Goal: Feedback & Contribution: Submit feedback/report problem

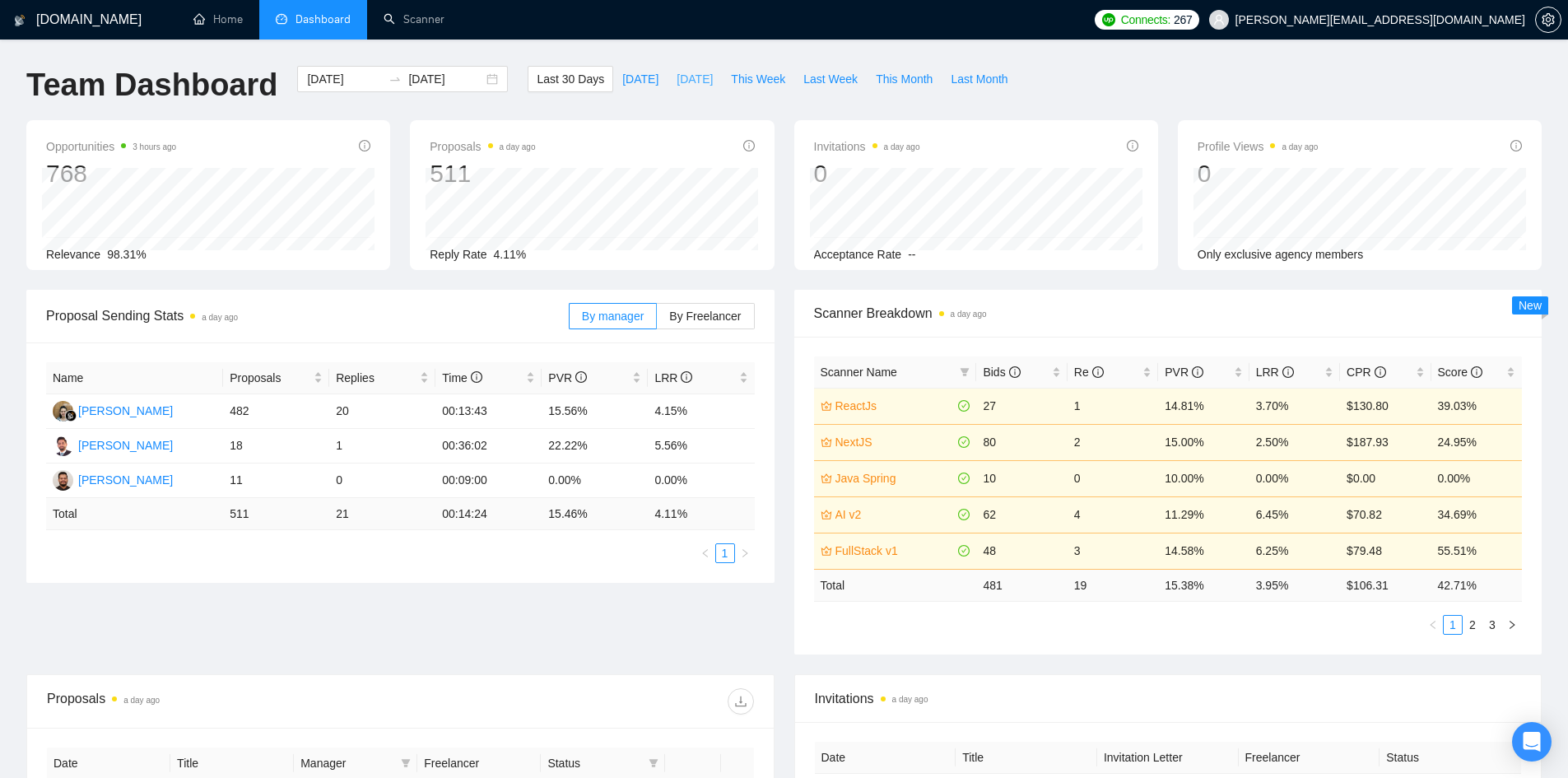
click at [677, 74] on span "[DATE]" at bounding box center [695, 79] width 36 height 18
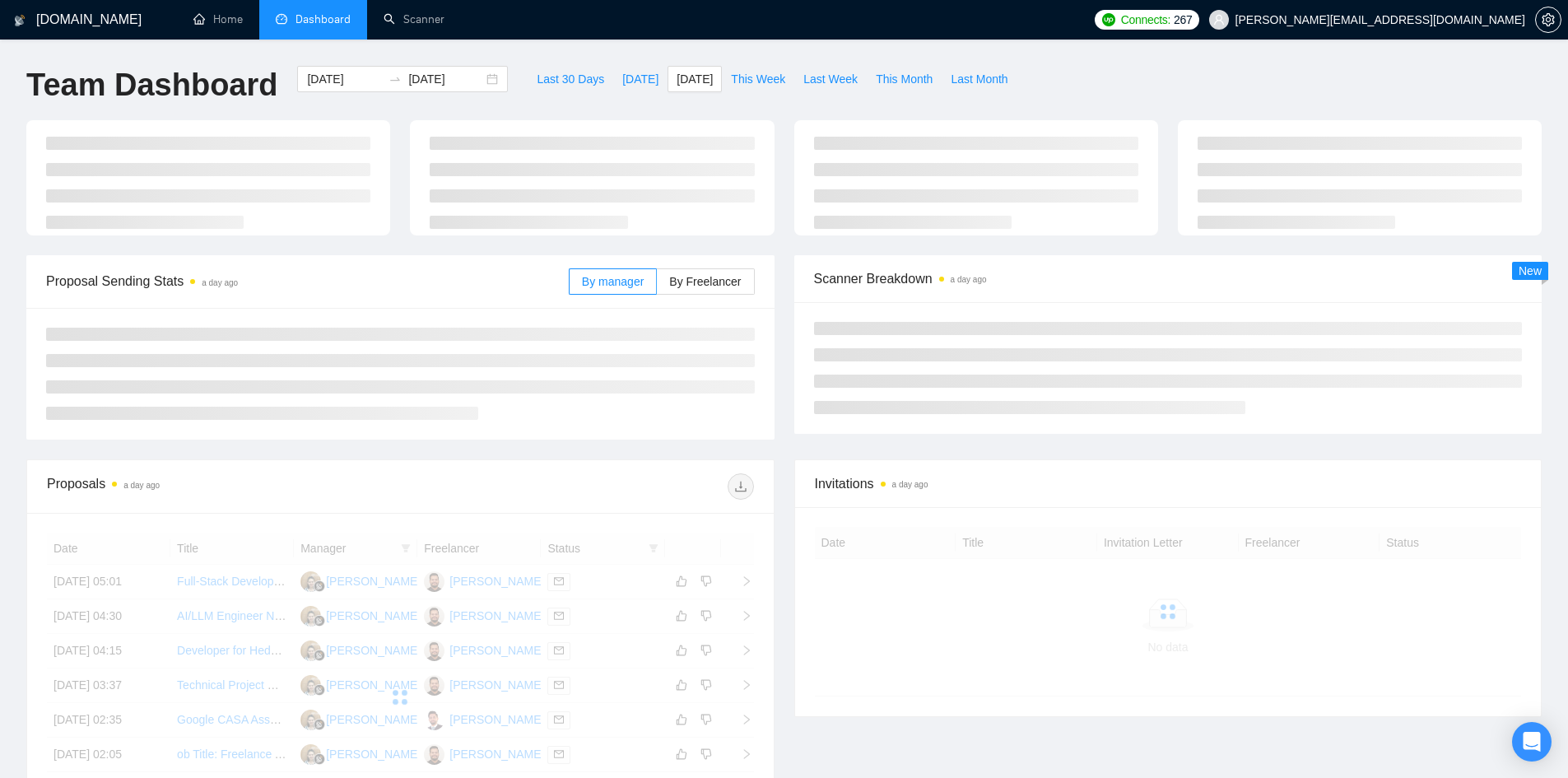
type input "[DATE]"
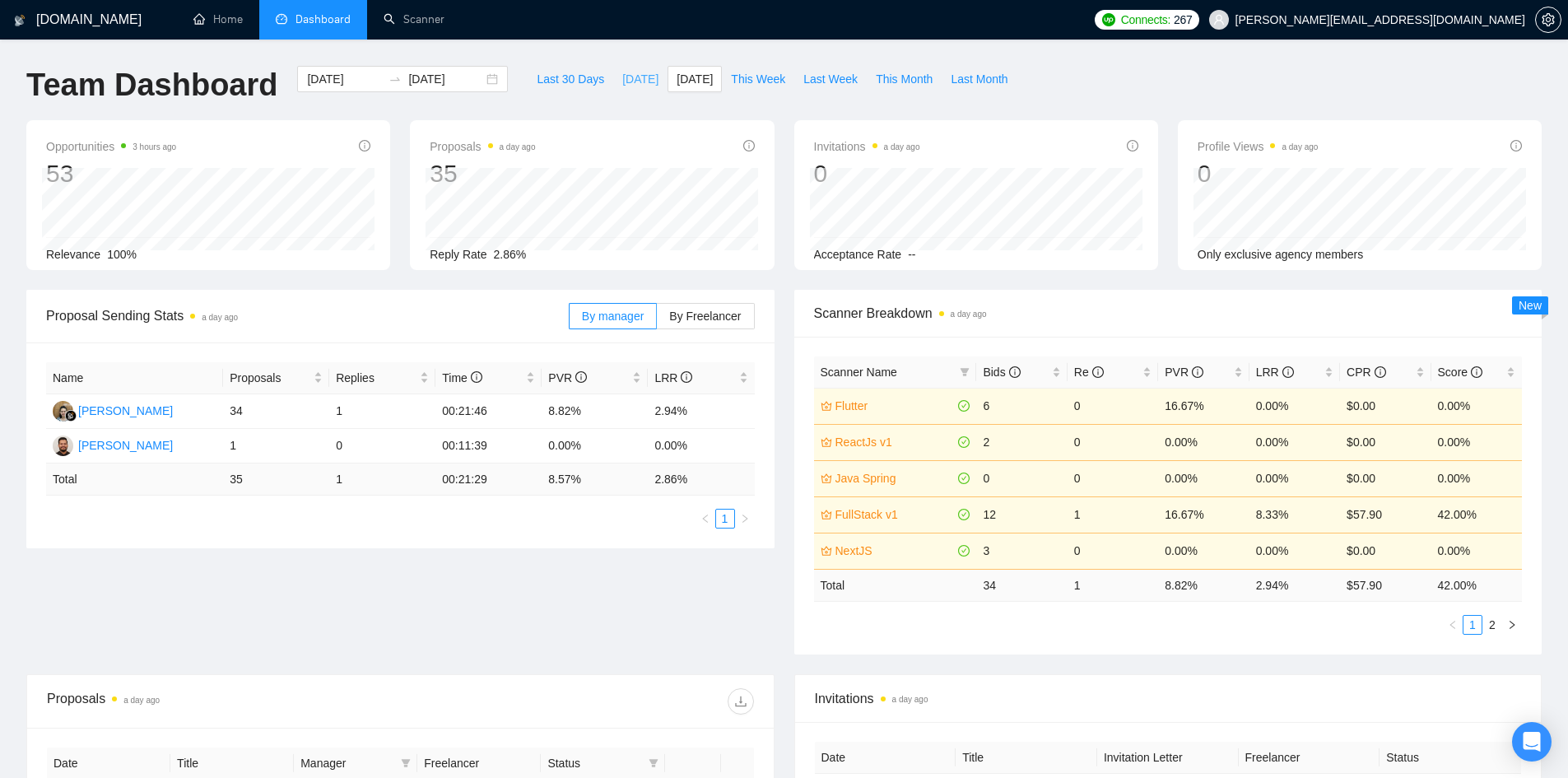
click at [622, 87] on span "[DATE]" at bounding box center [640, 79] width 36 height 18
type input "[DATE]"
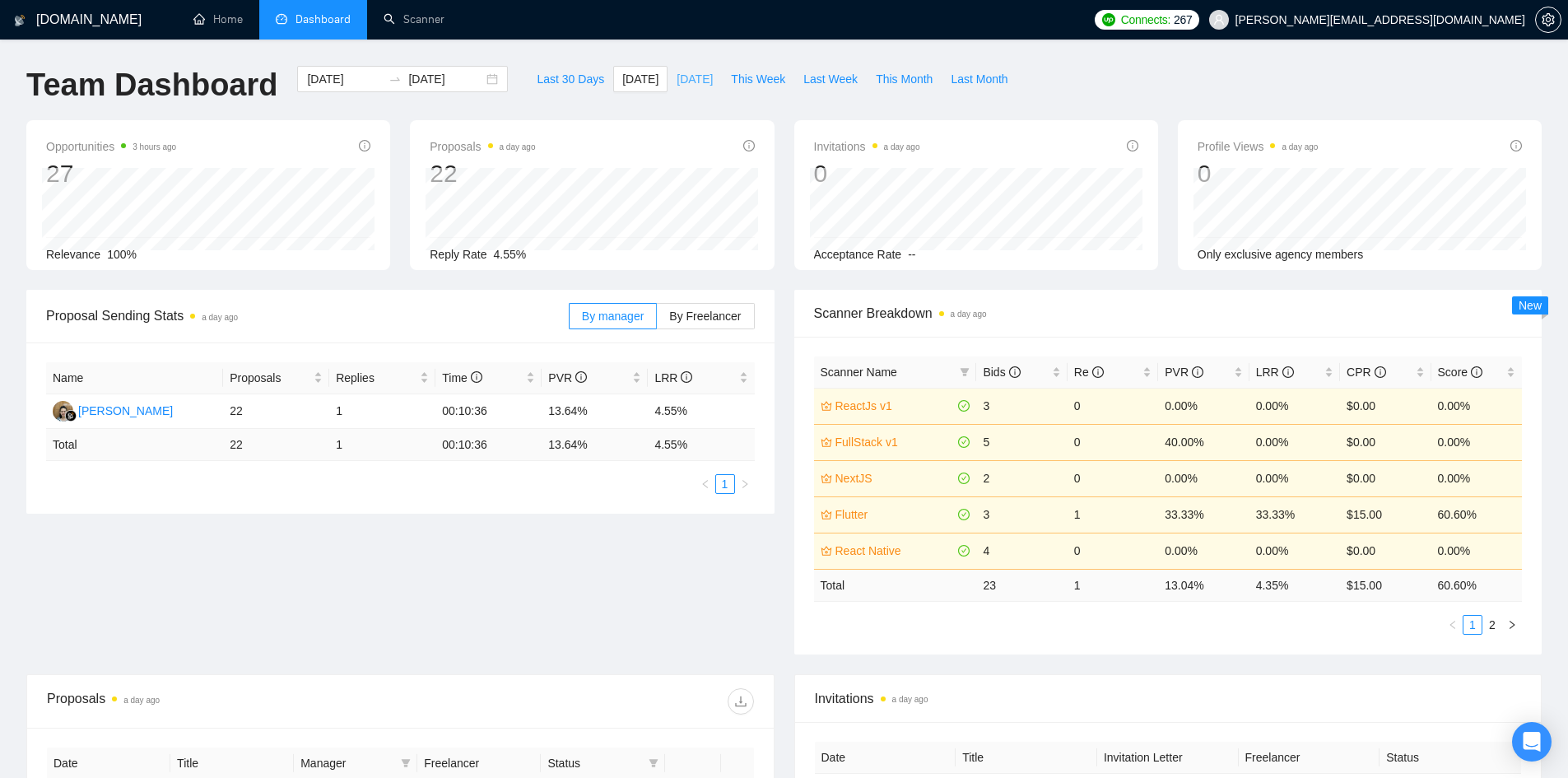
click at [677, 77] on span "[DATE]" at bounding box center [695, 79] width 36 height 18
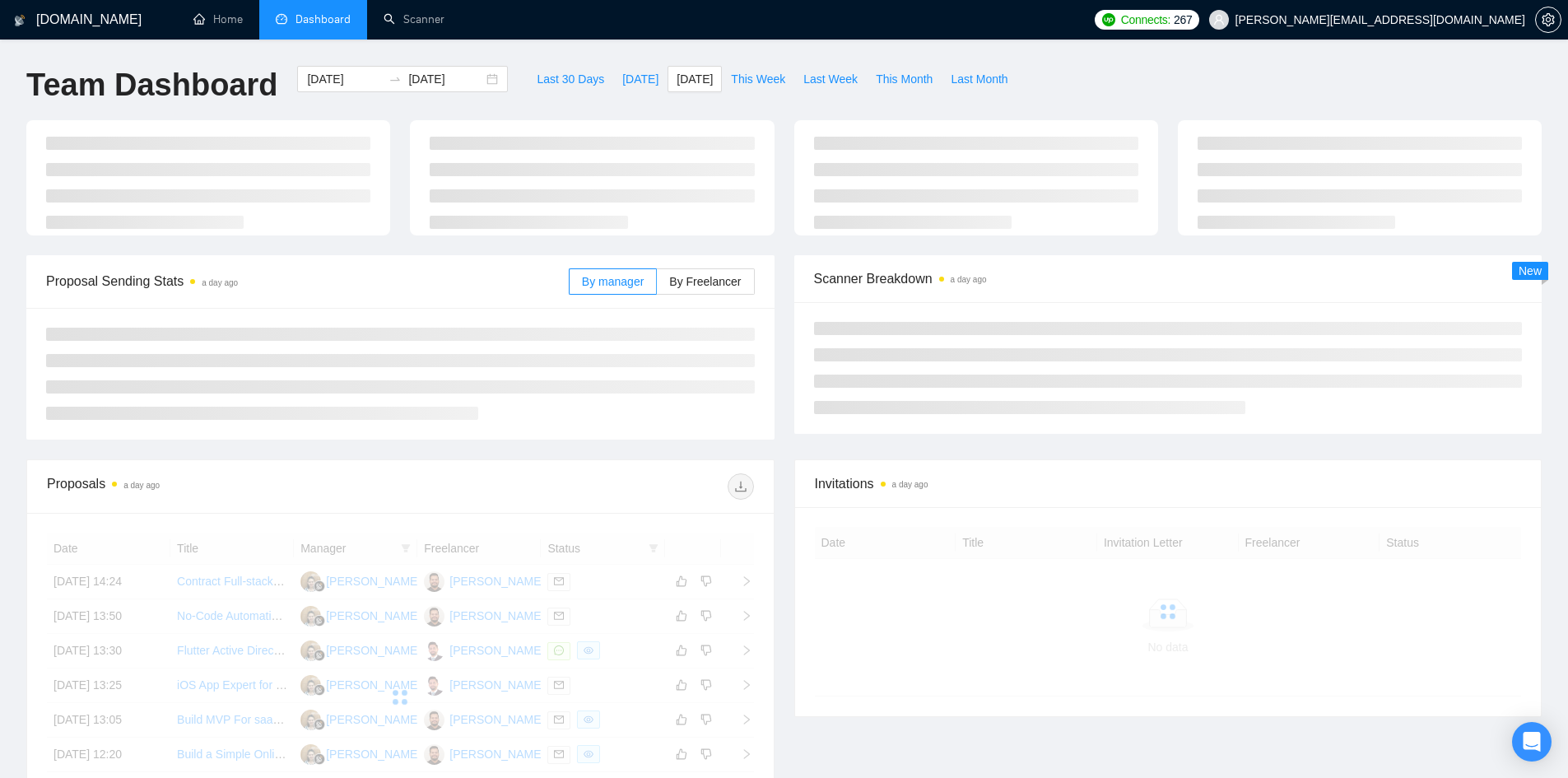
type input "[DATE]"
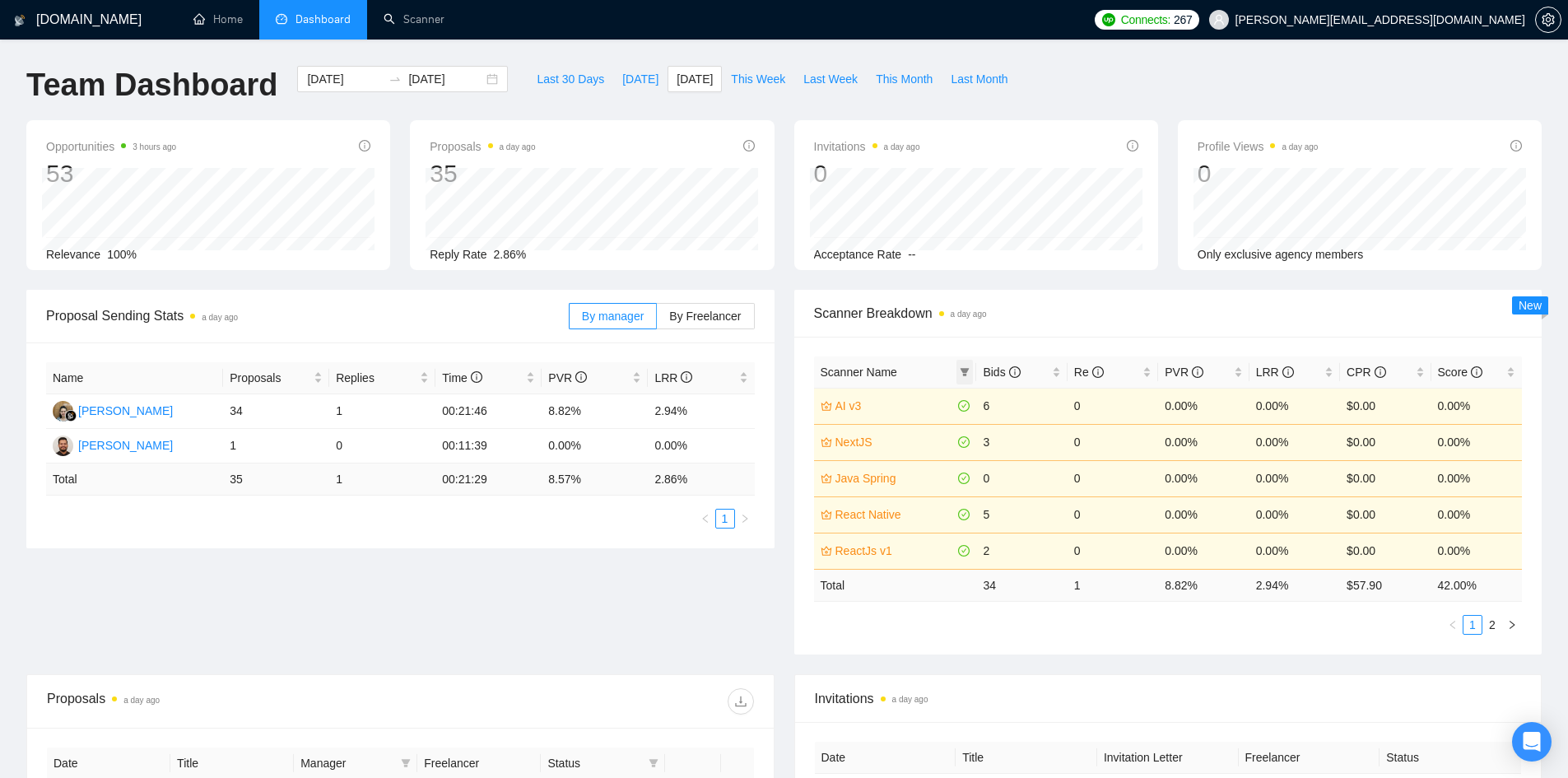
click at [962, 365] on span at bounding box center [964, 372] width 16 height 25
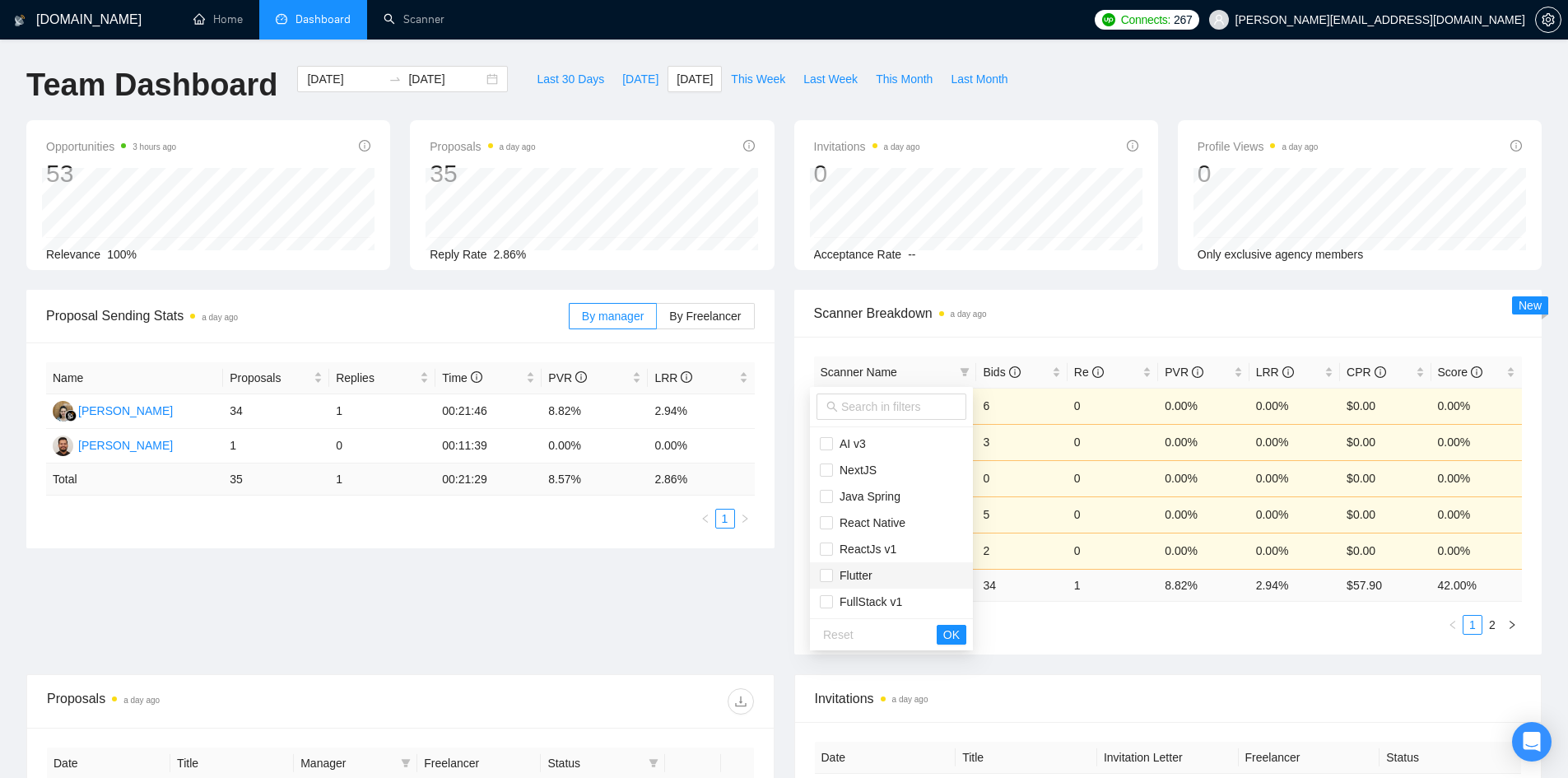
click at [861, 576] on span "Flutter" at bounding box center [852, 576] width 39 height 13
click at [824, 578] on input "checkbox" at bounding box center [826, 576] width 13 height 13
checkbox input "true"
click at [951, 642] on span "OK" at bounding box center [952, 635] width 16 height 18
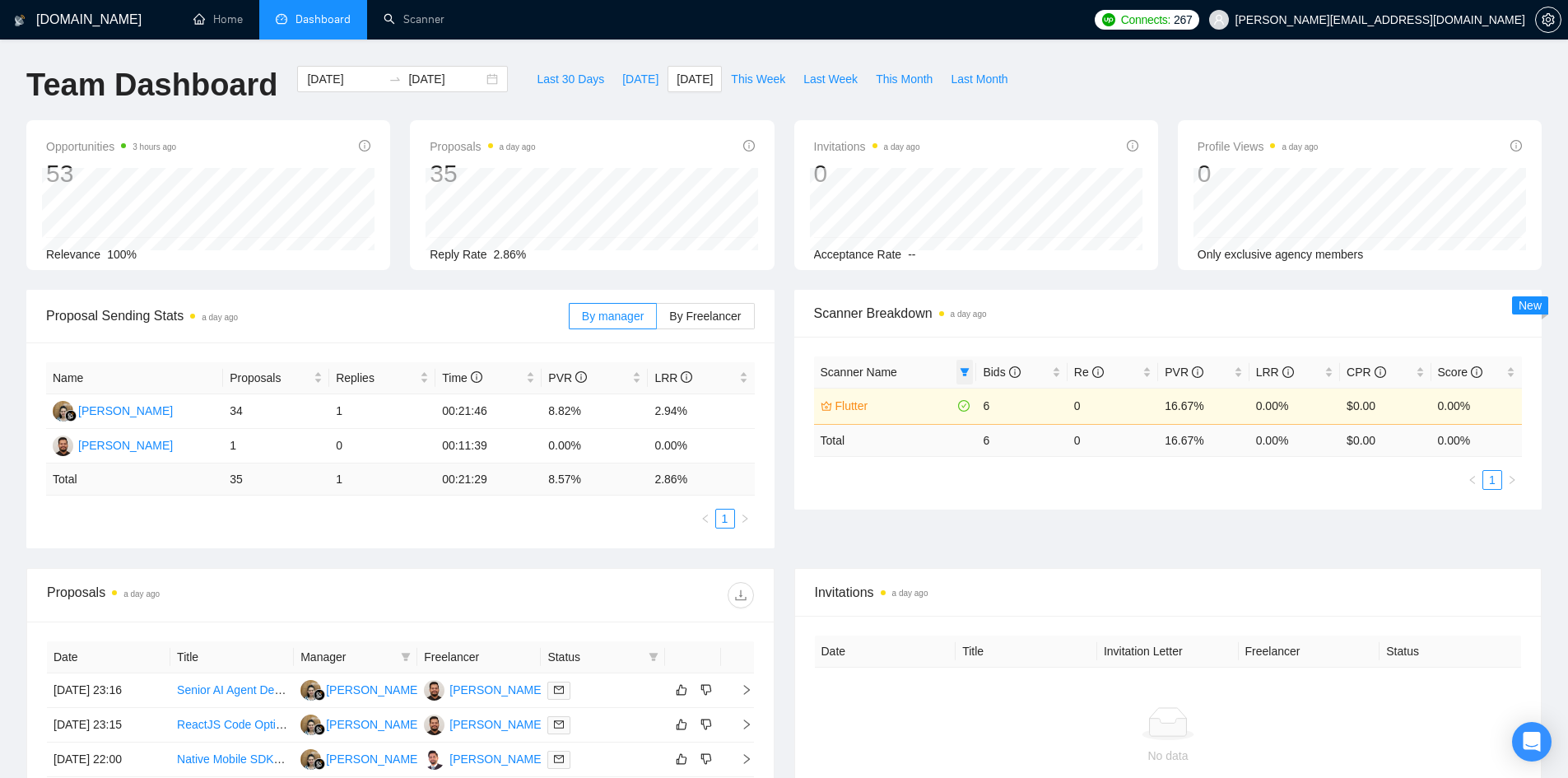
click at [967, 384] on span at bounding box center [964, 372] width 16 height 25
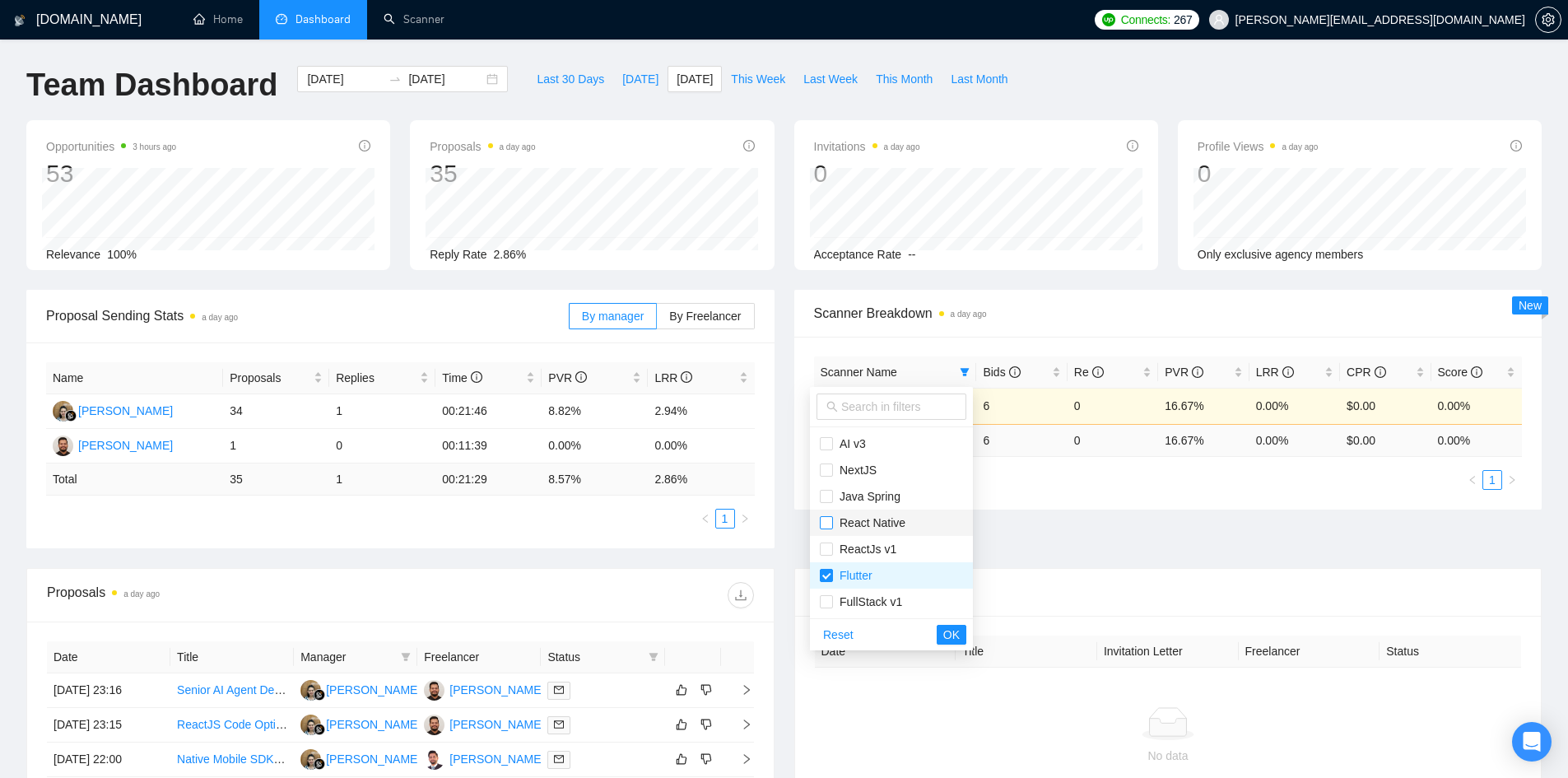
click at [823, 518] on input "checkbox" at bounding box center [826, 523] width 13 height 13
click at [823, 527] on input "checkbox" at bounding box center [826, 523] width 13 height 13
click at [948, 639] on span "OK" at bounding box center [952, 635] width 16 height 18
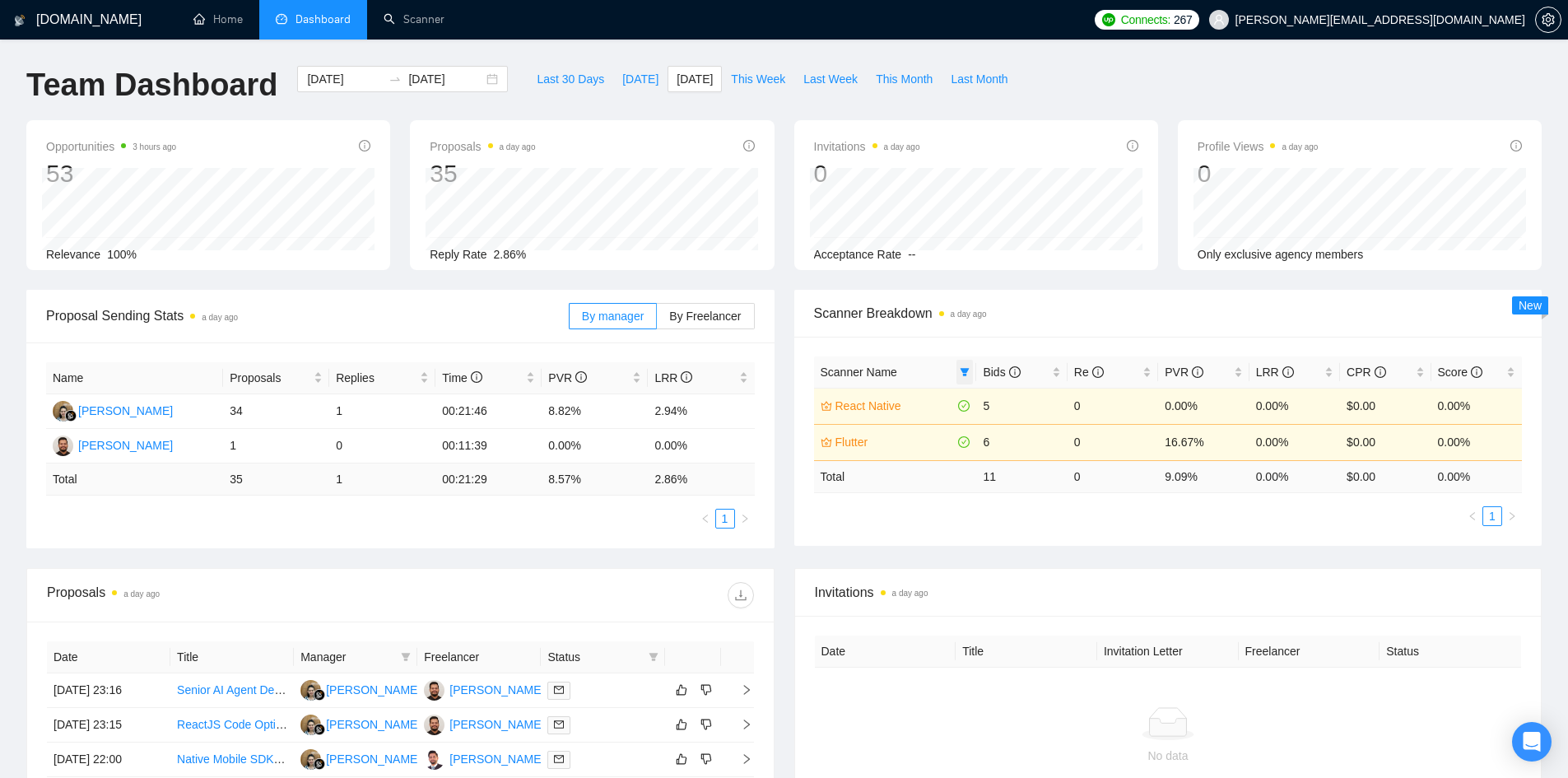
click at [961, 369] on icon "filter" at bounding box center [964, 372] width 10 height 10
click at [967, 363] on span at bounding box center [964, 372] width 16 height 25
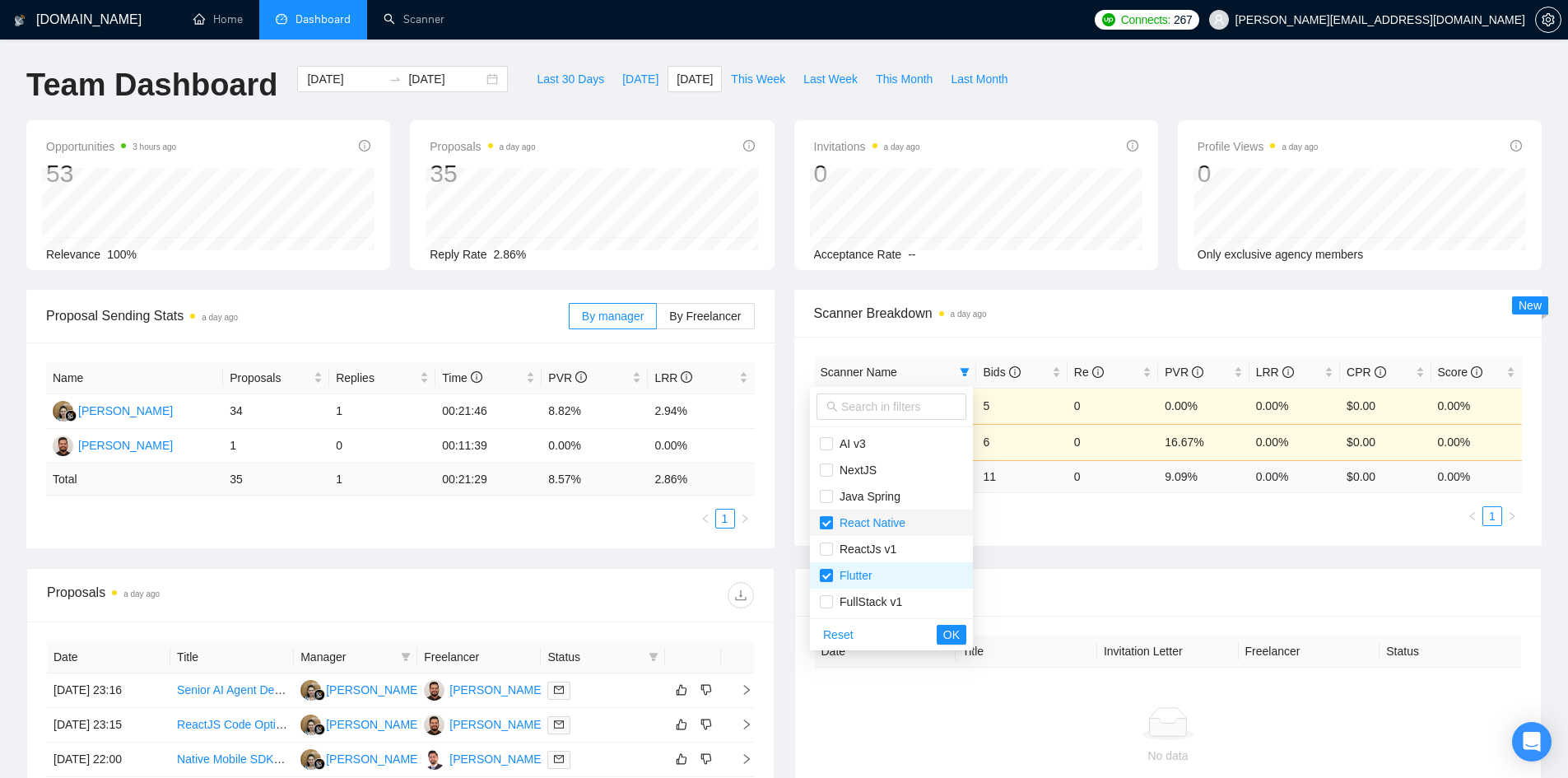
click at [828, 525] on input "checkbox" at bounding box center [826, 523] width 13 height 13
checkbox input "false"
click at [826, 583] on label at bounding box center [826, 576] width 13 height 18
click at [826, 582] on input "checkbox" at bounding box center [826, 576] width 13 height 13
checkbox input "true"
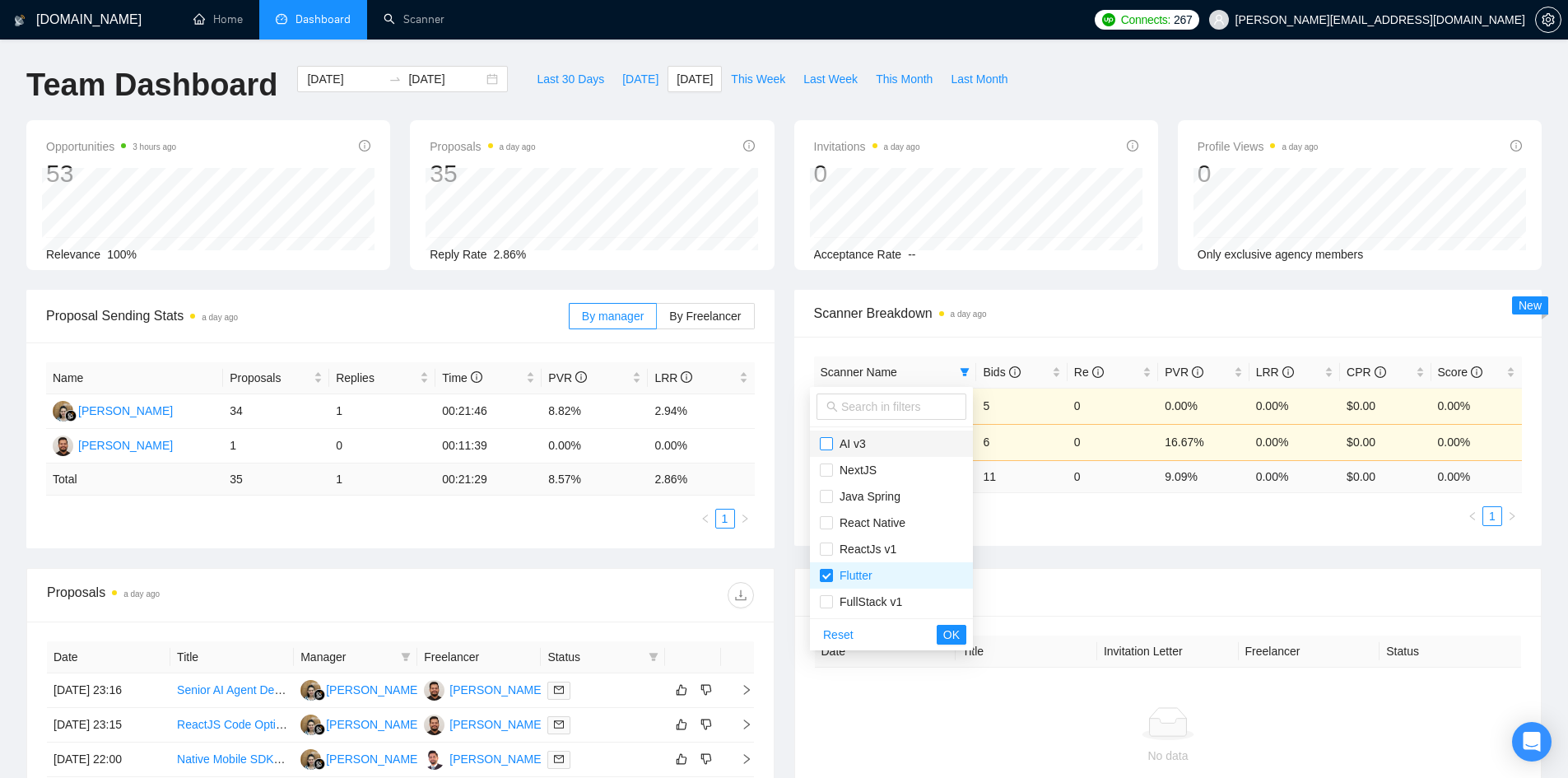
click at [827, 440] on input "checkbox" at bounding box center [826, 444] width 13 height 13
checkbox input "false"
click at [820, 578] on input "checkbox" at bounding box center [826, 576] width 13 height 13
checkbox input "false"
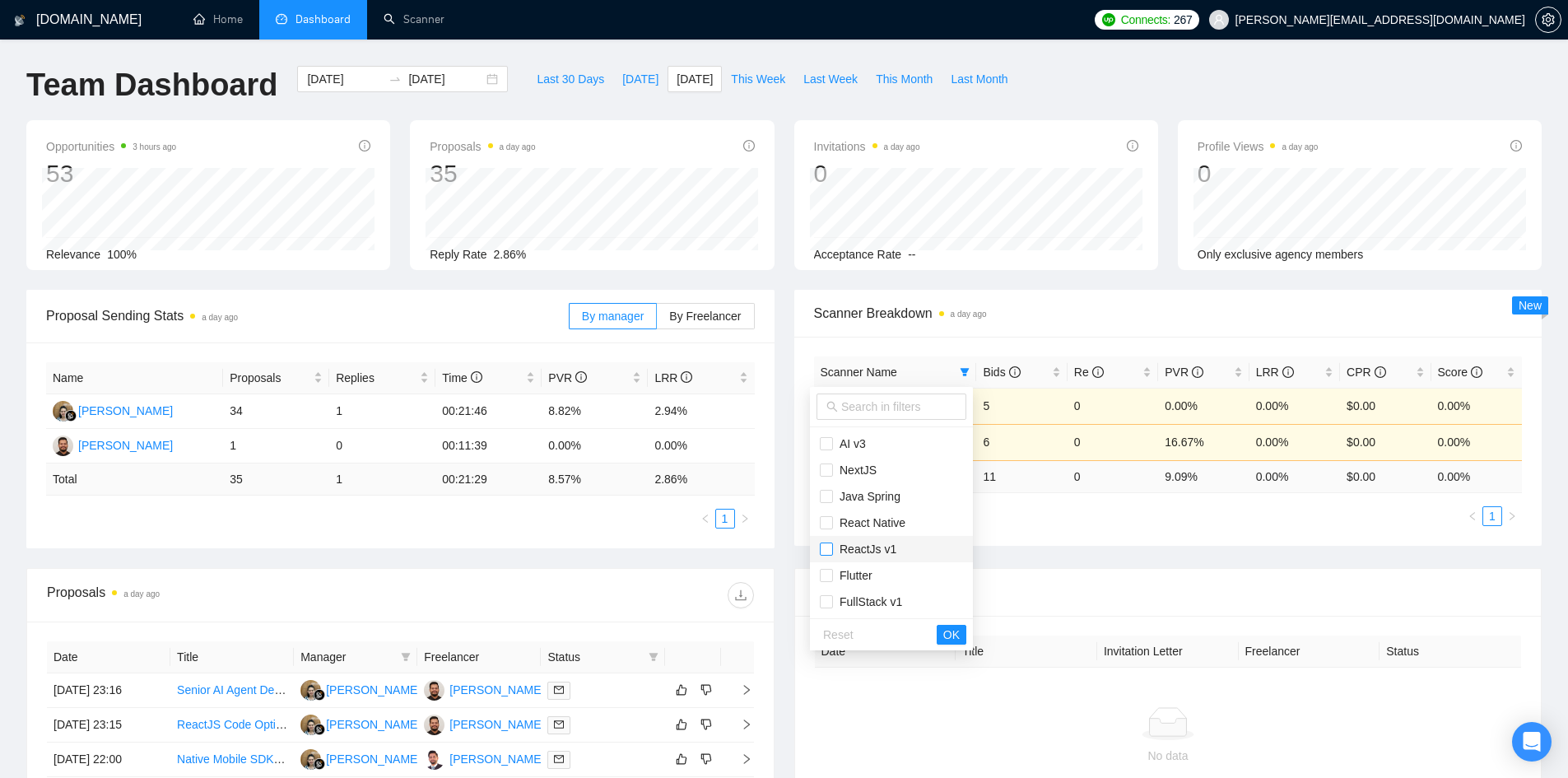
click at [832, 552] on input "checkbox" at bounding box center [826, 549] width 13 height 13
checkbox input "true"
click at [831, 490] on input "checkbox" at bounding box center [826, 496] width 13 height 13
click at [829, 496] on input "checkbox" at bounding box center [826, 496] width 13 height 13
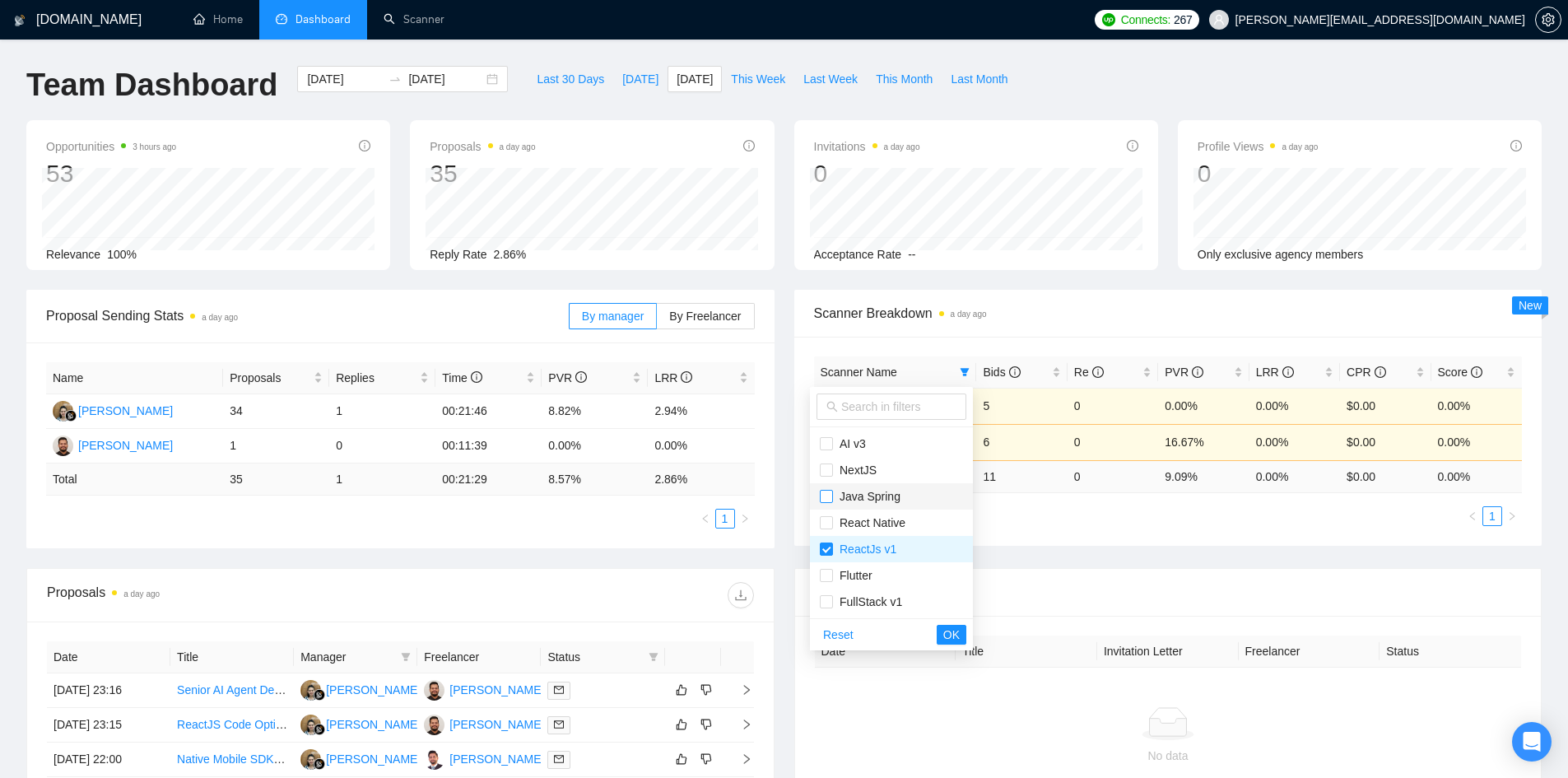
checkbox input "true"
click at [825, 466] on input "checkbox" at bounding box center [826, 470] width 13 height 13
checkbox input "false"
click at [825, 602] on input "checkbox" at bounding box center [826, 601] width 13 height 13
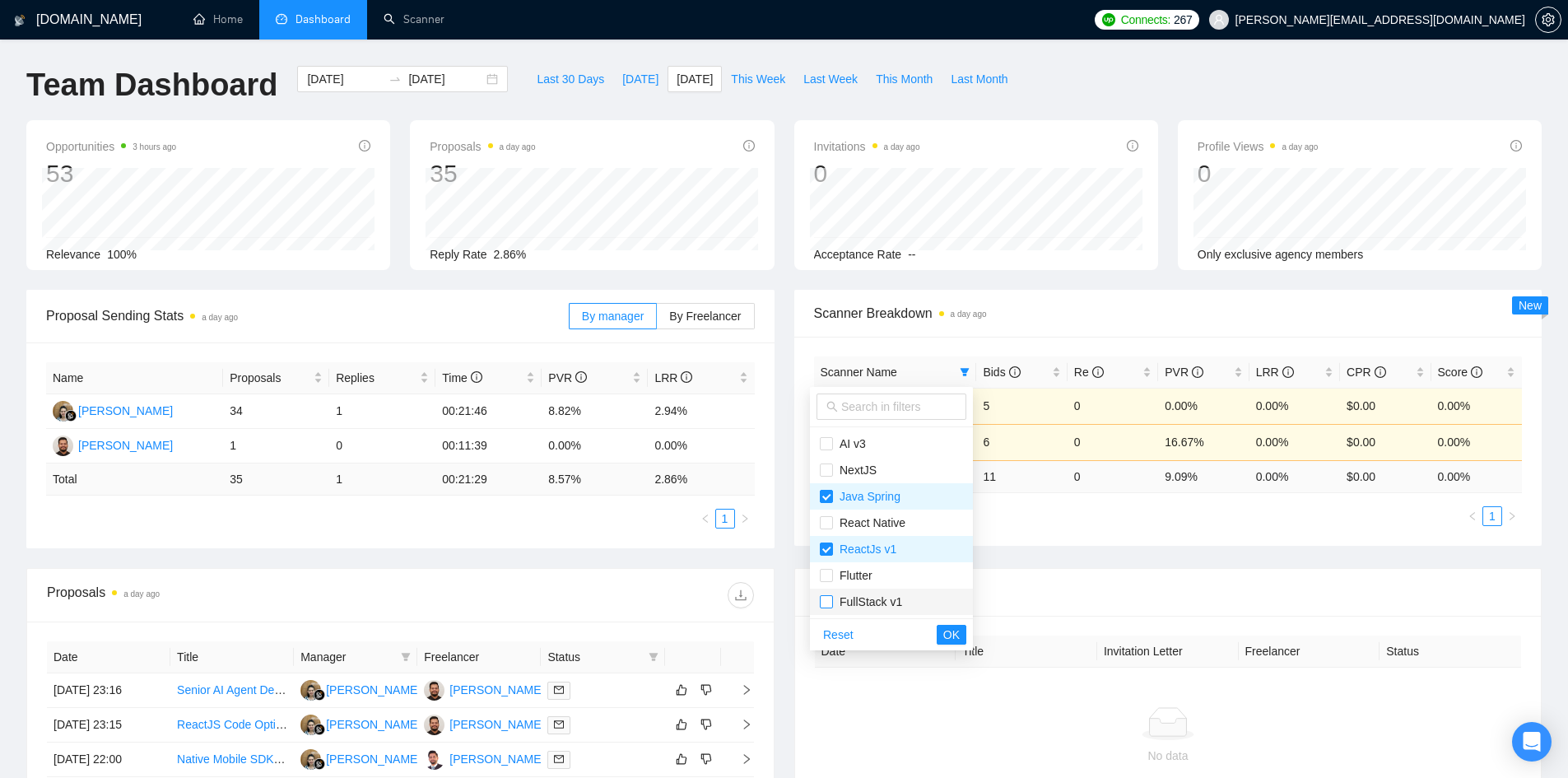
checkbox input "true"
click at [829, 446] on input "checkbox" at bounding box center [826, 444] width 13 height 13
checkbox input "true"
click at [945, 630] on span "OK" at bounding box center [952, 635] width 16 height 18
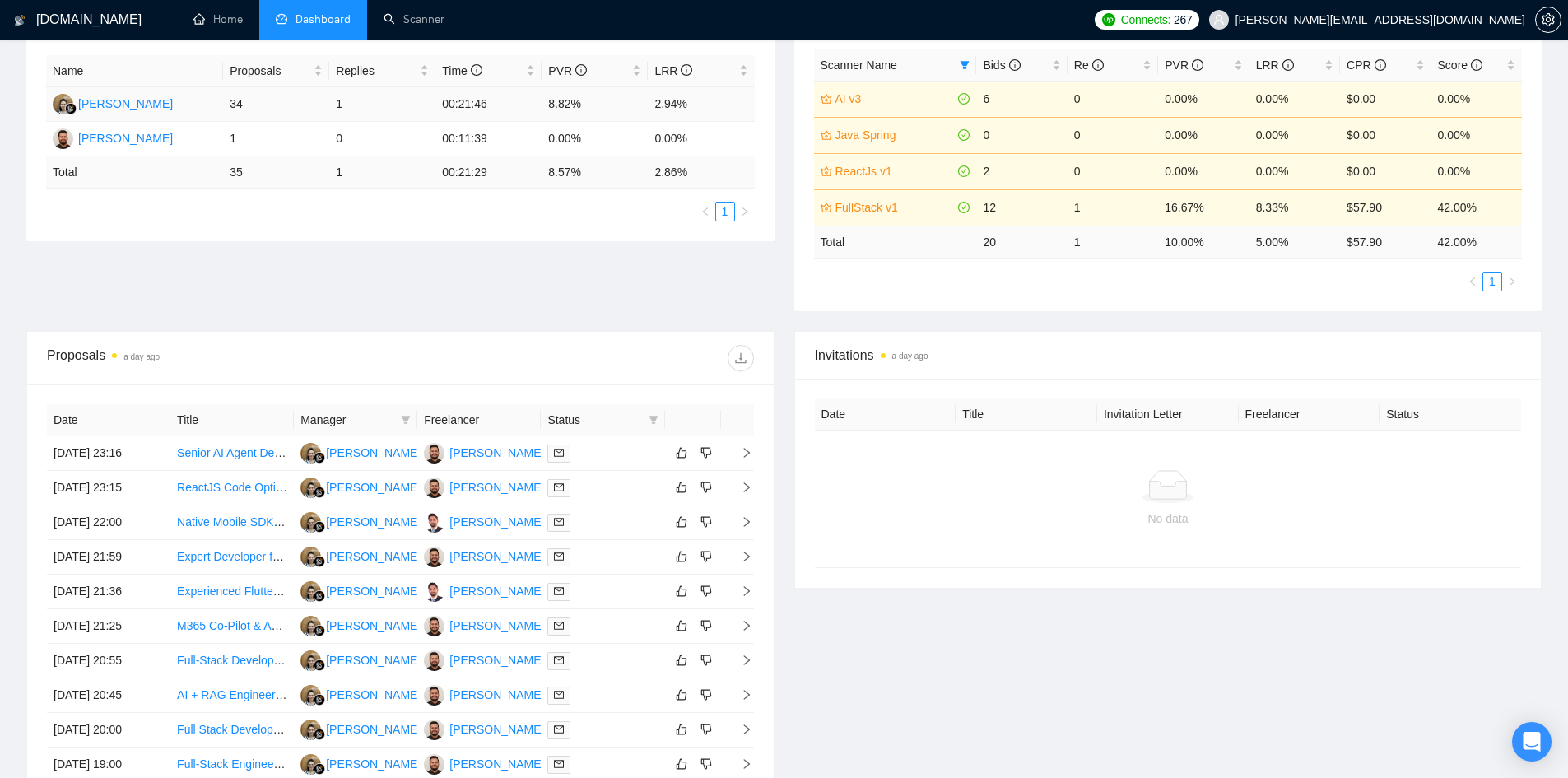
scroll to position [511, 0]
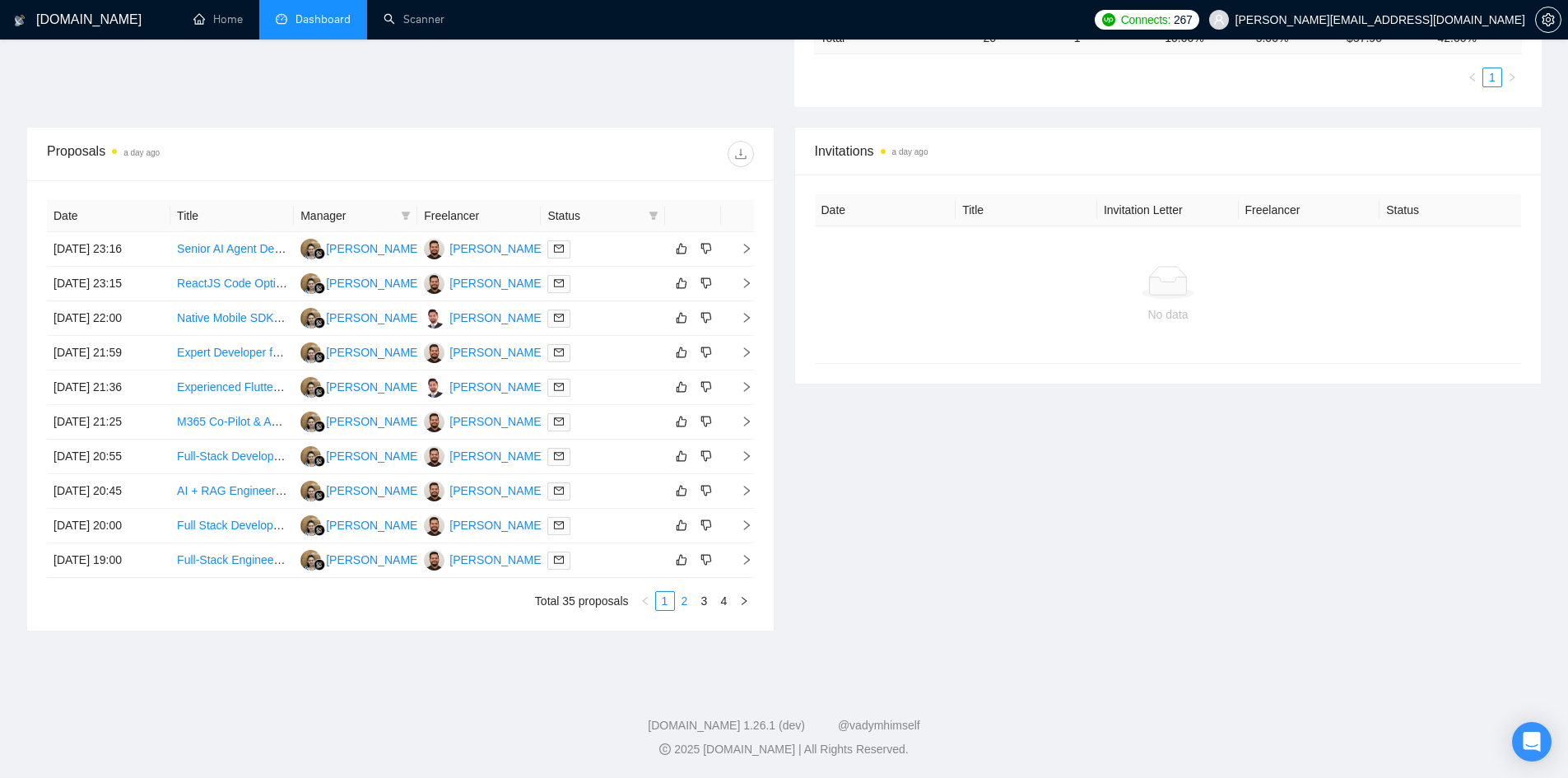
click at [682, 604] on link "2" at bounding box center [685, 601] width 18 height 18
click at [706, 598] on link "3" at bounding box center [705, 601] width 18 height 18
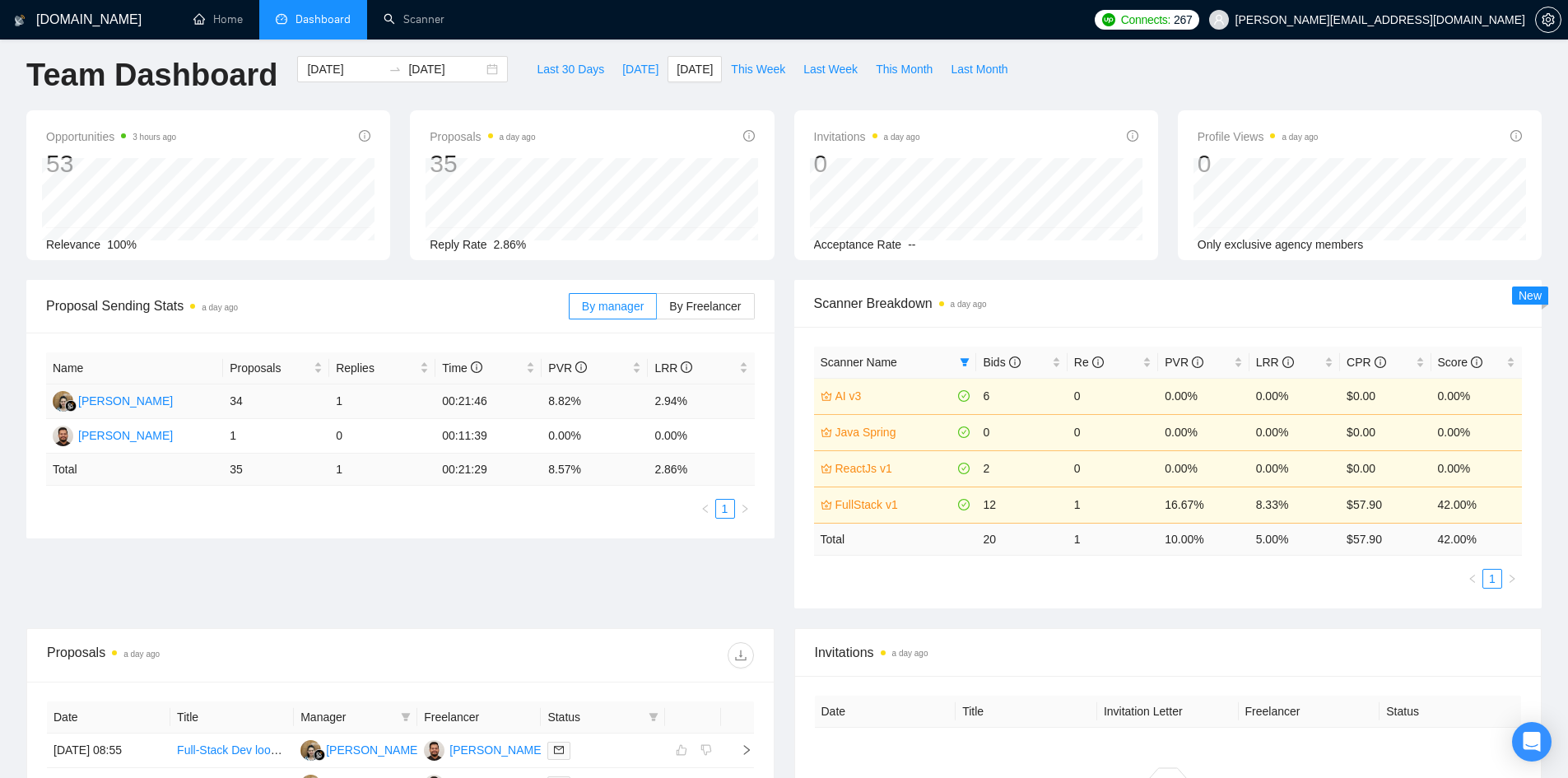
scroll to position [0, 0]
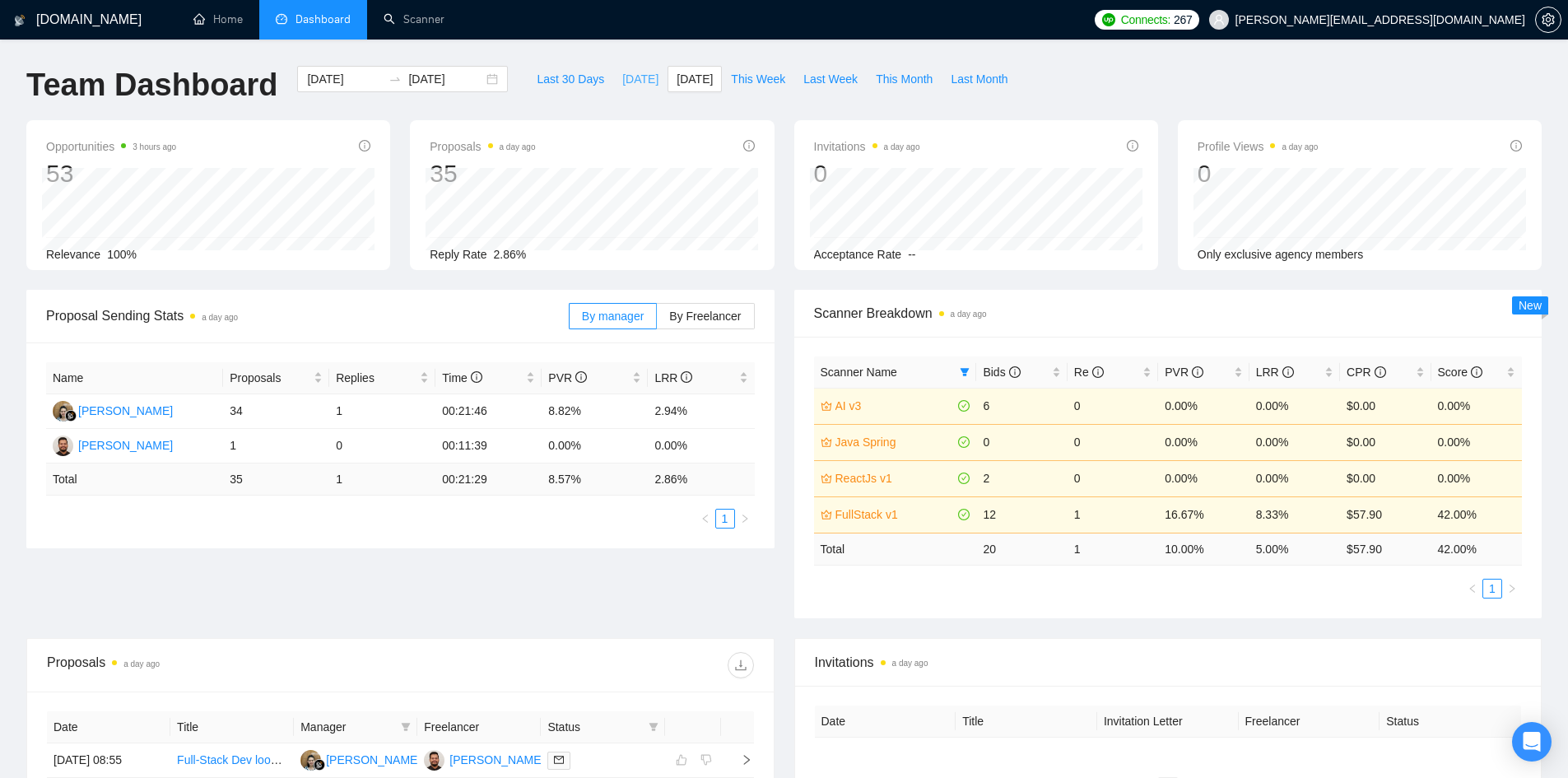
click at [622, 75] on span "[DATE]" at bounding box center [640, 79] width 36 height 18
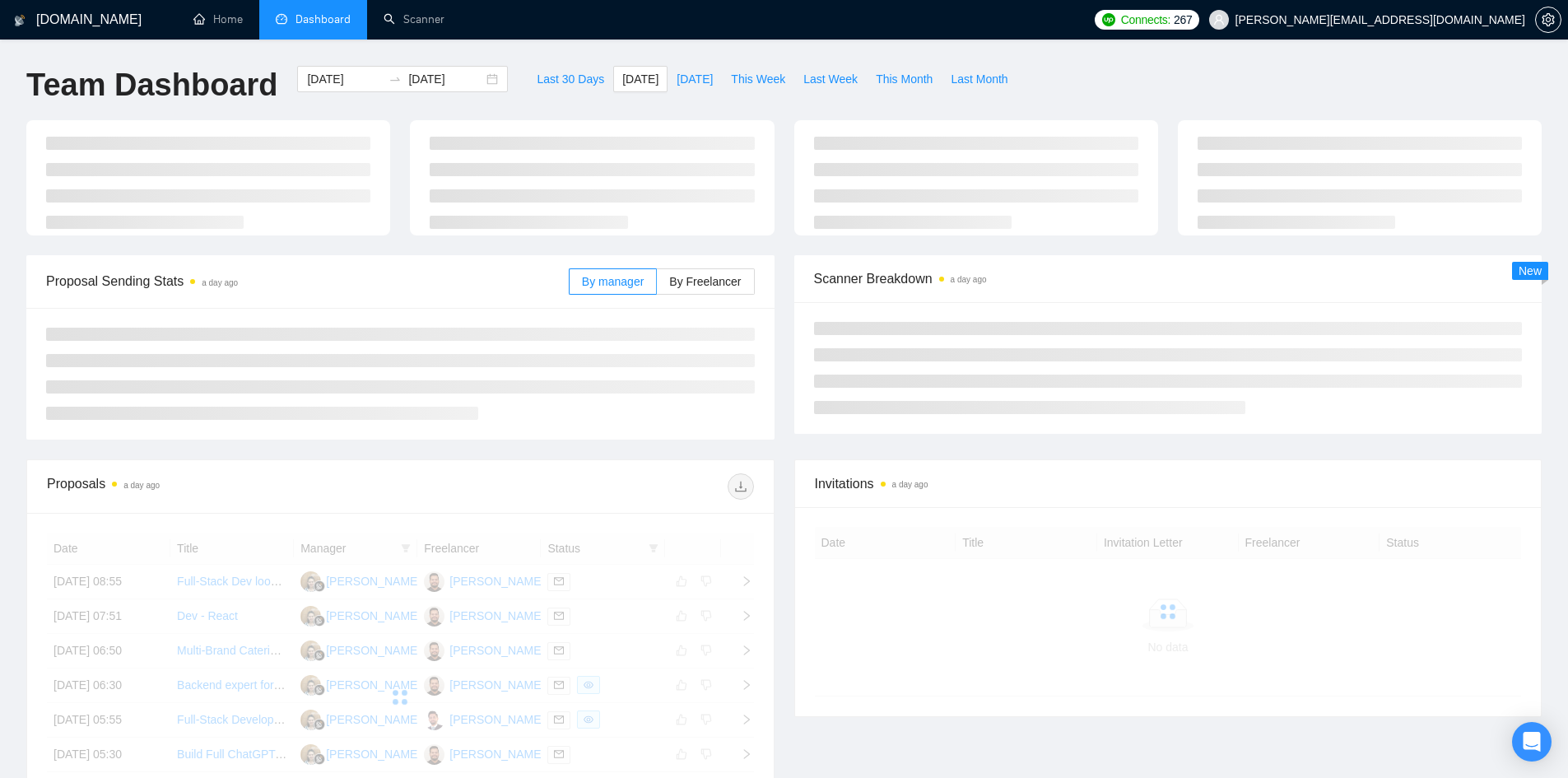
type input "[DATE]"
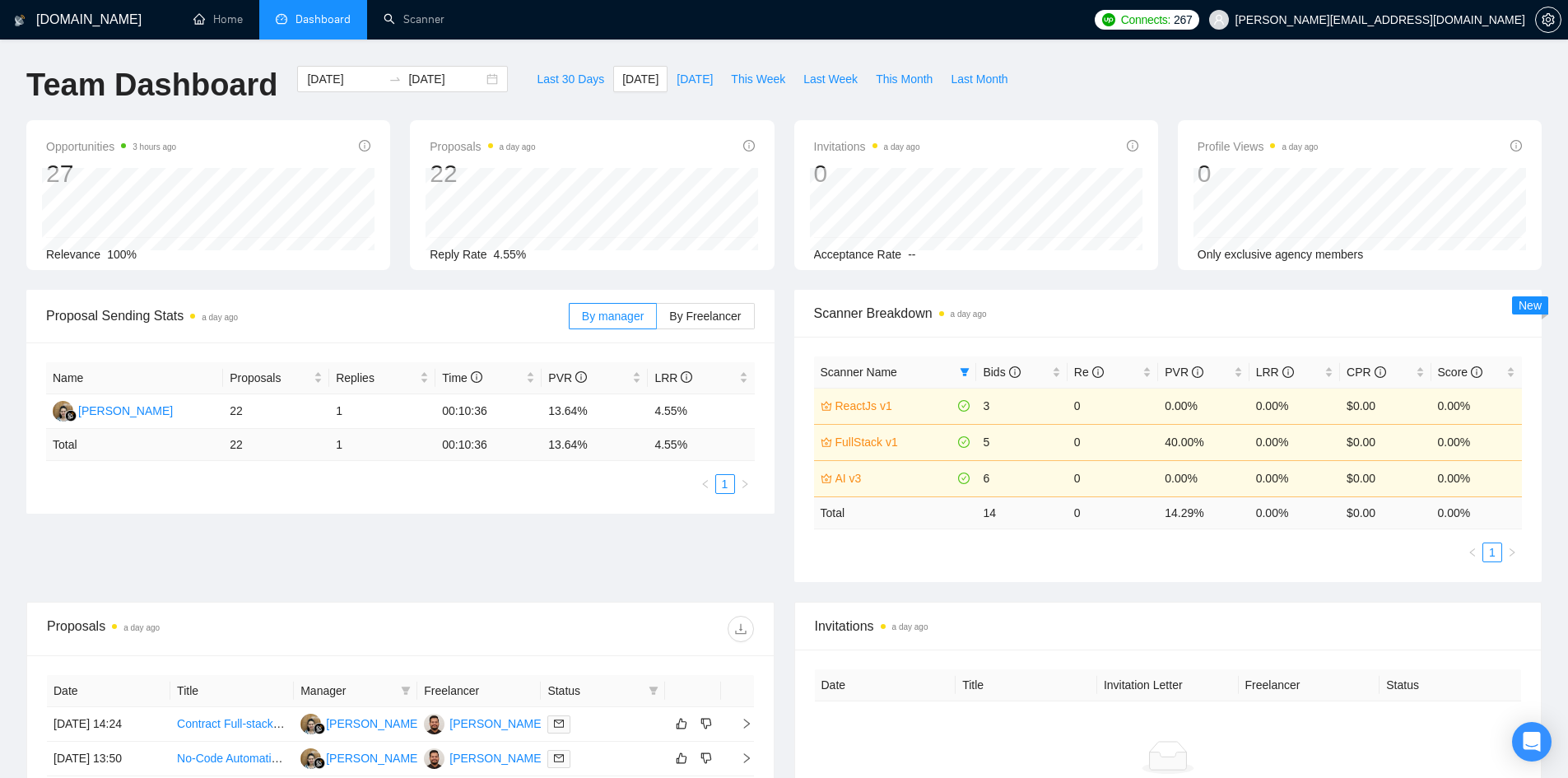
scroll to position [412, 0]
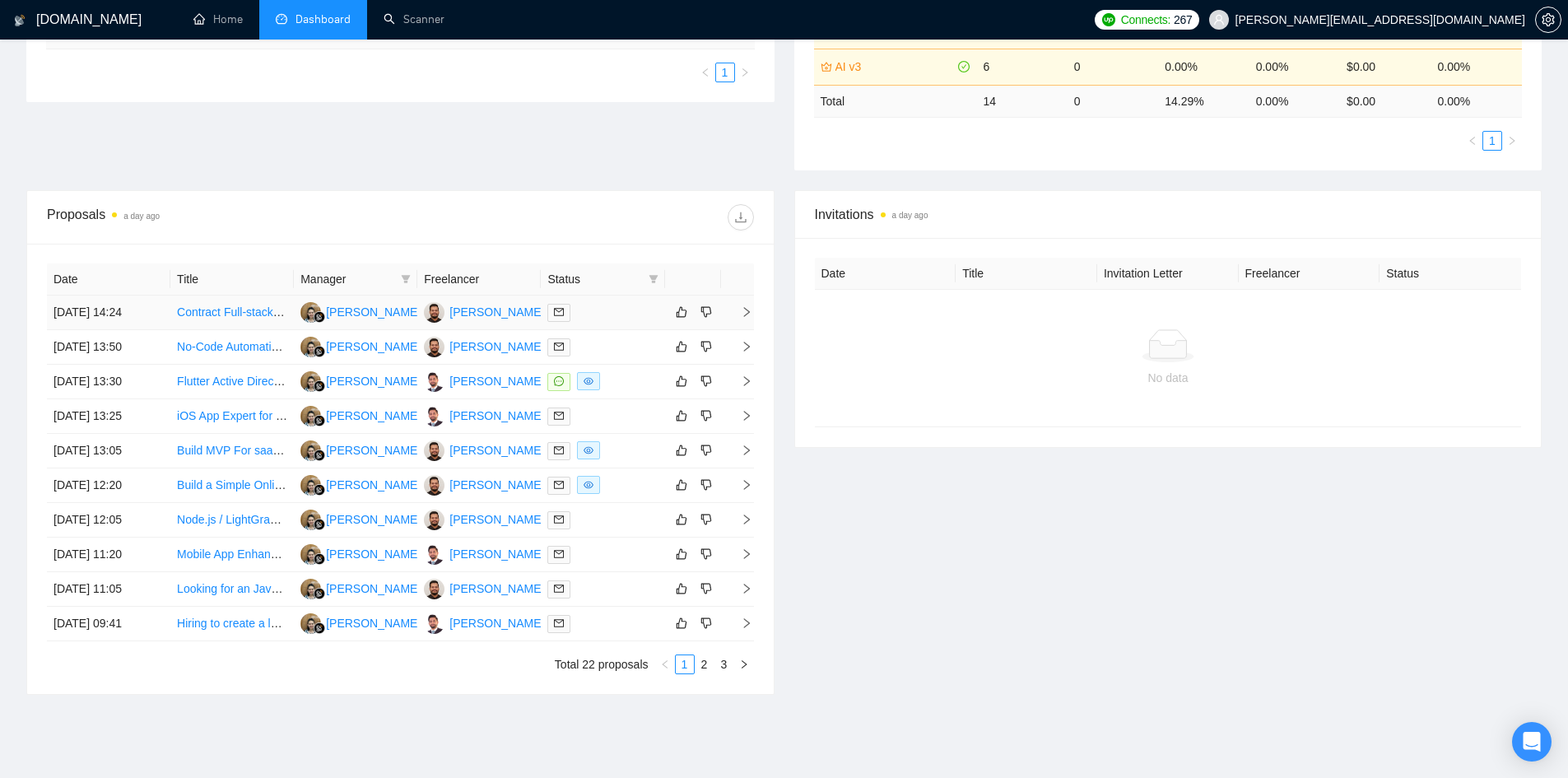
click at [736, 310] on span "right" at bounding box center [739, 312] width 25 height 12
click at [743, 316] on icon "right" at bounding box center [746, 312] width 12 height 12
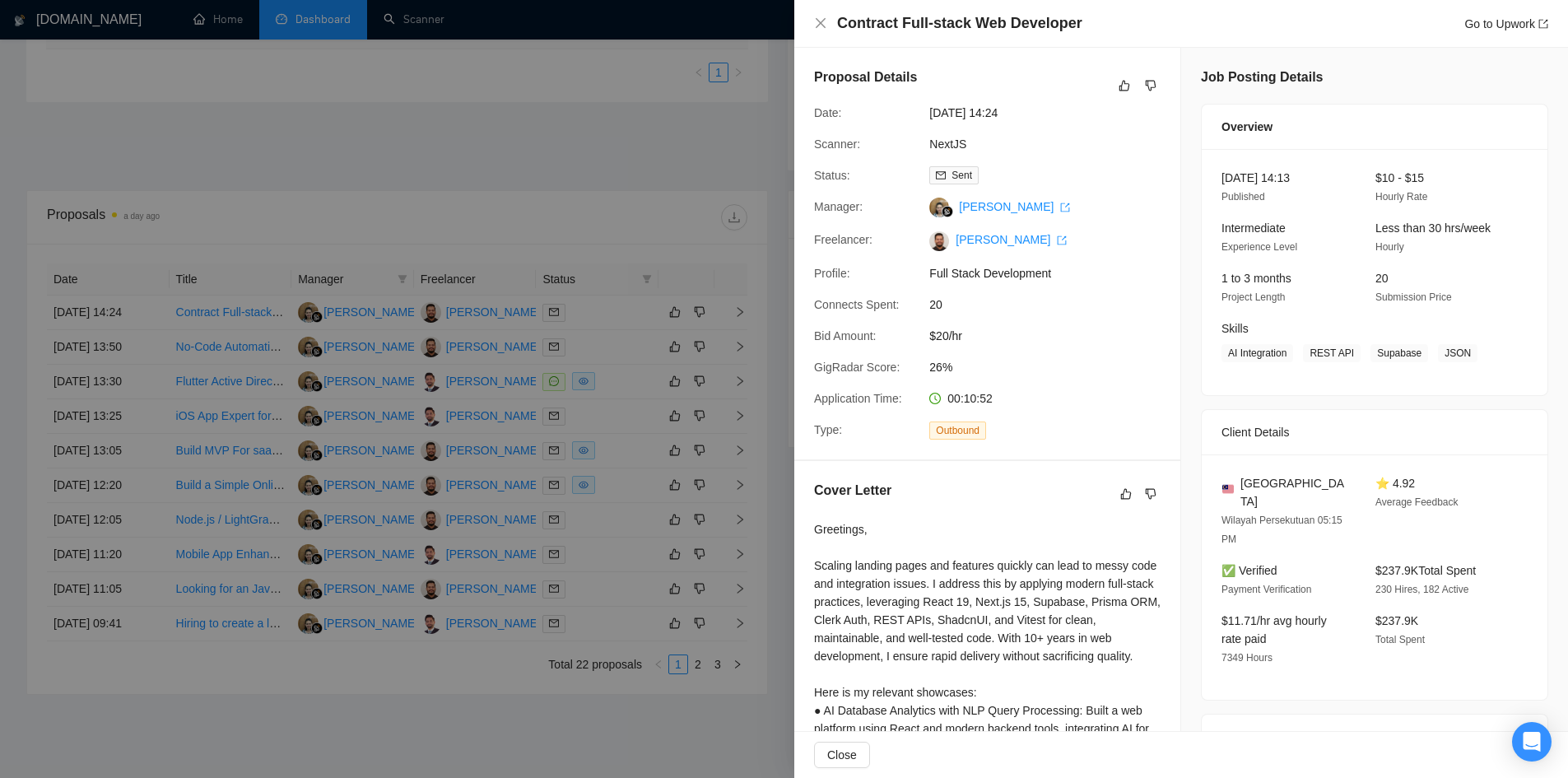
click at [738, 328] on div at bounding box center [784, 389] width 1568 height 778
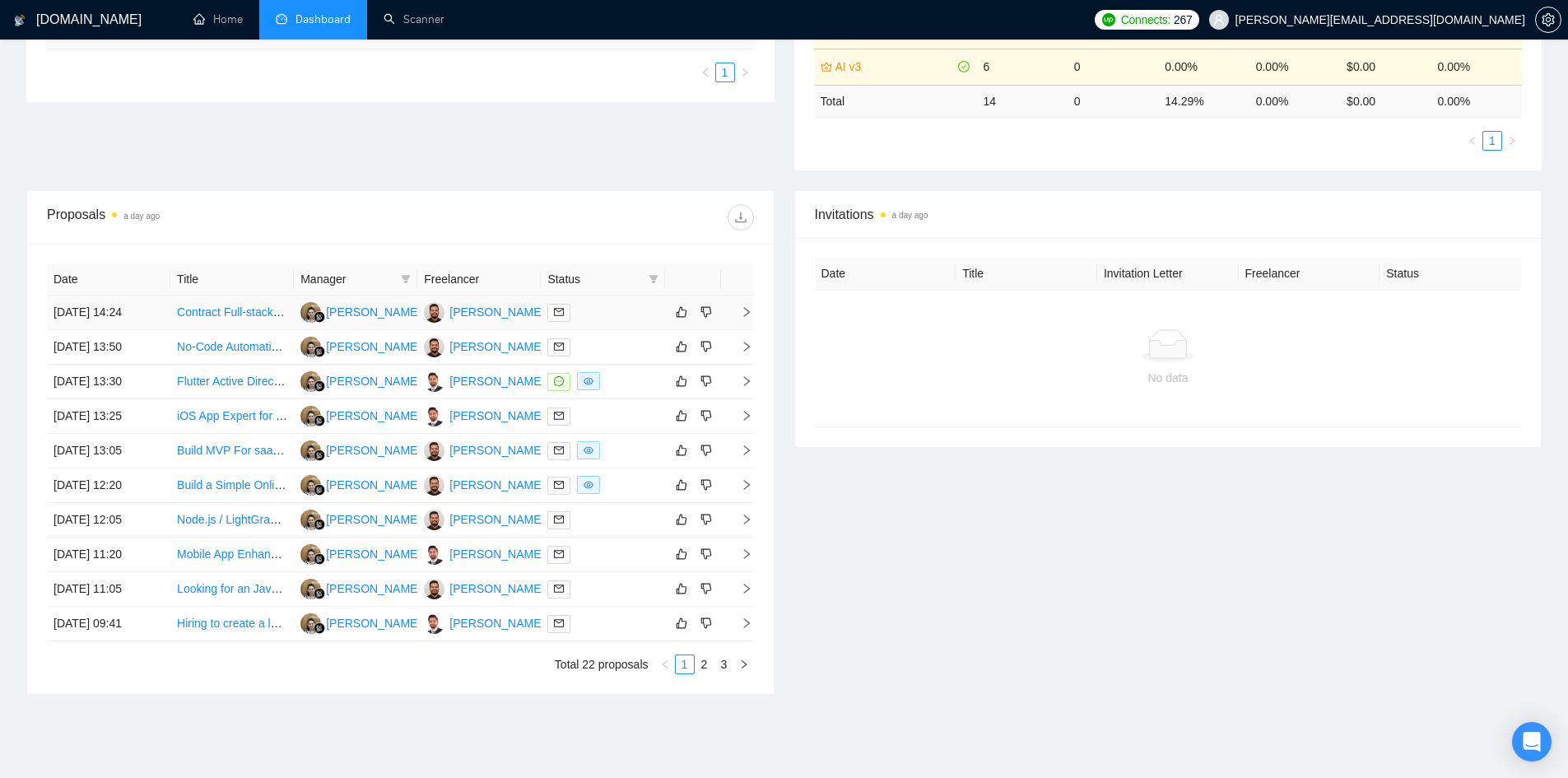
click at [746, 312] on icon "right" at bounding box center [746, 312] width 12 height 12
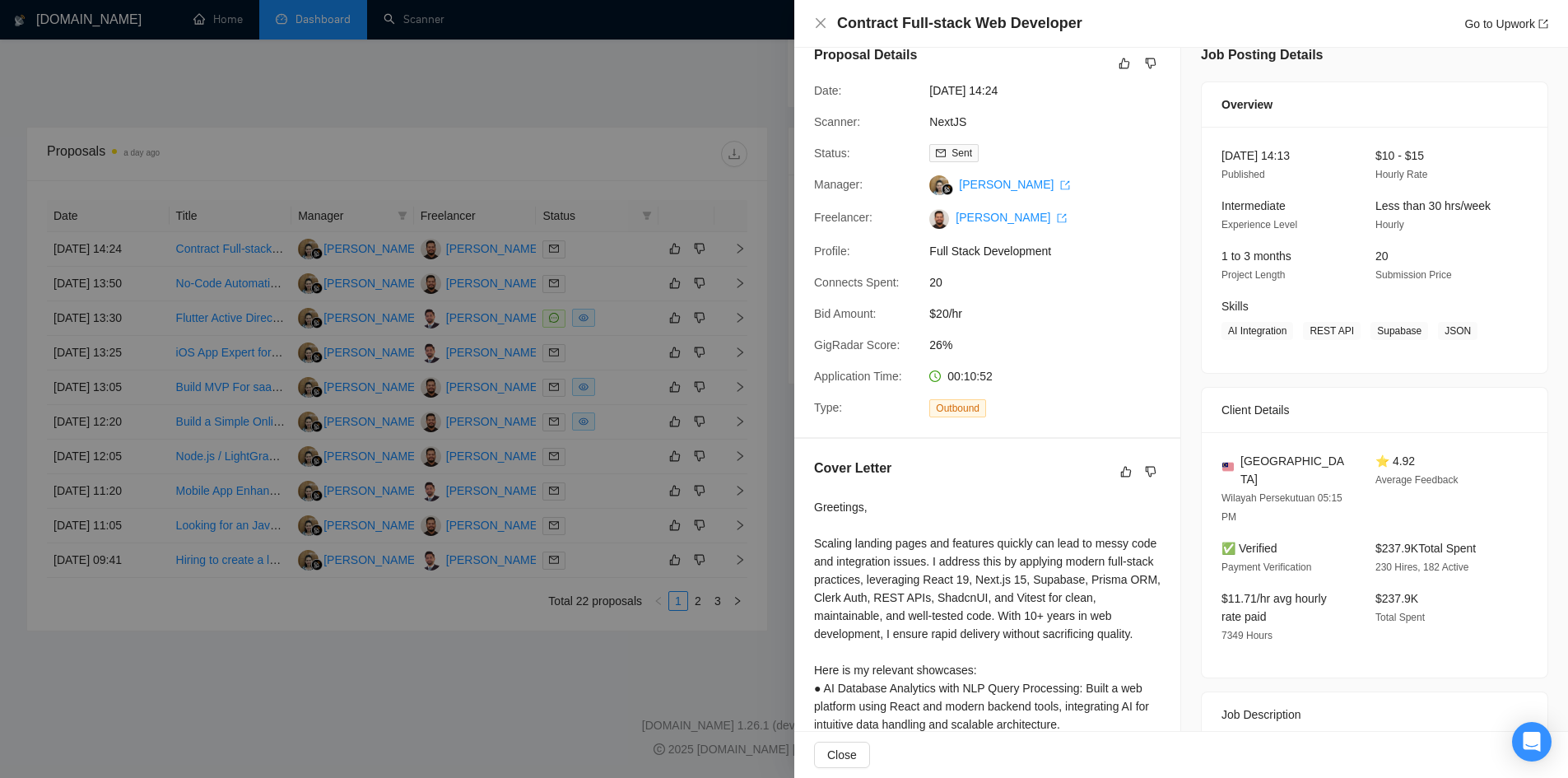
scroll to position [0, 0]
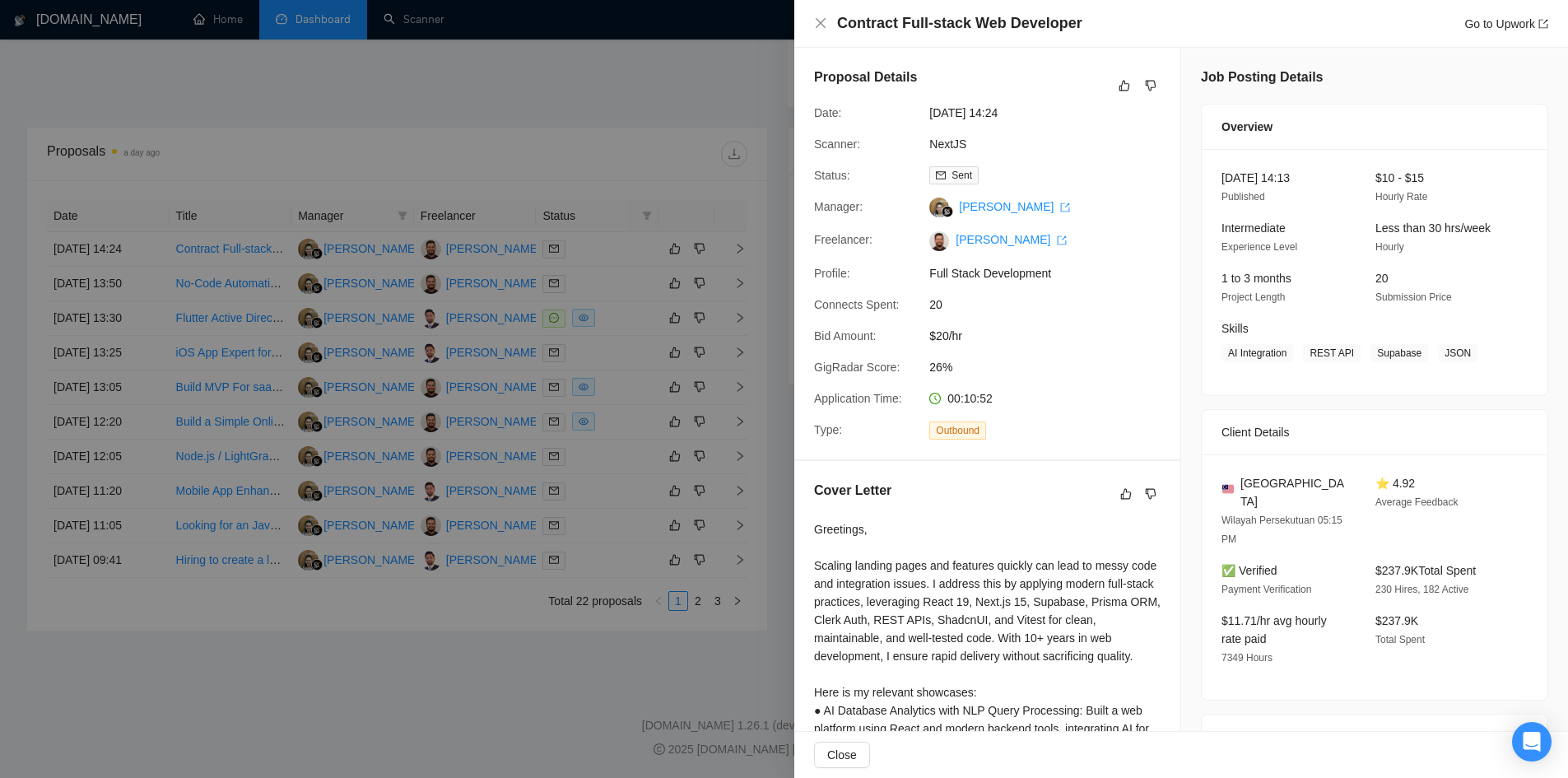
click at [357, 718] on div at bounding box center [784, 389] width 1568 height 778
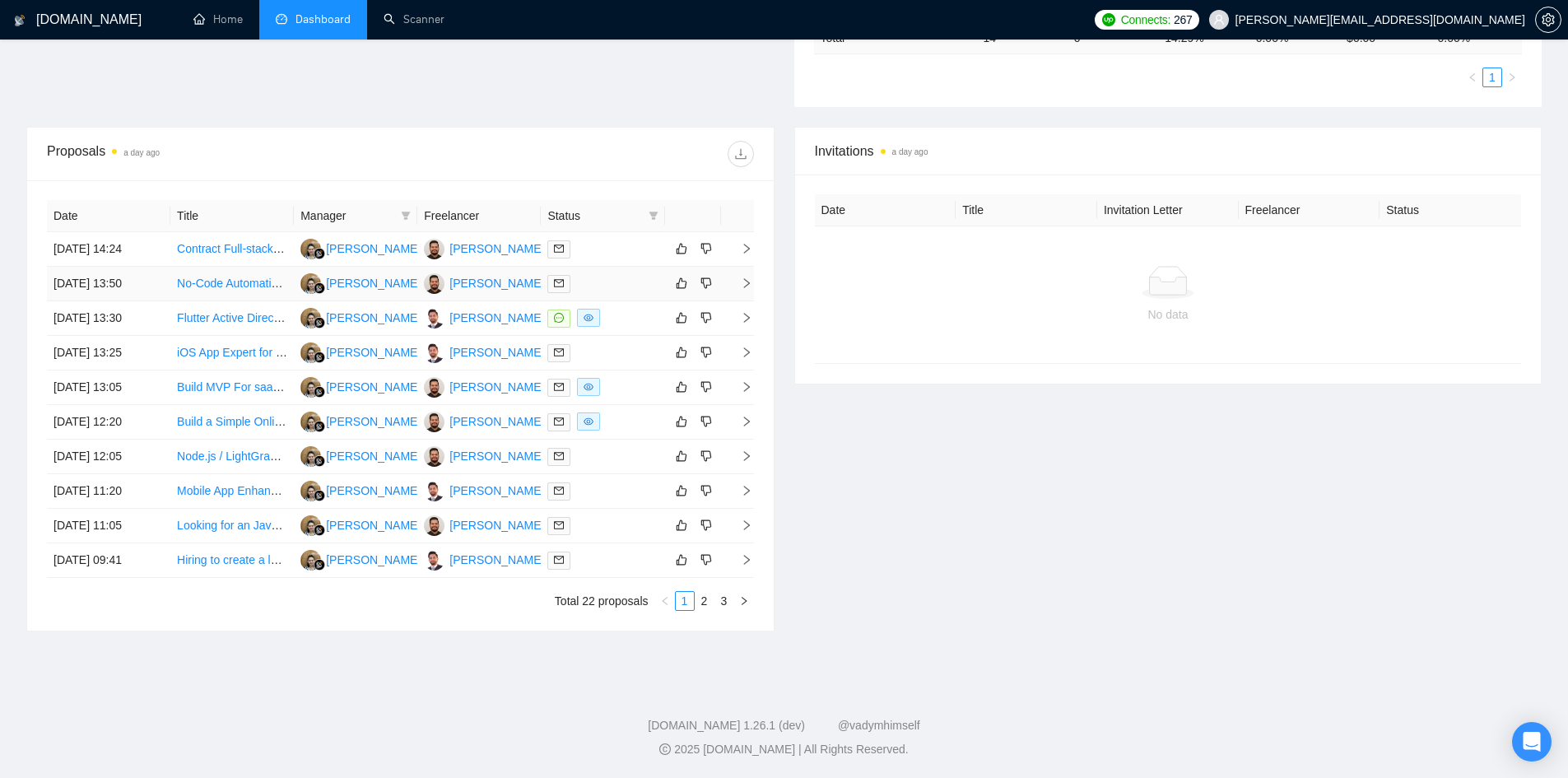
click at [746, 282] on icon "right" at bounding box center [746, 283] width 12 height 12
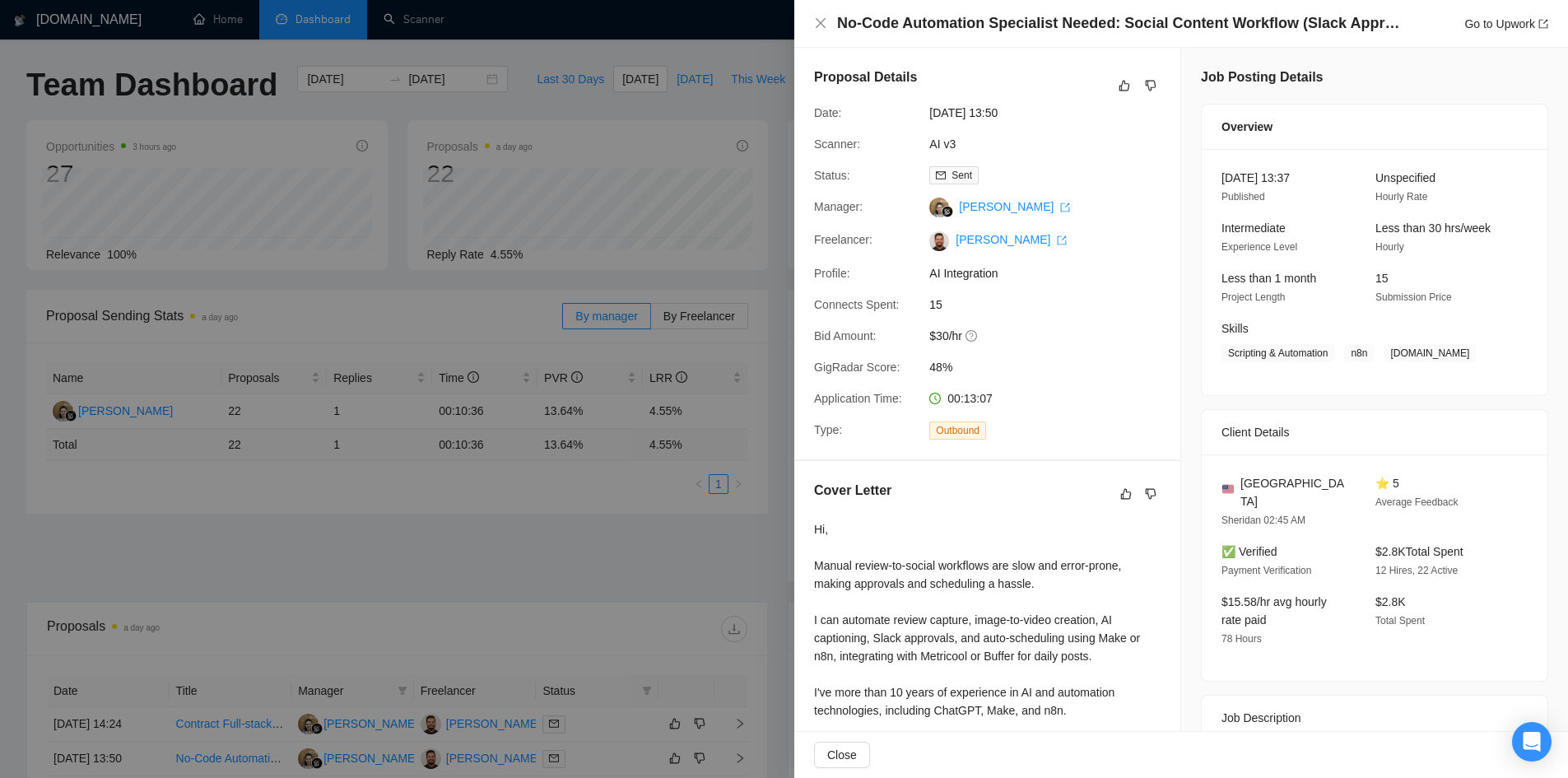
scroll to position [412, 0]
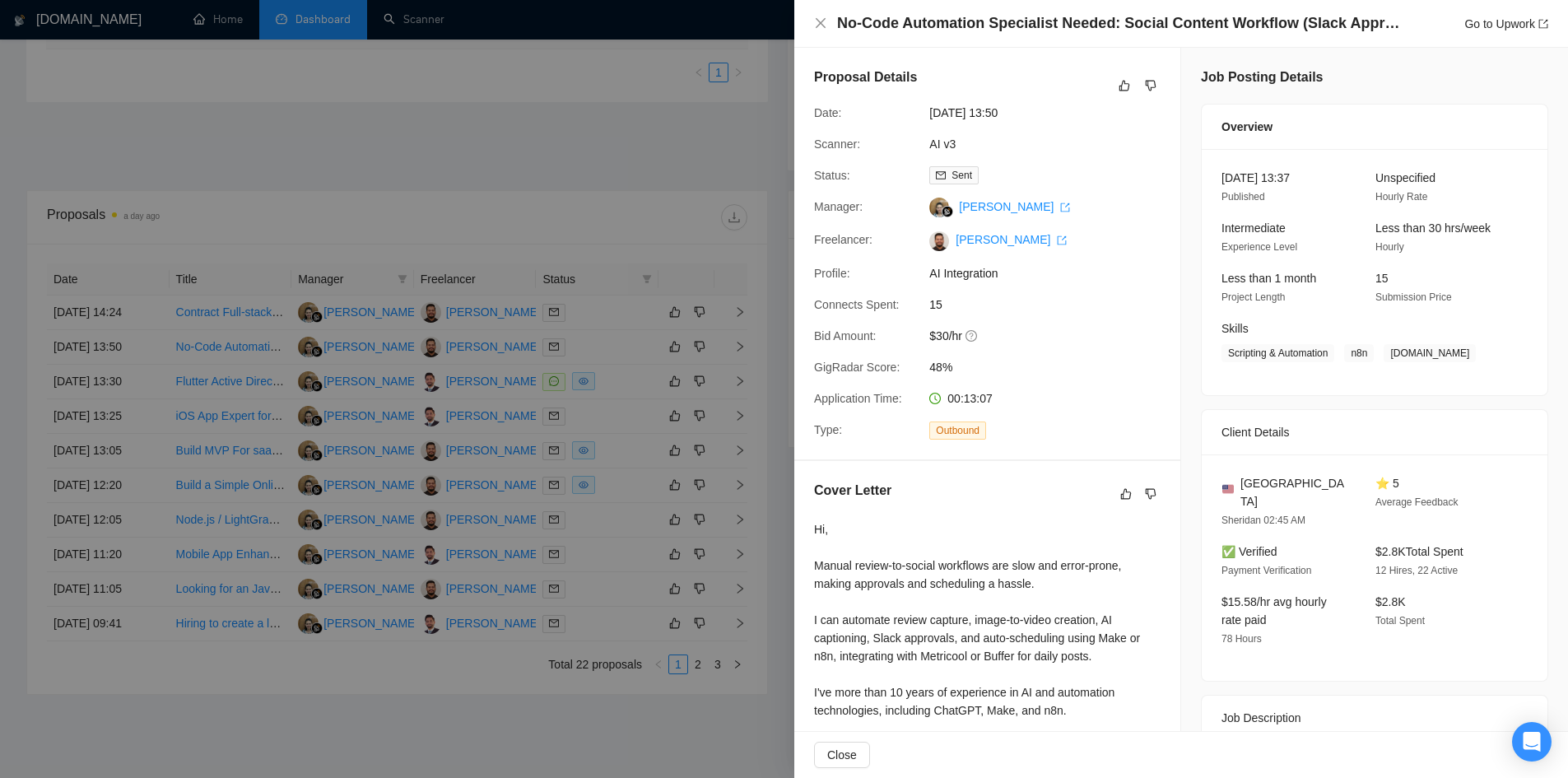
click at [485, 98] on div at bounding box center [784, 389] width 1568 height 778
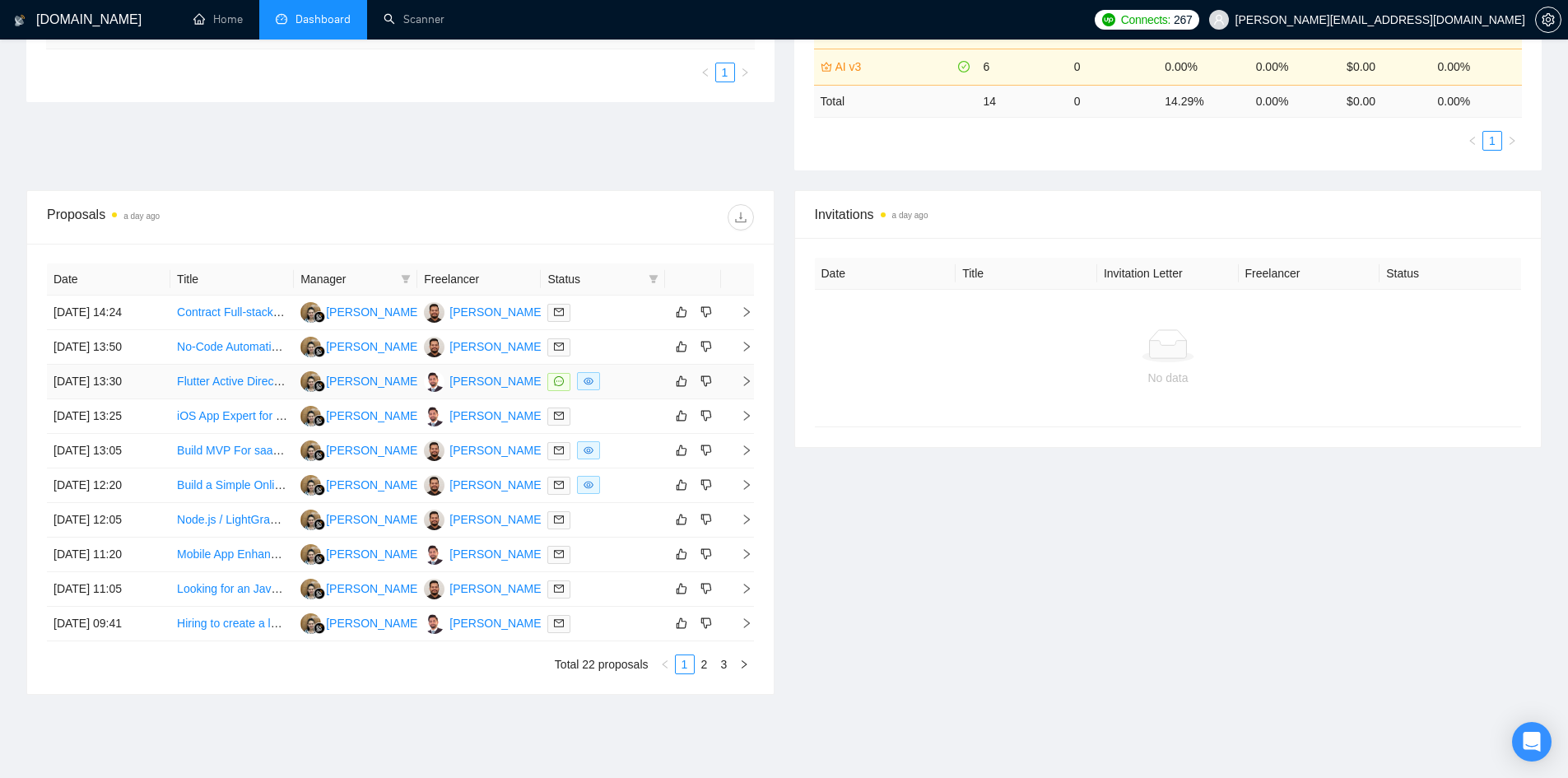
click at [744, 377] on icon "right" at bounding box center [746, 381] width 5 height 10
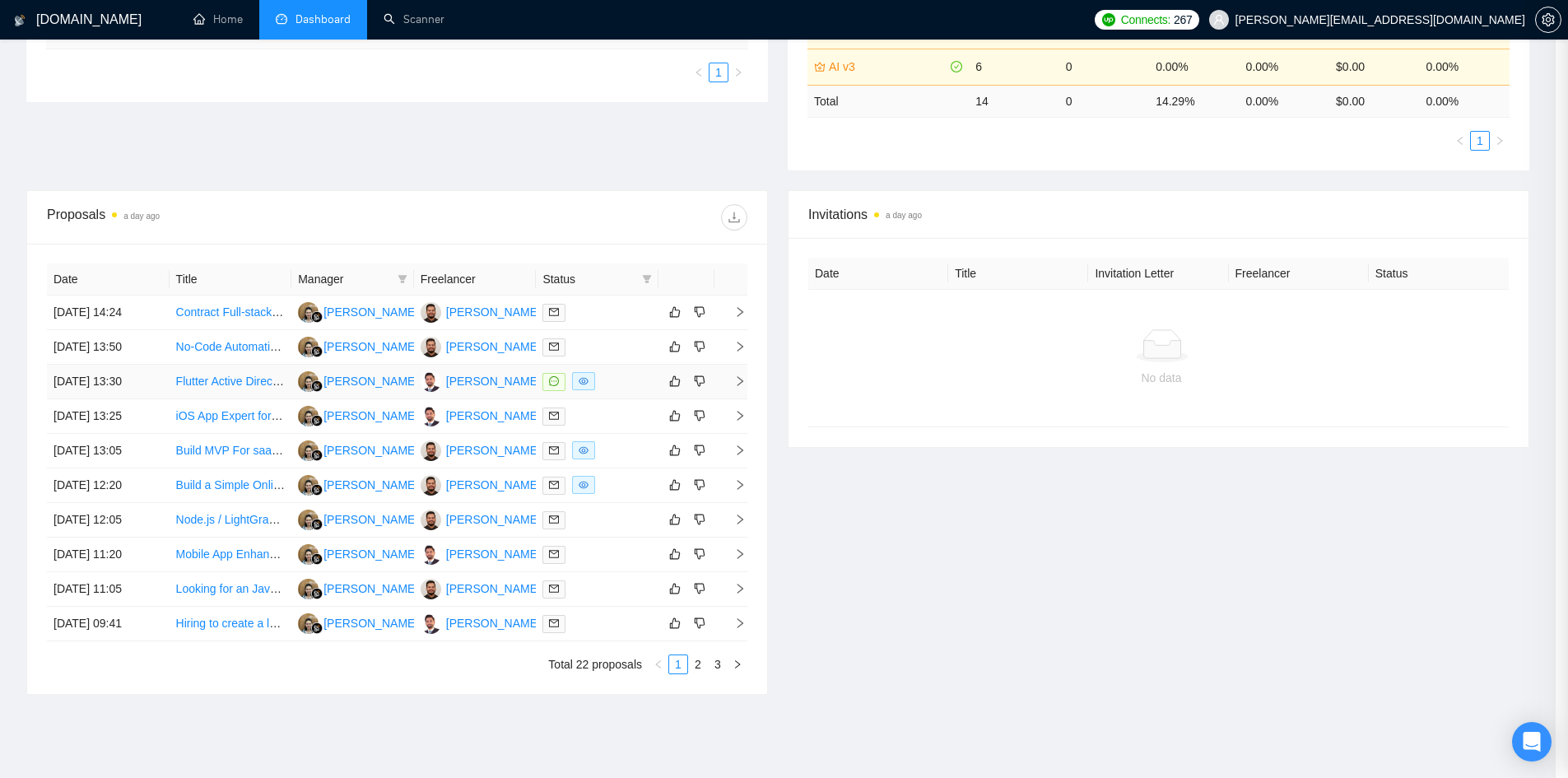
click at [744, 377] on div at bounding box center [784, 389] width 1568 height 778
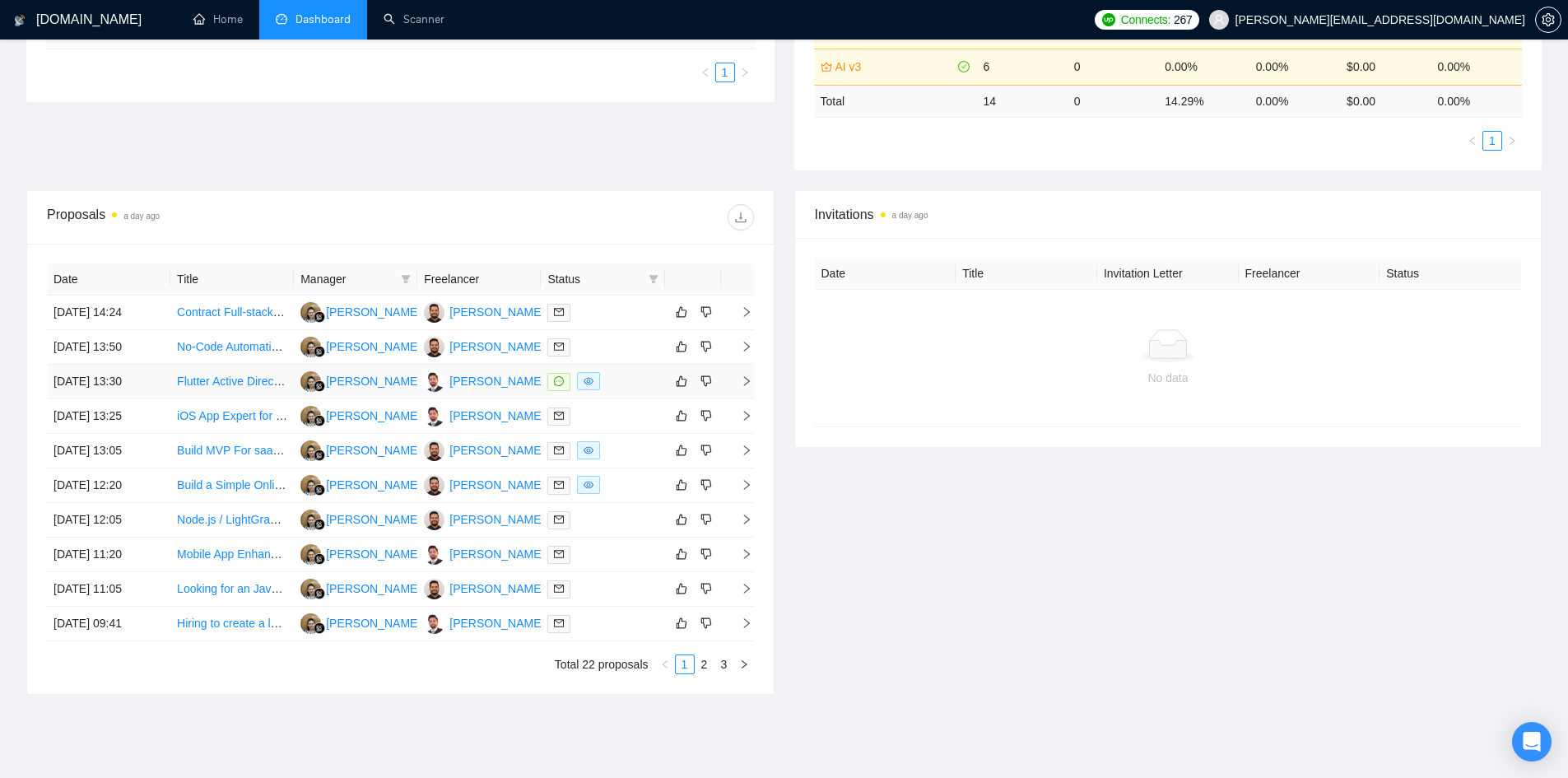
click at [744, 377] on icon "right" at bounding box center [746, 381] width 5 height 10
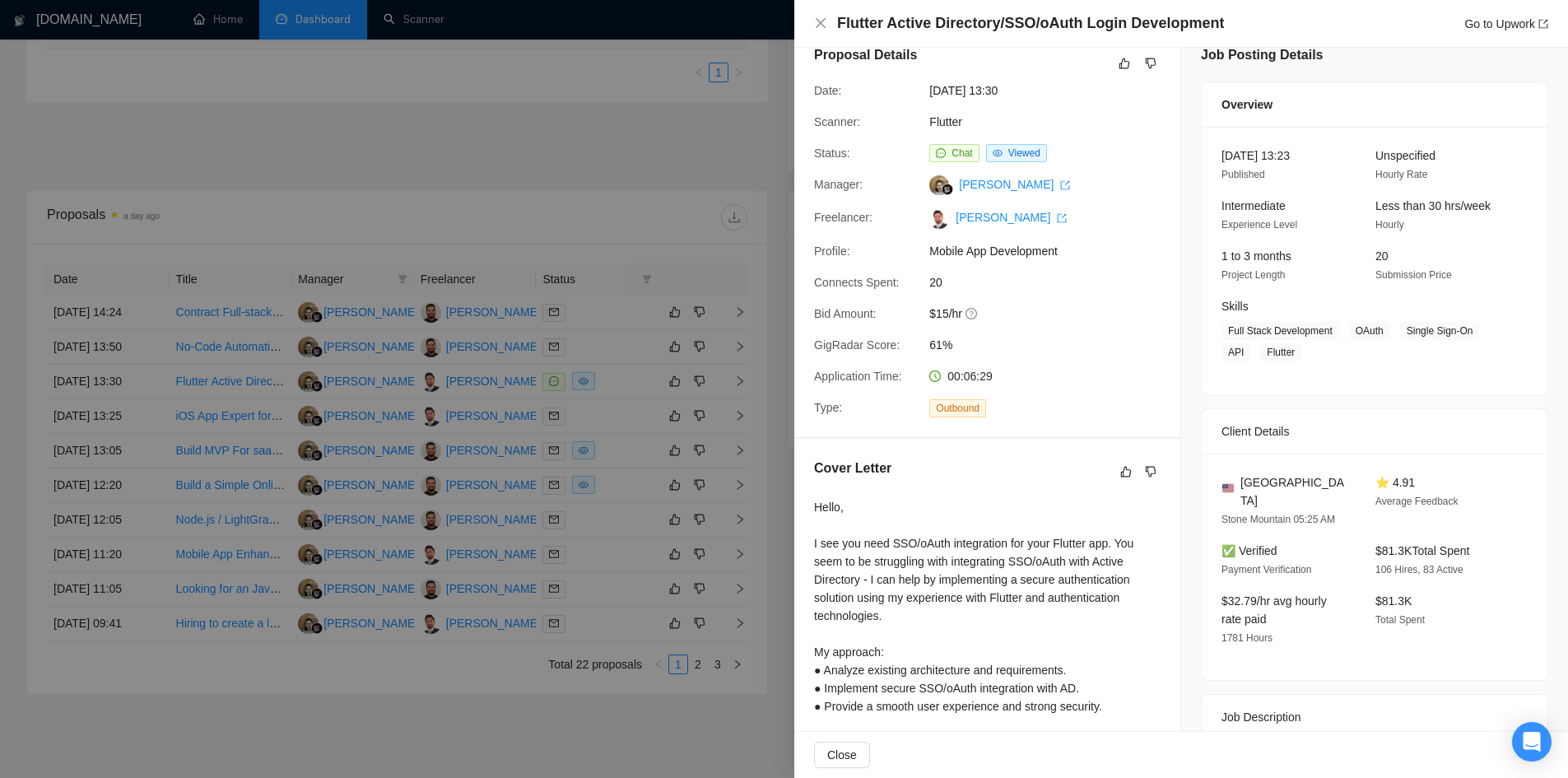
scroll to position [0, 0]
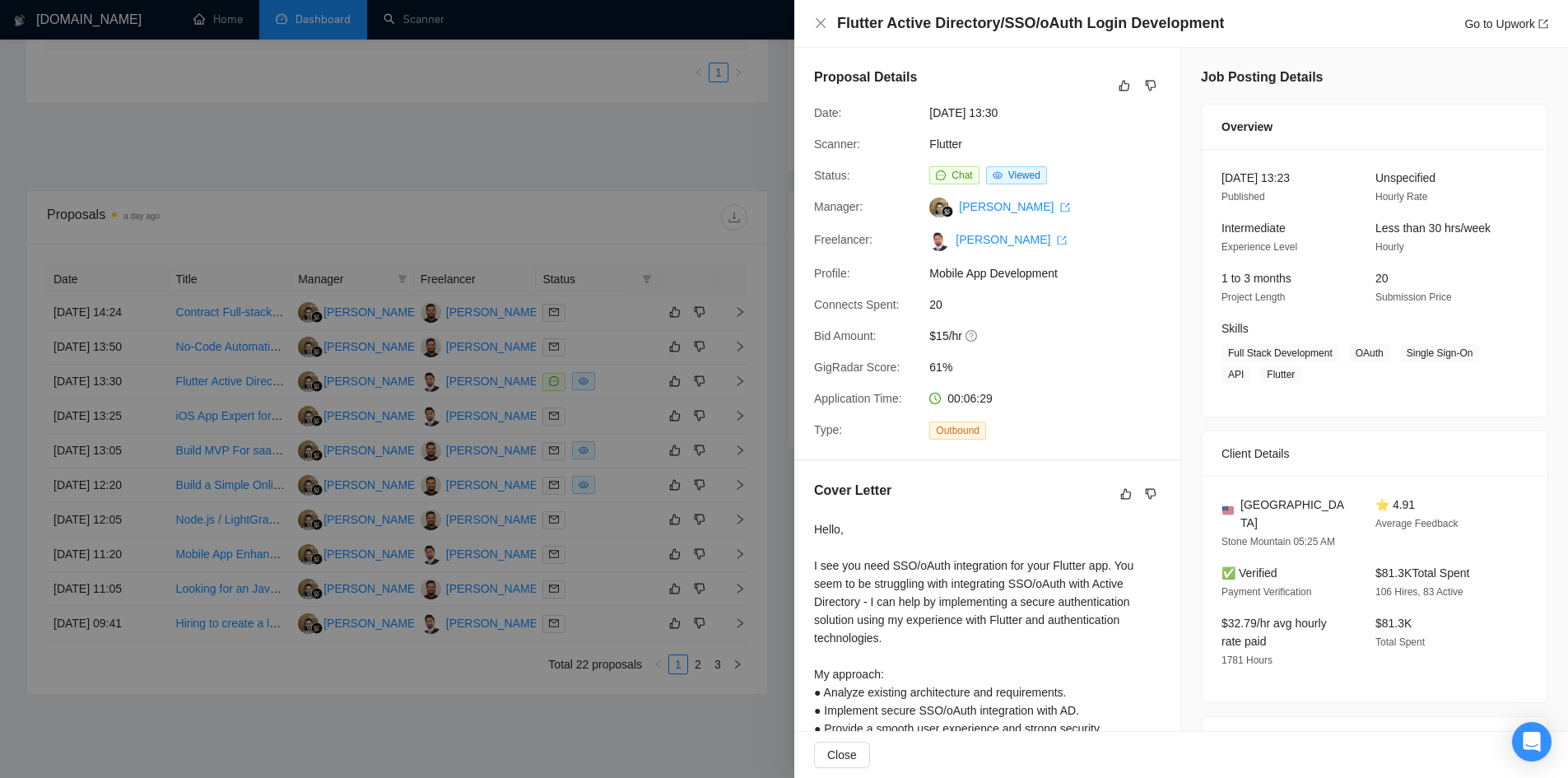
click at [500, 179] on div at bounding box center [784, 389] width 1568 height 778
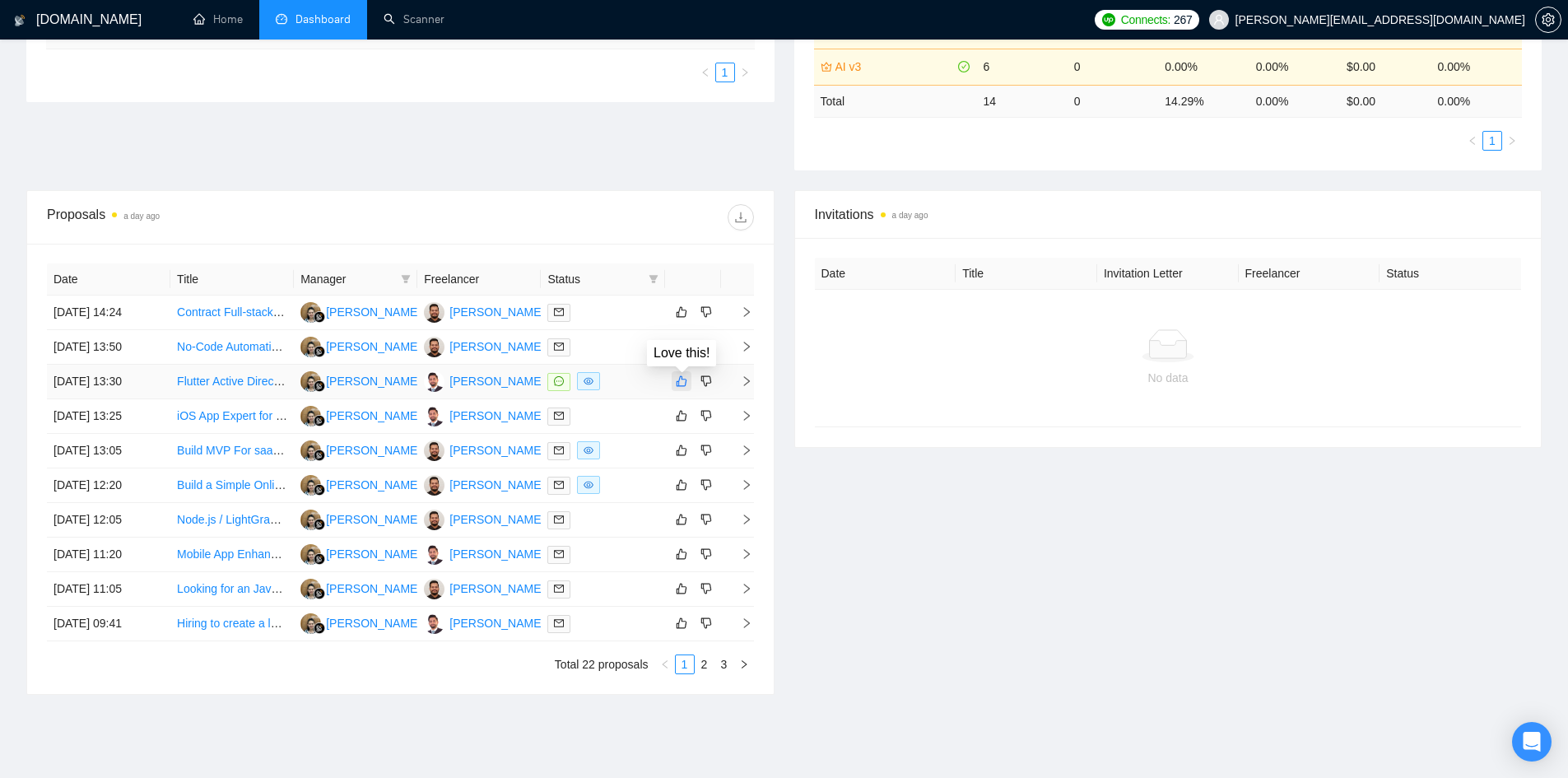
click at [680, 381] on icon "like" at bounding box center [681, 381] width 12 height 13
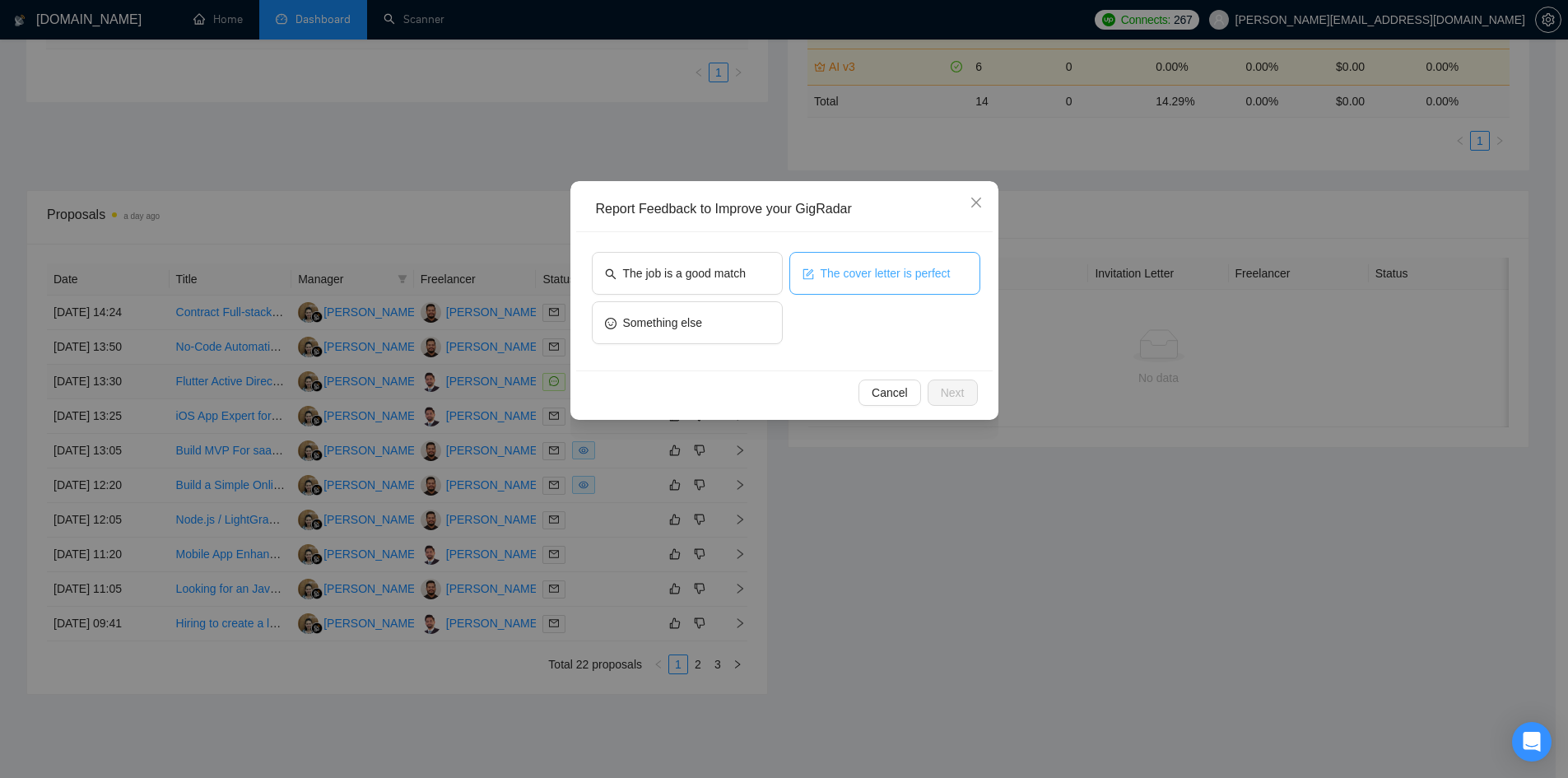
click at [870, 276] on span "The cover letter is perfect" at bounding box center [885, 273] width 130 height 18
click at [954, 390] on span "Next" at bounding box center [952, 393] width 24 height 18
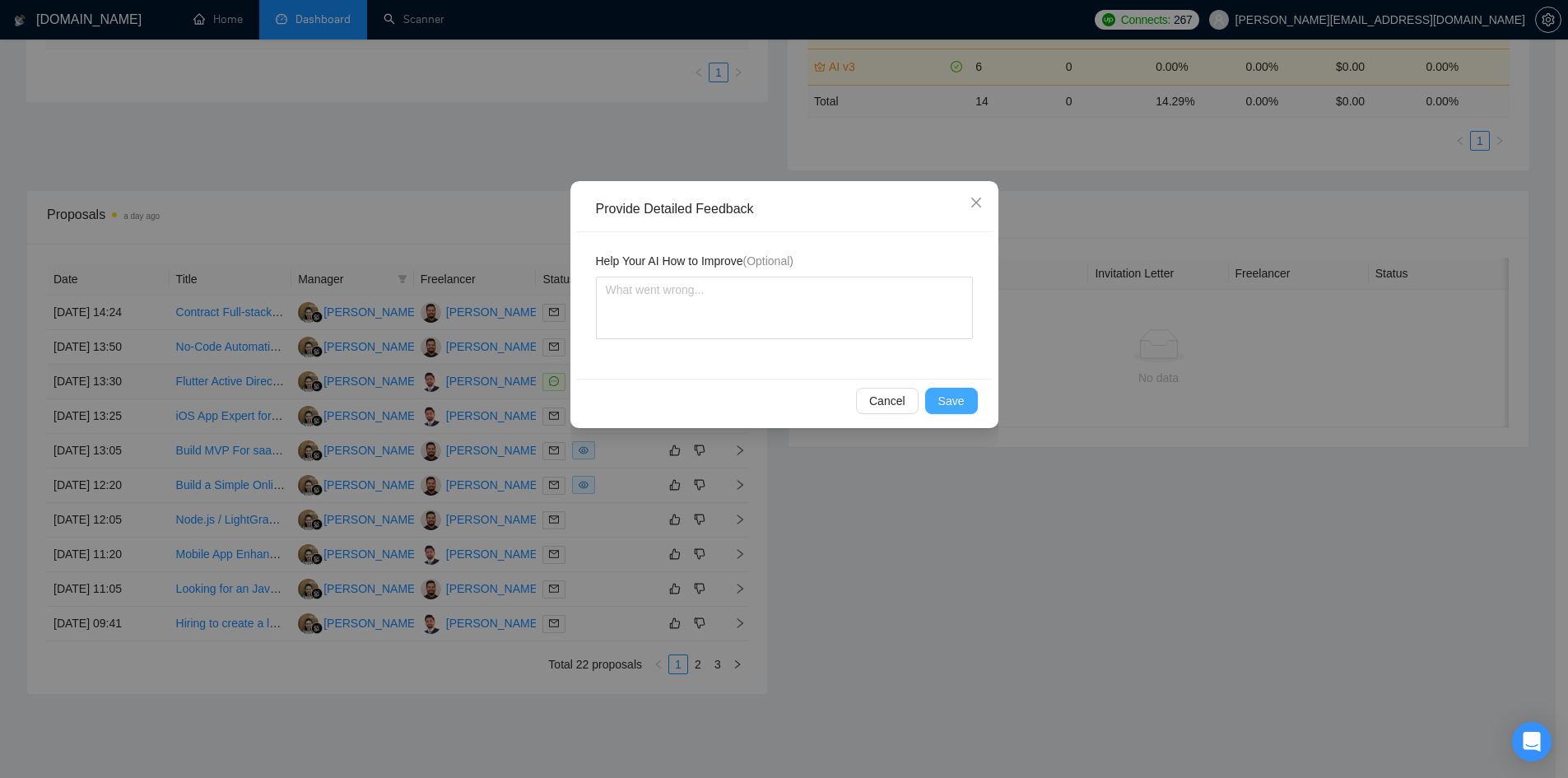
click at [965, 404] on button "Save" at bounding box center [952, 401] width 53 height 26
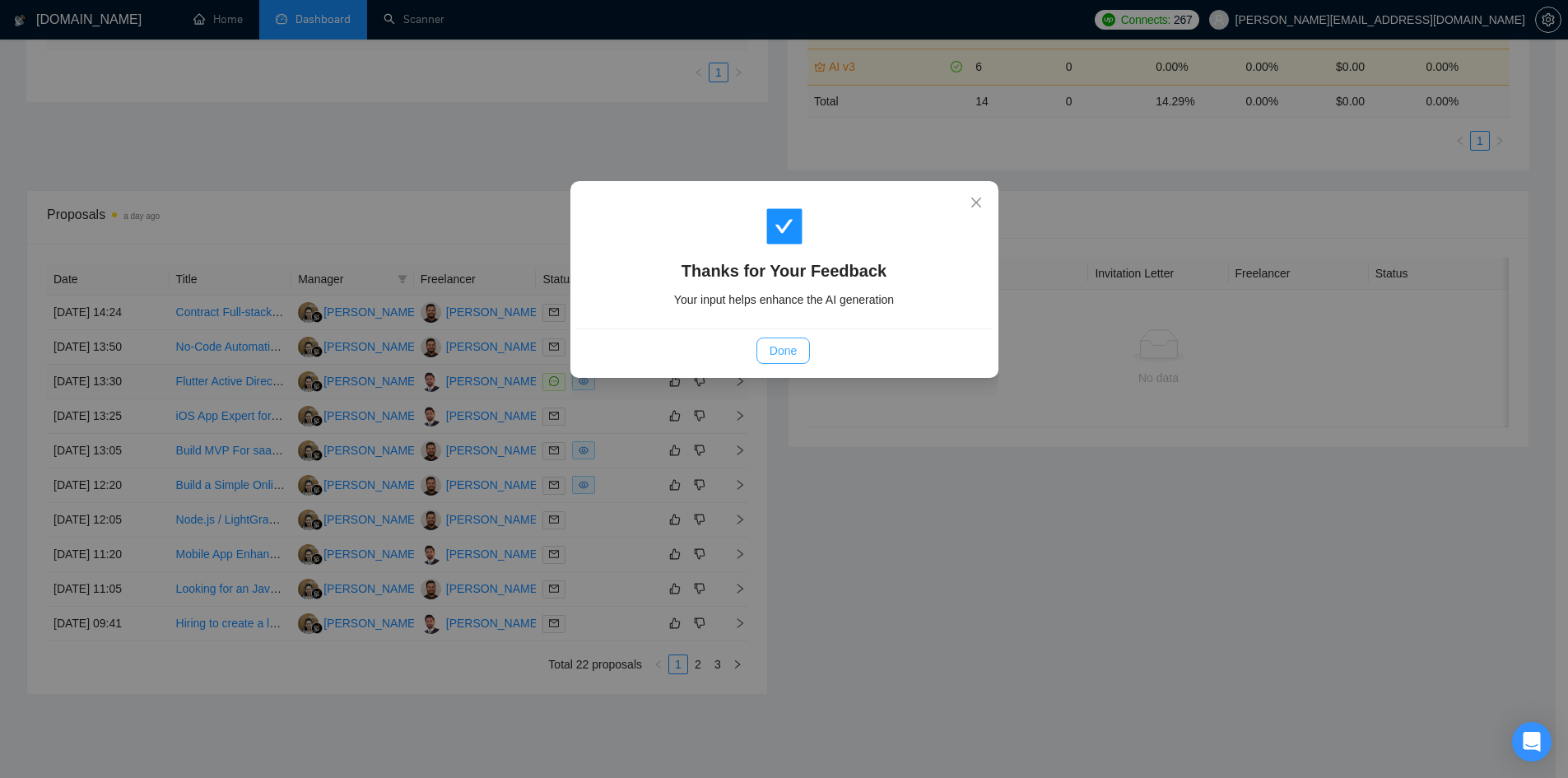
click at [783, 348] on span "Done" at bounding box center [783, 351] width 27 height 18
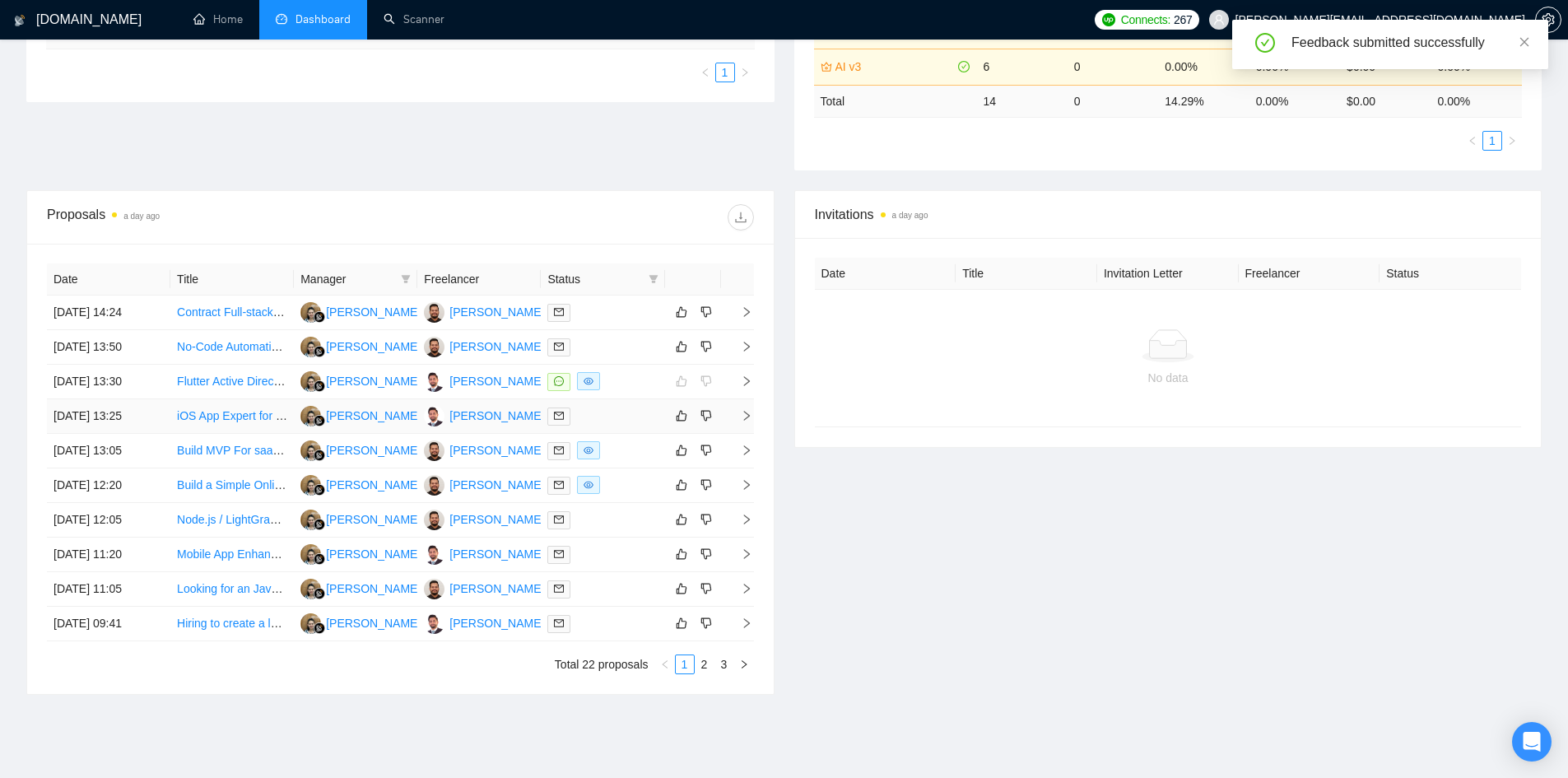
click at [748, 415] on icon "right" at bounding box center [746, 415] width 5 height 10
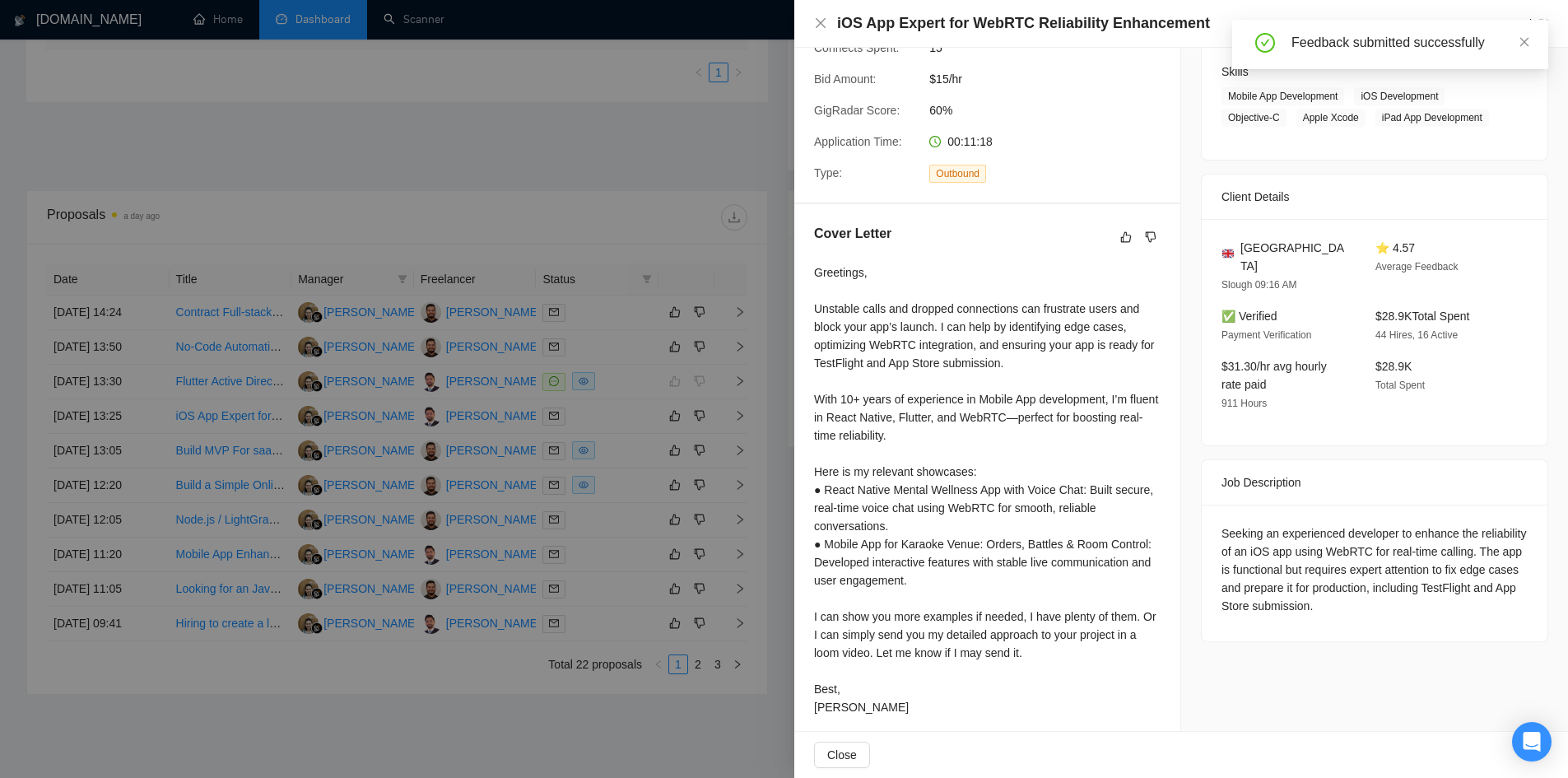
scroll to position [268, 0]
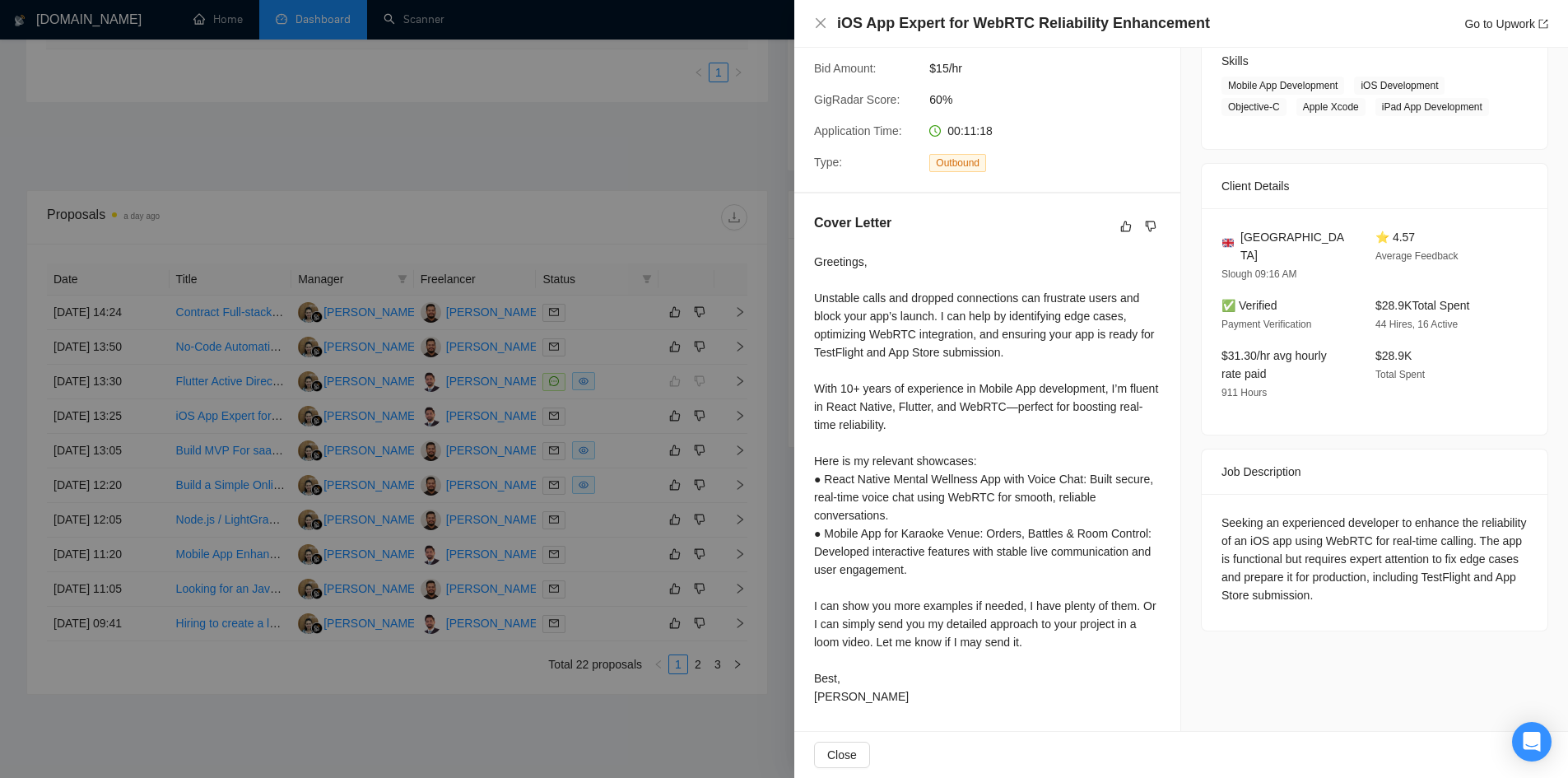
click at [633, 261] on div at bounding box center [784, 389] width 1568 height 778
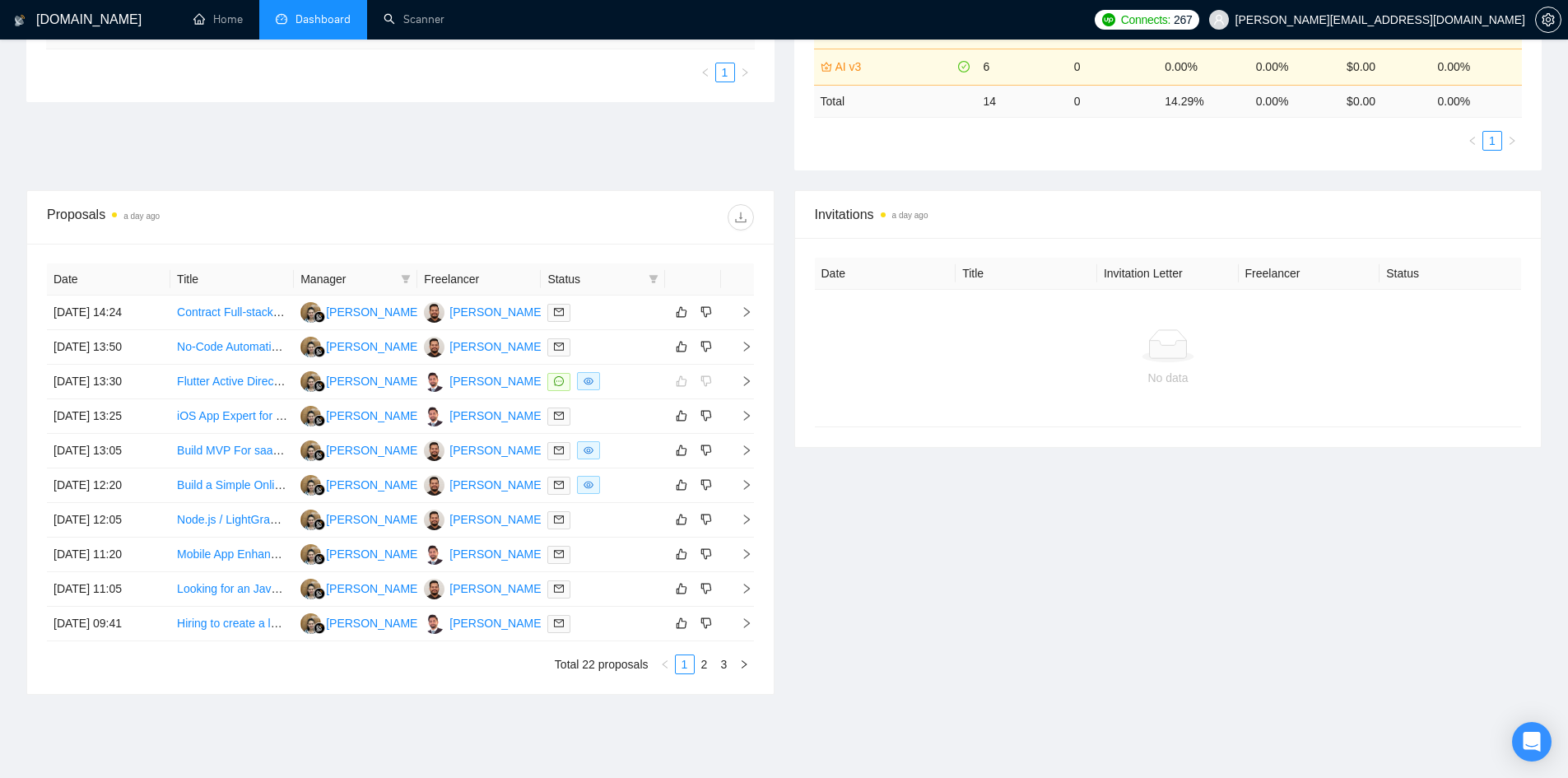
click at [818, 97] on td "Total" at bounding box center [895, 100] width 163 height 32
click at [748, 416] on icon "right" at bounding box center [746, 415] width 12 height 12
click at [748, 416] on icon "right" at bounding box center [746, 415] width 5 height 10
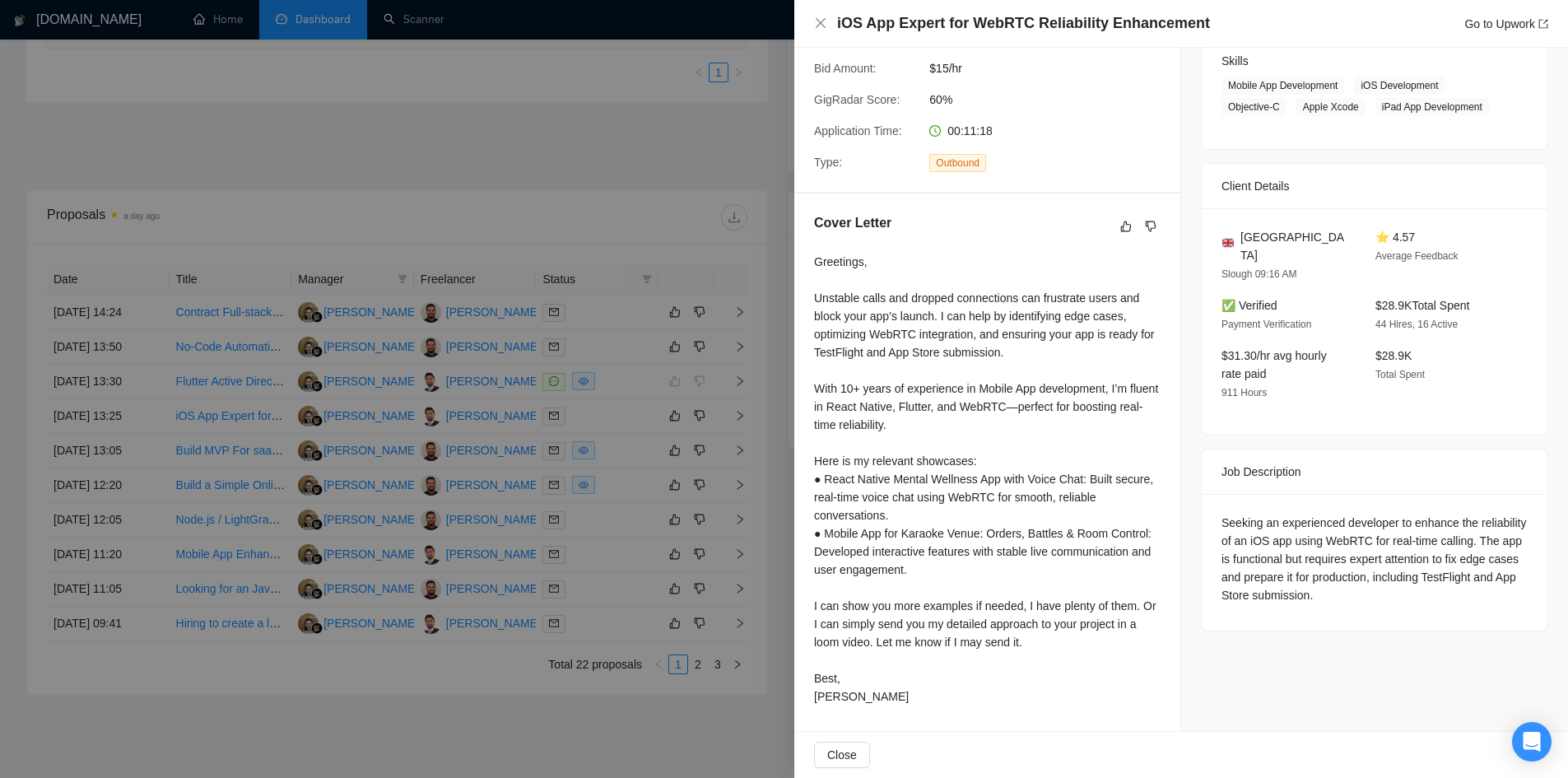
click at [1383, 516] on div "Seeking an experienced developer to enhance the reliability of an iOS app using…" at bounding box center [1374, 558] width 306 height 90
click at [585, 278] on div at bounding box center [784, 389] width 1568 height 778
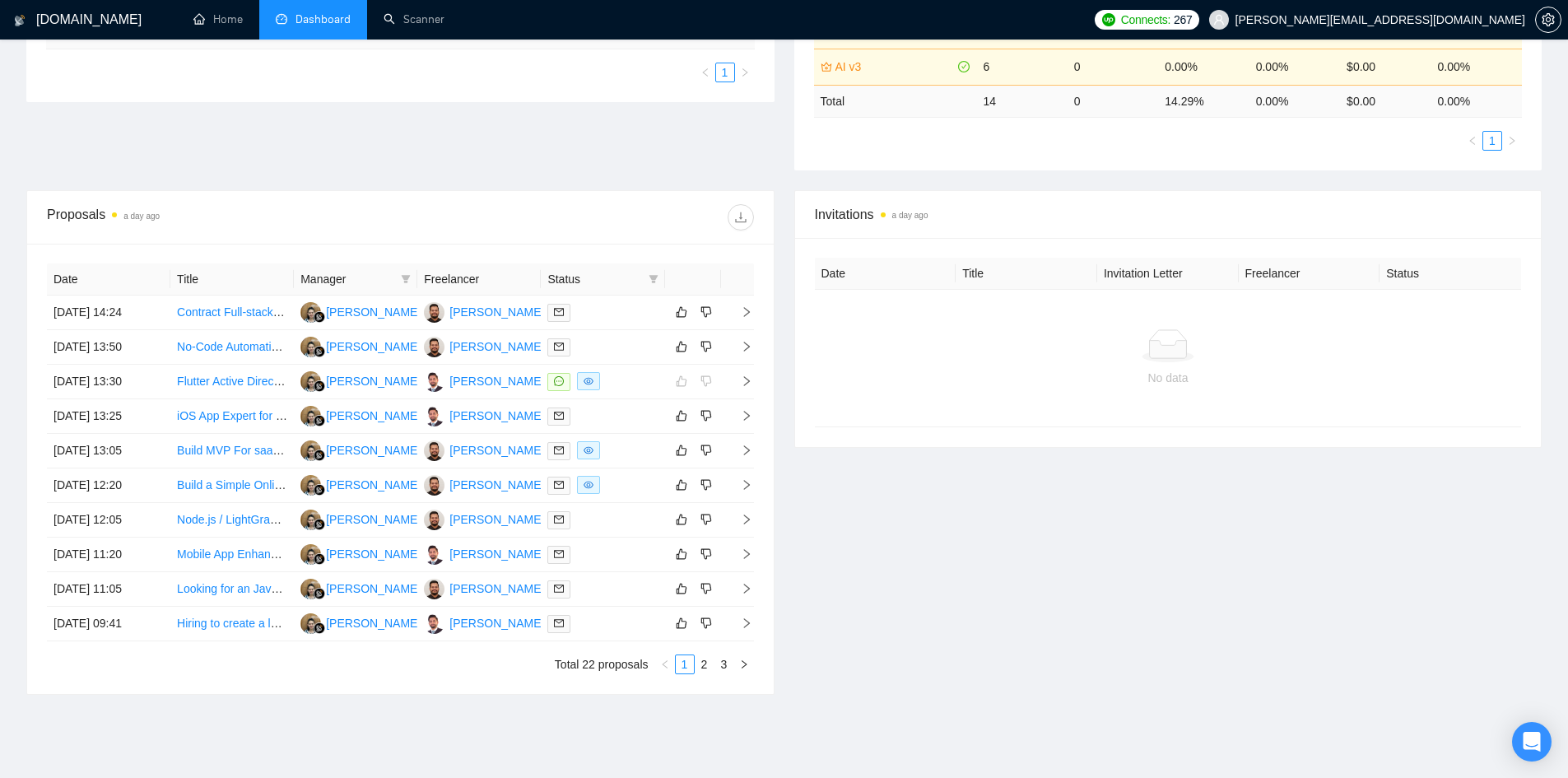
click at [1082, 749] on footer "[DOMAIN_NAME] 1.26.1 (dev) @vadymhimself 2025 [DOMAIN_NAME] | All Rights Reserv…" at bounding box center [784, 791] width 1568 height 100
click at [676, 411] on icon "like" at bounding box center [681, 415] width 12 height 13
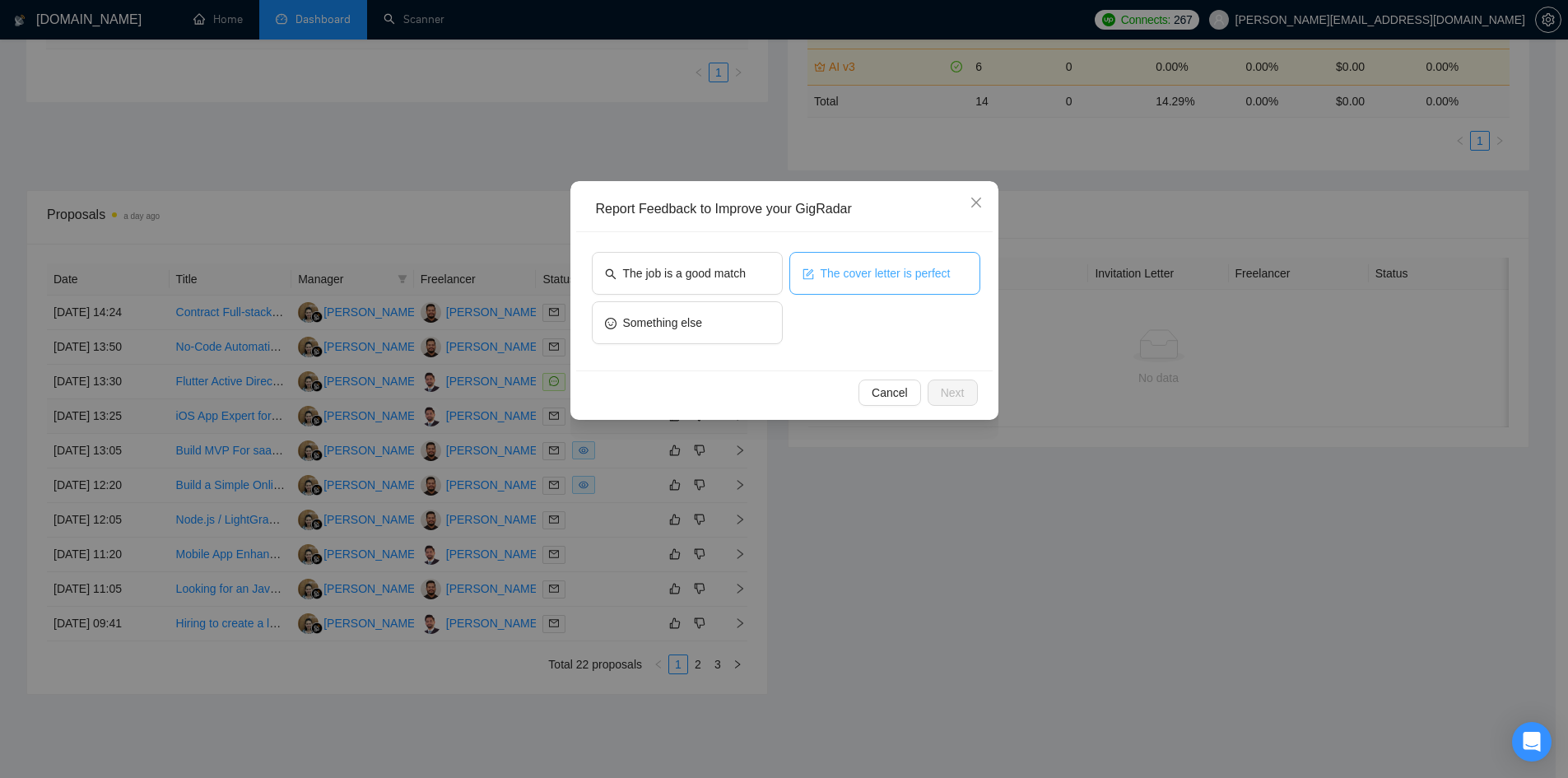
click at [855, 280] on span "The cover letter is perfect" at bounding box center [885, 273] width 130 height 18
click at [956, 399] on span "Next" at bounding box center [952, 393] width 24 height 18
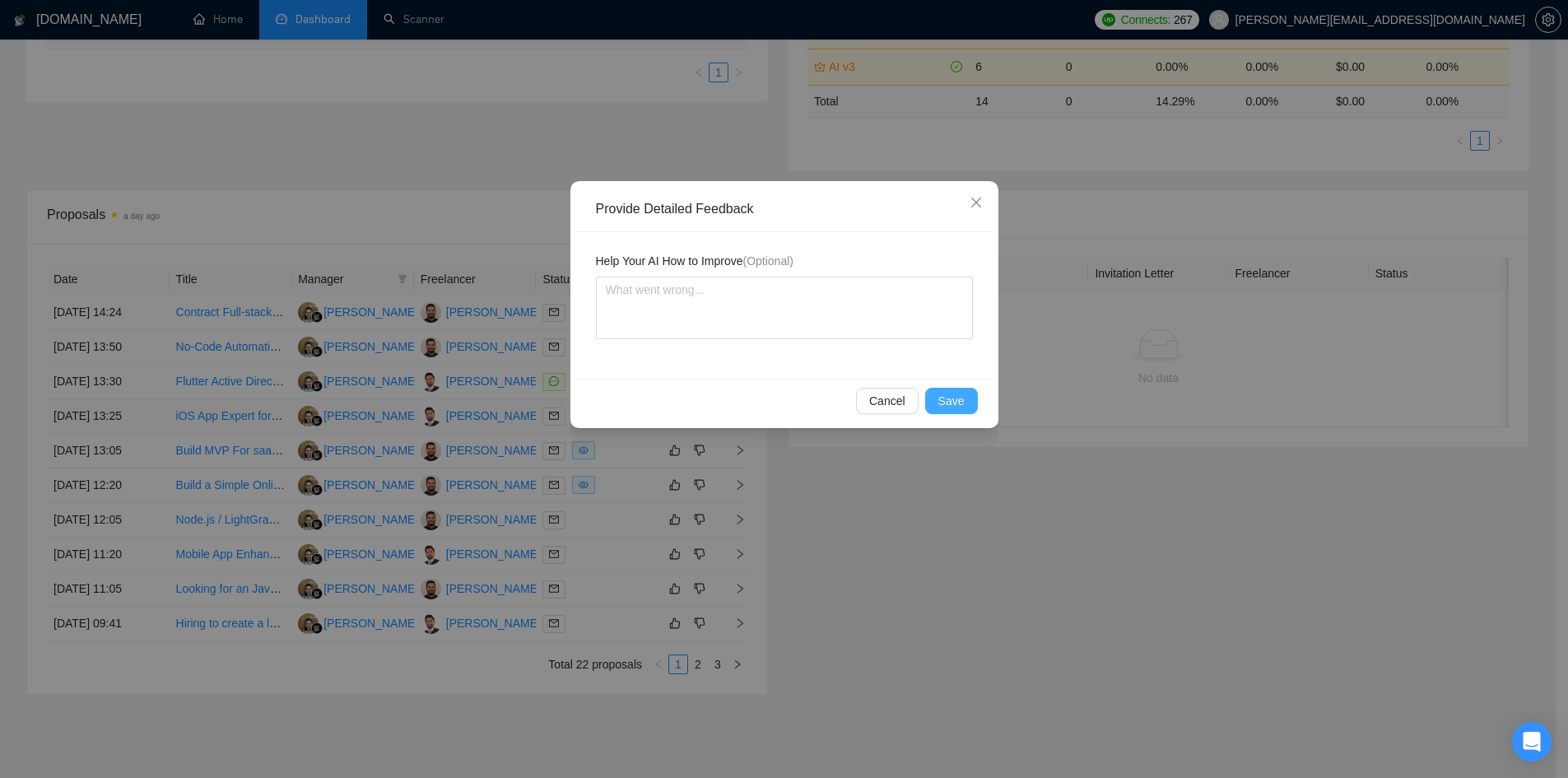
click at [954, 405] on span "Save" at bounding box center [951, 401] width 26 height 18
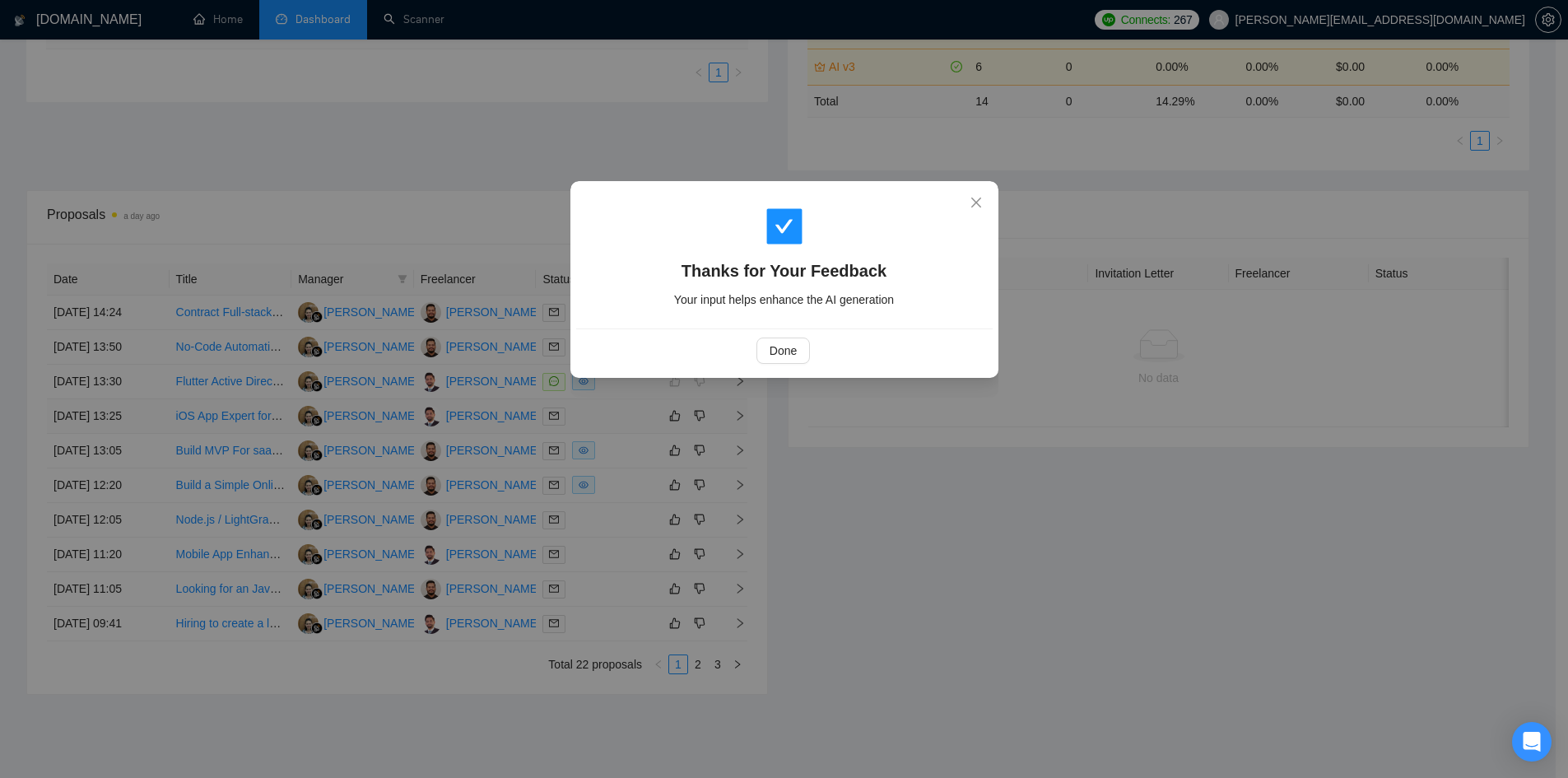
click at [789, 365] on div "Done" at bounding box center [784, 351] width 416 height 44
click at [988, 209] on span "Close" at bounding box center [976, 203] width 45 height 45
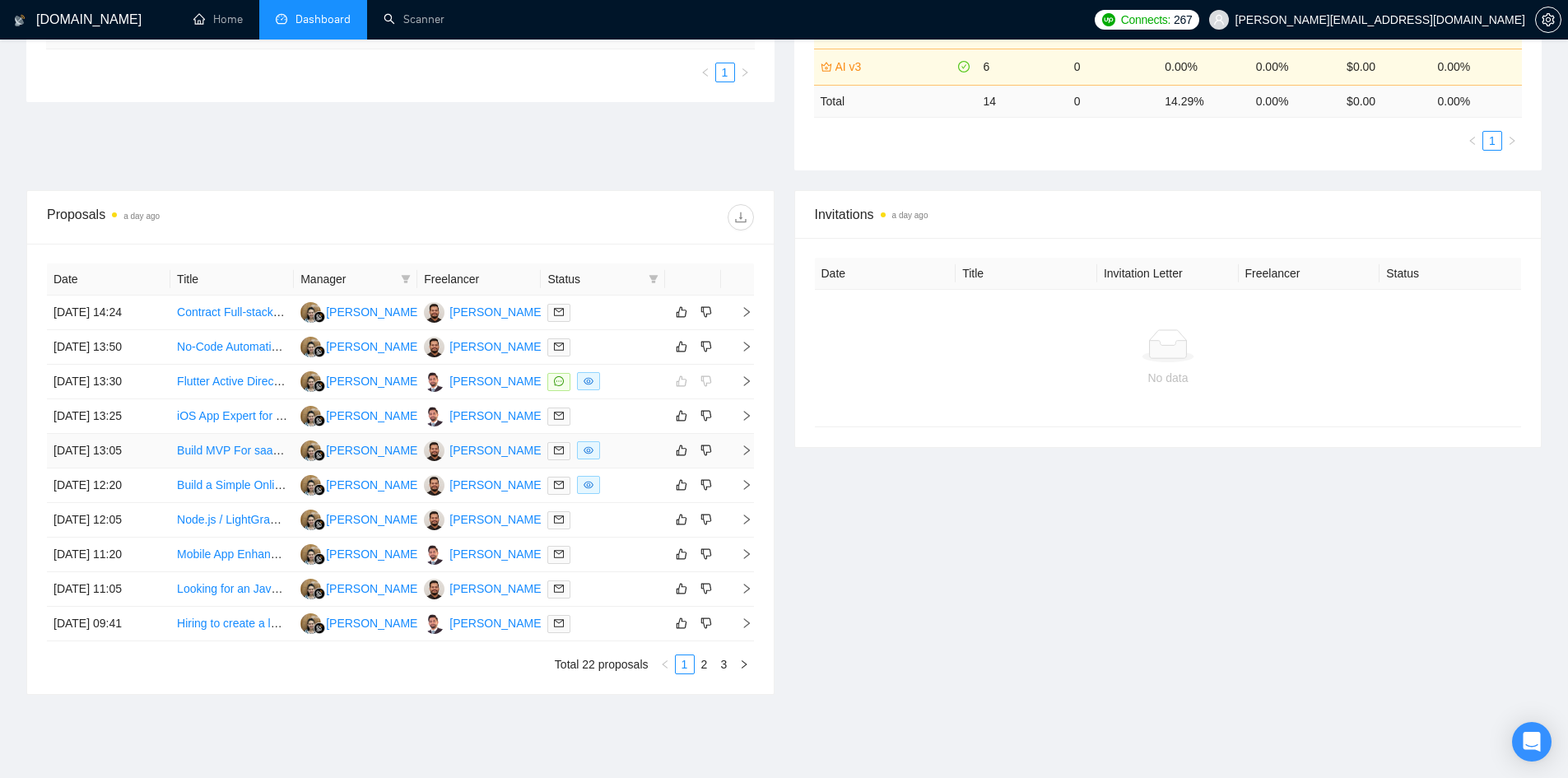
click at [740, 449] on icon "right" at bounding box center [746, 450] width 12 height 12
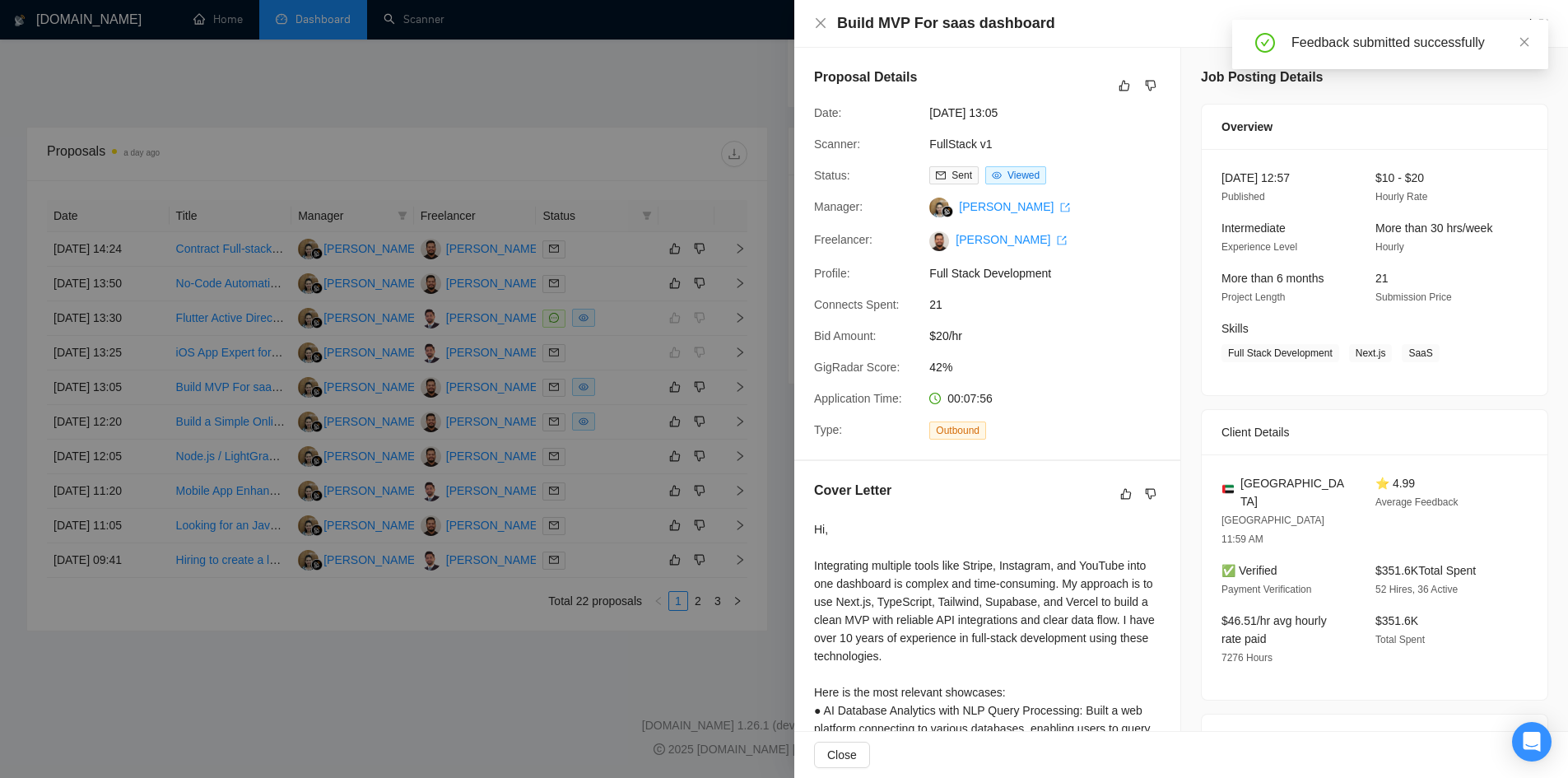
scroll to position [412, 0]
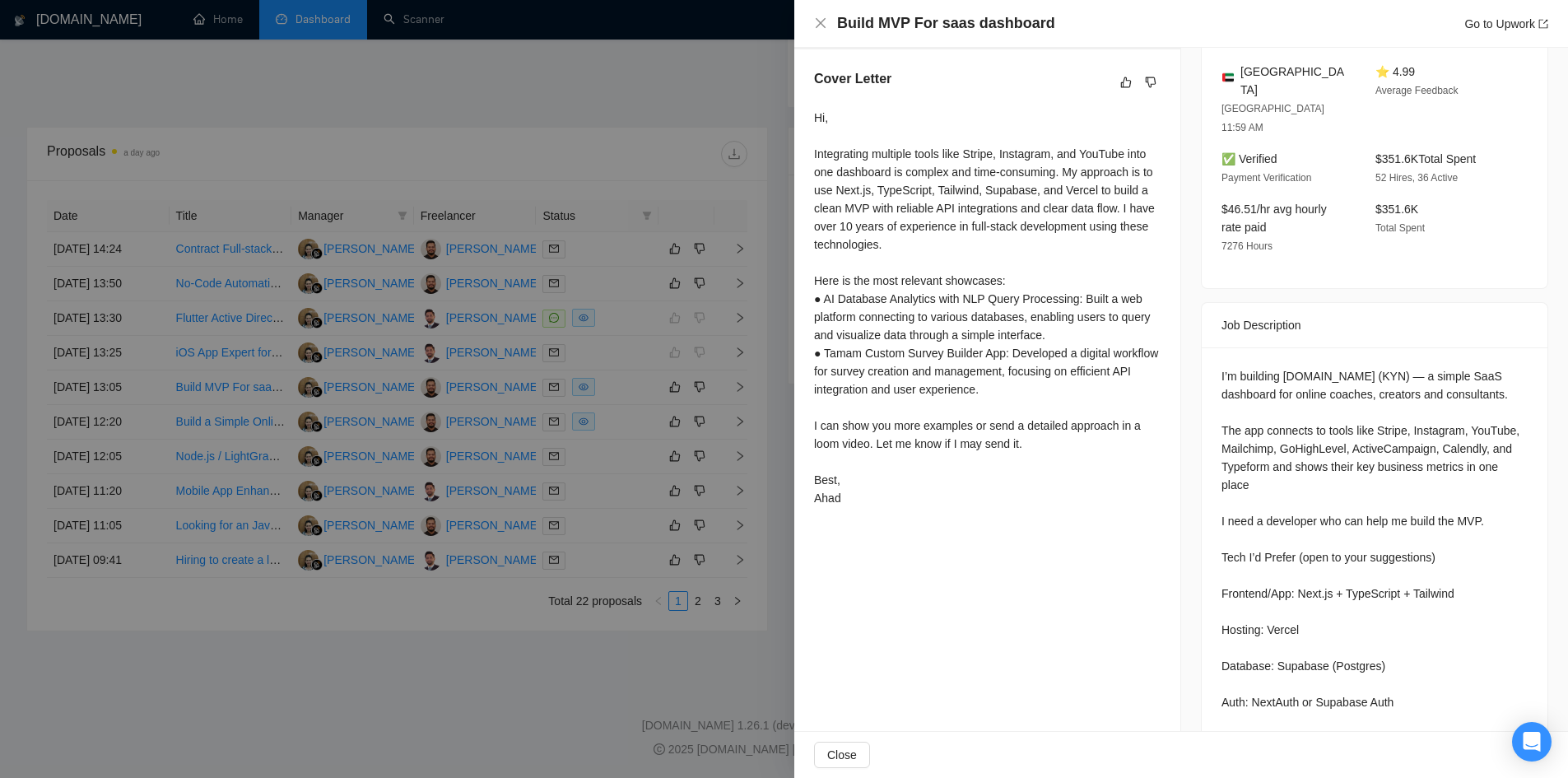
click at [1155, 541] on div "Proposal Details Date: [DATE] 13:05 Scanner: FullStack v1 Status: Sent Viewed M…" at bounding box center [987, 343] width 387 height 1412
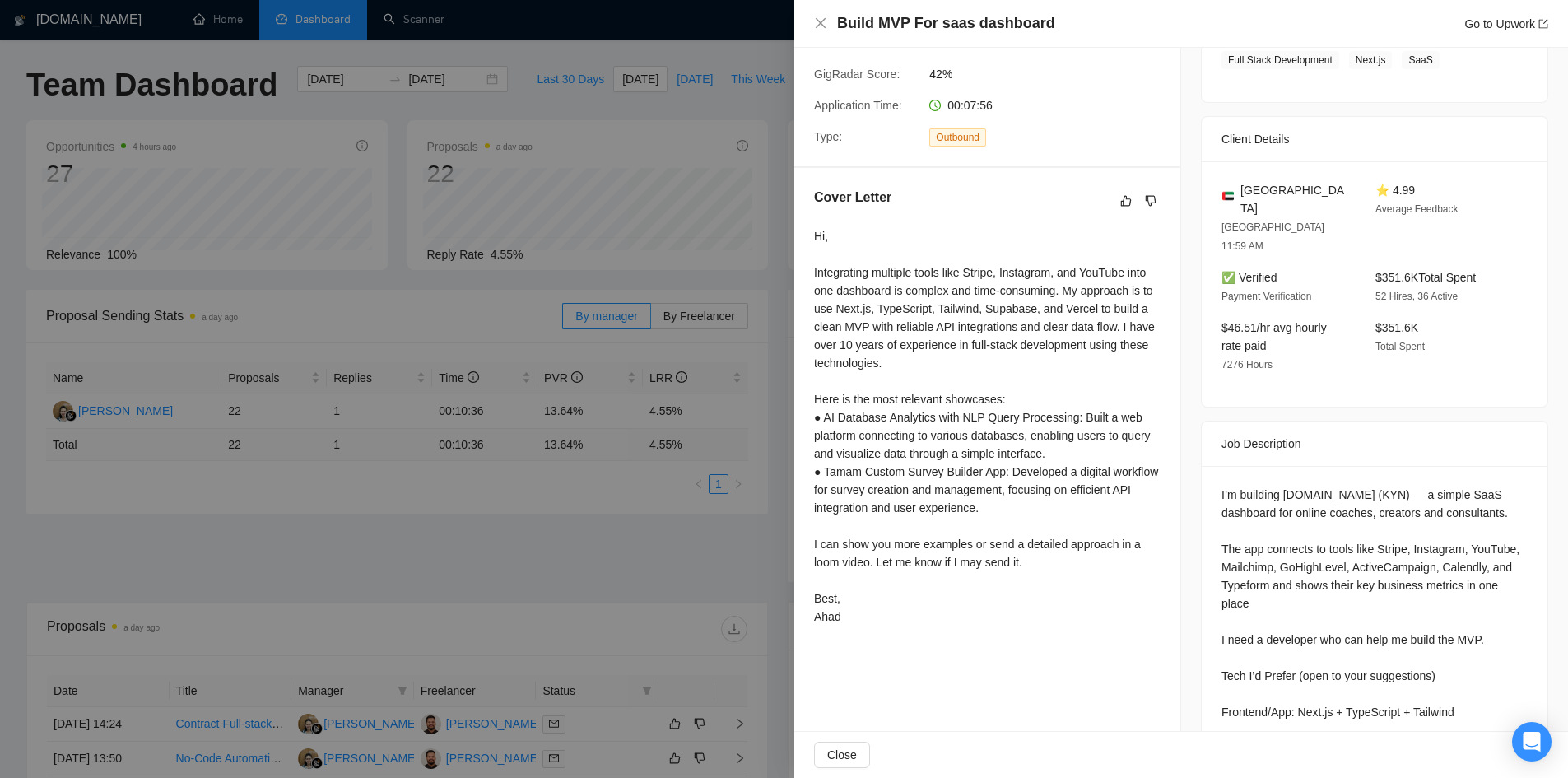
scroll to position [705, 0]
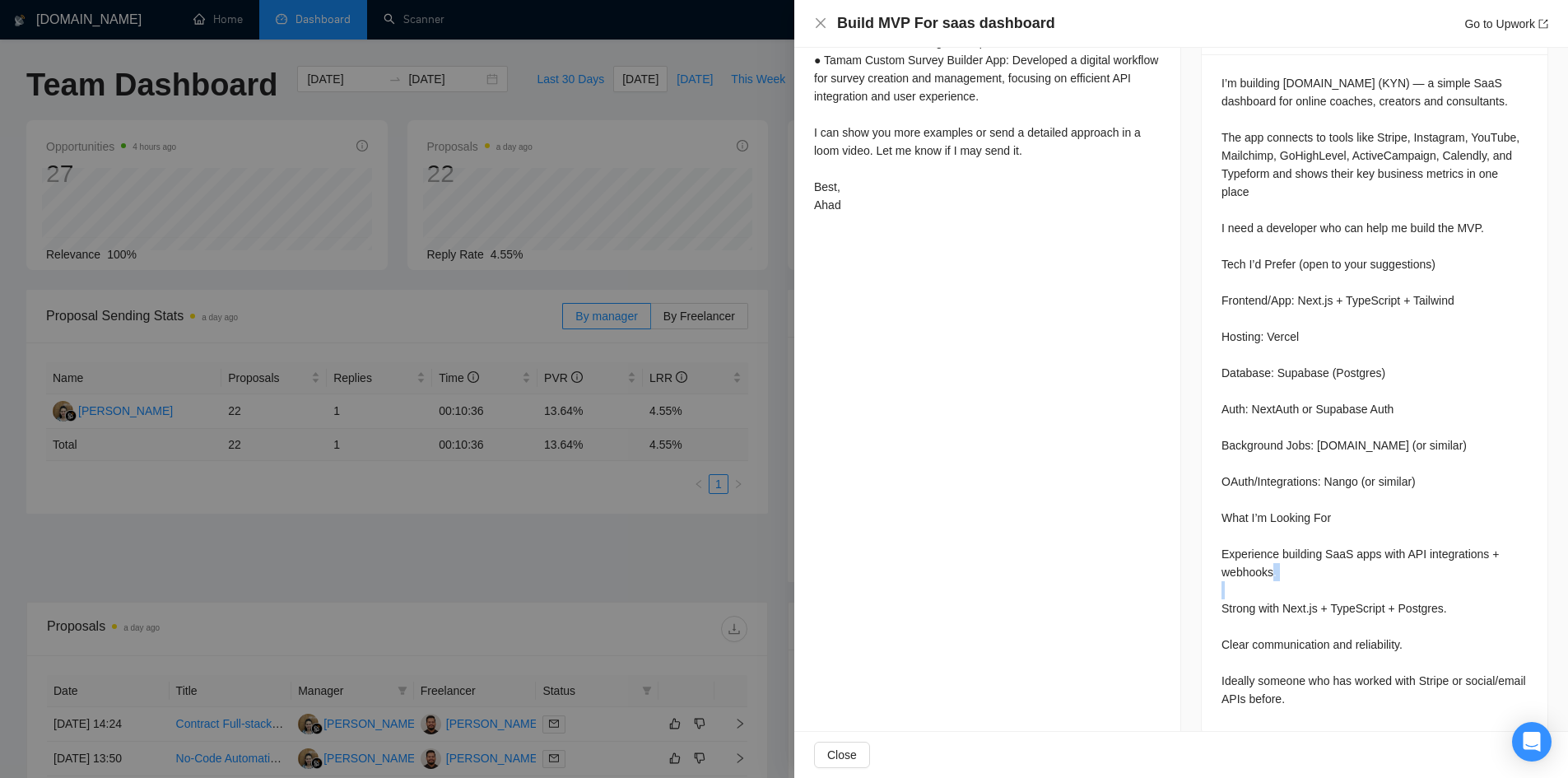
drag, startPoint x: 1266, startPoint y: 549, endPoint x: 1231, endPoint y: 541, distance: 35.9
click at [1241, 546] on div "I’m building [DOMAIN_NAME] (KYN) — a simple SaaS dashboard for online coaches, …" at bounding box center [1374, 391] width 306 height 634
click at [1233, 542] on div "I’m building [DOMAIN_NAME] (KYN) — a simple SaaS dashboard for online coaches, …" at bounding box center [1374, 391] width 306 height 634
click at [1221, 538] on div "I’m building [DOMAIN_NAME] (KYN) — a simple SaaS dashboard for online coaches, …" at bounding box center [1374, 391] width 306 height 634
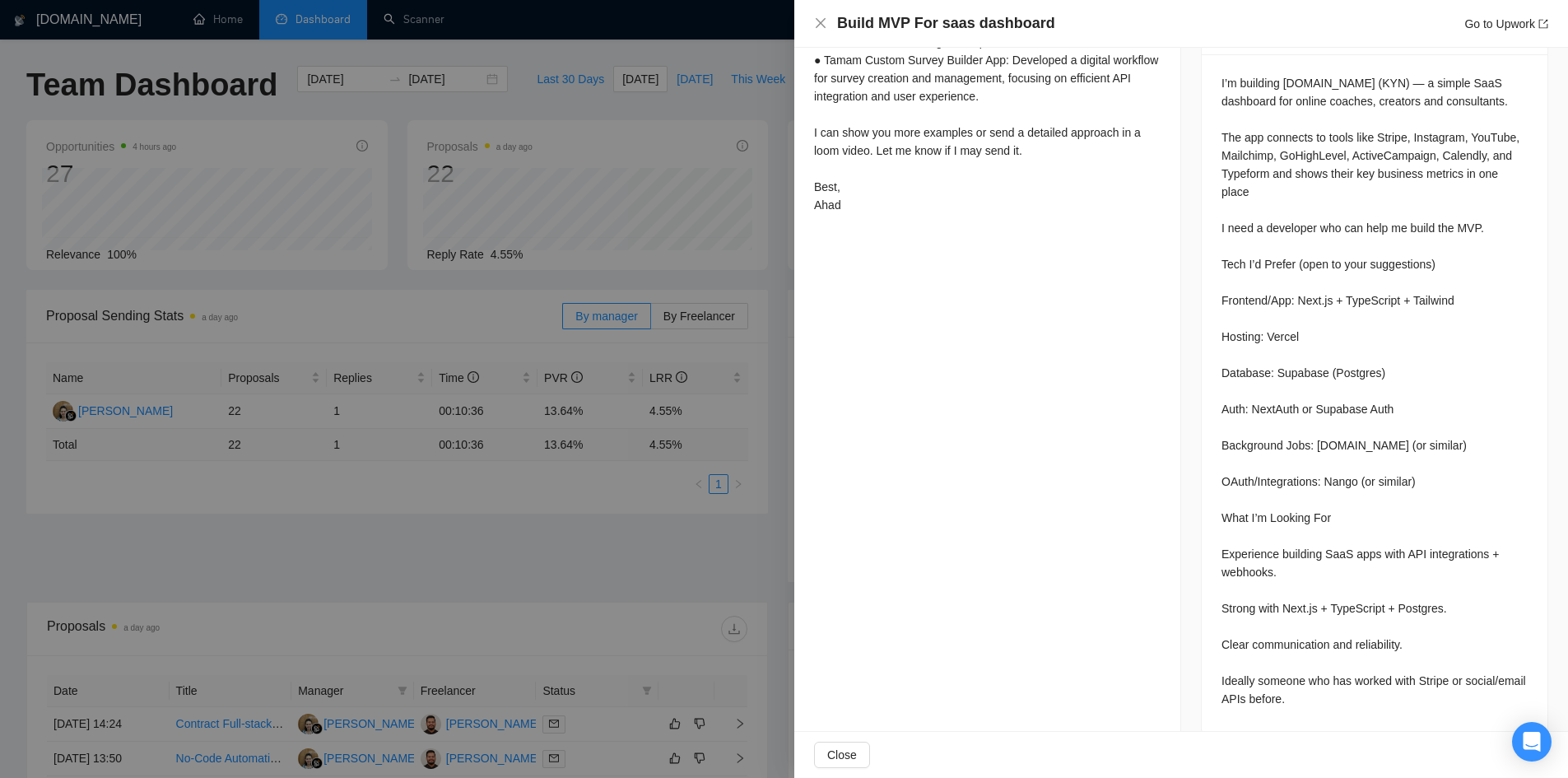
click at [1278, 557] on div "I’m building [DOMAIN_NAME] (KYN) — a simple SaaS dashboard for online coaches, …" at bounding box center [1374, 391] width 306 height 634
click at [1223, 535] on div "I’m building [DOMAIN_NAME] (KYN) — a simple SaaS dashboard for online coaches, …" at bounding box center [1374, 391] width 306 height 634
click at [1213, 527] on div "I’m building [DOMAIN_NAME] (KYN) — a simple SaaS dashboard for online coaches, …" at bounding box center [1375, 394] width 346 height 681
click at [1211, 527] on div "I’m building [DOMAIN_NAME] (KYN) — a simple SaaS dashboard for online coaches, …" at bounding box center [1375, 394] width 346 height 681
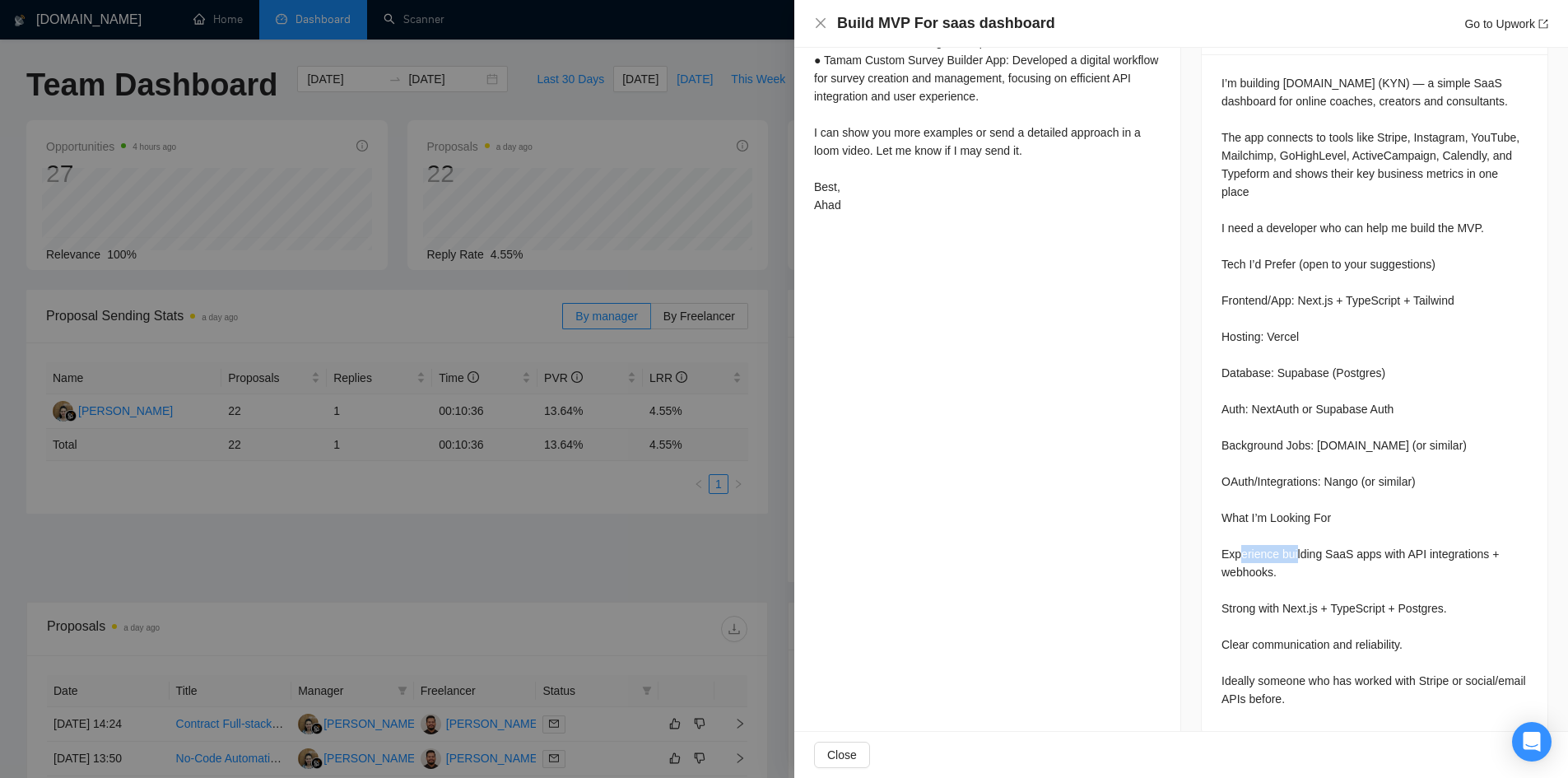
click at [1211, 527] on div "I’m building [DOMAIN_NAME] (KYN) — a simple SaaS dashboard for online coaches, …" at bounding box center [1375, 394] width 346 height 681
click at [1298, 545] on div "I’m building [DOMAIN_NAME] (KYN) — a simple SaaS dashboard for online coaches, …" at bounding box center [1374, 391] width 306 height 634
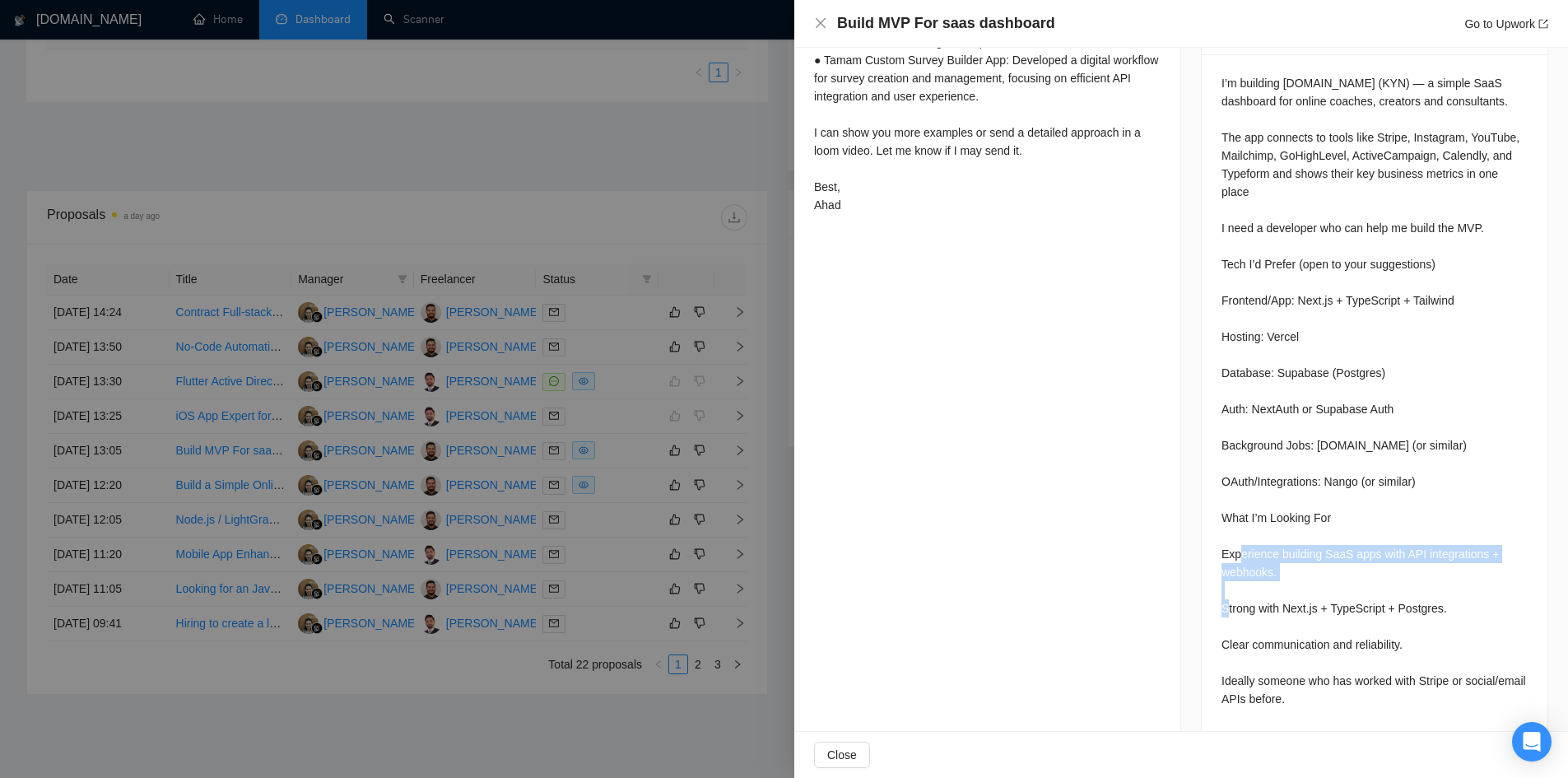
drag, startPoint x: 1277, startPoint y: 555, endPoint x: 1217, endPoint y: 535, distance: 63.2
click at [1221, 535] on div "I’m building [DOMAIN_NAME] (KYN) — a simple SaaS dashboard for online coaches, …" at bounding box center [1374, 391] width 306 height 634
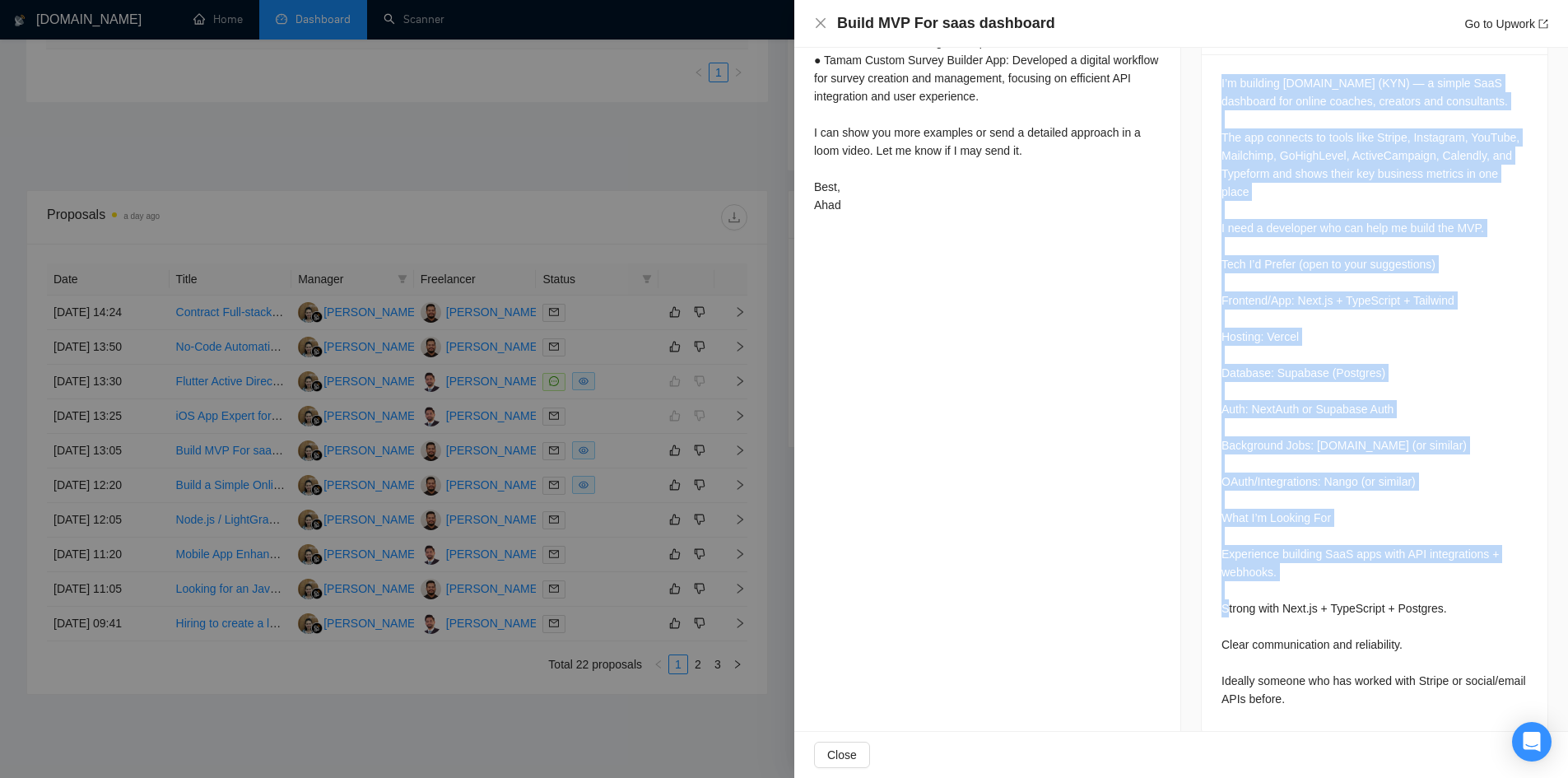
drag, startPoint x: 1256, startPoint y: 544, endPoint x: 1169, endPoint y: 526, distance: 88.8
click at [1169, 526] on div "Proposal Details Date: [DATE] 13:05 Scanner: FullStack v1 Status: Sent Viewed M…" at bounding box center [1181, 49] width 774 height 1412
click at [1245, 538] on div "I’m building [DOMAIN_NAME] (KYN) — a simple SaaS dashboard for online coaches, …" at bounding box center [1374, 391] width 306 height 634
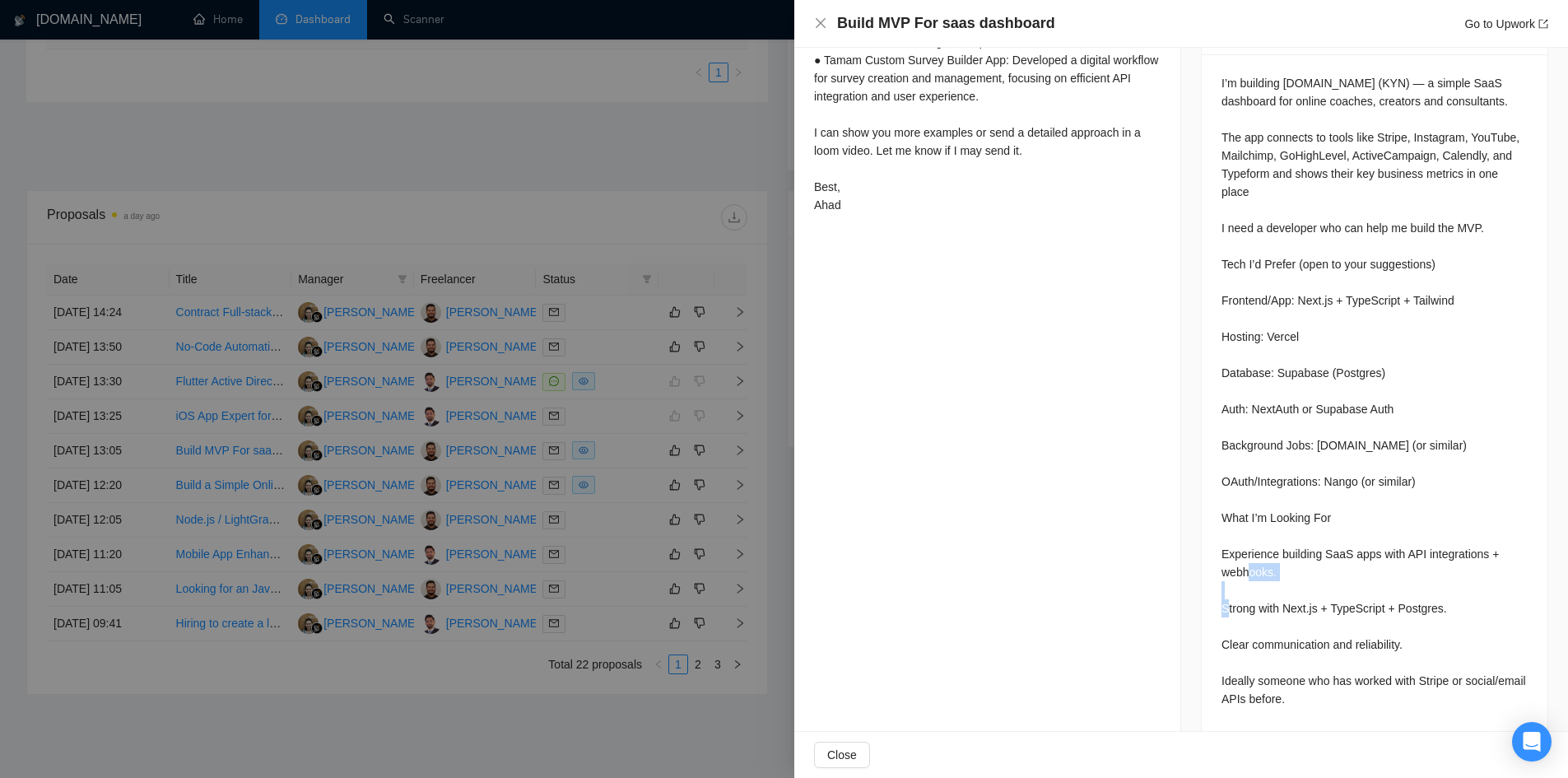
drag, startPoint x: 1271, startPoint y: 553, endPoint x: 1210, endPoint y: 543, distance: 61.8
click at [1222, 549] on div "I’m building [DOMAIN_NAME] (KYN) — a simple SaaS dashboard for online coaches, …" at bounding box center [1374, 391] width 306 height 634
click at [1207, 541] on div "I’m building [DOMAIN_NAME] (KYN) — a simple SaaS dashboard for online coaches, …" at bounding box center [1375, 394] width 346 height 681
click at [1206, 539] on div "I’m building [DOMAIN_NAME] (KYN) — a simple SaaS dashboard for online coaches, …" at bounding box center [1375, 394] width 346 height 681
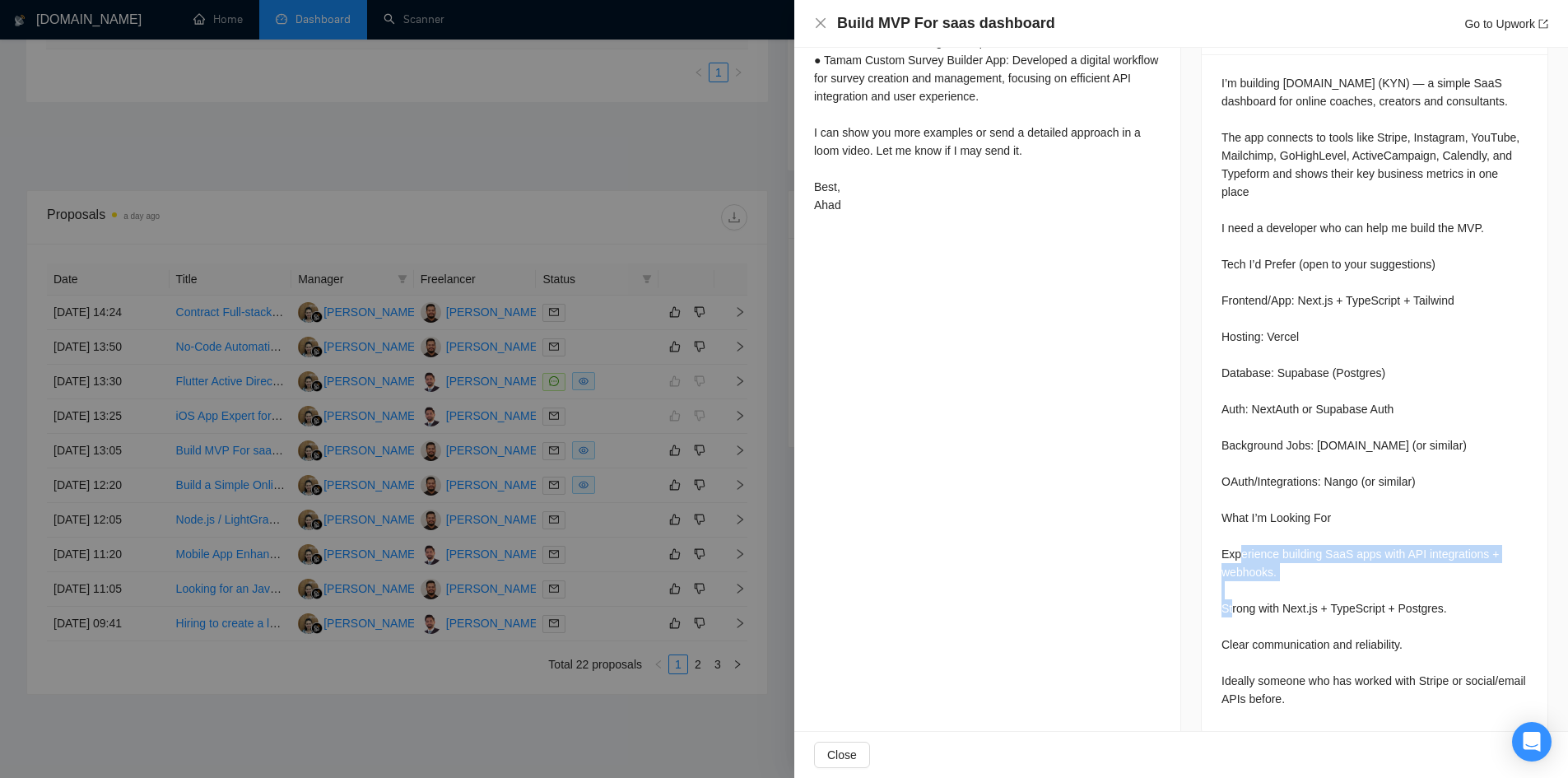
click at [1206, 536] on div "I’m building [DOMAIN_NAME] (KYN) — a simple SaaS dashboard for online coaches, …" at bounding box center [1375, 394] width 346 height 681
drag, startPoint x: 1217, startPoint y: 525, endPoint x: 1283, endPoint y: 557, distance: 73.3
click at [1283, 557] on div "I’m building [DOMAIN_NAME] (KYN) — a simple SaaS dashboard for online coaches, …" at bounding box center [1374, 391] width 306 height 634
copy div "Experience building SaaS apps with API integrations + webhooks."
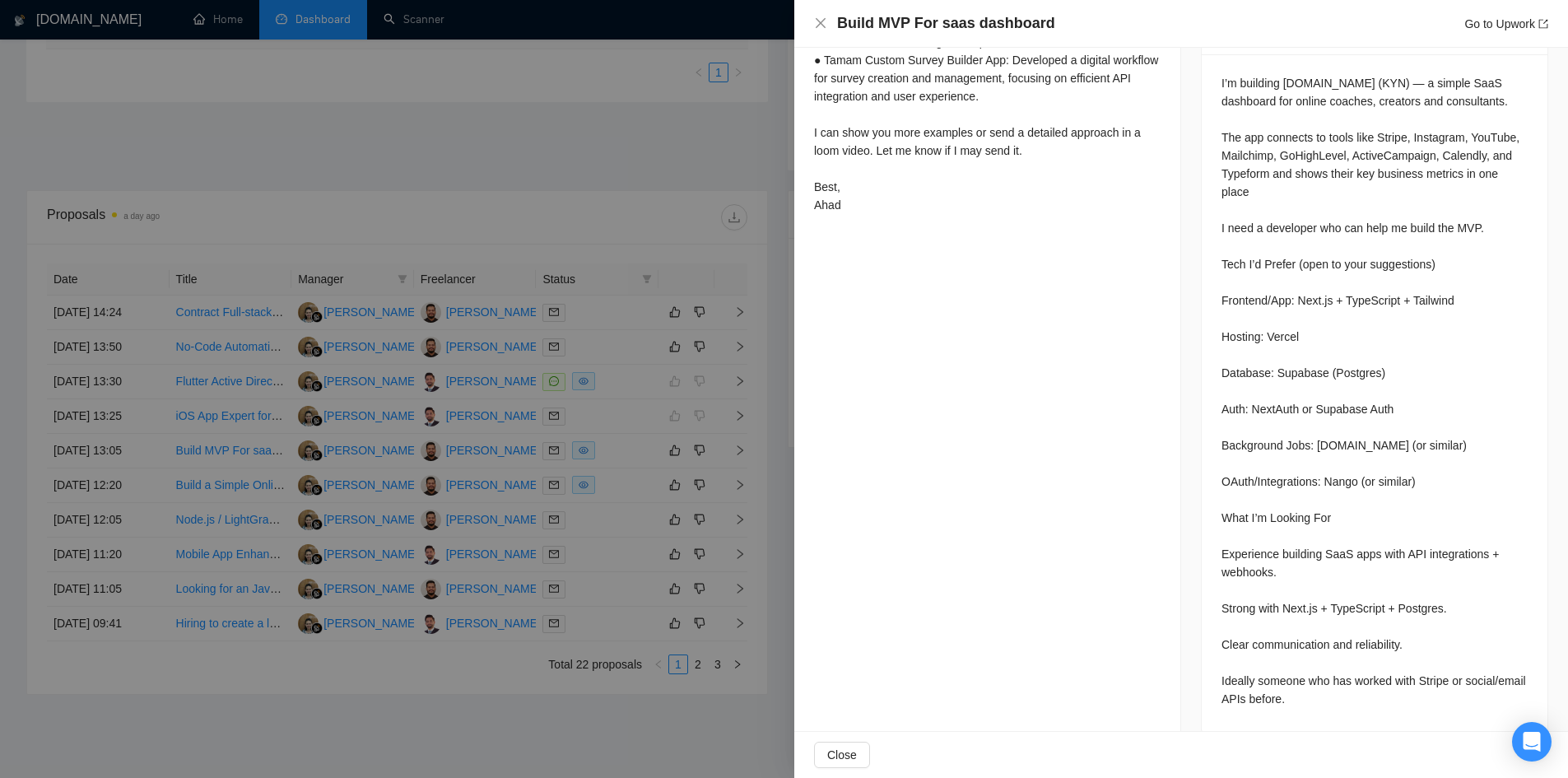
click at [494, 144] on div at bounding box center [784, 389] width 1568 height 778
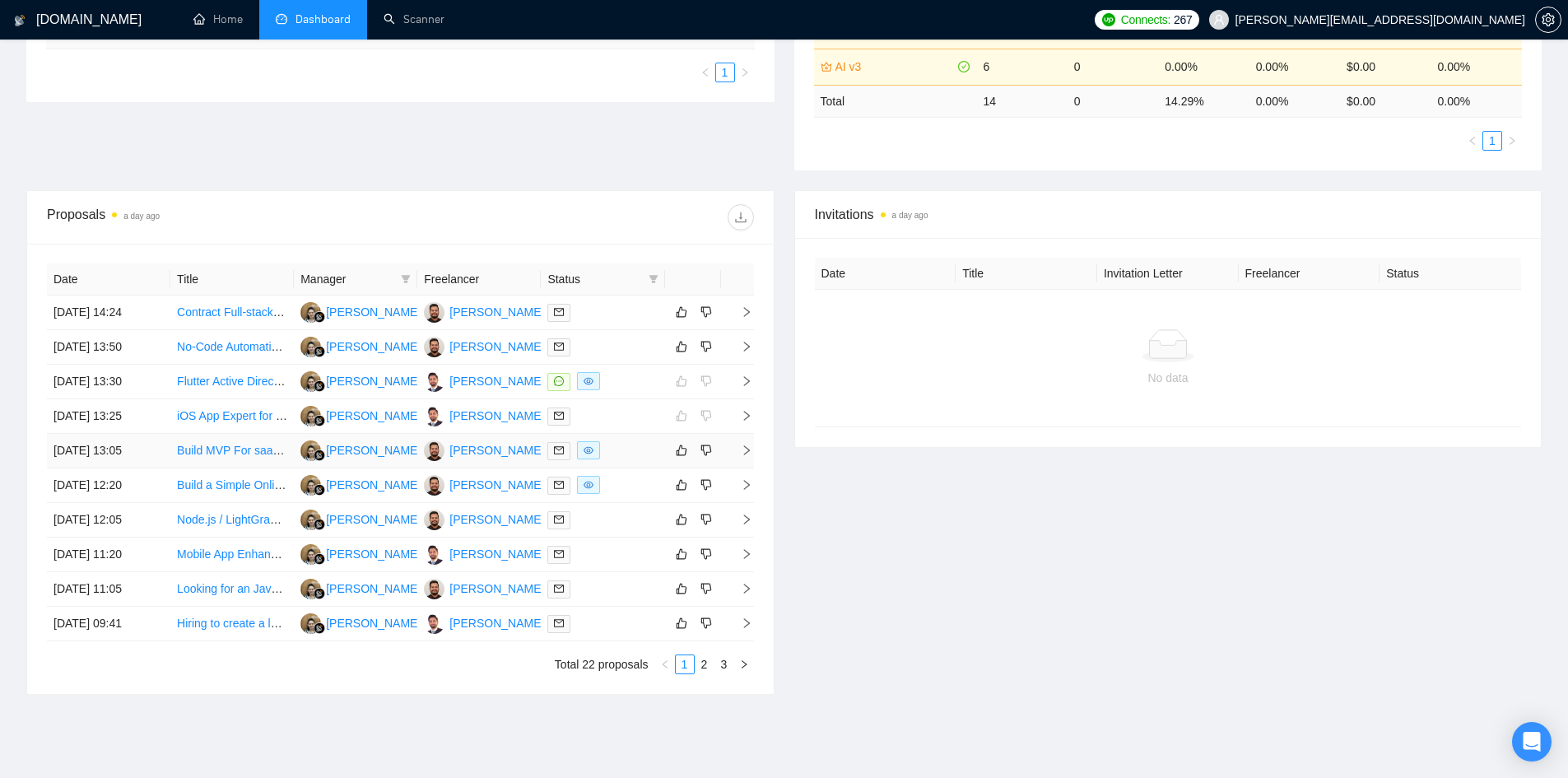
click at [741, 450] on icon "right" at bounding box center [746, 450] width 12 height 12
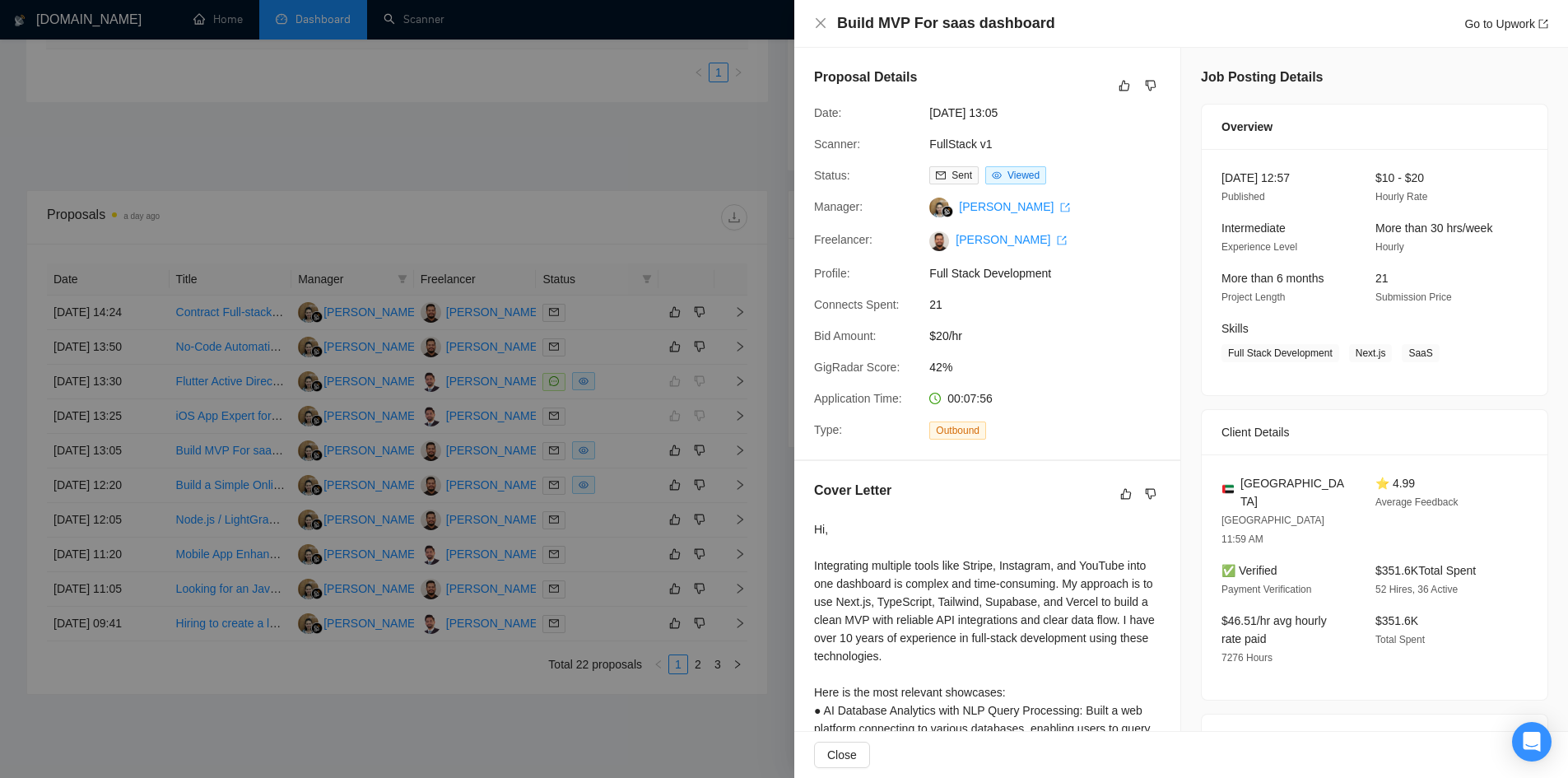
click at [458, 147] on div at bounding box center [784, 389] width 1568 height 778
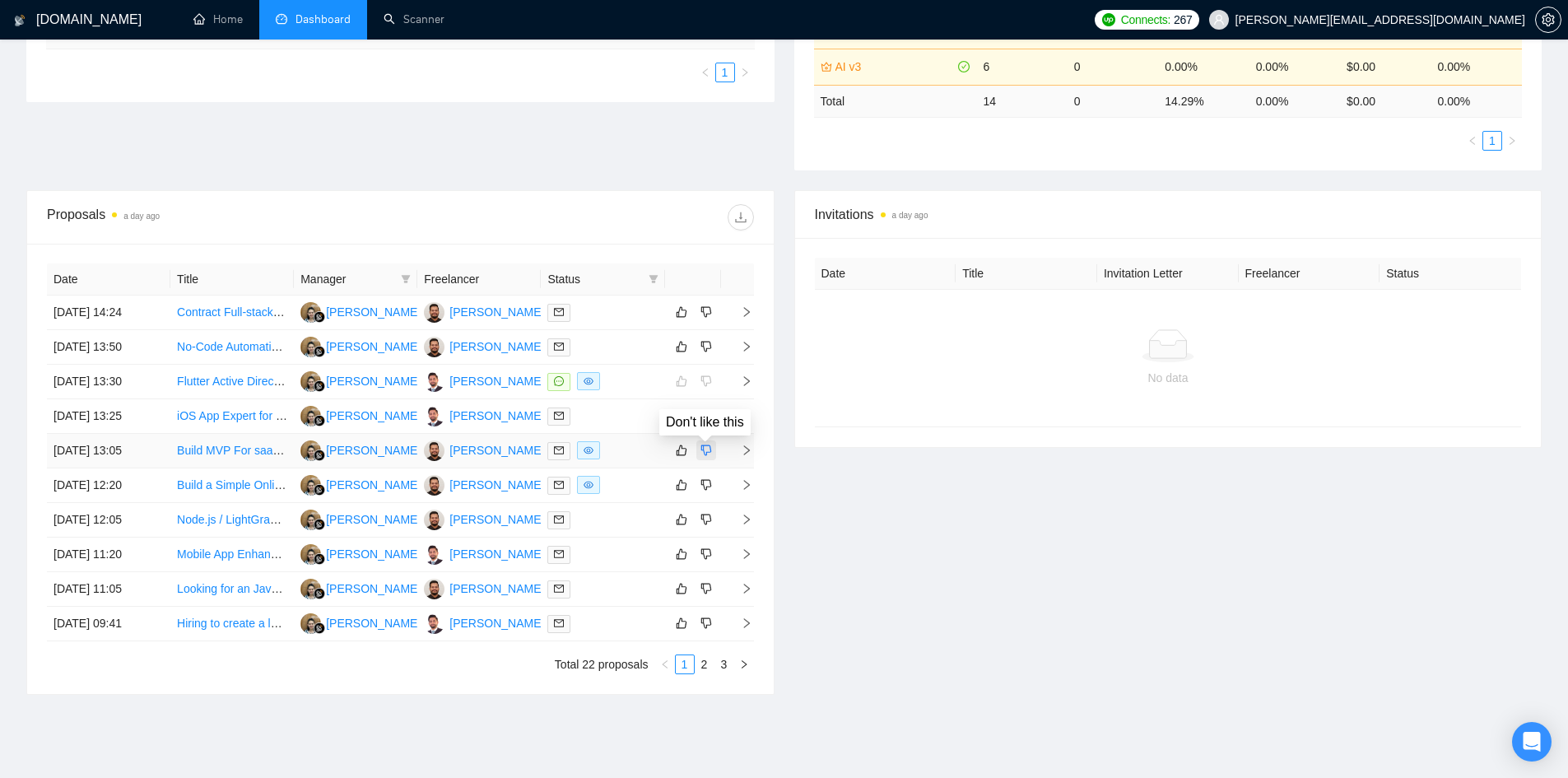
click at [709, 453] on icon "dislike" at bounding box center [706, 451] width 11 height 11
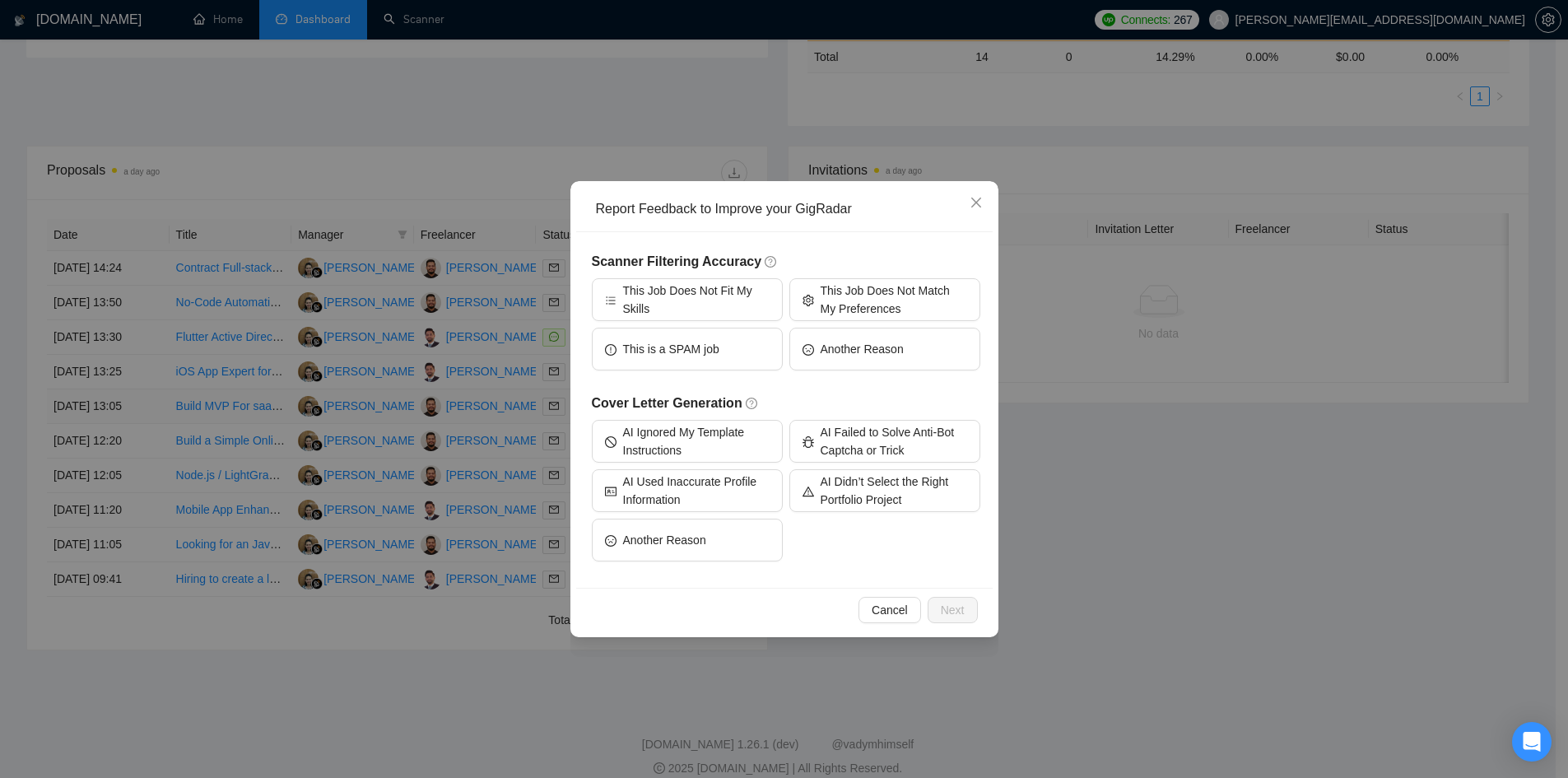
scroll to position [476, 0]
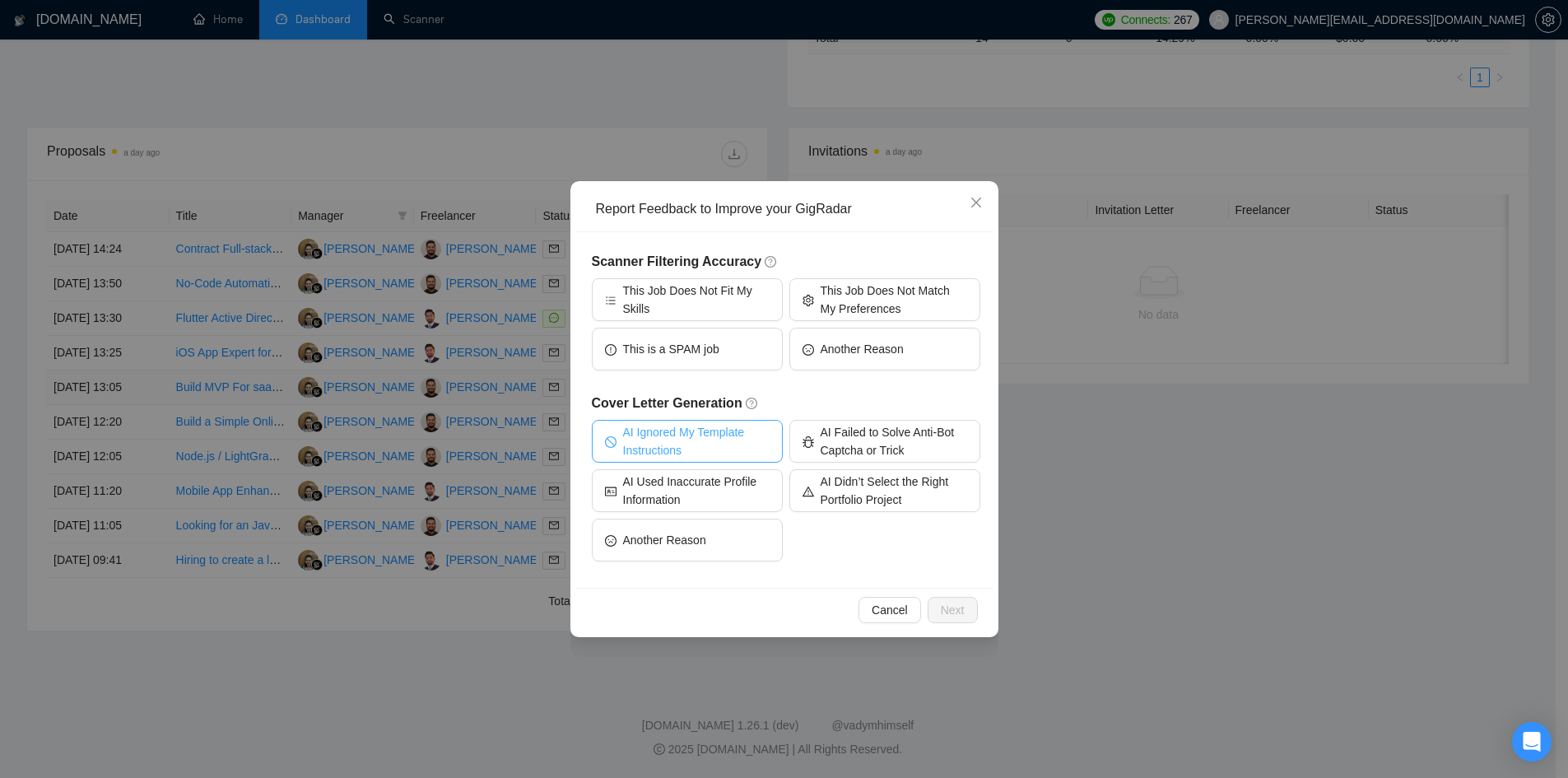
click at [731, 430] on span "AI Ignored My Template Instructions" at bounding box center [696, 442] width 147 height 36
click at [692, 442] on span "AI Ignored My Template Instructions" at bounding box center [696, 442] width 147 height 36
click at [974, 614] on button "Next" at bounding box center [952, 609] width 50 height 26
drag, startPoint x: 974, startPoint y: 614, endPoint x: 881, endPoint y: 600, distance: 94.0
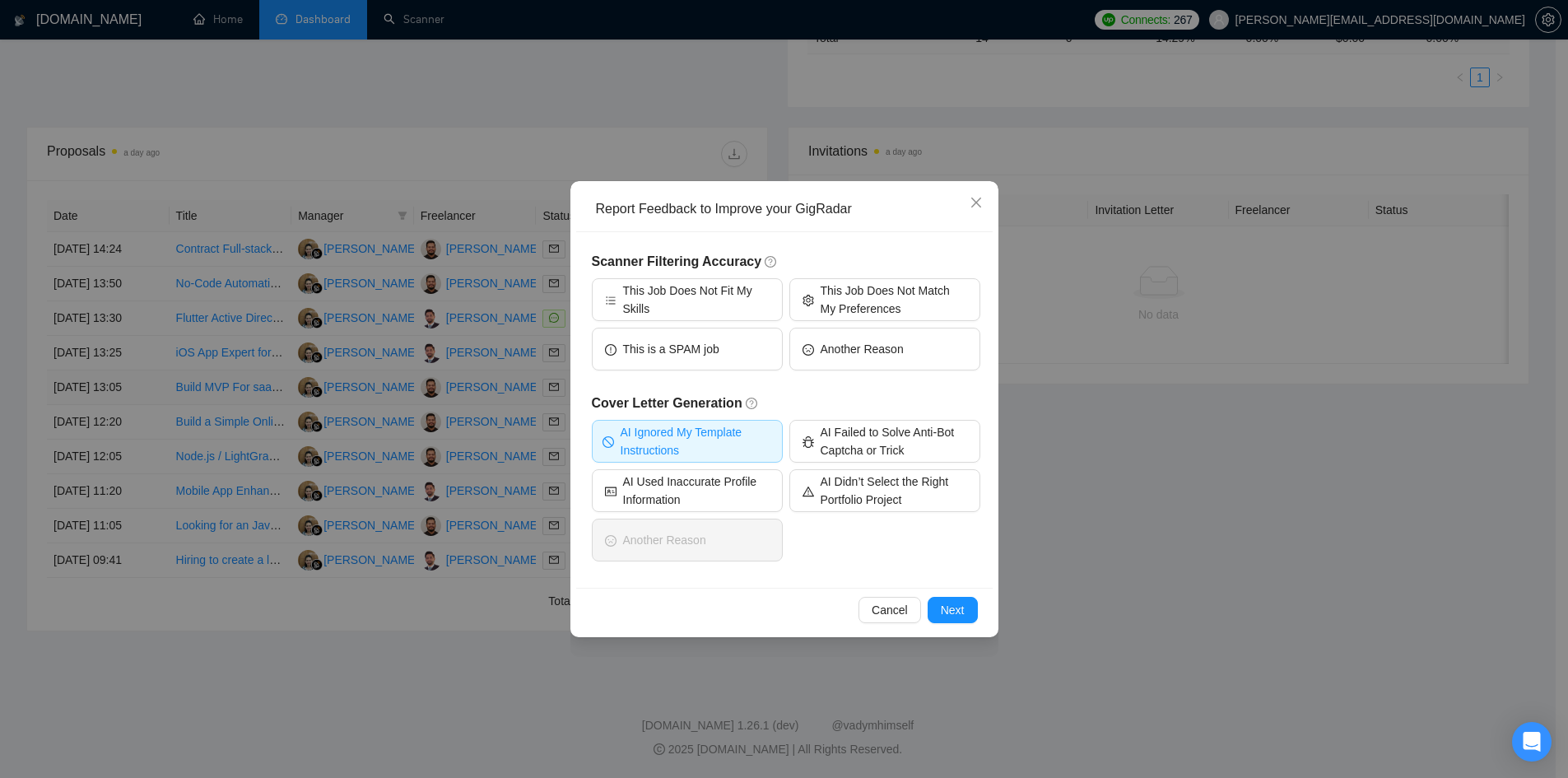
click at [974, 614] on div "Report Feedback to Improve your GigRadar Scanner Filtering Accuracy This Job Do…" at bounding box center [784, 389] width 1568 height 778
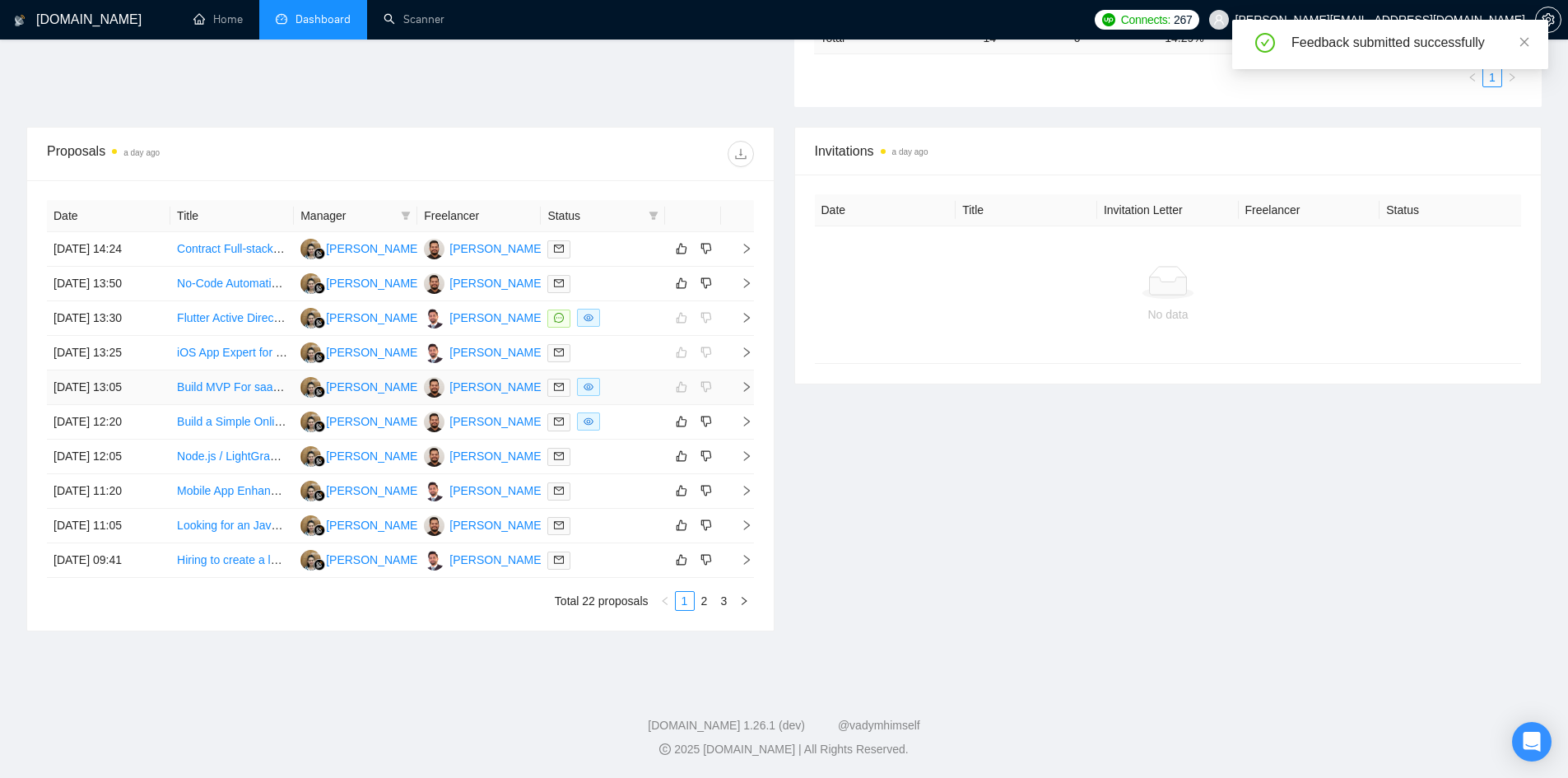
click at [747, 386] on icon "right" at bounding box center [746, 386] width 12 height 12
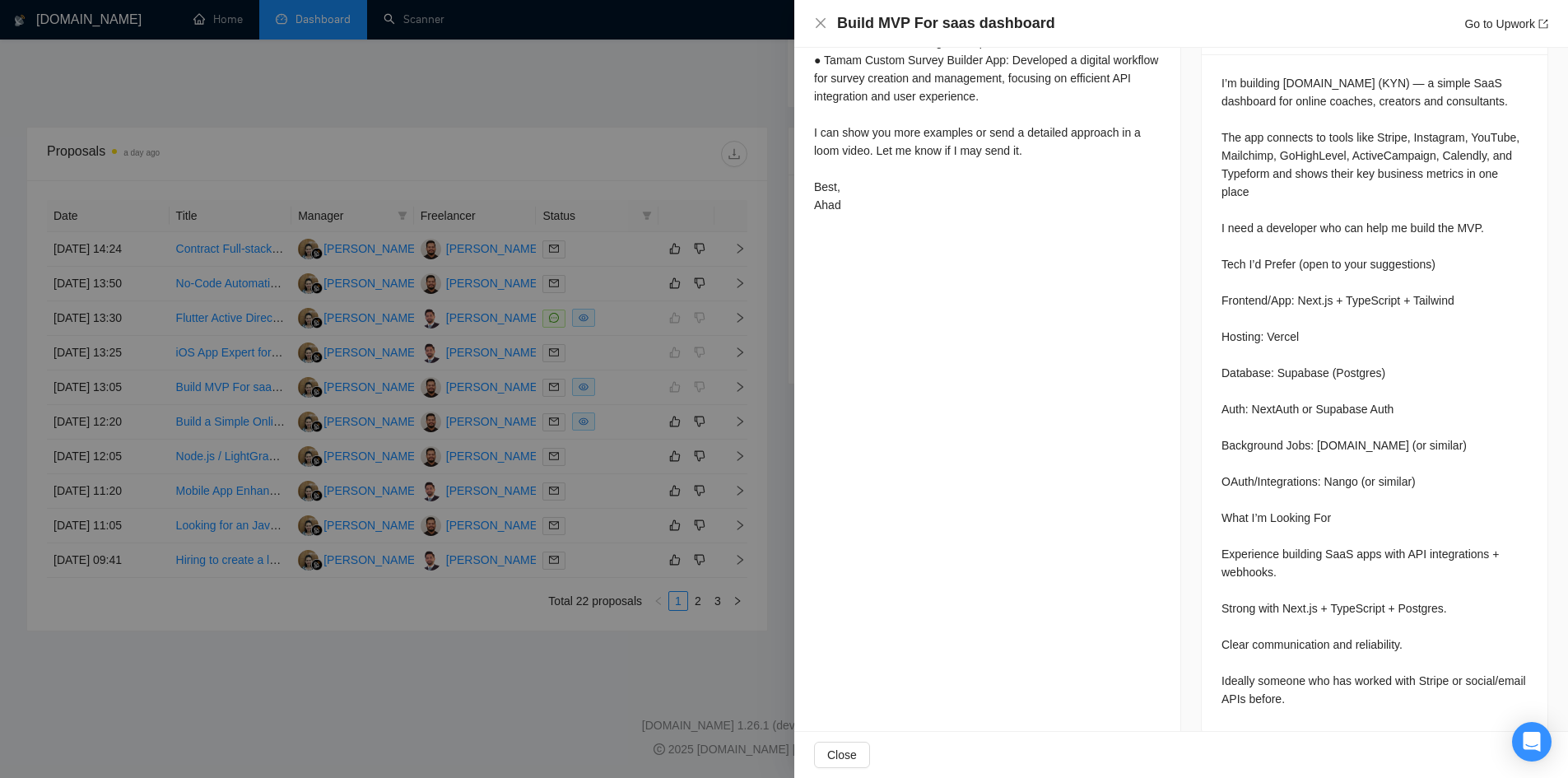
scroll to position [0, 0]
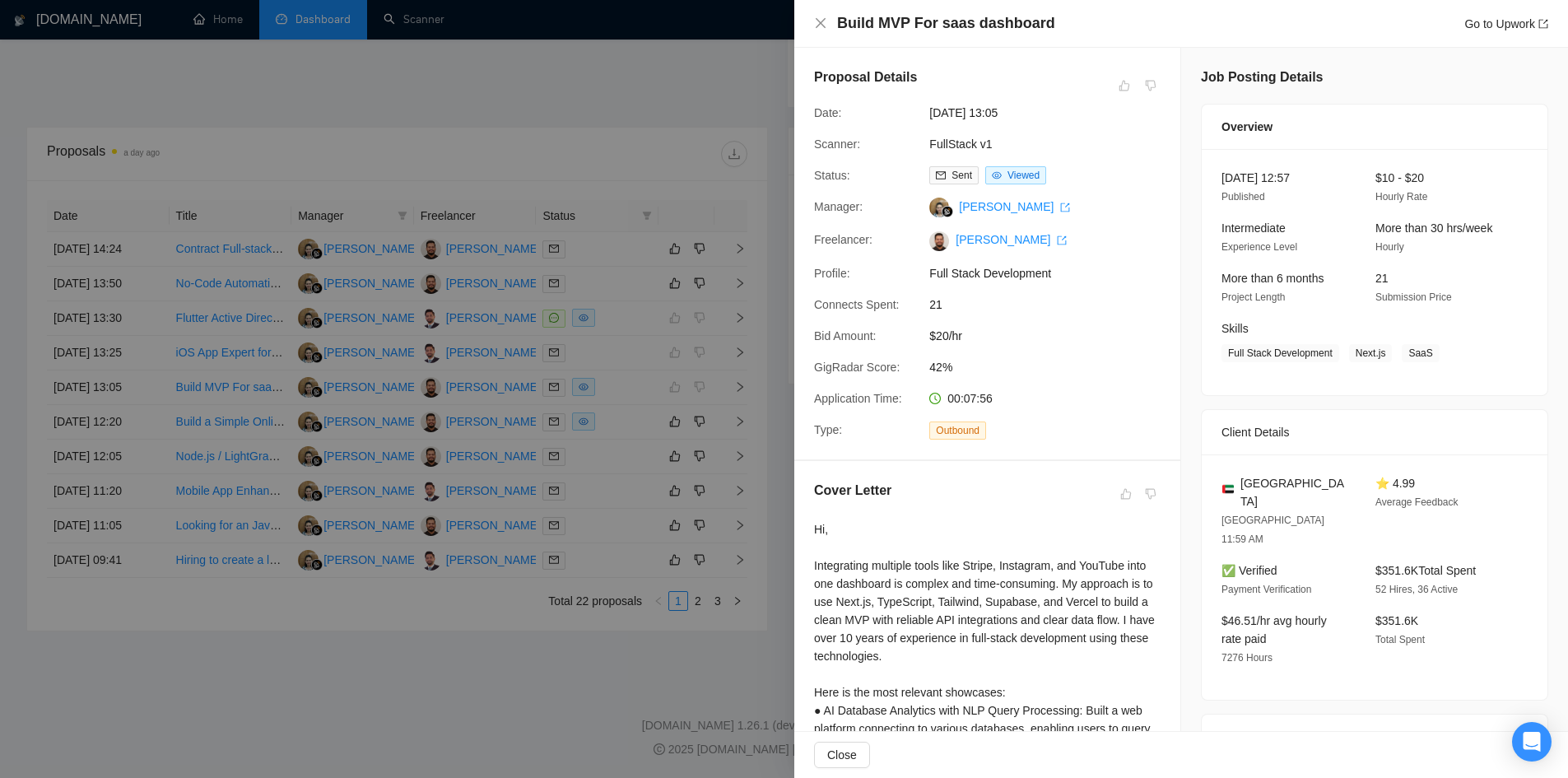
click at [641, 466] on div at bounding box center [784, 389] width 1568 height 778
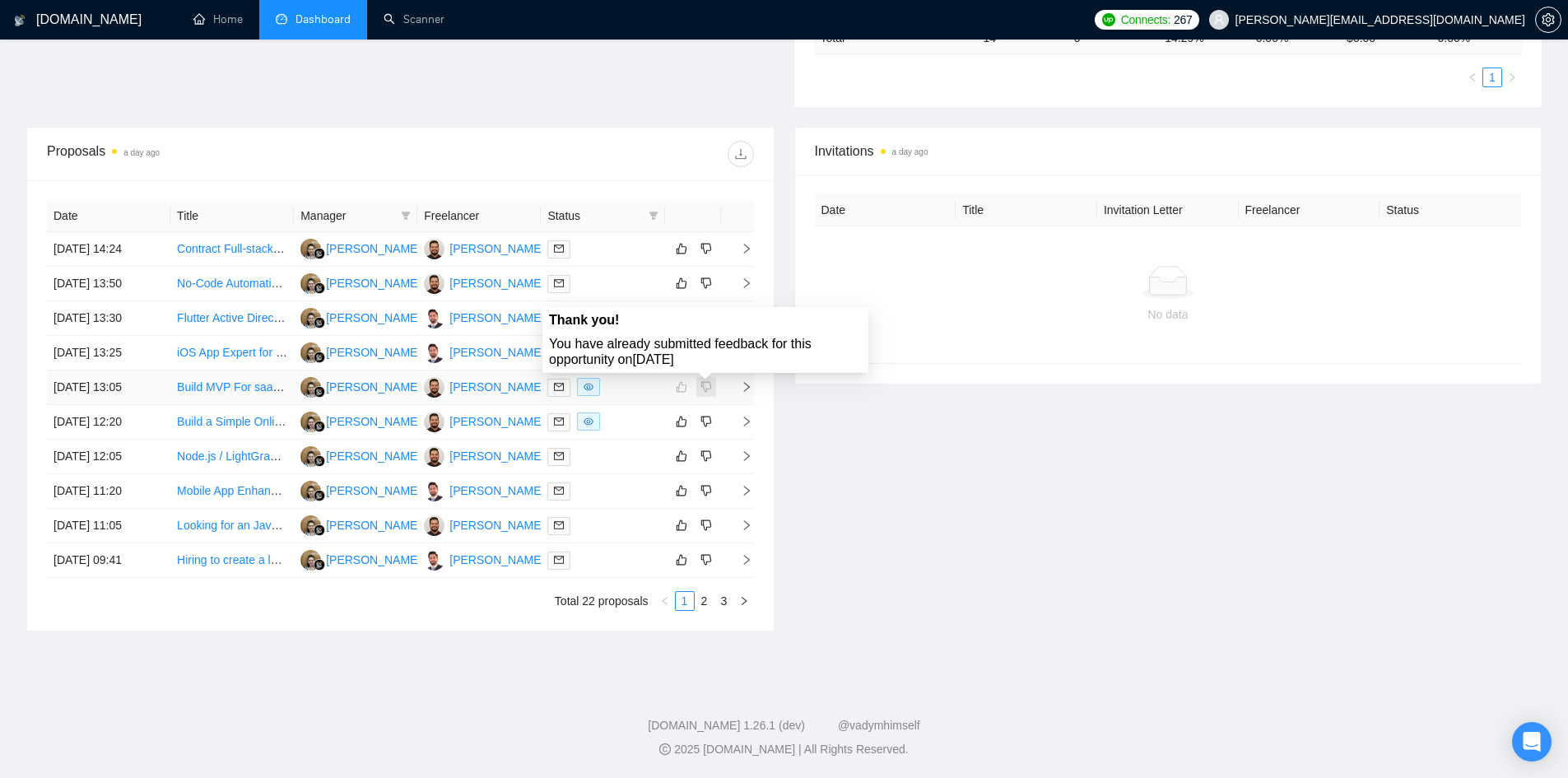
click at [704, 387] on span at bounding box center [707, 387] width 20 height 20
click at [741, 421] on icon "right" at bounding box center [746, 421] width 12 height 12
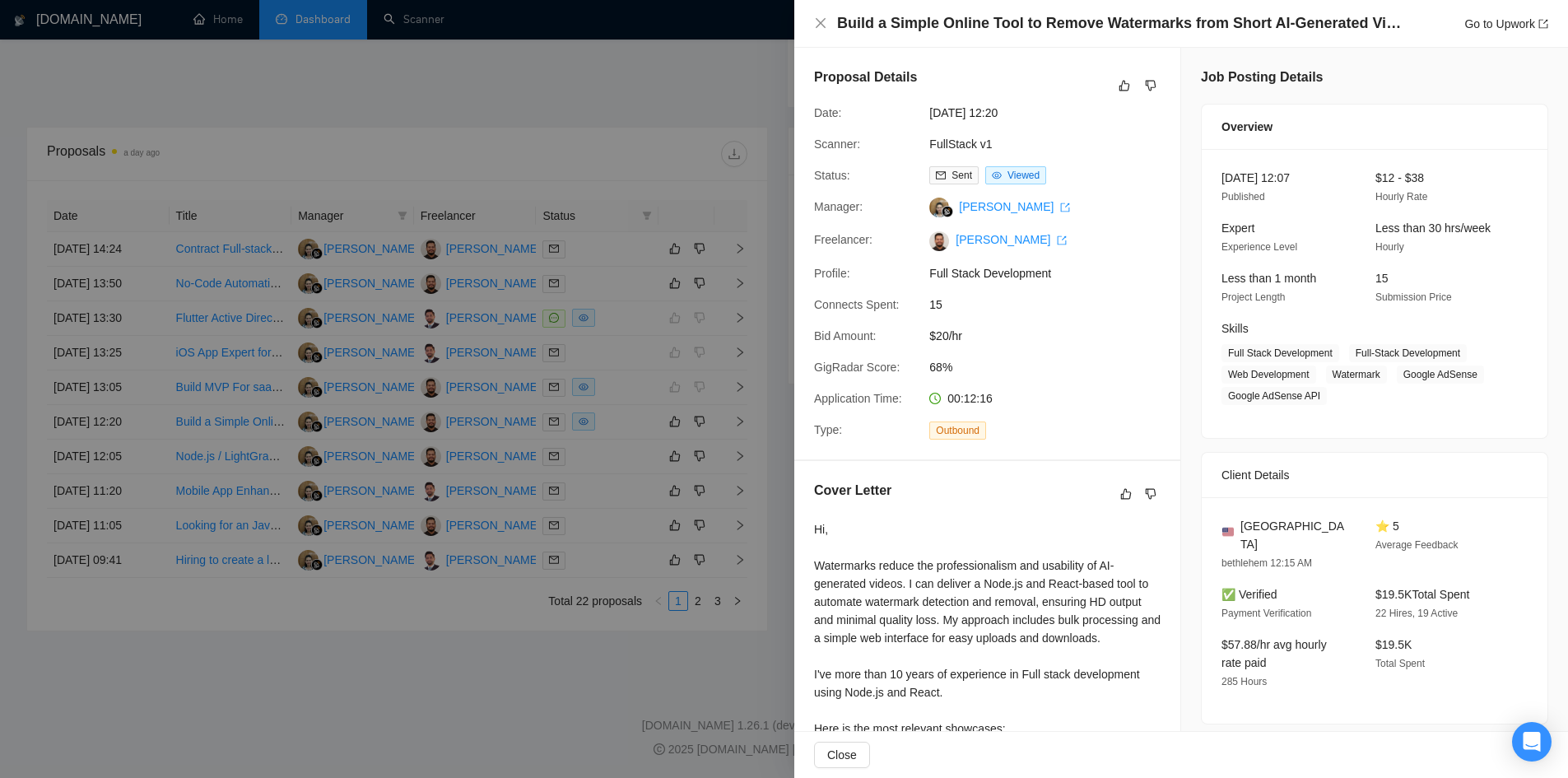
scroll to position [412, 0]
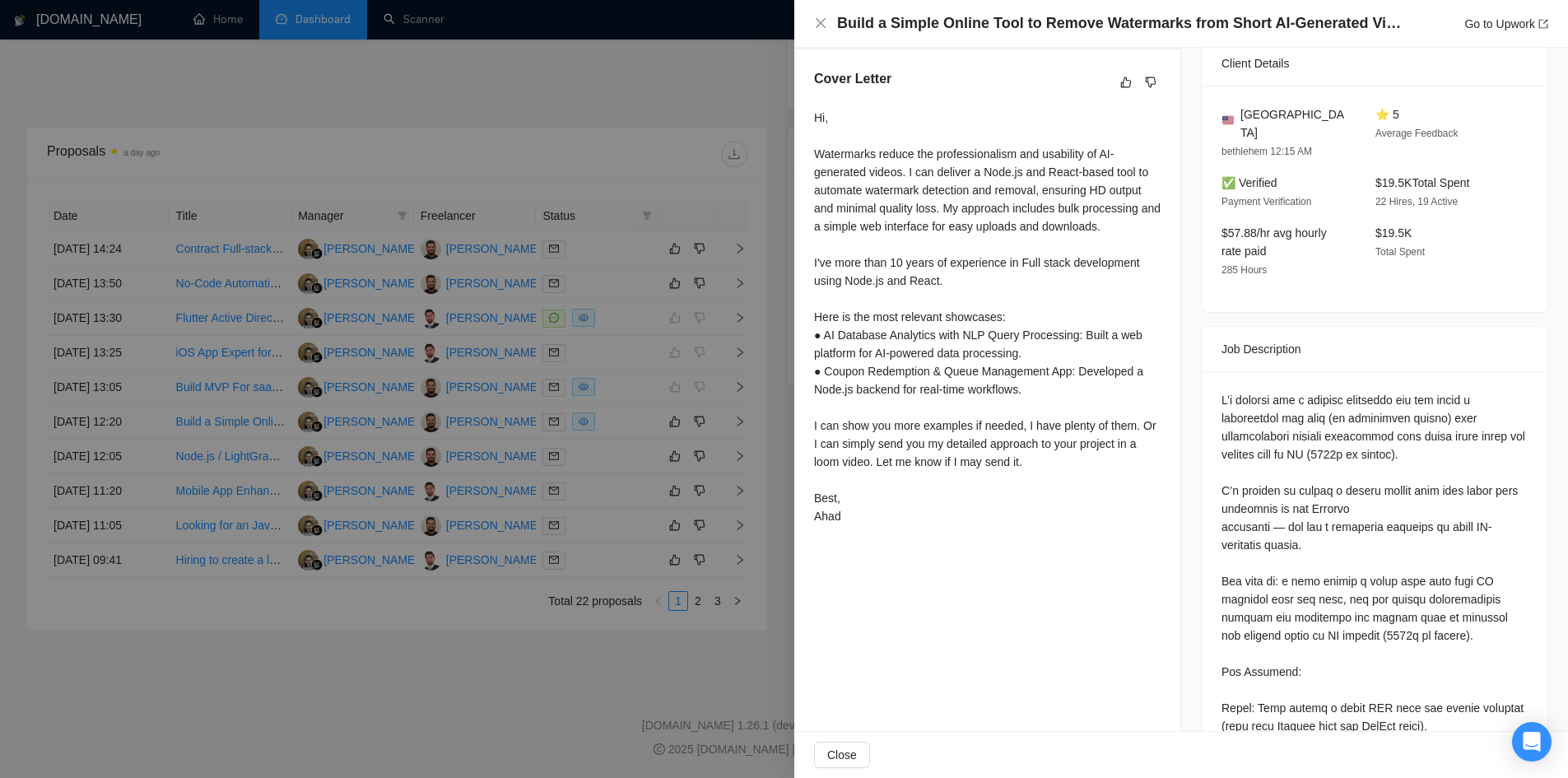
click at [1181, 39] on div "Build a Simple Online Tool to Remove Watermarks from Short AI-Generated Videos …" at bounding box center [1181, 24] width 774 height 47
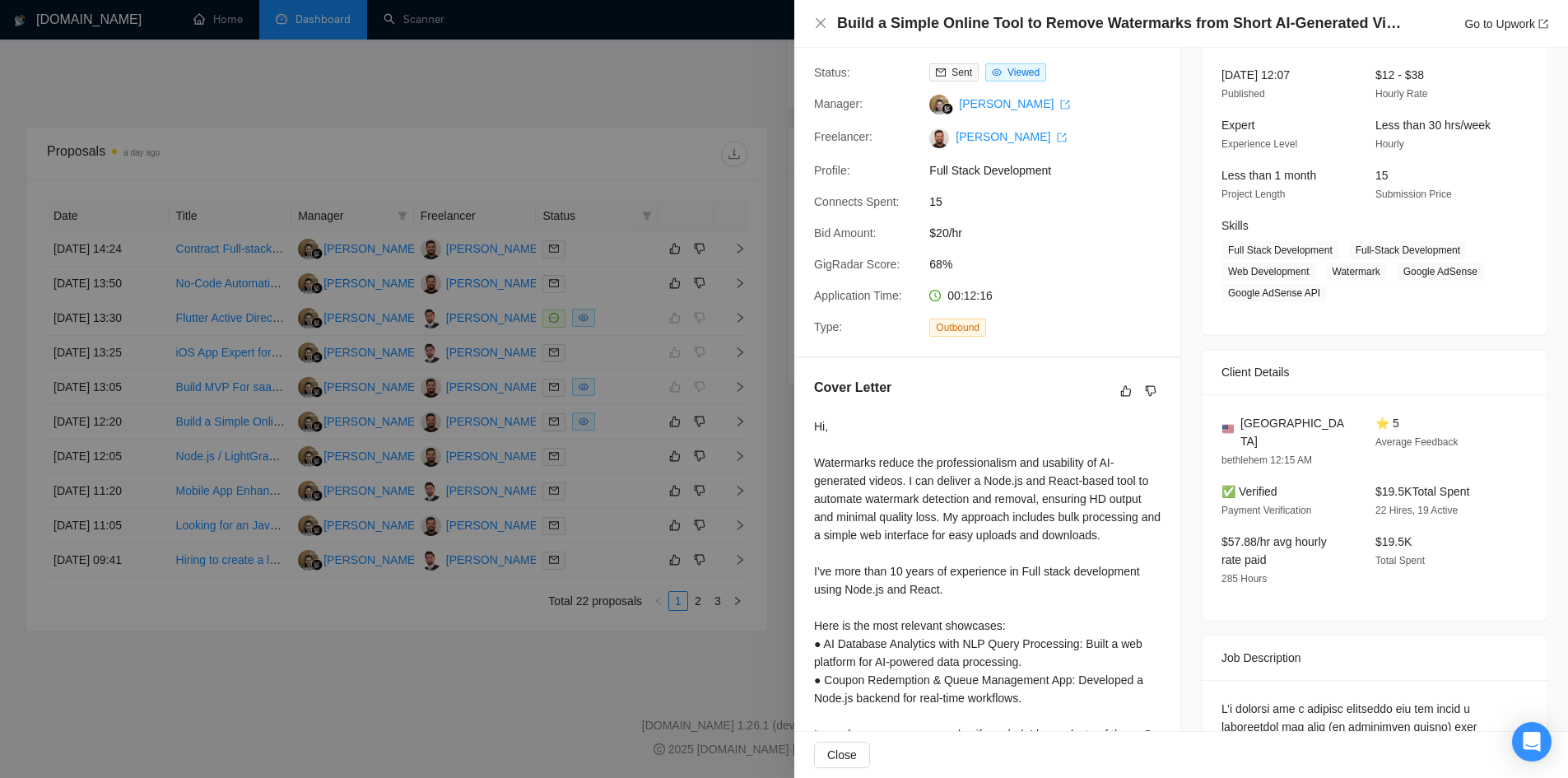
scroll to position [0, 0]
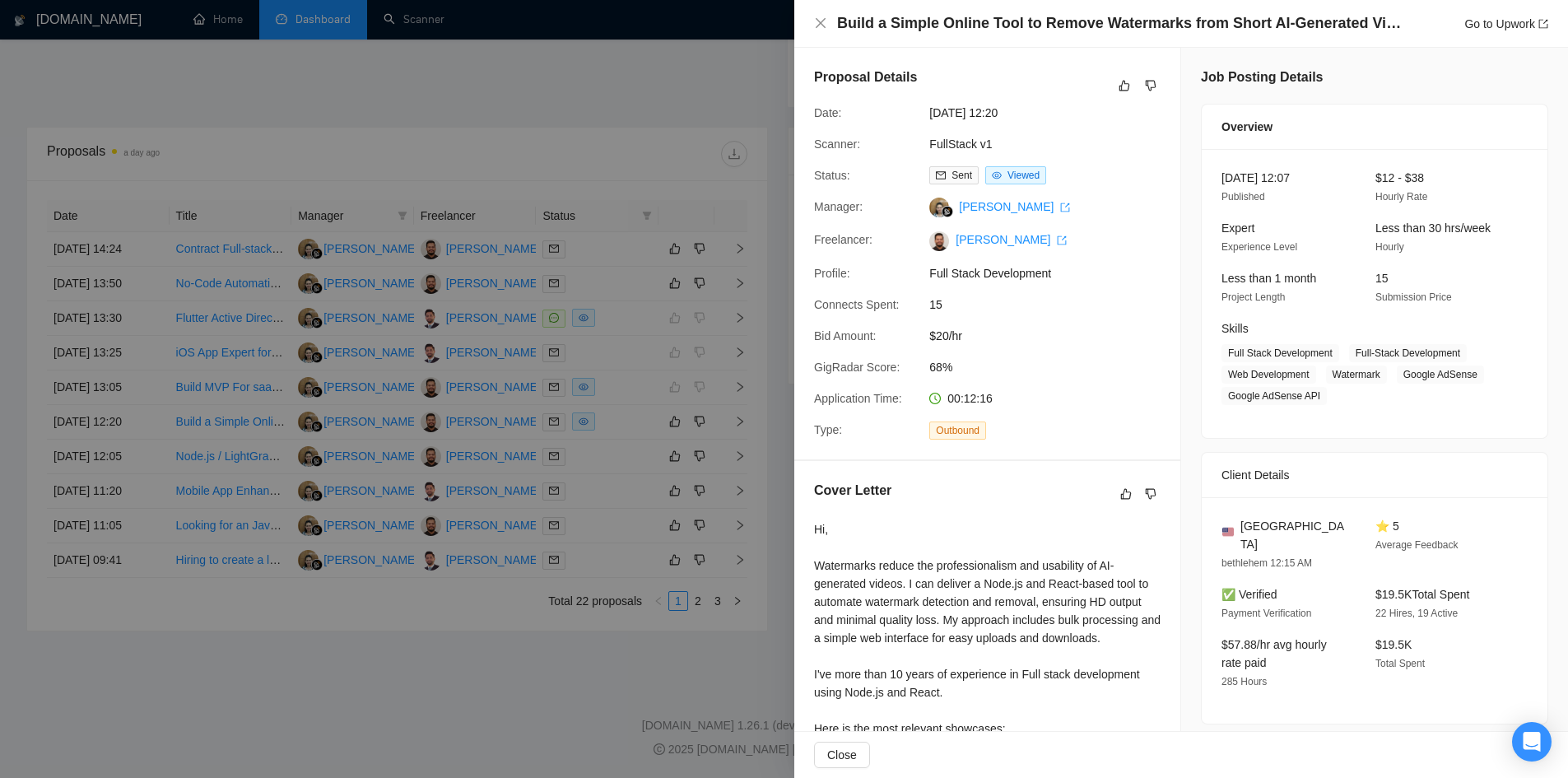
click at [1283, 351] on span "Full Stack Development" at bounding box center [1279, 353] width 117 height 18
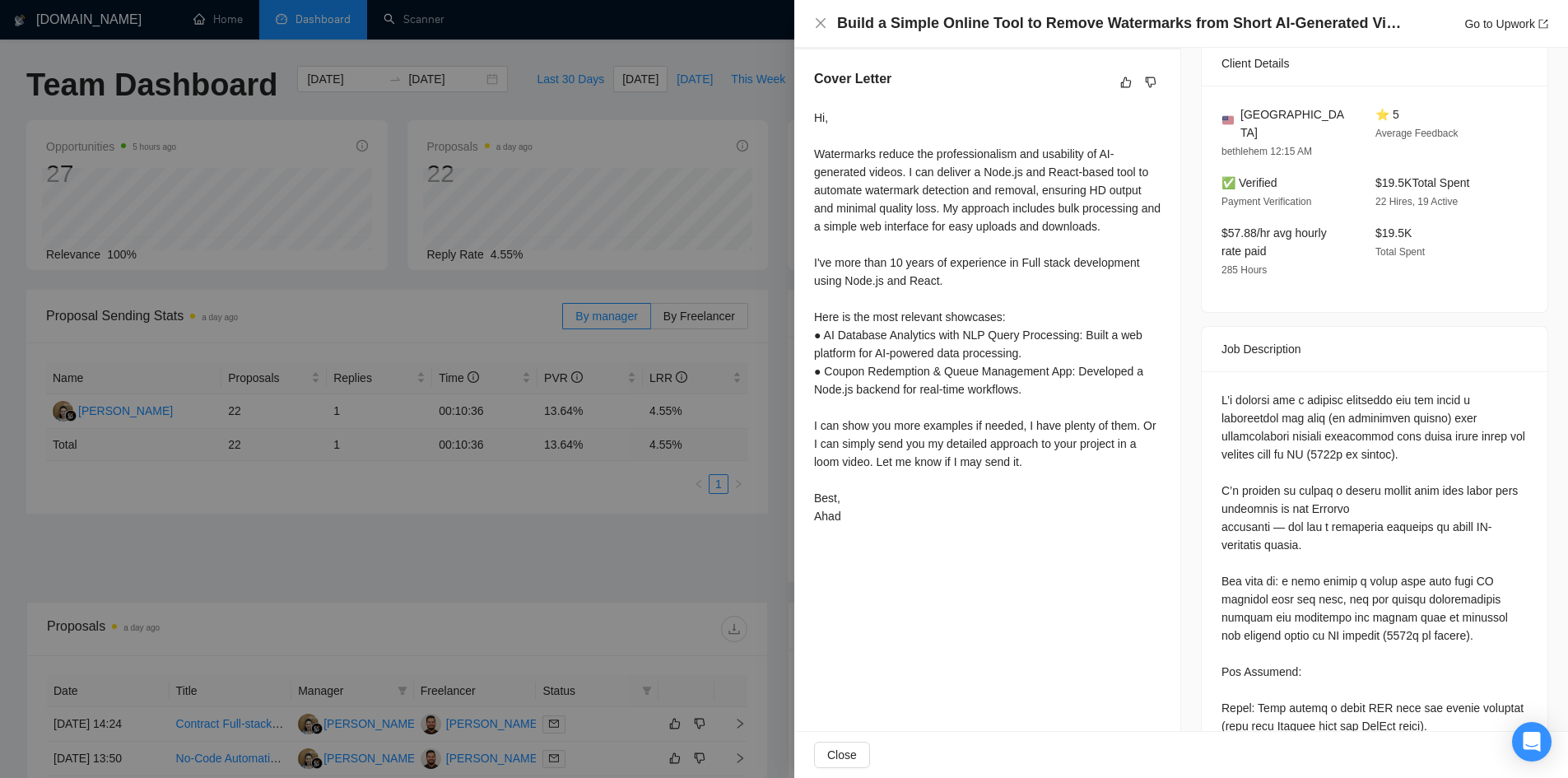
scroll to position [412, 0]
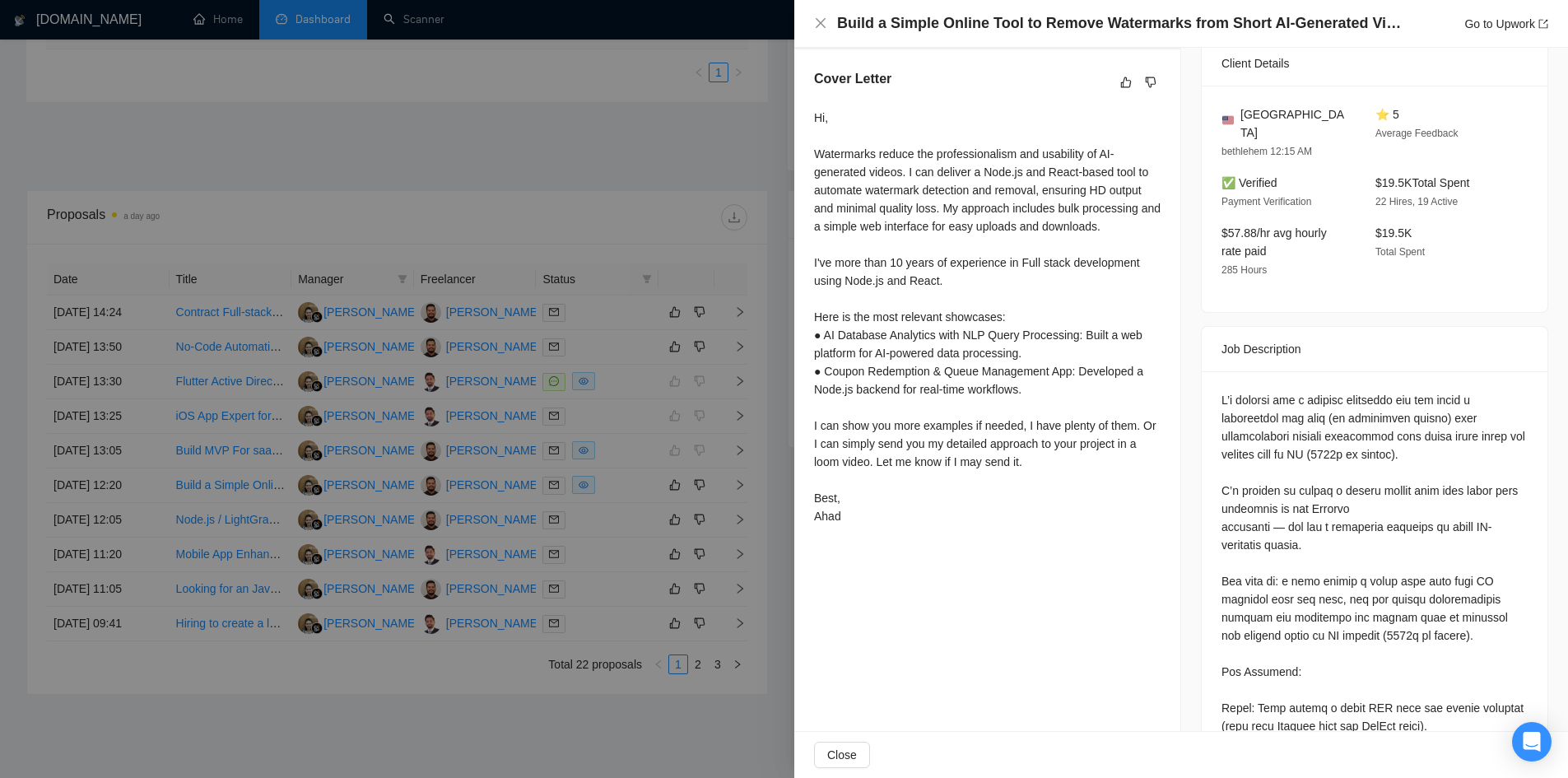
click at [514, 176] on div at bounding box center [784, 389] width 1568 height 778
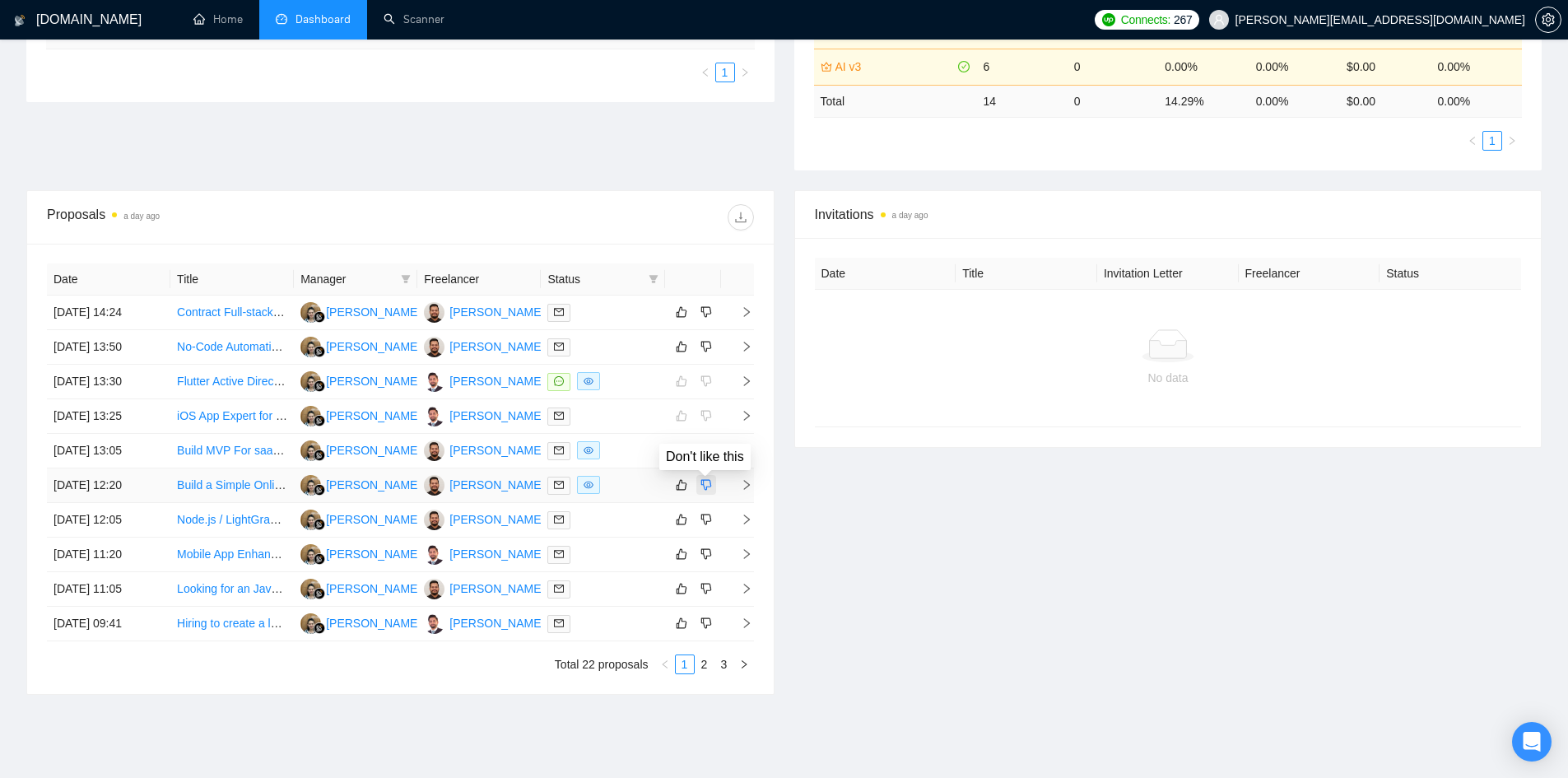
click at [700, 483] on icon "dislike" at bounding box center [706, 485] width 12 height 13
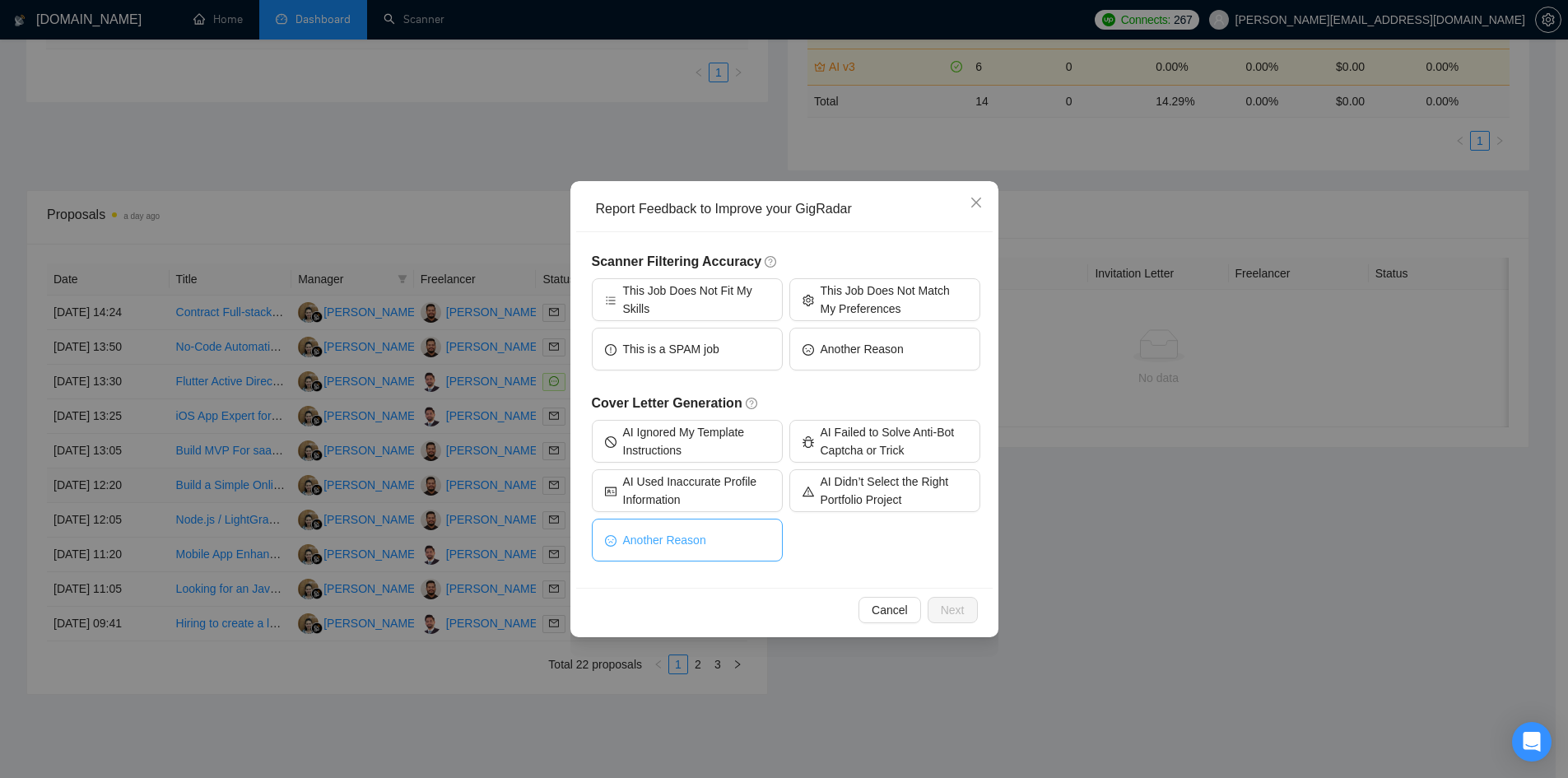
click at [680, 545] on span "Another Reason" at bounding box center [664, 540] width 83 height 18
click at [646, 540] on span "Another Reason" at bounding box center [664, 540] width 83 height 18
click at [718, 546] on button "Another Reason" at bounding box center [687, 539] width 191 height 43
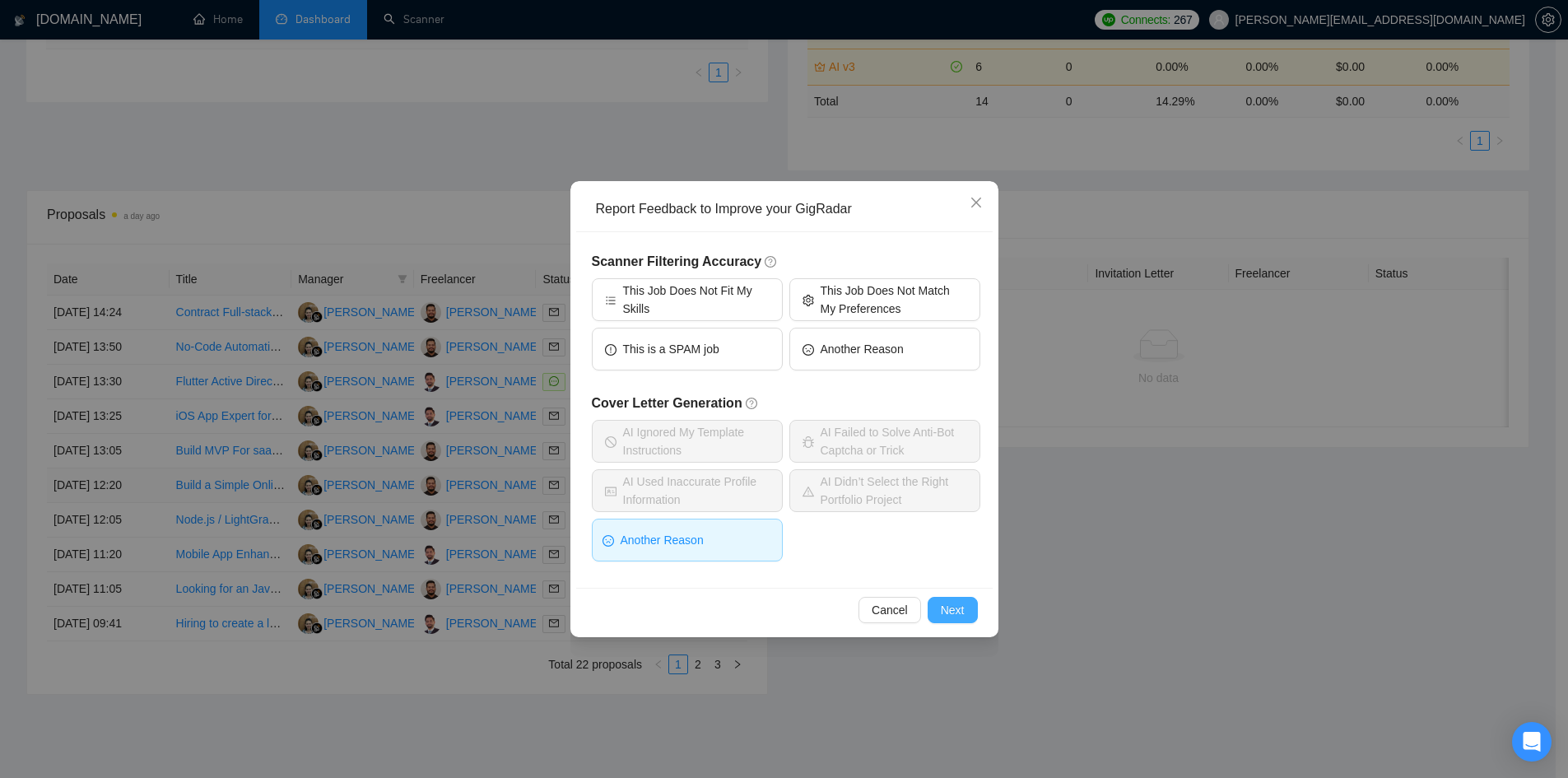
click at [942, 603] on span "Next" at bounding box center [952, 610] width 24 height 18
click at [942, 603] on div "Report Feedback to Improve your GigRadar Scanner Filtering Accuracy This Job Do…" at bounding box center [784, 389] width 1568 height 778
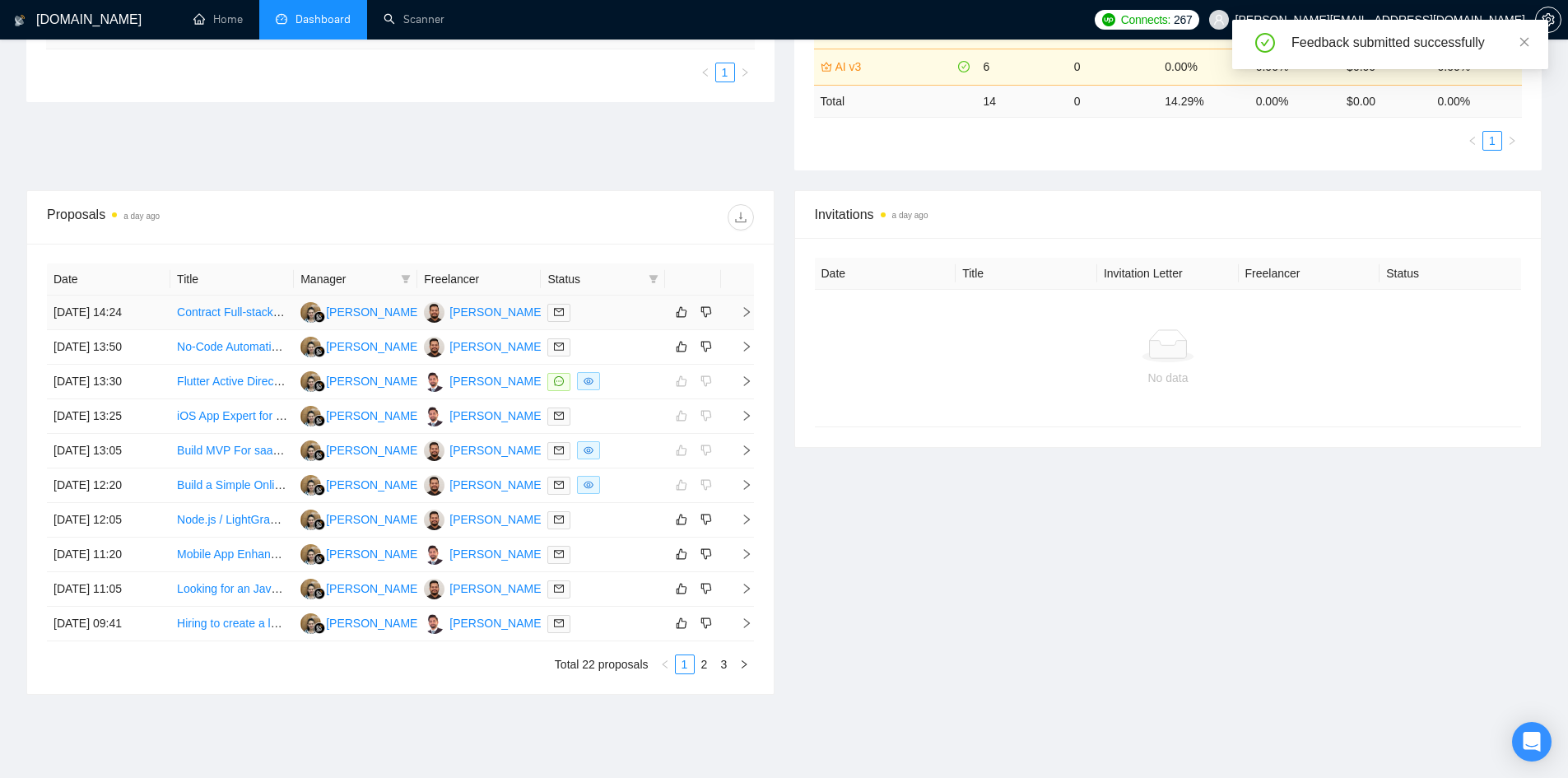
click at [748, 306] on icon "right" at bounding box center [746, 312] width 12 height 12
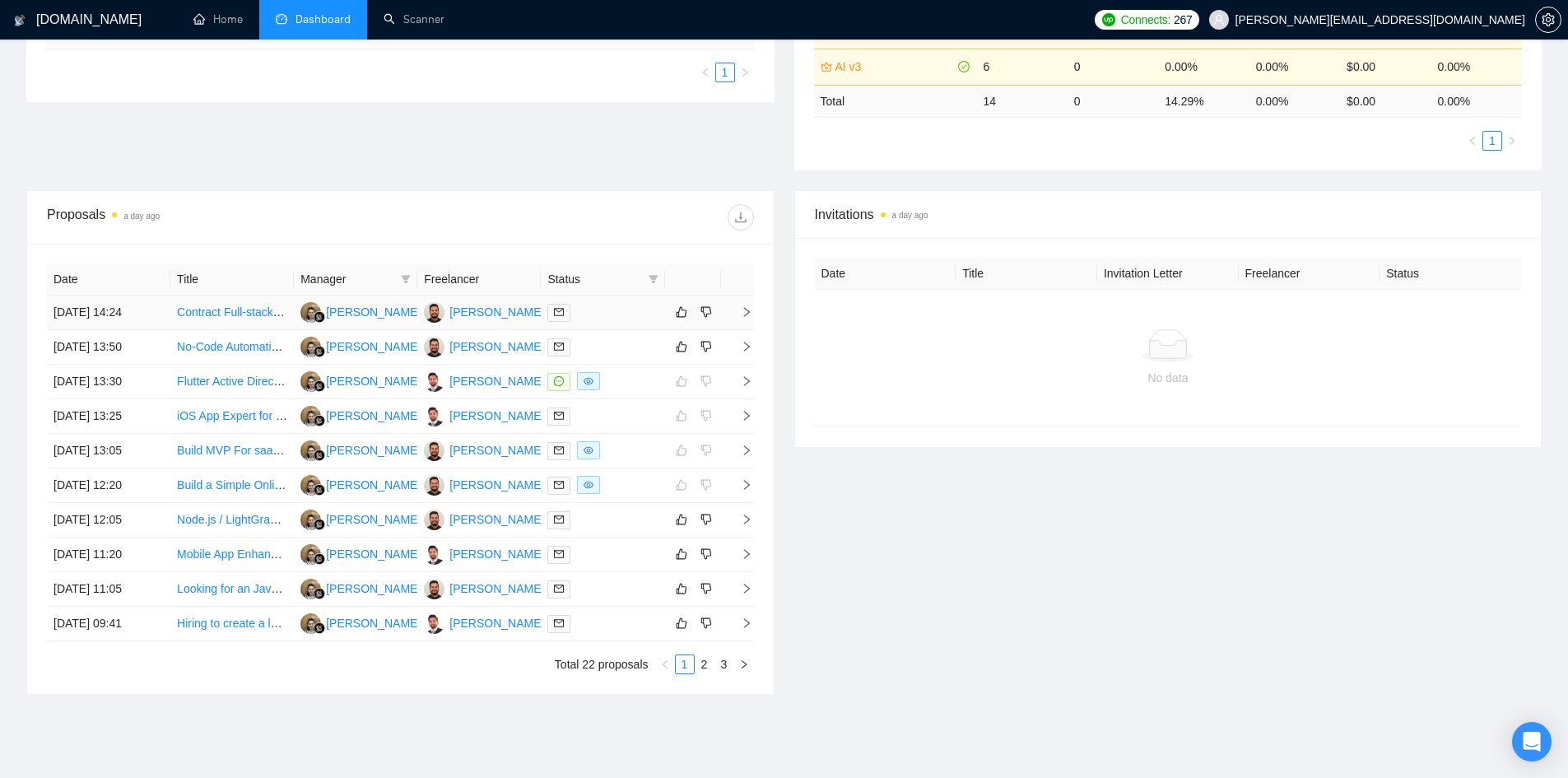
click at [748, 306] on icon "right" at bounding box center [746, 312] width 12 height 12
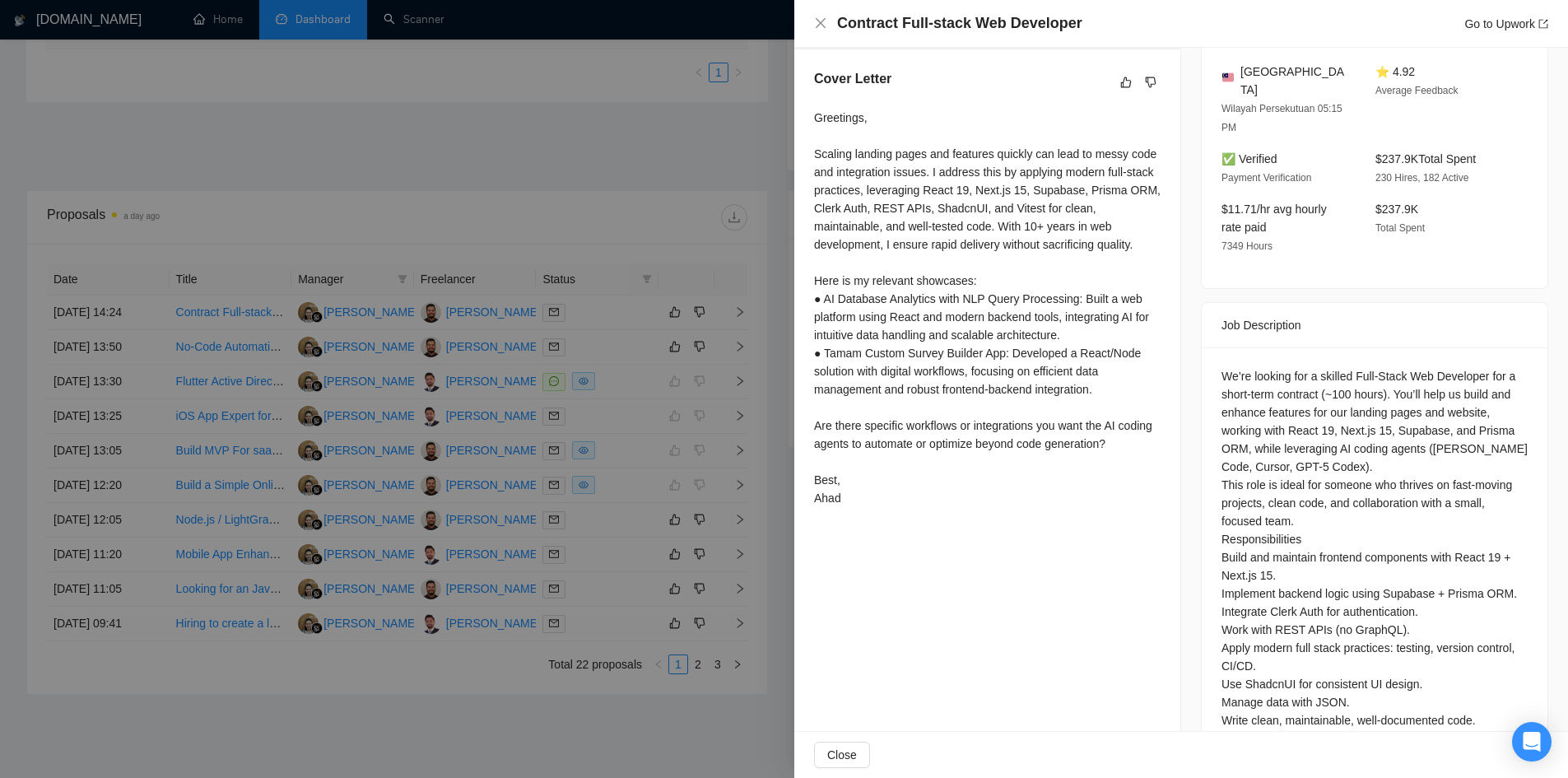
click at [733, 476] on div at bounding box center [784, 389] width 1568 height 778
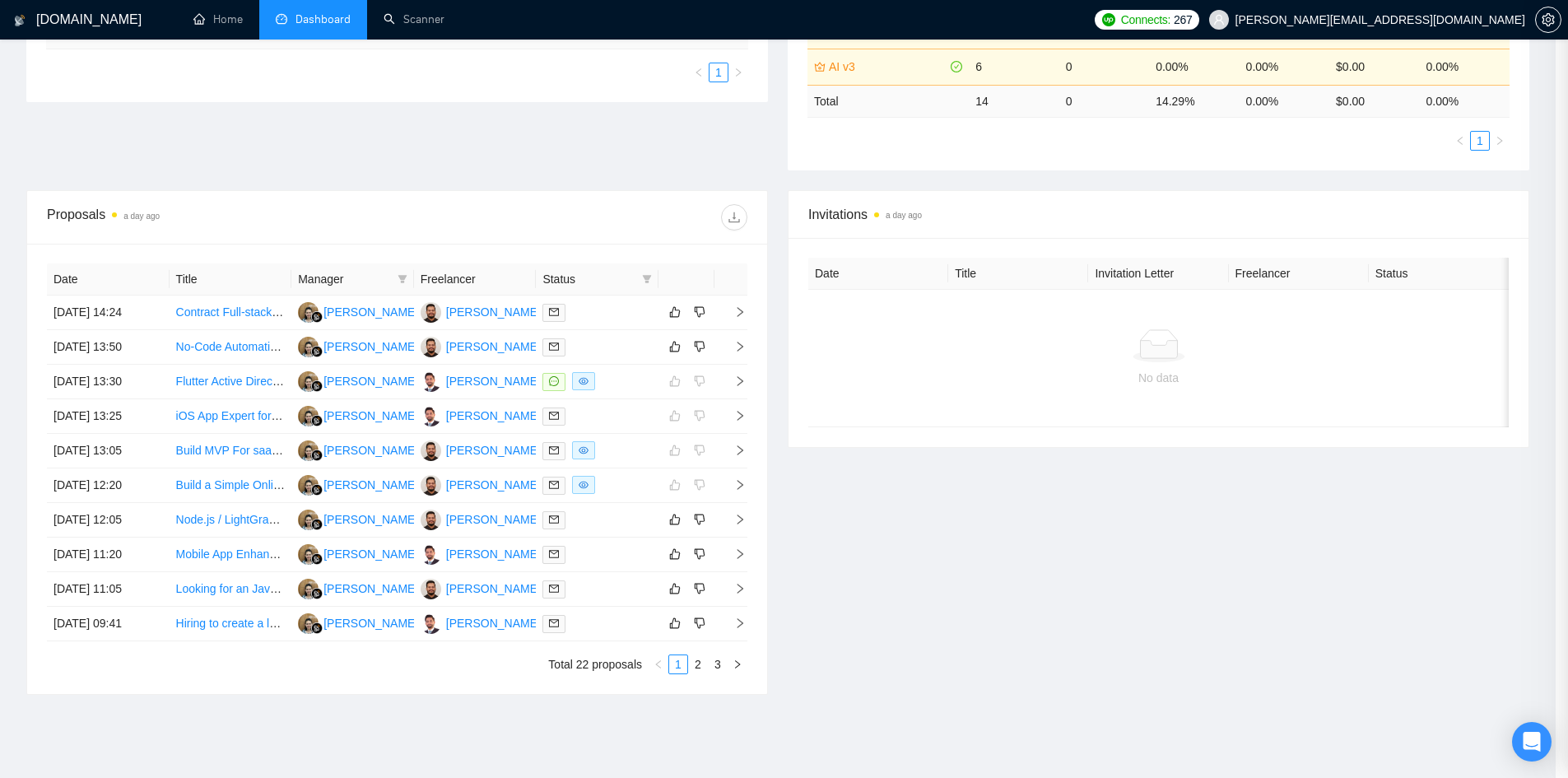
click at [734, 476] on td at bounding box center [731, 486] width 33 height 35
click at [734, 476] on div at bounding box center [784, 389] width 1568 height 778
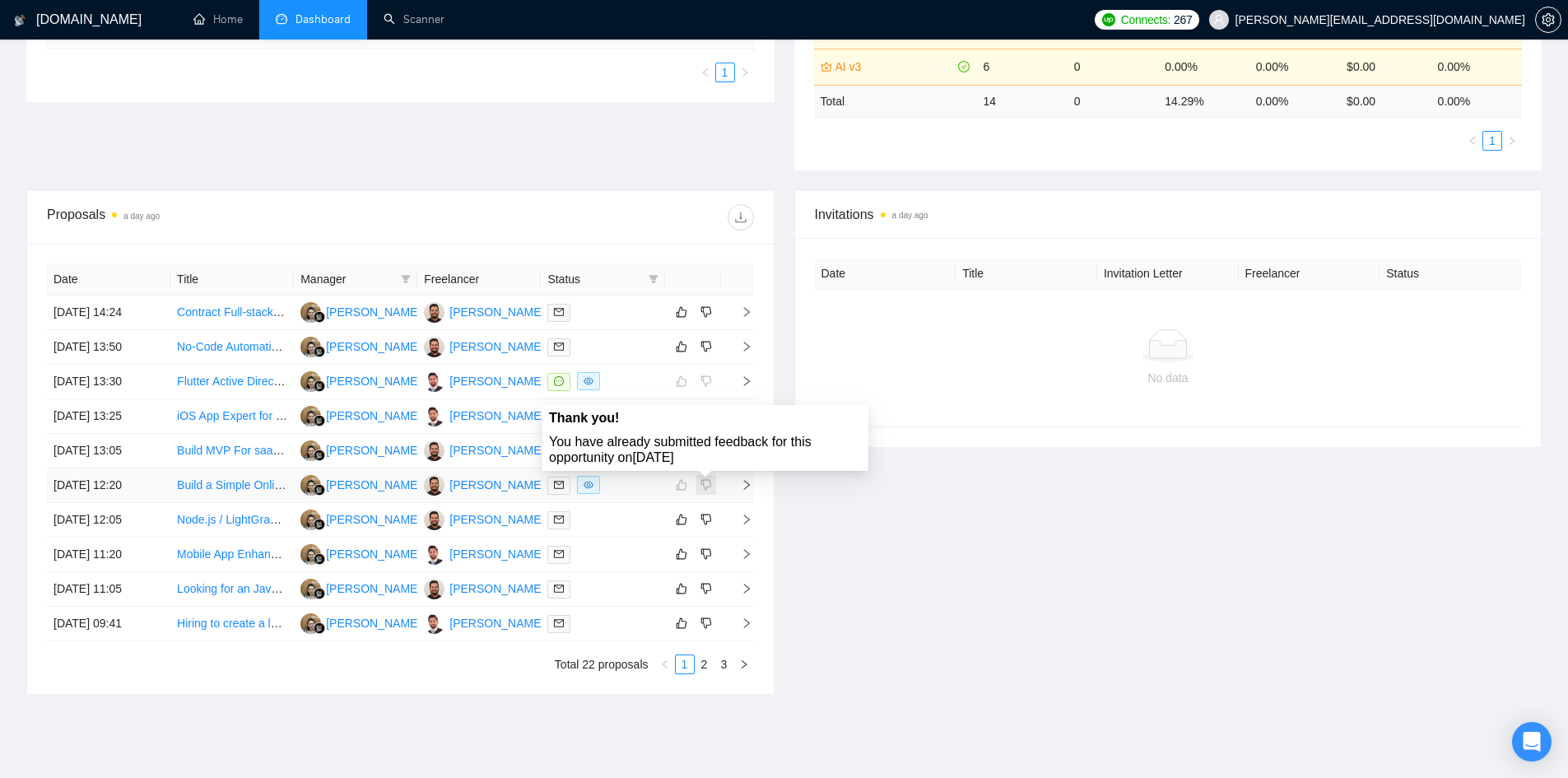
click at [700, 486] on span at bounding box center [707, 486] width 20 height 20
click at [679, 496] on td at bounding box center [692, 486] width 56 height 35
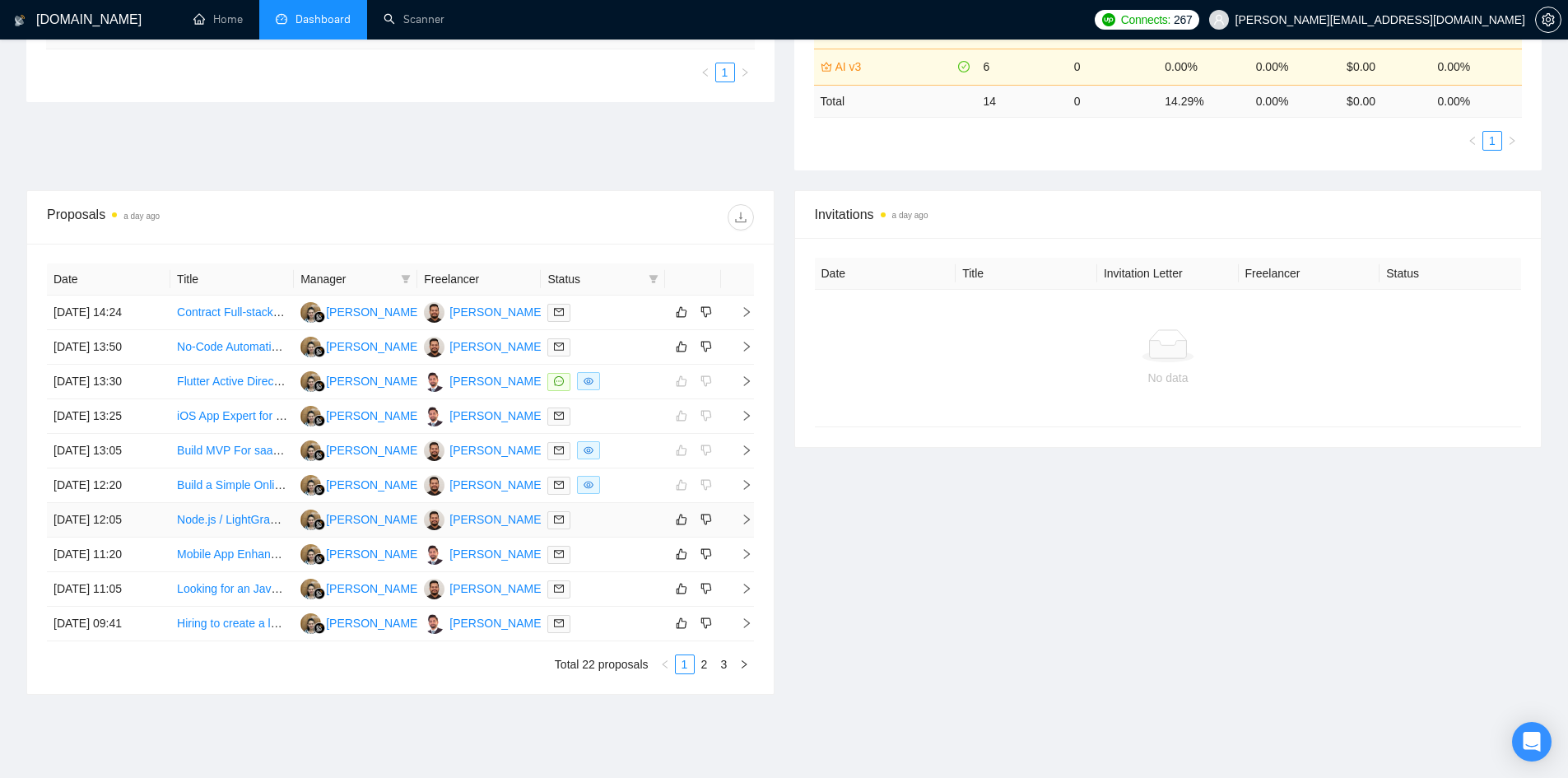
click at [746, 517] on icon "right" at bounding box center [746, 519] width 12 height 12
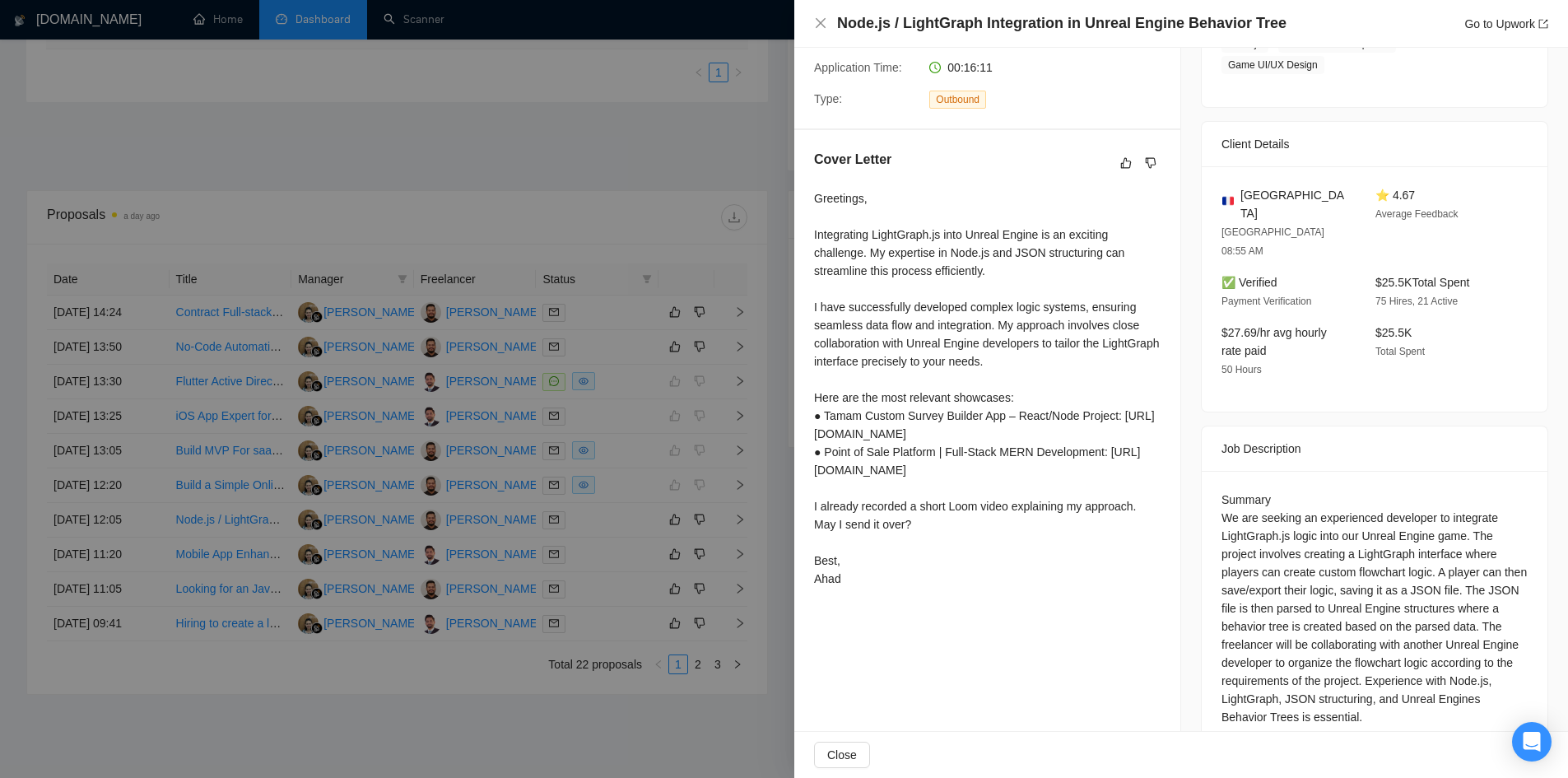
click at [589, 161] on div at bounding box center [784, 389] width 1568 height 778
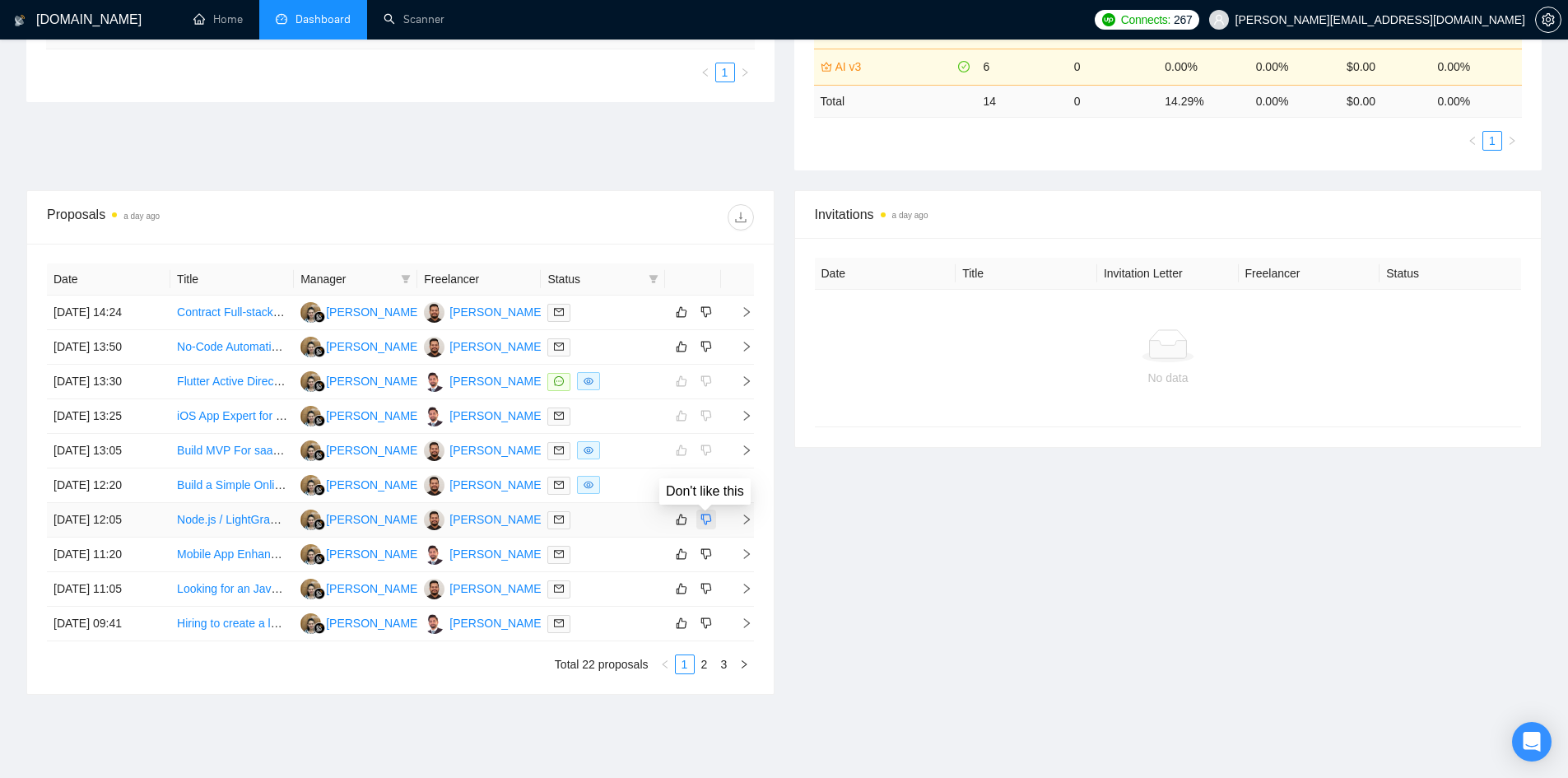
click at [702, 517] on icon "dislike" at bounding box center [706, 519] width 12 height 13
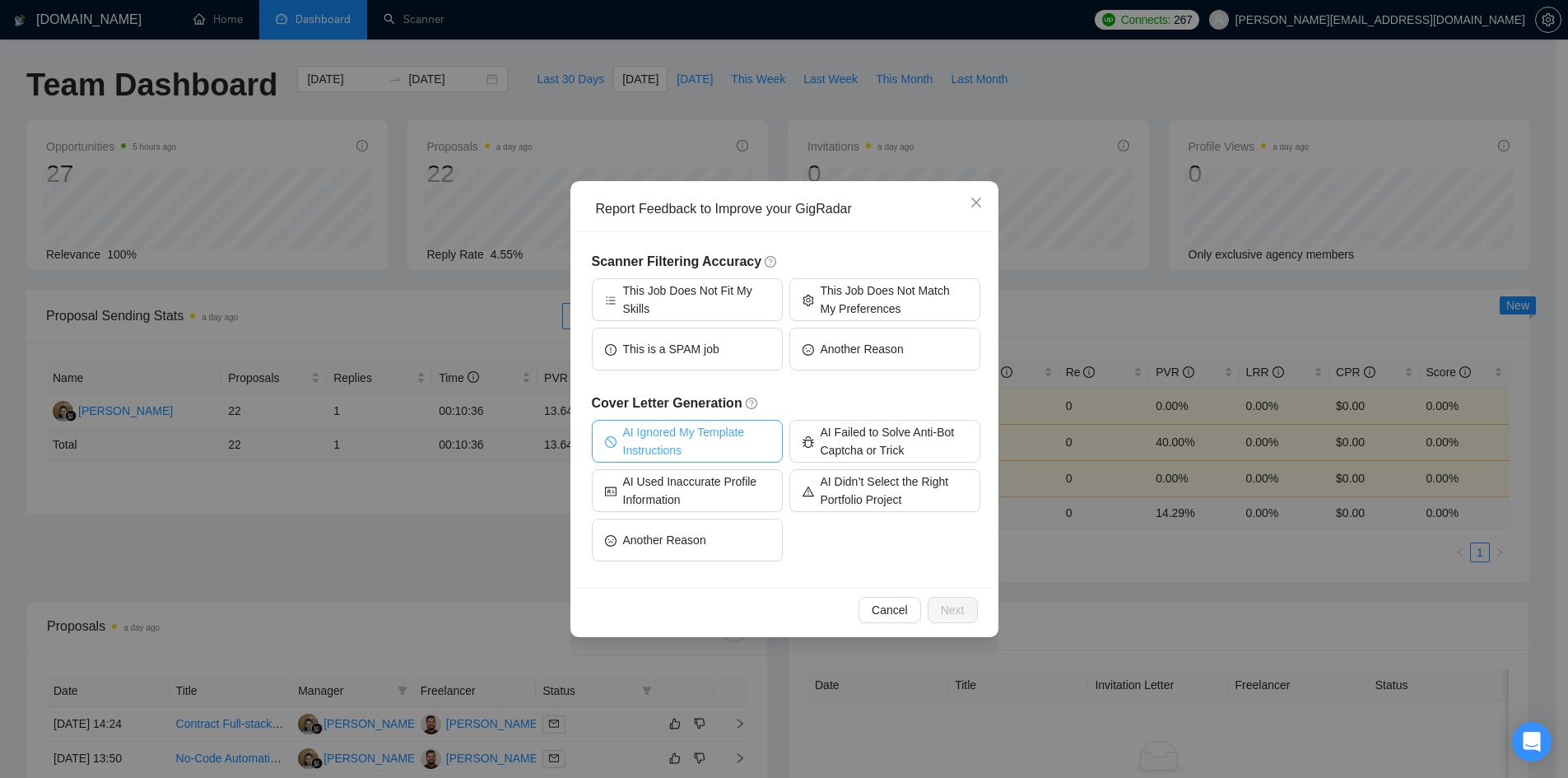
scroll to position [412, 0]
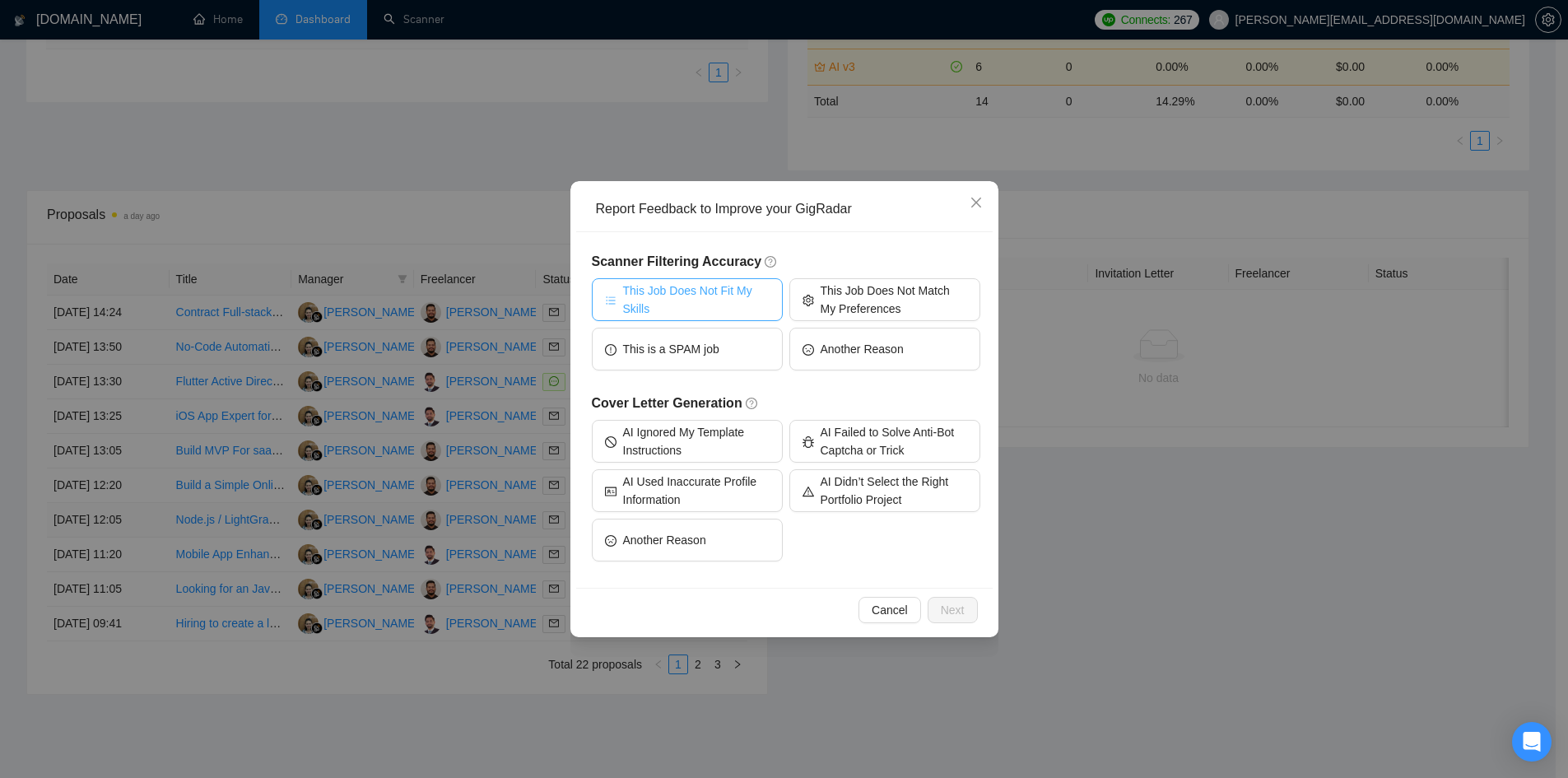
click at [605, 302] on icon "bars" at bounding box center [610, 301] width 12 height 12
click at [971, 203] on icon "close" at bounding box center [976, 202] width 13 height 13
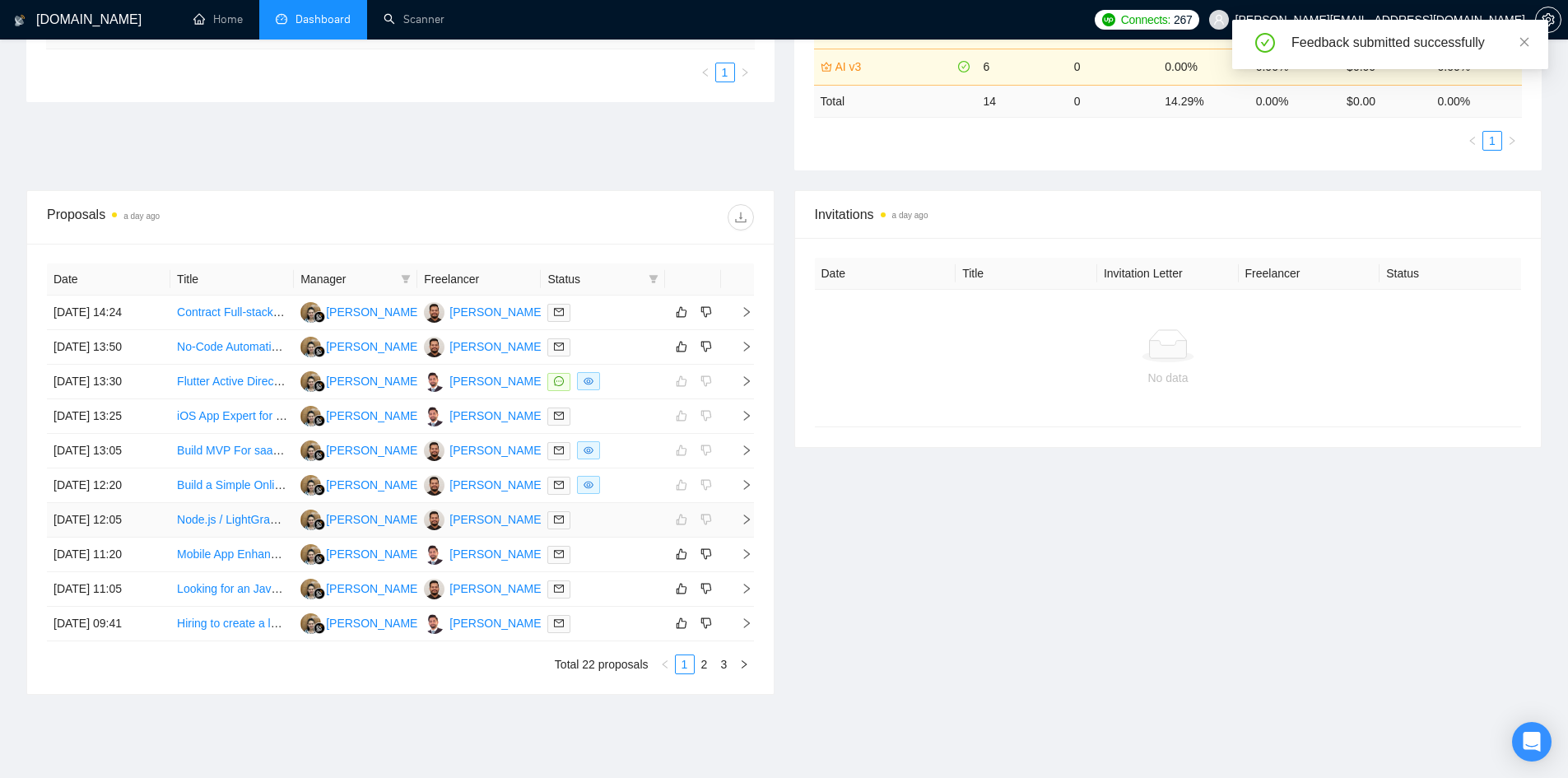
click at [740, 519] on icon "right" at bounding box center [746, 519] width 12 height 12
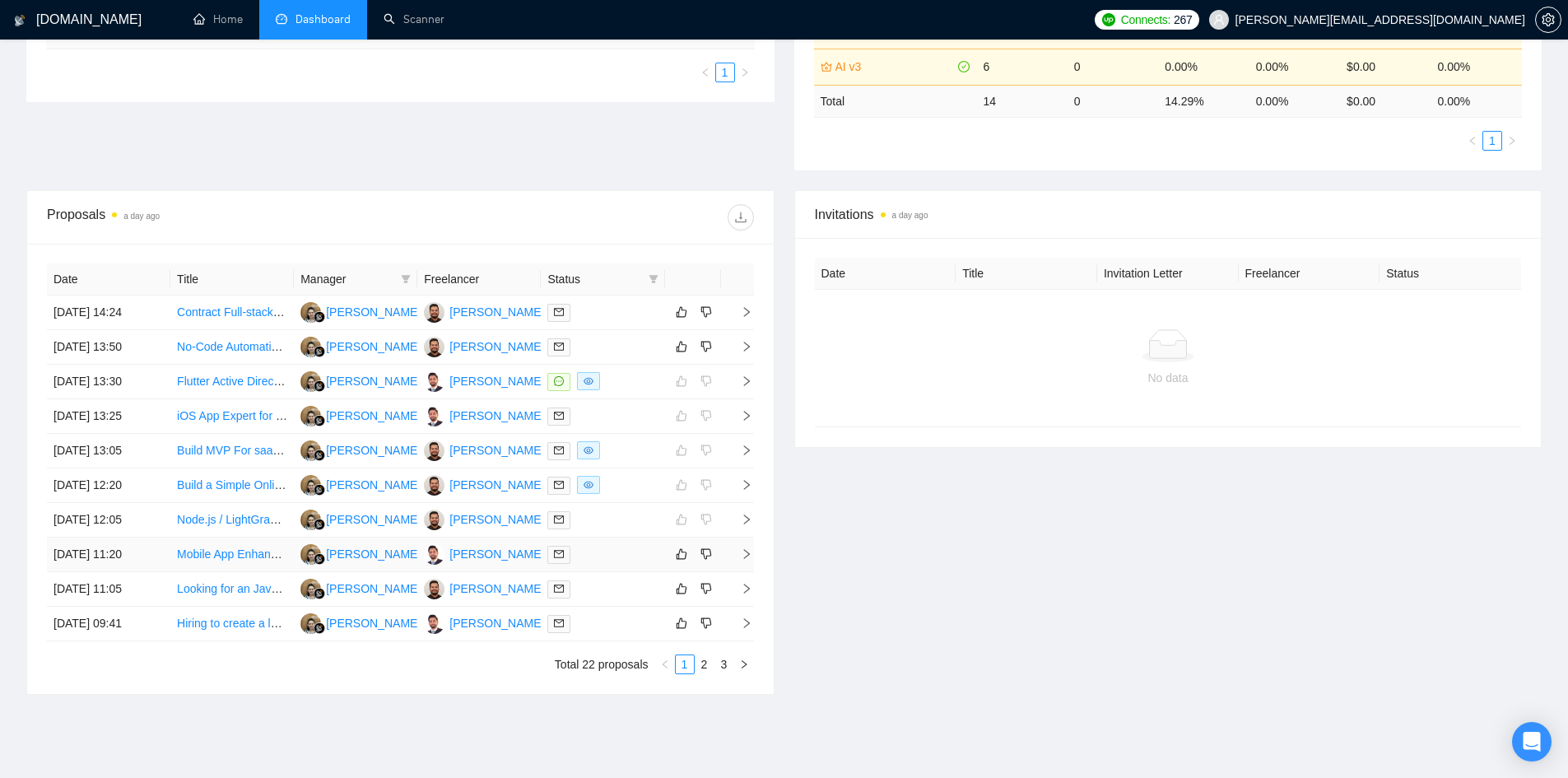
click at [748, 554] on icon "right" at bounding box center [746, 554] width 5 height 10
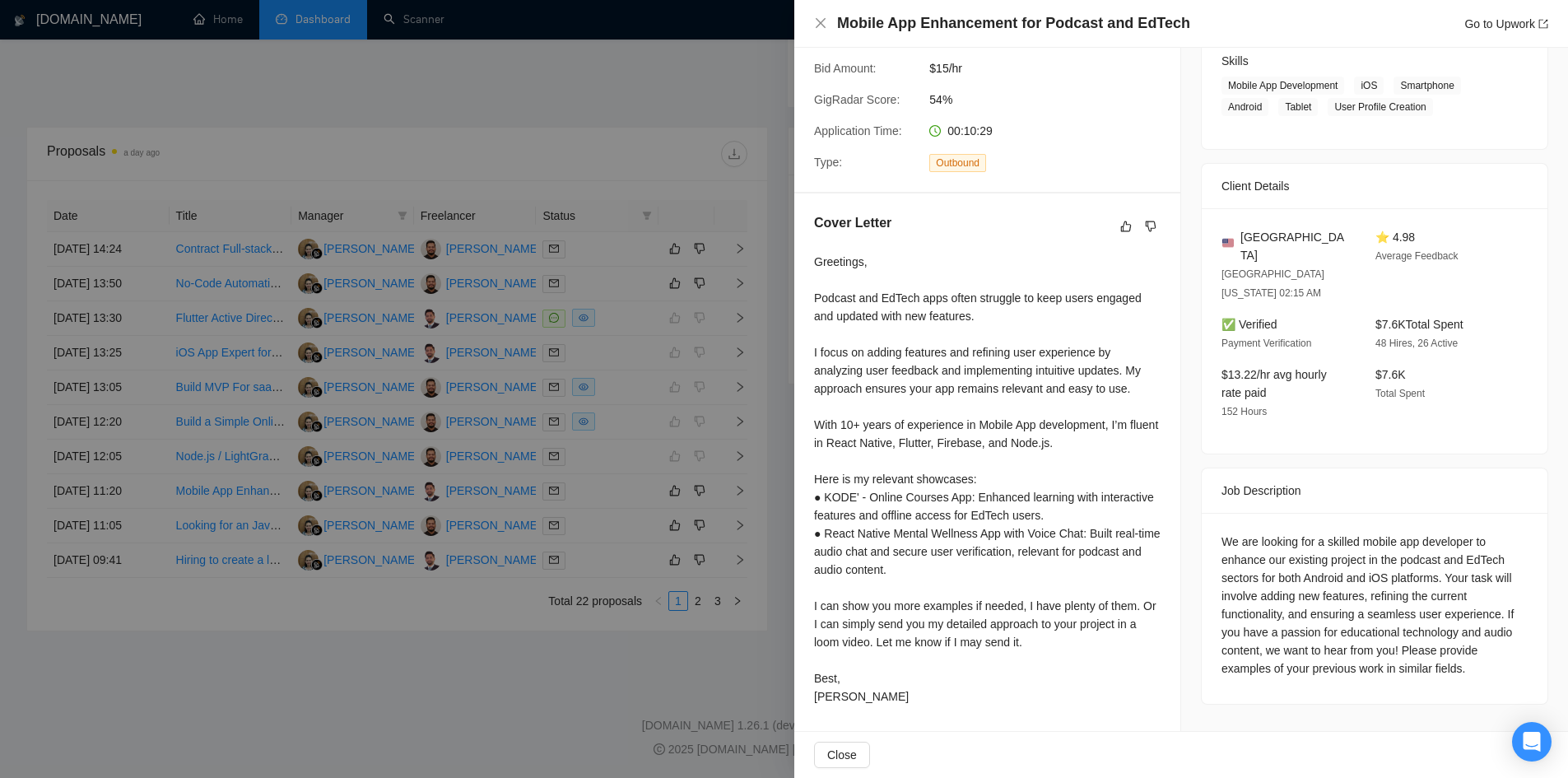
scroll to position [0, 0]
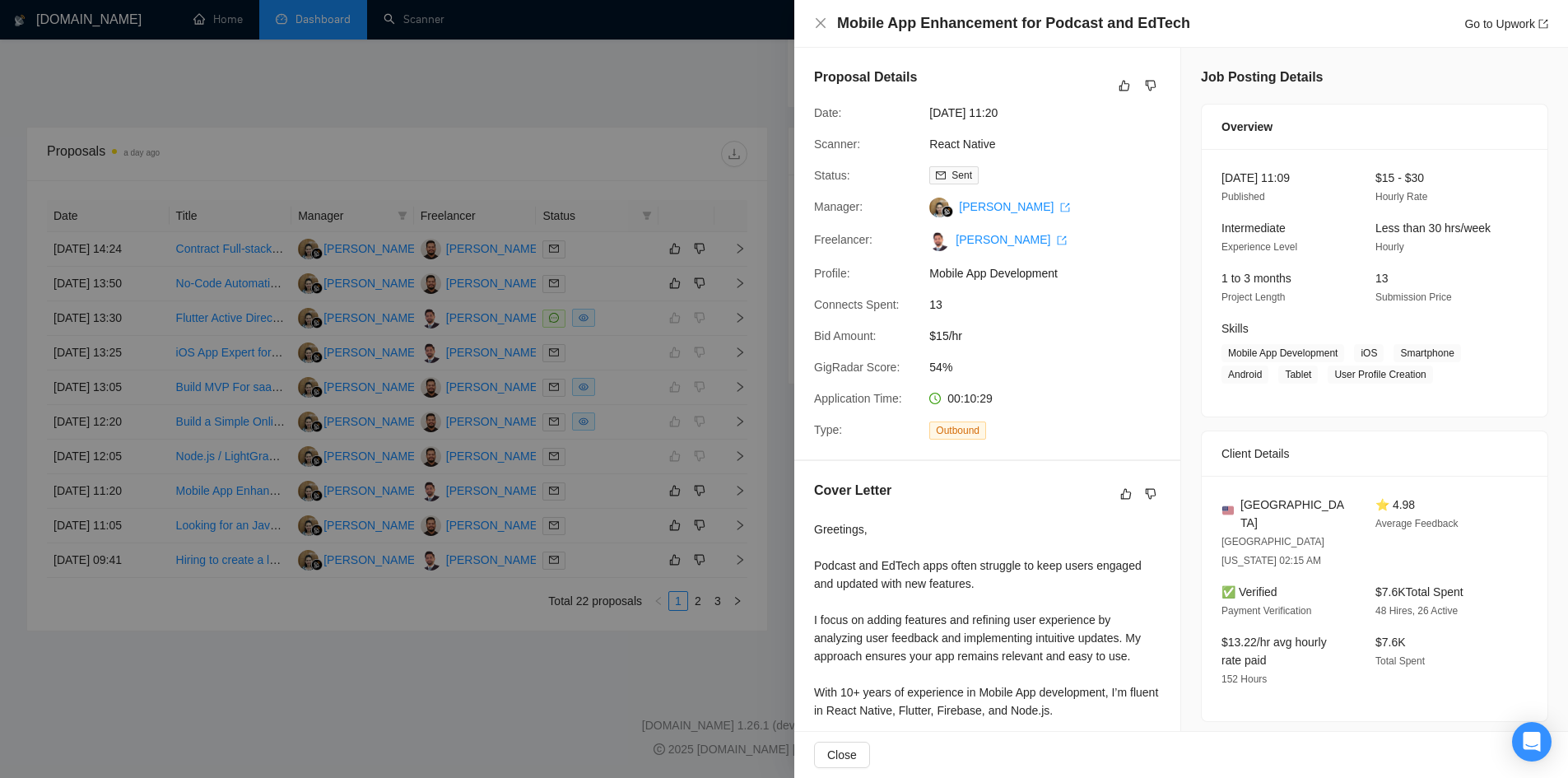
click at [698, 307] on div at bounding box center [784, 389] width 1568 height 778
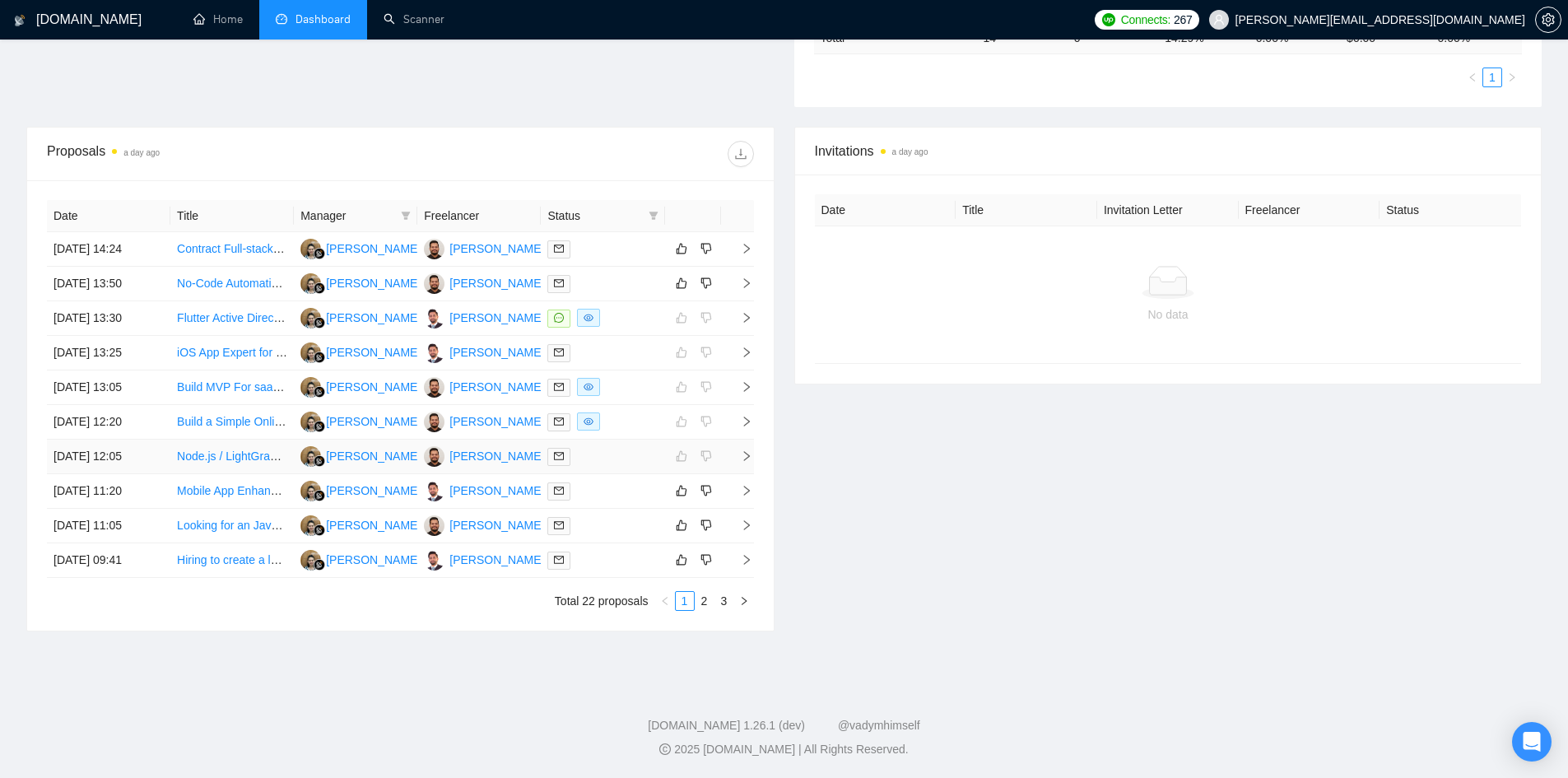
click at [743, 458] on icon "right" at bounding box center [746, 456] width 12 height 12
click at [748, 485] on icon "right" at bounding box center [746, 490] width 12 height 12
click at [748, 493] on icon "right" at bounding box center [746, 490] width 12 height 12
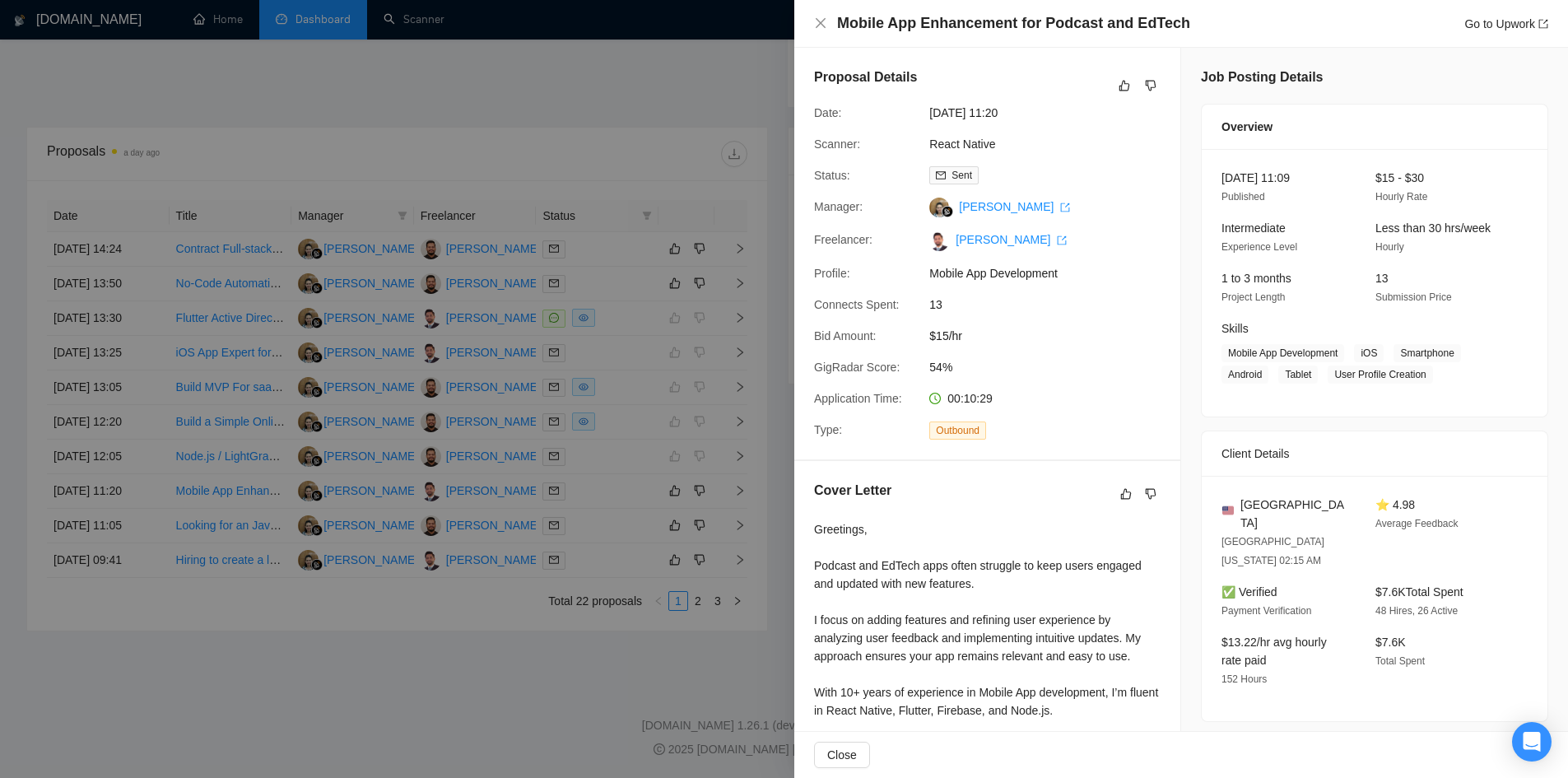
click at [626, 275] on div at bounding box center [784, 389] width 1568 height 778
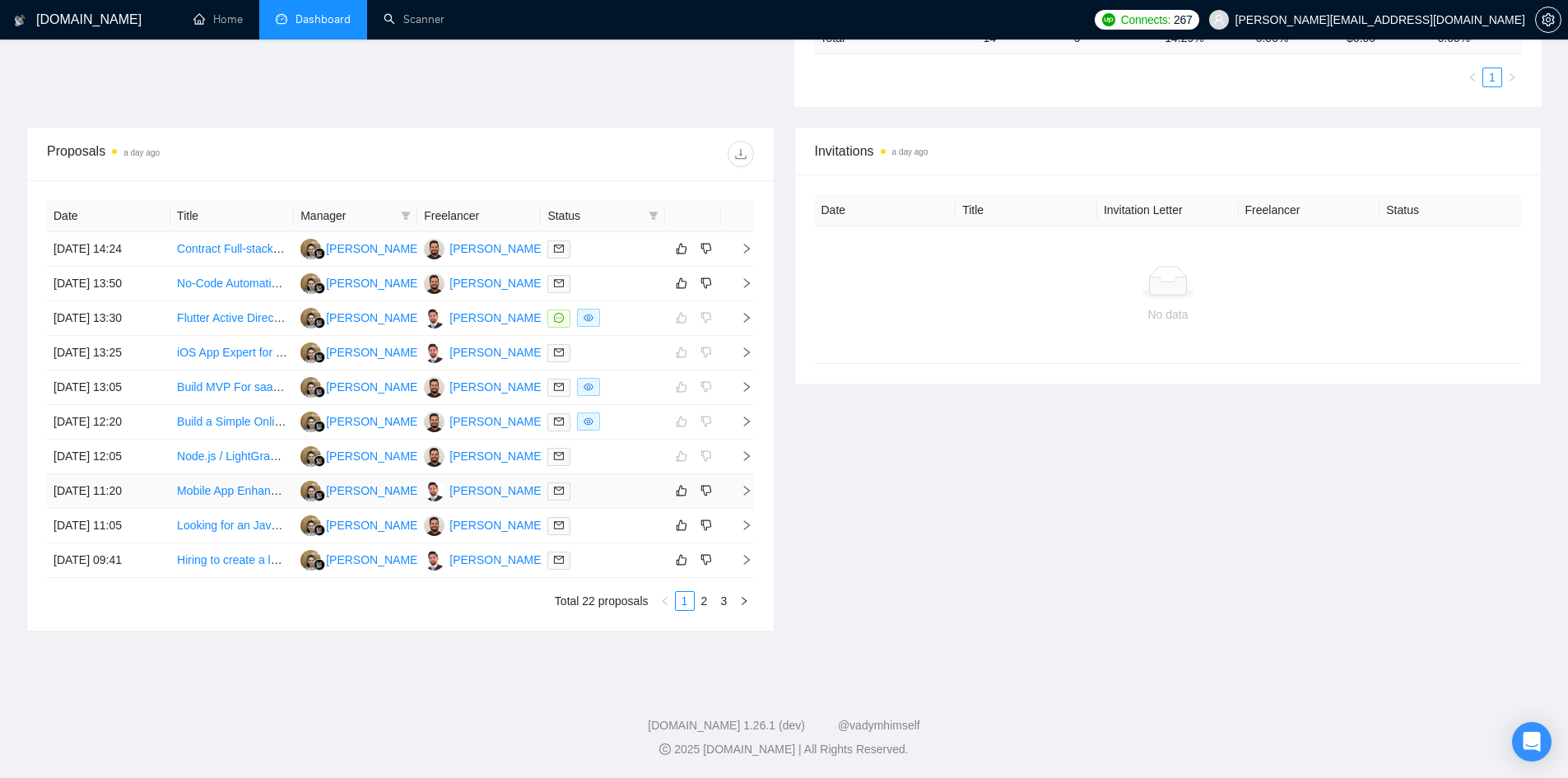
click at [743, 495] on icon "right" at bounding box center [746, 490] width 12 height 12
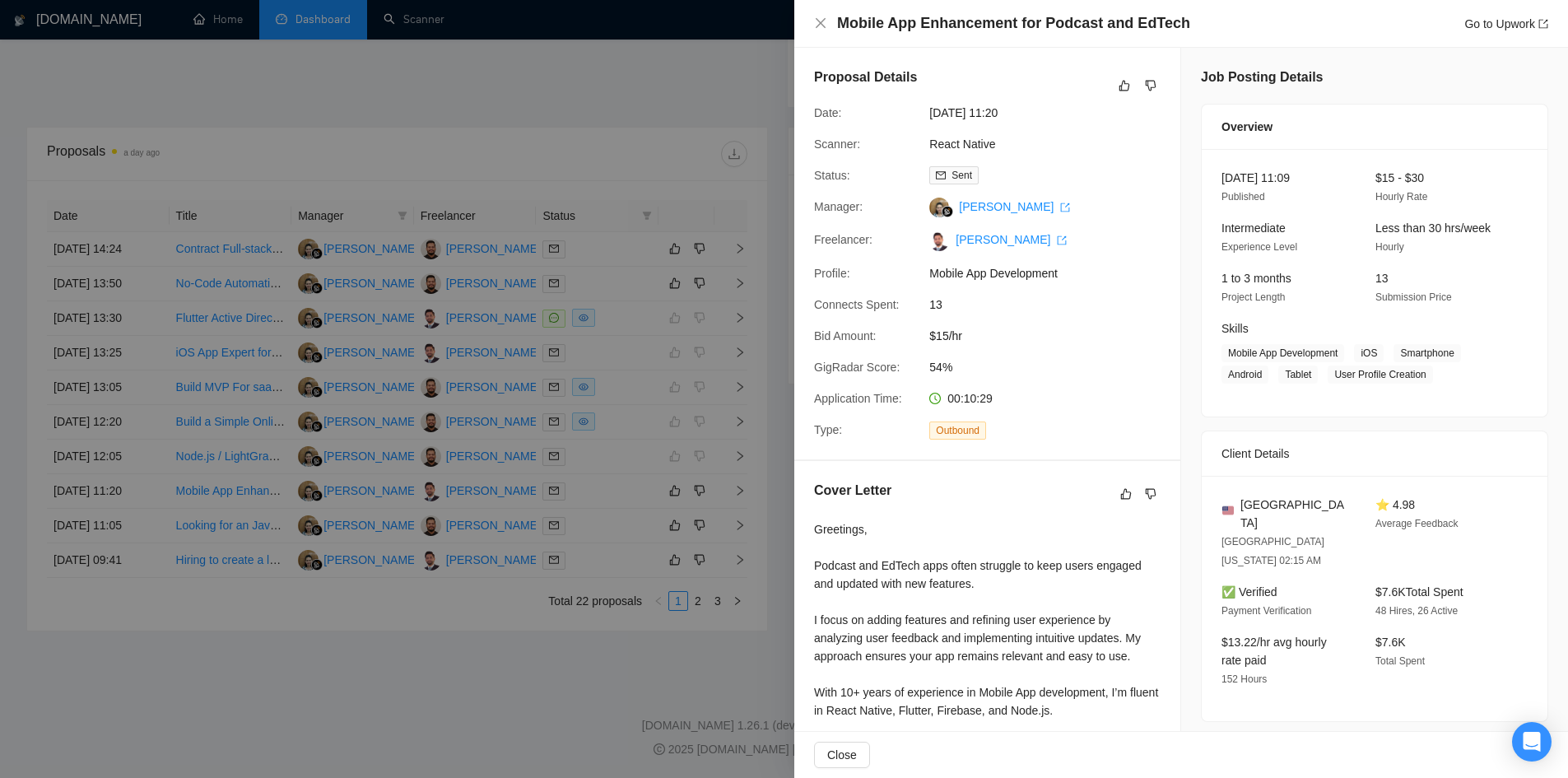
scroll to position [268, 0]
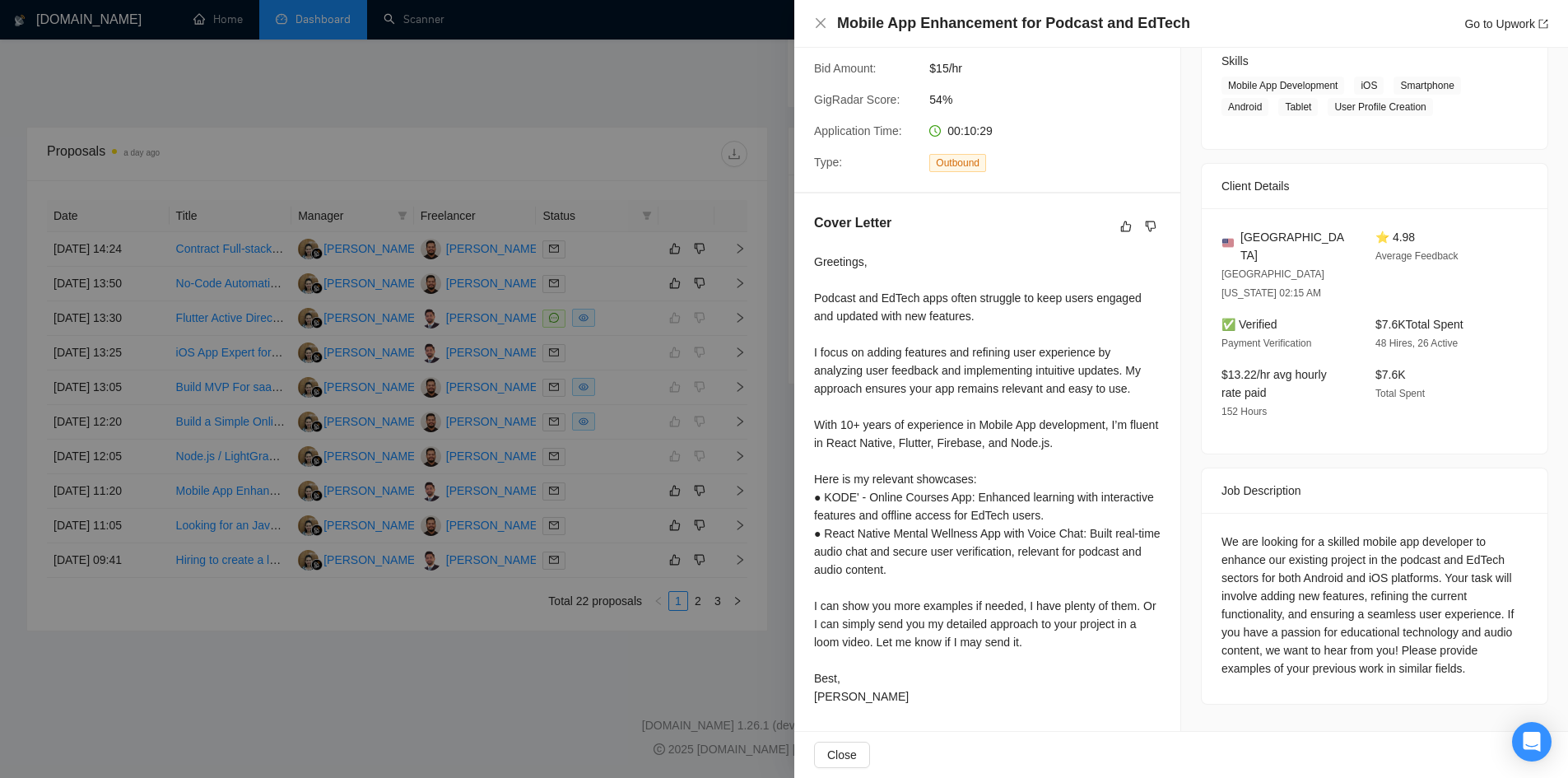
drag, startPoint x: 648, startPoint y: 698, endPoint x: 720, endPoint y: 507, distance: 204.1
click at [648, 698] on div at bounding box center [784, 389] width 1568 height 778
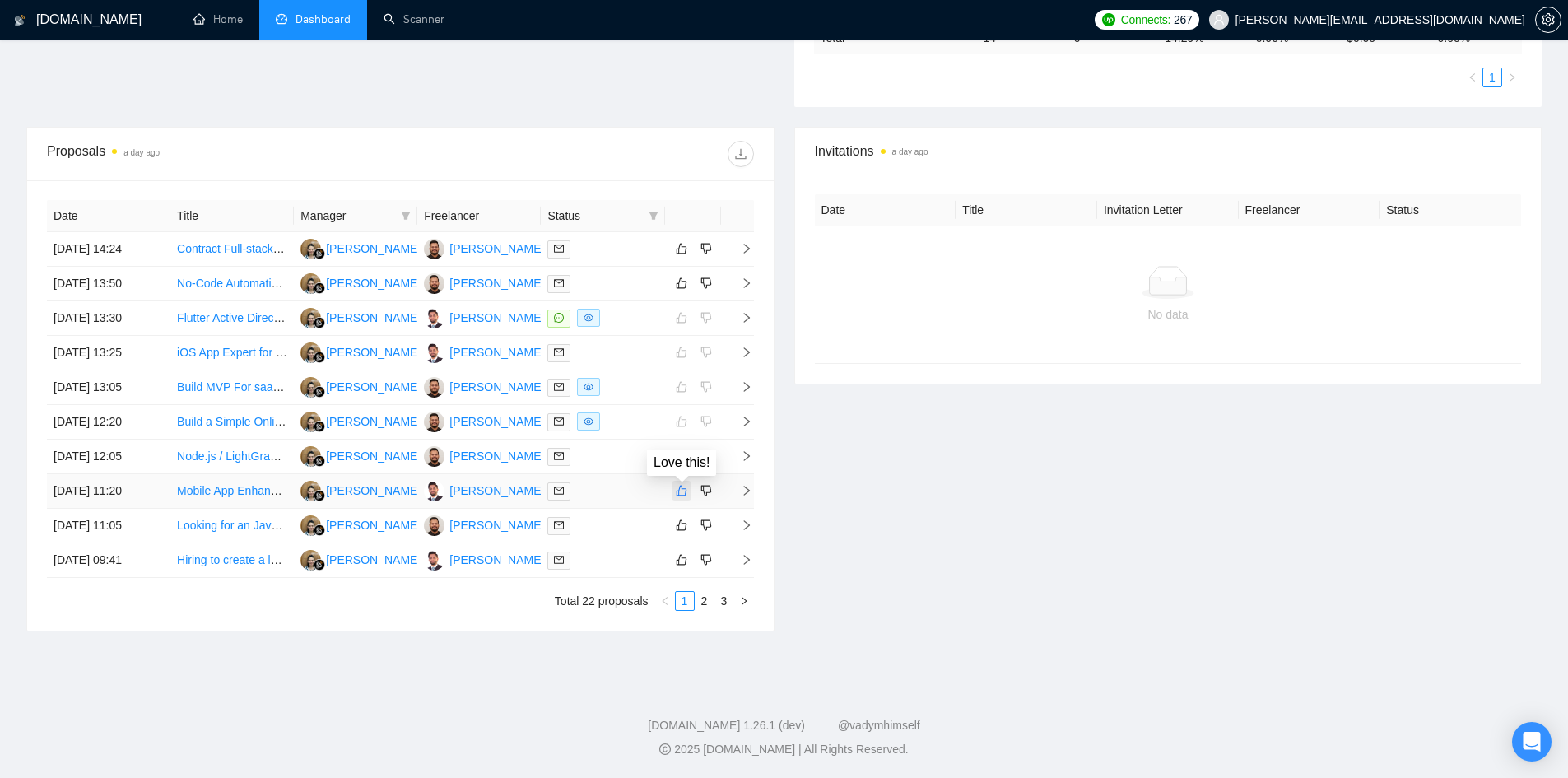
click at [682, 499] on button "button" at bounding box center [682, 491] width 20 height 20
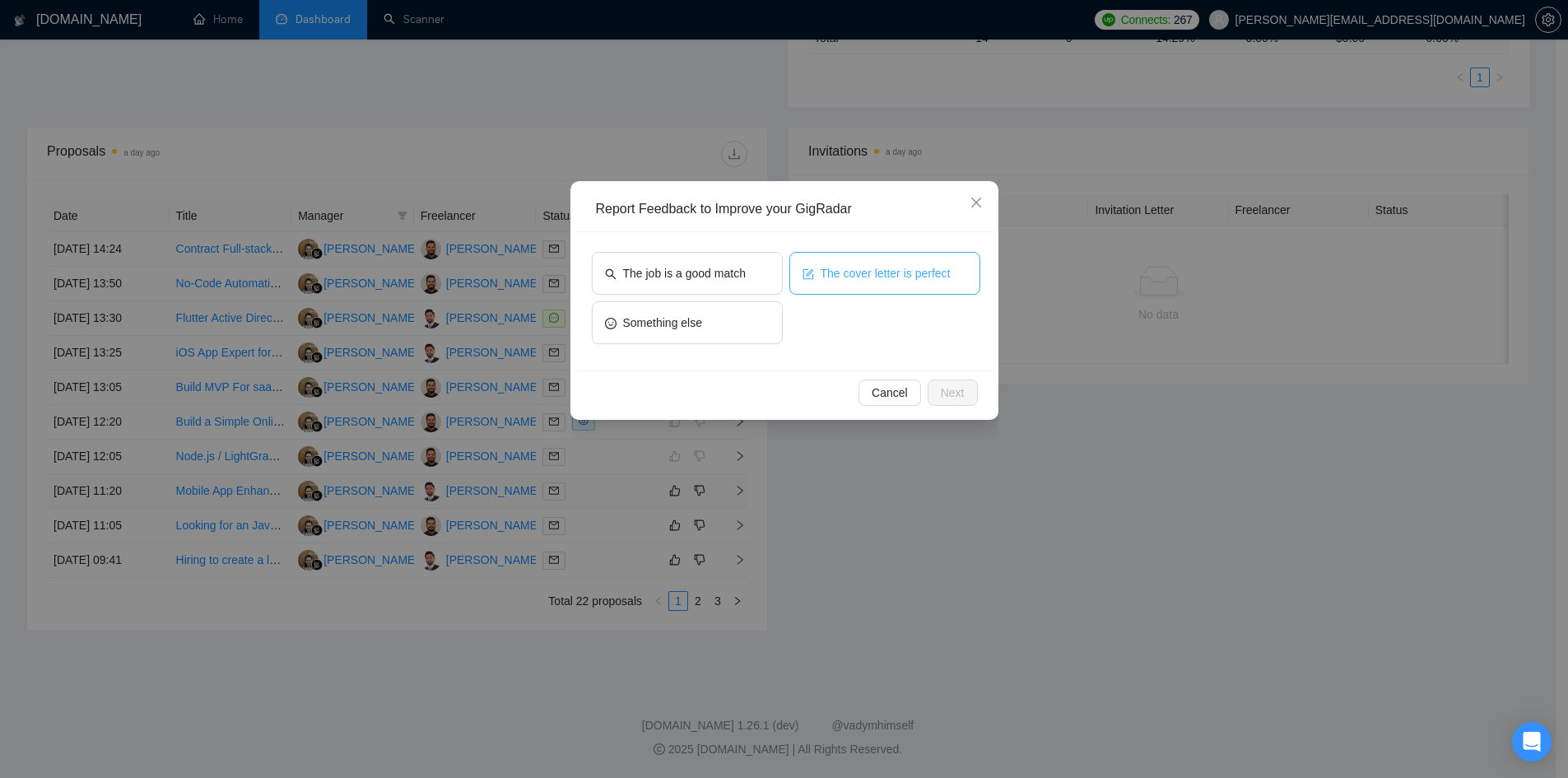
click at [856, 264] on span "The cover letter is perfect" at bounding box center [885, 273] width 130 height 18
click at [873, 241] on div "The job is a good match The cover letter is perfect Something else" at bounding box center [784, 302] width 416 height 138
click at [861, 270] on span "The cover letter is perfect" at bounding box center [885, 273] width 130 height 18
click at [802, 273] on icon "form" at bounding box center [806, 274] width 12 height 12
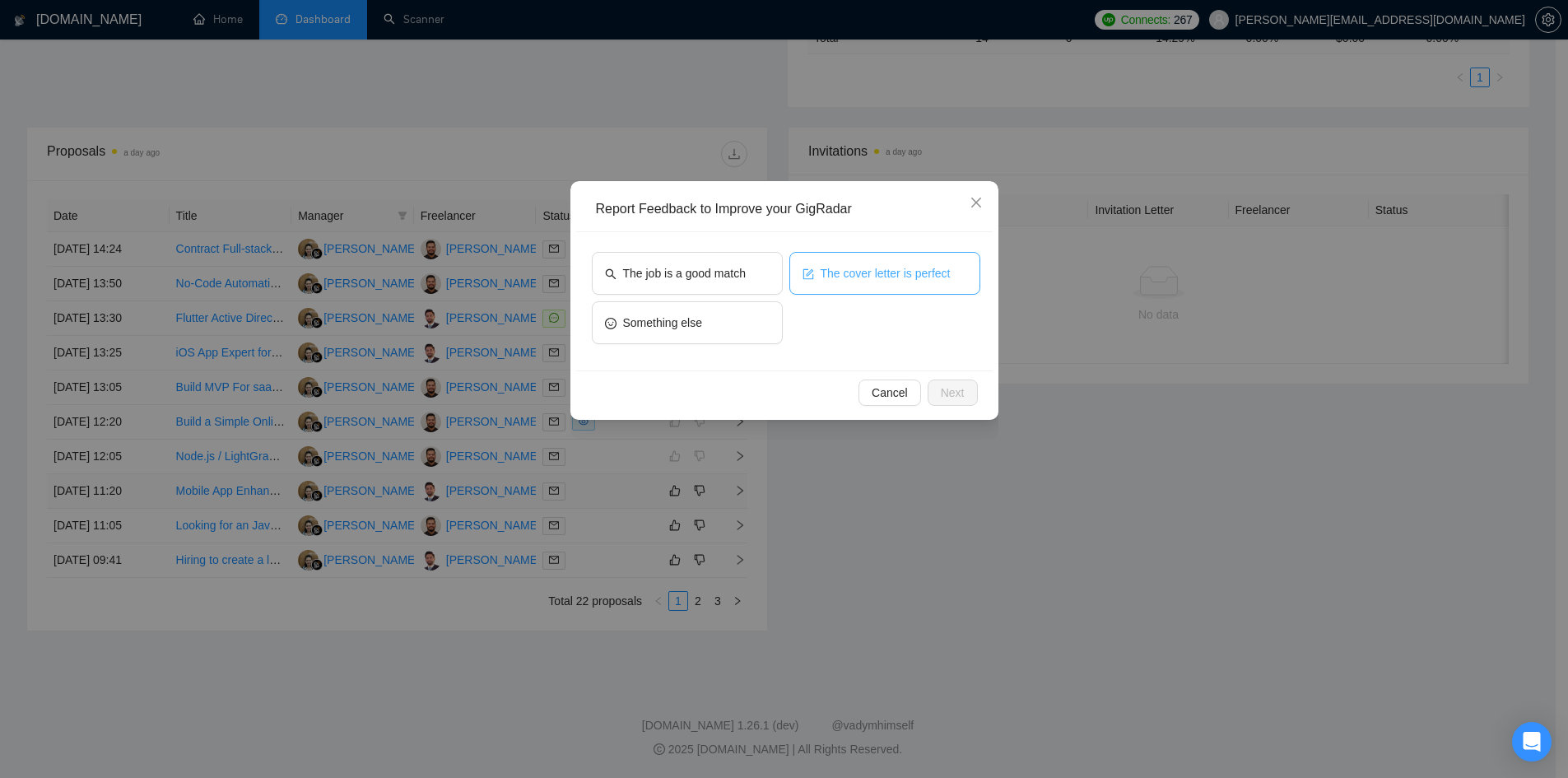
click at [802, 273] on icon "form" at bounding box center [808, 274] width 12 height 12
click at [955, 389] on span "Next" at bounding box center [952, 393] width 24 height 18
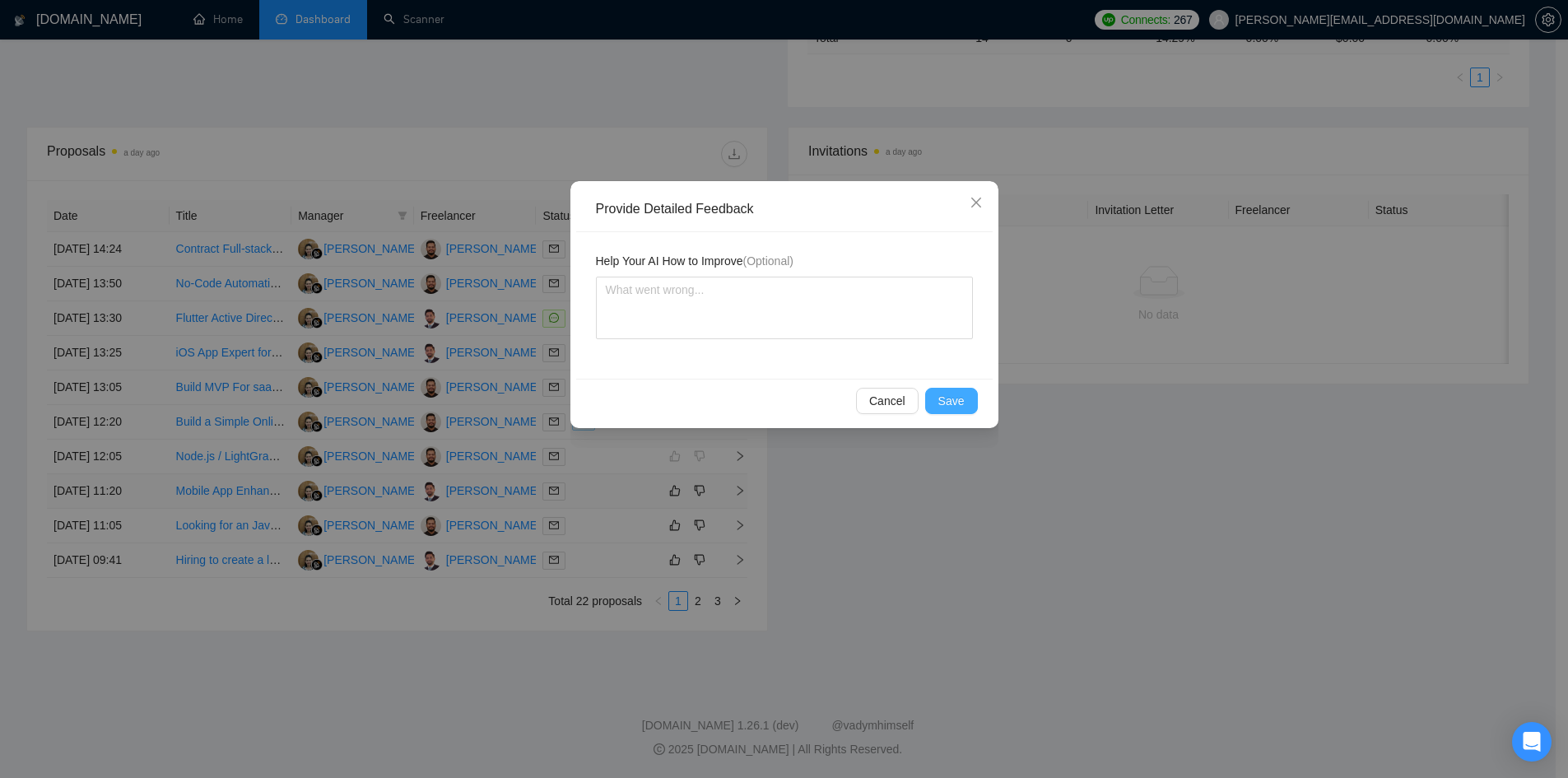
click at [966, 393] on button "Save" at bounding box center [952, 401] width 53 height 26
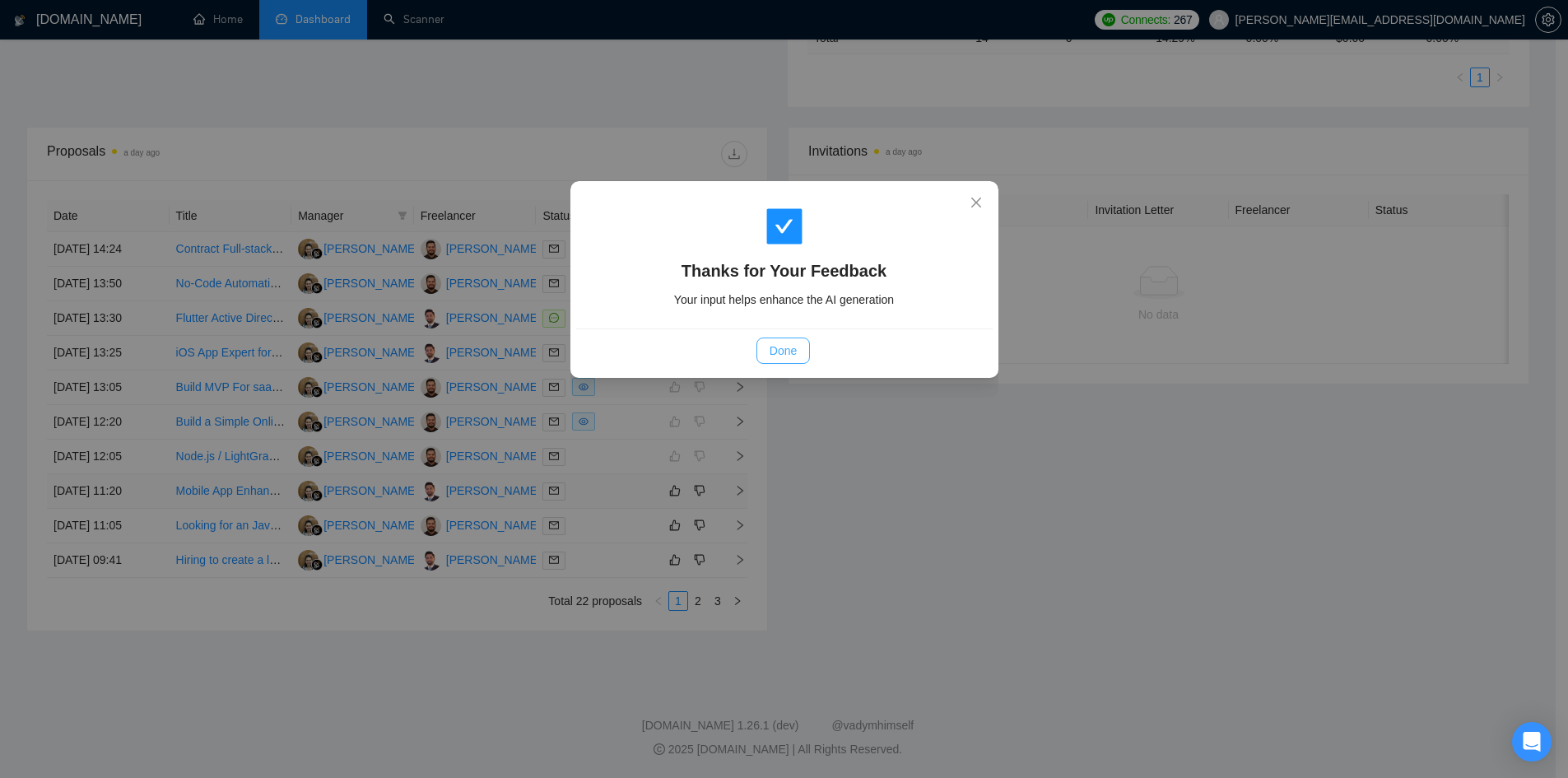
click at [775, 357] on span "Done" at bounding box center [783, 351] width 27 height 18
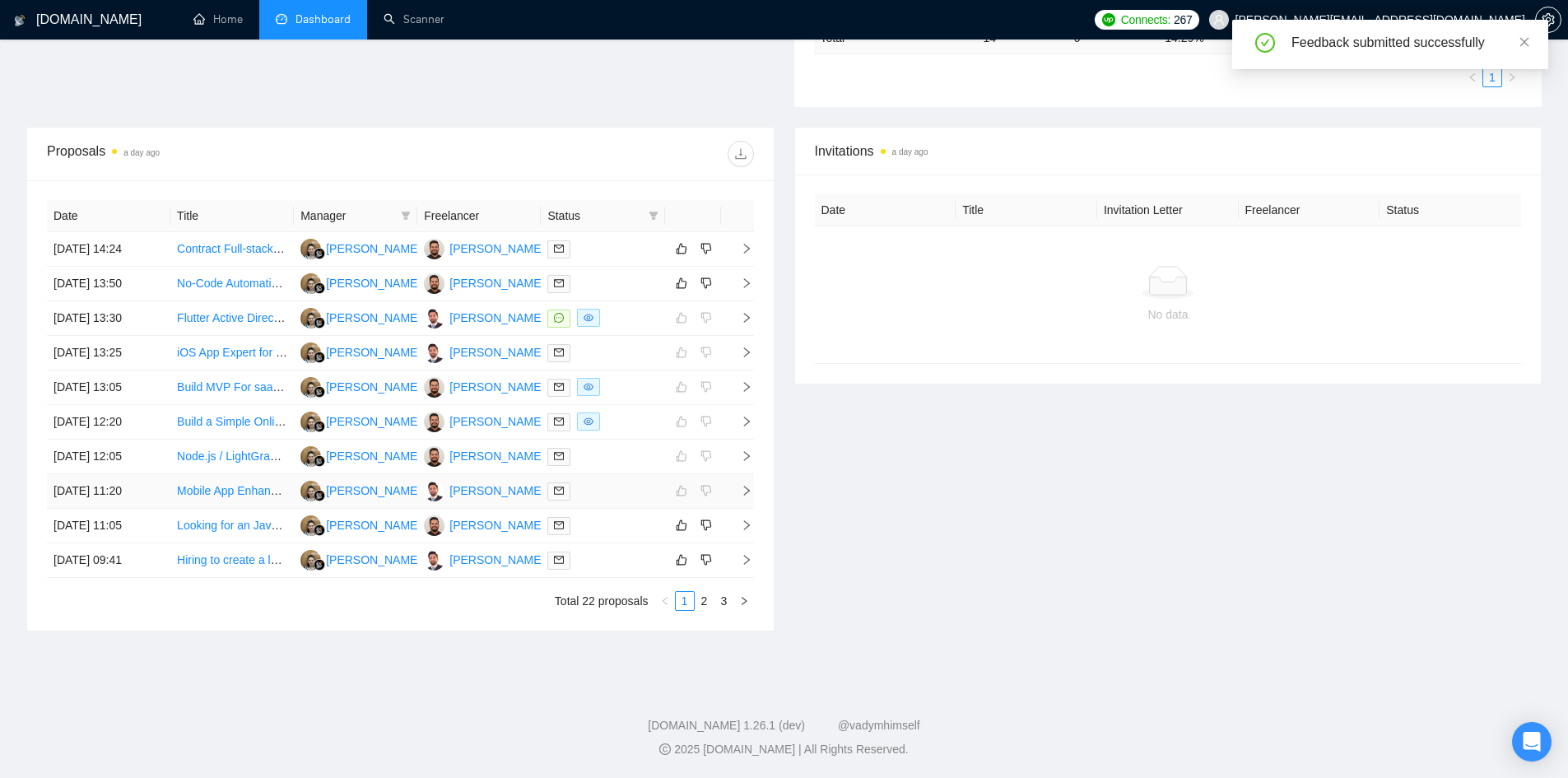
click at [750, 491] on icon "right" at bounding box center [746, 490] width 12 height 12
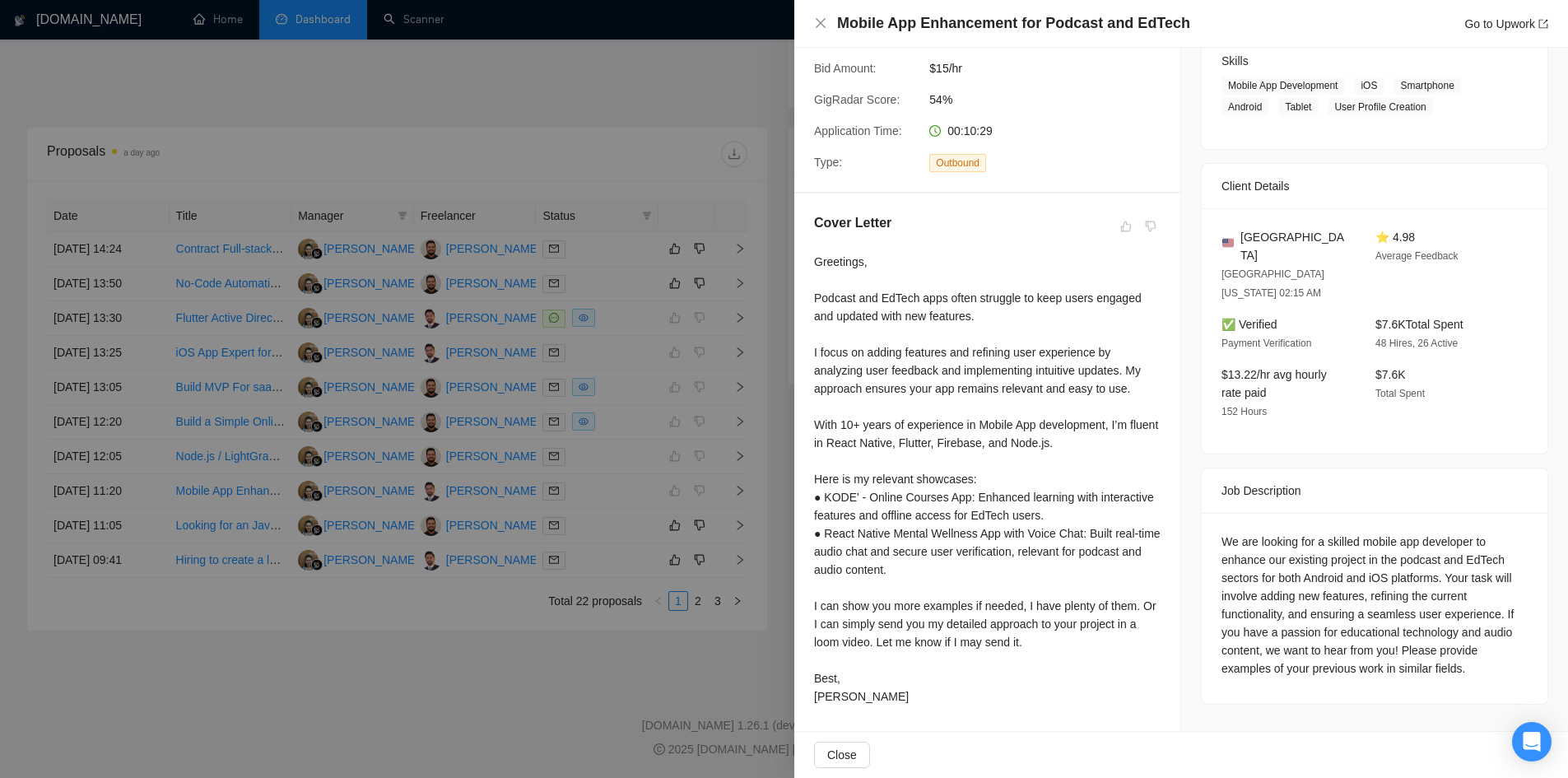
click at [659, 380] on div at bounding box center [784, 389] width 1568 height 778
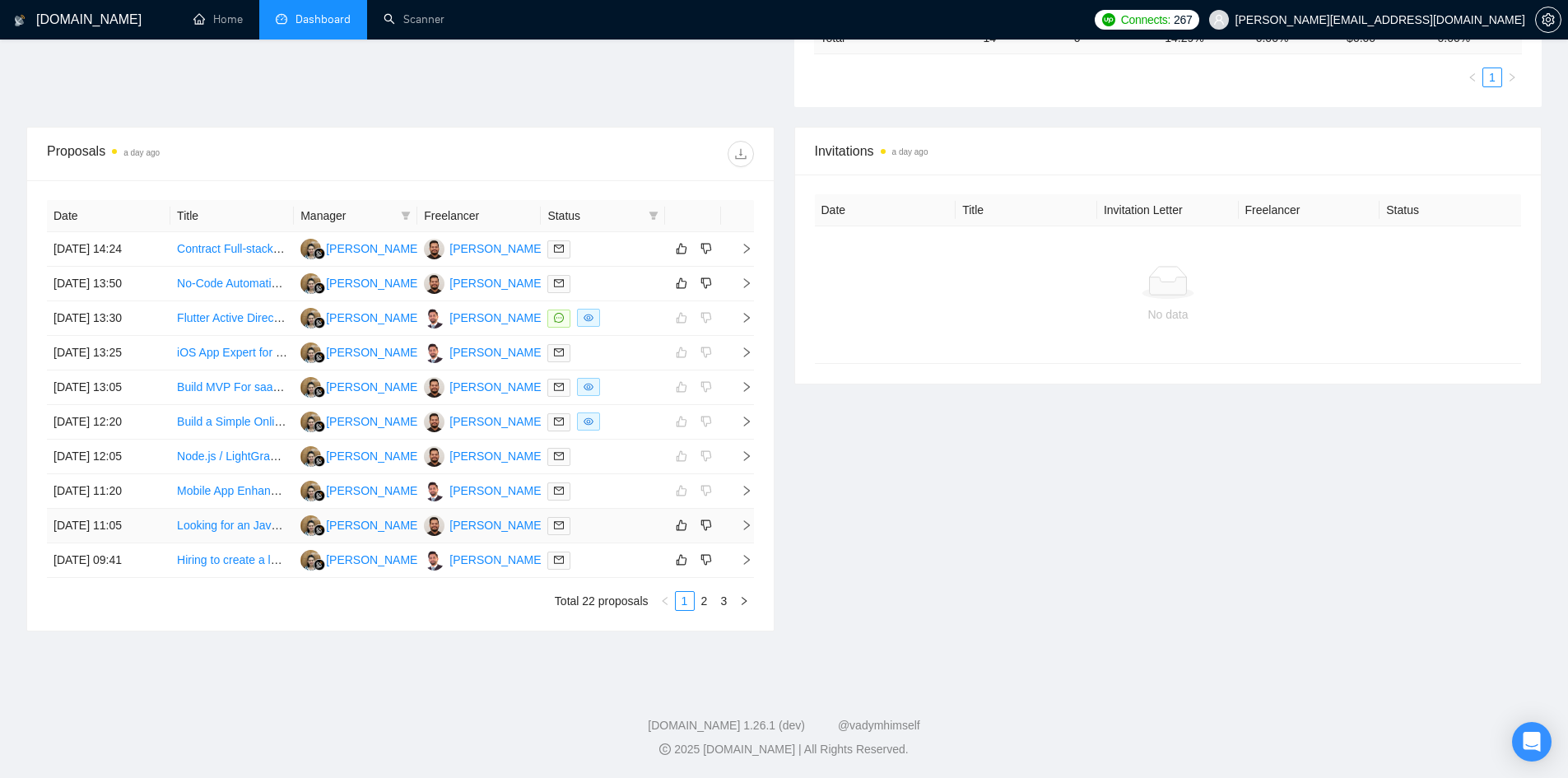
click at [745, 521] on icon "right" at bounding box center [746, 525] width 12 height 12
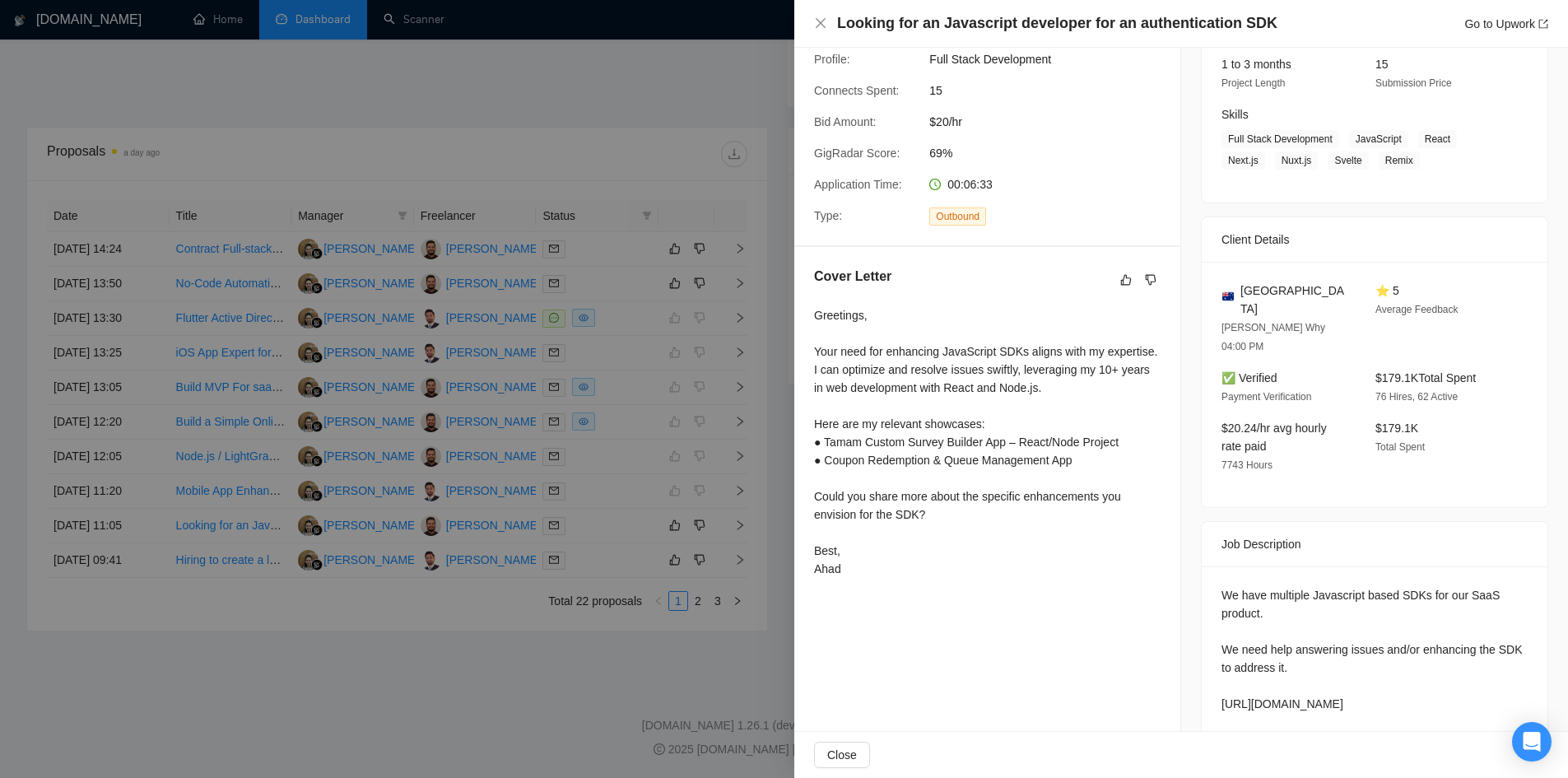
scroll to position [237, 0]
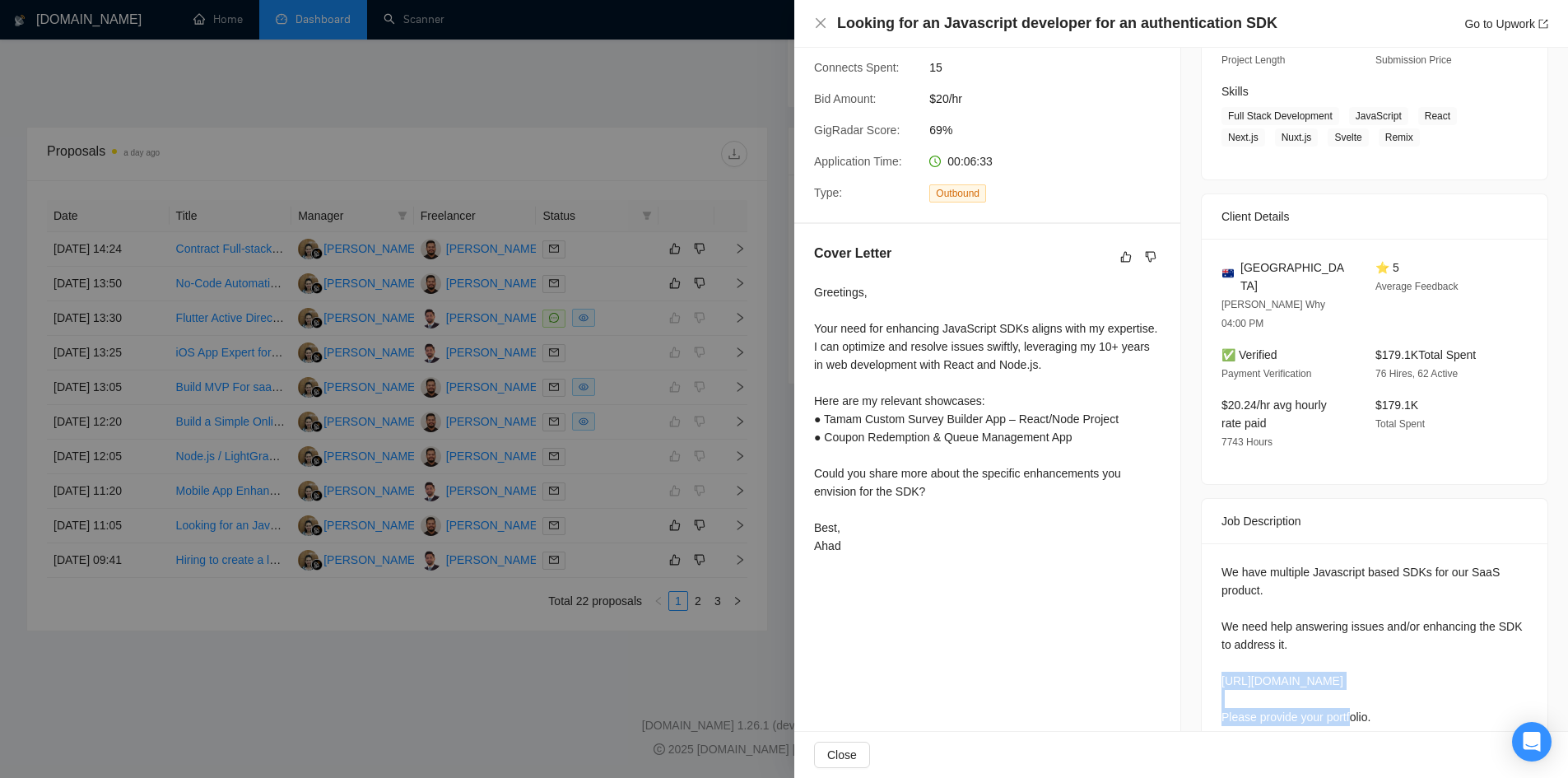
drag, startPoint x: 1216, startPoint y: 637, endPoint x: 1461, endPoint y: 640, distance: 245.0
click at [1461, 640] on div "We have multiple Javascript based SDKs for our SaaS product. We need help answe…" at bounding box center [1374, 644] width 306 height 163
copy div "[URL][DOMAIN_NAME]"
drag, startPoint x: 1320, startPoint y: 628, endPoint x: 1470, endPoint y: 637, distance: 150.3
click at [1470, 637] on div "We have multiple Javascript based SDKs for our SaaS product. We need help answe…" at bounding box center [1374, 644] width 306 height 163
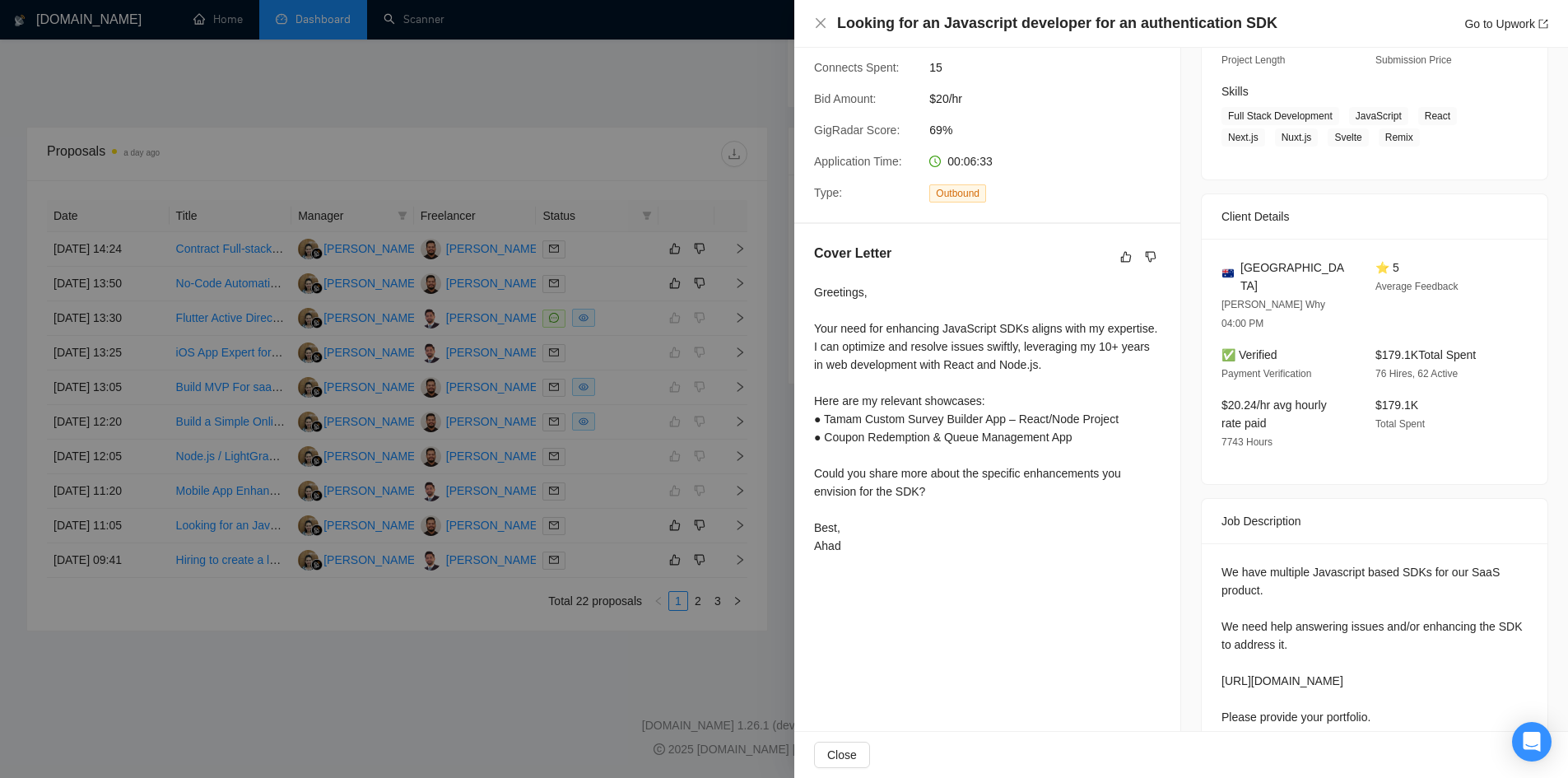
click at [1470, 637] on div "We have multiple Javascript based SDKs for our SaaS product. We need help answe…" at bounding box center [1374, 644] width 306 height 163
drag, startPoint x: 1470, startPoint y: 637, endPoint x: 1274, endPoint y: 640, distance: 196.0
click at [1274, 640] on div "We have multiple Javascript based SDKs for our SaaS product. We need help answe…" at bounding box center [1374, 644] width 306 height 163
copy div "[URL][DOMAIN_NAME]"
click at [525, 363] on div at bounding box center [784, 389] width 1568 height 778
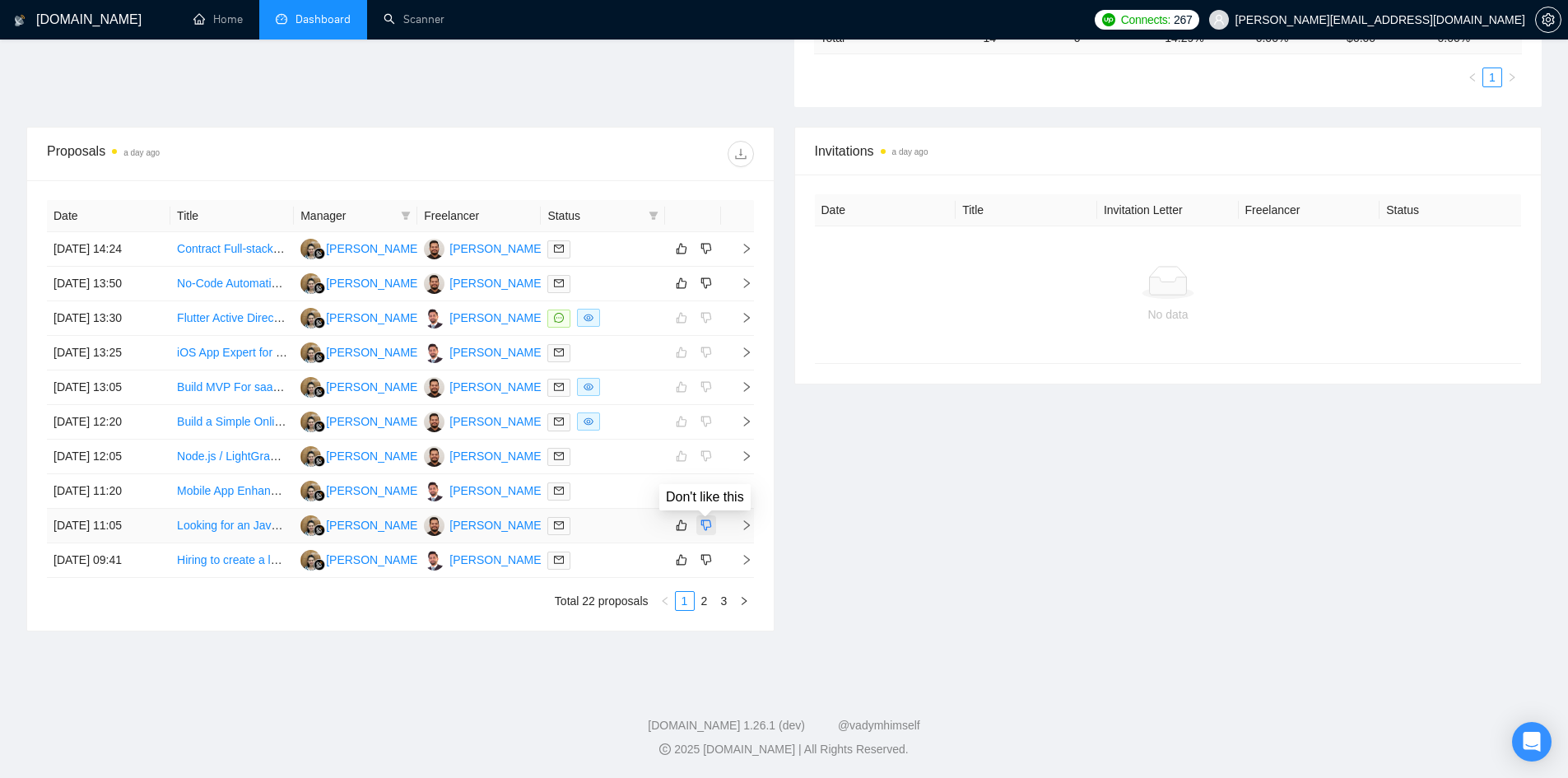
click at [702, 528] on icon "dislike" at bounding box center [706, 525] width 12 height 13
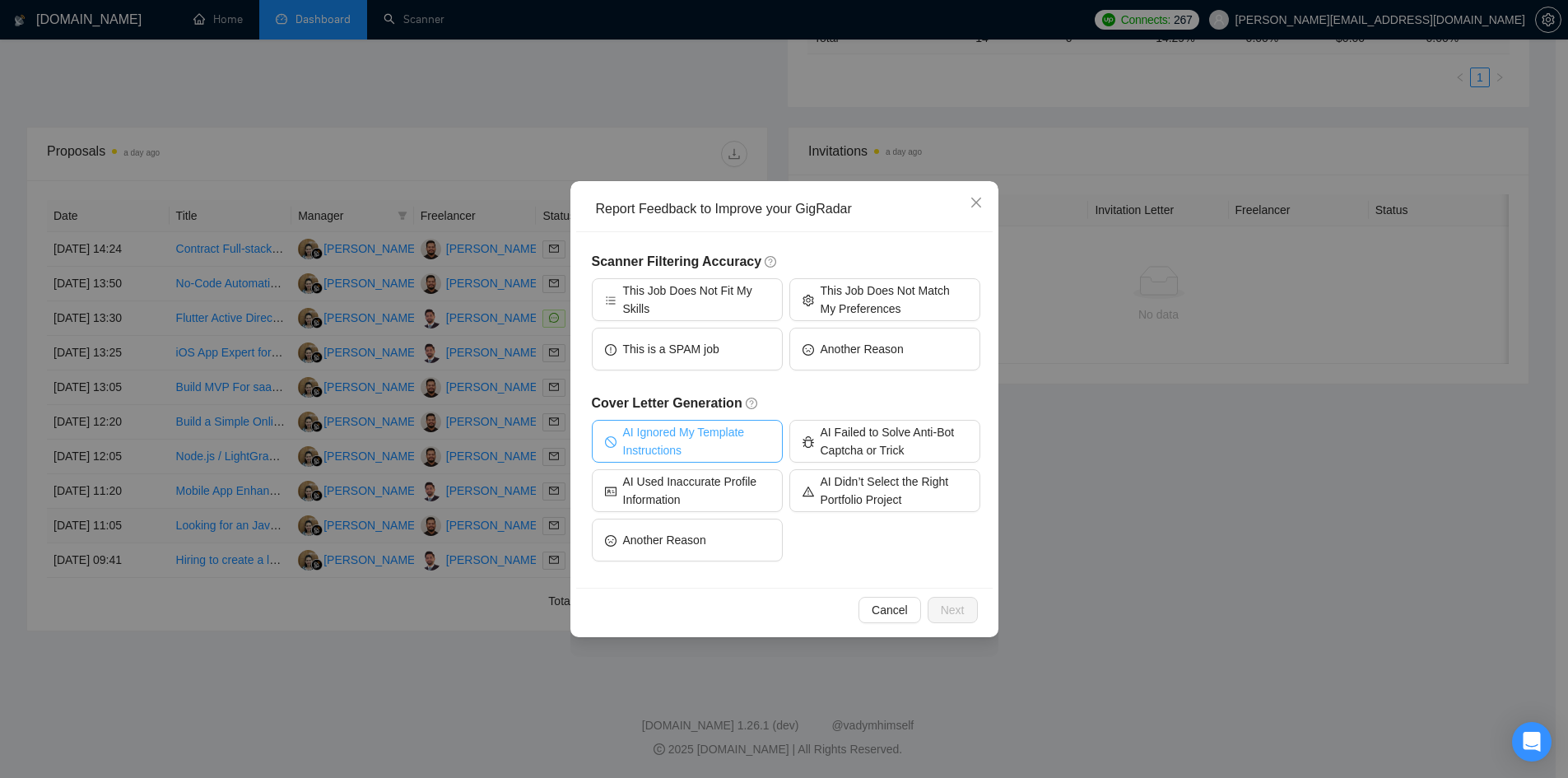
click at [687, 461] on button "AI Ignored My Template Instructions" at bounding box center [687, 441] width 191 height 43
click at [946, 612] on span "Next" at bounding box center [952, 610] width 24 height 18
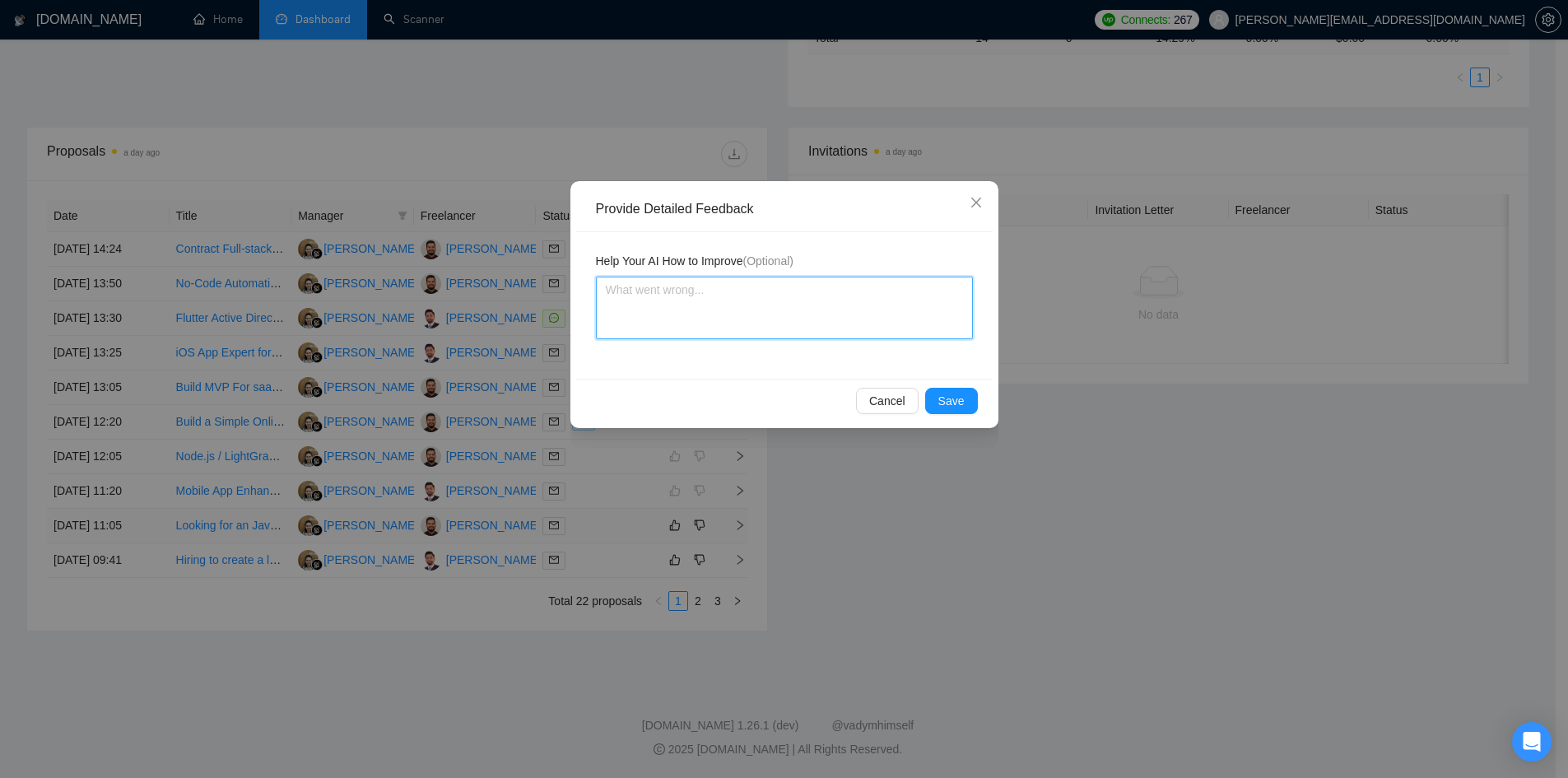
click at [616, 312] on textarea at bounding box center [784, 308] width 377 height 63
type textarea "I"
type textarea "It"
type textarea "It w"
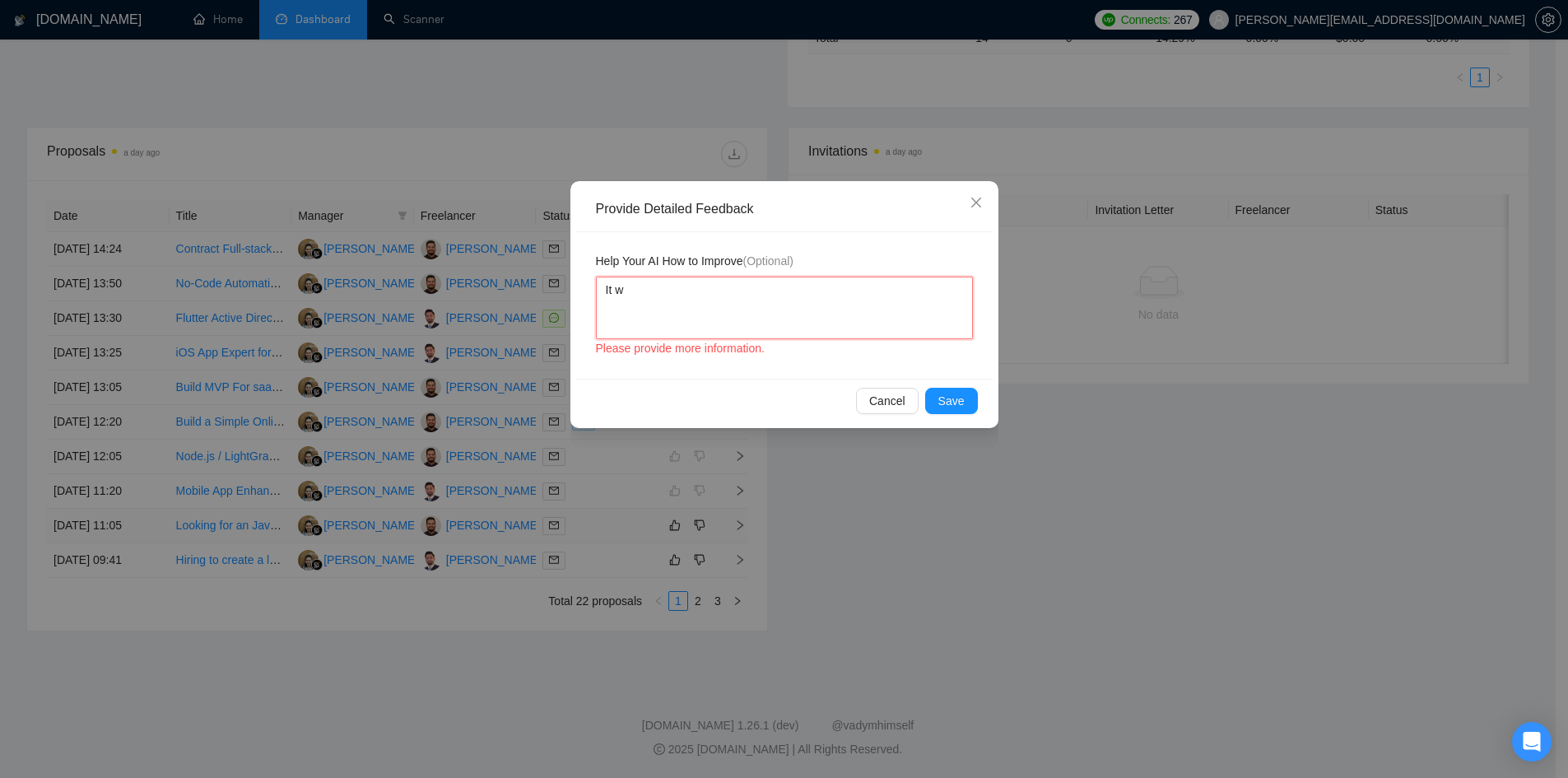
type textarea "It wa"
type textarea "It was"
type textarea "It was r"
type textarea "It was re"
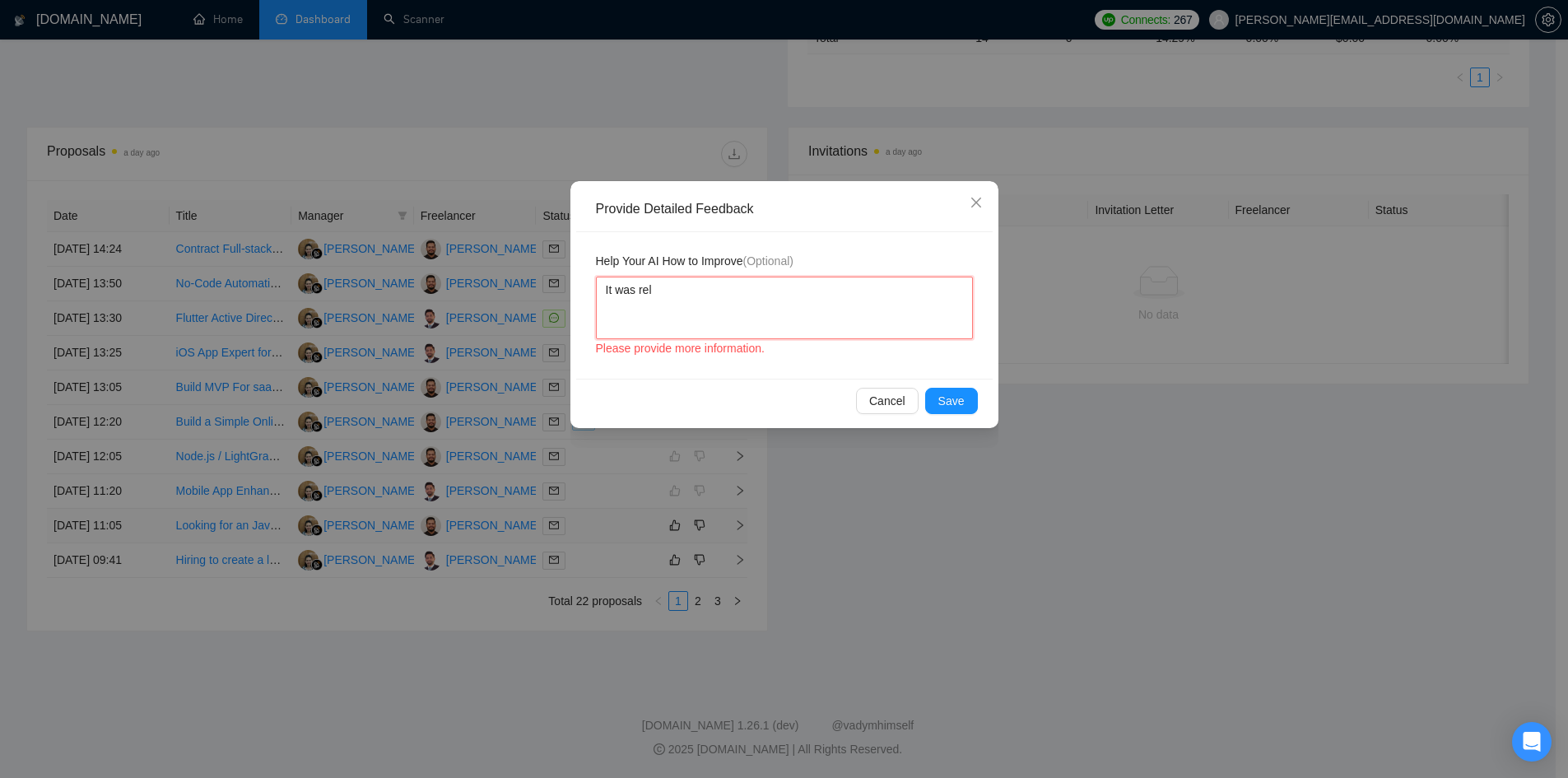
type textarea "It was [MEDICAL_DATA]"
type textarea "It was relat"
type textarea "It was relate"
type textarea "It was related"
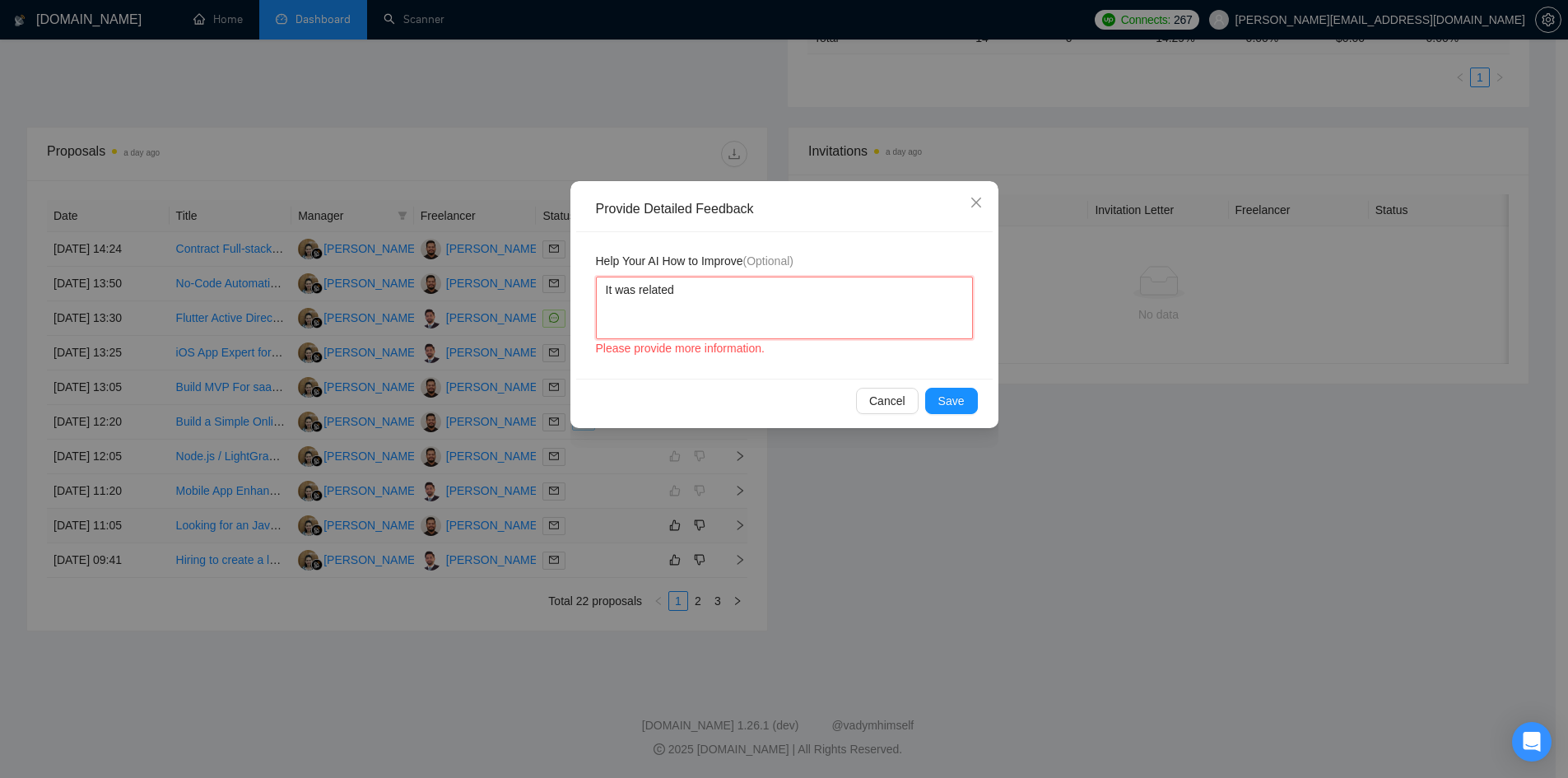
type textarea "It was related t"
type textarea "It was related"
type textarea "It was related o"
type textarea "It was related o t"
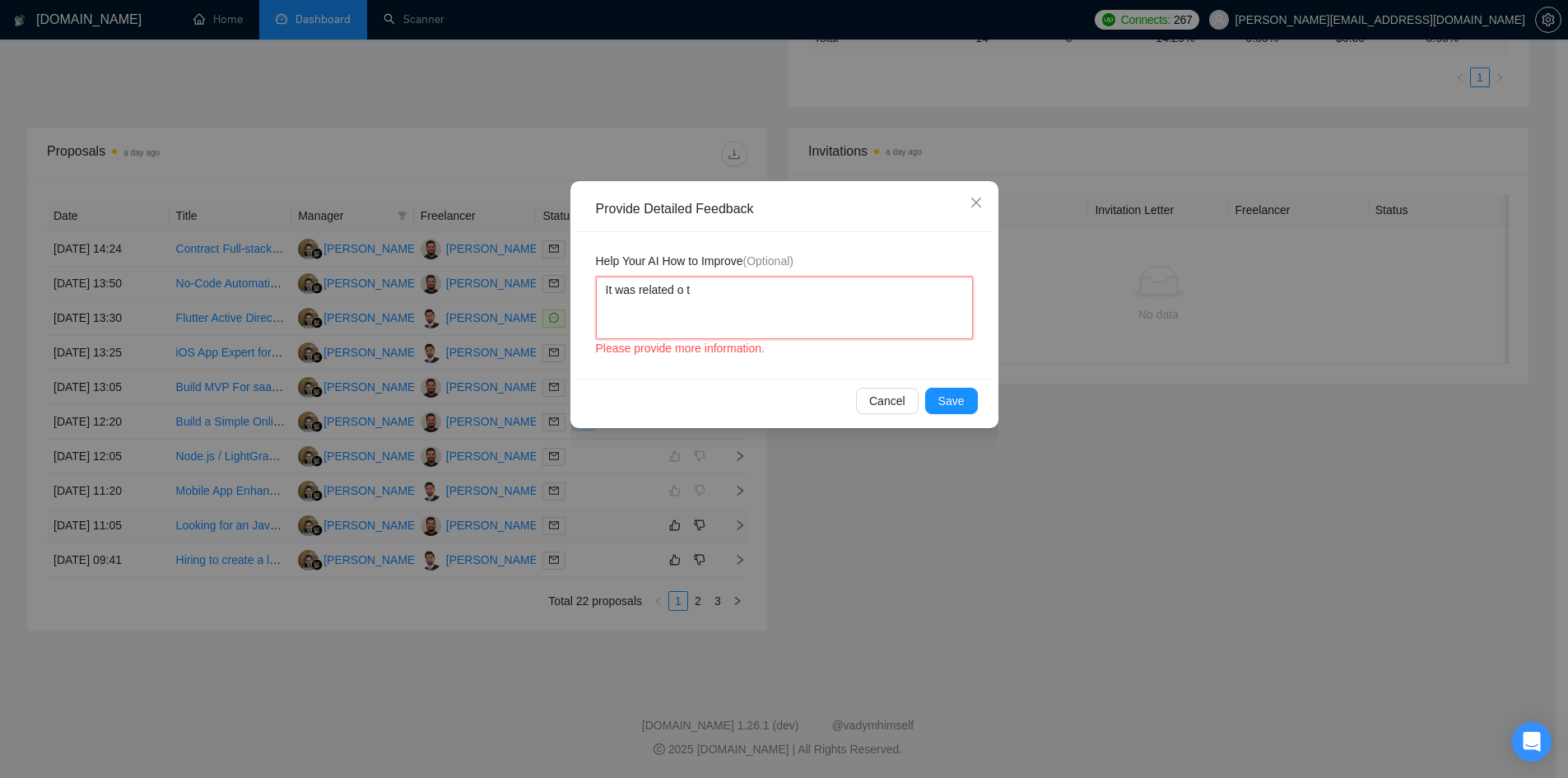
type textarea "It was related o th"
type textarea "It was related o the"
type textarea "It was related o th"
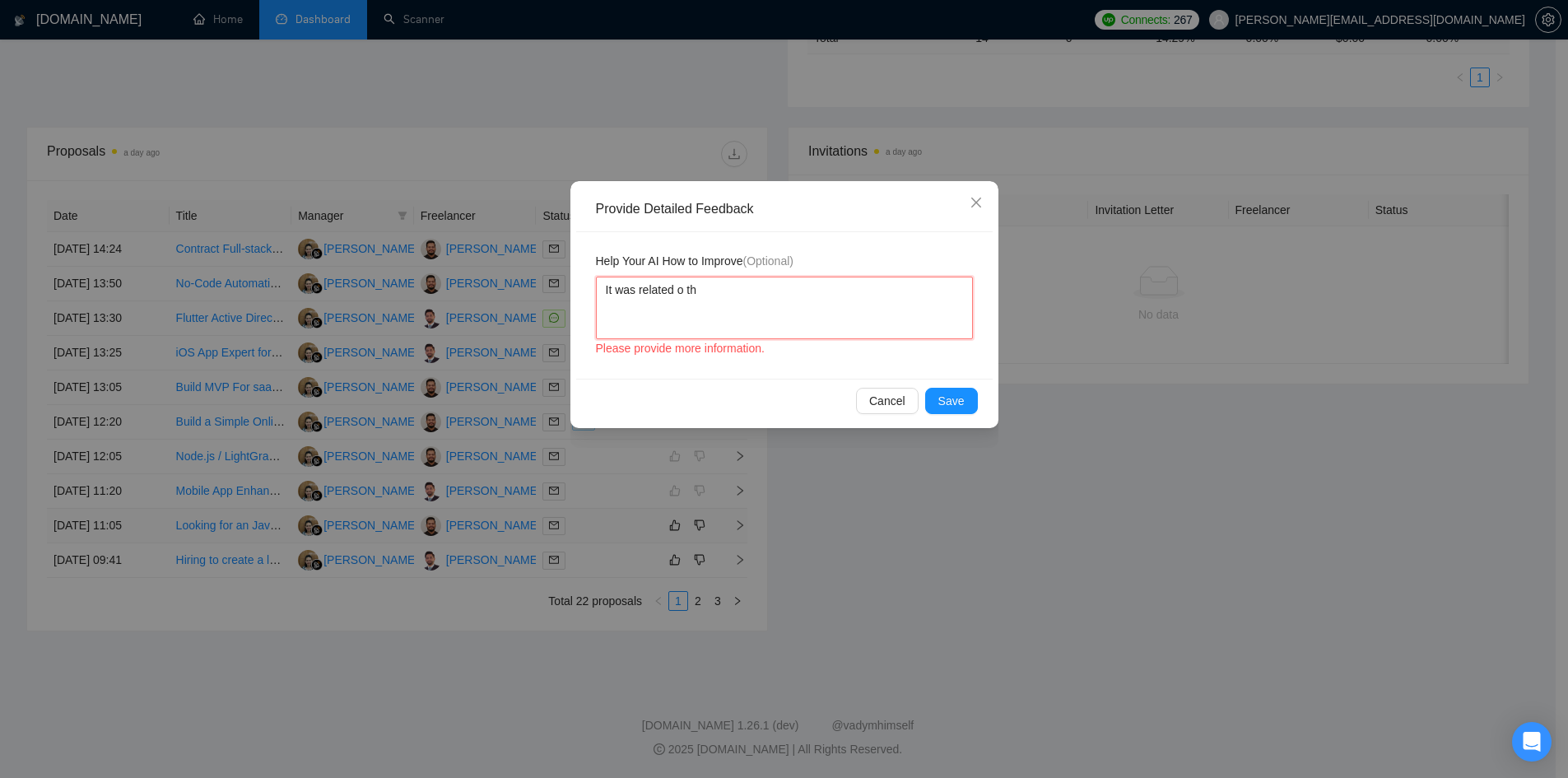
type textarea "It was related o t"
type textarea "It was related o"
type textarea "It was related"
type textarea "It was related t"
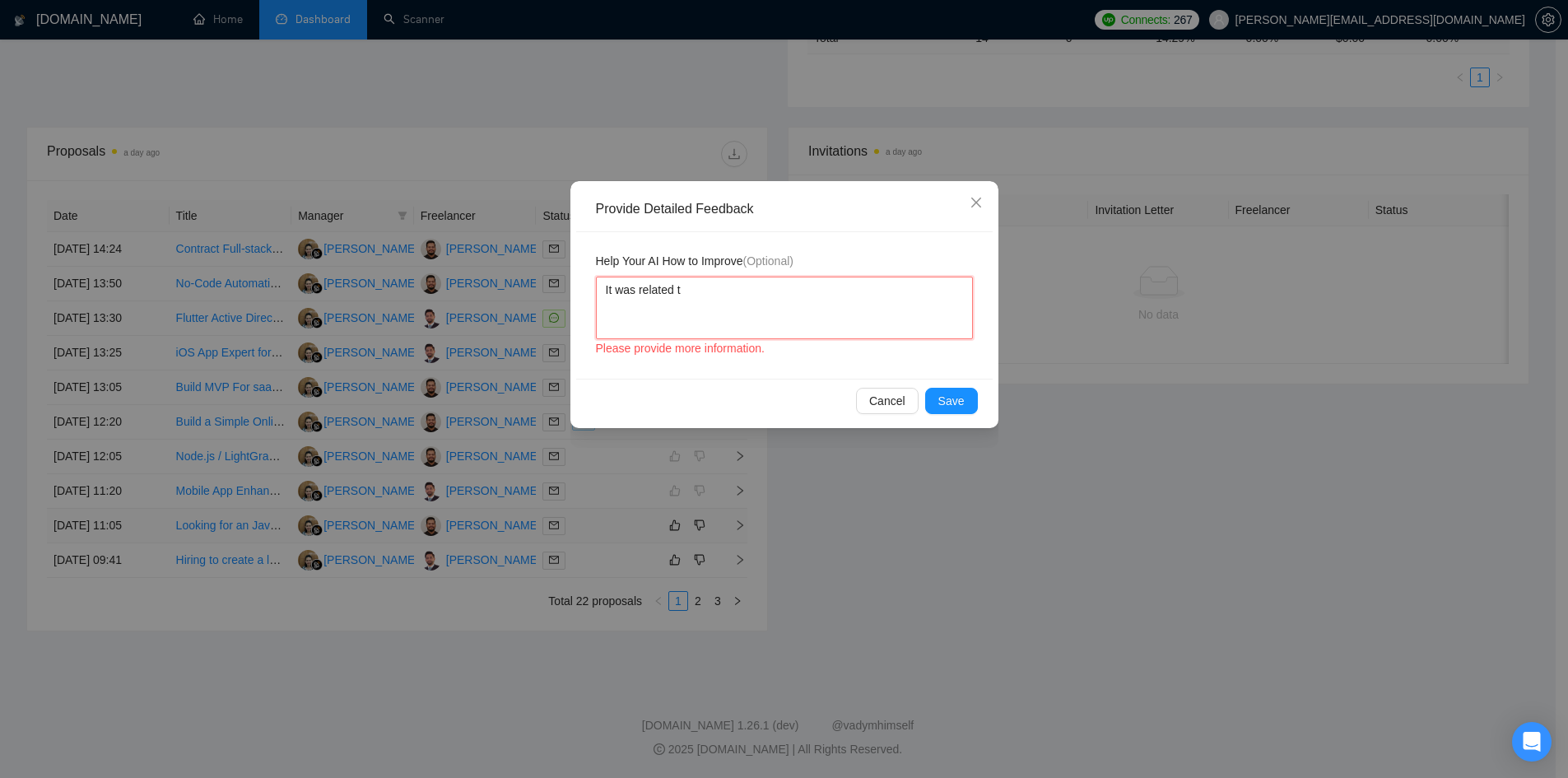
type textarea "It was related to"
type textarea "It was related to t"
type textarea "It was related to th"
type textarea "It was related to the"
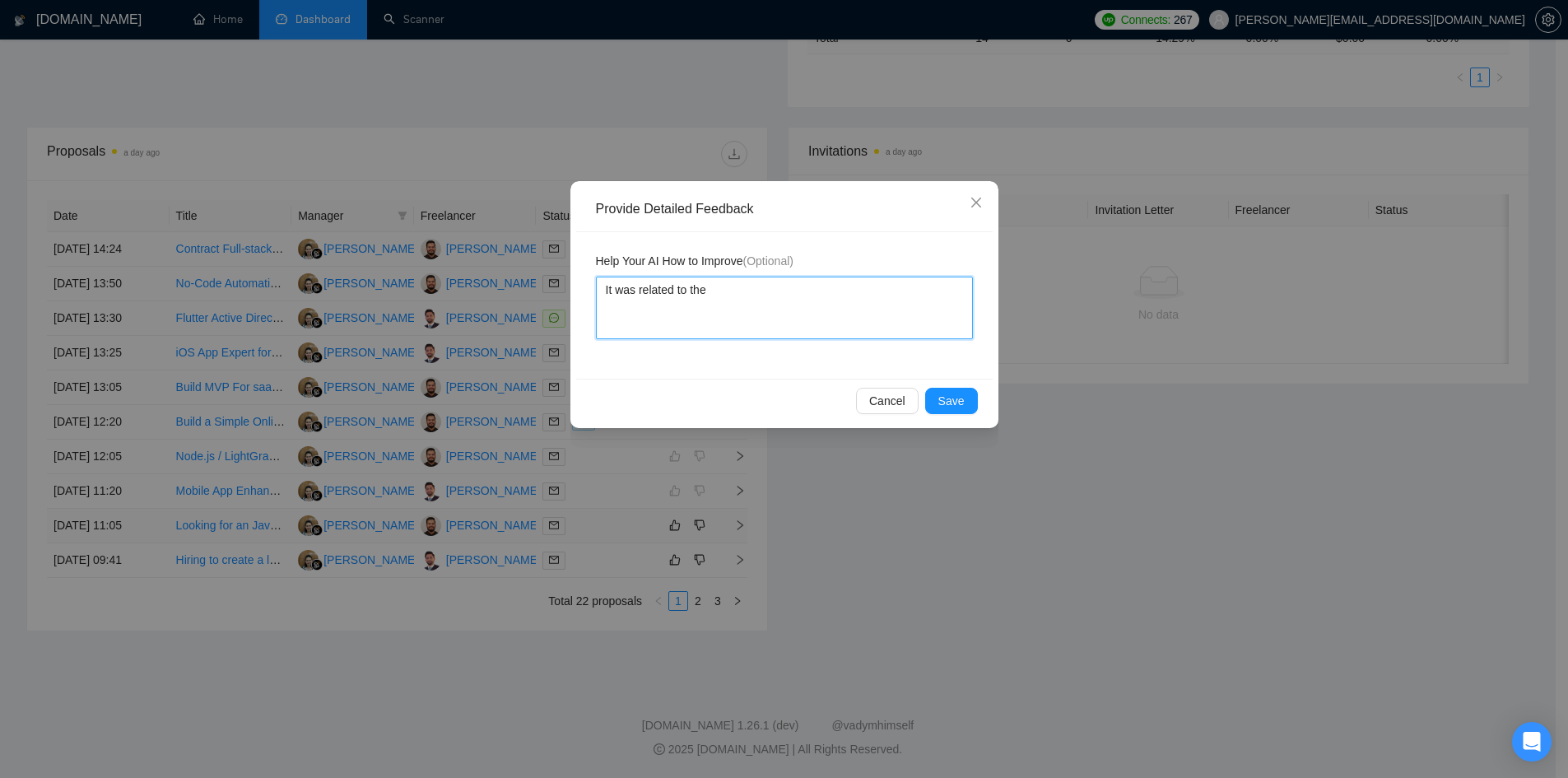
type textarea "It was related to the"
type textarea "It was related to the b"
type textarea "It was related to the bu"
type textarea "It was related to the bug"
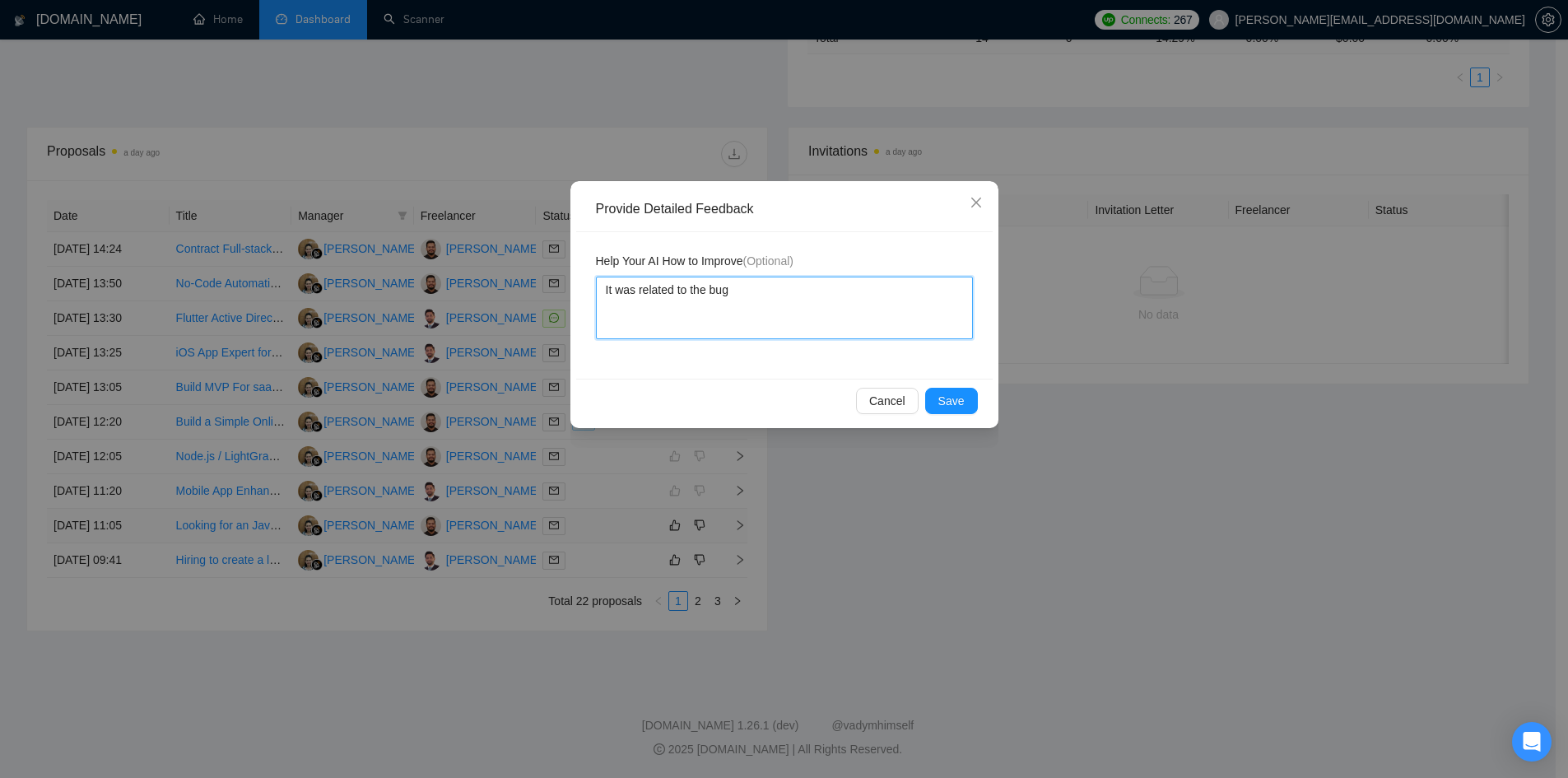
type textarea "It was related to the bug f"
type textarea "It was related to the bug fi"
type textarea "It was related to the bug fiz"
type textarea "It was related to the bug fi"
type textarea "It was related to the bug fix"
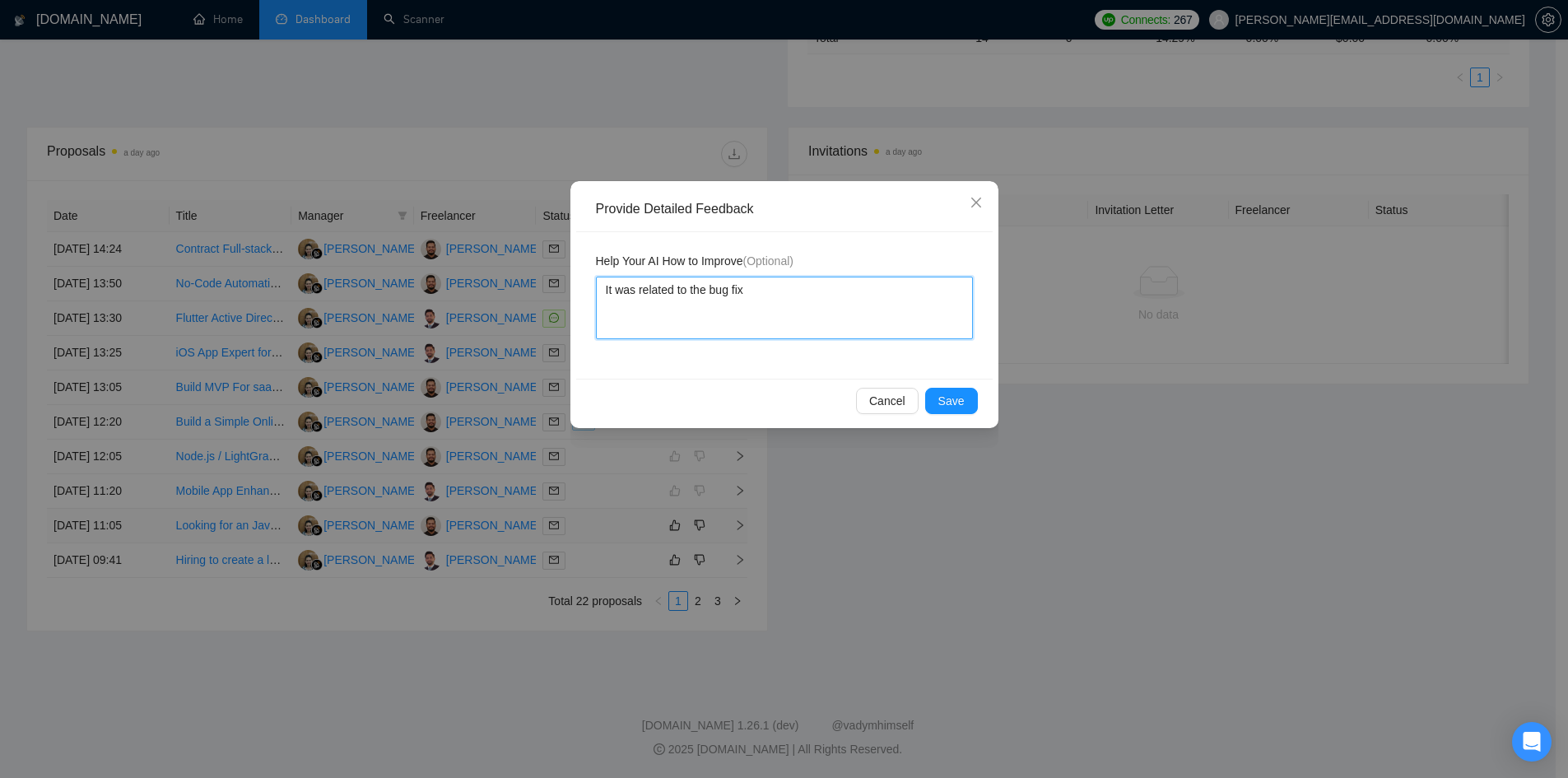
type textarea "It was related to the bug fixe"
type textarea "It was related to the bug fixes"
type textarea "It was related to the bug fixes a"
type textarea "It was related to the bug fixes an"
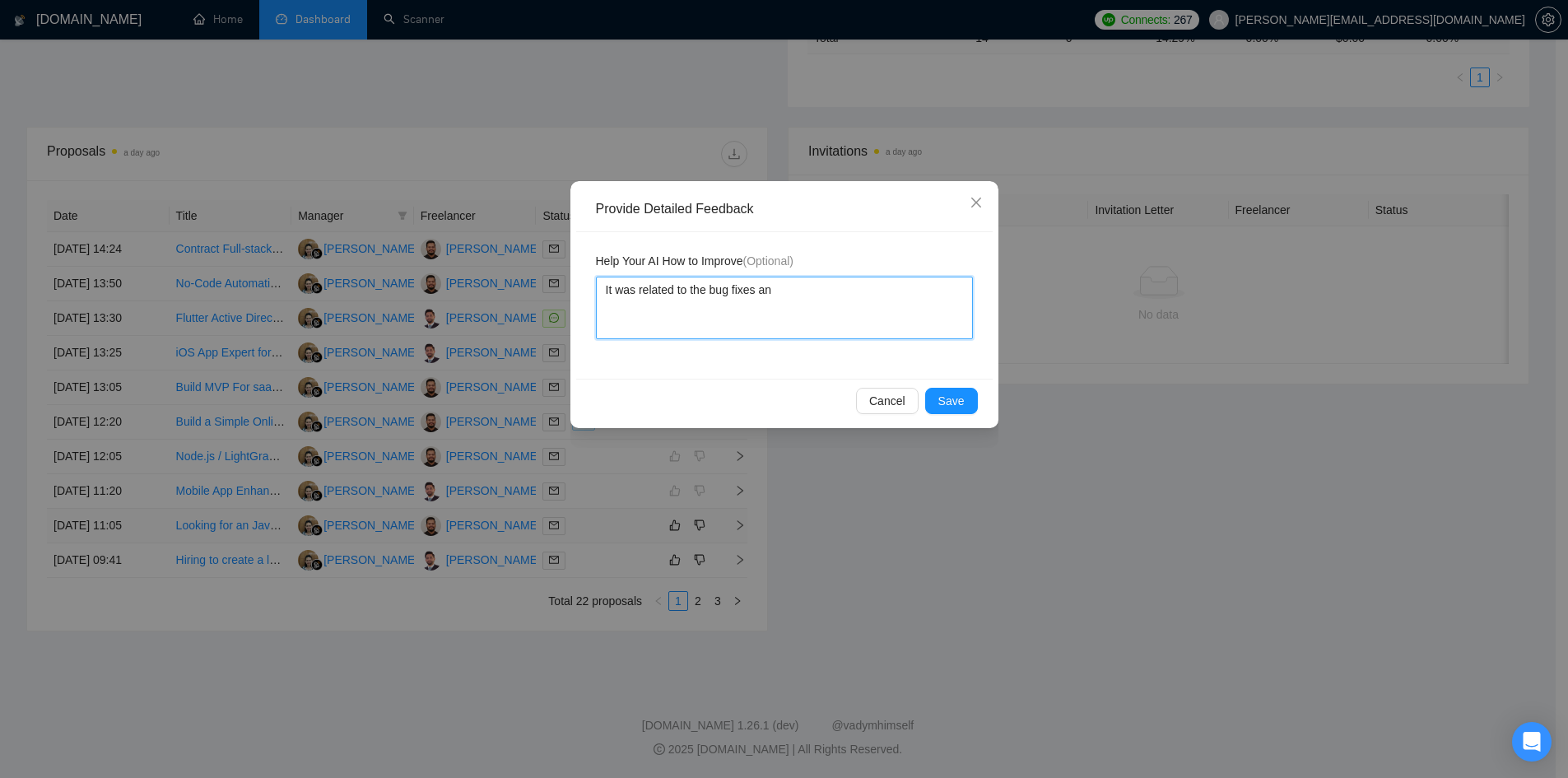
type textarea "It was related to the bug fixes and"
type textarea "It was related to the bug fixes and a"
type textarea "It was related to the bug fixes and as"
type textarea "It was related to the bug fixes and a"
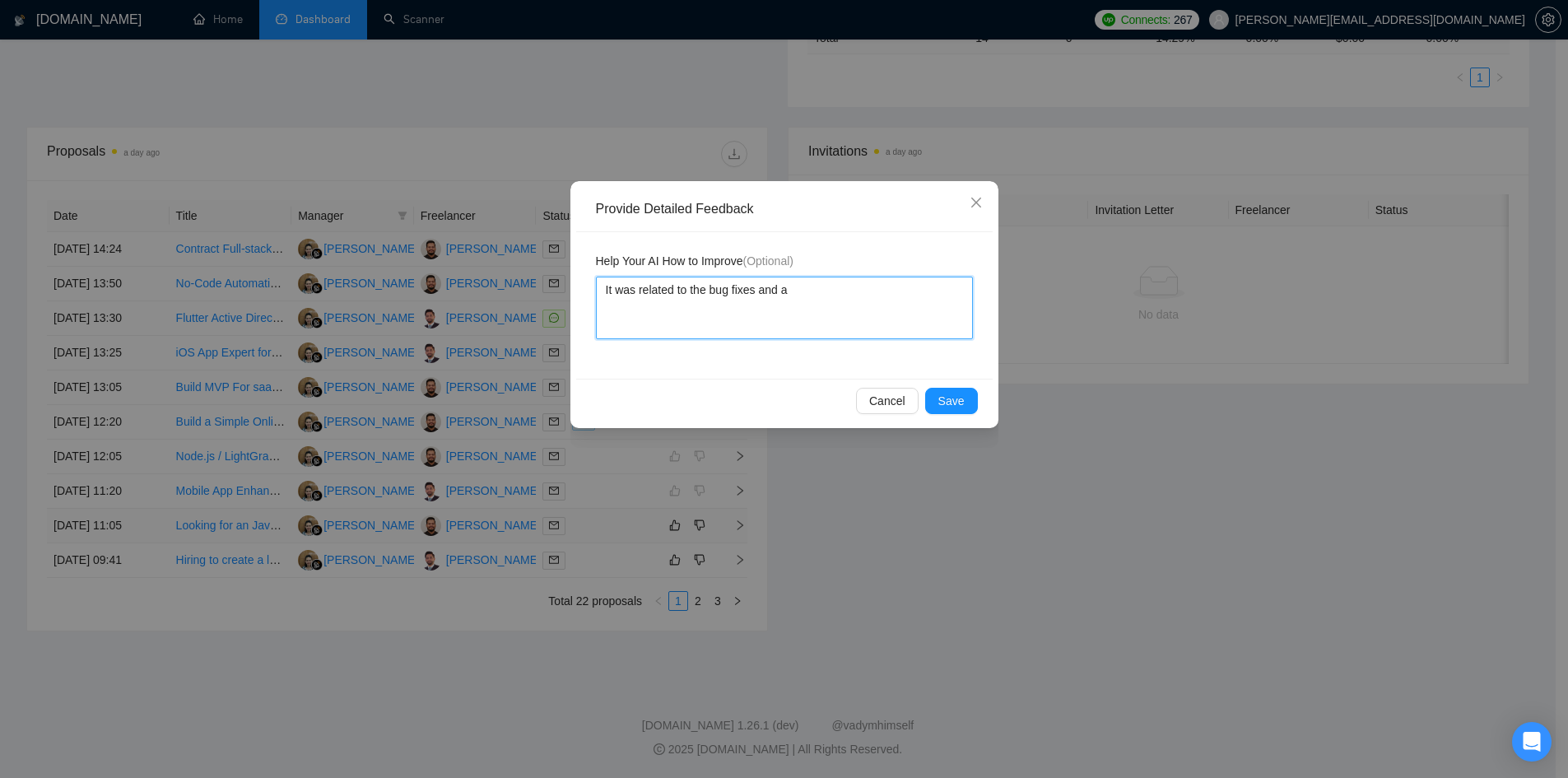
type textarea "It was related to the bug fixes and al"
type textarea "It was related to the bug fixes and als"
type textarea "It was related to the bug fixes and also"
type textarea "It was related to the bug fixes and also i"
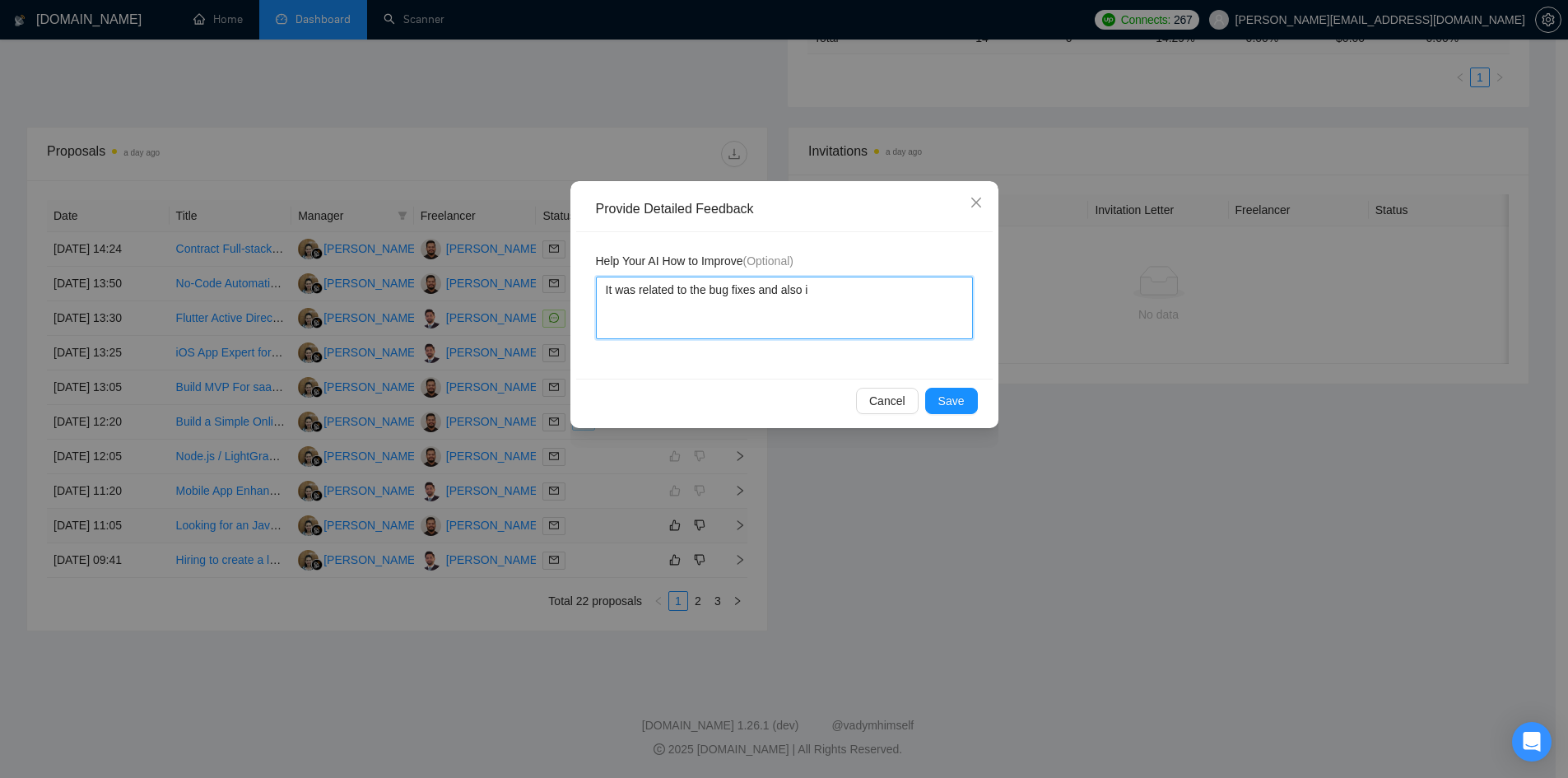
type textarea "It was related to the bug fixes and also it"
type textarea "It was related to the bug fixes and also it a"
type textarea "It was related to the bug fixes and also it at"
type textarea "It was related to the bug fixes and also it att"
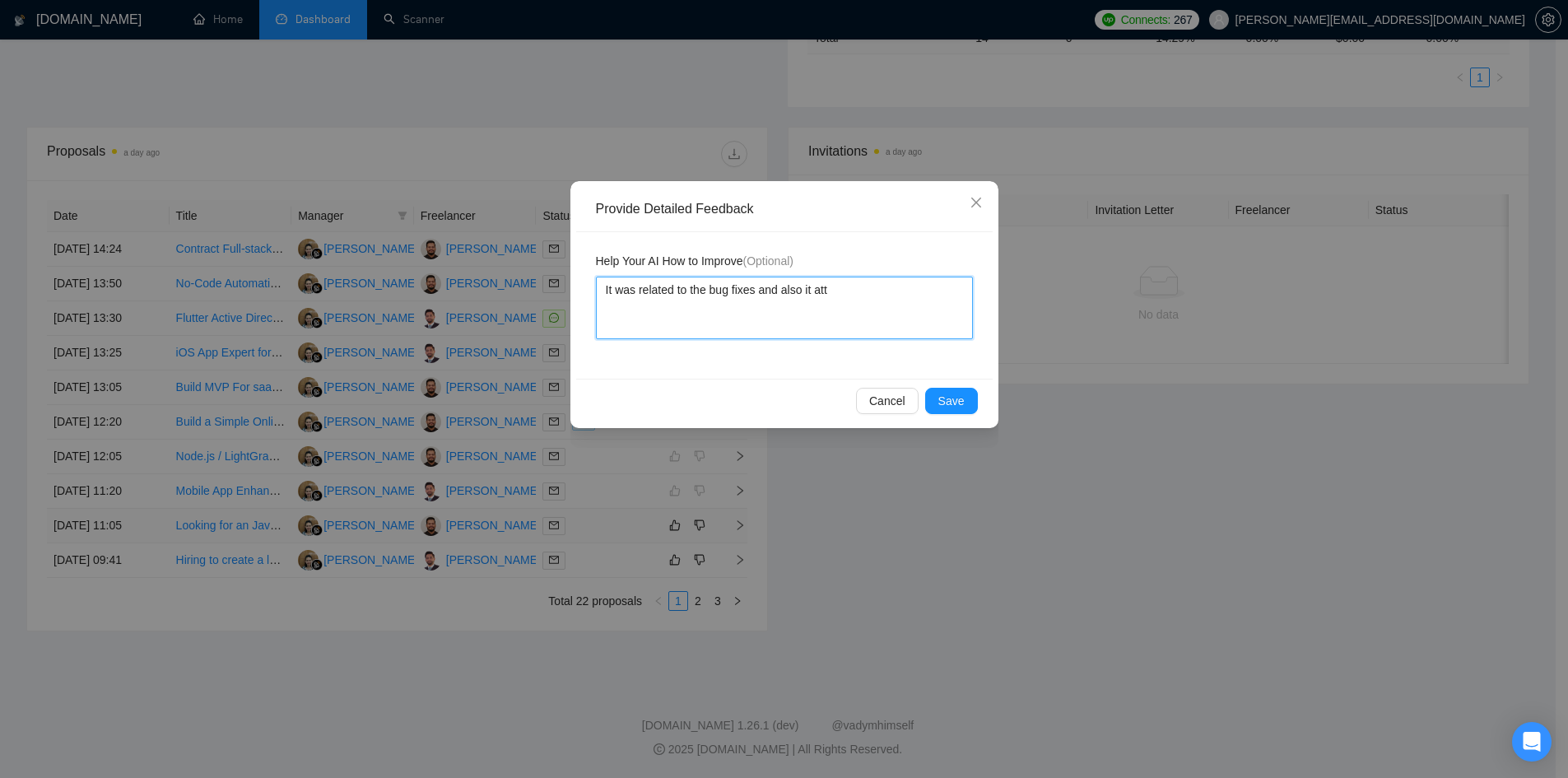
type textarea "It was related to the bug fixes and also it atta"
type textarea "It was related to the bug fixes and also it attac"
type textarea "It was related to the bug fixes and also it attach"
type textarea "It was related to the bug fixes and also it attache"
type textarea "It was related to the bug fixes and also it attached"
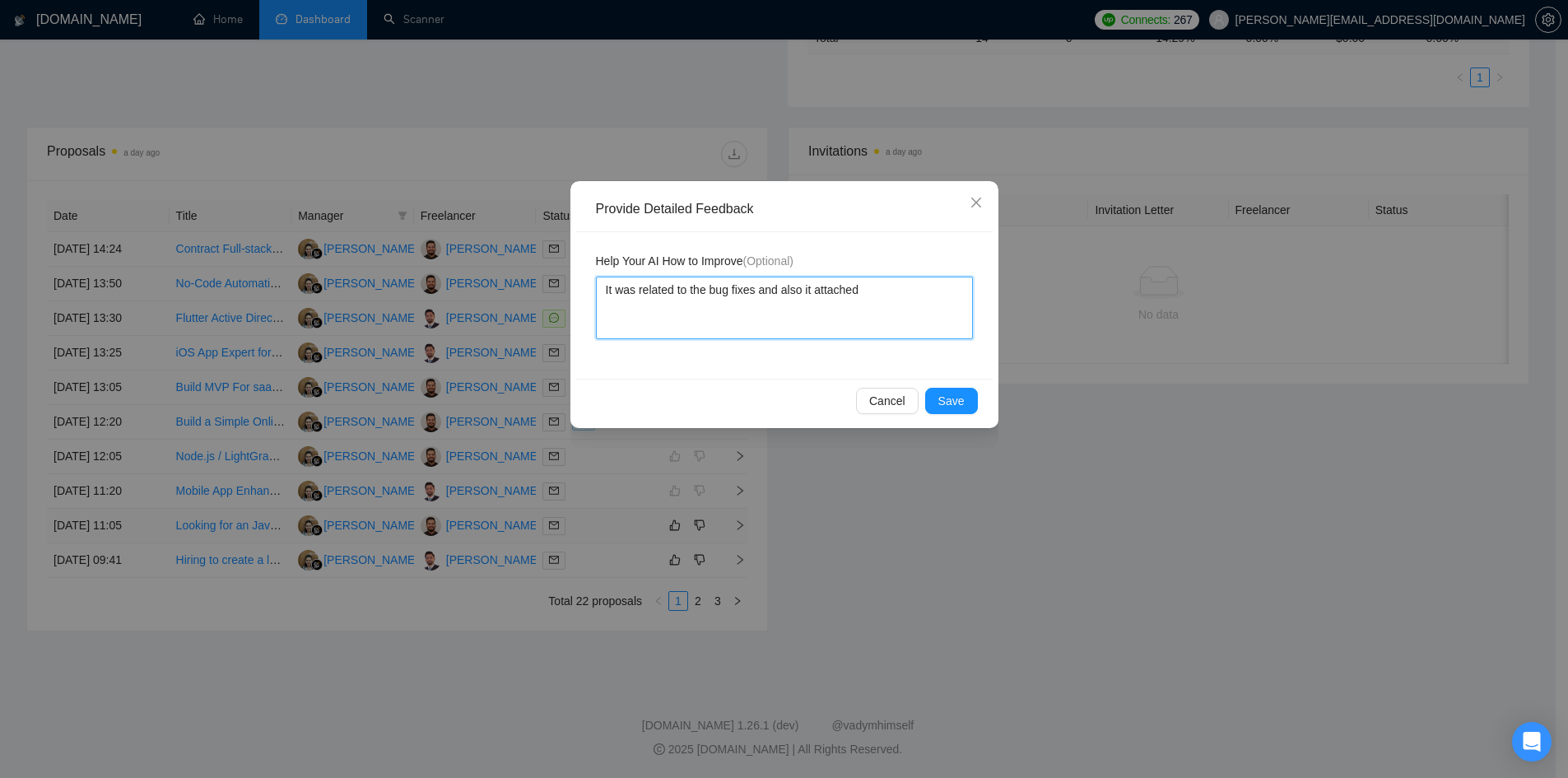
type textarea "It was related to the bug fixes and also it attached"
type textarea "It was related to the bug fixes and also it attached t"
type textarea "It was related to the bug fixes and also it attached th"
type textarea "It was related to the bug fixes and also it attached the"
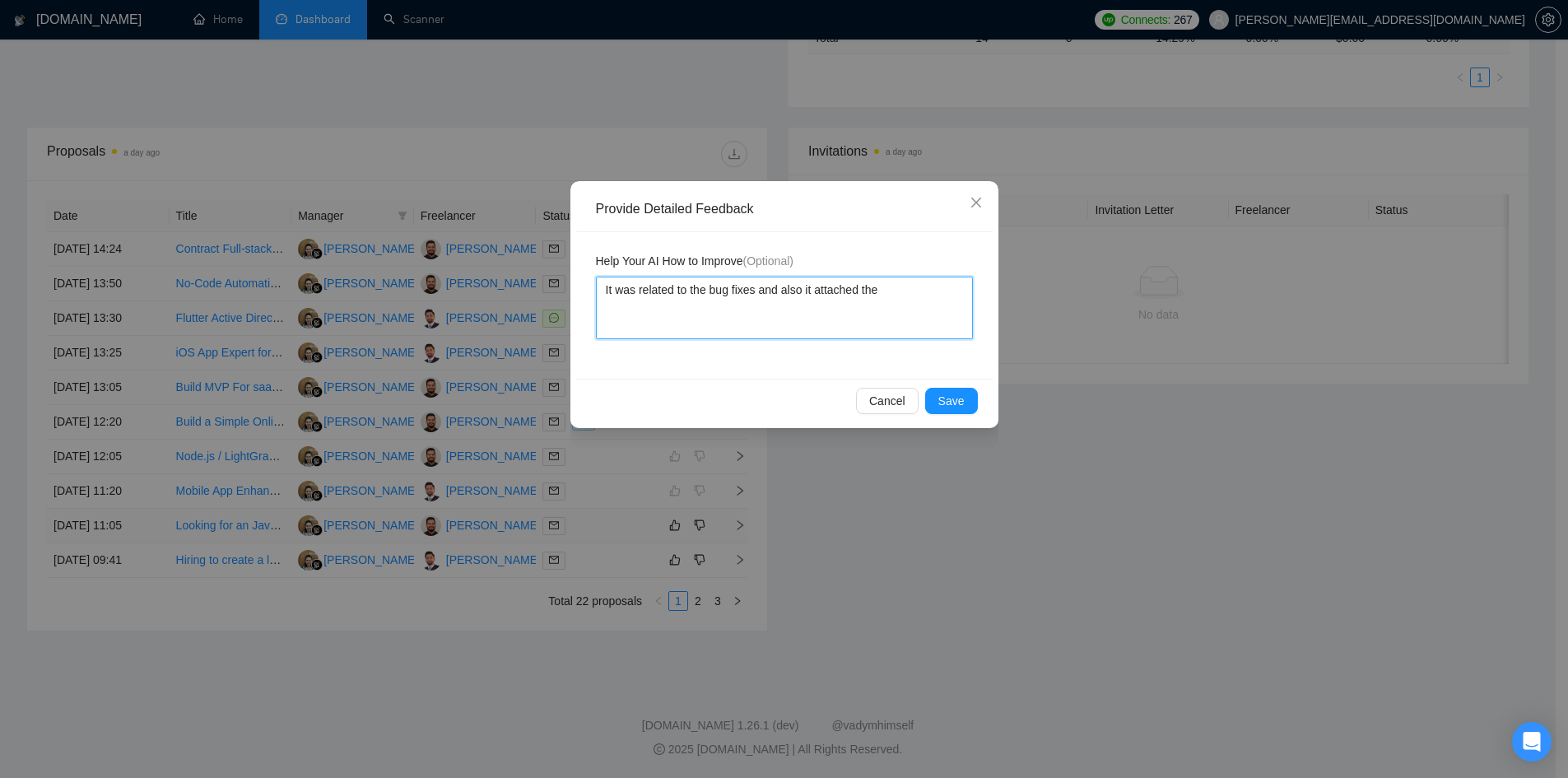
type textarea "It was related to the bug fixes and also it attached the d"
type textarea "It was related to the bug fixes and also it attached the doc"
type textarea "It was related to the bug fixes and also it attached the docu"
type textarea "It was related to the bug fixes and also it attached the docum"
type textarea "It was related to the bug fixes and also it attached the doc"
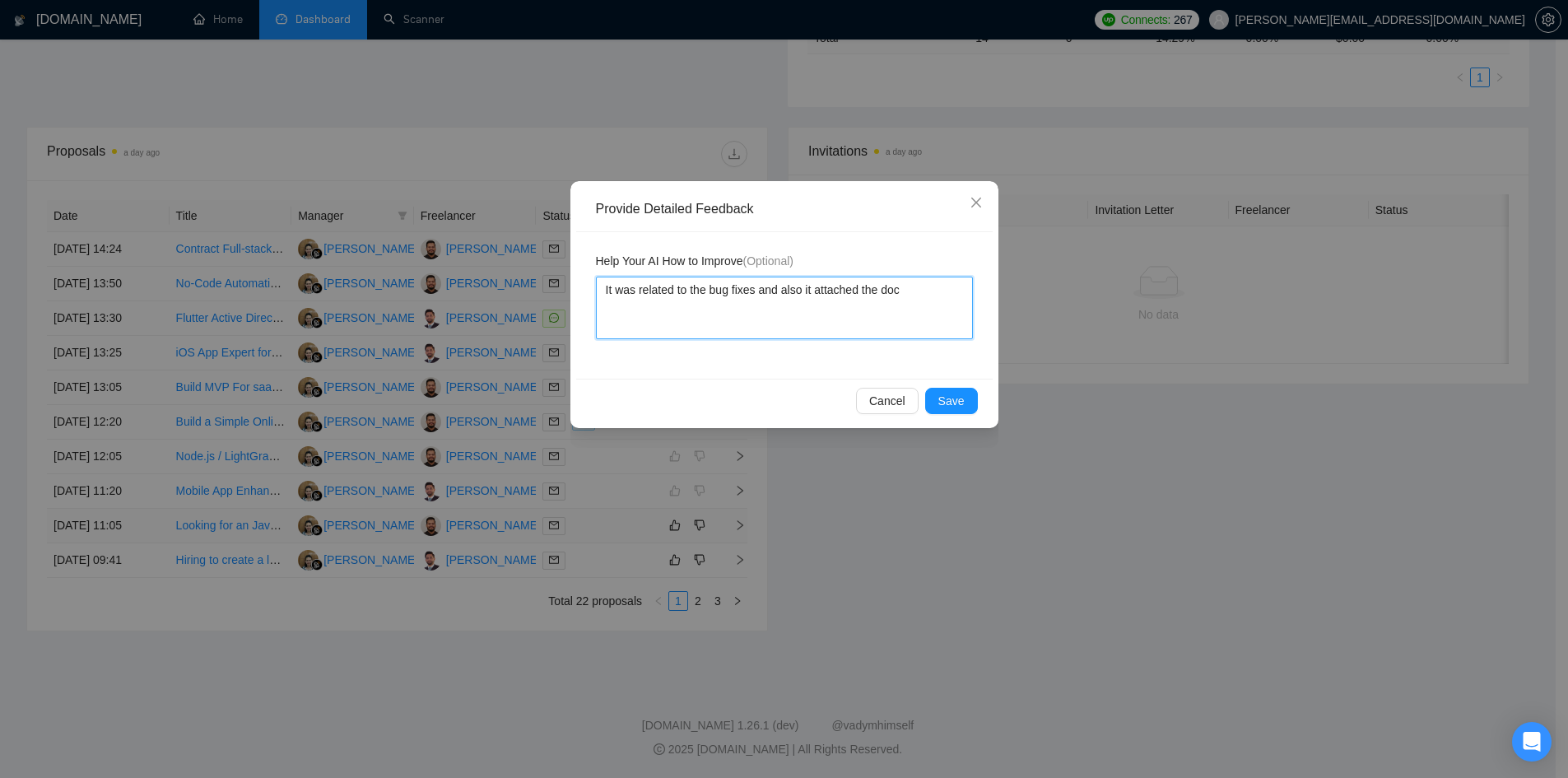
type textarea "It was related to the bug fixes and also it attached the do"
type textarea "It was related to the bug fixes and also it attached the d"
type textarea "It was related to the bug fixes and also it attached the"
type textarea "It was related to the bug fixes and also it attached the l"
type textarea "It was related to the bug fixes and also it attached the li"
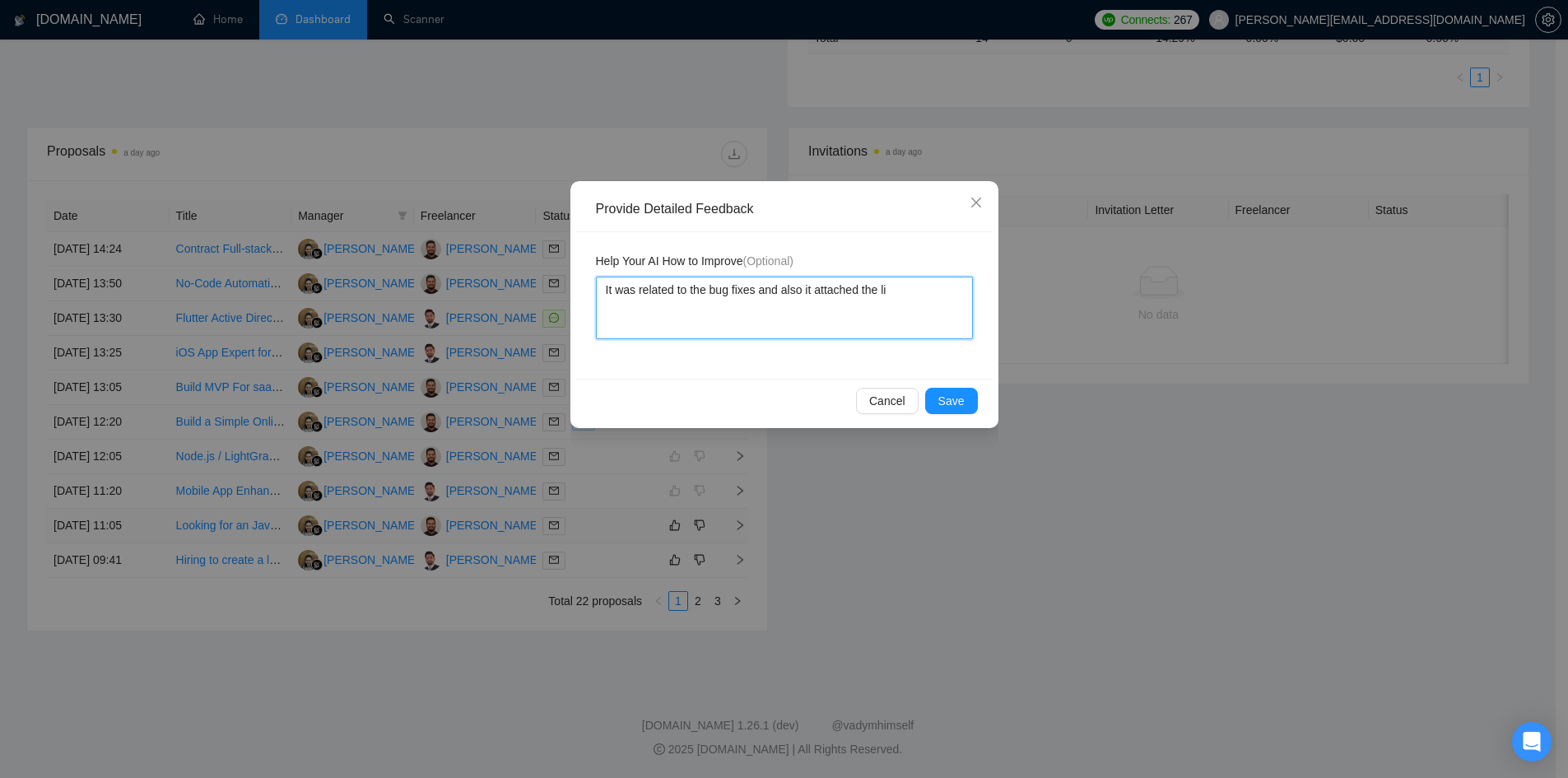
type textarea "It was related to the bug fixes and also it attached the lin"
type textarea "It was related to the bug fixes and also it attached the link"
type textarea "It was related to the bug fixes and also it attached the link w"
type textarea "It was related to the bug fixes and also it attached the link wi"
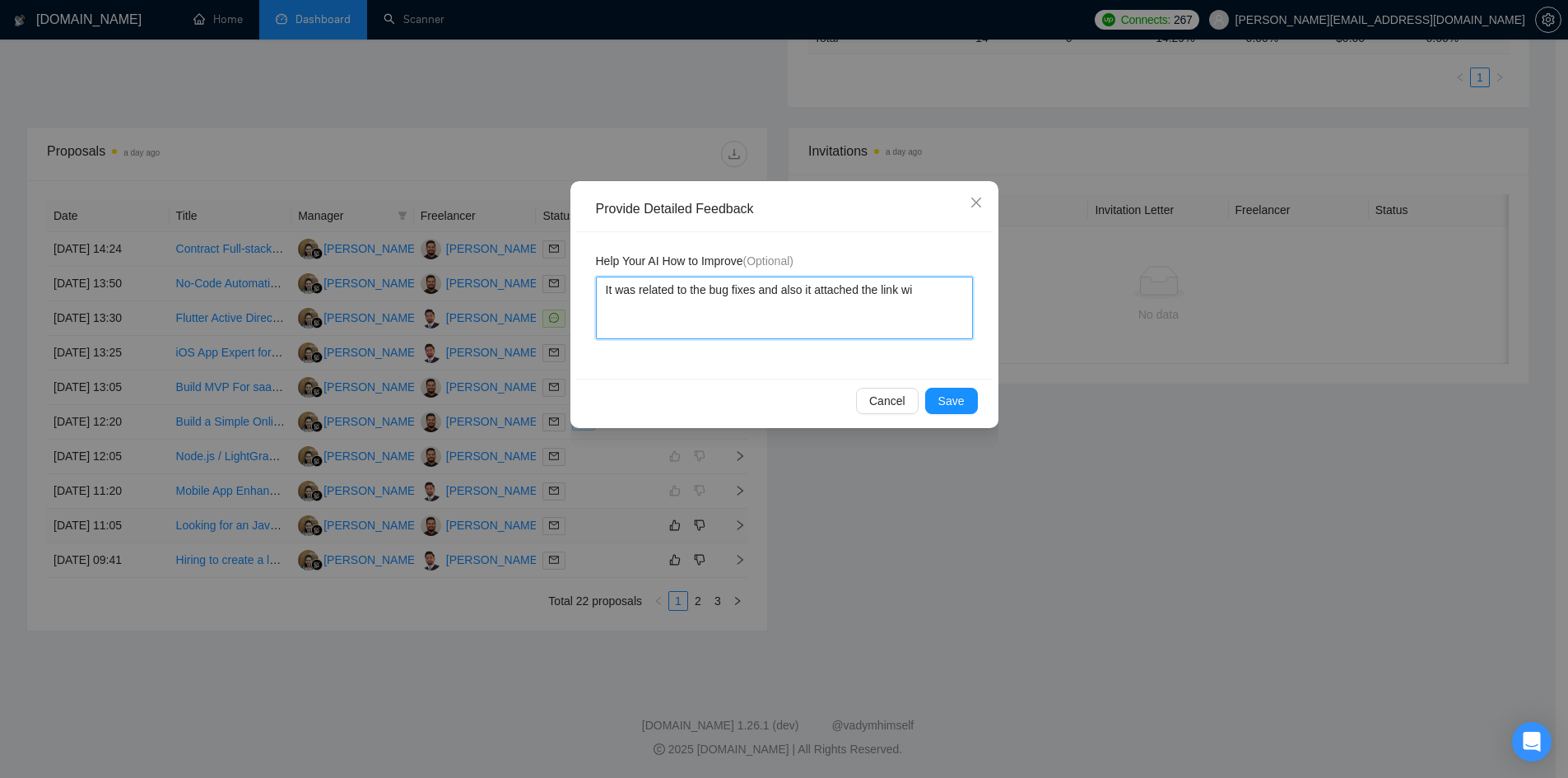
type textarea "It was related to the bug fixes and also it attached the link wit"
type textarea "It was related to the bug fixes and also it attached the link with"
click at [916, 314] on textarea "It was related to the bug fixes and also it attached the link with detail which…" at bounding box center [784, 308] width 377 height 63
drag, startPoint x: 965, startPoint y: 399, endPoint x: 1022, endPoint y: 415, distance: 59.2
click at [964, 399] on button "Save" at bounding box center [952, 401] width 53 height 26
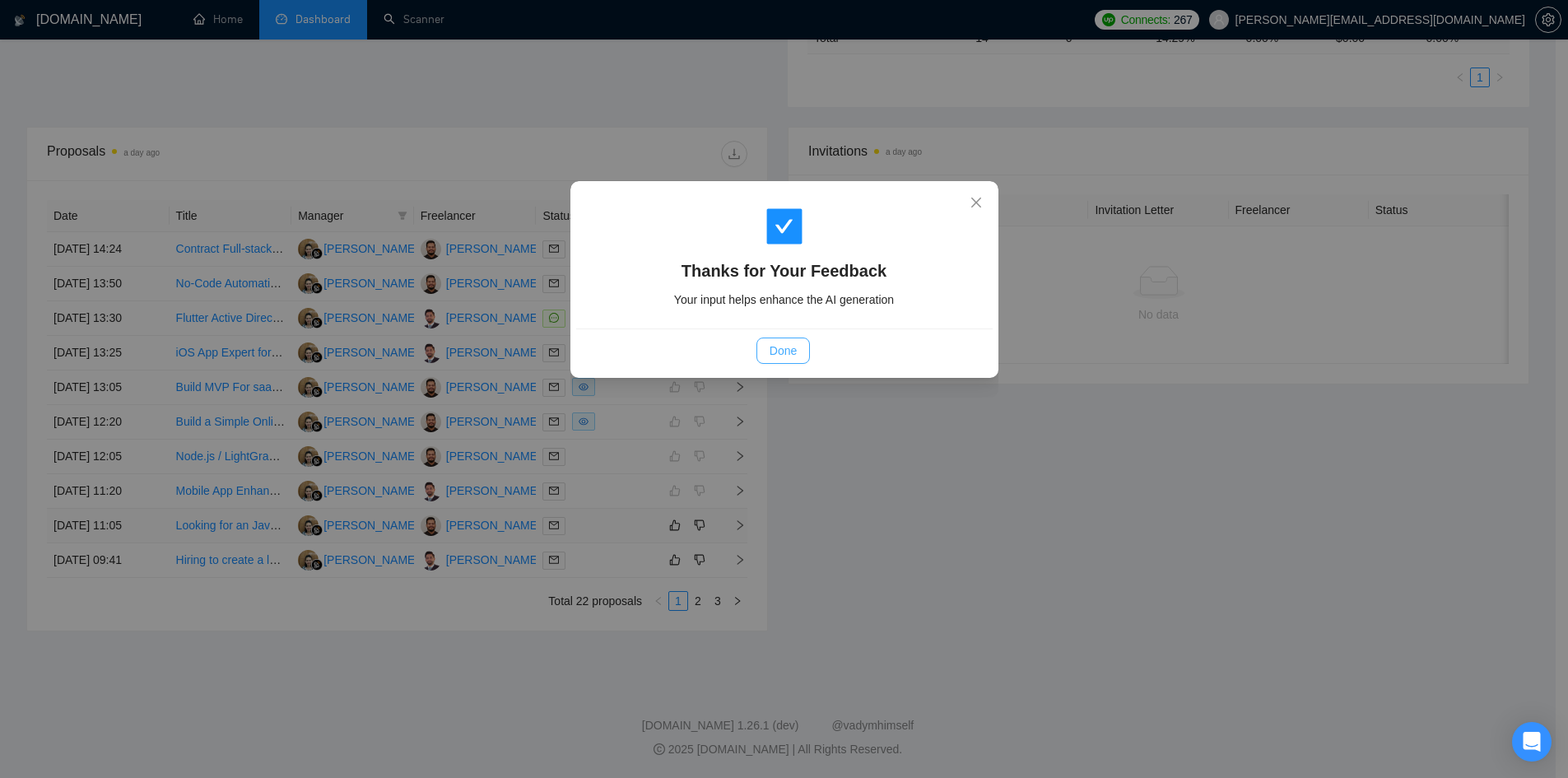
click at [779, 347] on span "Done" at bounding box center [783, 351] width 27 height 18
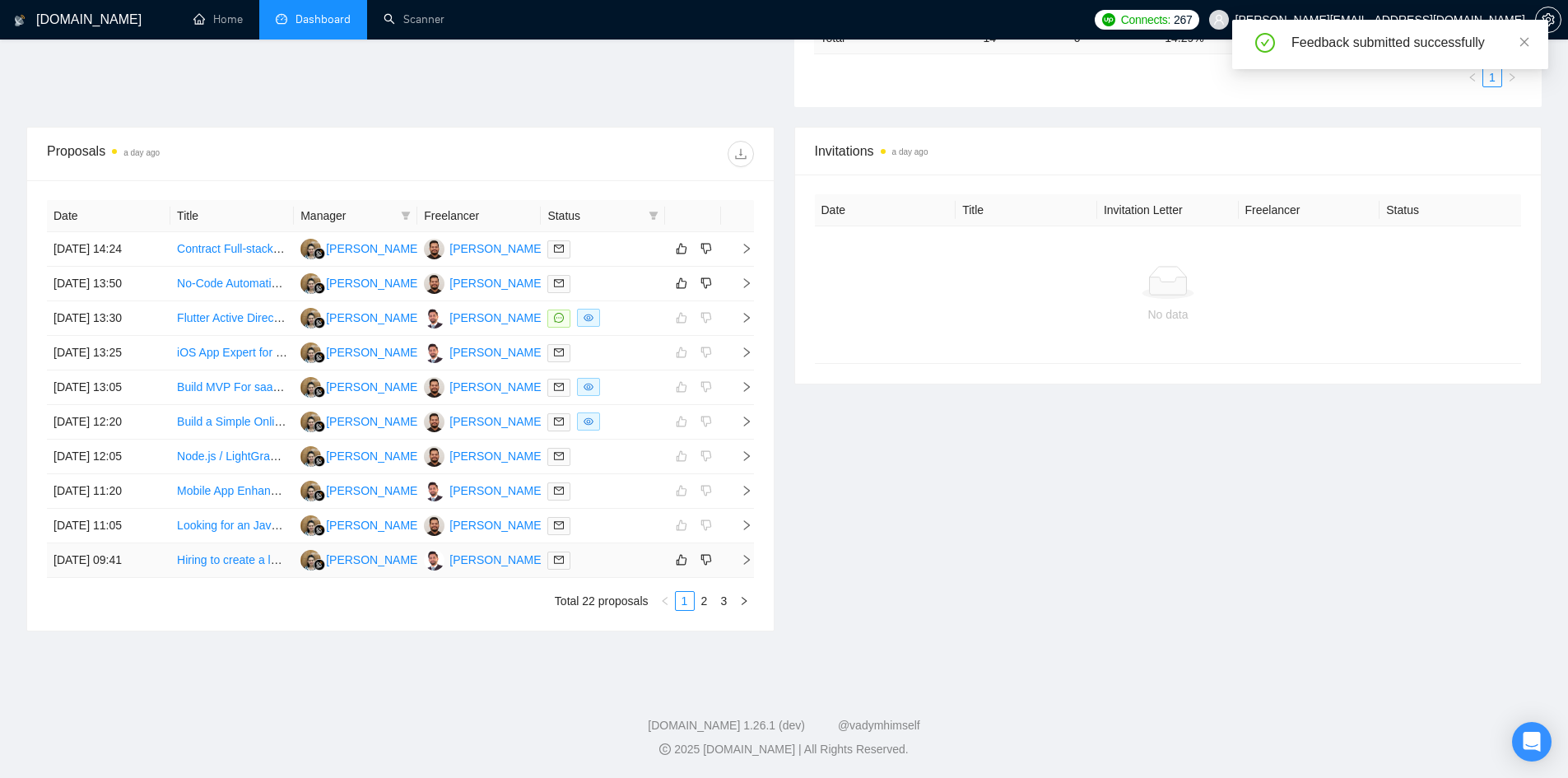
click at [743, 552] on td at bounding box center [738, 561] width 33 height 35
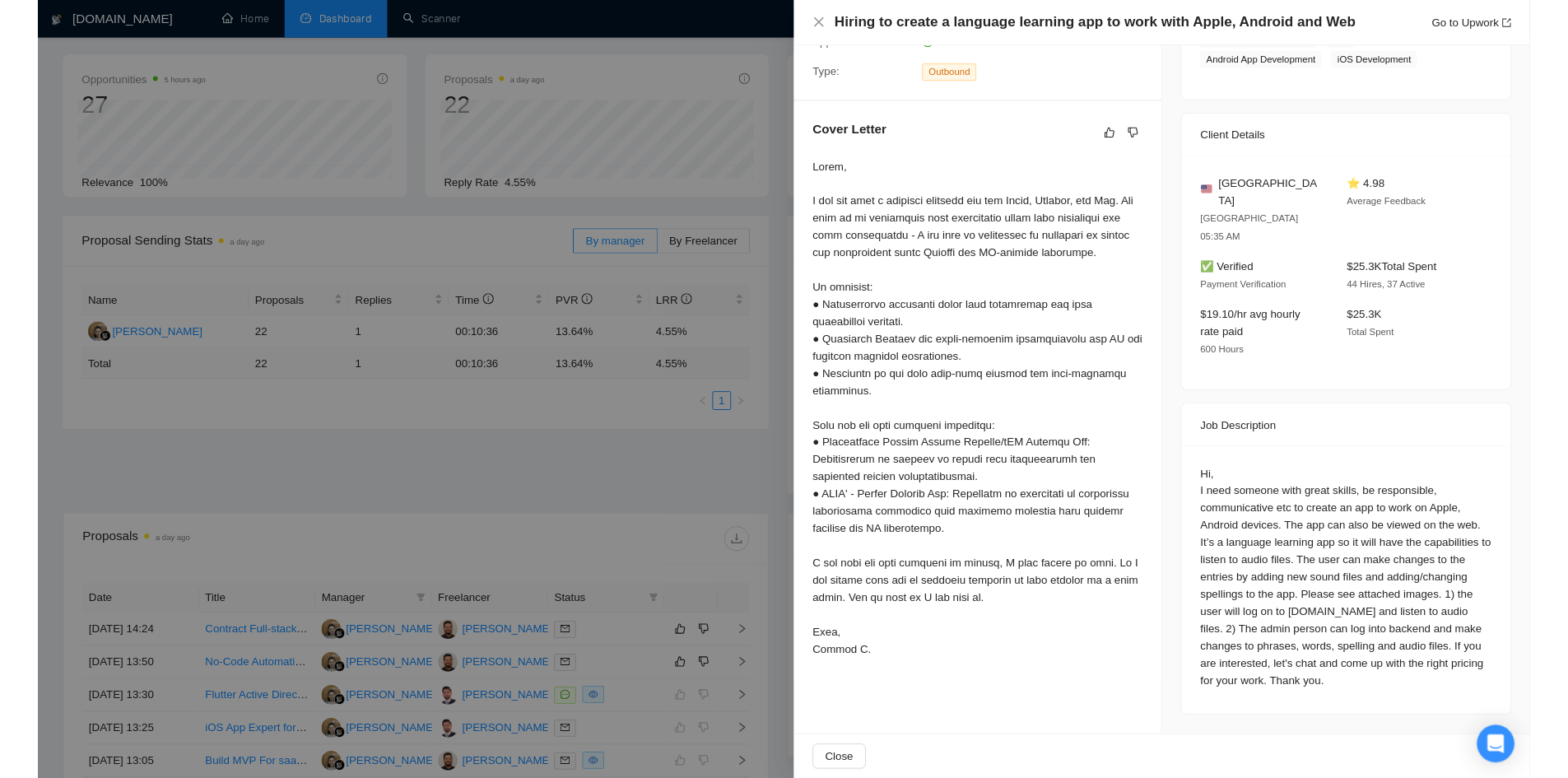
scroll to position [358, 0]
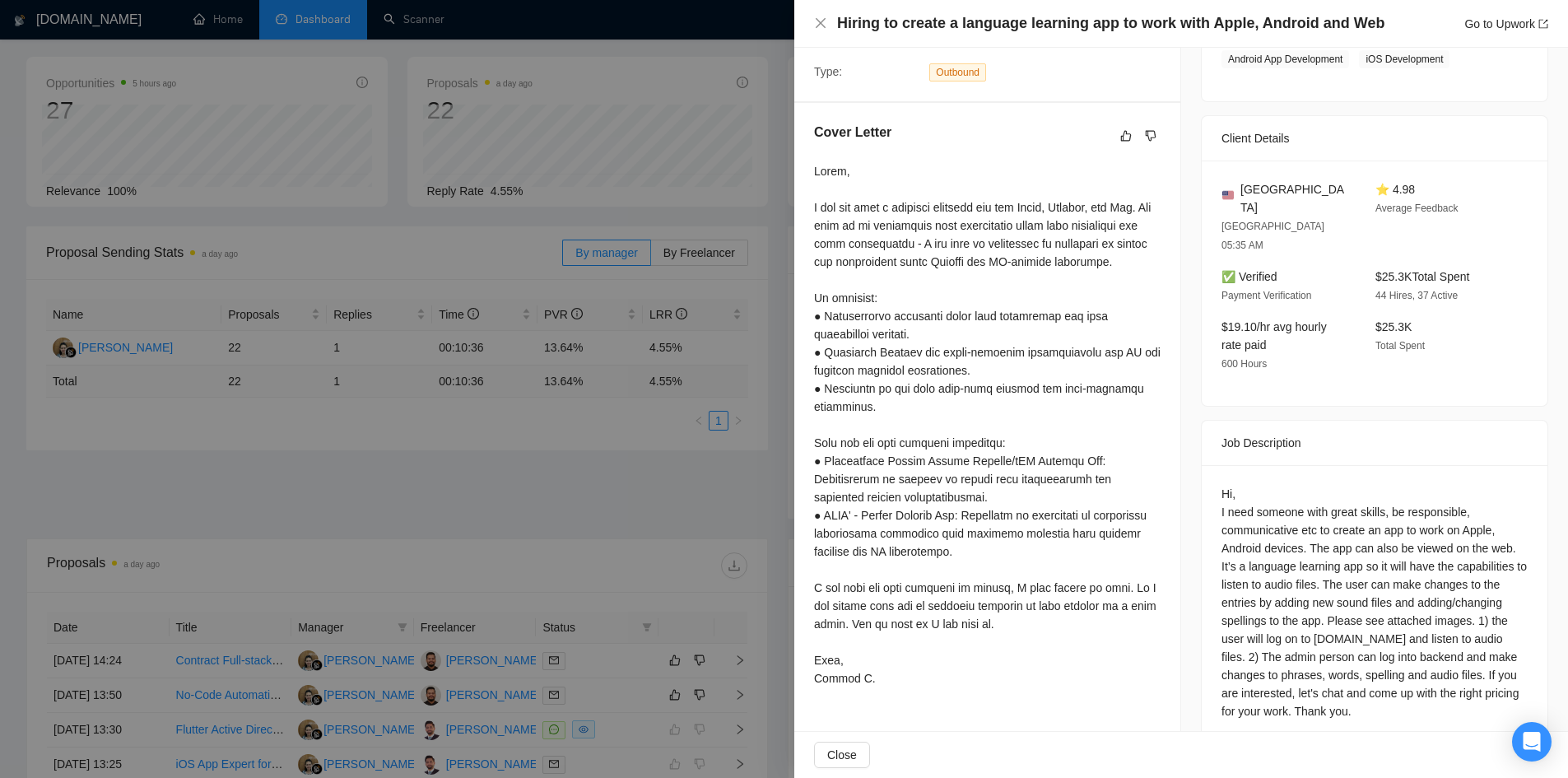
click at [155, 501] on div at bounding box center [784, 389] width 1568 height 778
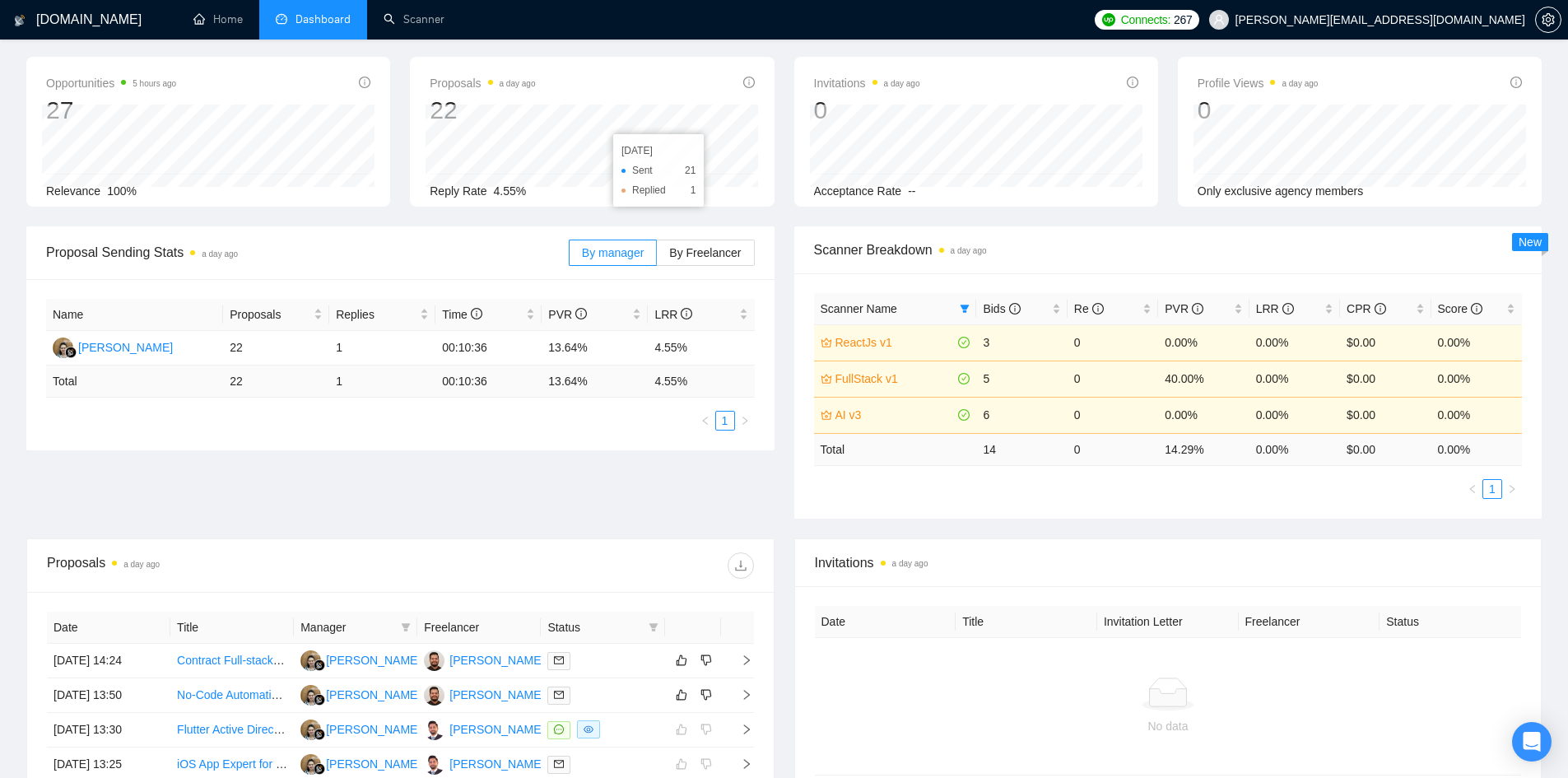
scroll to position [476, 0]
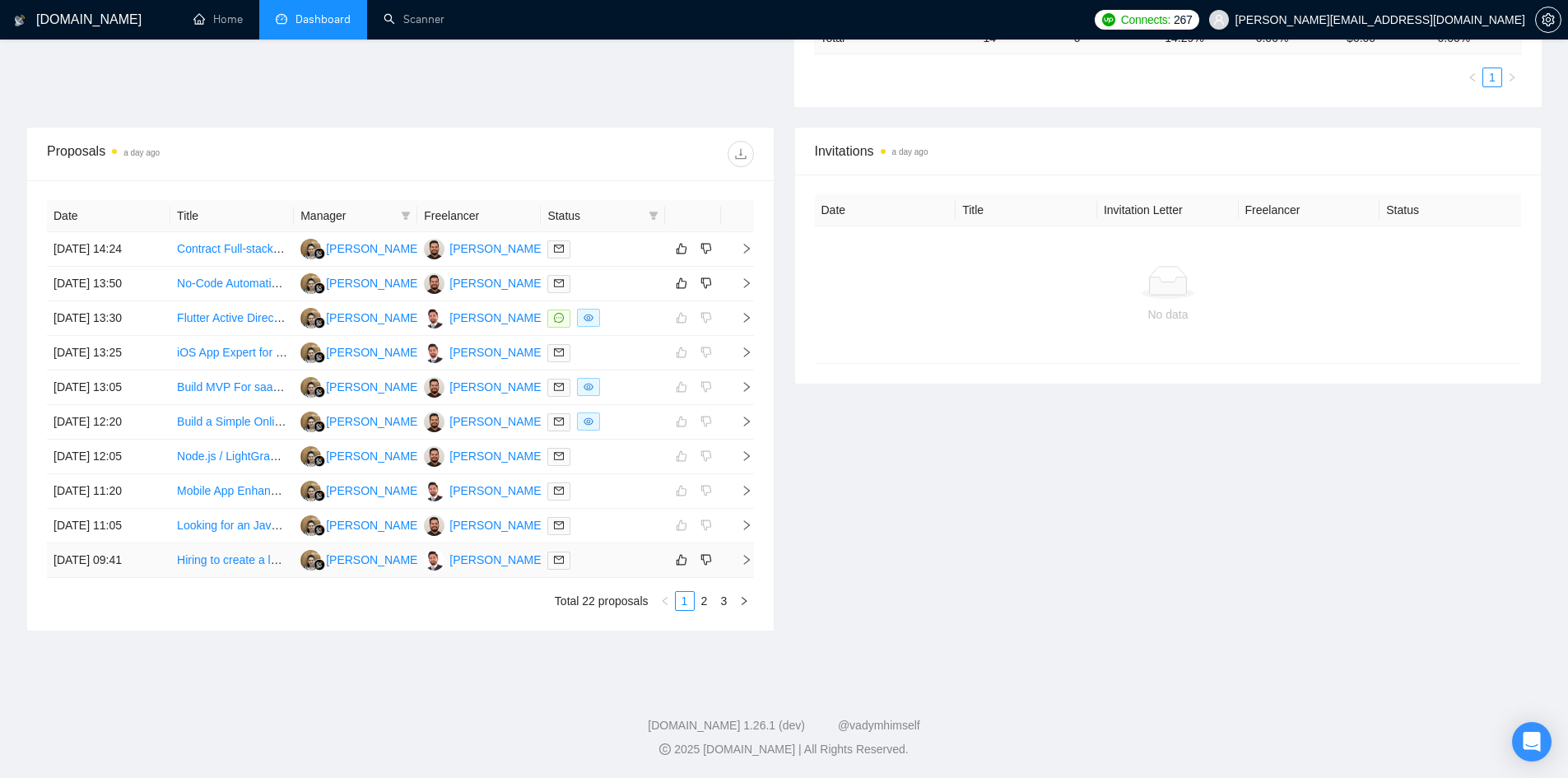
click at [748, 558] on icon "right" at bounding box center [746, 559] width 12 height 12
click at [744, 562] on icon "right" at bounding box center [746, 559] width 12 height 12
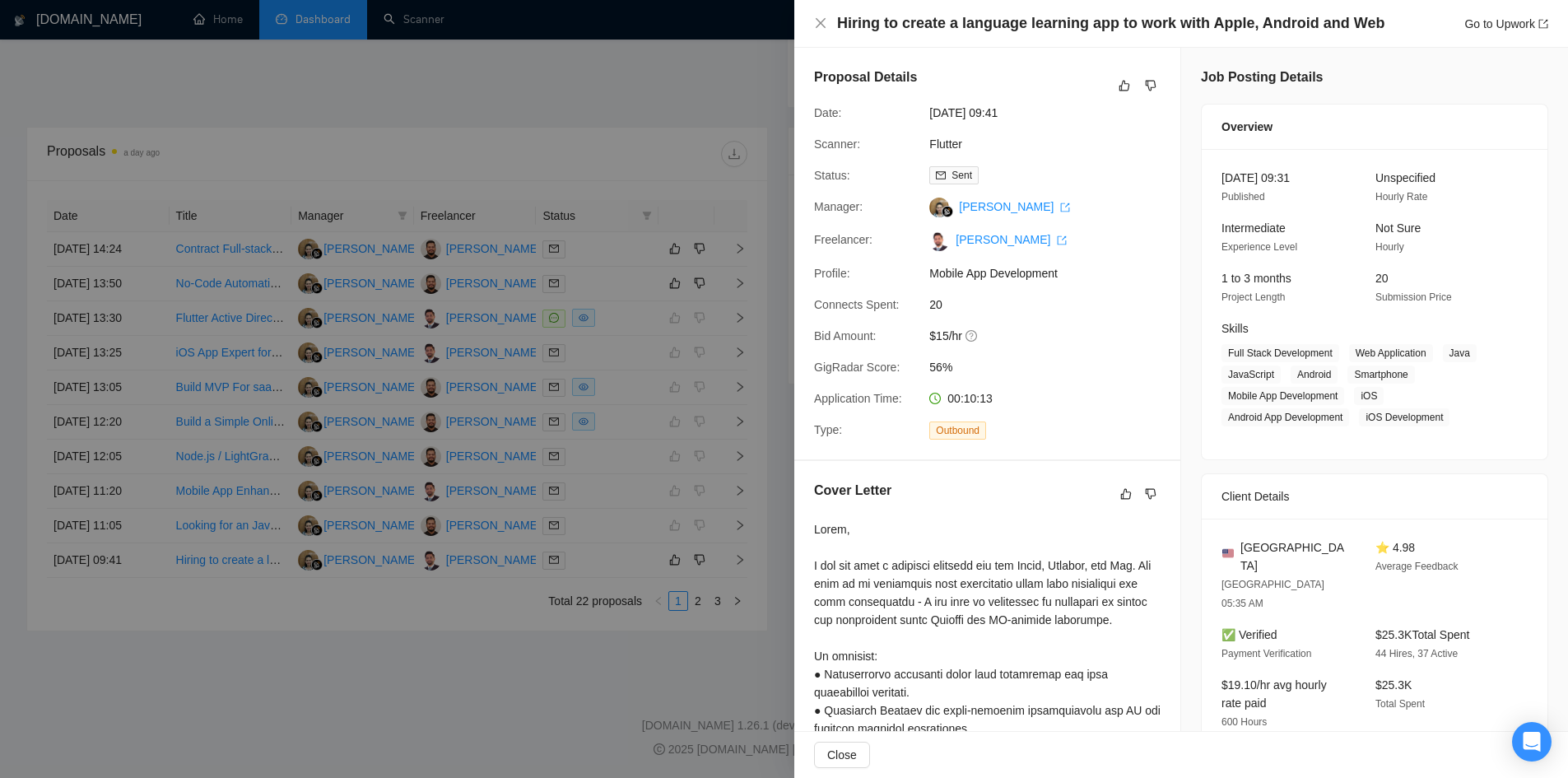
scroll to position [358, 0]
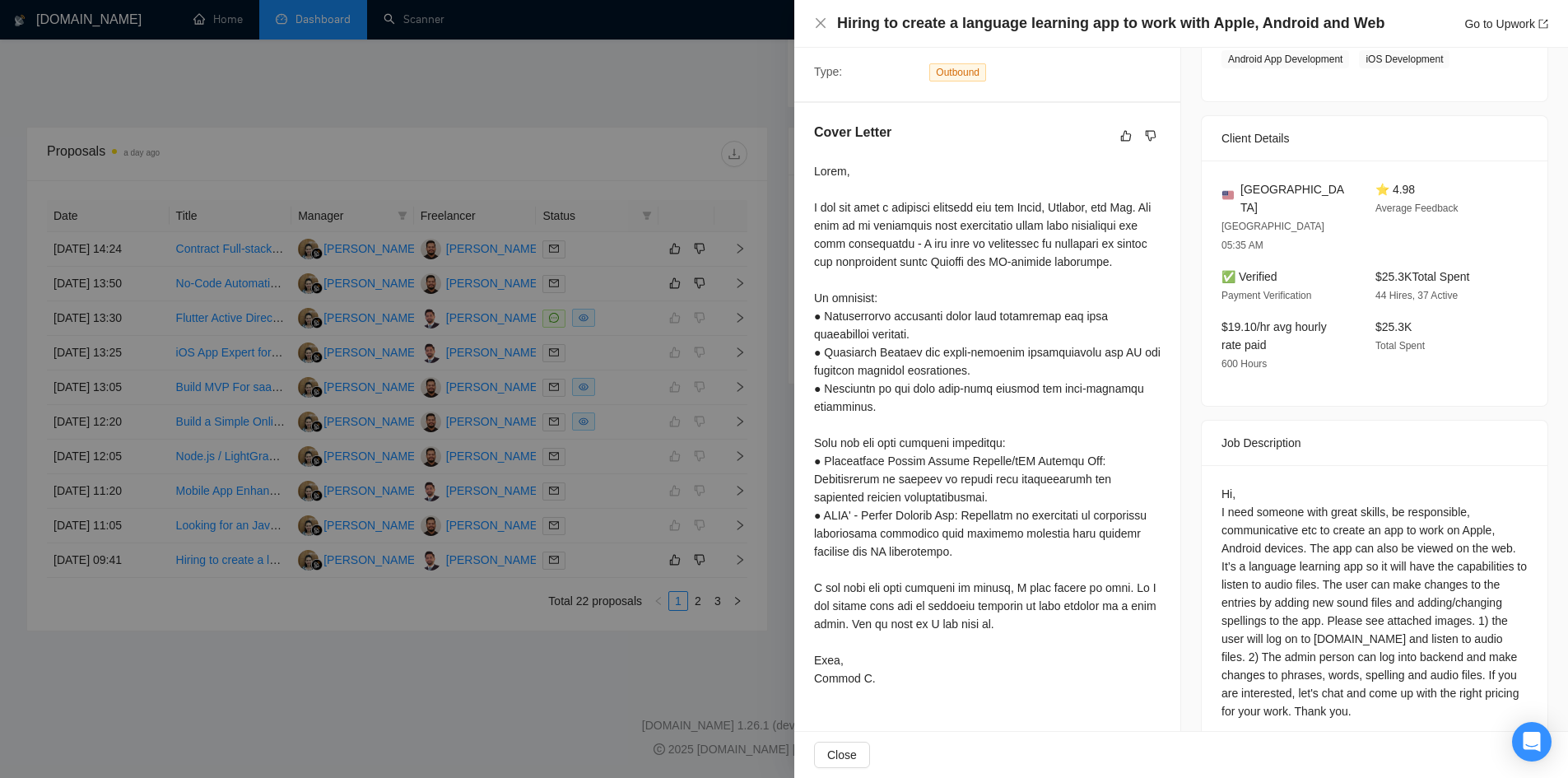
click at [706, 707] on div at bounding box center [784, 389] width 1568 height 778
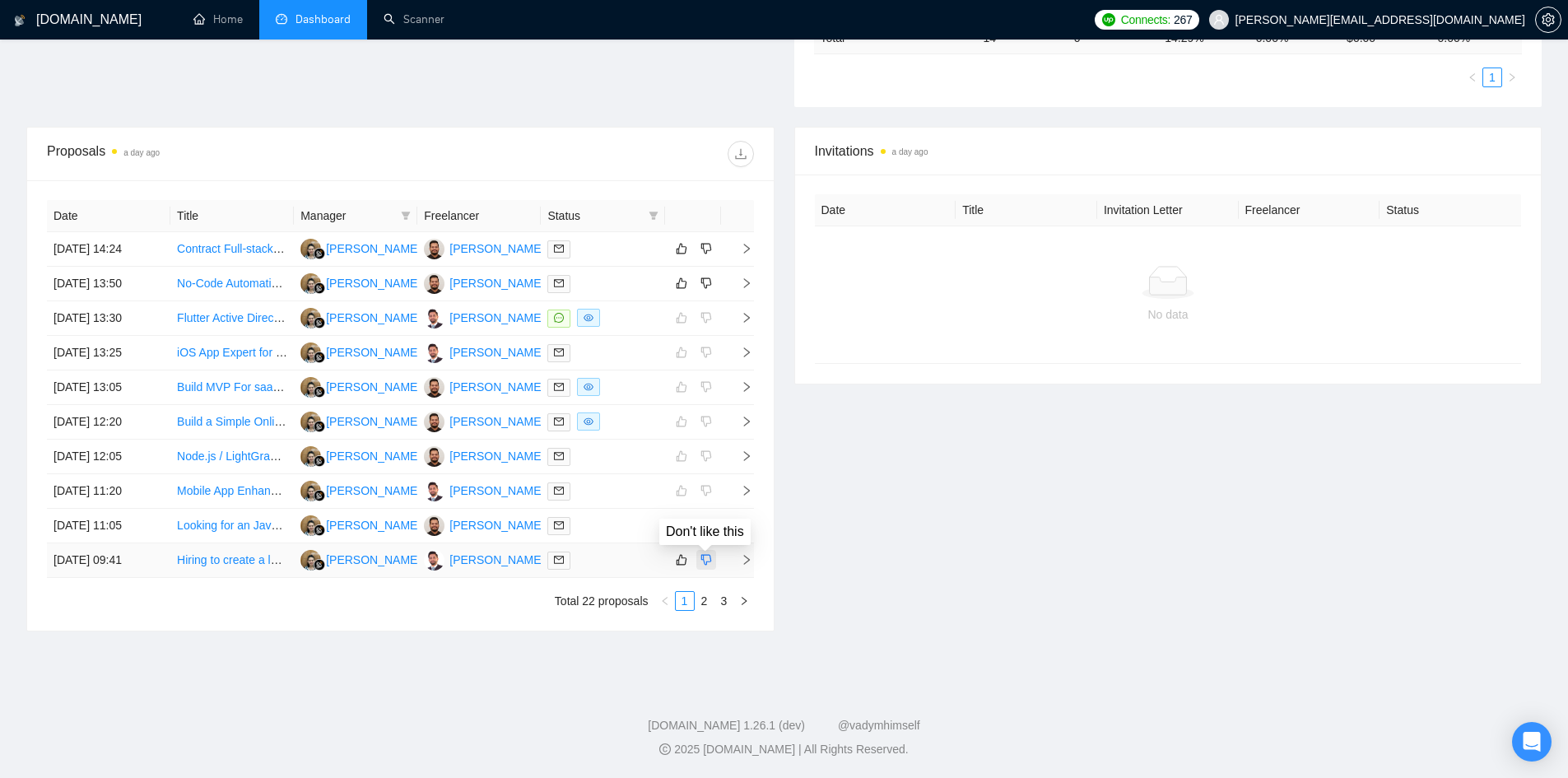
click at [714, 562] on button "button" at bounding box center [707, 560] width 20 height 20
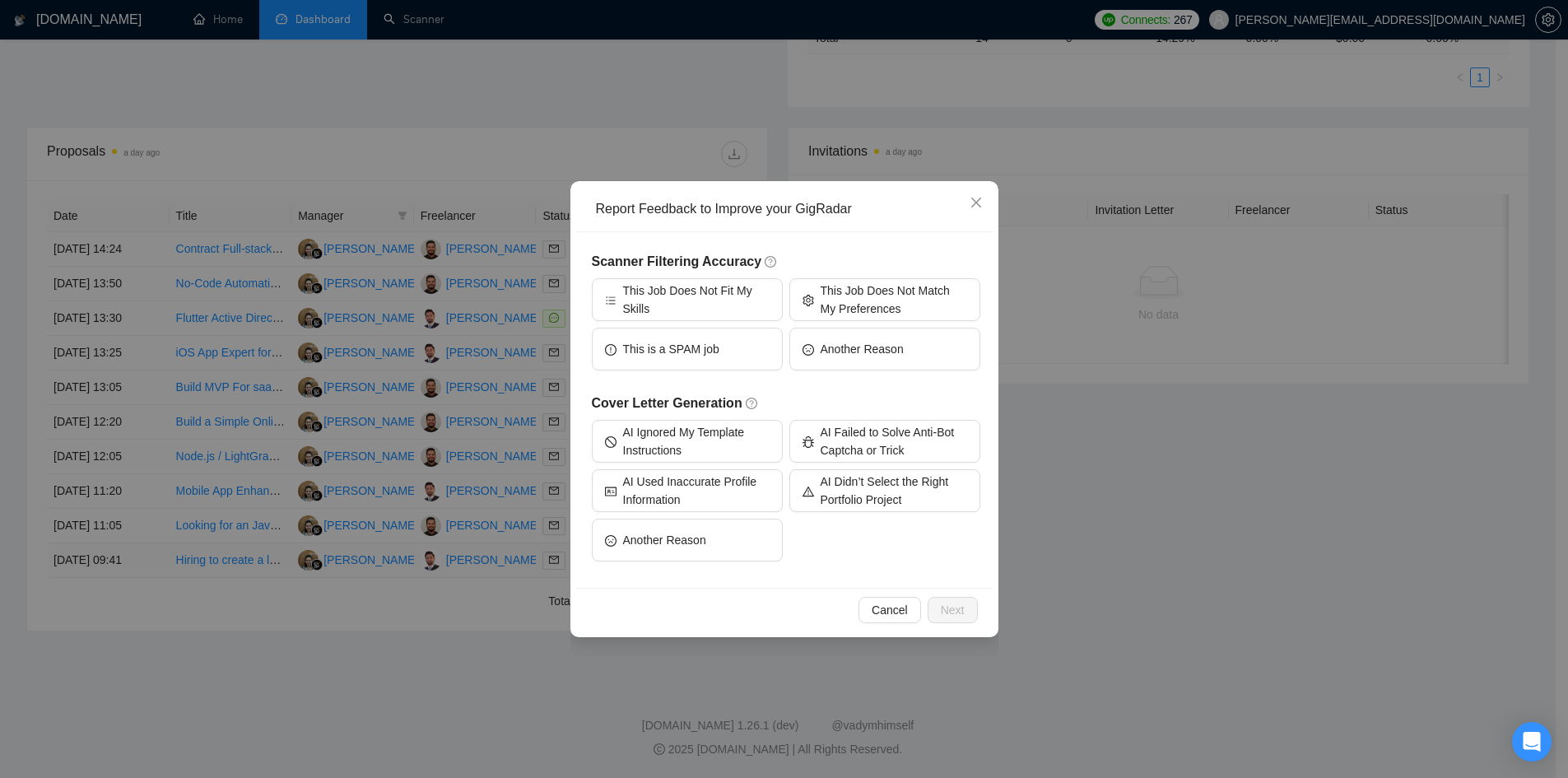
click at [817, 554] on div "AI Ignored My Template Instructions AI Failed to Solve Anti-Bot Captcha or Tric…" at bounding box center [786, 494] width 389 height 148
click at [851, 339] on button "Another Reason" at bounding box center [885, 349] width 191 height 43
click at [831, 353] on span "Another Reason" at bounding box center [861, 349] width 83 height 18
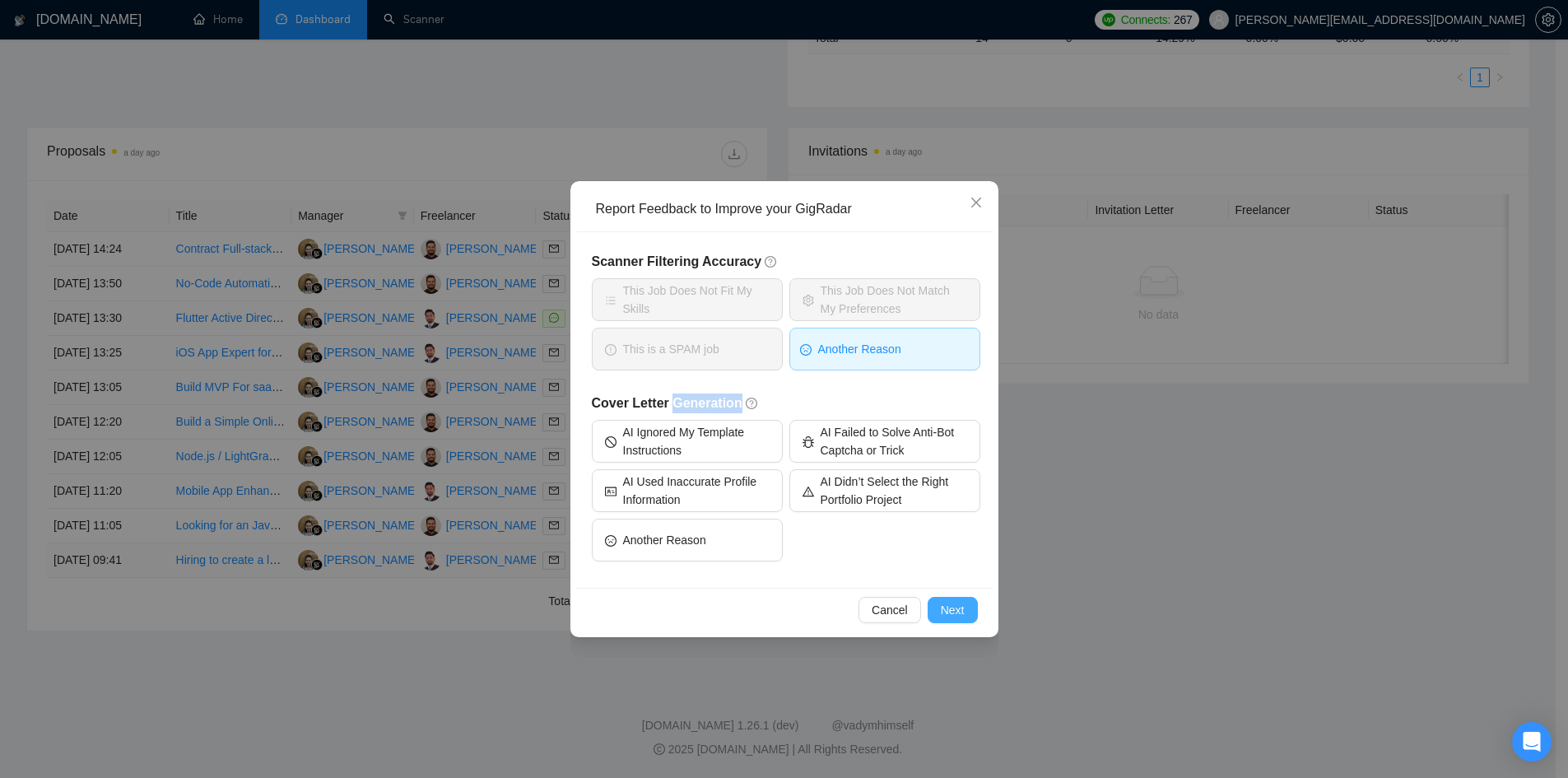
click at [964, 611] on button "Next" at bounding box center [952, 609] width 50 height 26
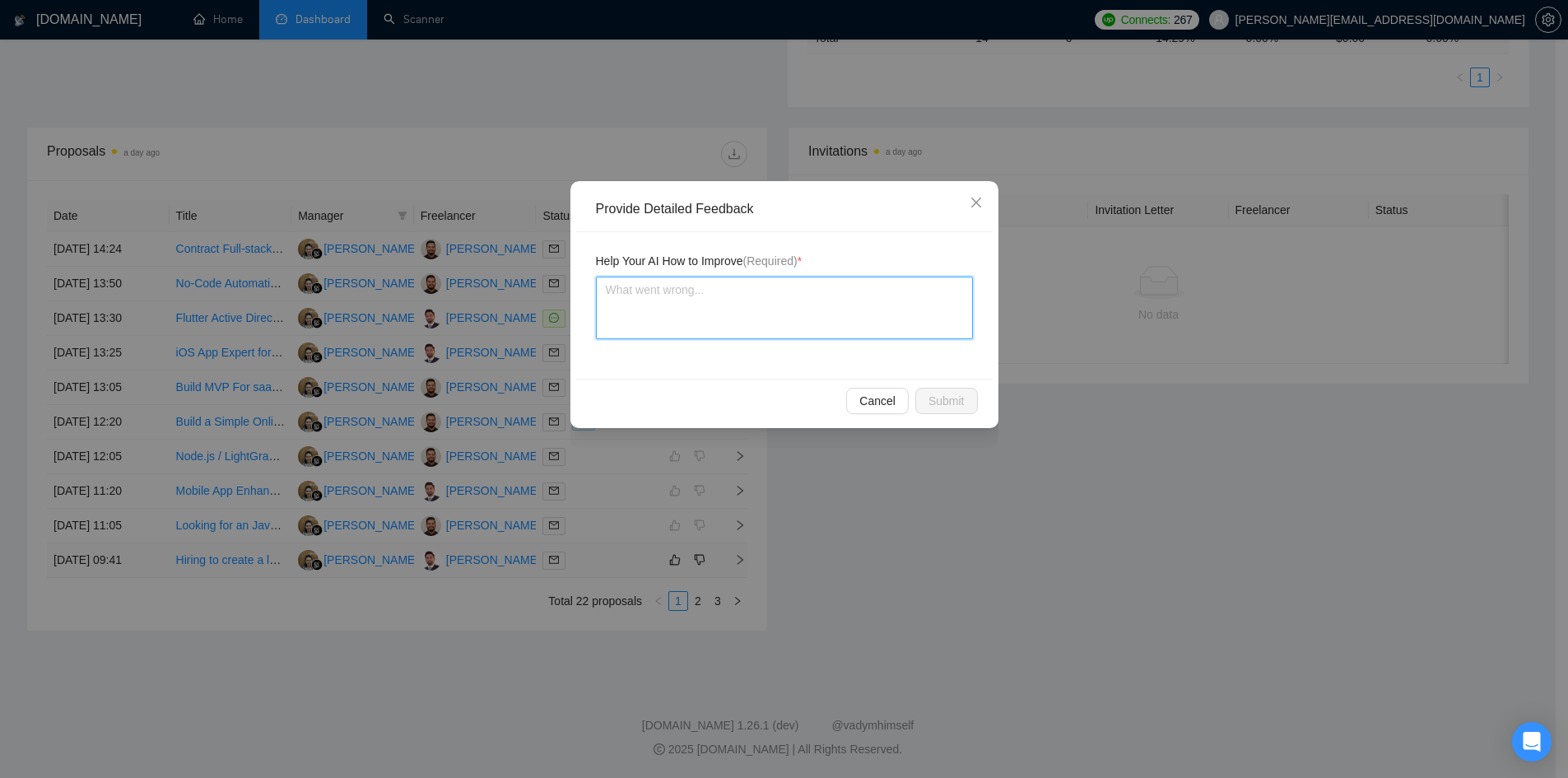
click at [692, 295] on textarea at bounding box center [784, 308] width 377 height 63
click at [688, 297] on textarea at bounding box center [784, 308] width 377 height 63
click at [838, 287] on textarea "Proposal seems okay but there is no reference of the screenshots either they ar…" at bounding box center [784, 308] width 377 height 63
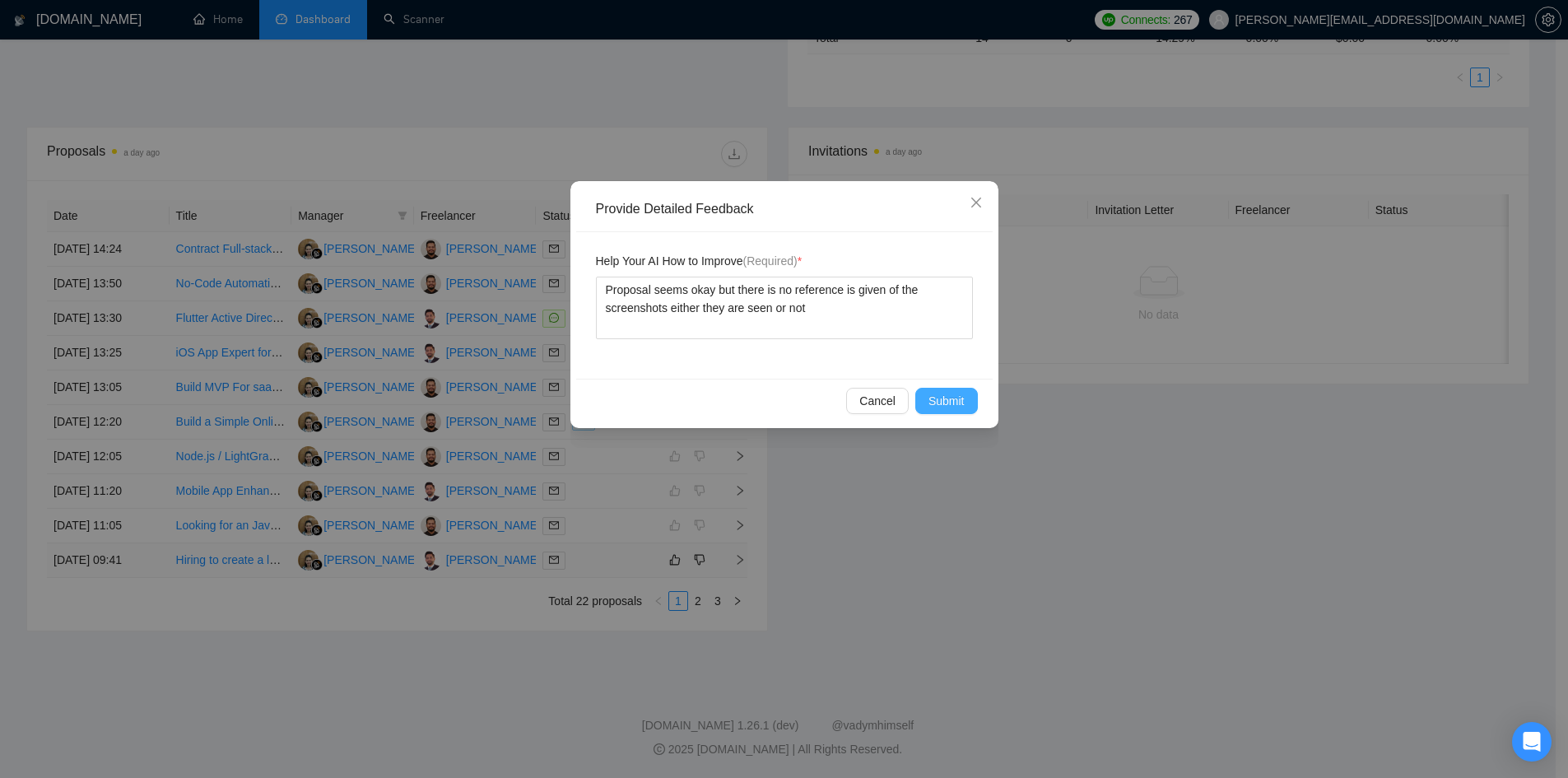
click at [963, 409] on span "Submit" at bounding box center [947, 401] width 36 height 18
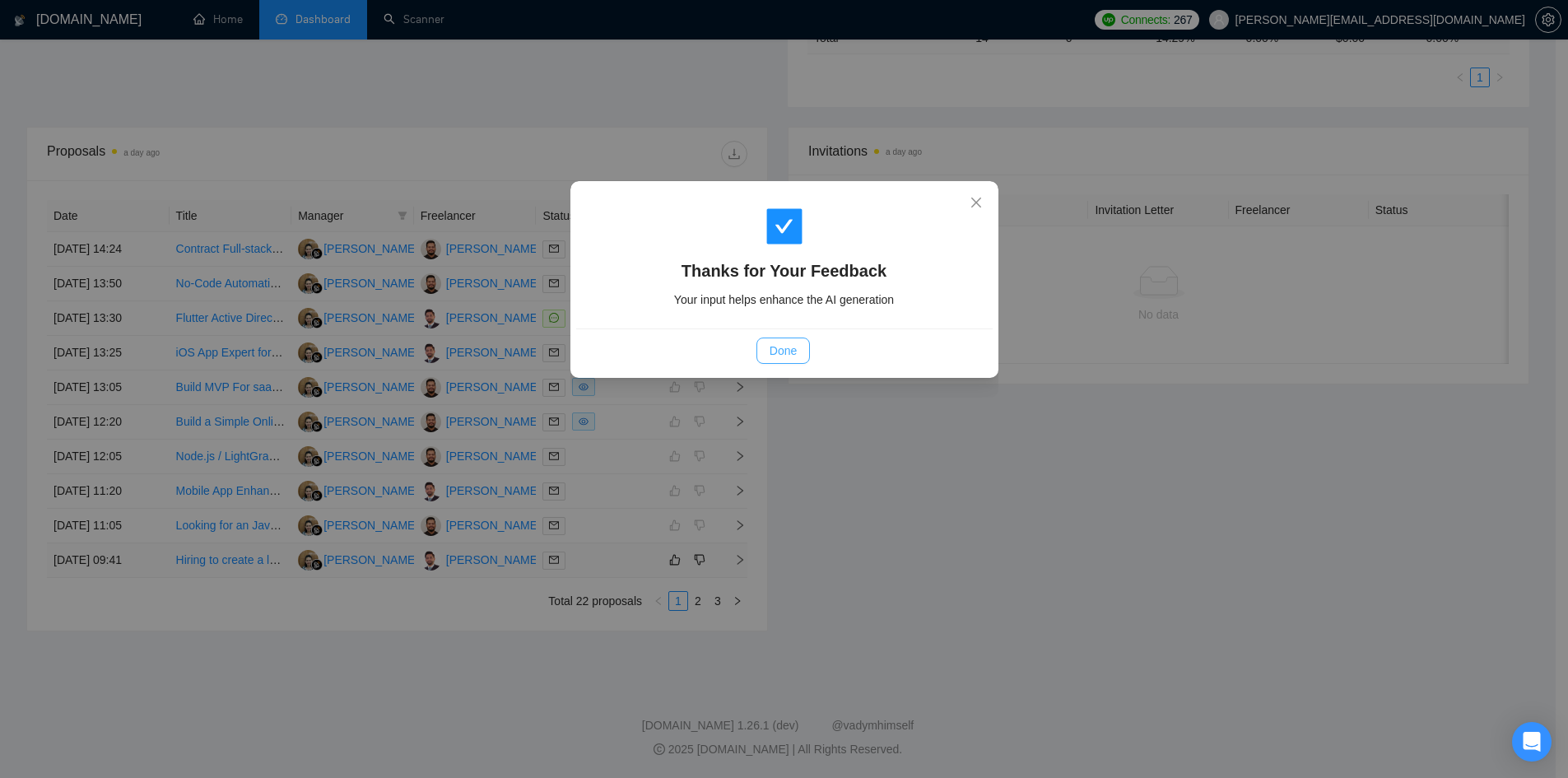
click at [789, 347] on span "Done" at bounding box center [783, 351] width 27 height 18
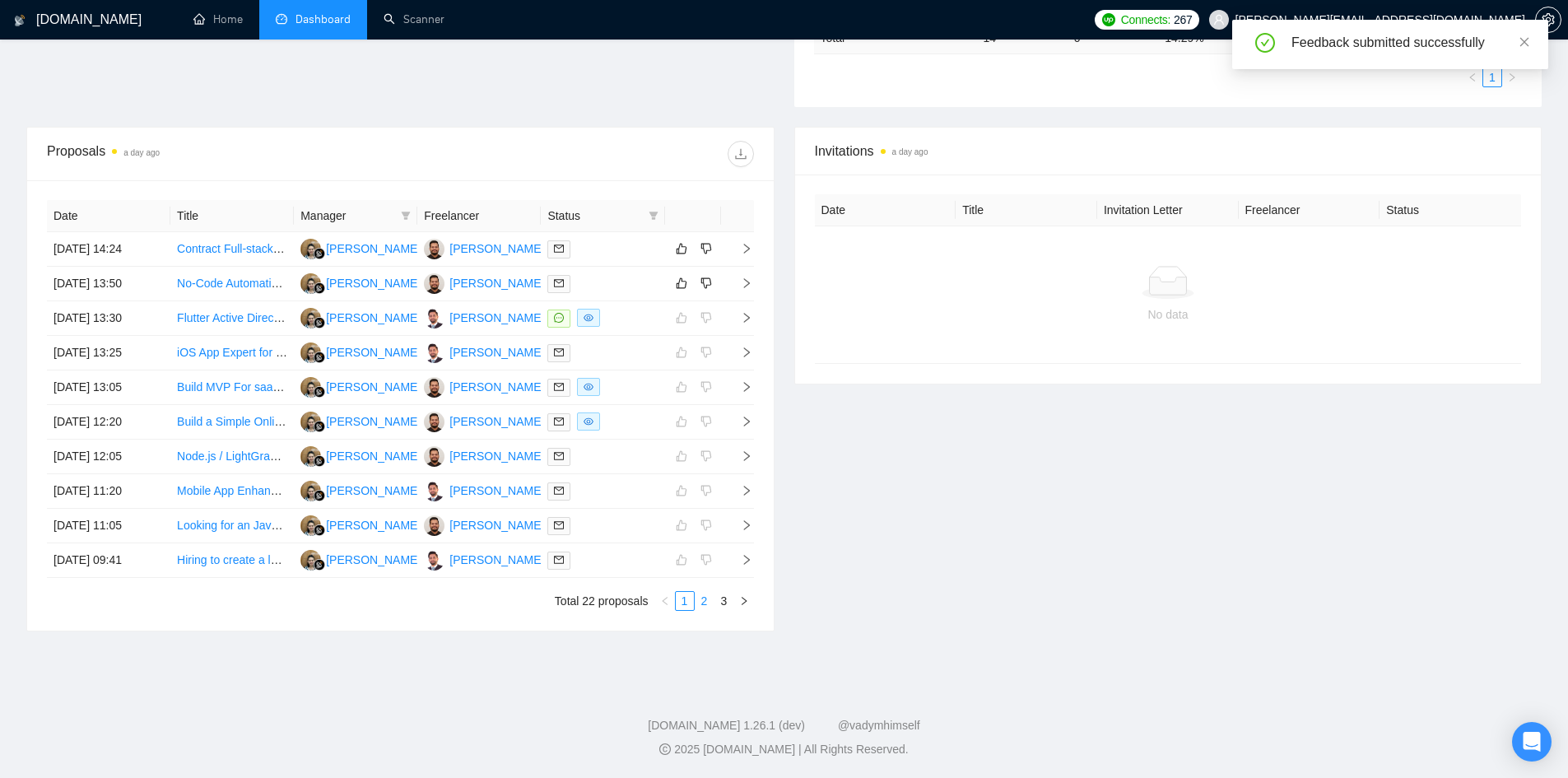
click at [706, 603] on link "2" at bounding box center [705, 601] width 18 height 18
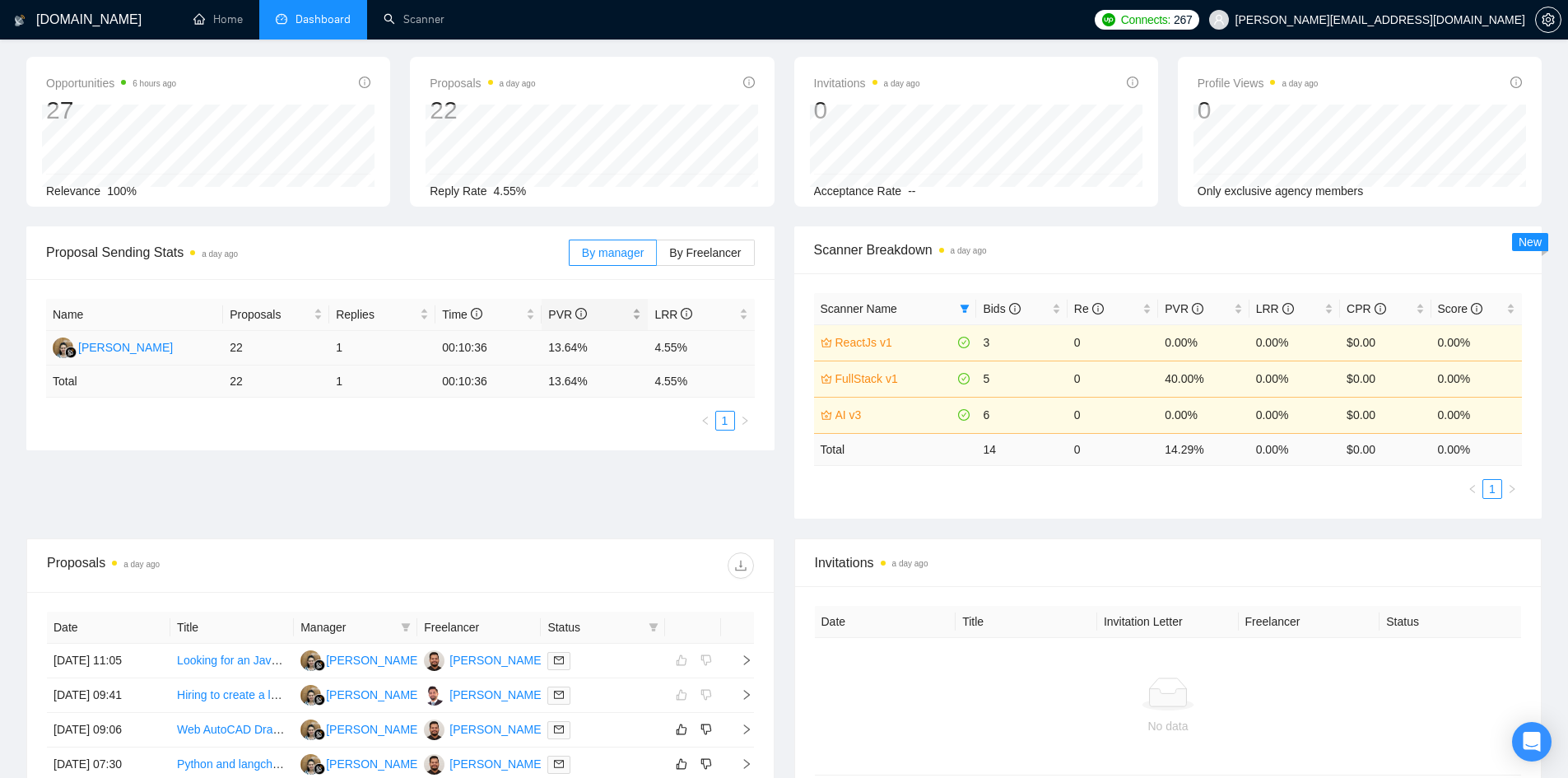
scroll to position [476, 0]
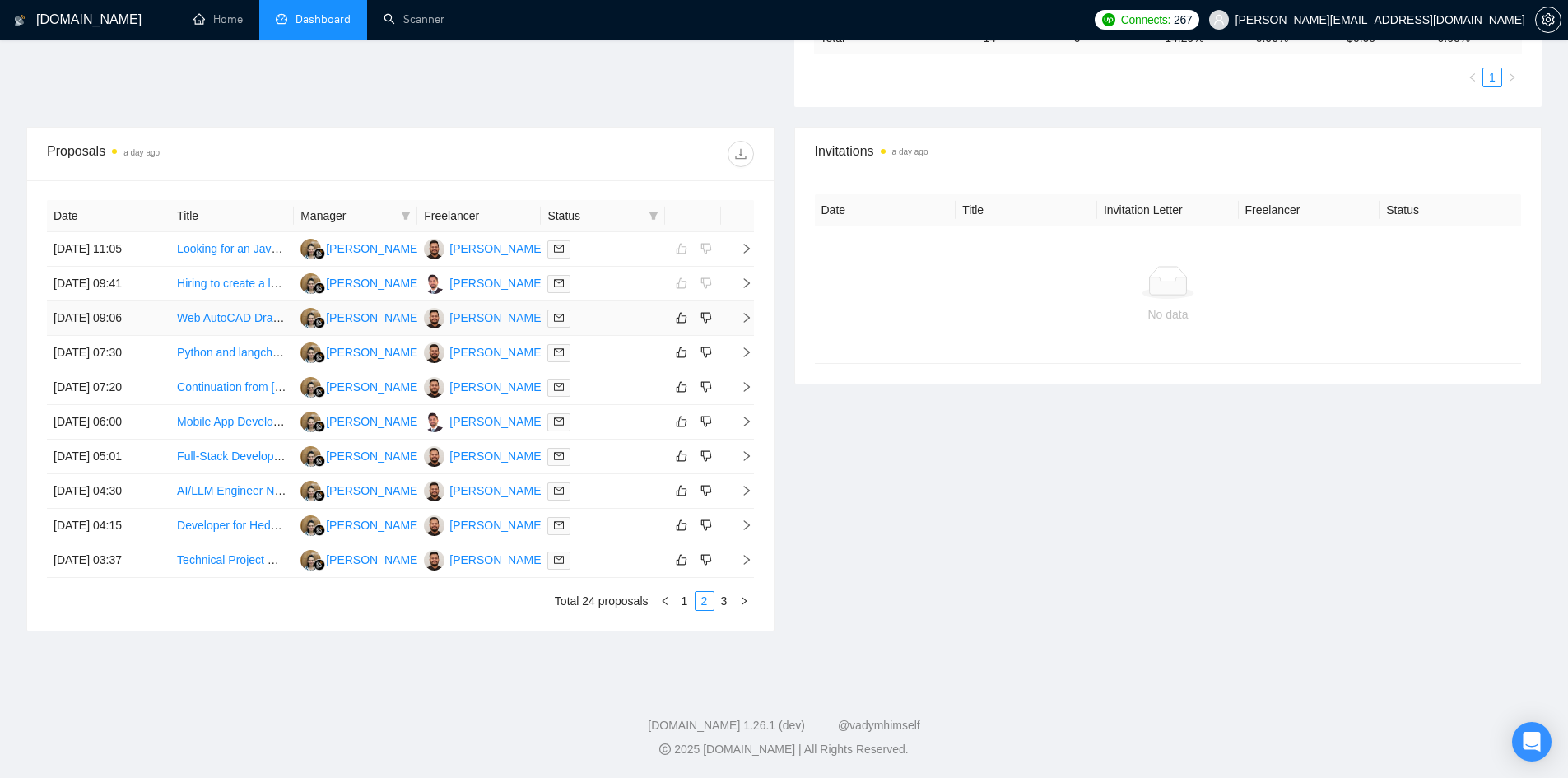
click at [748, 315] on icon "right" at bounding box center [746, 318] width 12 height 12
click at [741, 359] on td at bounding box center [738, 353] width 33 height 35
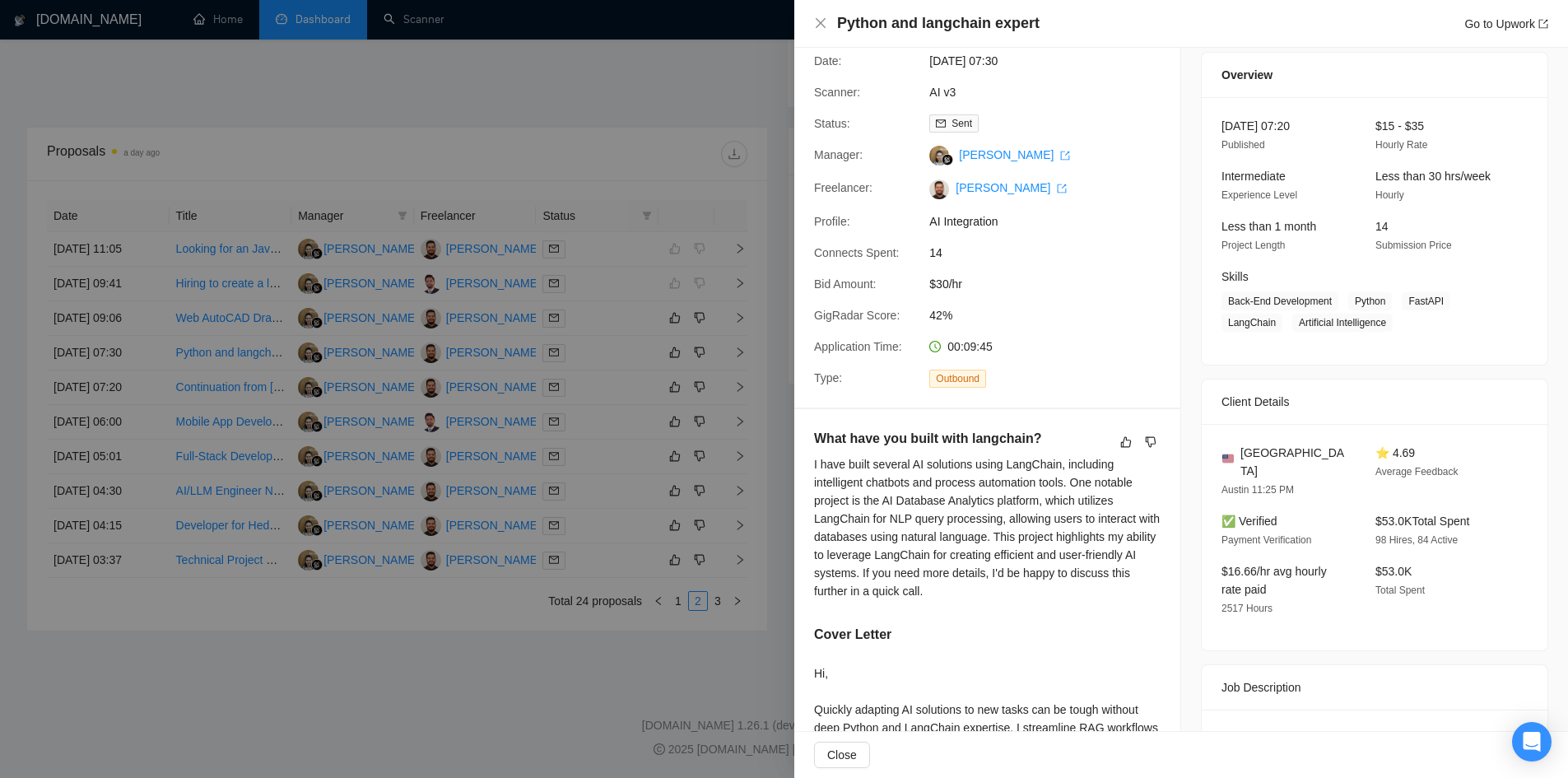
scroll to position [464, 0]
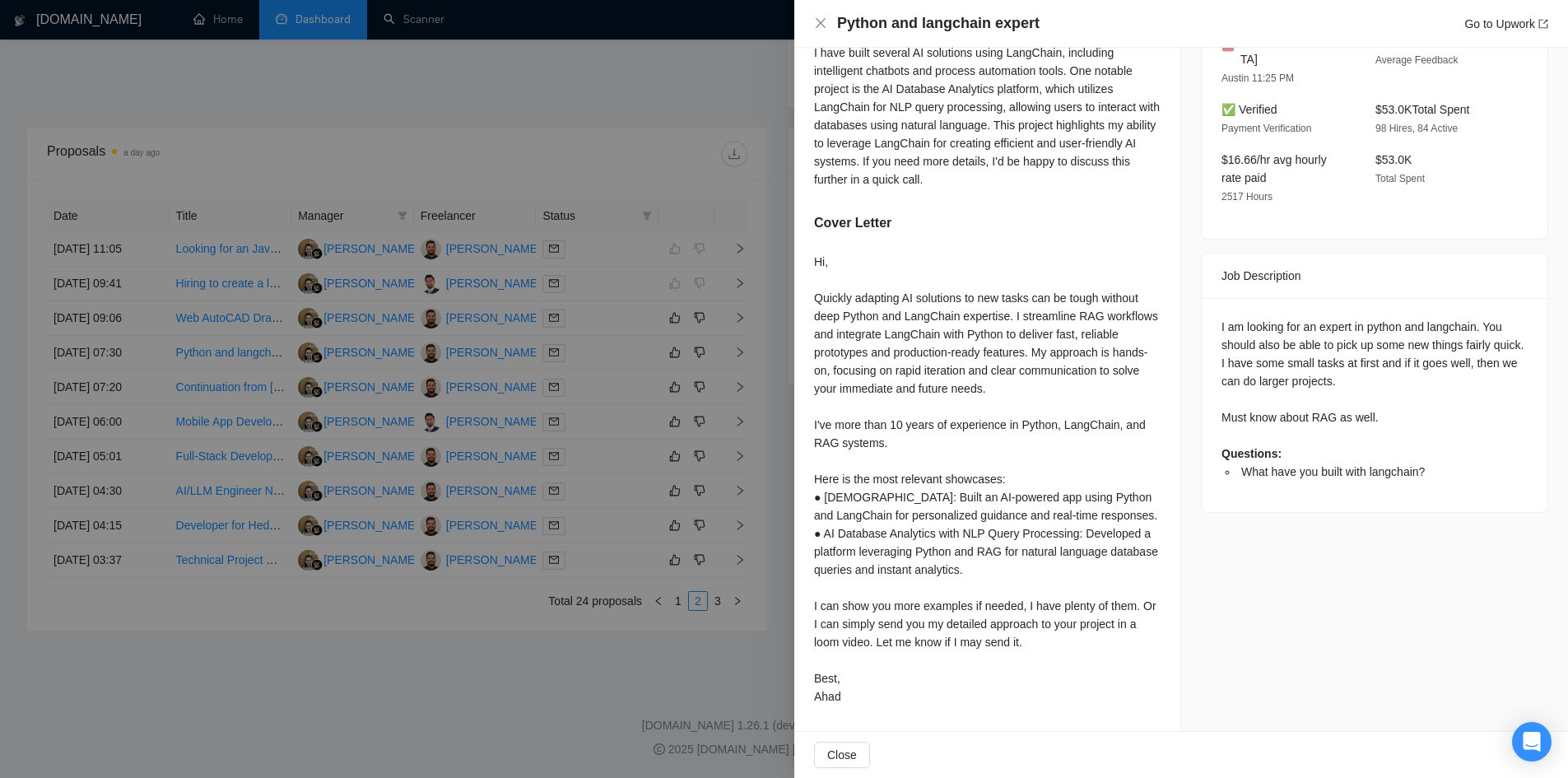
click at [1337, 605] on div "Job Posting Details Overview [DATE] 07:20 Published $15 - $35 Hourly Rate Inter…" at bounding box center [1374, 159] width 387 height 1148
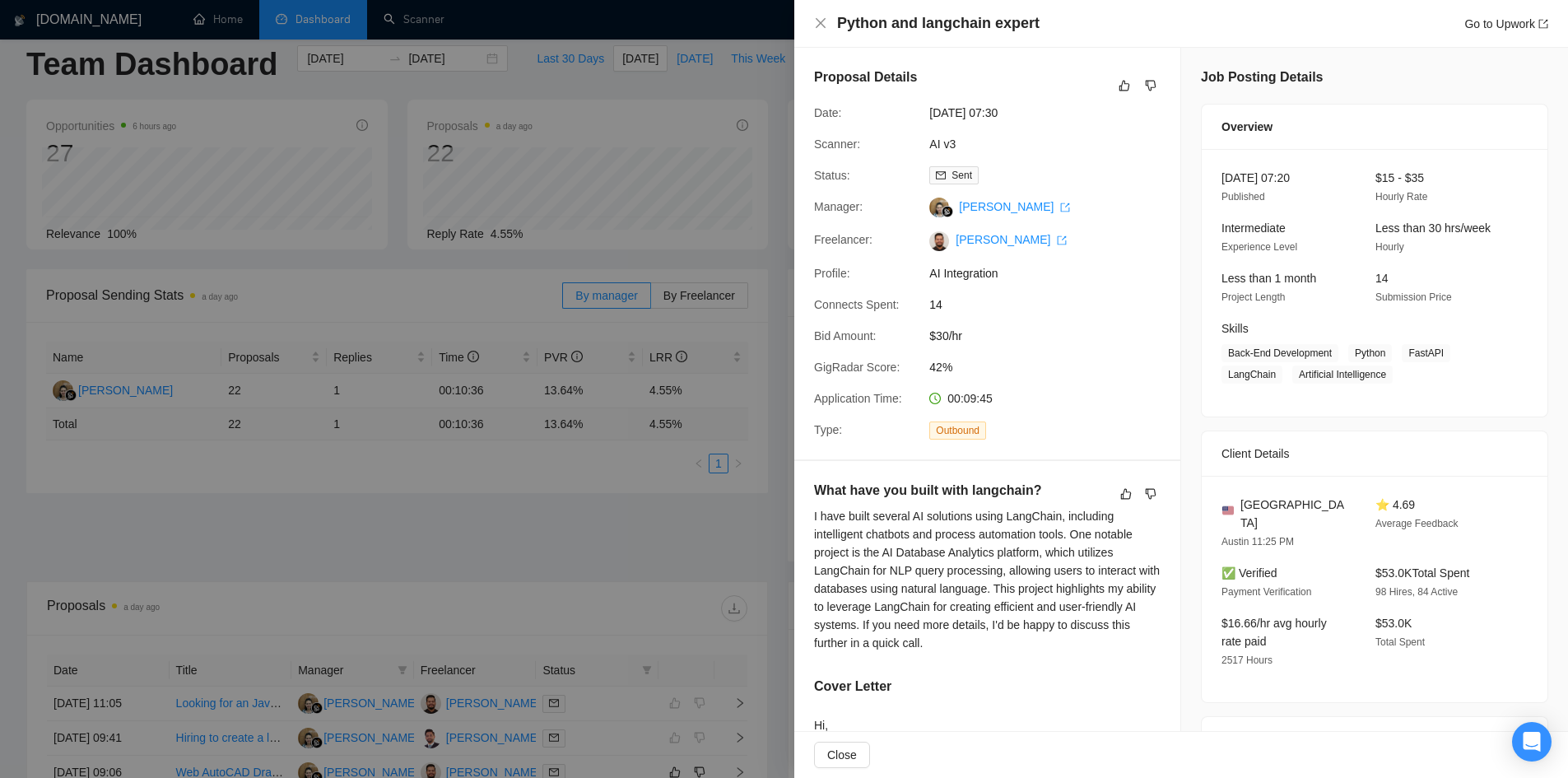
scroll to position [0, 0]
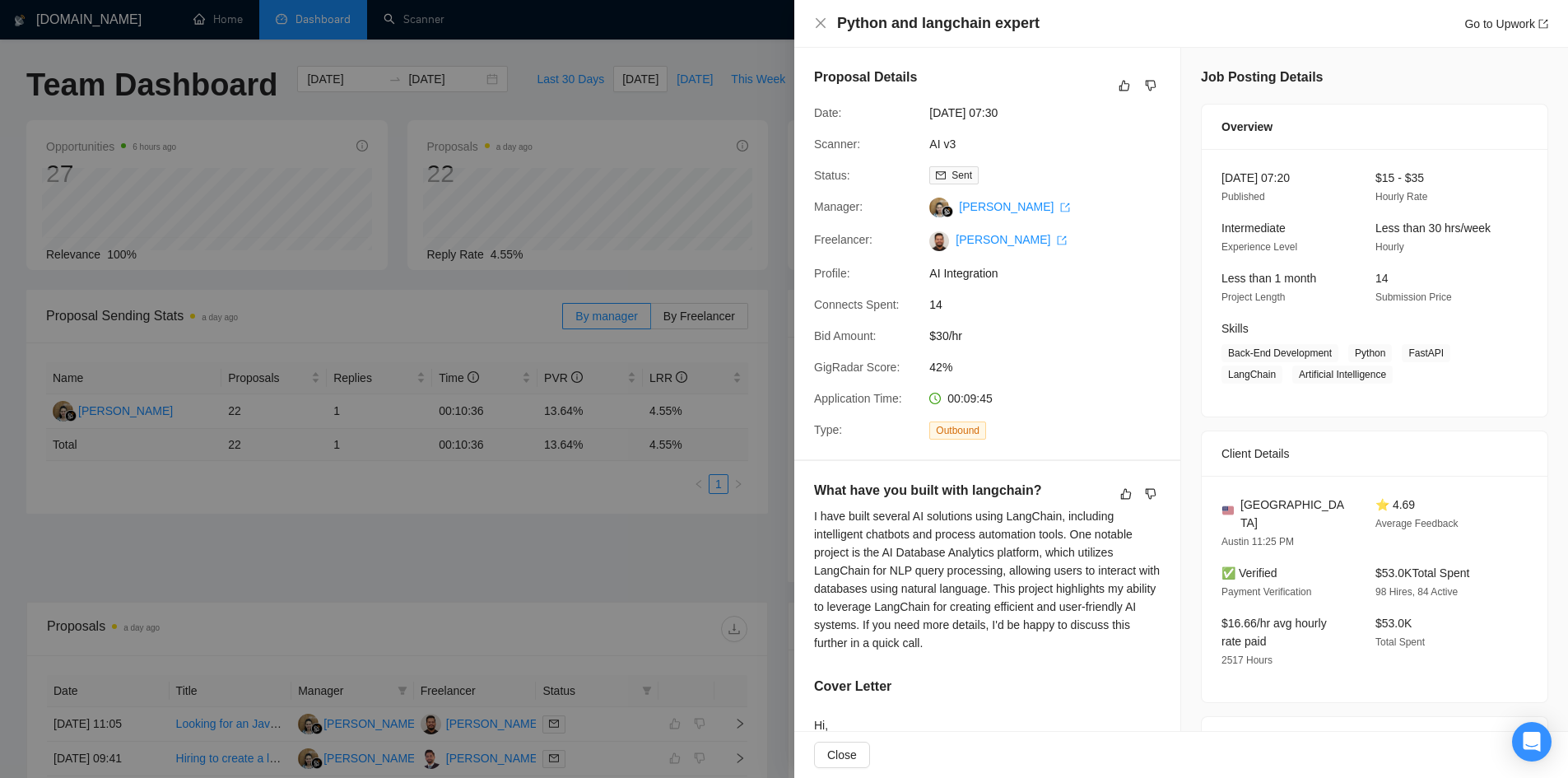
click at [488, 455] on div at bounding box center [784, 389] width 1568 height 778
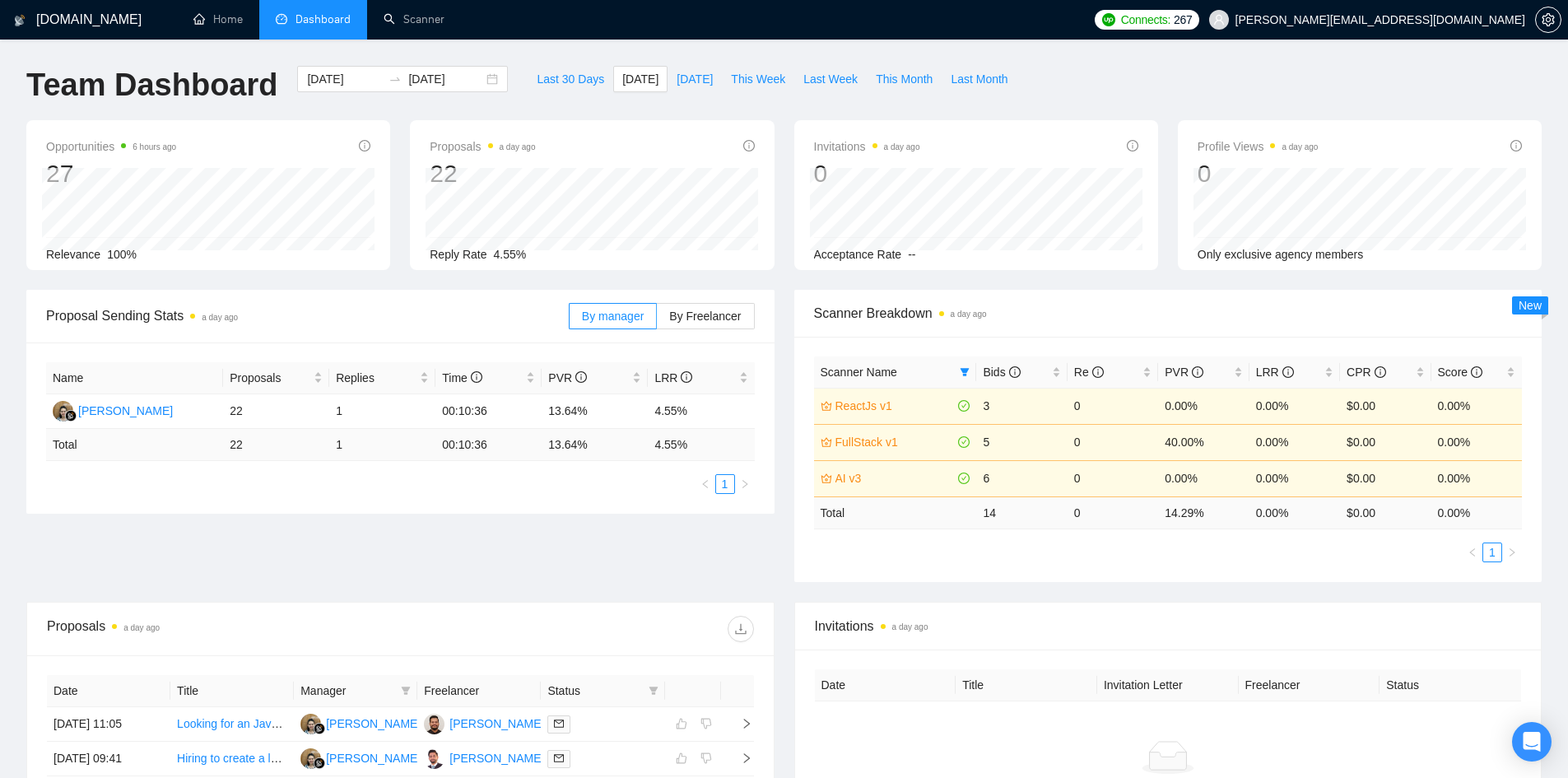
scroll to position [412, 0]
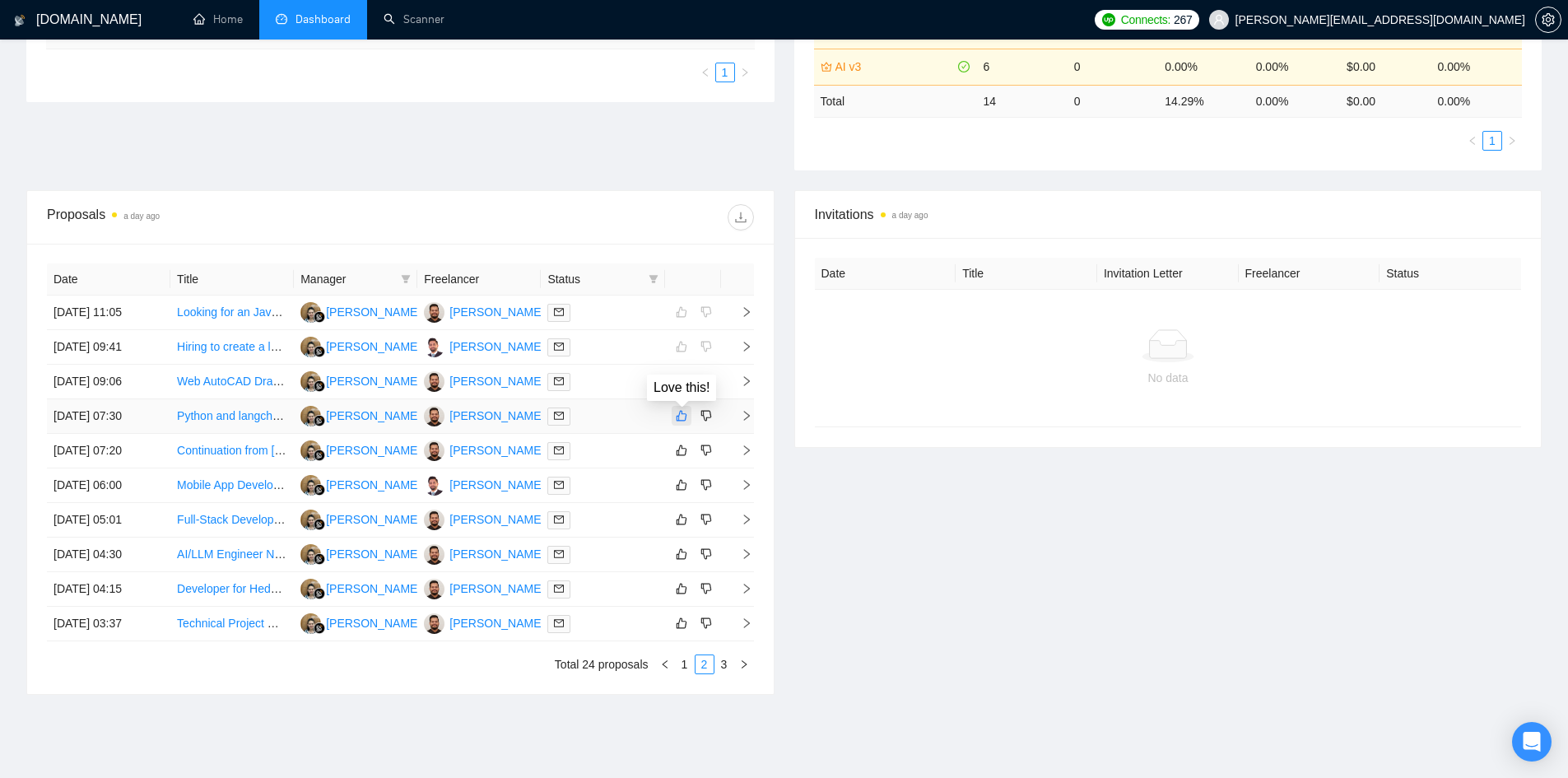
click at [687, 417] on button "button" at bounding box center [682, 416] width 20 height 20
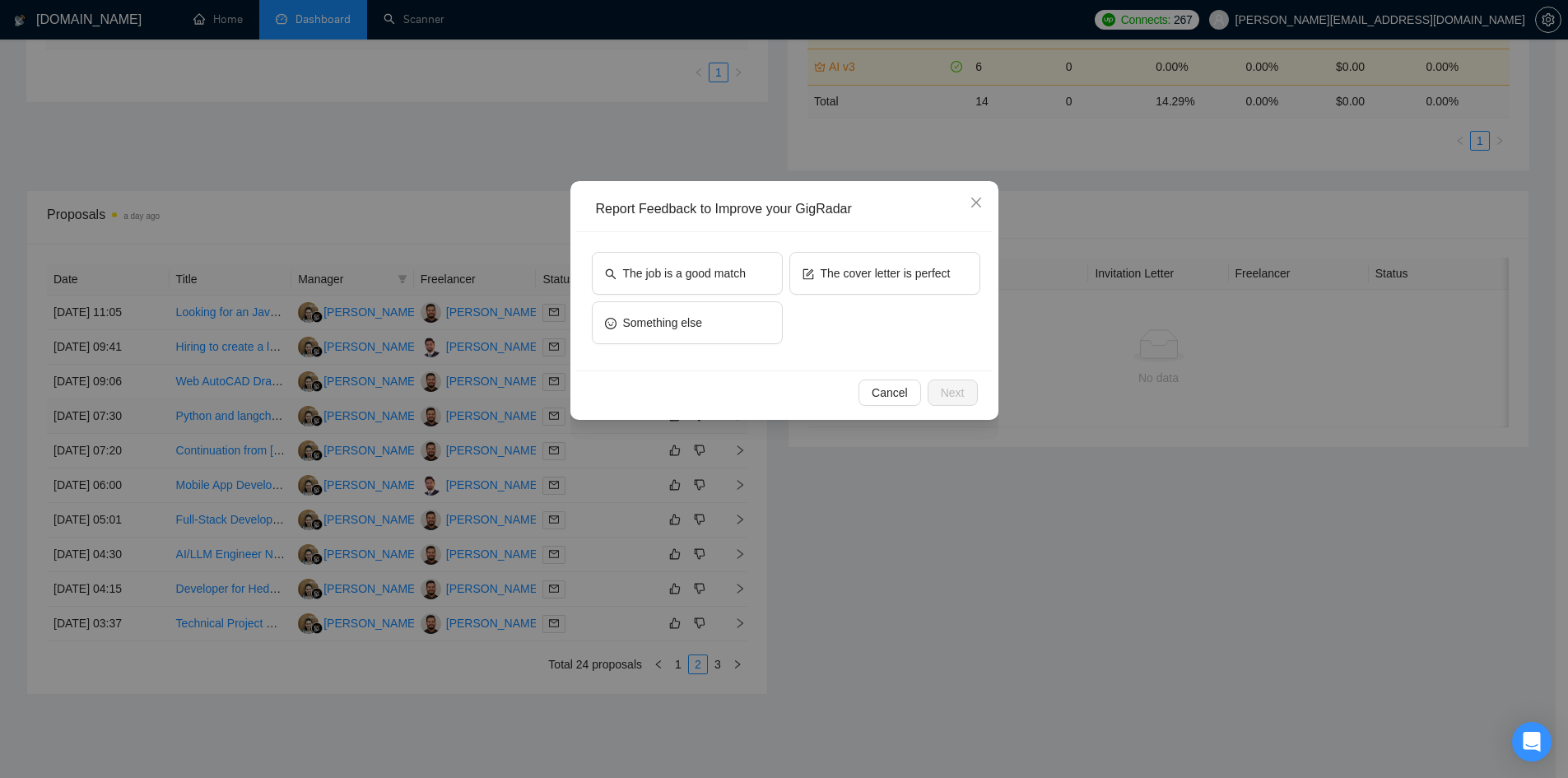
click at [800, 331] on div "The job is a good match The cover letter is perfect Something else" at bounding box center [786, 302] width 389 height 98
click at [641, 280] on span "The job is a good match" at bounding box center [684, 273] width 123 height 18
click at [939, 385] on button "Next" at bounding box center [952, 393] width 50 height 26
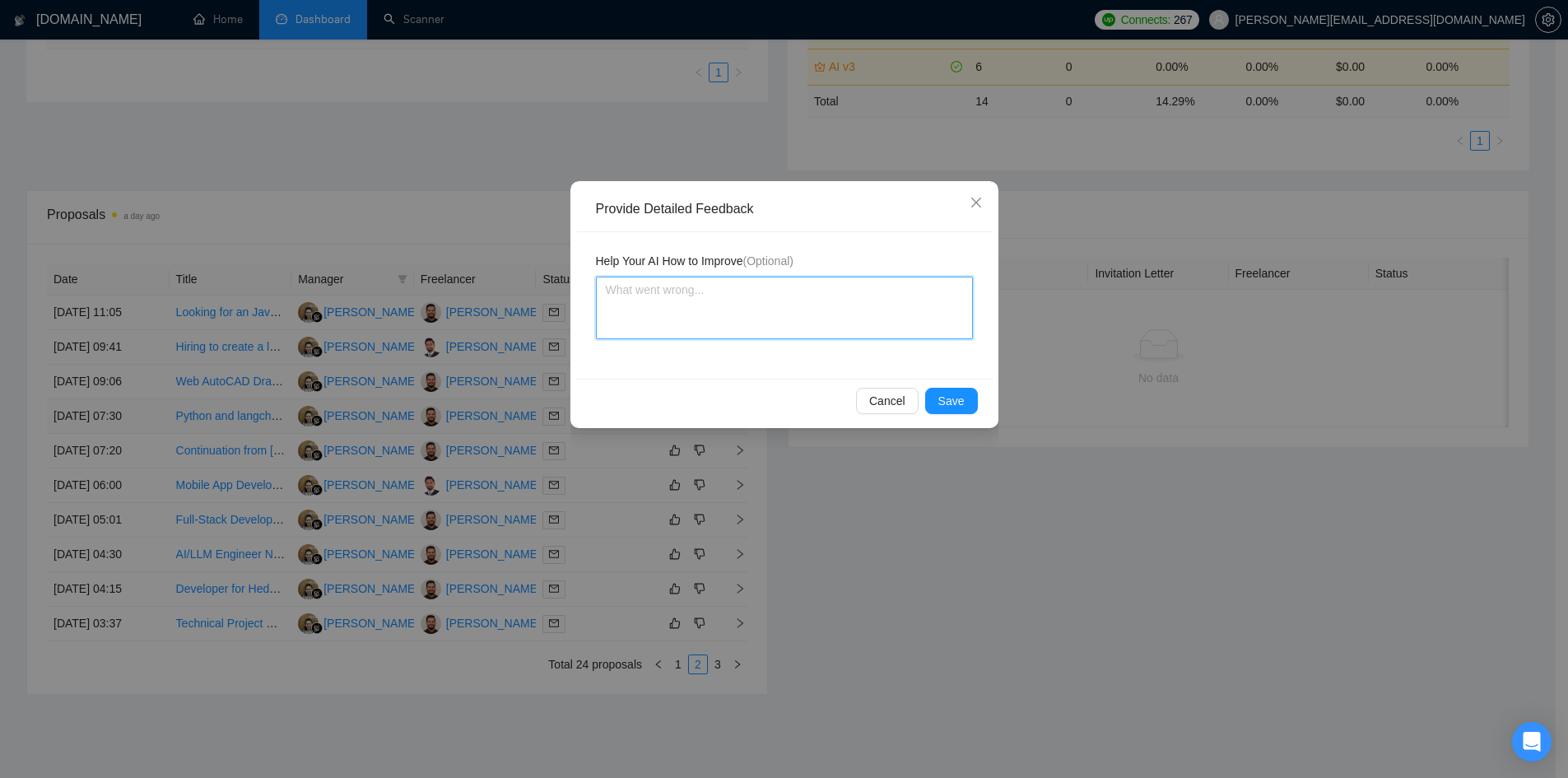
click at [738, 300] on textarea at bounding box center [784, 308] width 377 height 63
click at [942, 399] on span "Save" at bounding box center [951, 401] width 26 height 18
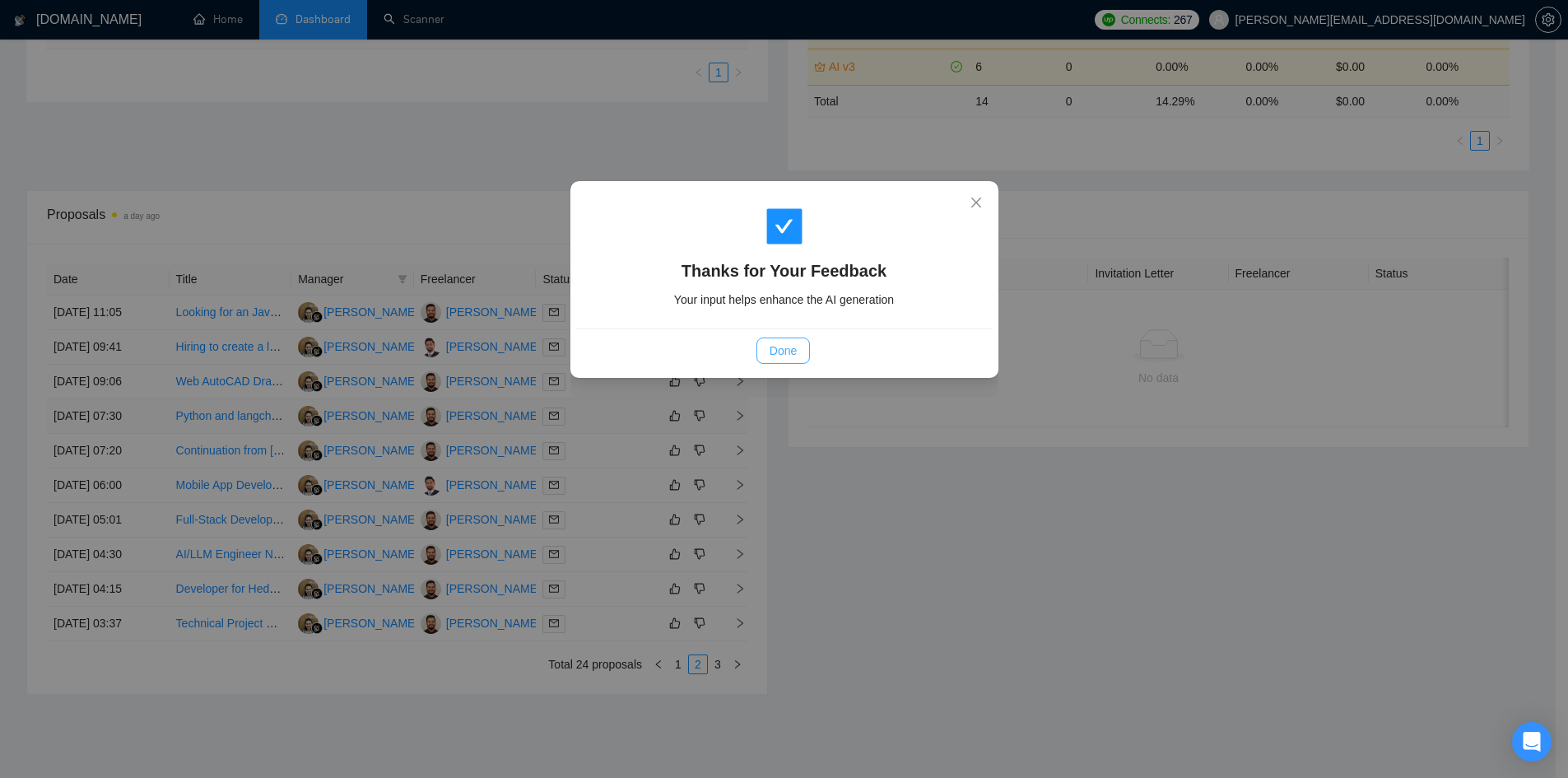
click at [766, 360] on button "Done" at bounding box center [783, 351] width 54 height 26
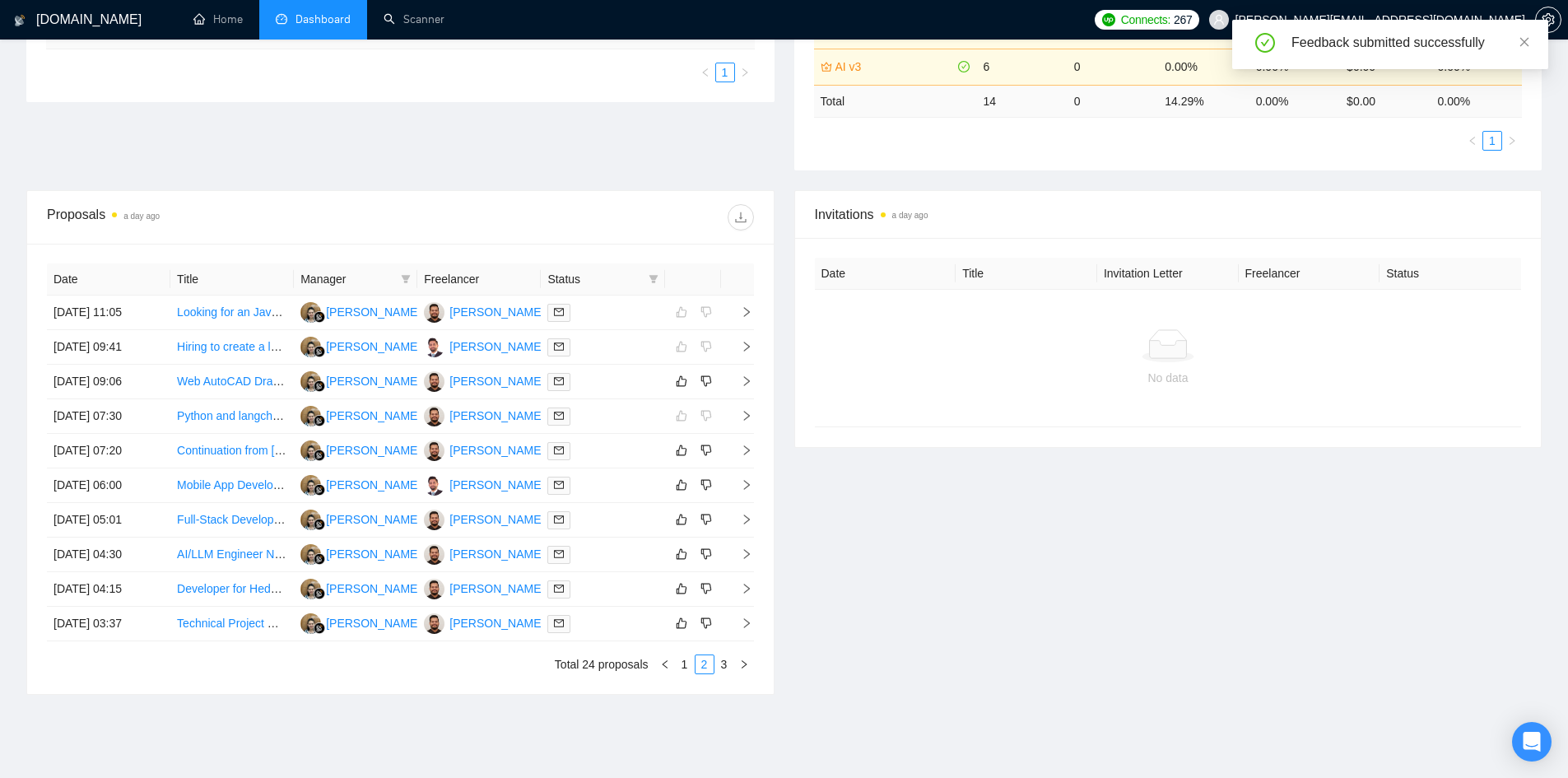
click at [754, 384] on div "Date Title Manager Freelancer Status [DATE] 11:05 Looking for an Javascript dev…" at bounding box center [401, 469] width 747 height 450
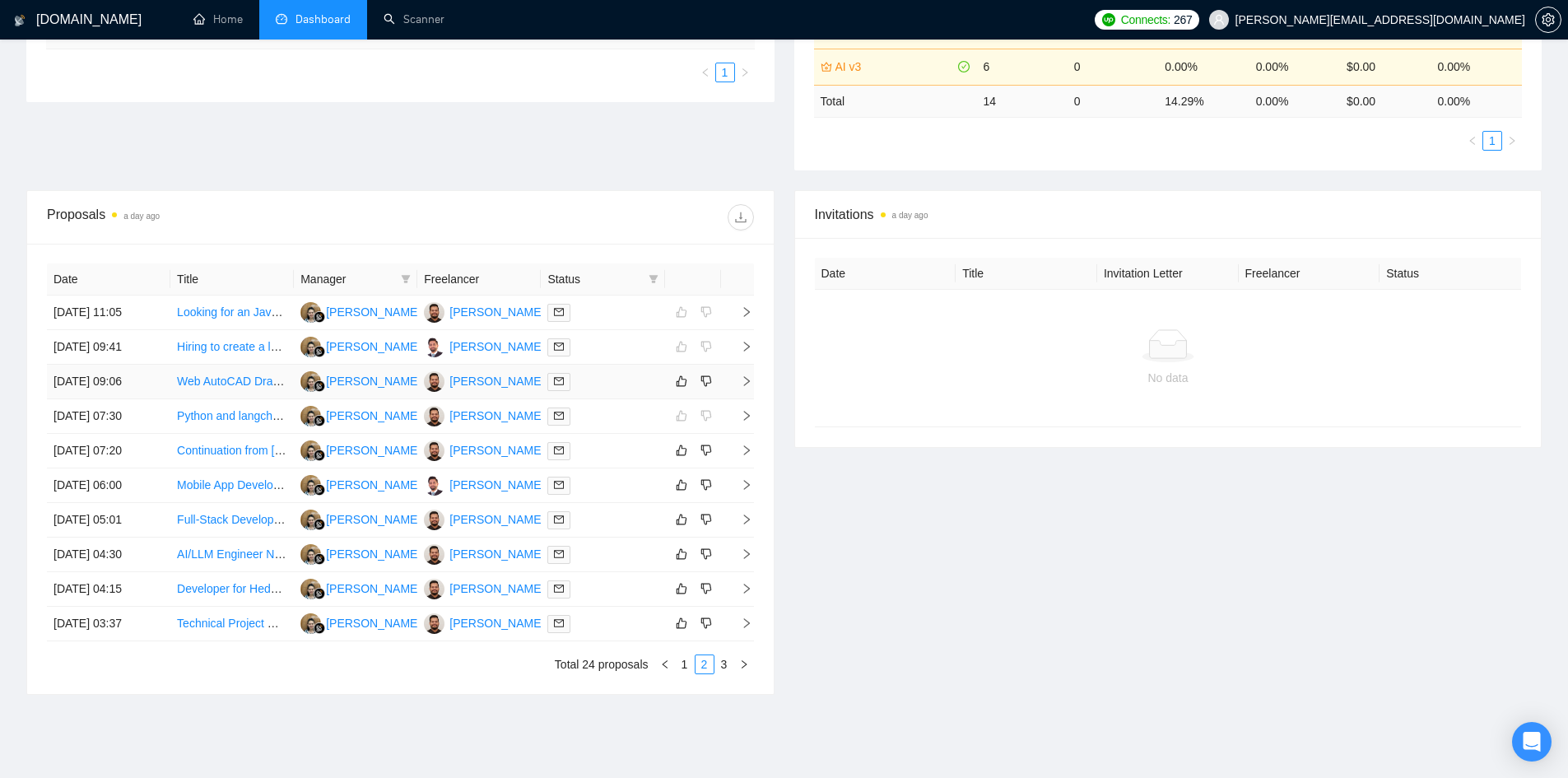
click at [748, 381] on icon "right" at bounding box center [746, 381] width 5 height 10
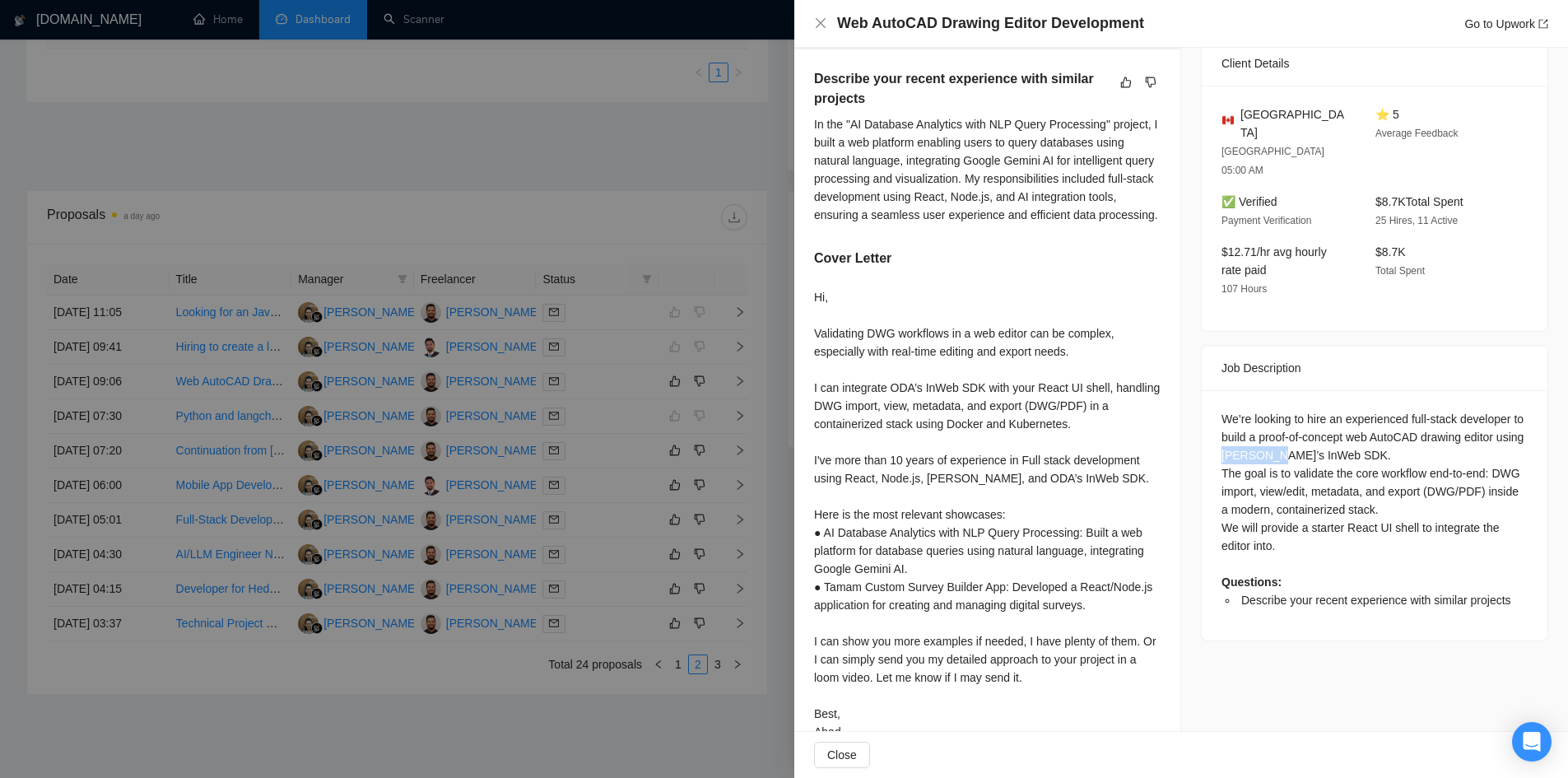
drag, startPoint x: 1242, startPoint y: 415, endPoint x: 1312, endPoint y: 415, distance: 70.0
click at [1306, 415] on div "We’re looking to hire an experienced full-stack developer to build a proof-of-c…" at bounding box center [1374, 509] width 306 height 200
click at [1339, 416] on div "We’re looking to hire an experienced full-stack developer to build a proof-of-c…" at bounding box center [1374, 509] width 306 height 200
drag, startPoint x: 1246, startPoint y: 407, endPoint x: 1338, endPoint y: 415, distance: 92.3
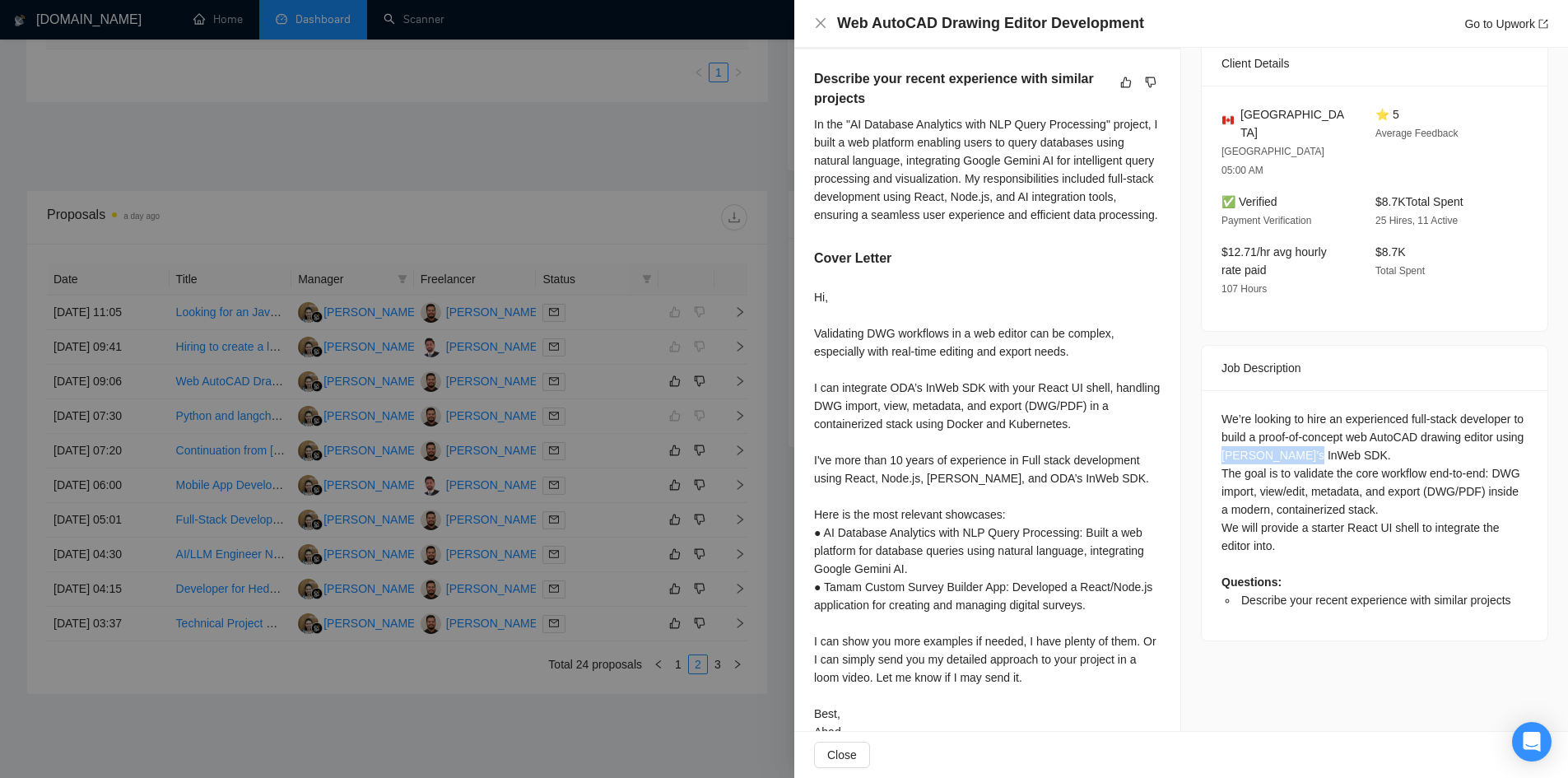
click at [1338, 415] on div "We’re looking to hire an experienced full-stack developer to build a proof-of-c…" at bounding box center [1374, 509] width 306 height 200
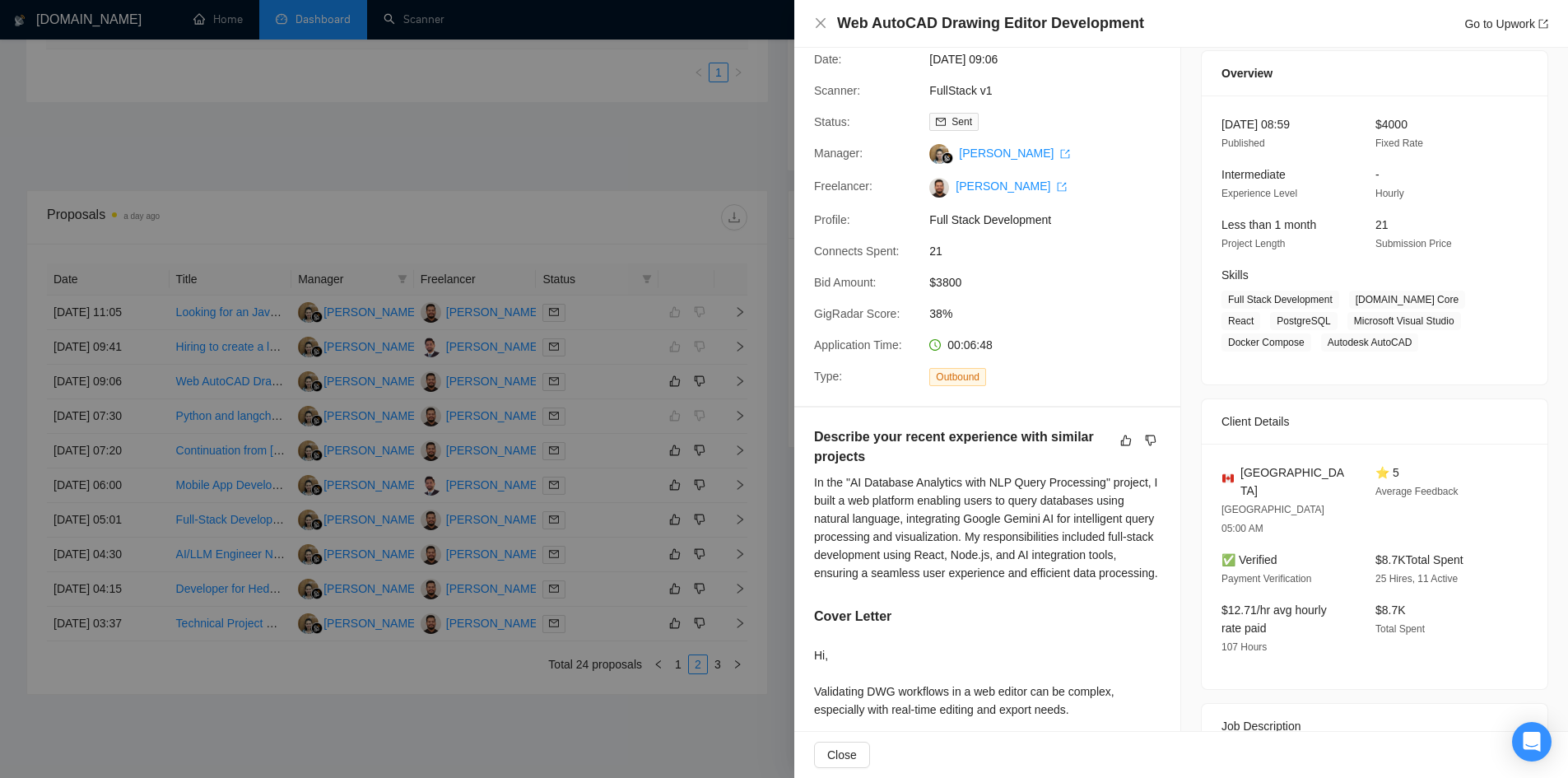
scroll to position [466, 0]
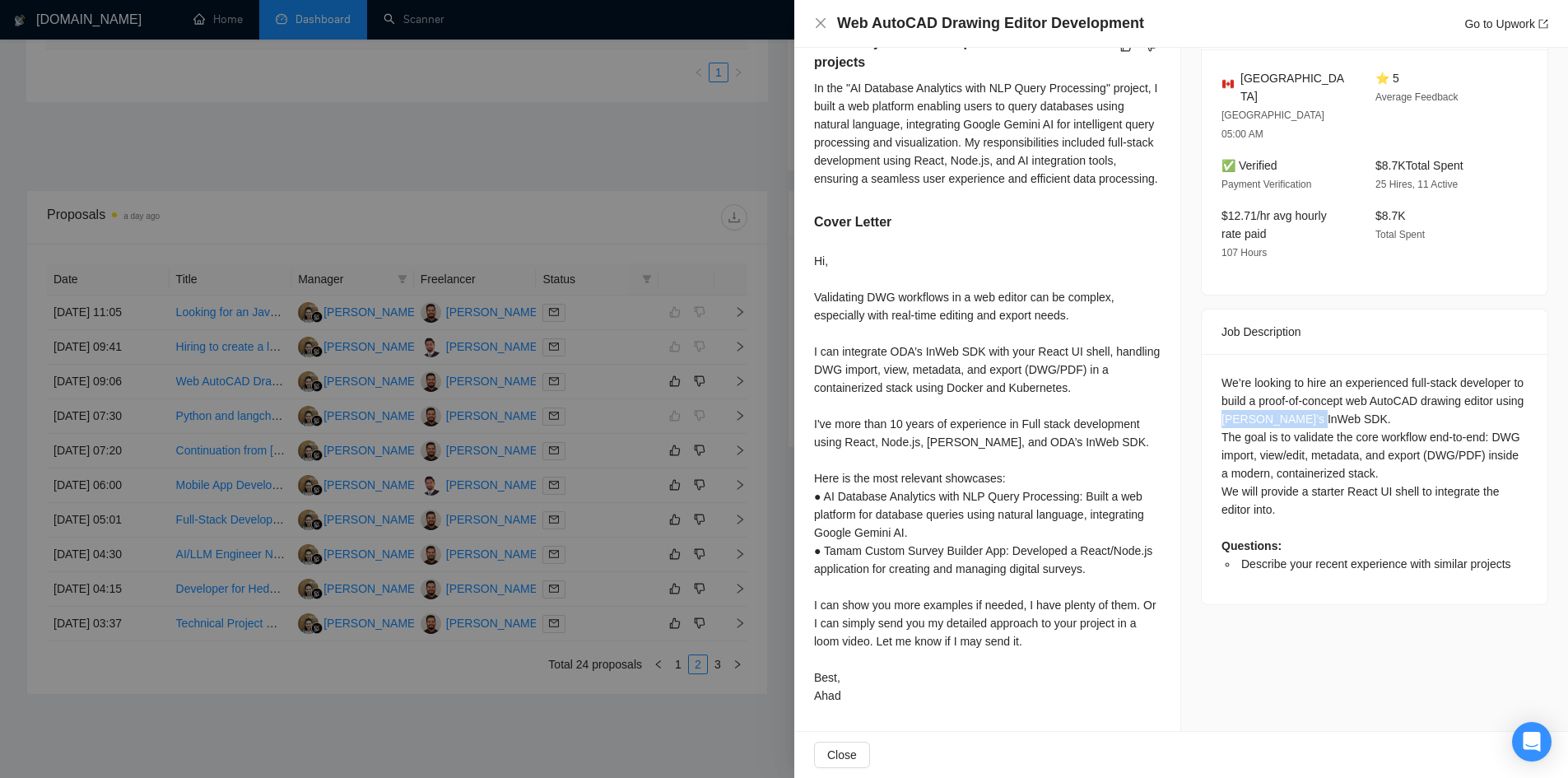
drag, startPoint x: 1246, startPoint y: 358, endPoint x: 1343, endPoint y: 355, distance: 97.0
click at [1343, 374] on div "We’re looking to hire an experienced full-stack developer to build a proof-of-c…" at bounding box center [1374, 473] width 306 height 200
drag, startPoint x: 1292, startPoint y: 351, endPoint x: 1227, endPoint y: 382, distance: 72.0
click at [1227, 382] on div "We’re looking to hire an experienced full-stack developer to build a proof-of-c…" at bounding box center [1374, 473] width 306 height 200
drag, startPoint x: 1286, startPoint y: 363, endPoint x: 1247, endPoint y: 367, distance: 39.2
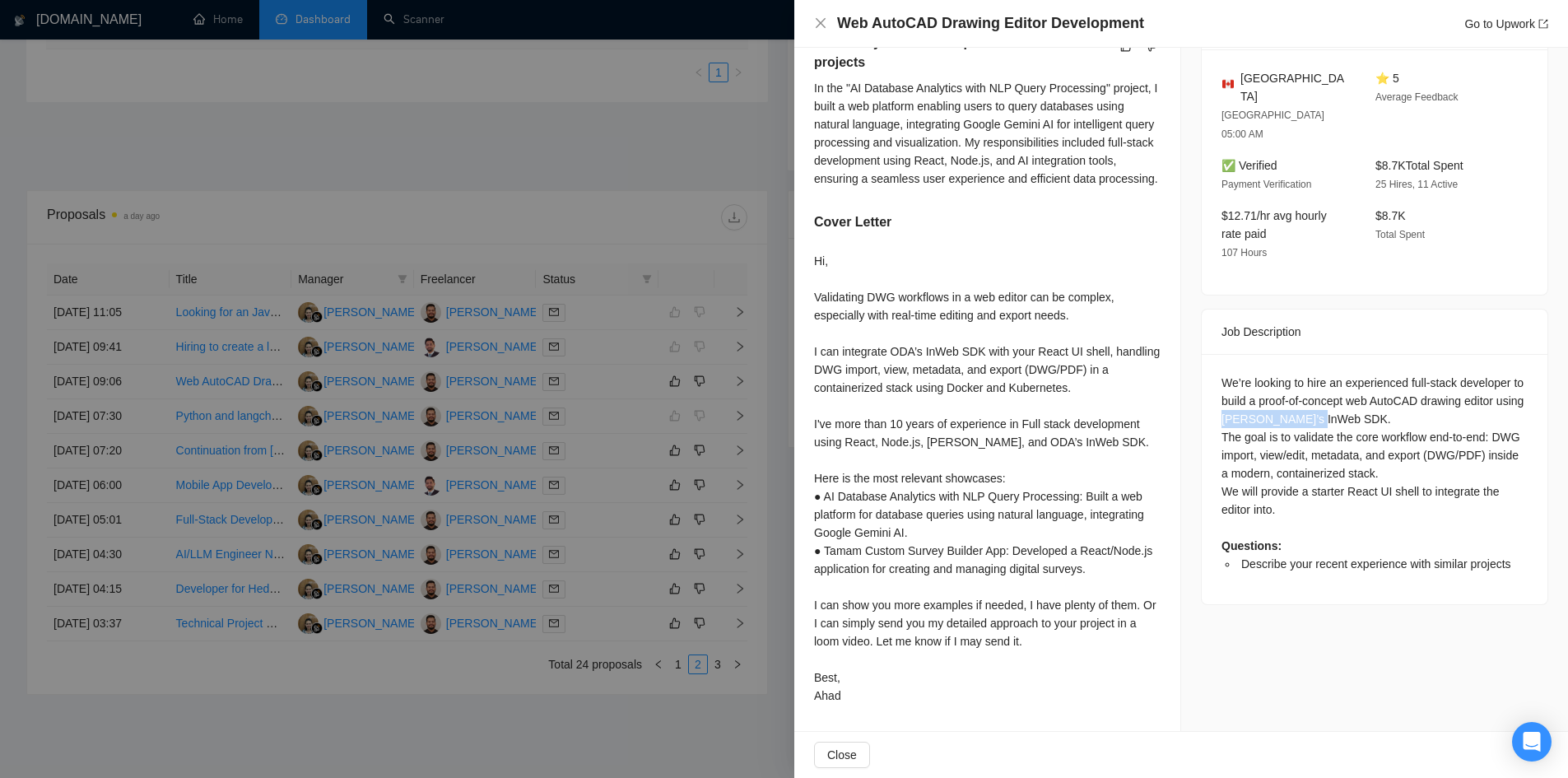
click at [1247, 374] on div "We’re looking to hire an experienced full-stack developer to build a proof-of-c…" at bounding box center [1374, 473] width 306 height 200
copy div "[PERSON_NAME]’s InWeb SDK."
click at [774, 363] on div at bounding box center [784, 389] width 1568 height 778
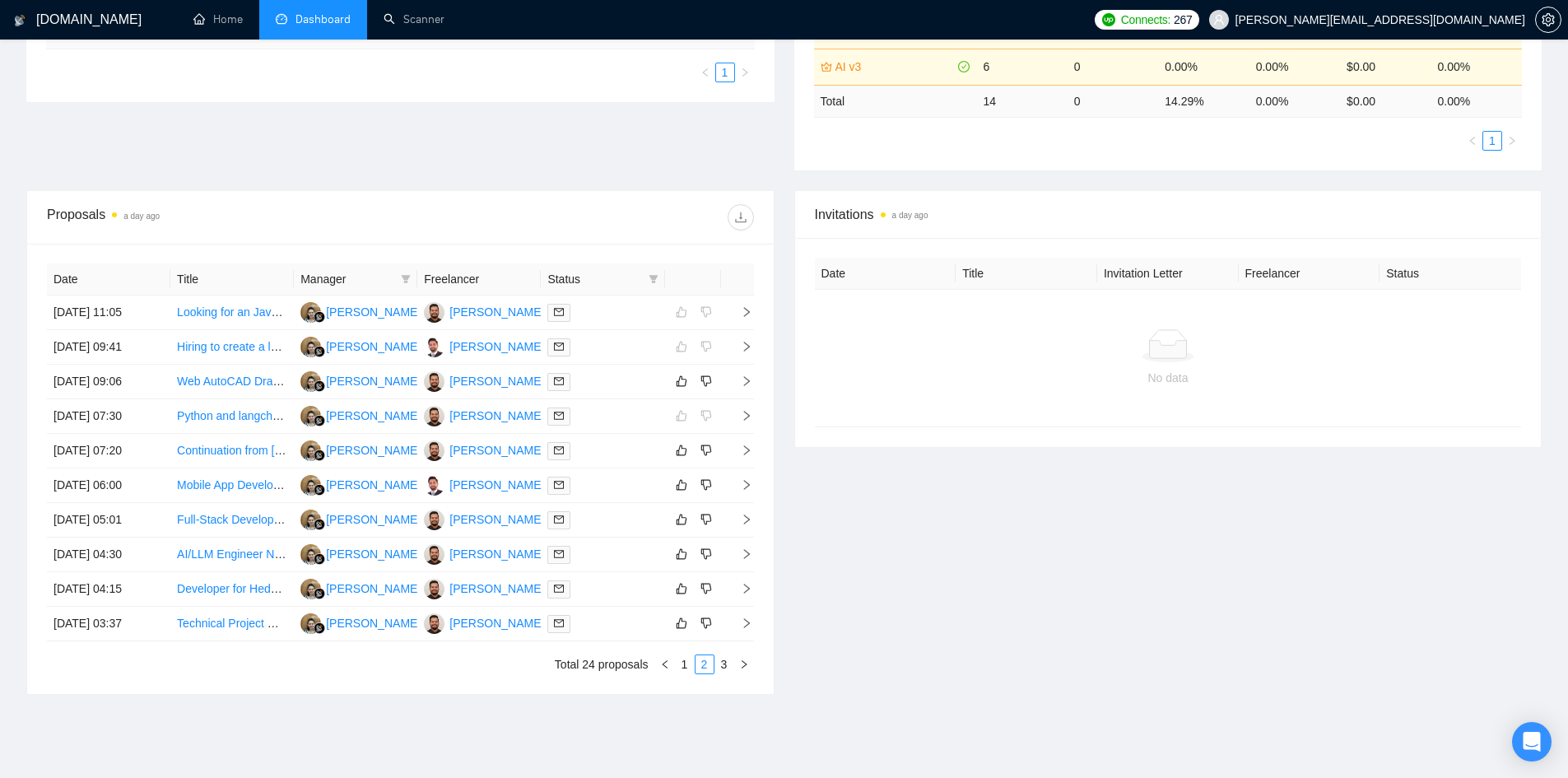
click at [766, 370] on div "Date Title Manager Freelancer Status [DATE] 11:05 Looking for an Javascript dev…" at bounding box center [401, 469] width 747 height 450
click at [702, 381] on icon "dislike" at bounding box center [706, 382] width 11 height 11
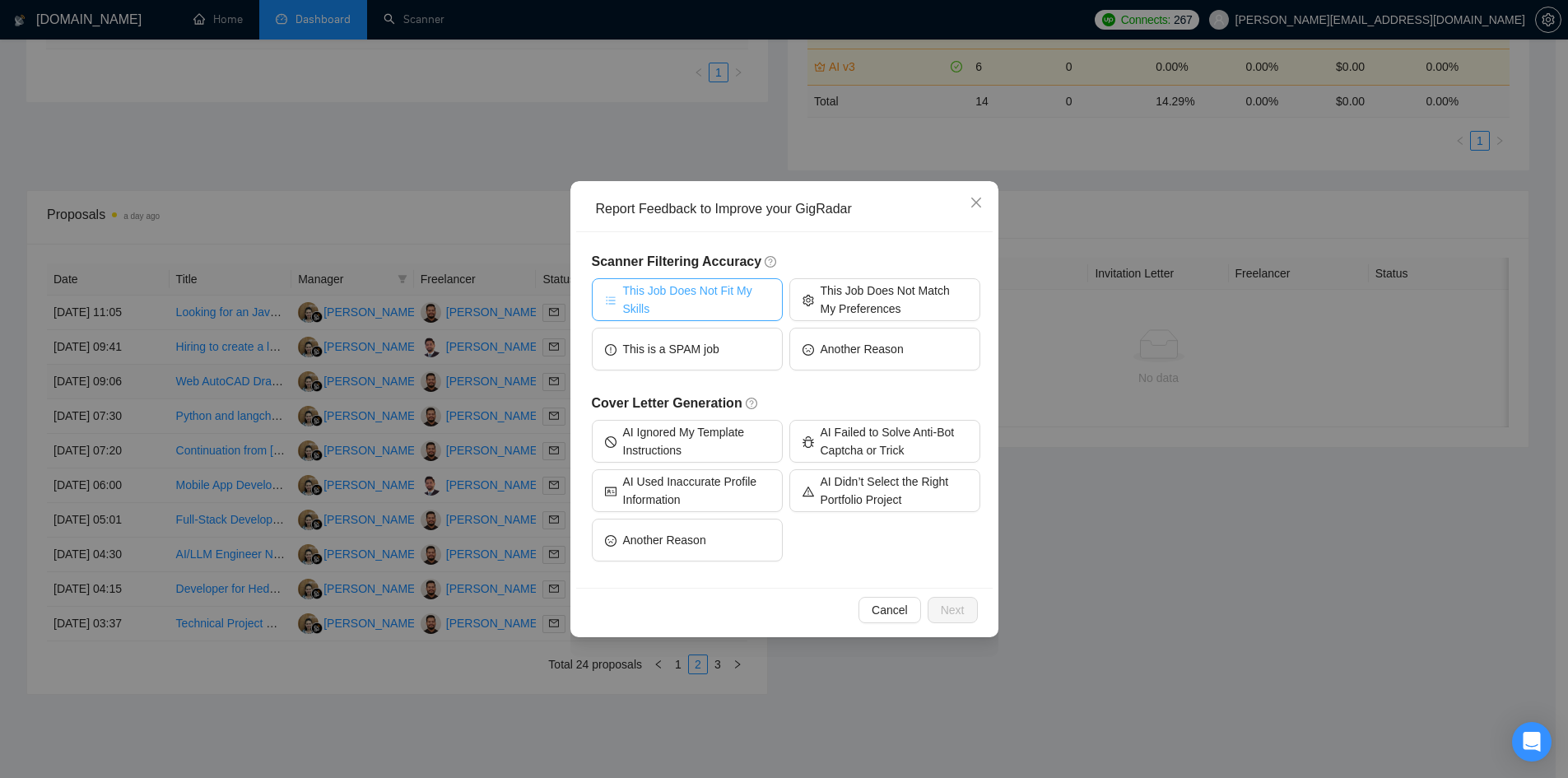
click at [688, 289] on span "This Job Does Not Fit My Skills" at bounding box center [696, 300] width 147 height 36
click at [968, 603] on button "Next" at bounding box center [952, 609] width 50 height 26
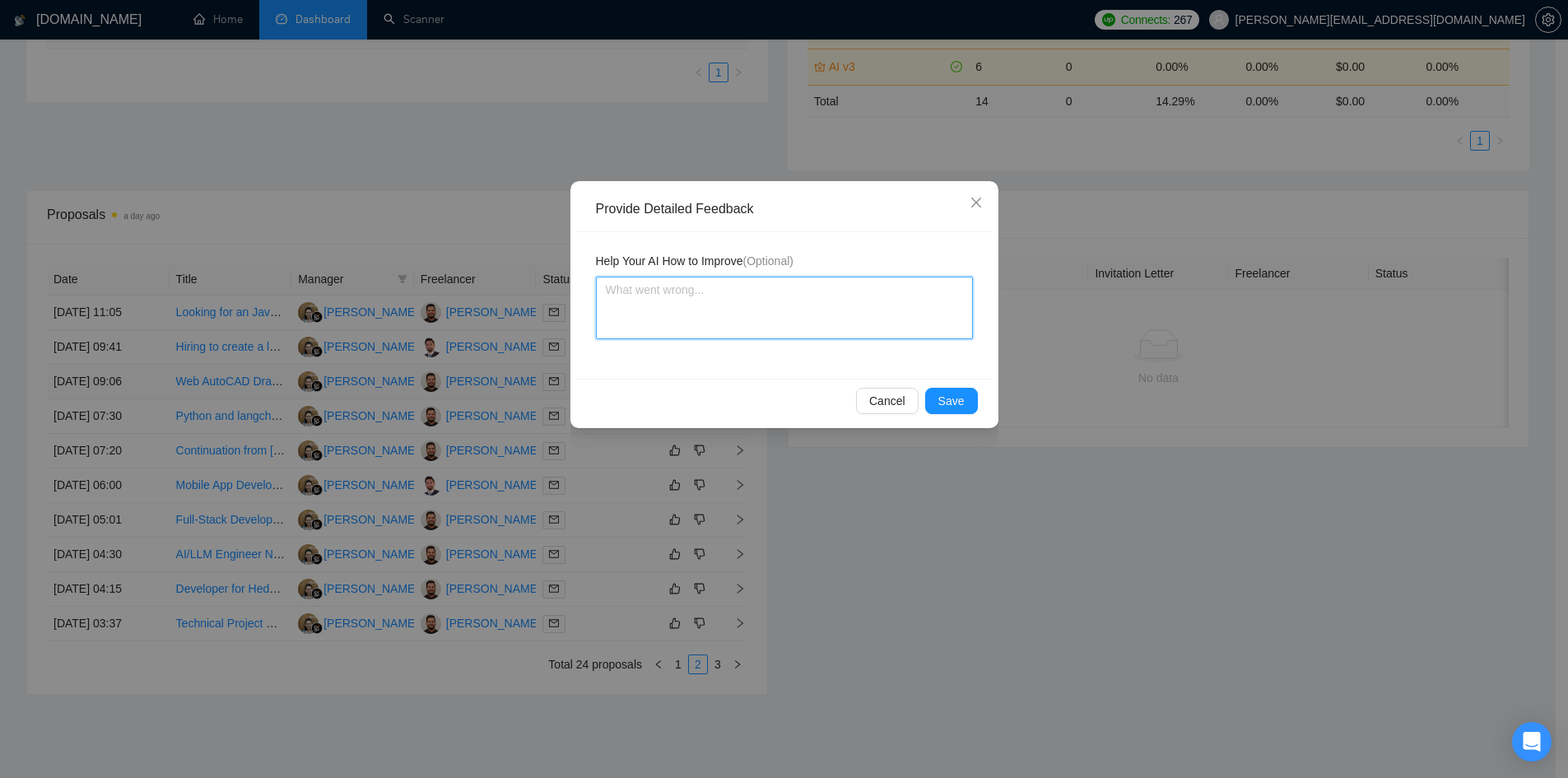
click at [694, 304] on textarea at bounding box center [784, 308] width 377 height 63
paste textarea "[PERSON_NAME]’s InWeb SDK."
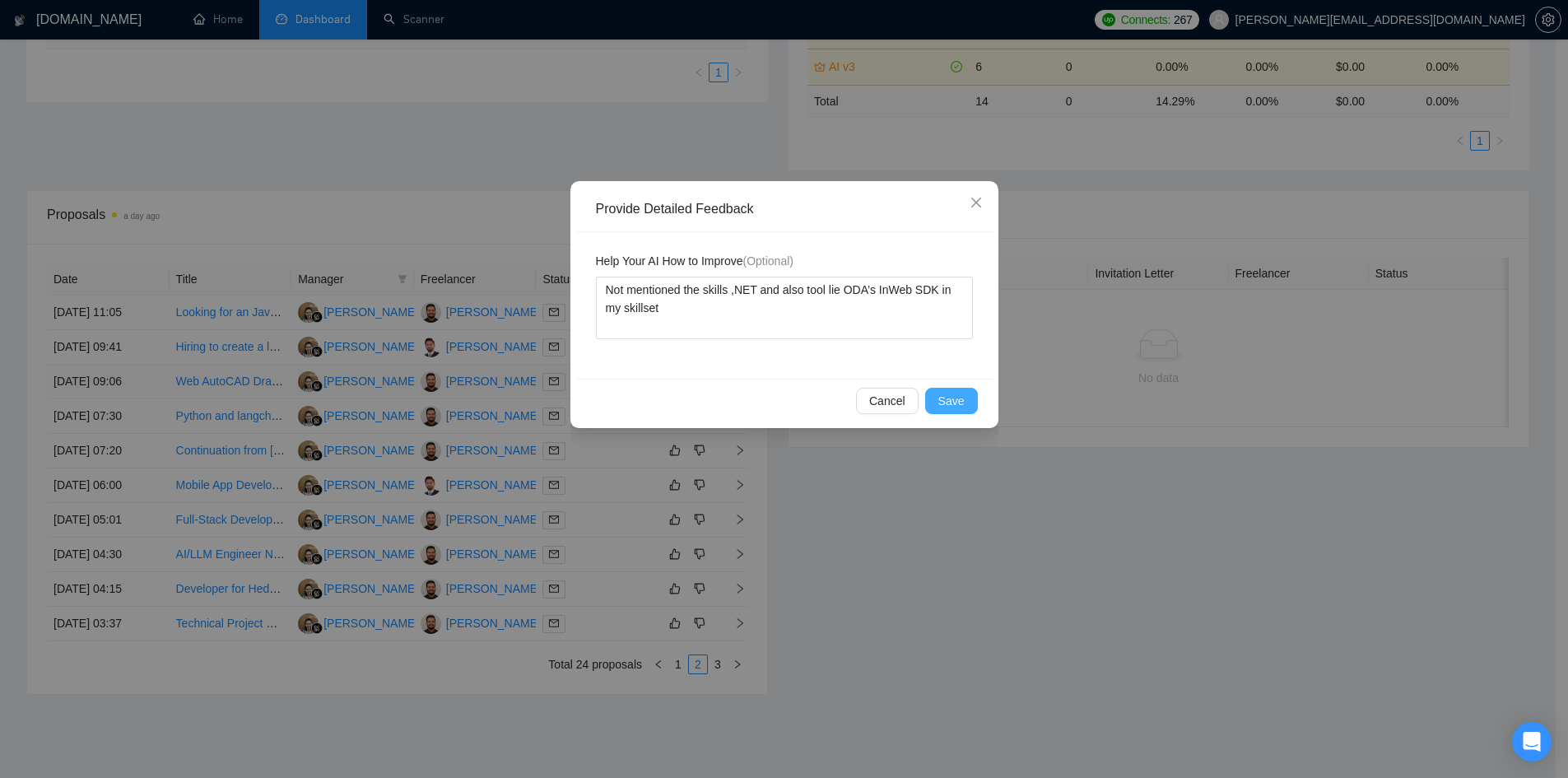
click at [947, 398] on span "Save" at bounding box center [951, 401] width 26 height 18
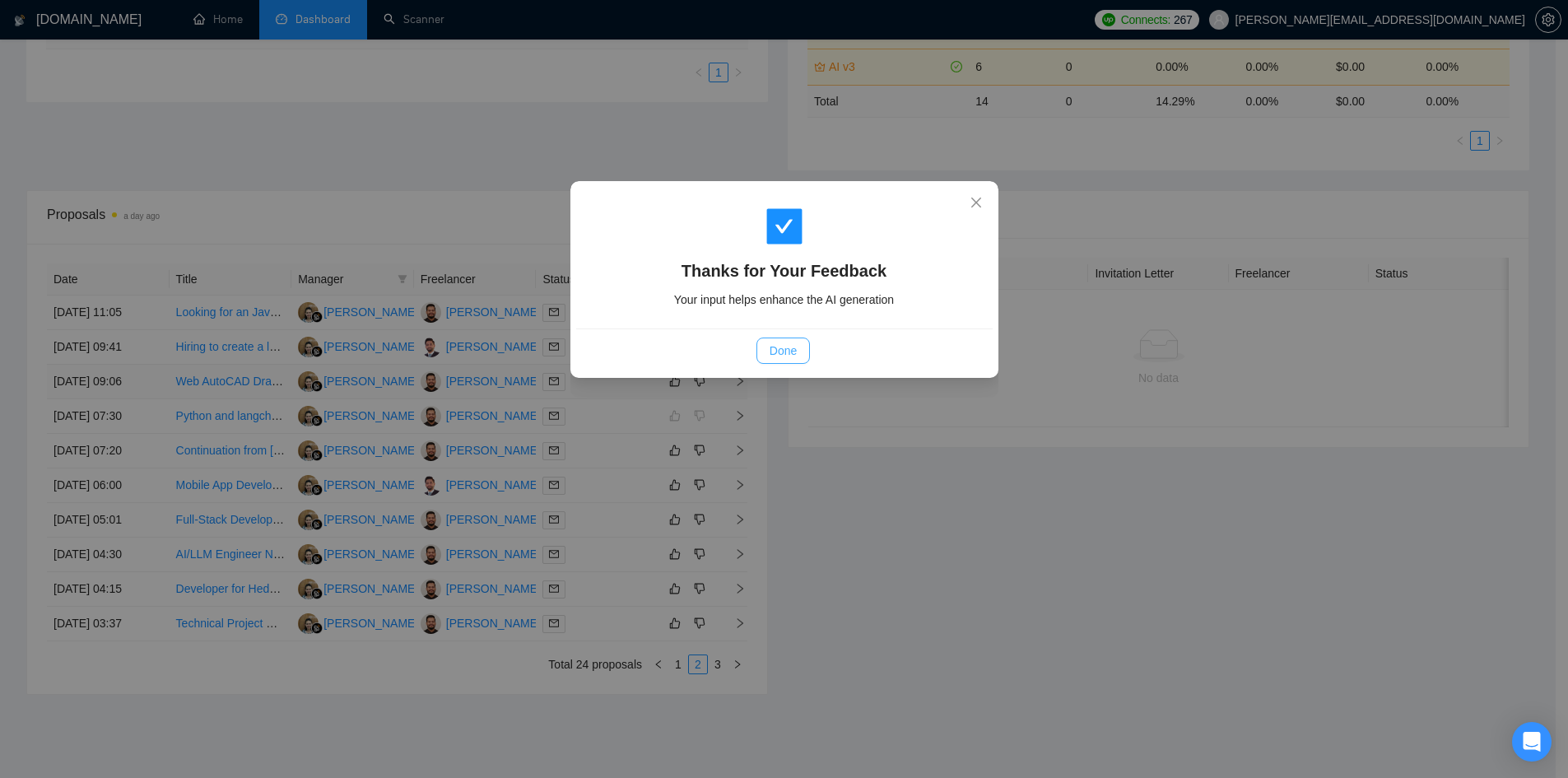
click at [783, 358] on span "Done" at bounding box center [783, 351] width 27 height 18
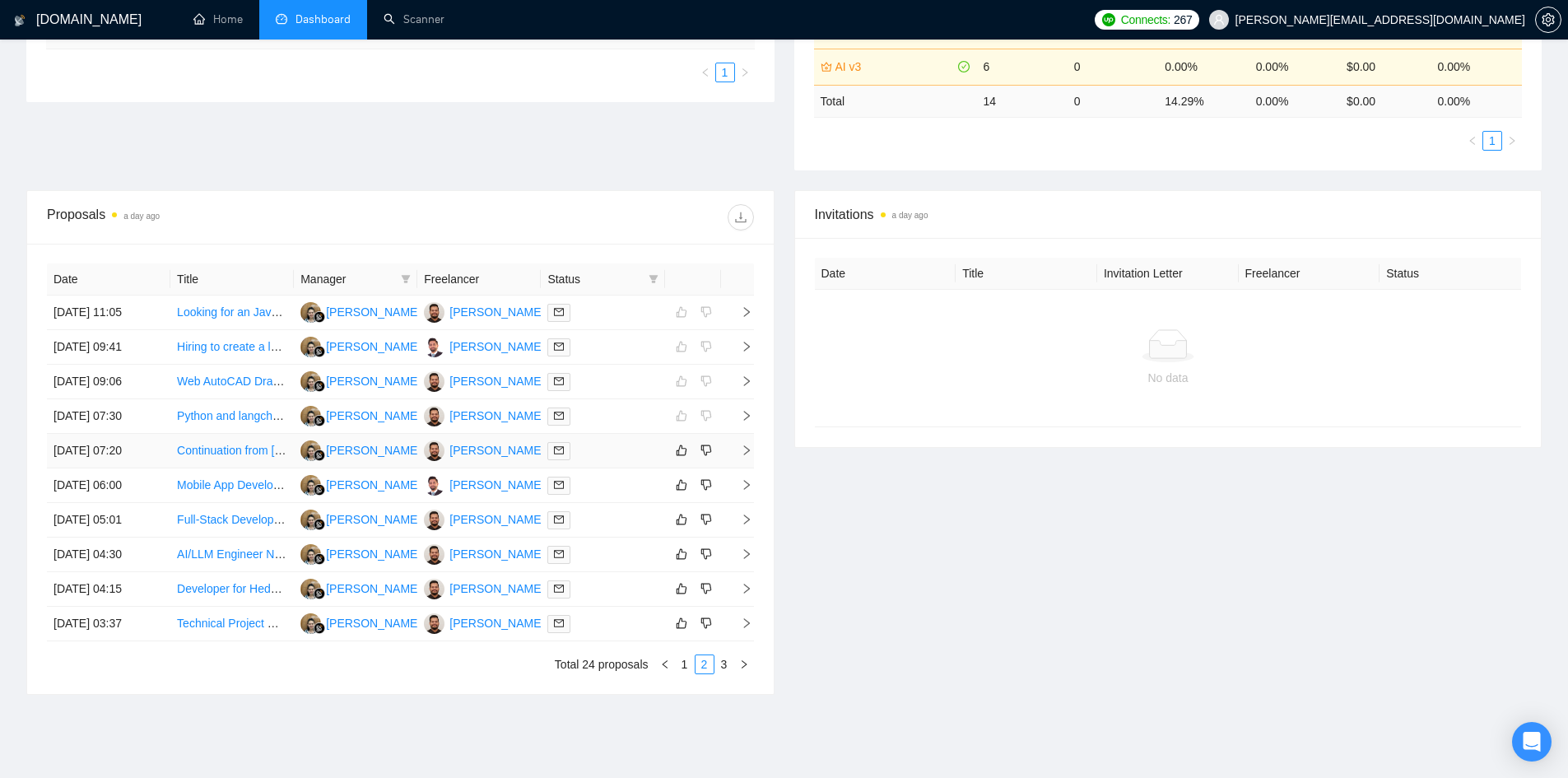
click at [743, 446] on icon "right" at bounding box center [746, 450] width 12 height 12
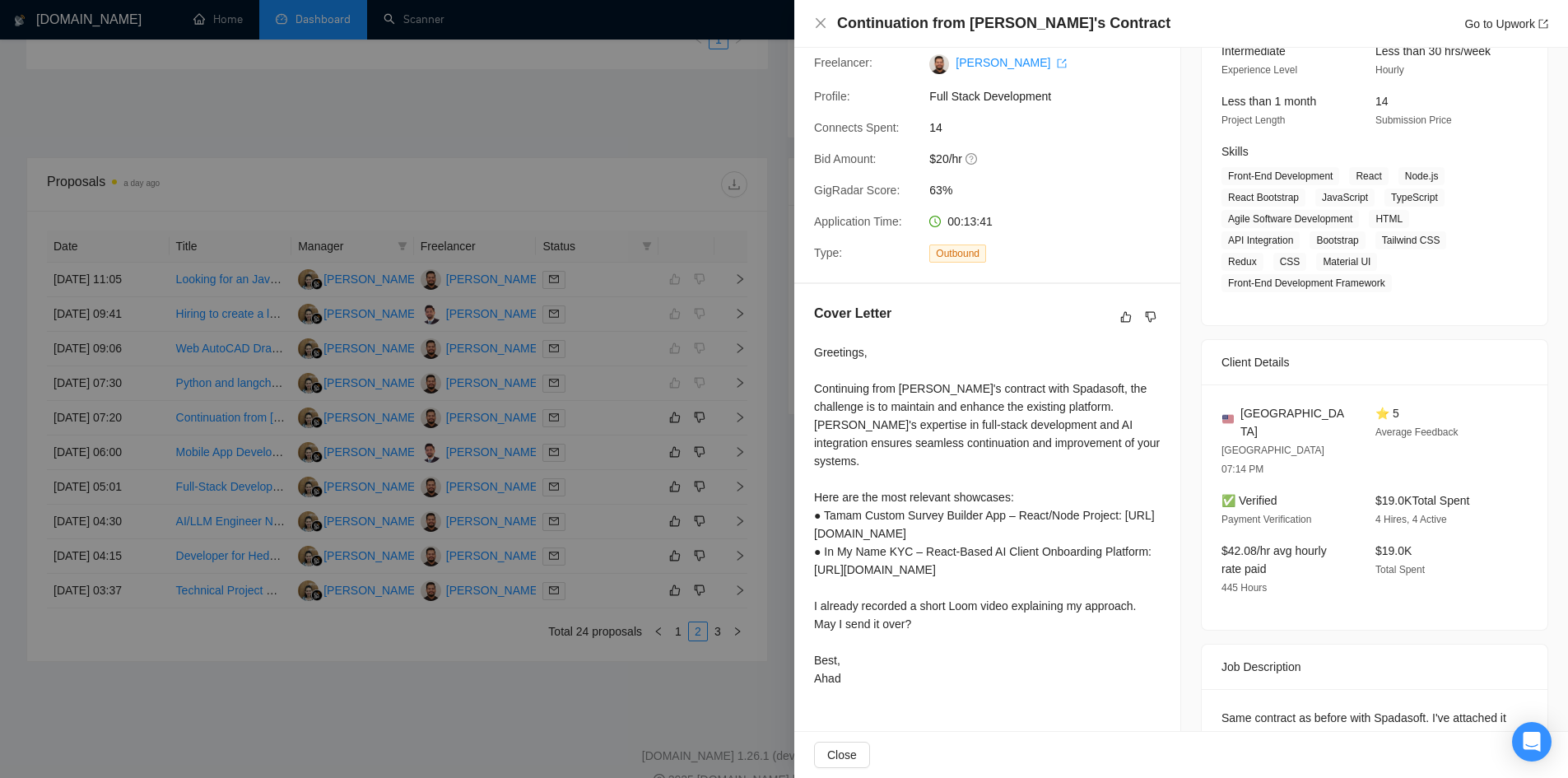
scroll to position [476, 0]
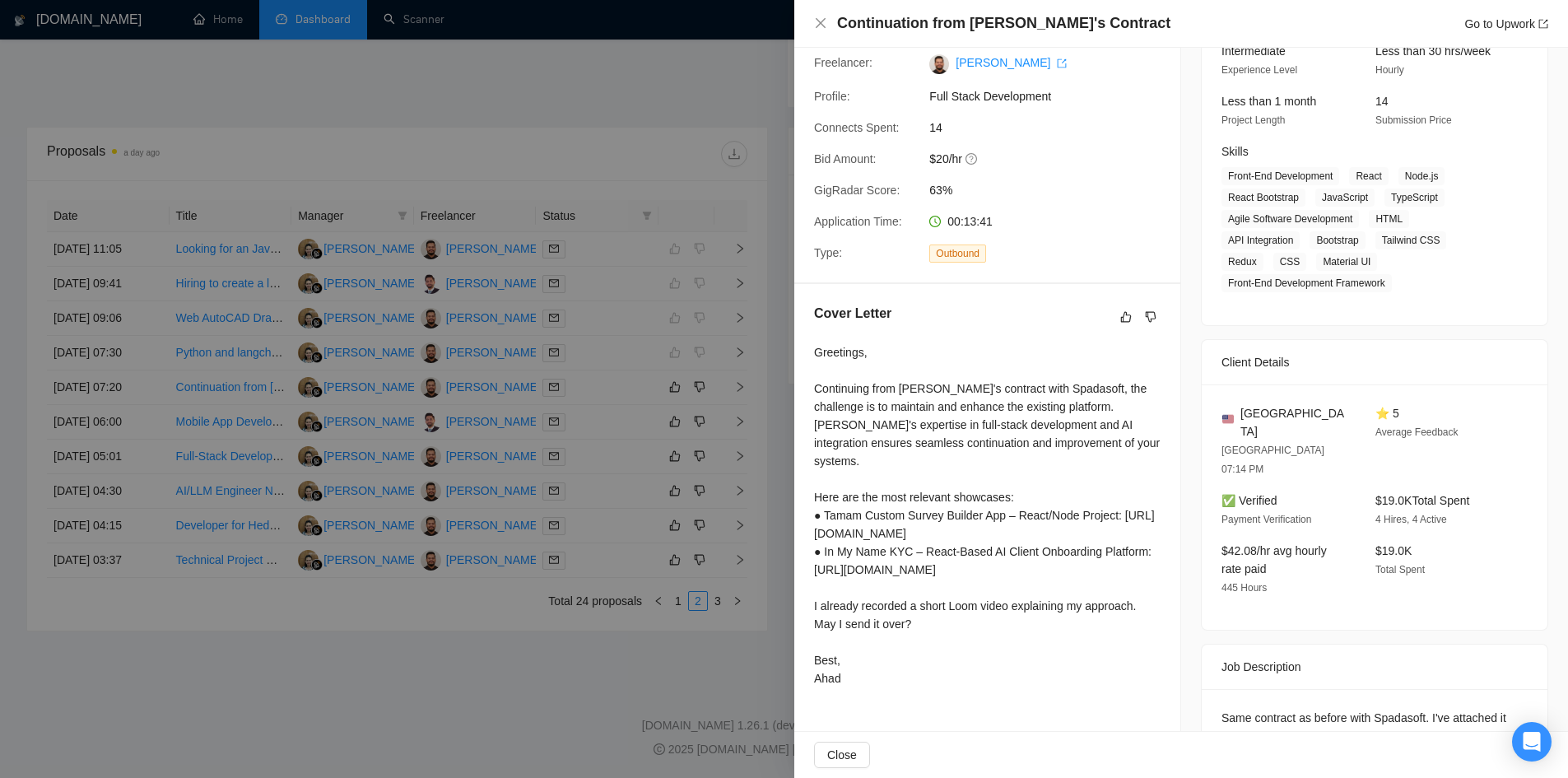
click at [627, 724] on div at bounding box center [784, 389] width 1568 height 778
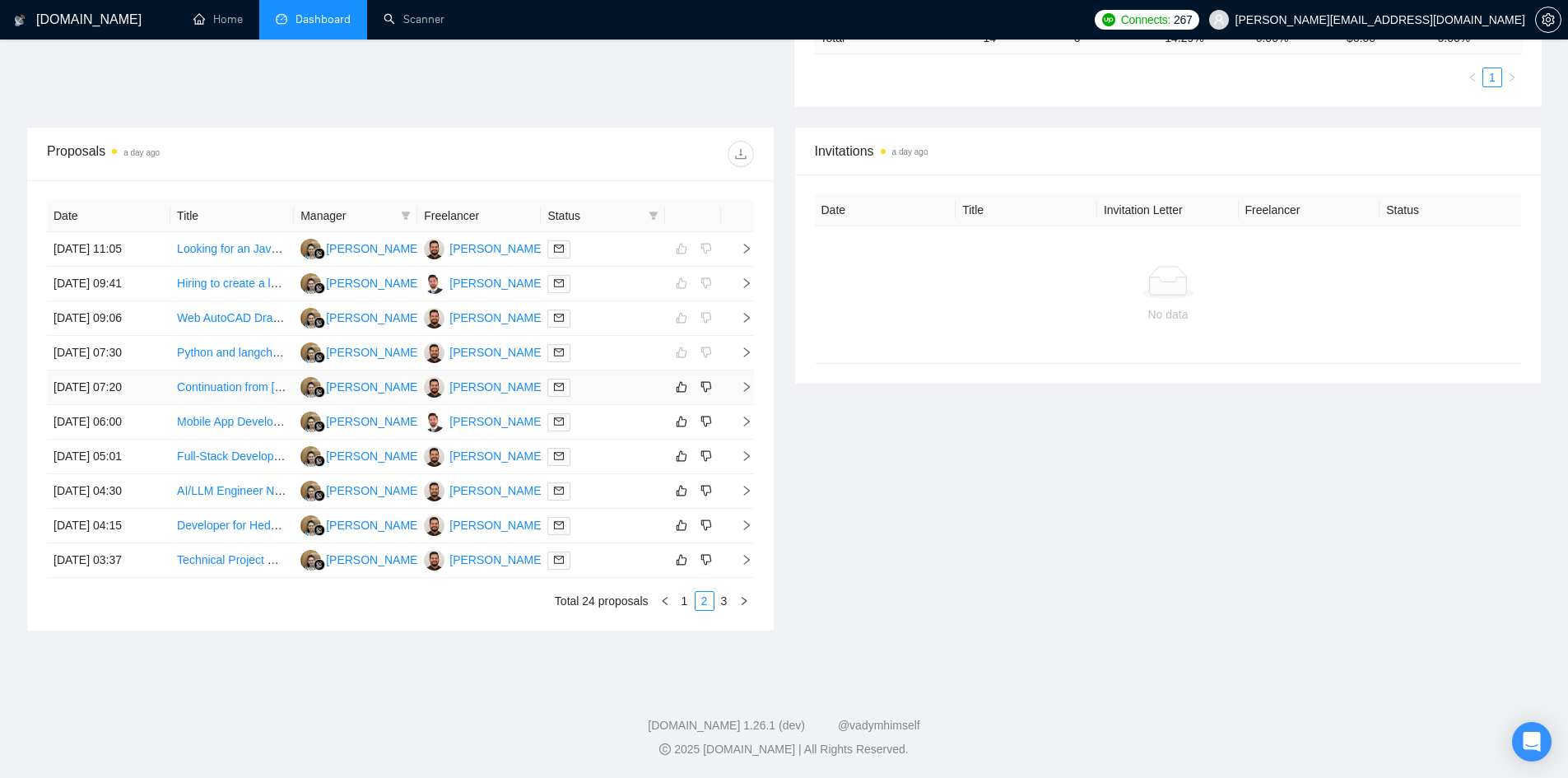
click at [742, 388] on icon "right" at bounding box center [746, 386] width 12 height 12
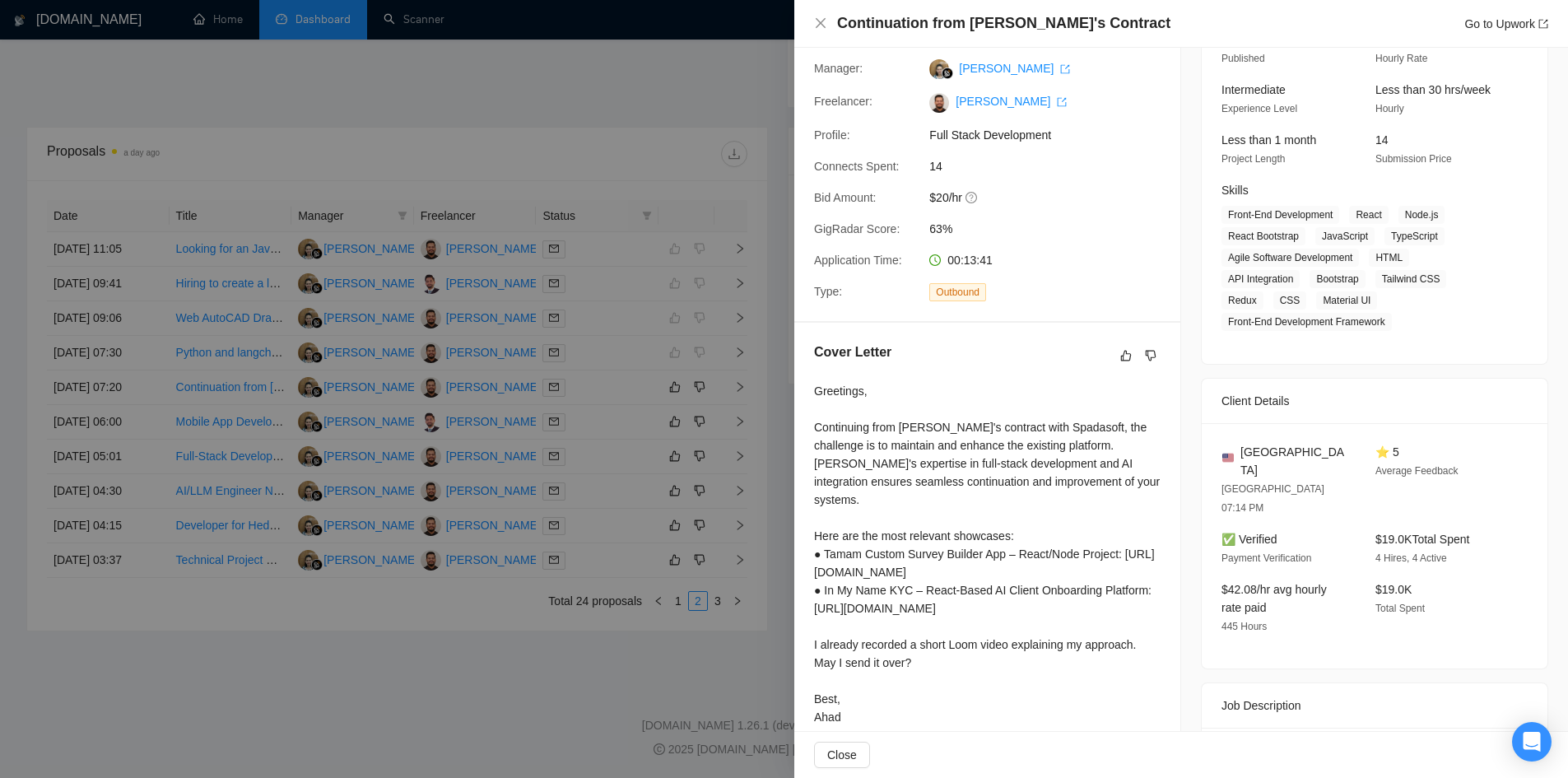
scroll to position [177, 0]
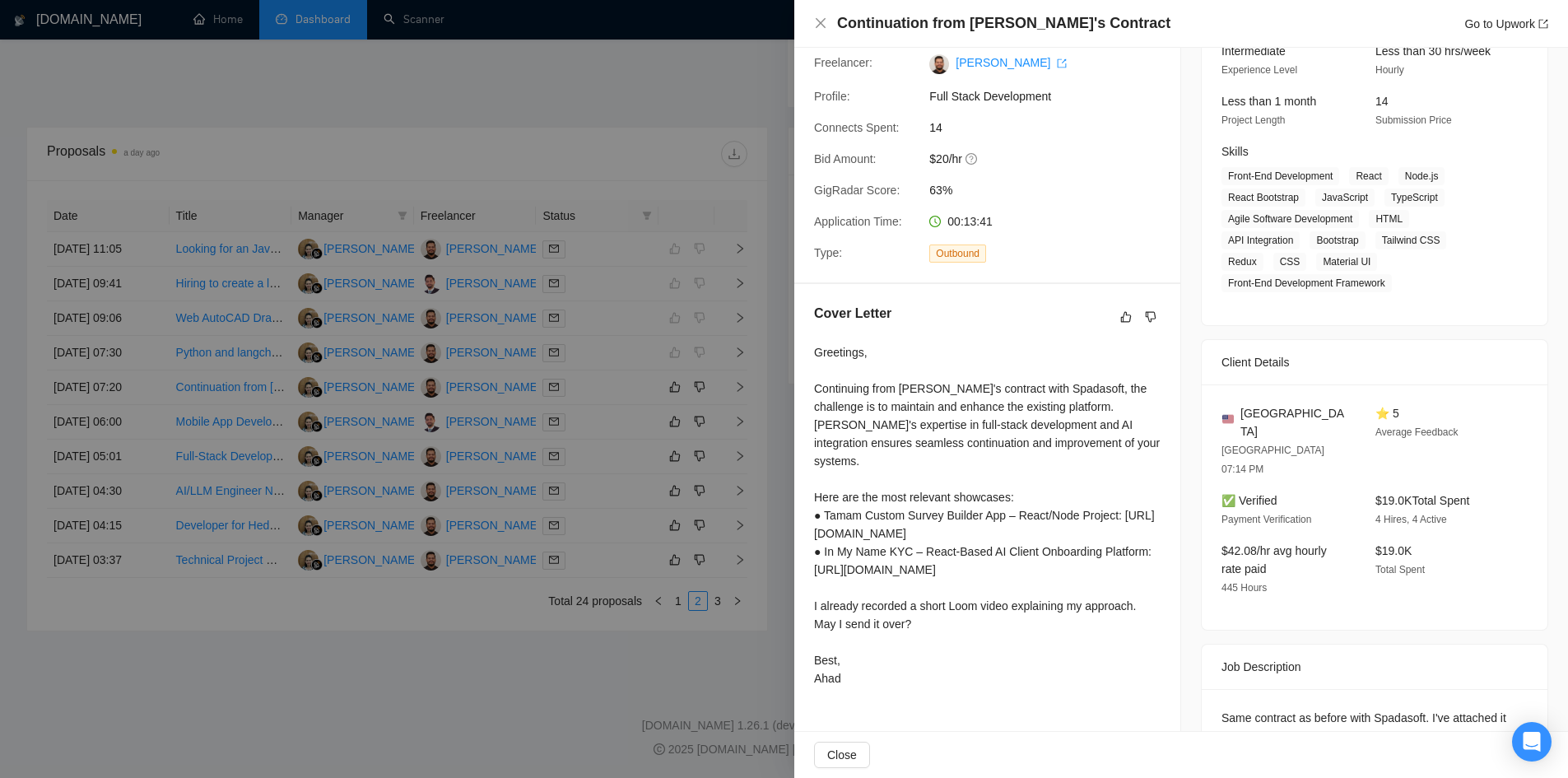
click at [1378, 709] on div "Same contract as before with Spadasoft. I've attached it here again for our rec…" at bounding box center [1374, 727] width 306 height 36
copy div "Spadasoft"
drag, startPoint x: 686, startPoint y: 741, endPoint x: 425, endPoint y: 604, distance: 294.8
click at [684, 741] on div at bounding box center [784, 389] width 1568 height 778
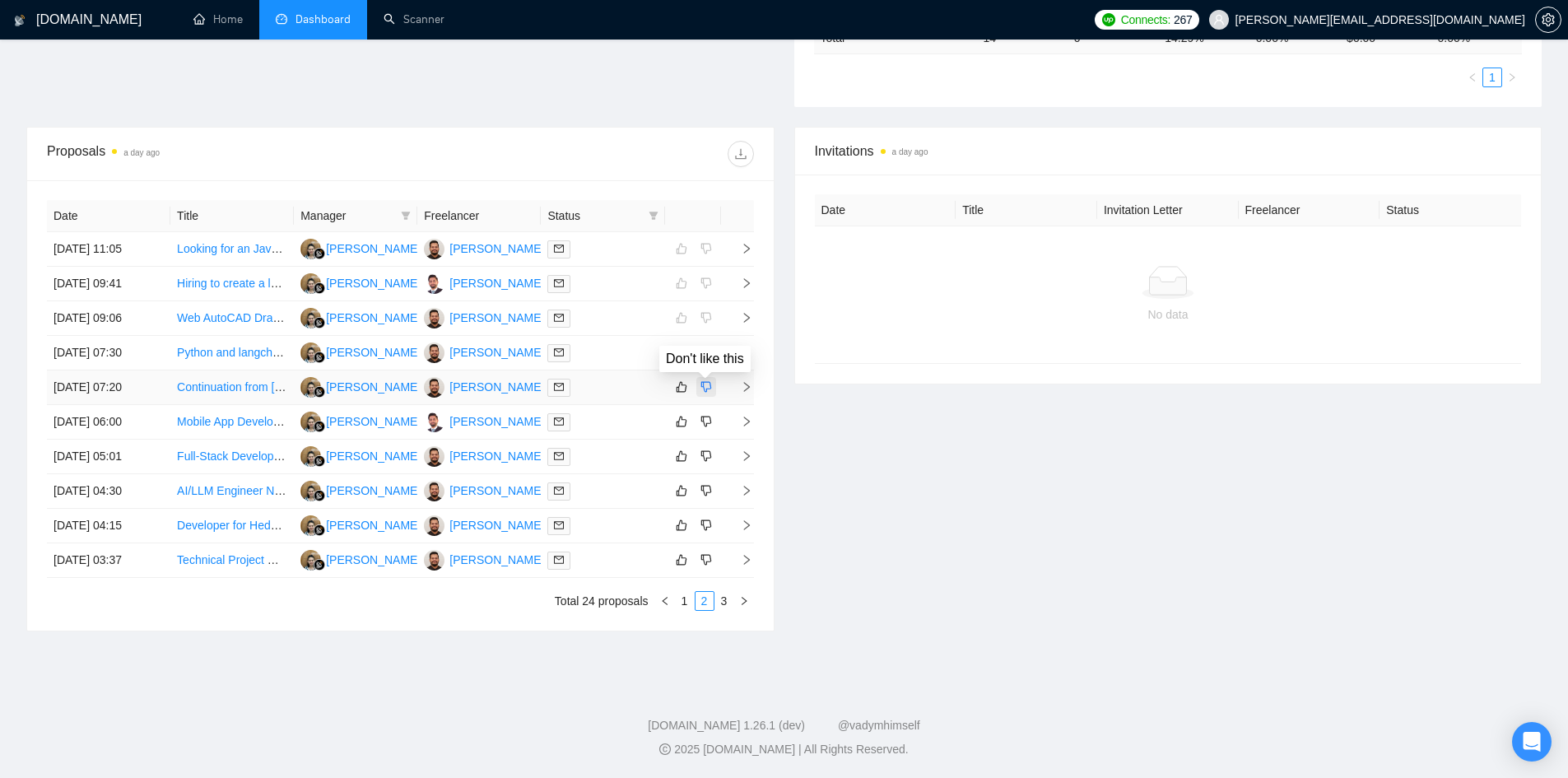
click at [710, 387] on icon "dislike" at bounding box center [706, 387] width 11 height 11
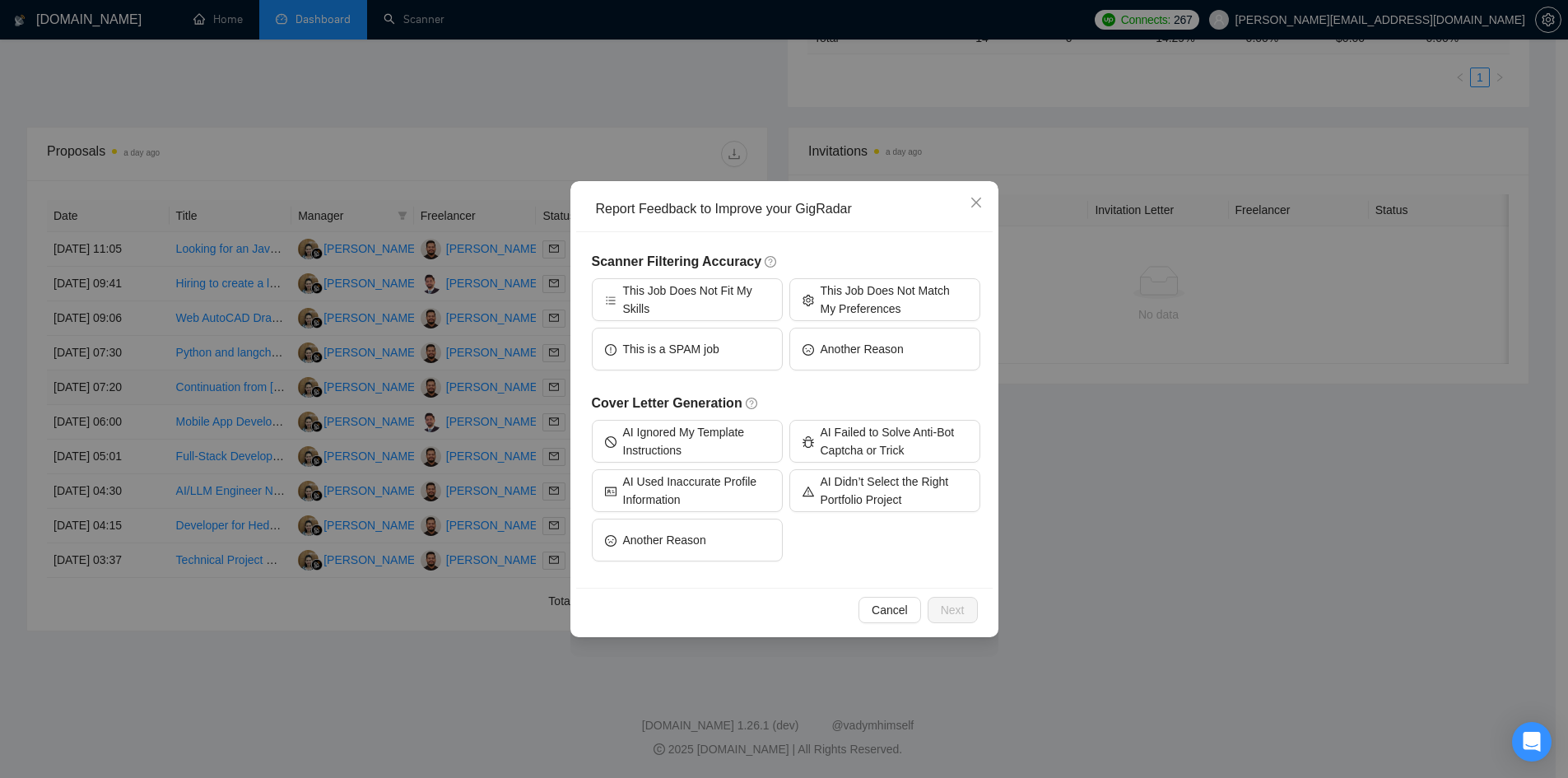
click at [854, 278] on div "Scanner Filtering Accuracy This Job Does Not Fit My Skills This Job Does Not Ma…" at bounding box center [786, 322] width 389 height 141
click at [858, 290] on span "This Job Does Not Match My Preferences" at bounding box center [893, 300] width 147 height 36
click at [962, 614] on span "Next" at bounding box center [952, 610] width 24 height 18
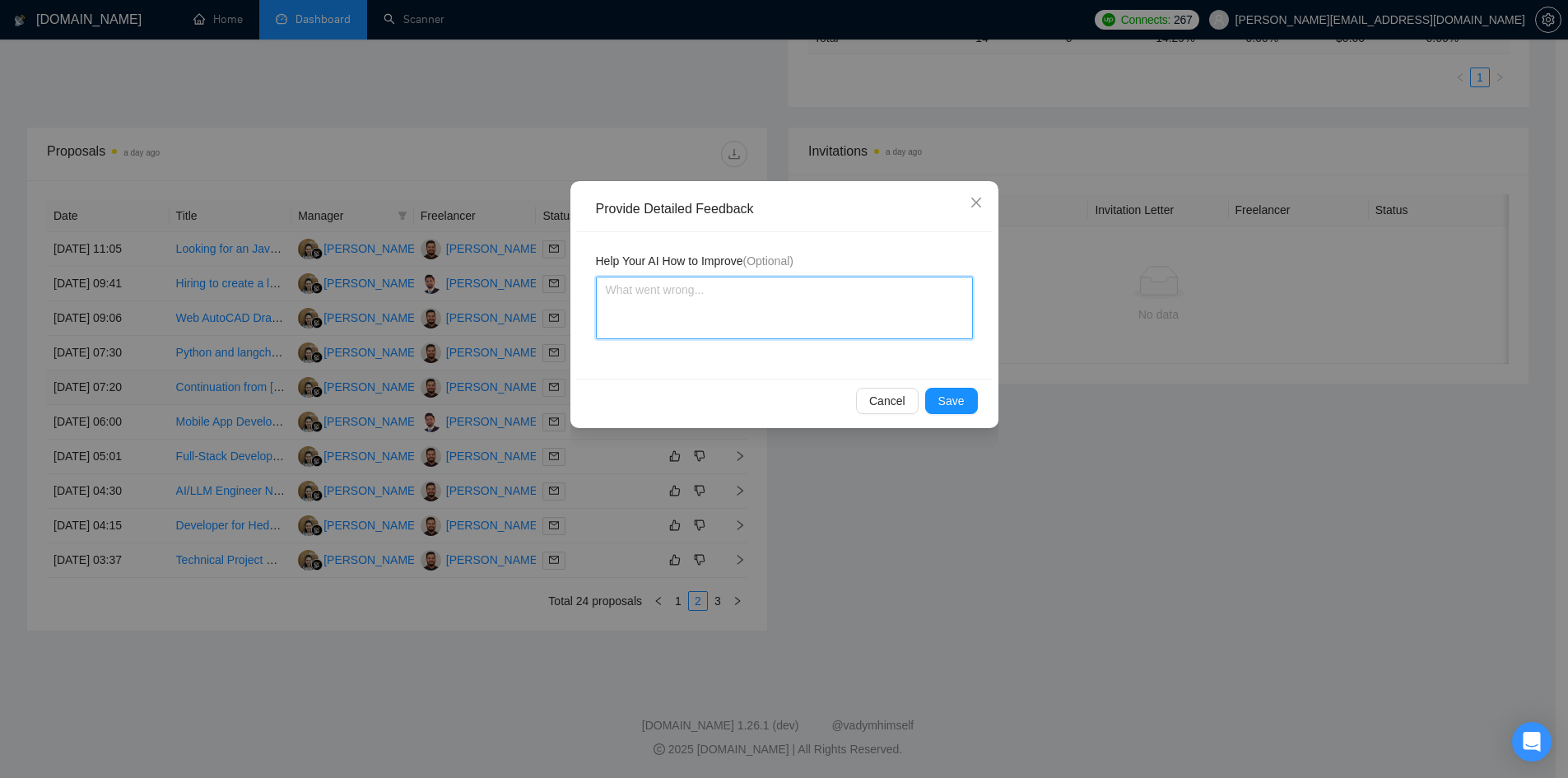
click at [629, 302] on textarea at bounding box center [784, 308] width 377 height 63
paste textarea "Spadasoft"
click at [769, 321] on textarea "He is asking Spadasoft (a separate company) to continue the work." at bounding box center [784, 308] width 377 height 63
drag, startPoint x: 769, startPoint y: 321, endPoint x: 757, endPoint y: 321, distance: 12.0
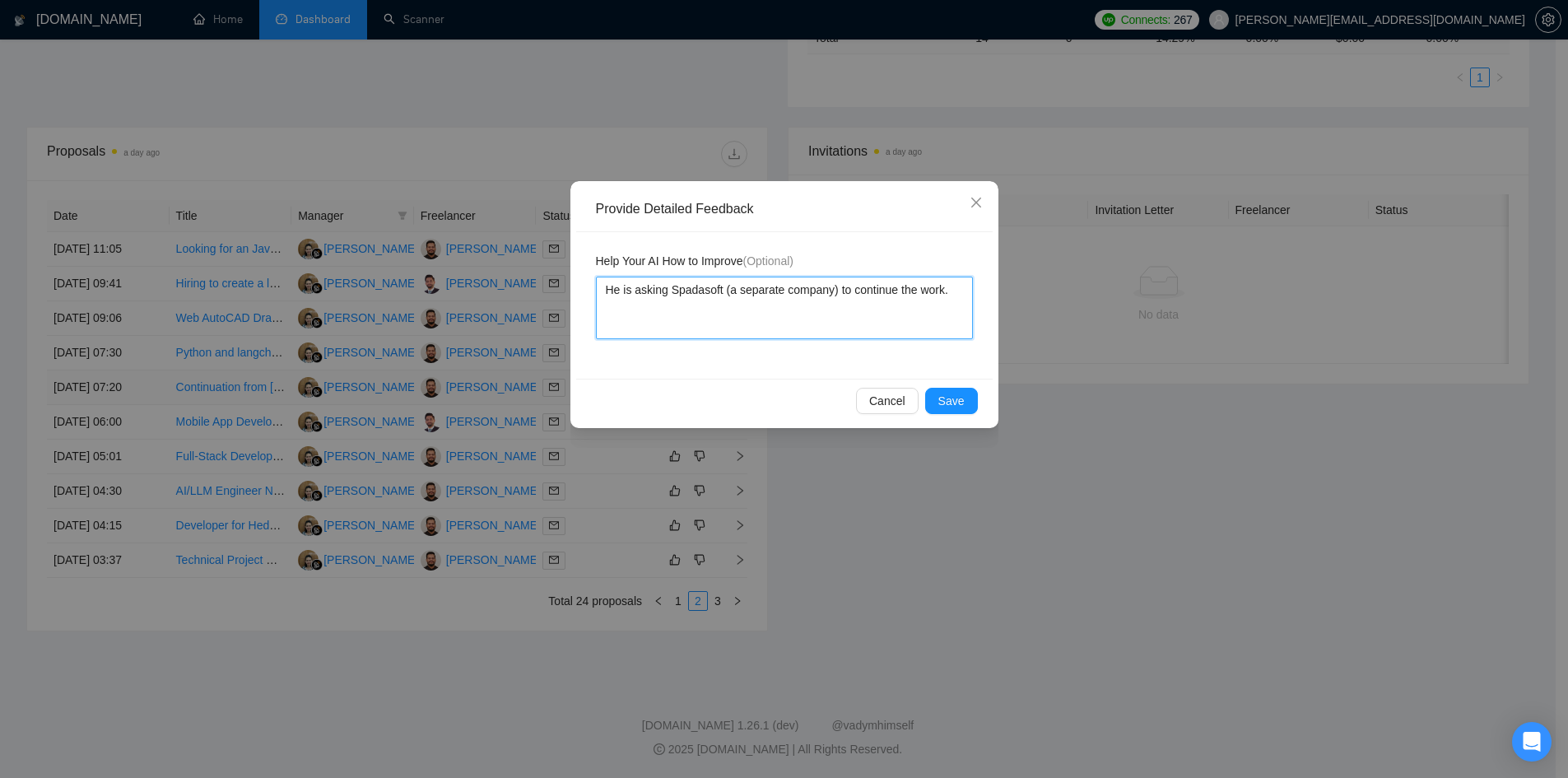
click at [769, 321] on textarea "He is asking Spadasoft (a separate company) to continue the work." at bounding box center [784, 308] width 377 height 63
click at [575, 293] on div "Provide Detailed Feedback Help Your AI How to Improve (Optional) He is asking S…" at bounding box center [784, 304] width 428 height 247
click at [652, 292] on textarea "He is asking Spadasoft (a separate company) to continue the work." at bounding box center [784, 308] width 377 height 63
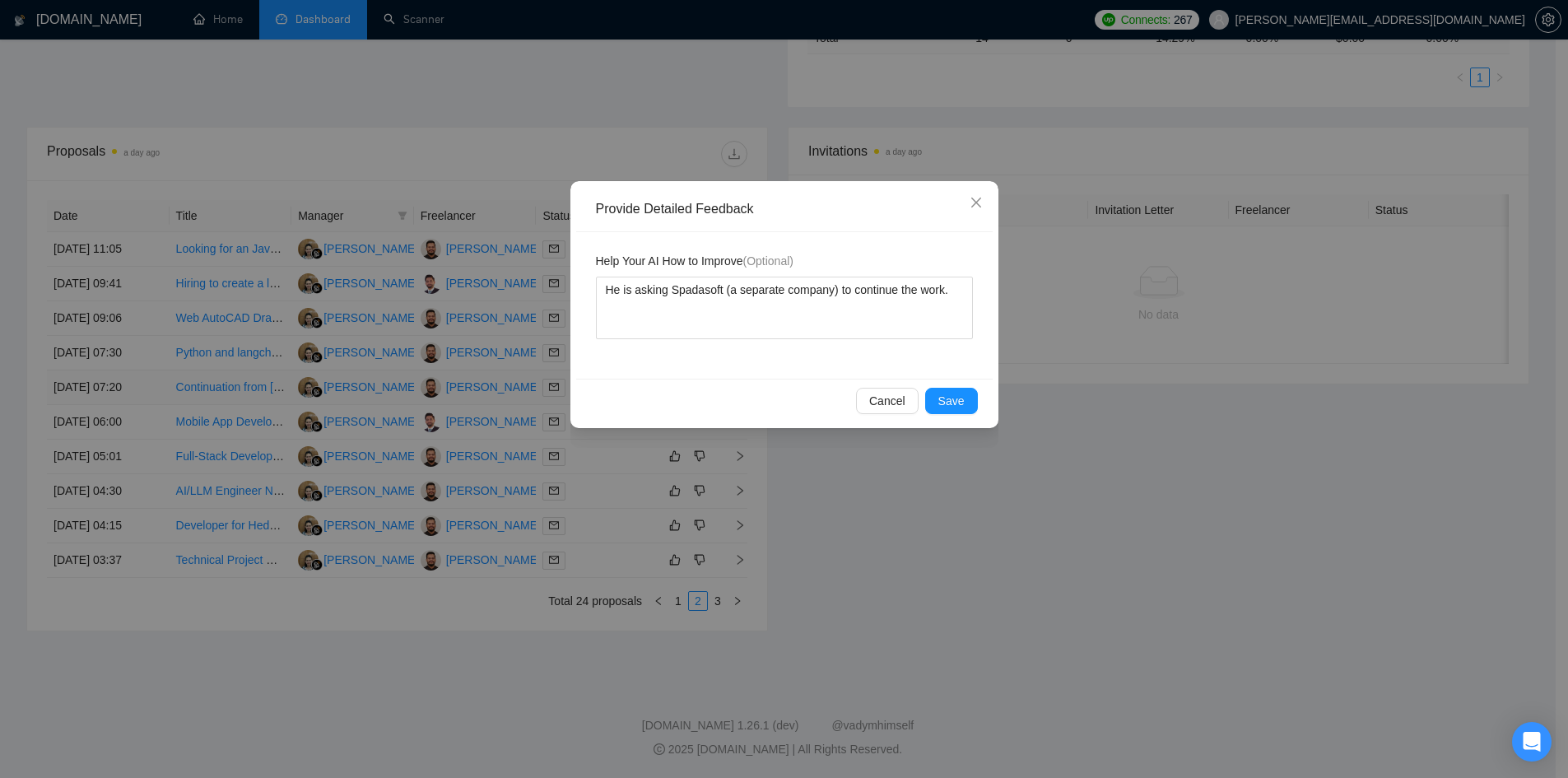
click at [346, 326] on div "Provide Detailed Feedback Help Your AI How to Improve (Optional) He is asking S…" at bounding box center [784, 389] width 1568 height 778
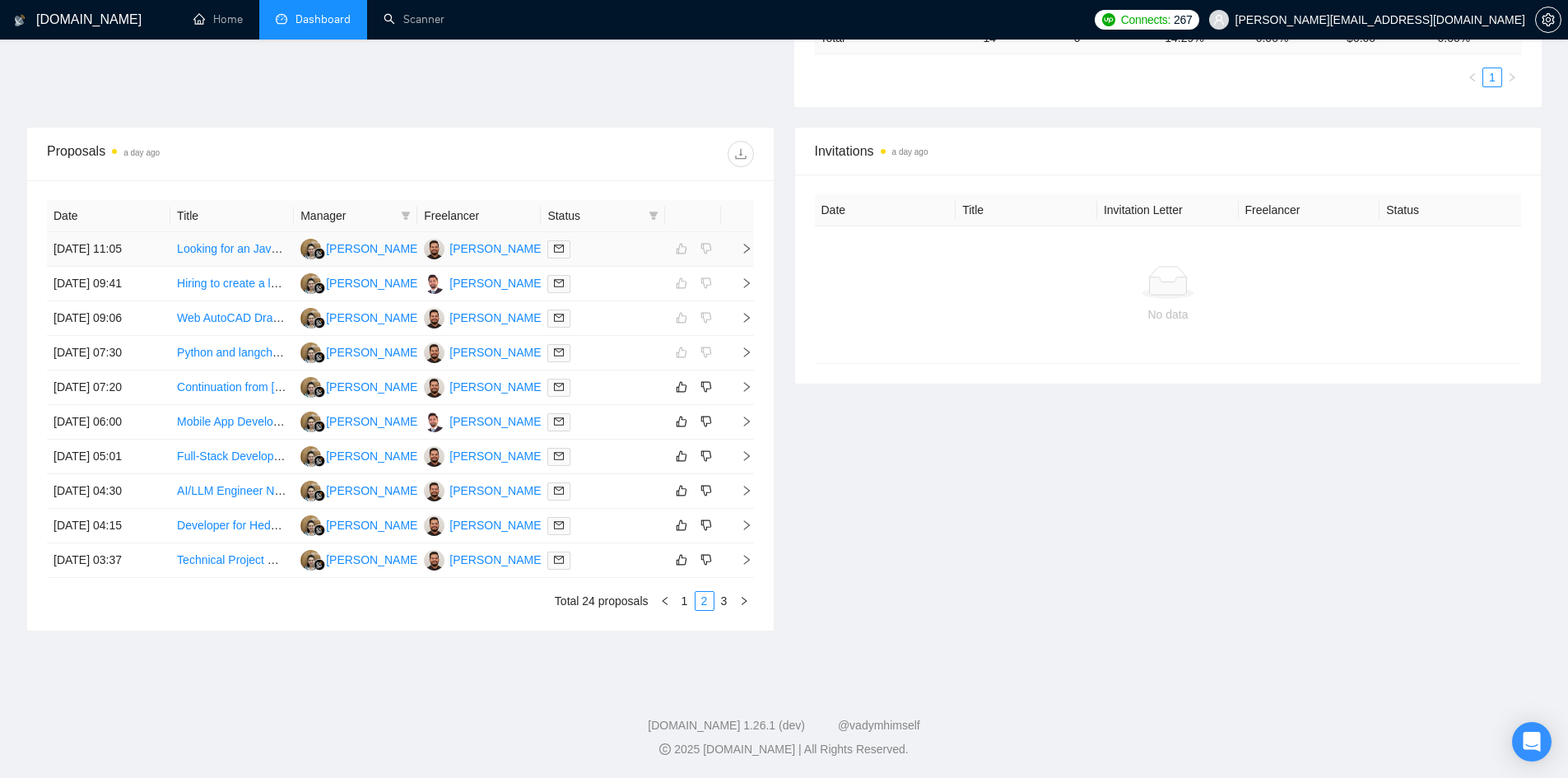
click at [521, 235] on td "[PERSON_NAME]" at bounding box center [479, 250] width 124 height 35
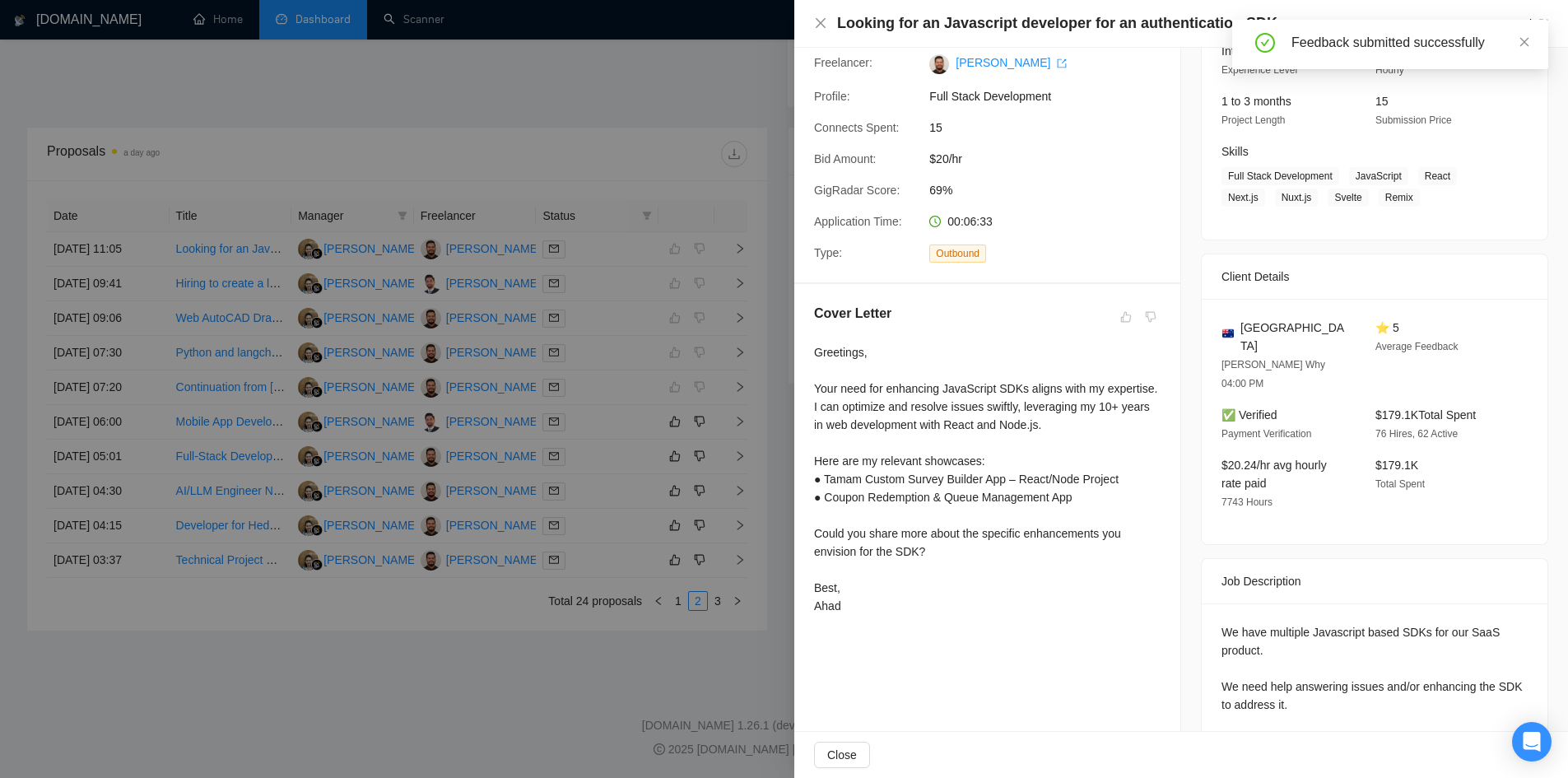
click at [576, 381] on div at bounding box center [784, 389] width 1568 height 778
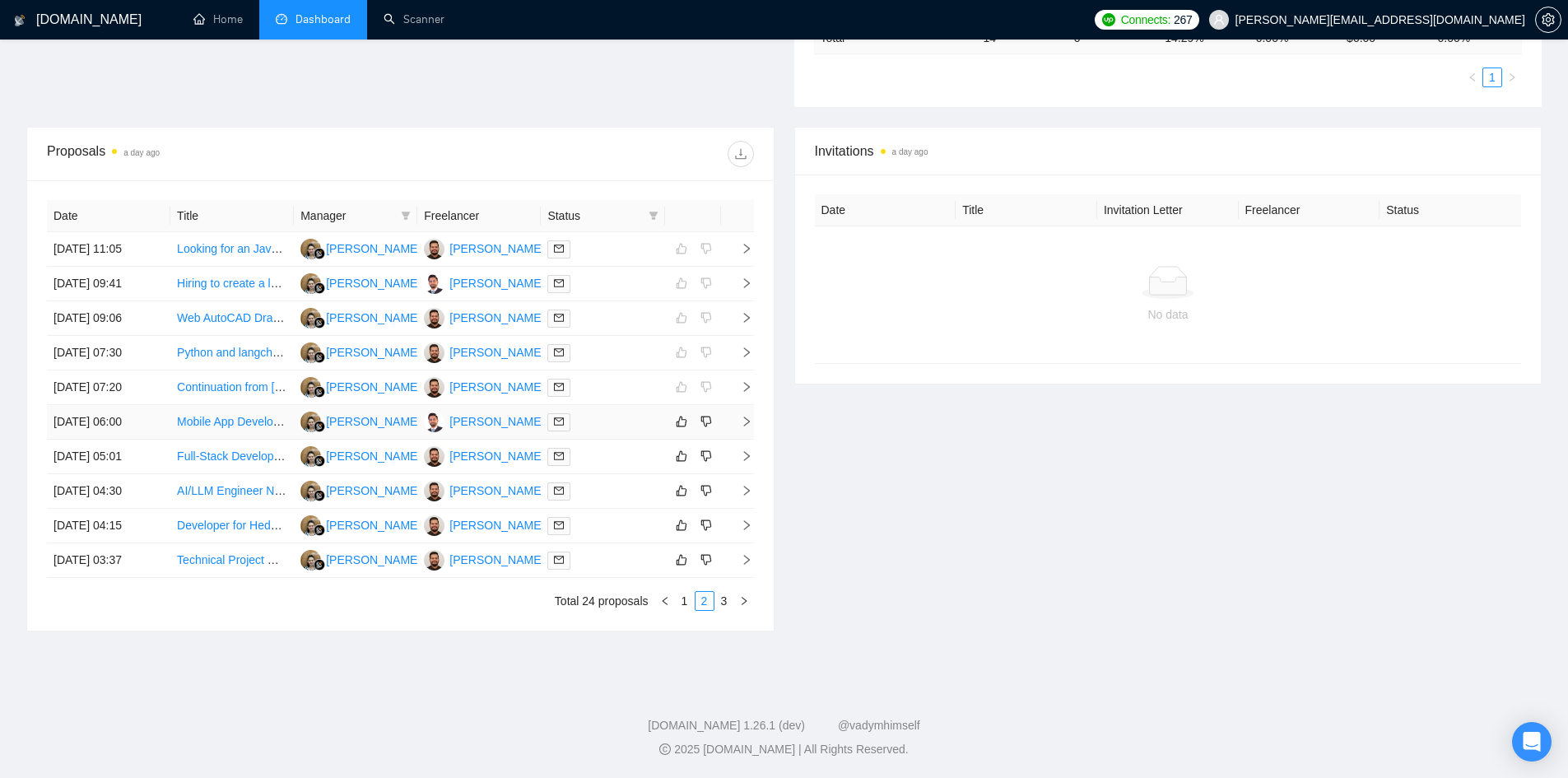
click at [745, 416] on icon "right" at bounding box center [746, 421] width 12 height 12
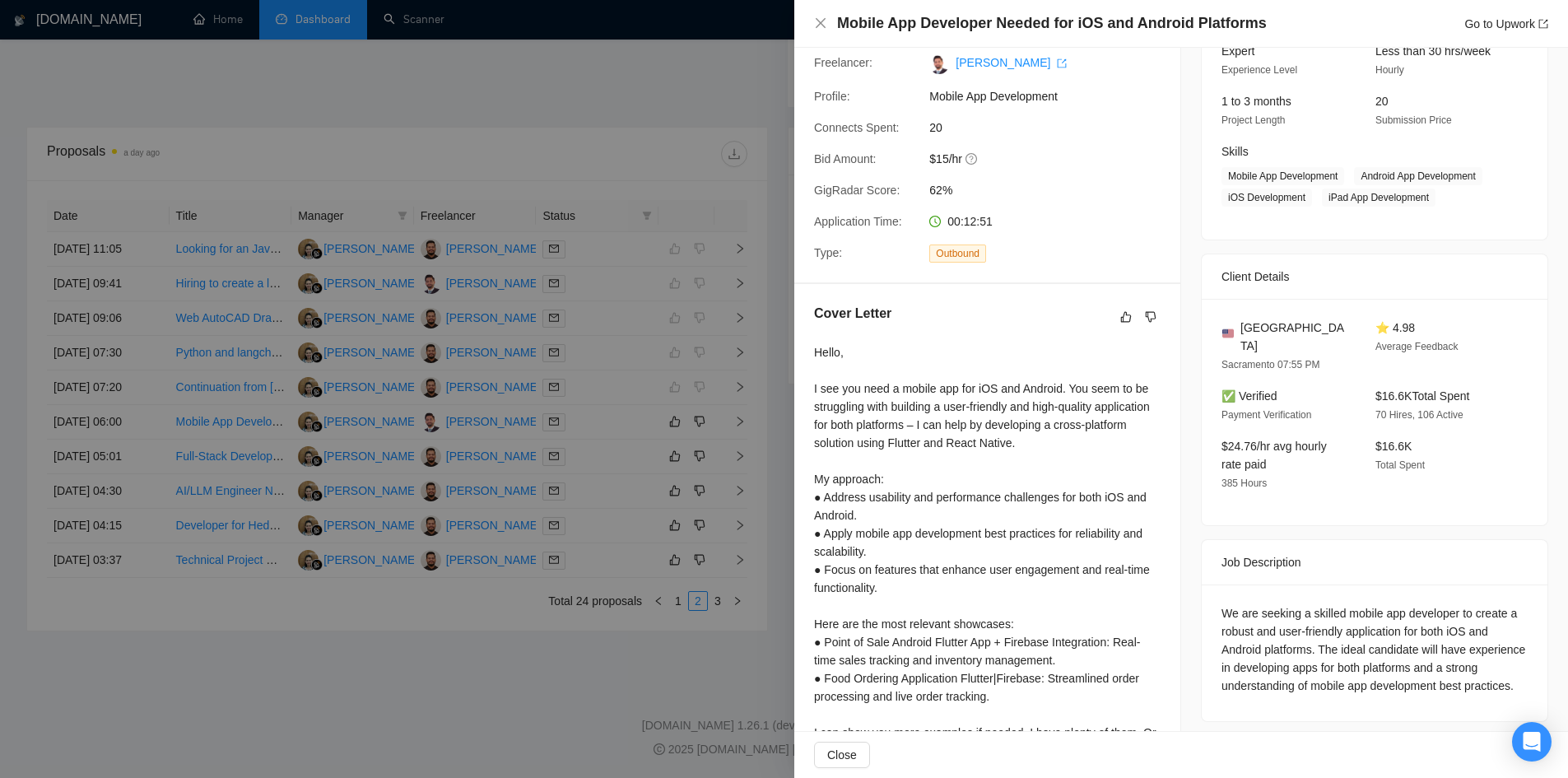
scroll to position [304, 0]
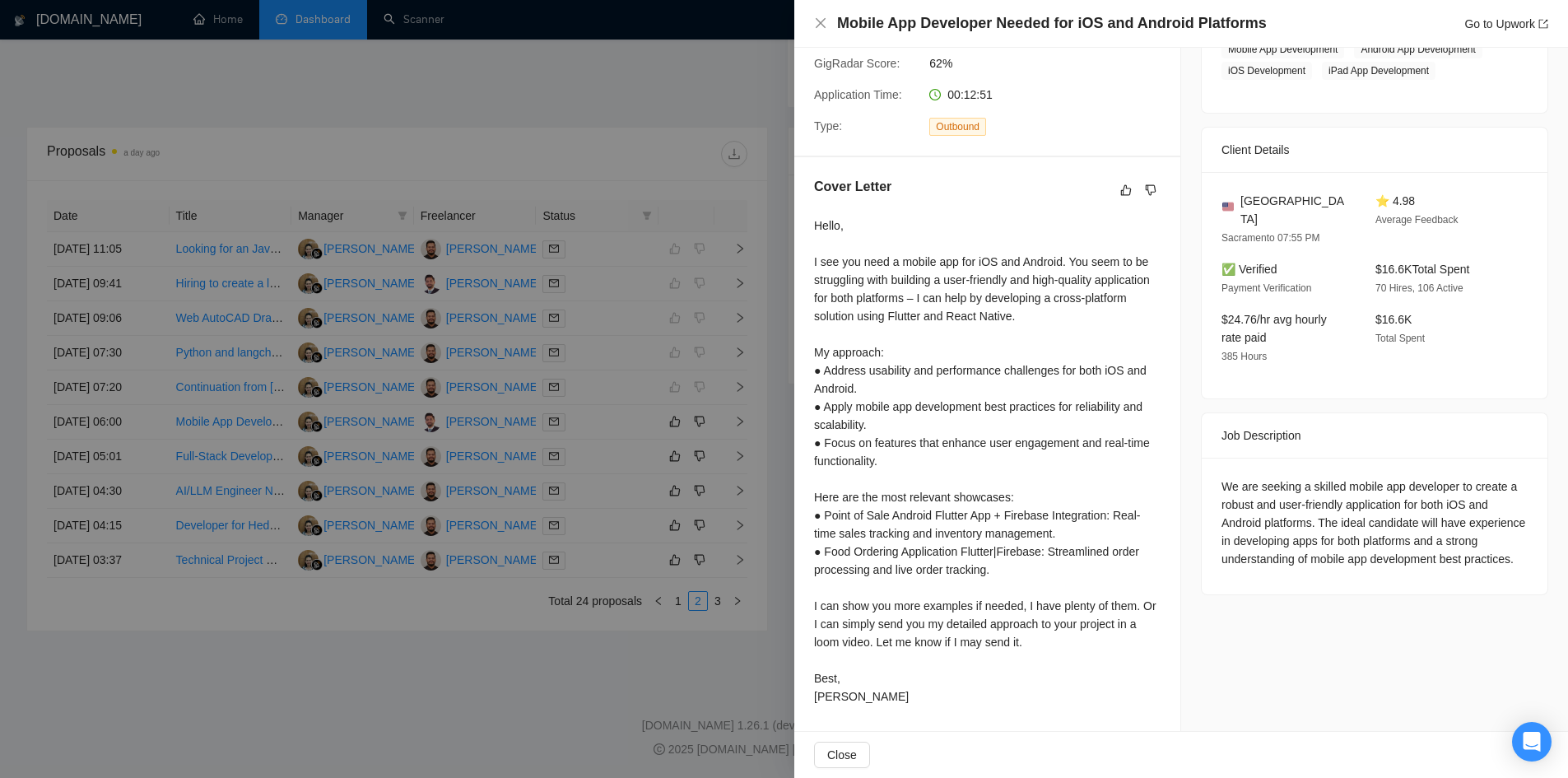
click at [803, 448] on div "Cover Letter Hello, I see you need a mobile app for iOS and Android. You seem t…" at bounding box center [987, 445] width 386 height 575
click at [747, 260] on div at bounding box center [784, 389] width 1568 height 778
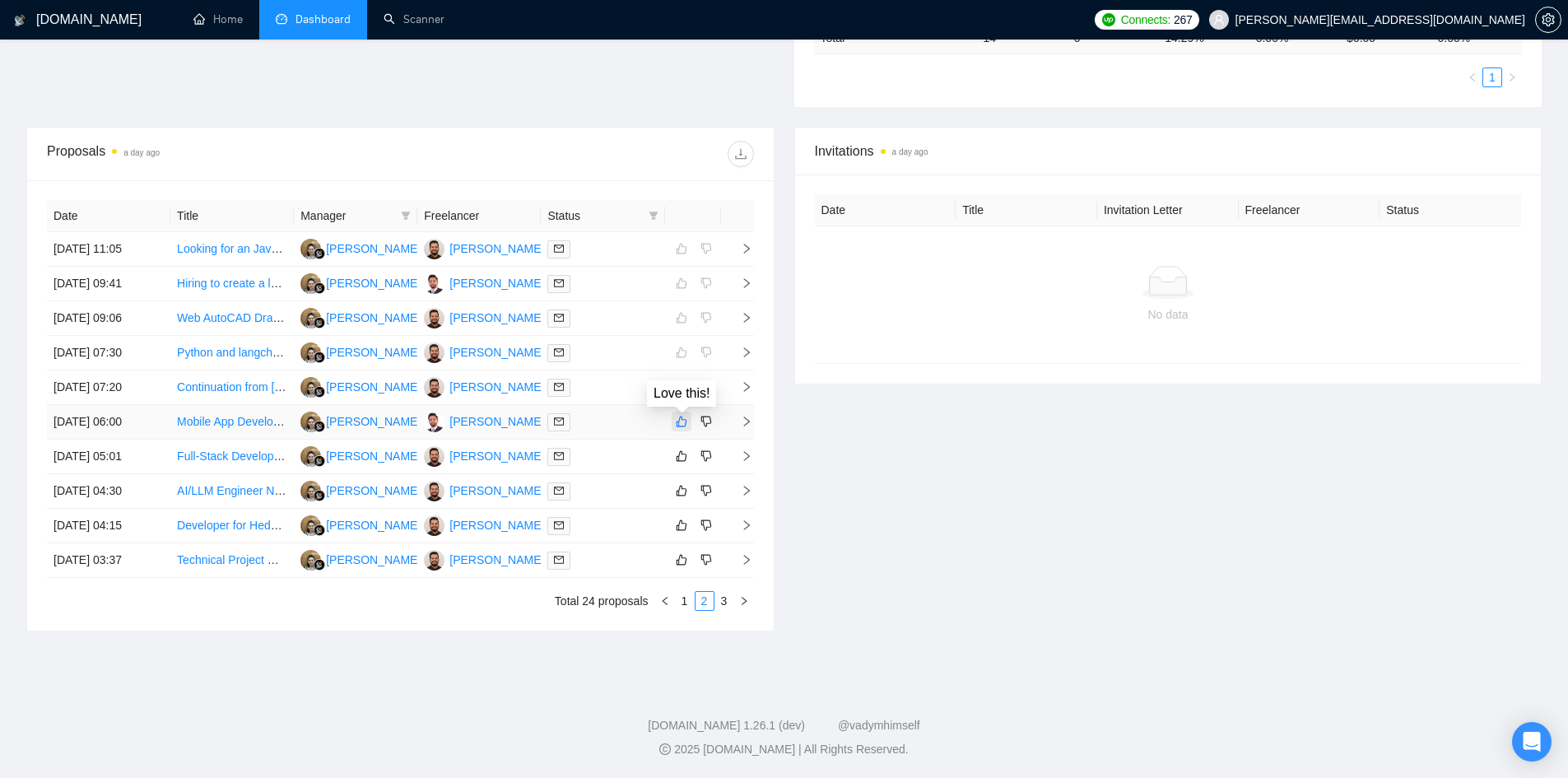
click at [677, 422] on icon "like" at bounding box center [681, 422] width 12 height 13
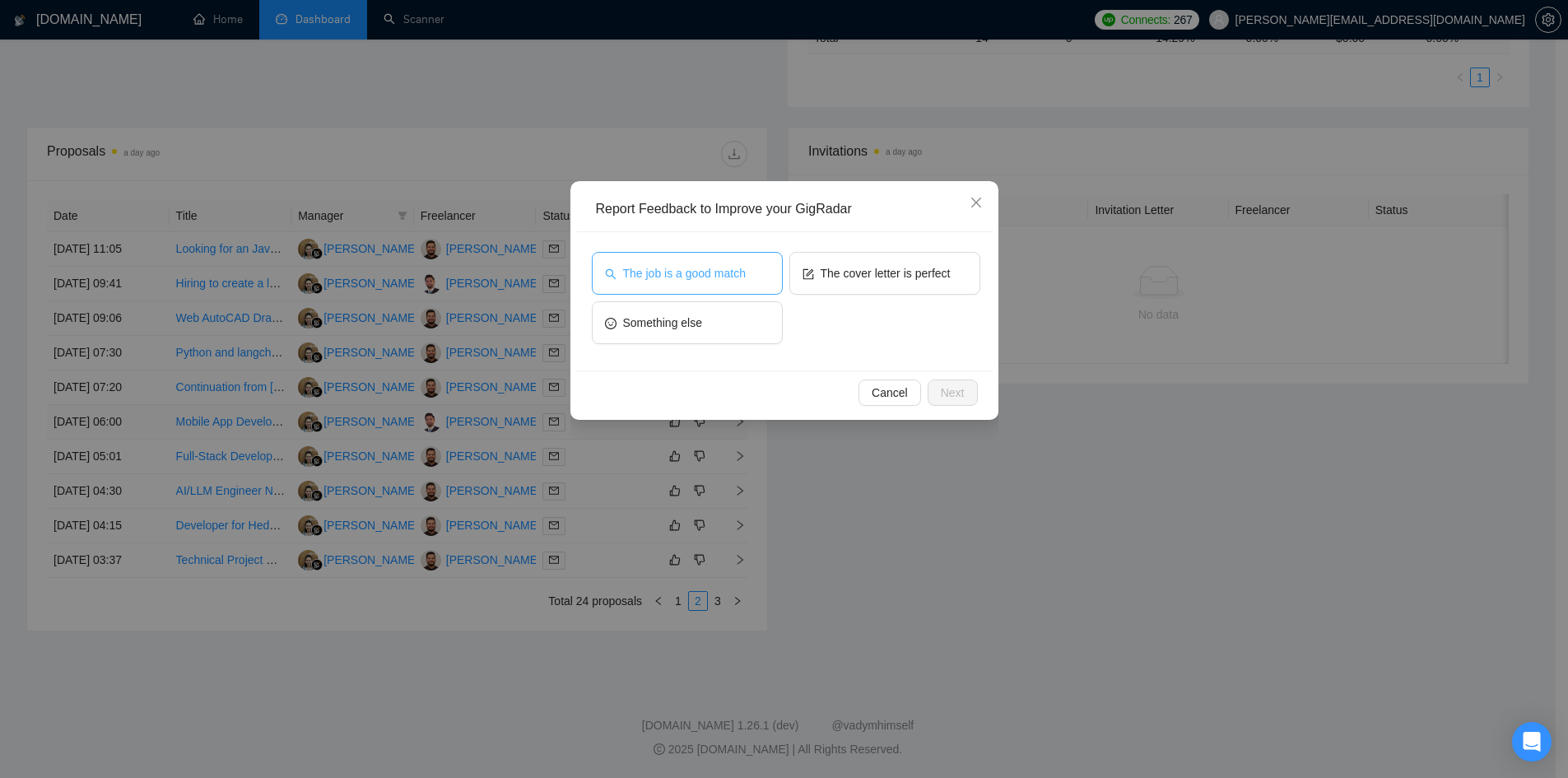
click at [757, 282] on button "The job is a good match" at bounding box center [687, 273] width 191 height 43
click at [892, 261] on button "The cover letter is perfect" at bounding box center [885, 273] width 191 height 43
click at [920, 289] on button "The cover letter is perfect" at bounding box center [885, 273] width 191 height 43
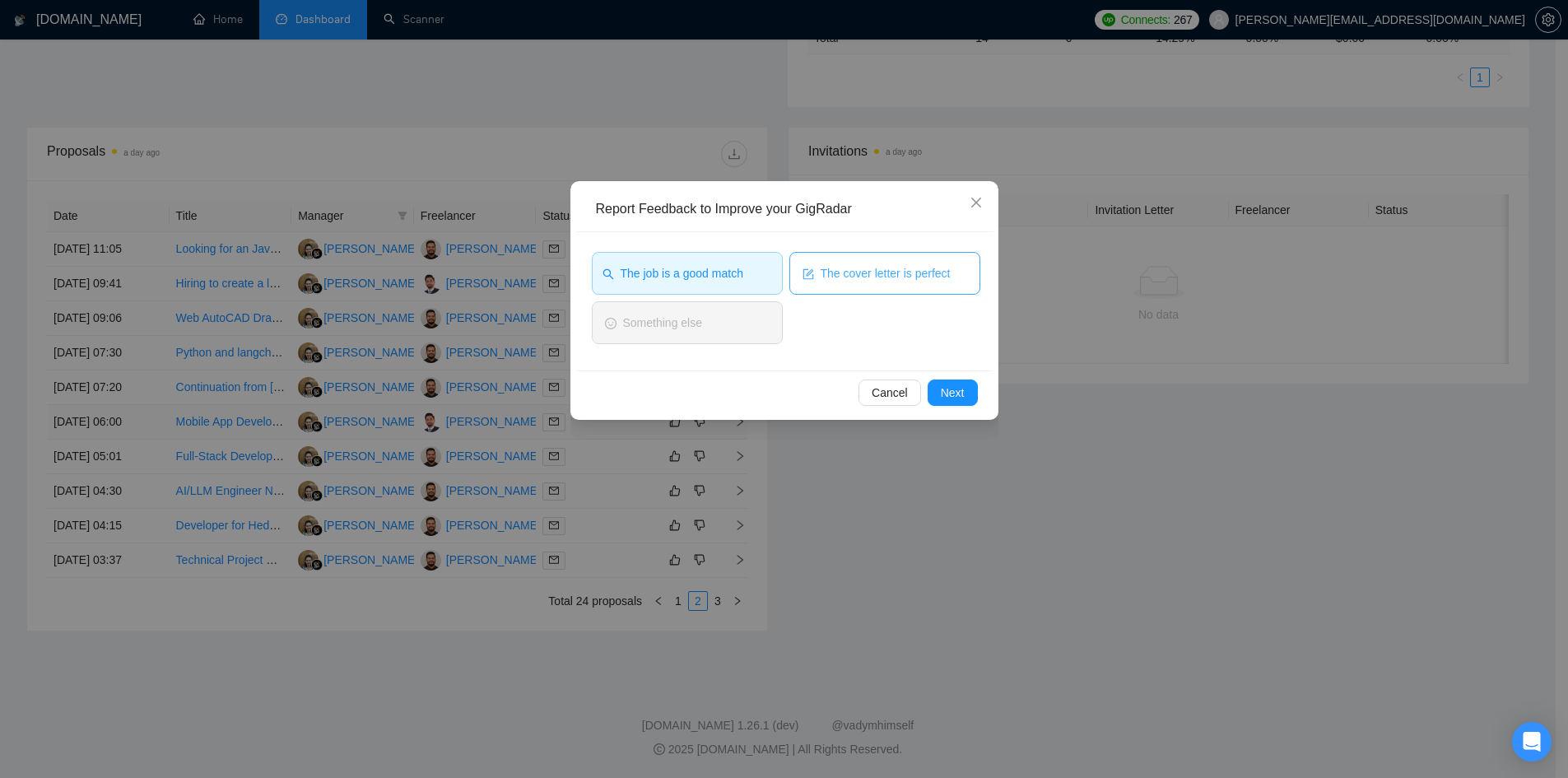
click at [843, 279] on span "The cover letter is perfect" at bounding box center [885, 273] width 130 height 18
click at [954, 391] on span "Next" at bounding box center [952, 393] width 24 height 18
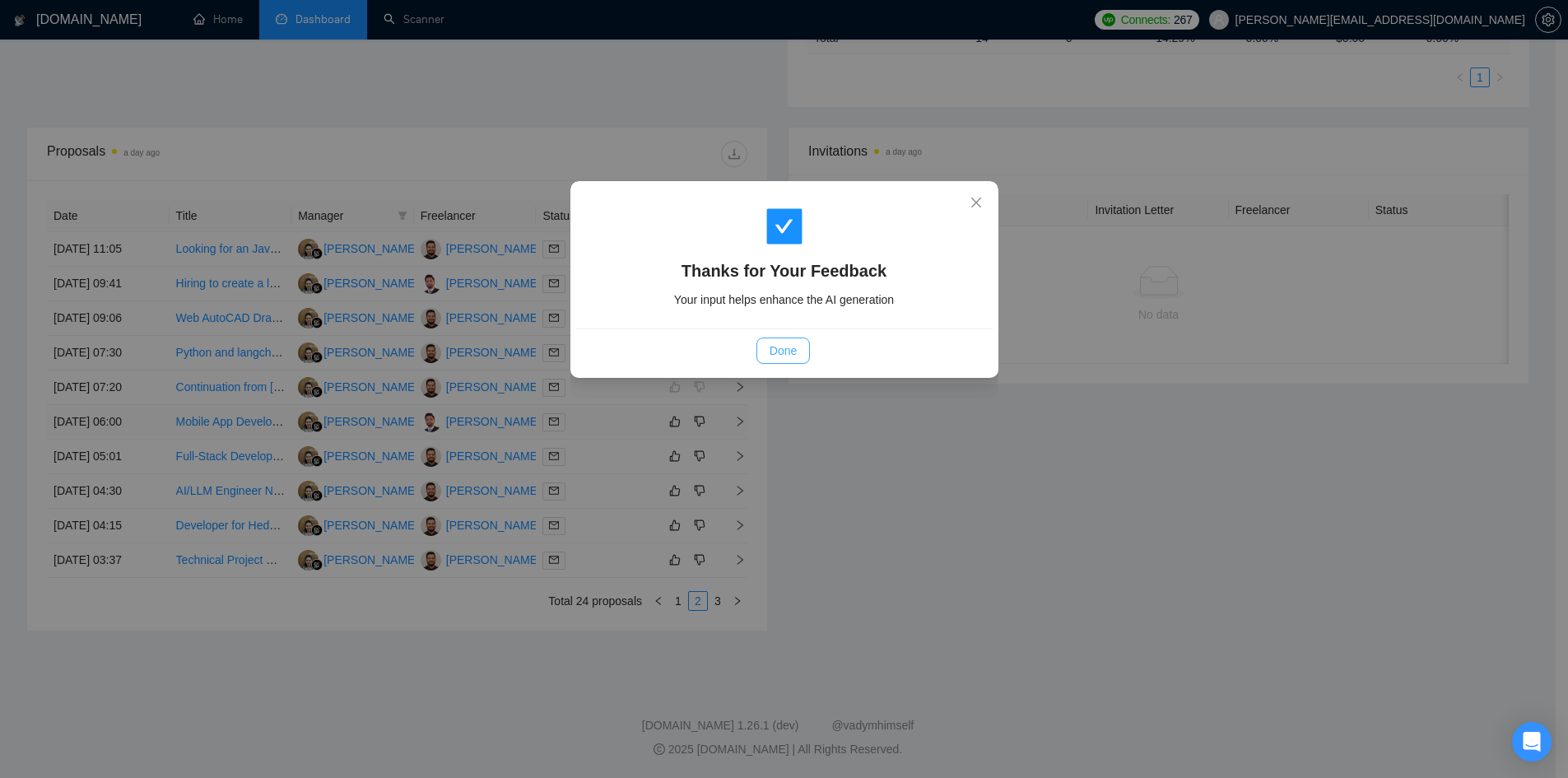
click at [796, 349] on span "Done" at bounding box center [783, 351] width 27 height 18
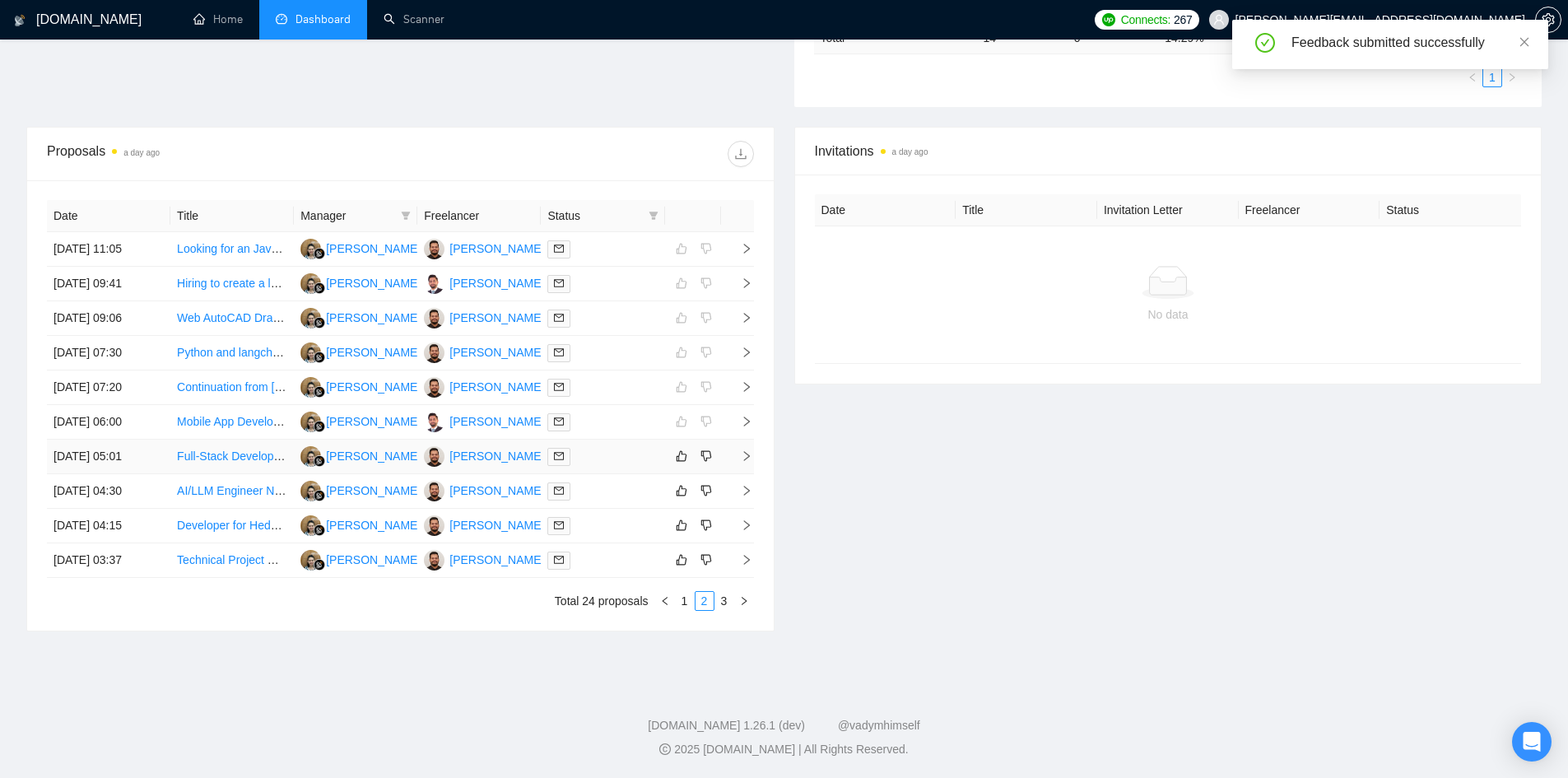
click at [748, 455] on icon "right" at bounding box center [746, 456] width 12 height 12
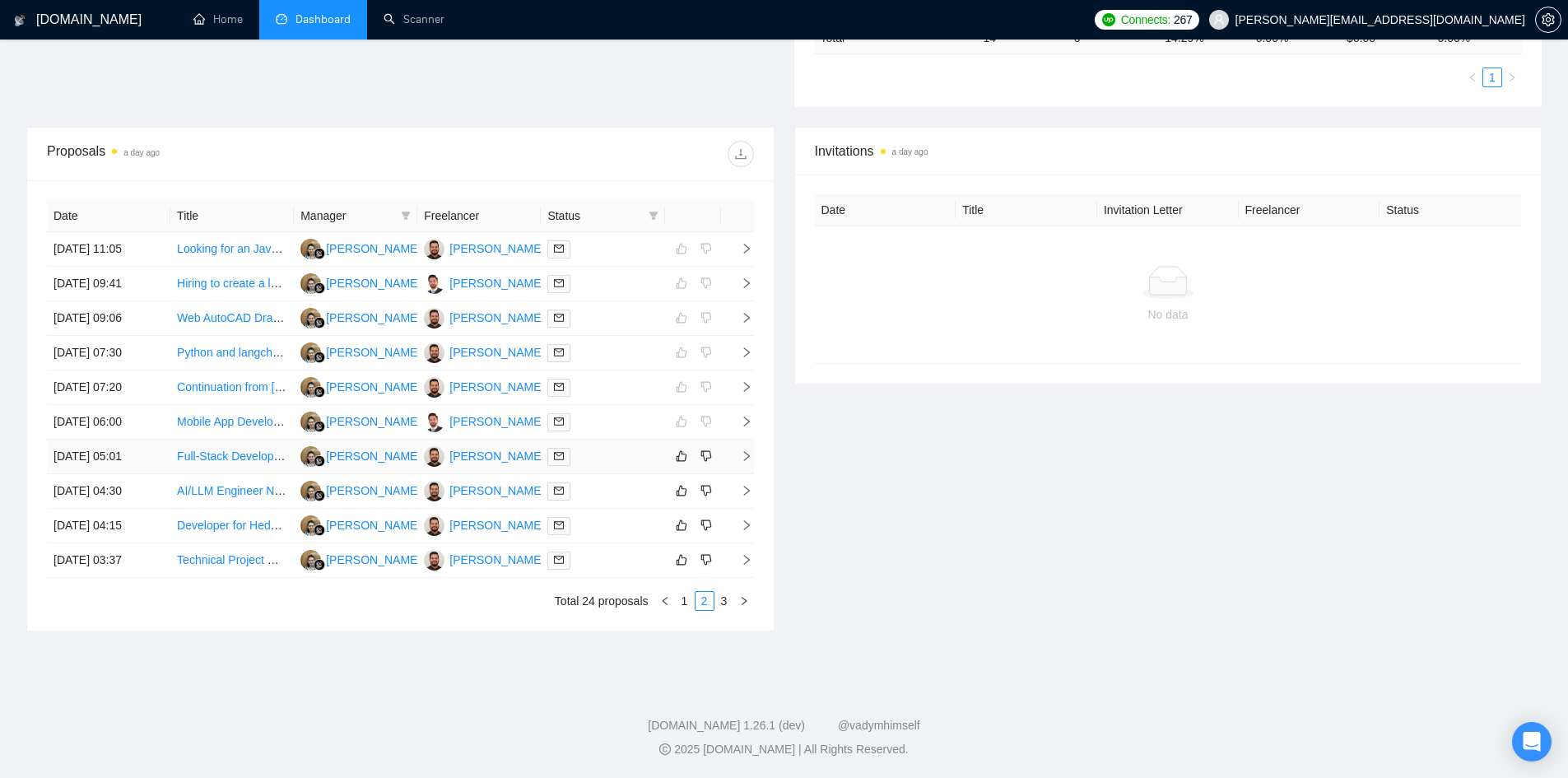
click at [742, 456] on icon "right" at bounding box center [746, 456] width 12 height 12
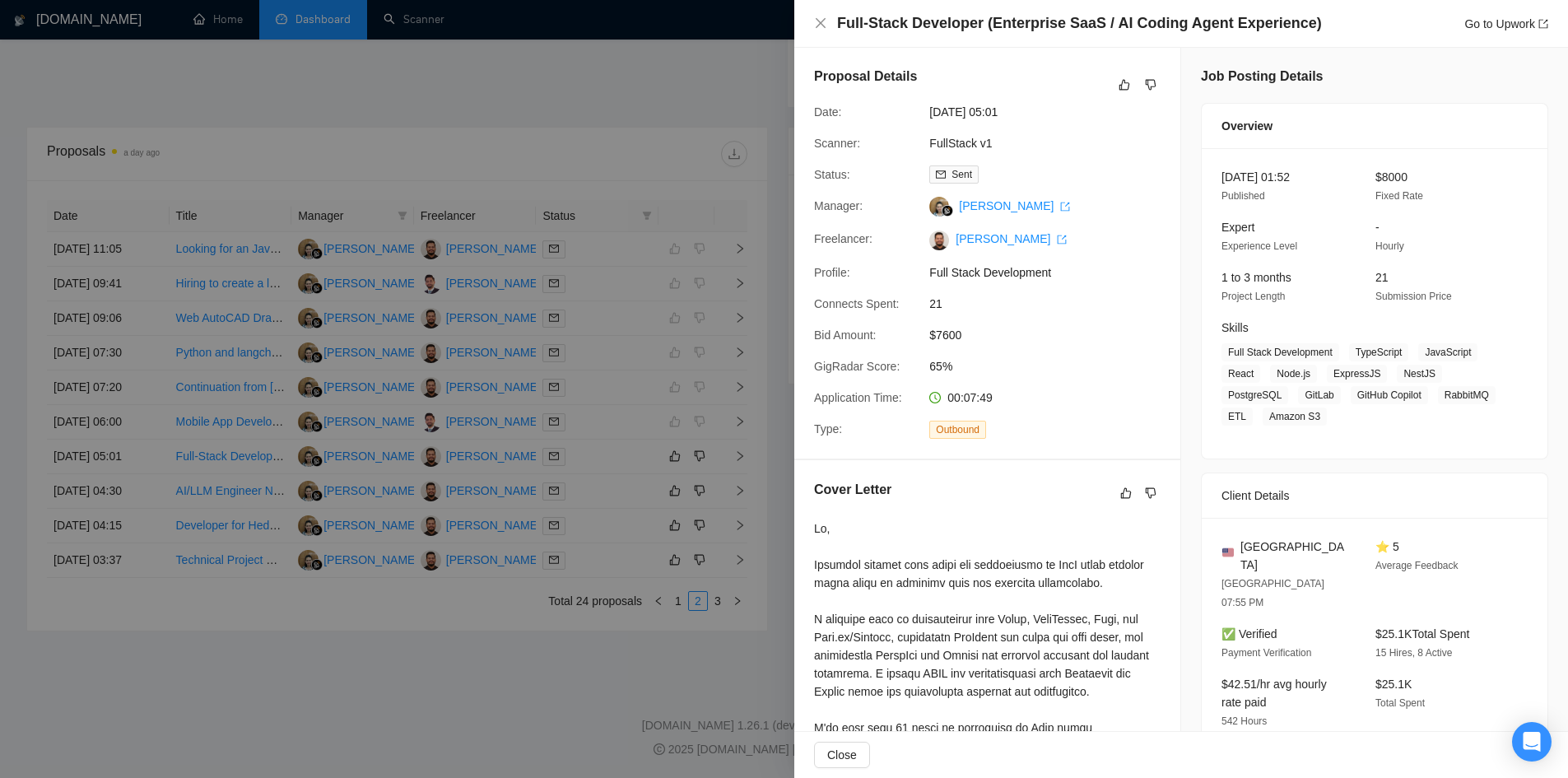
scroll to position [0, 0]
drag, startPoint x: 1054, startPoint y: 547, endPoint x: 1049, endPoint y: 537, distance: 11.2
drag, startPoint x: 1049, startPoint y: 537, endPoint x: 666, endPoint y: 284, distance: 459.0
click at [667, 286] on div at bounding box center [784, 389] width 1568 height 778
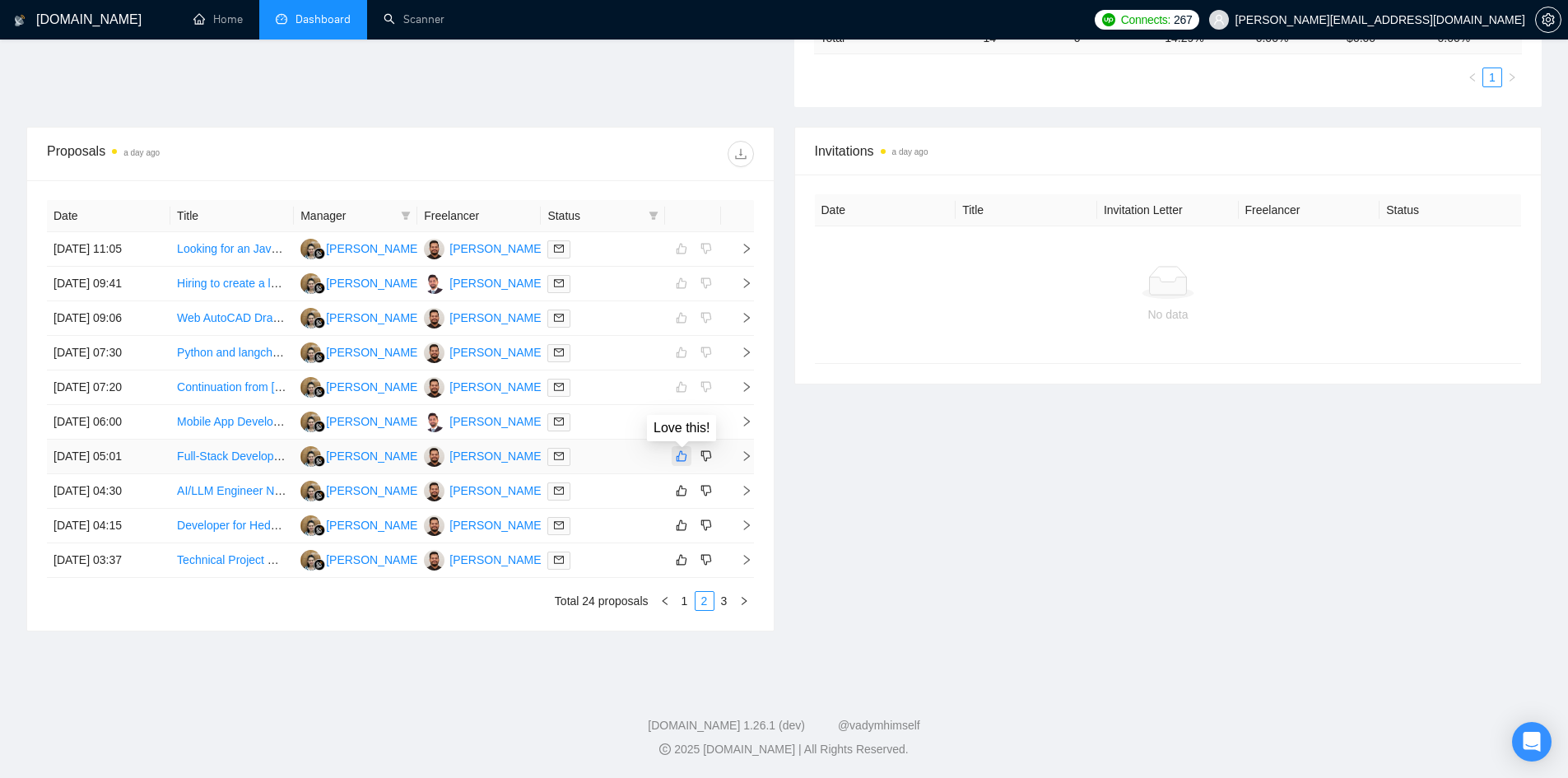
click at [680, 458] on icon "like" at bounding box center [681, 456] width 12 height 13
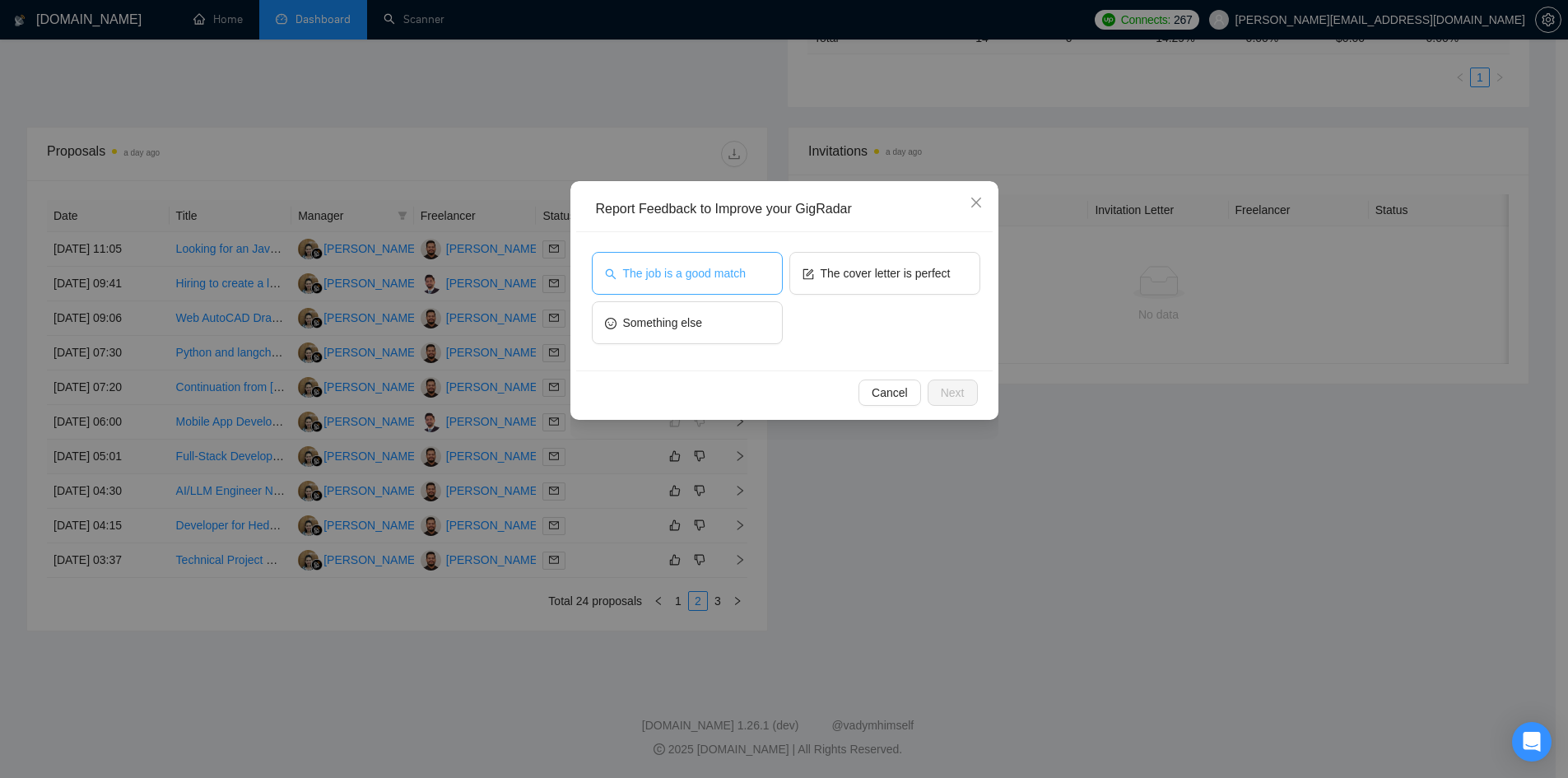
click at [721, 280] on span "The job is a good match" at bounding box center [684, 273] width 123 height 18
drag, startPoint x: 721, startPoint y: 280, endPoint x: 779, endPoint y: 274, distance: 58.3
click at [723, 279] on span "The job is a good match" at bounding box center [684, 273] width 123 height 18
click at [912, 286] on button "The cover letter is perfect" at bounding box center [885, 273] width 191 height 43
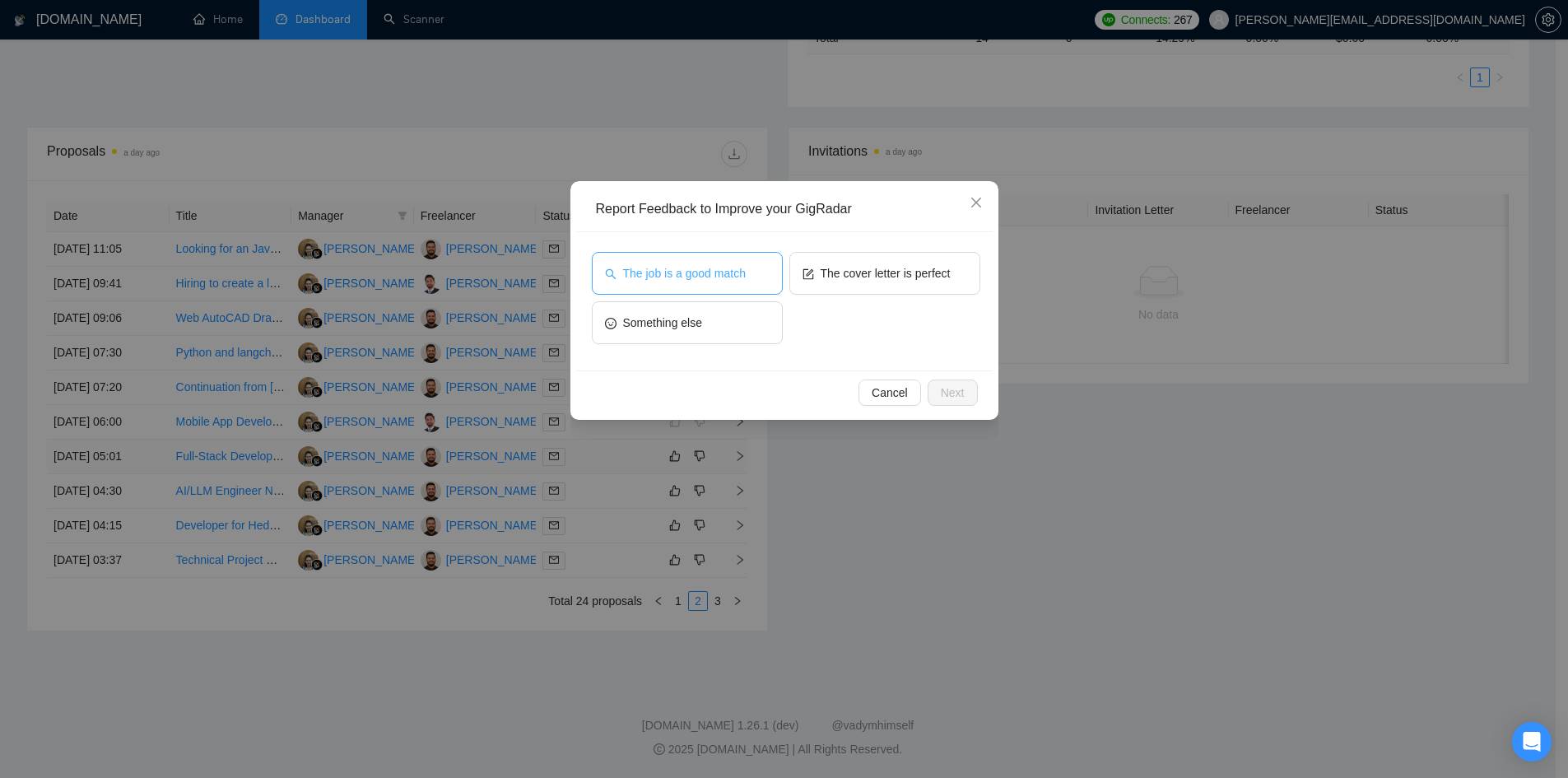
click at [664, 266] on span "The job is a good match" at bounding box center [684, 273] width 123 height 18
click at [932, 283] on button "The cover letter is perfect" at bounding box center [885, 273] width 191 height 43
click at [768, 274] on button "The job is a good match" at bounding box center [687, 273] width 191 height 43
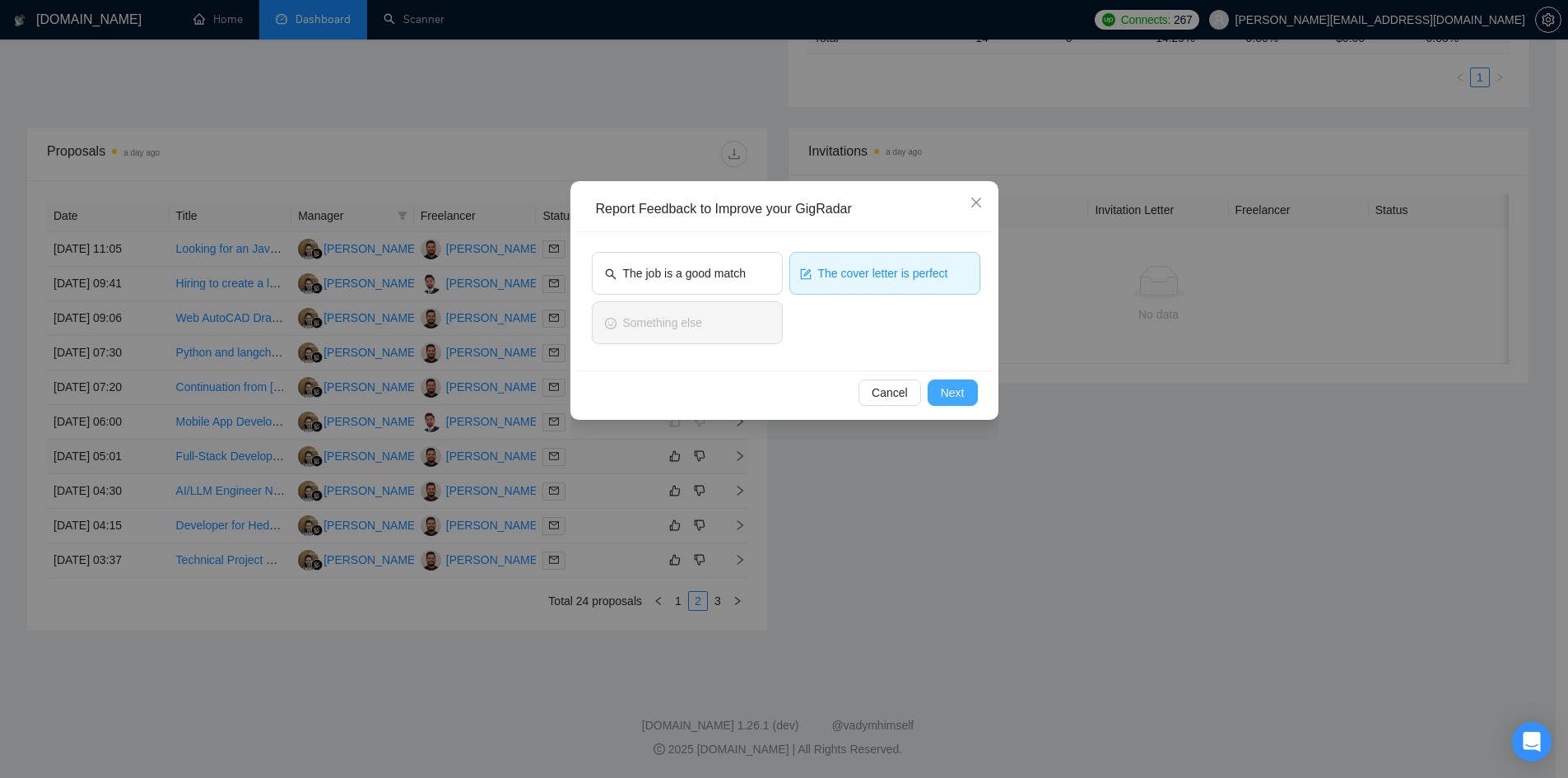
click at [955, 387] on span "Next" at bounding box center [952, 393] width 24 height 18
click at [955, 387] on div "Cancel Next" at bounding box center [784, 393] width 416 height 44
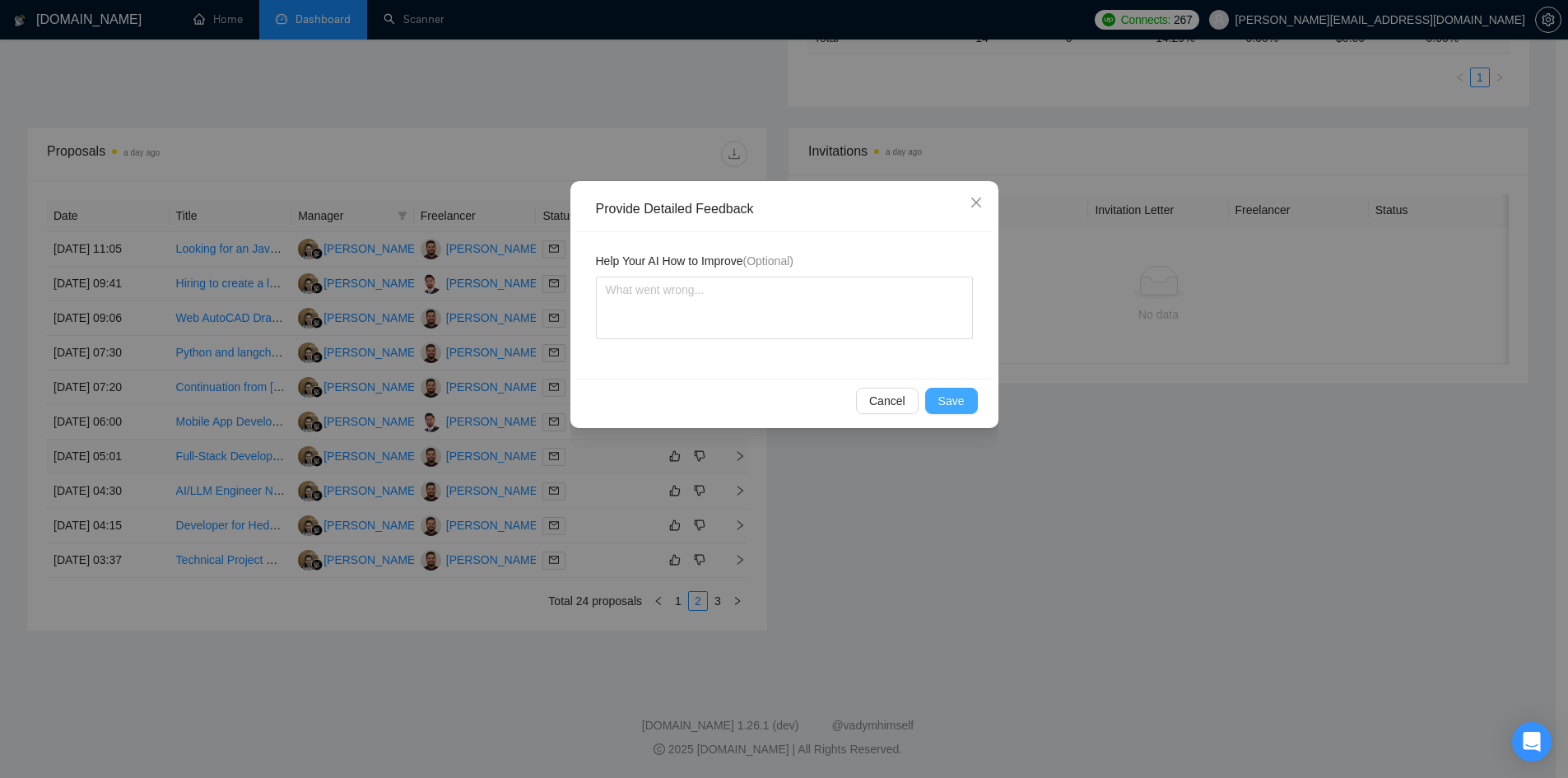
click at [973, 408] on button "Save" at bounding box center [952, 401] width 53 height 26
click at [973, 408] on div "Provide Detailed Feedback Help Your AI How to Improve (Optional) Cancel Save" at bounding box center [784, 389] width 1568 height 778
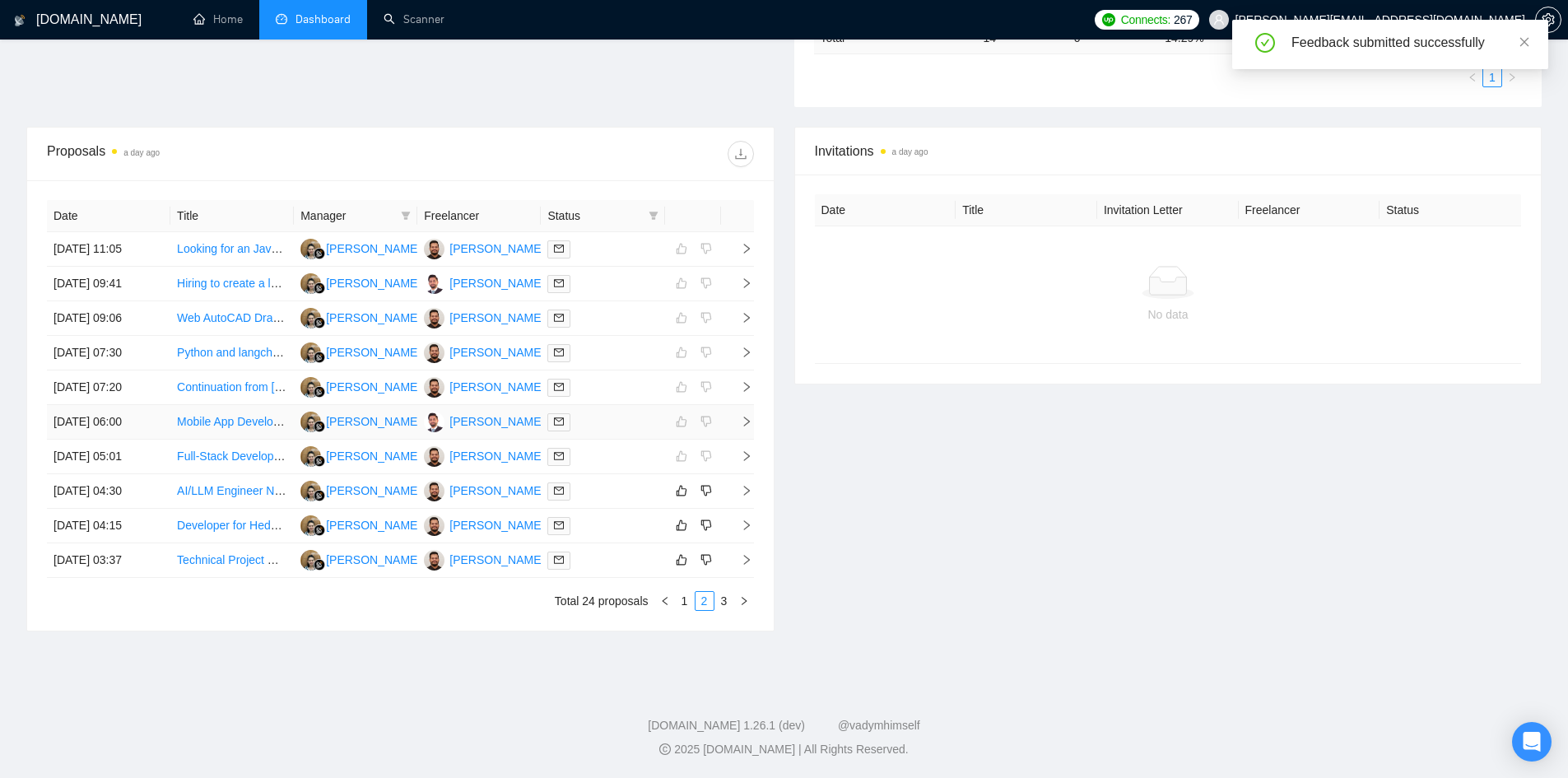
click at [741, 415] on td at bounding box center [738, 423] width 33 height 35
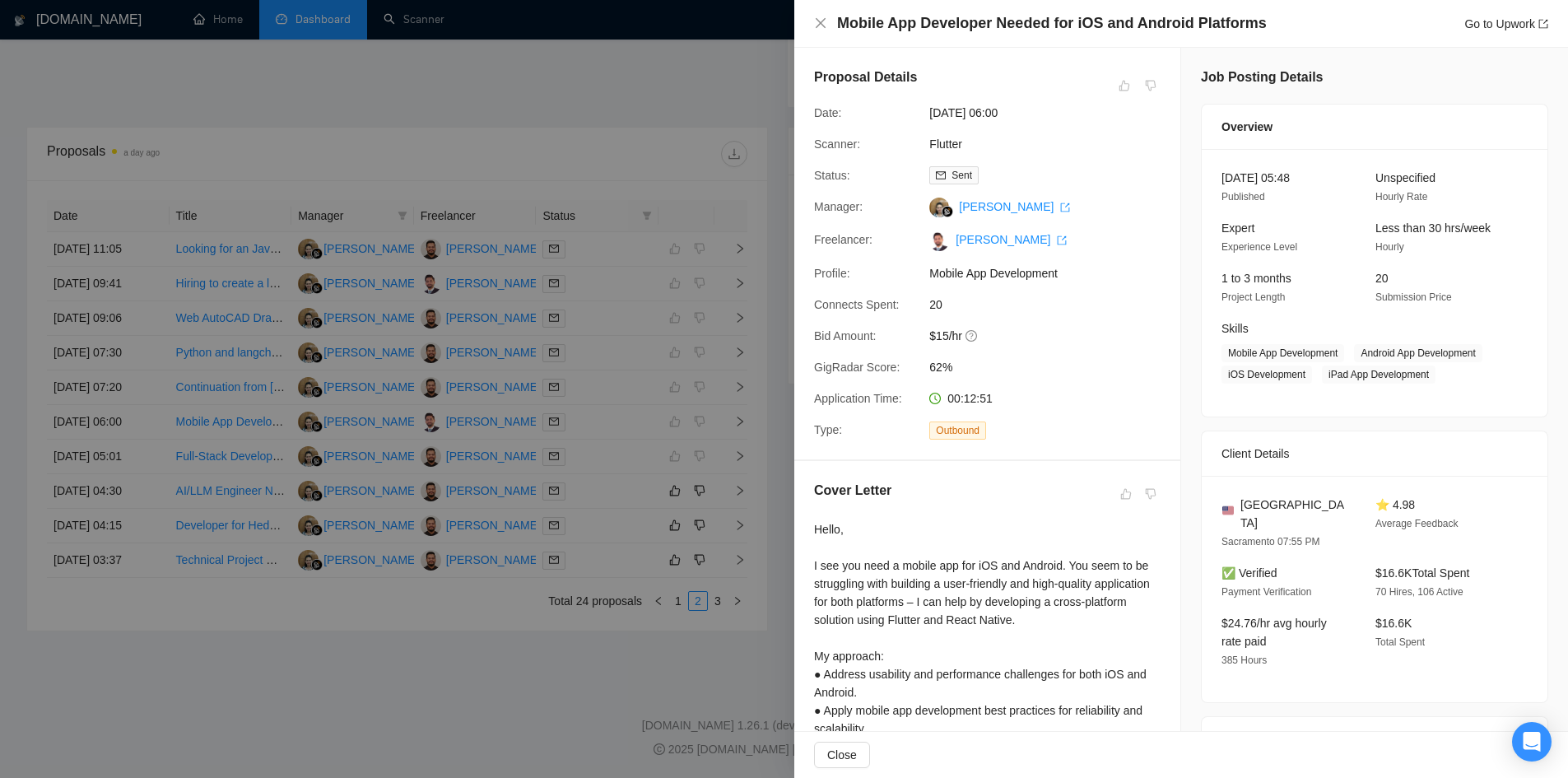
click at [750, 374] on div at bounding box center [784, 389] width 1568 height 778
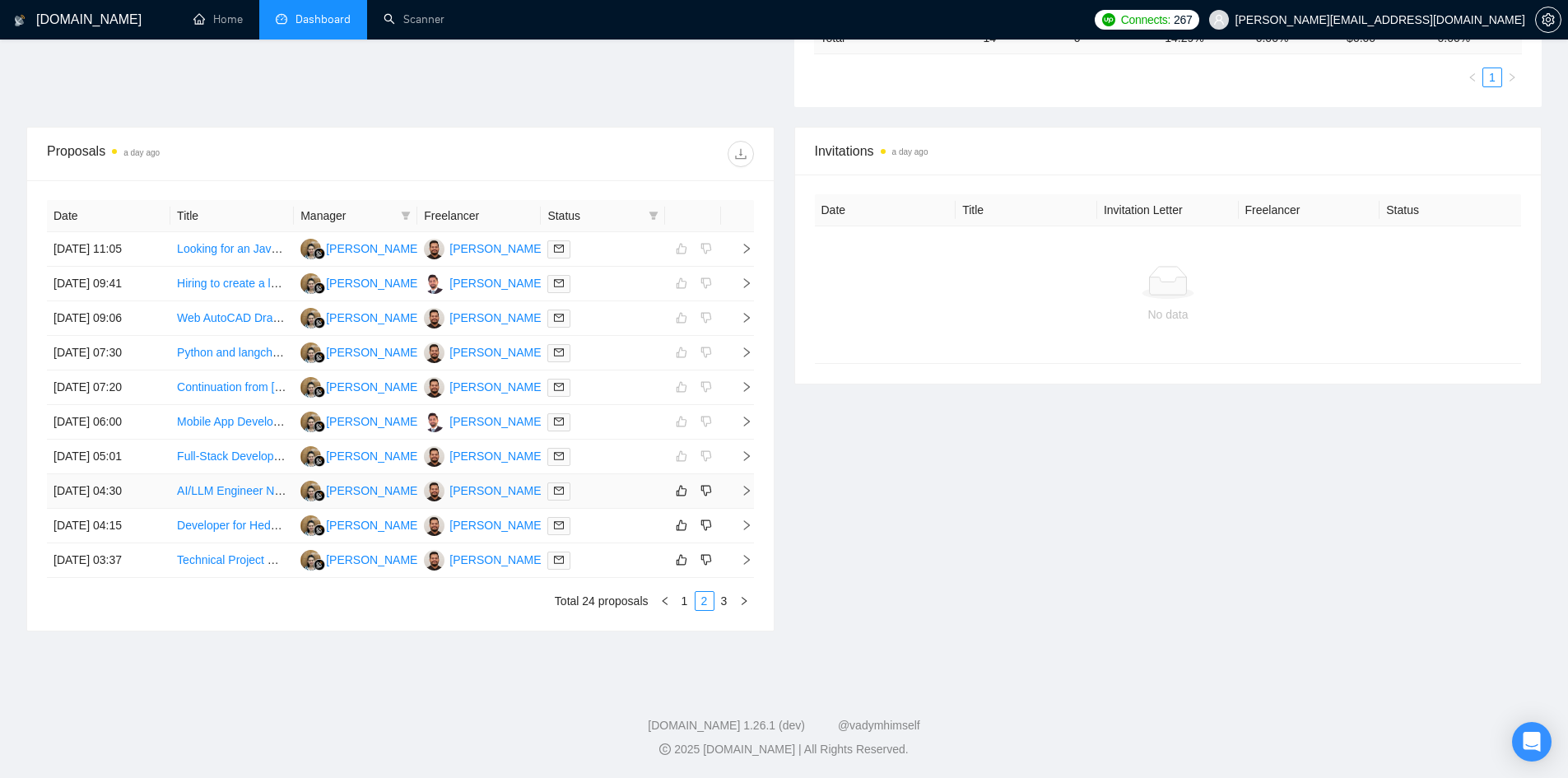
click at [742, 489] on icon "right" at bounding box center [746, 490] width 12 height 12
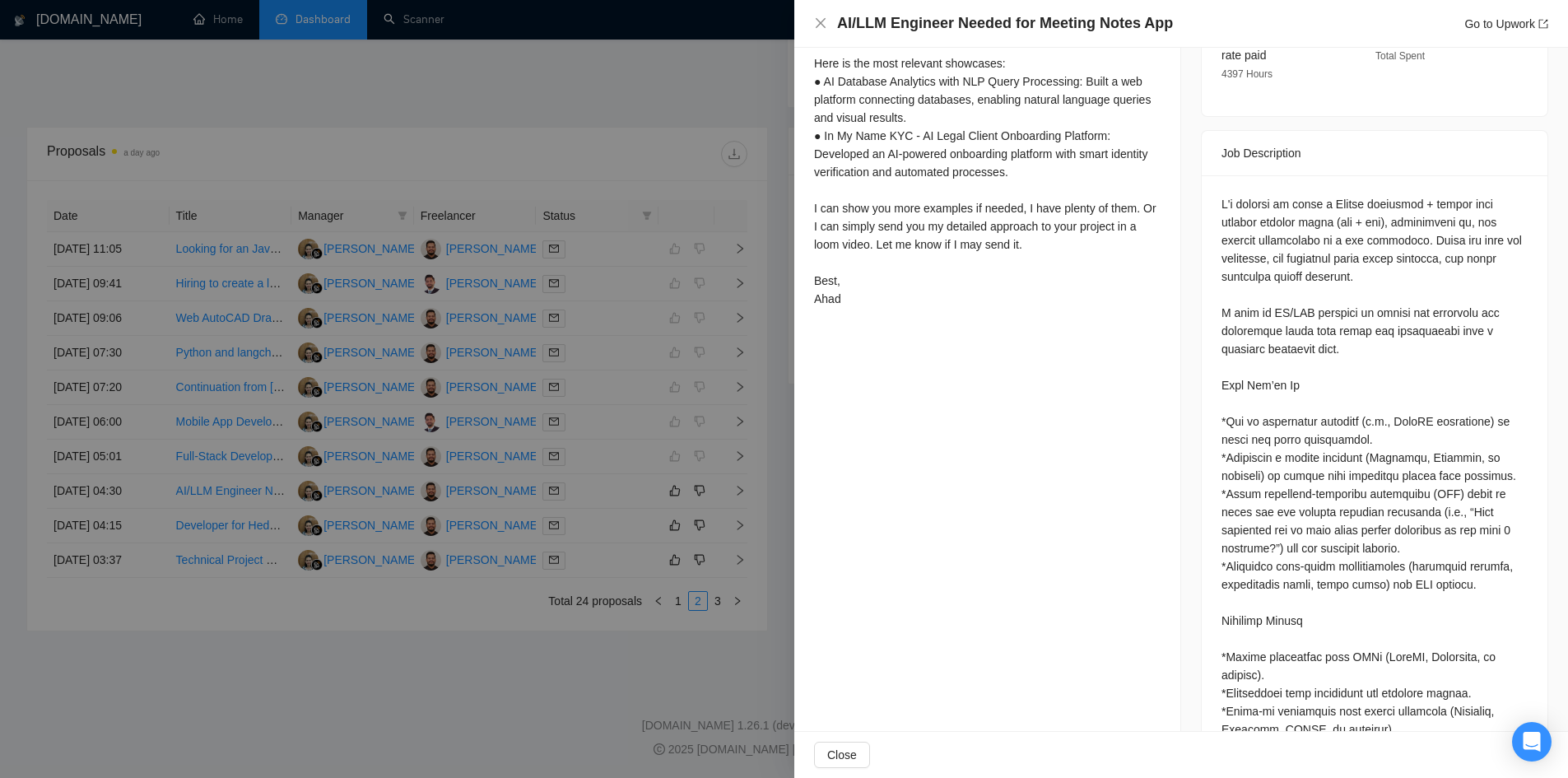
scroll to position [218, 0]
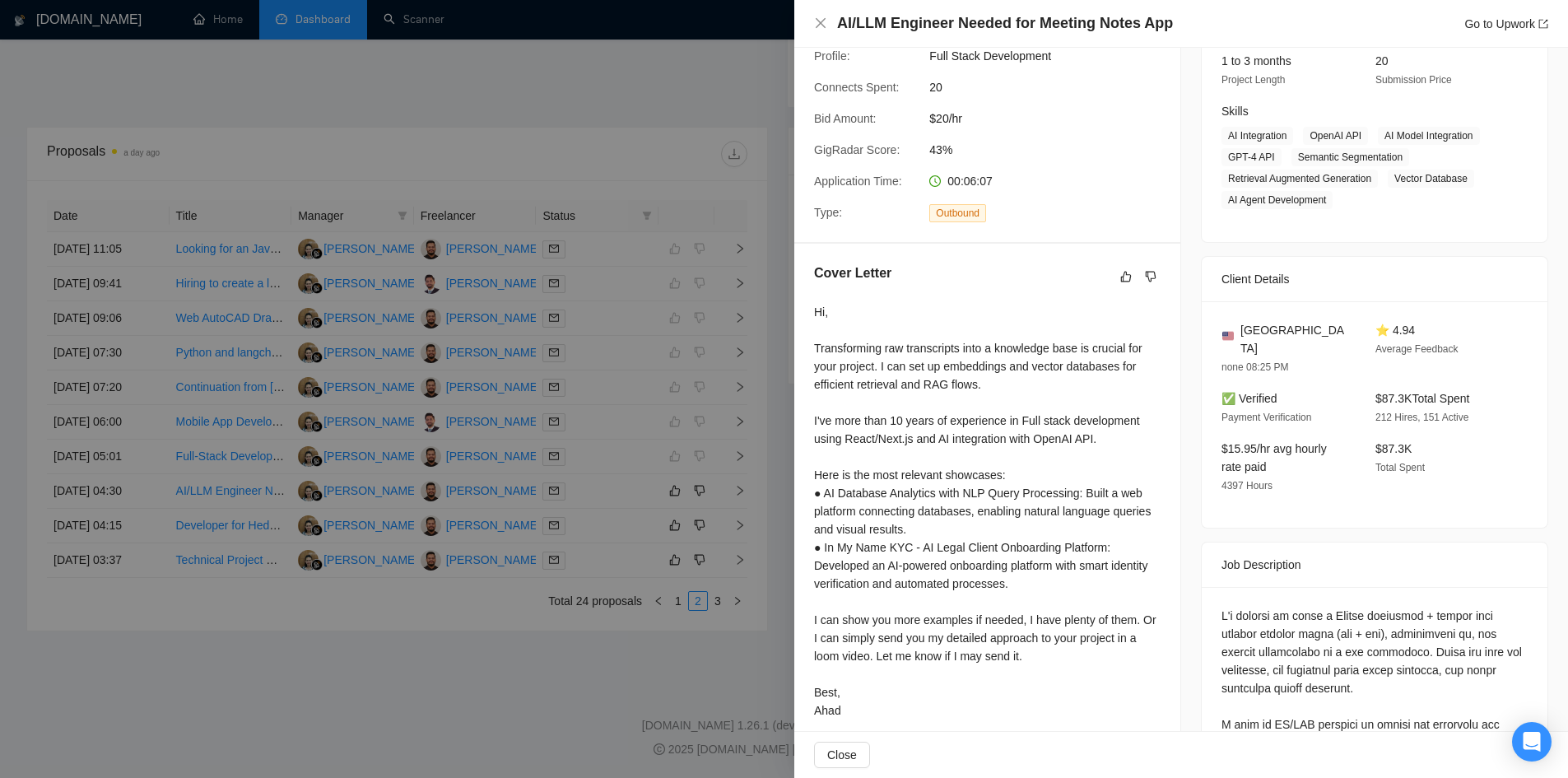
click at [708, 286] on div at bounding box center [784, 389] width 1568 height 778
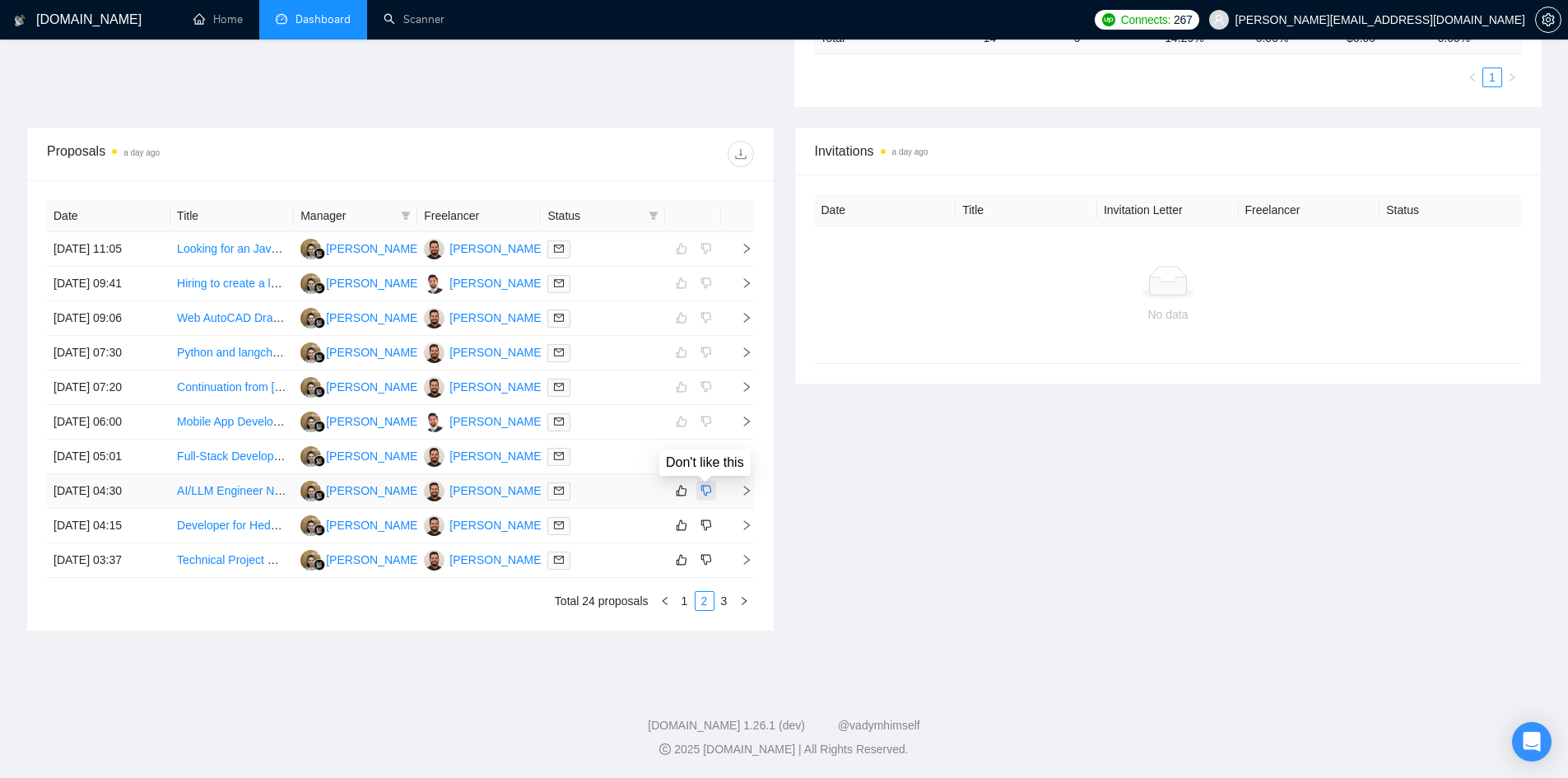
click at [708, 488] on icon "dislike" at bounding box center [706, 490] width 12 height 13
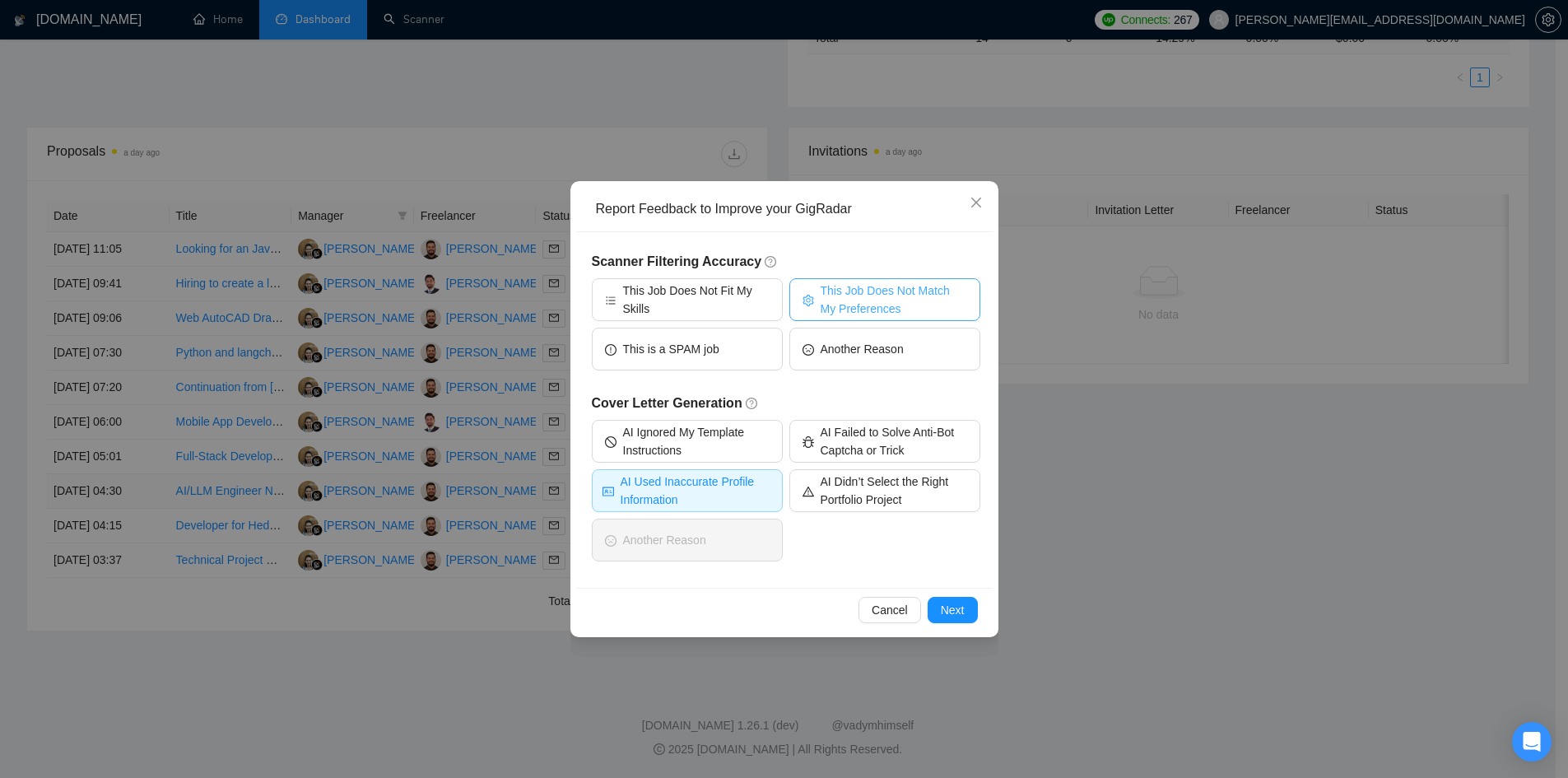
click at [865, 293] on span "This Job Does Not Match My Preferences" at bounding box center [893, 300] width 147 height 36
click at [969, 600] on button "Next" at bounding box center [952, 609] width 50 height 26
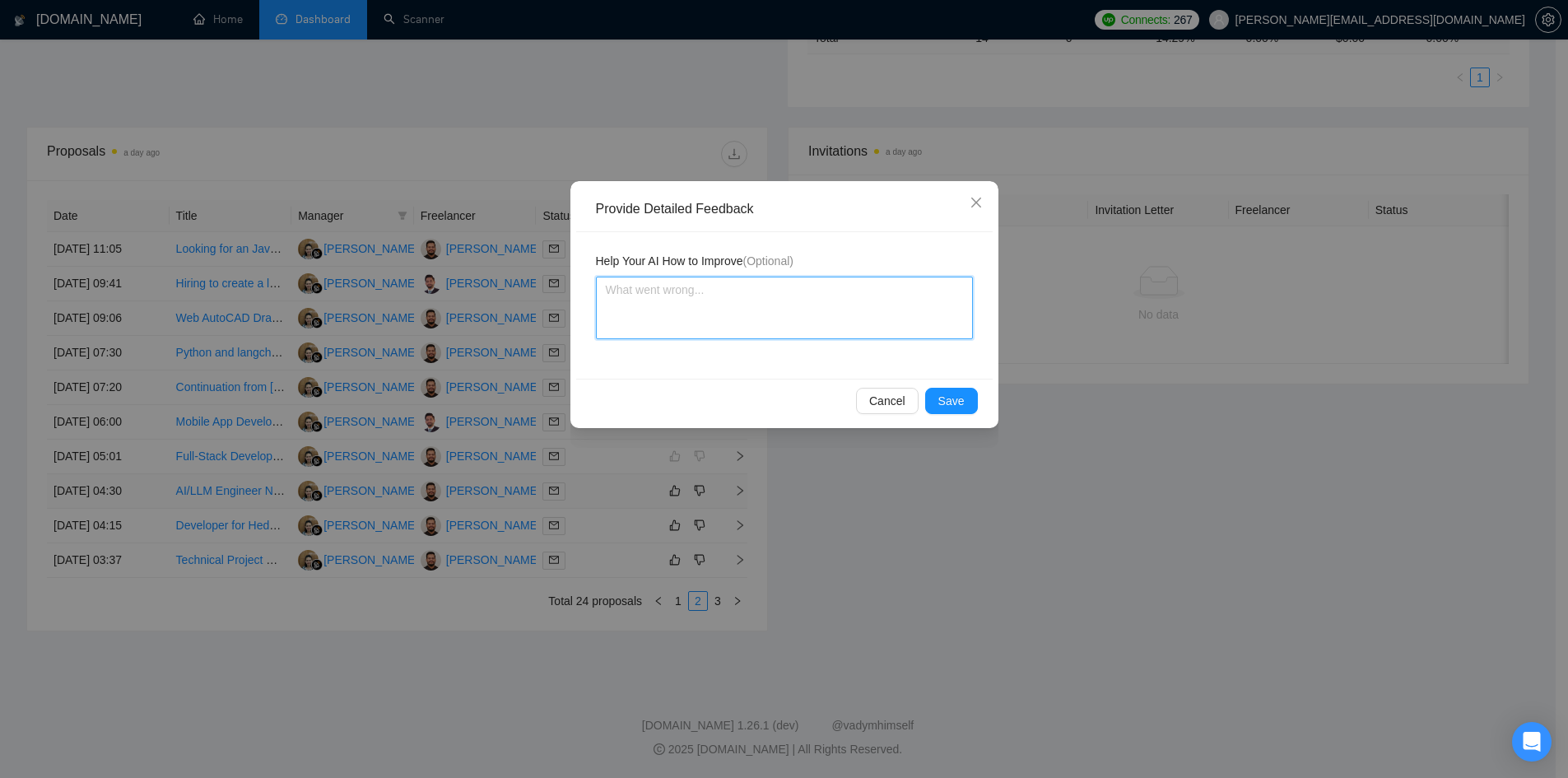
click at [718, 281] on textarea at bounding box center [784, 308] width 377 height 63
drag, startPoint x: 680, startPoint y: 294, endPoint x: 661, endPoint y: 283, distance: 22.0
click at [661, 283] on textarea "the job descrion shows its a job of AI/ML and the details are also re" at bounding box center [784, 308] width 377 height 63
click at [958, 292] on textarea "the job description shows its a job of AI/ML and the details are also re" at bounding box center [784, 308] width 377 height 63
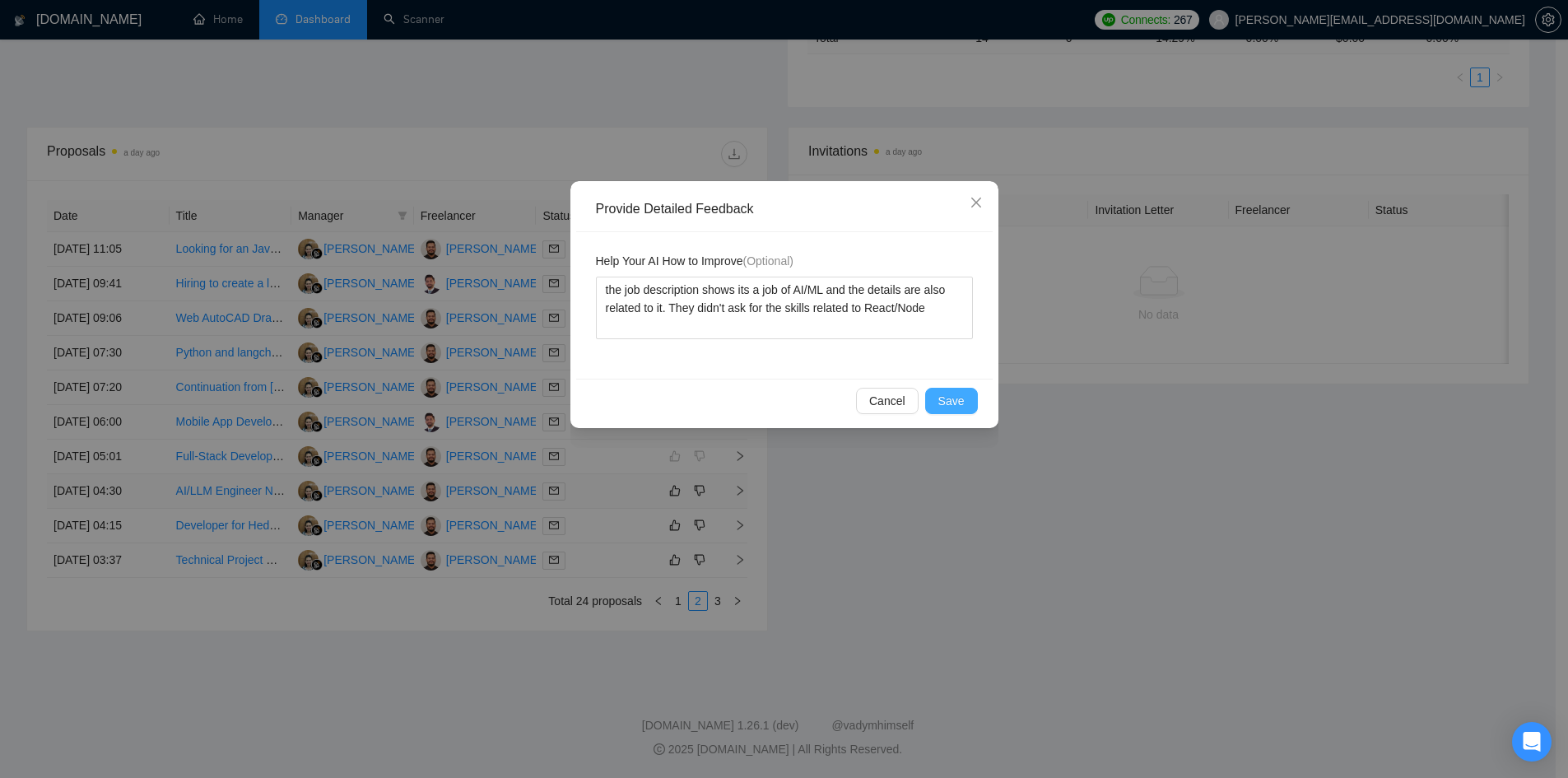
click at [954, 392] on span "Save" at bounding box center [951, 401] width 26 height 18
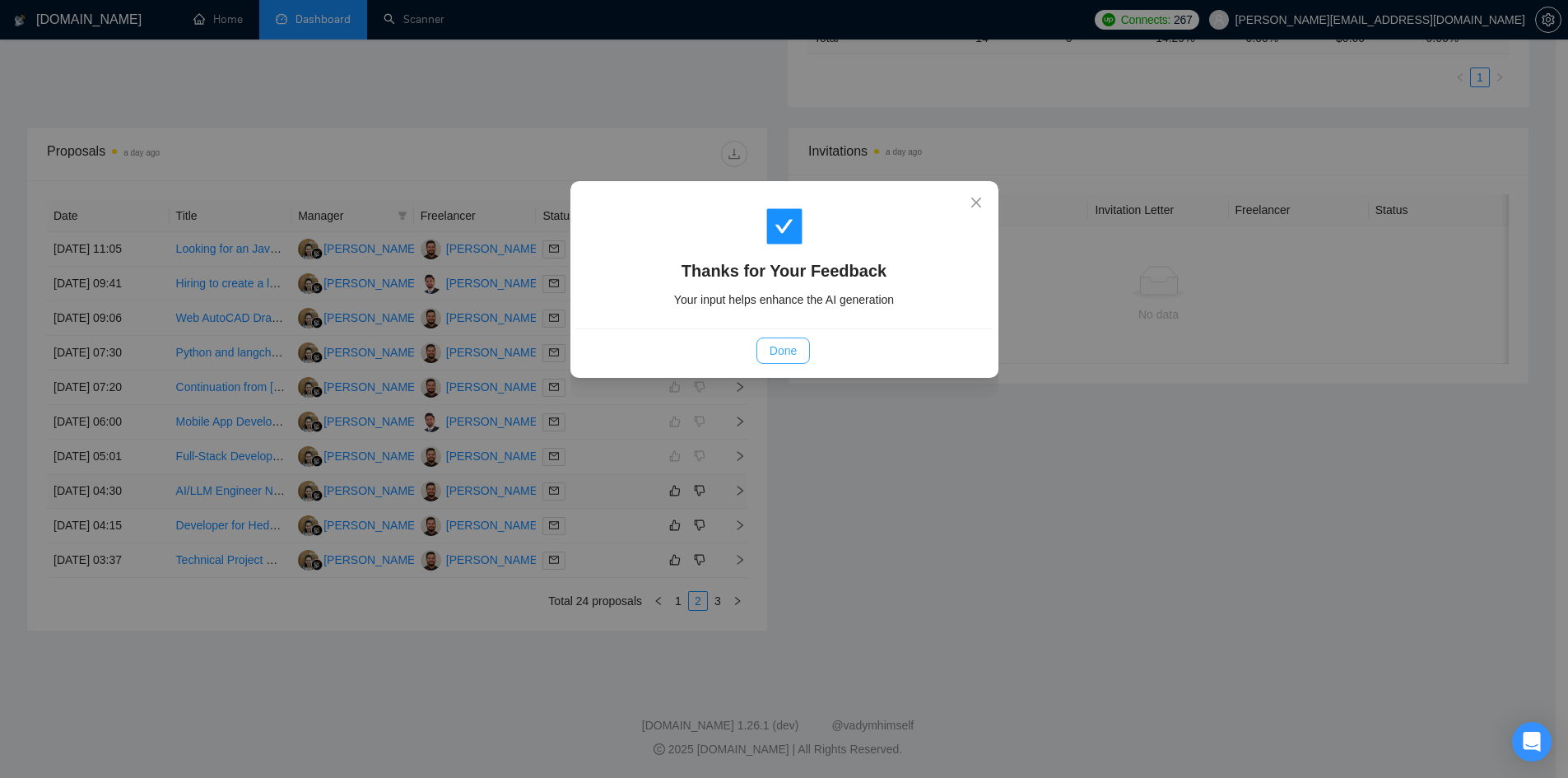
click at [790, 354] on span "Done" at bounding box center [783, 351] width 27 height 18
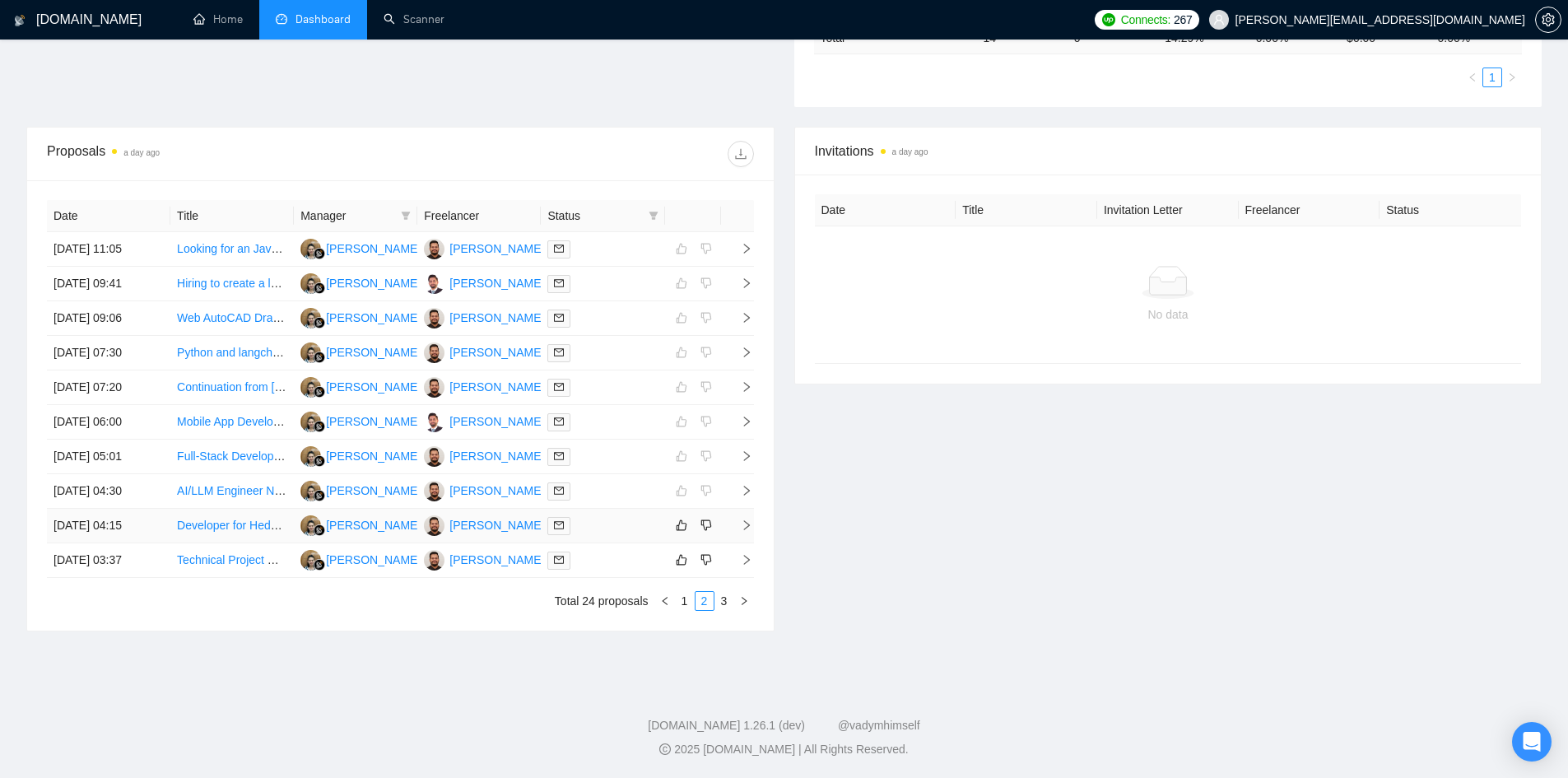
click at [744, 520] on icon "right" at bounding box center [746, 525] width 12 height 12
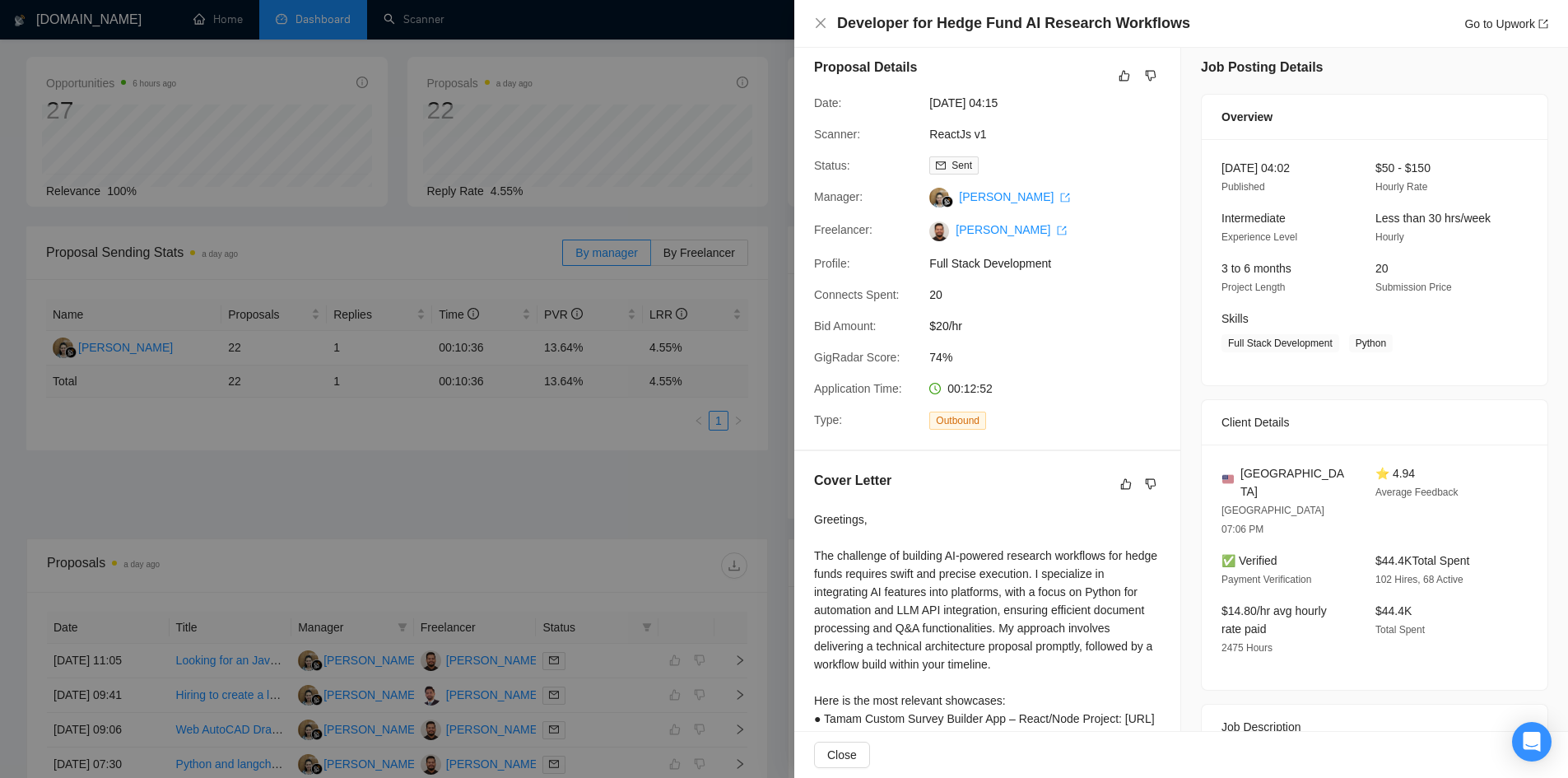
scroll to position [0, 0]
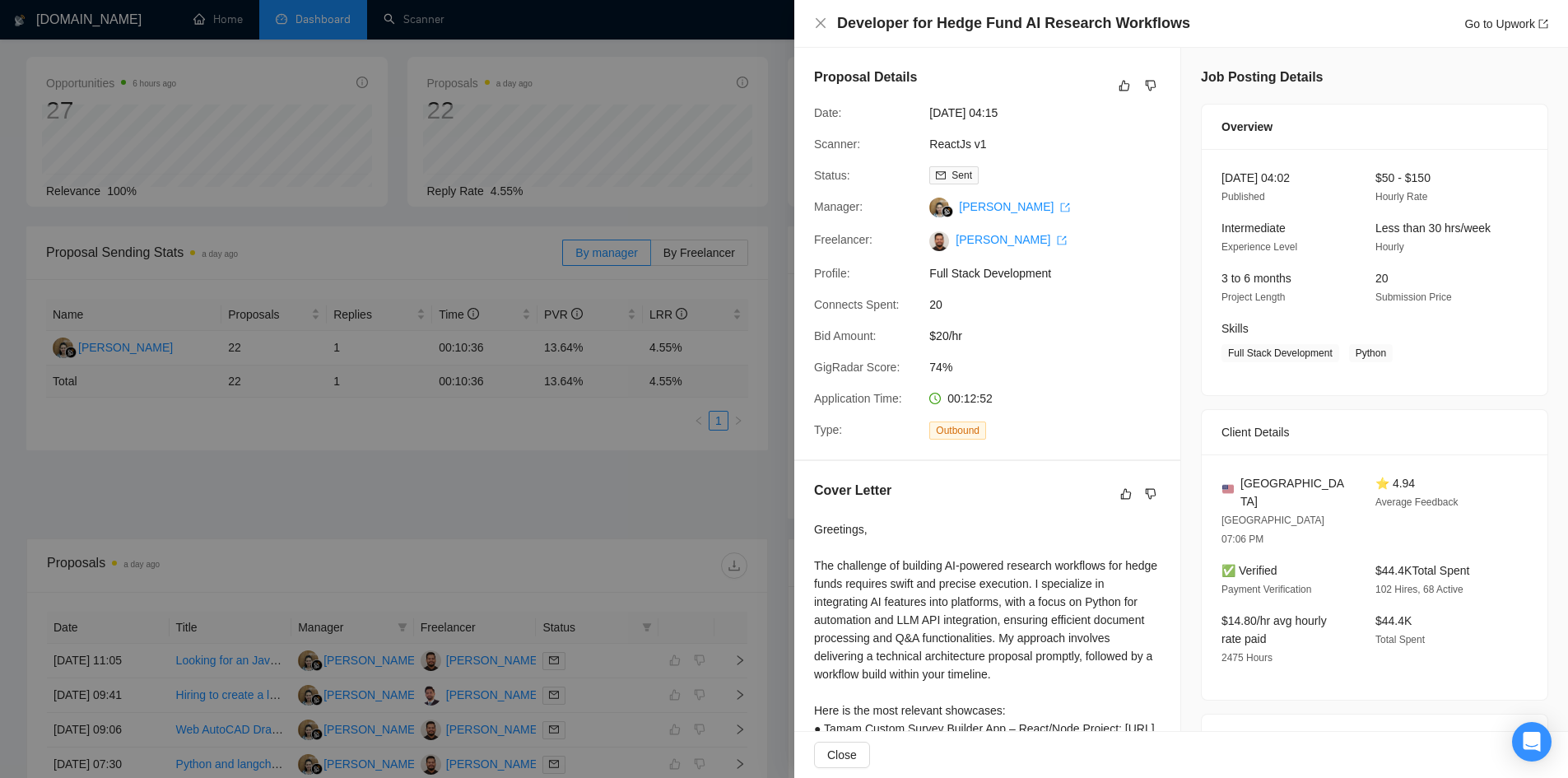
click at [617, 429] on div at bounding box center [784, 389] width 1568 height 778
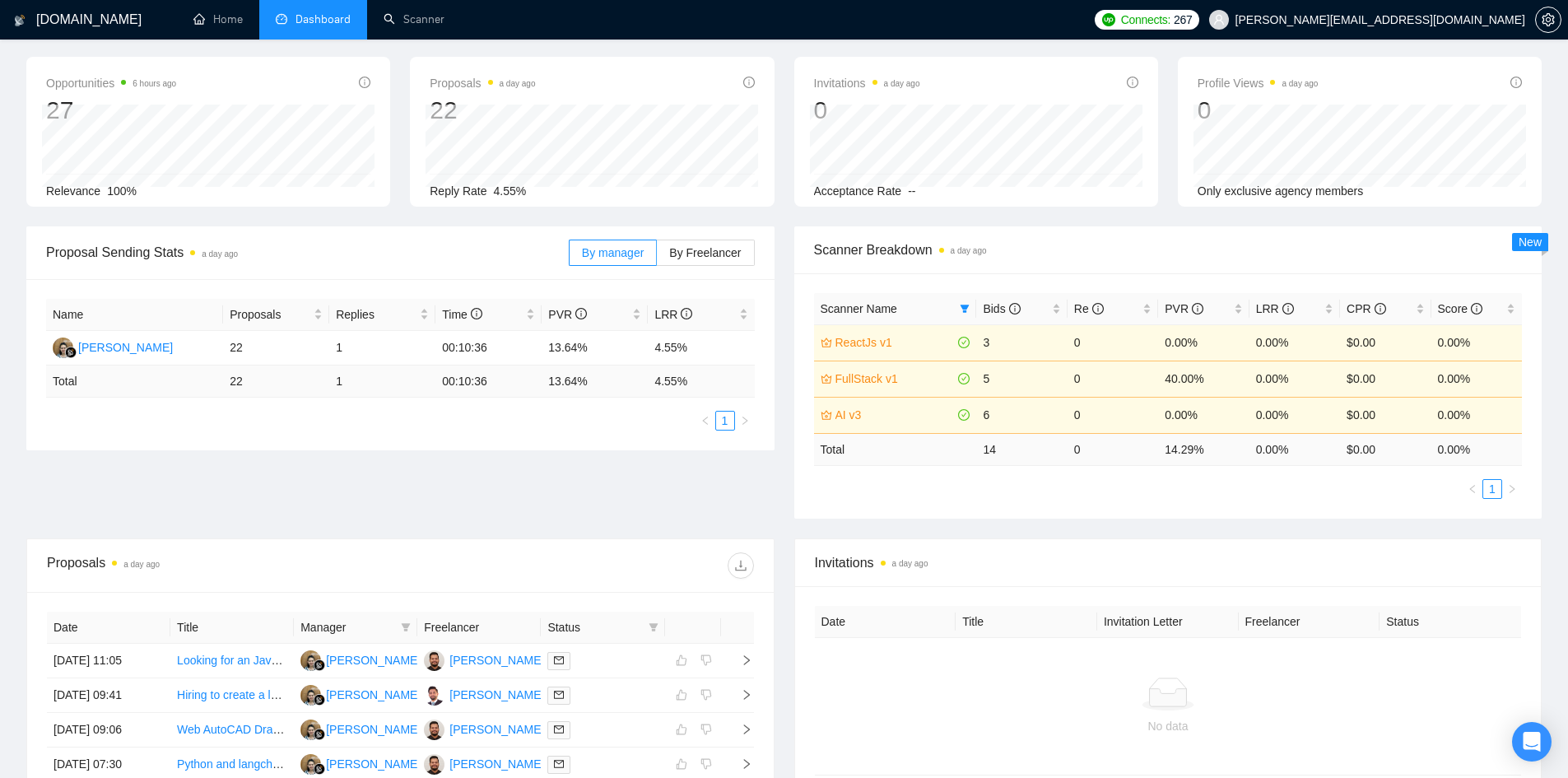
scroll to position [476, 0]
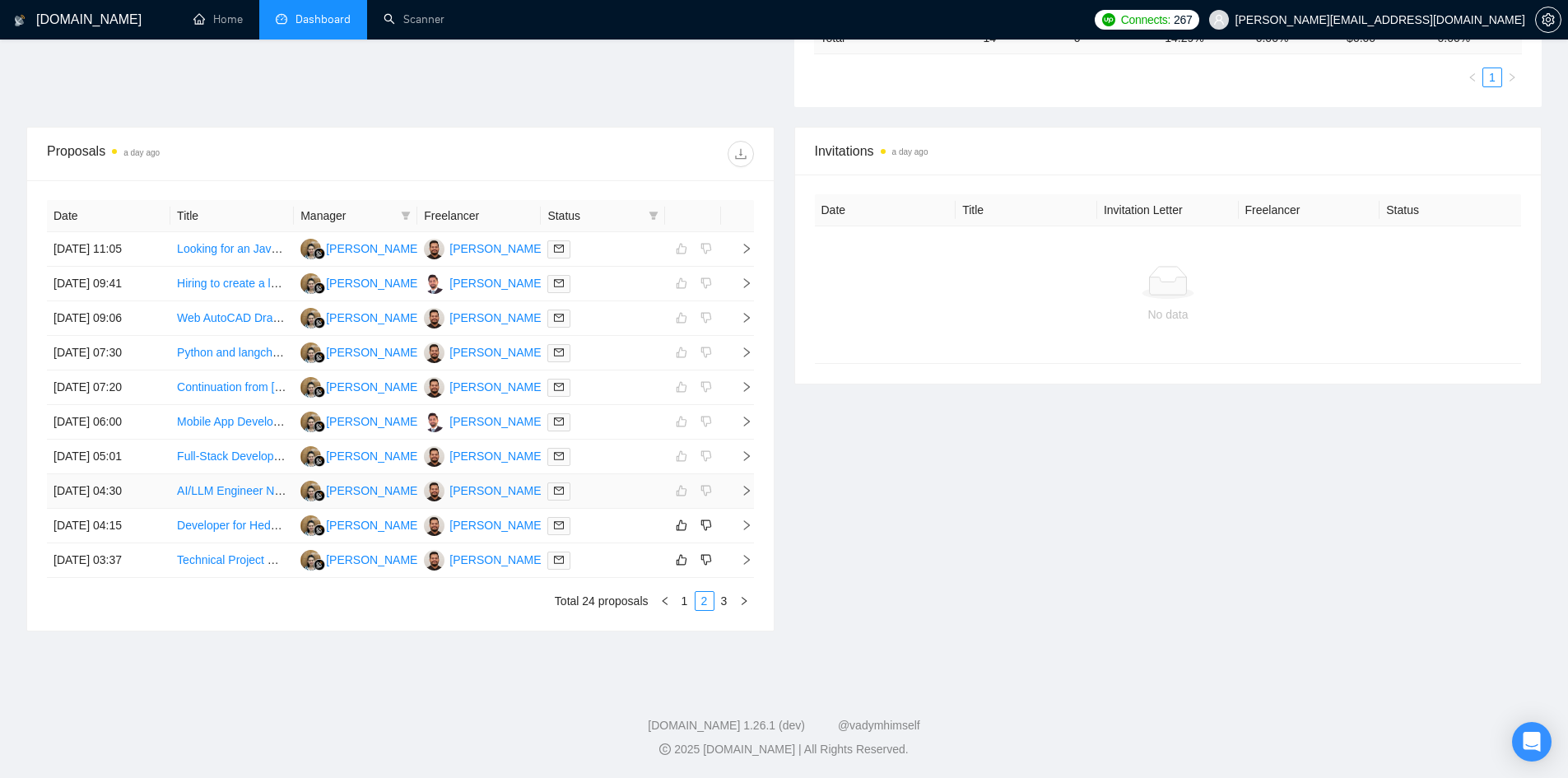
click at [748, 492] on icon "right" at bounding box center [746, 490] width 5 height 10
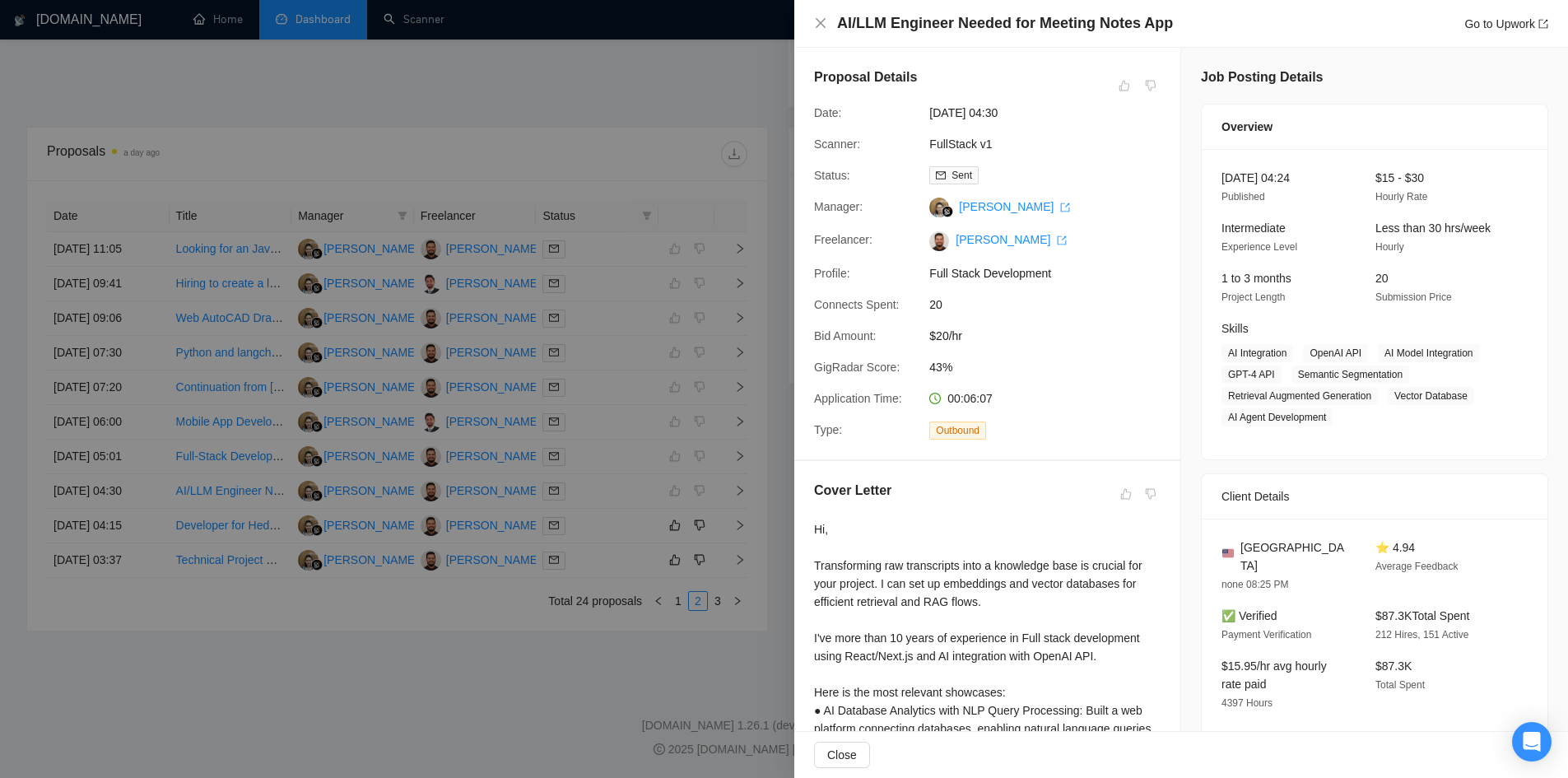
click at [718, 312] on div at bounding box center [784, 389] width 1568 height 778
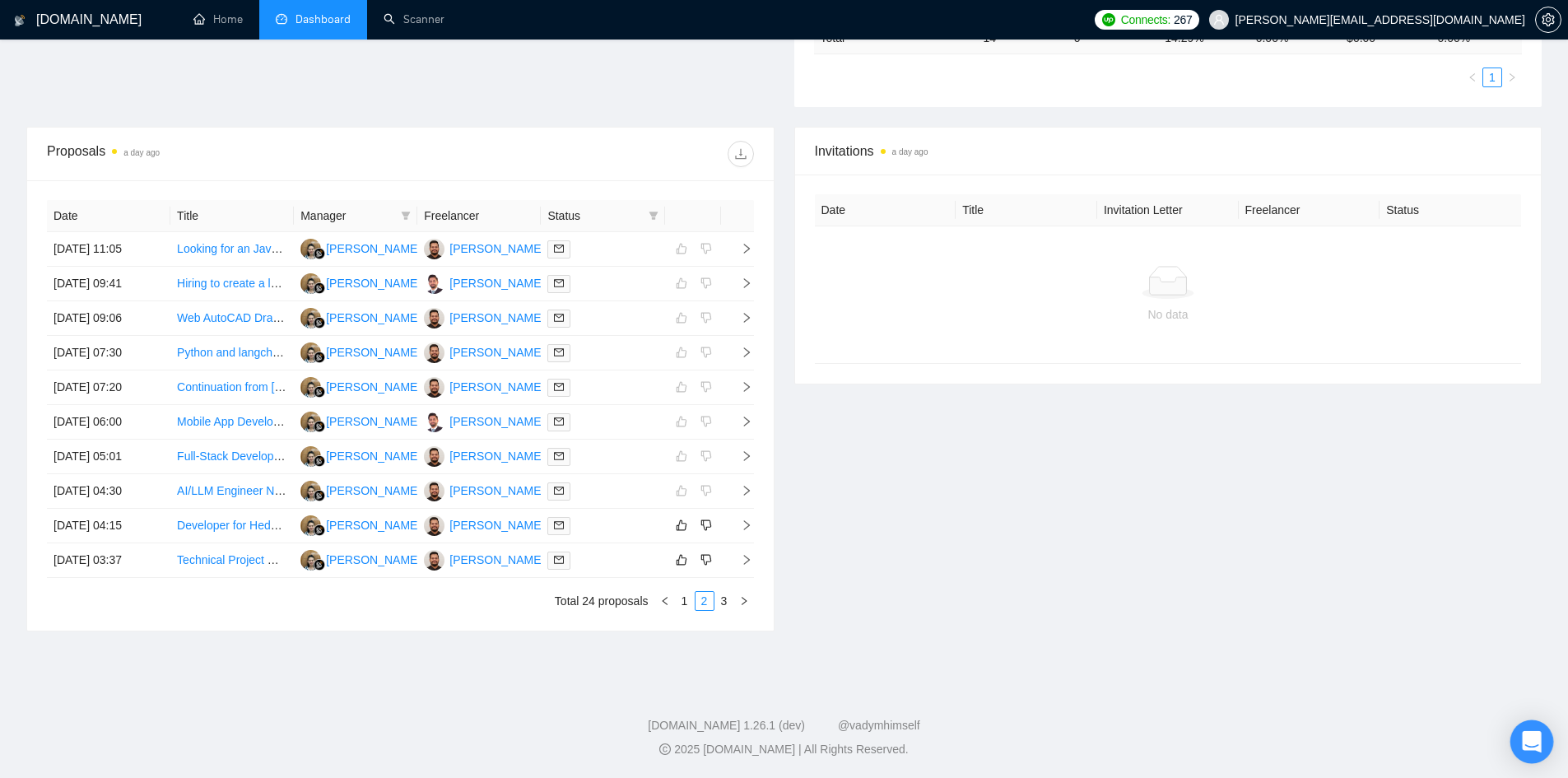
click at [1519, 741] on div "Open Intercom Messenger" at bounding box center [1532, 742] width 44 height 44
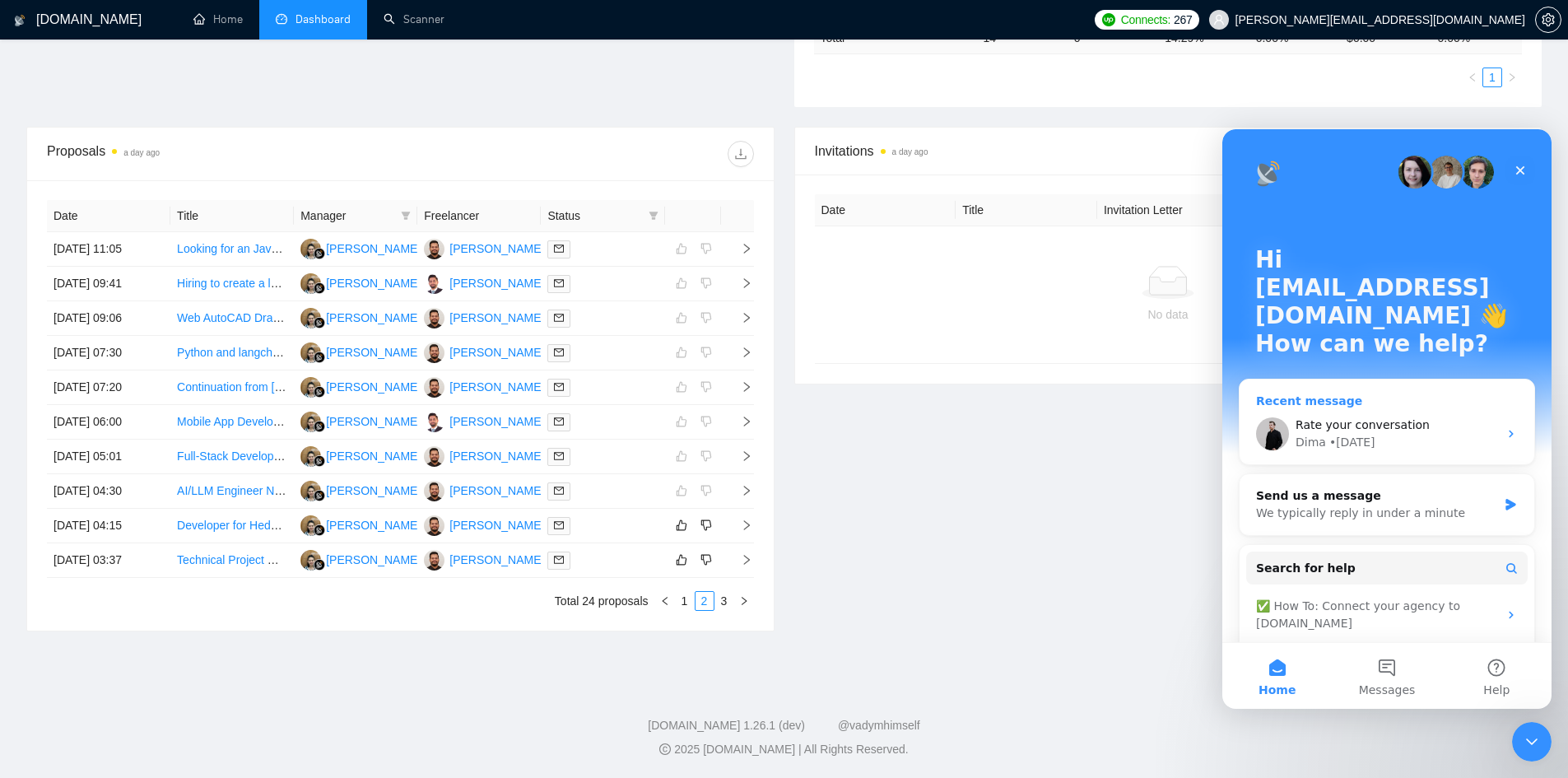
scroll to position [110, 0]
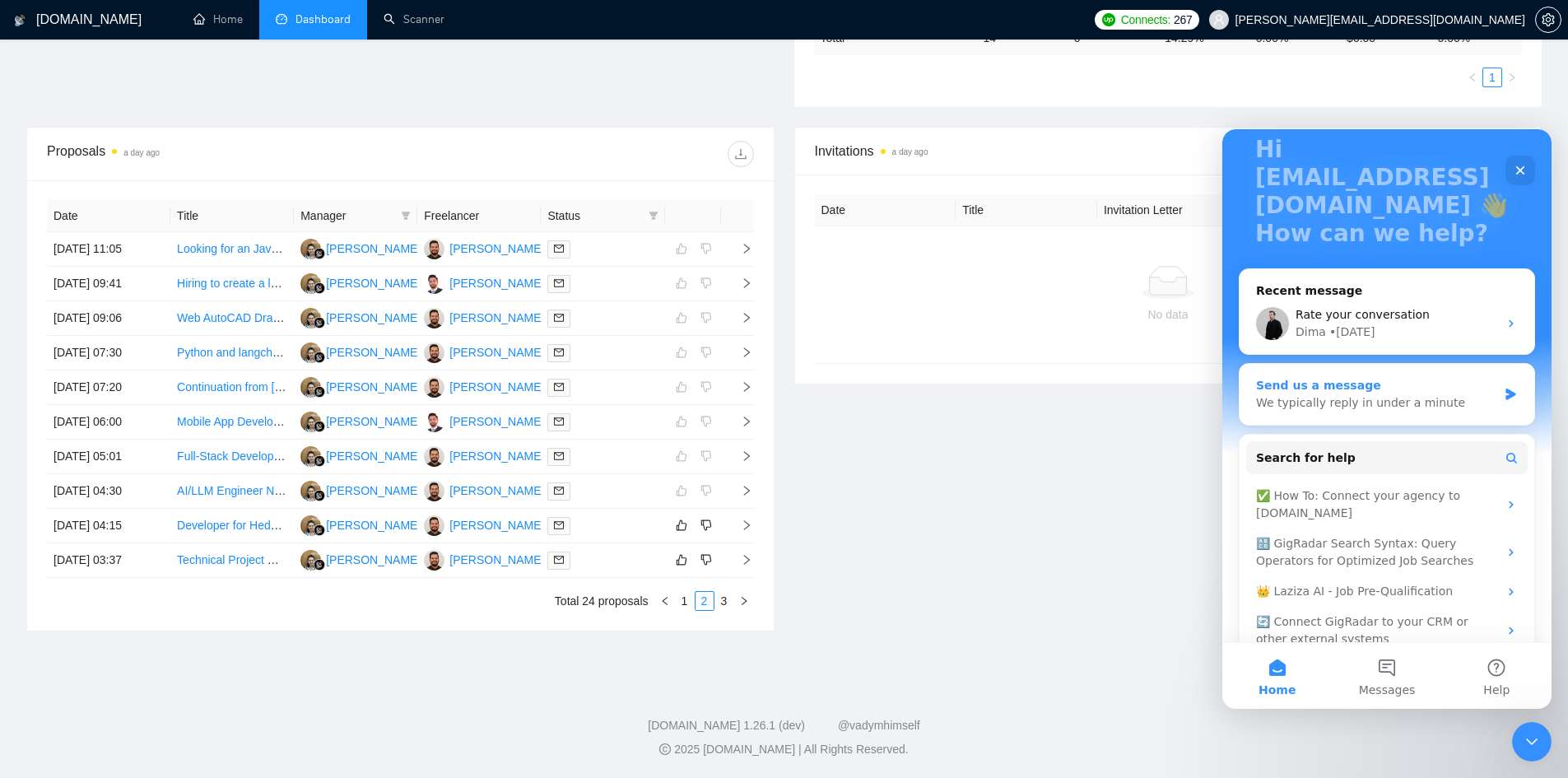
click at [1321, 394] on div "We typically reply in under a minute" at bounding box center [1376, 403] width 241 height 17
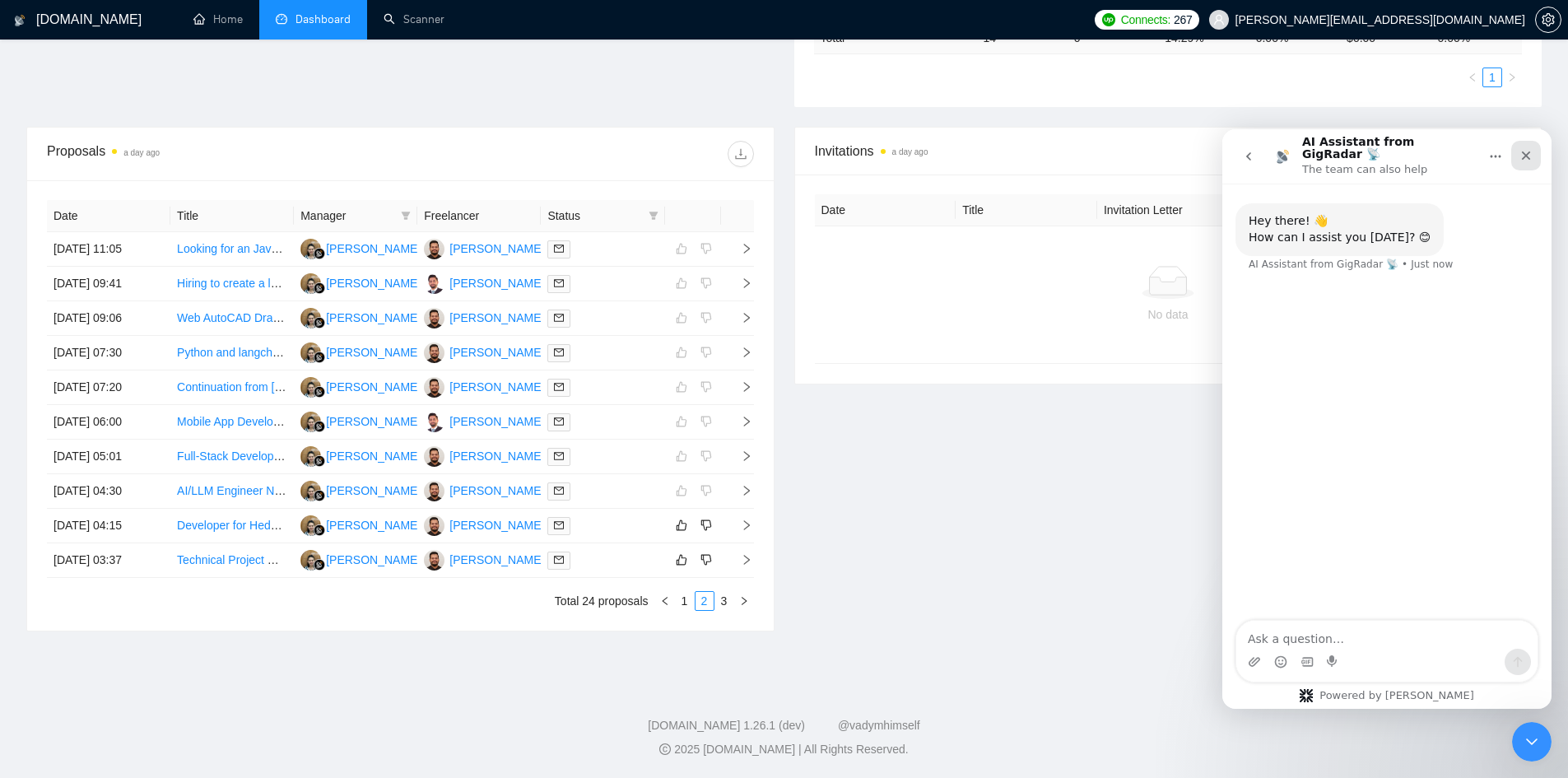
click at [1532, 151] on icon "Close" at bounding box center [1525, 156] width 13 height 13
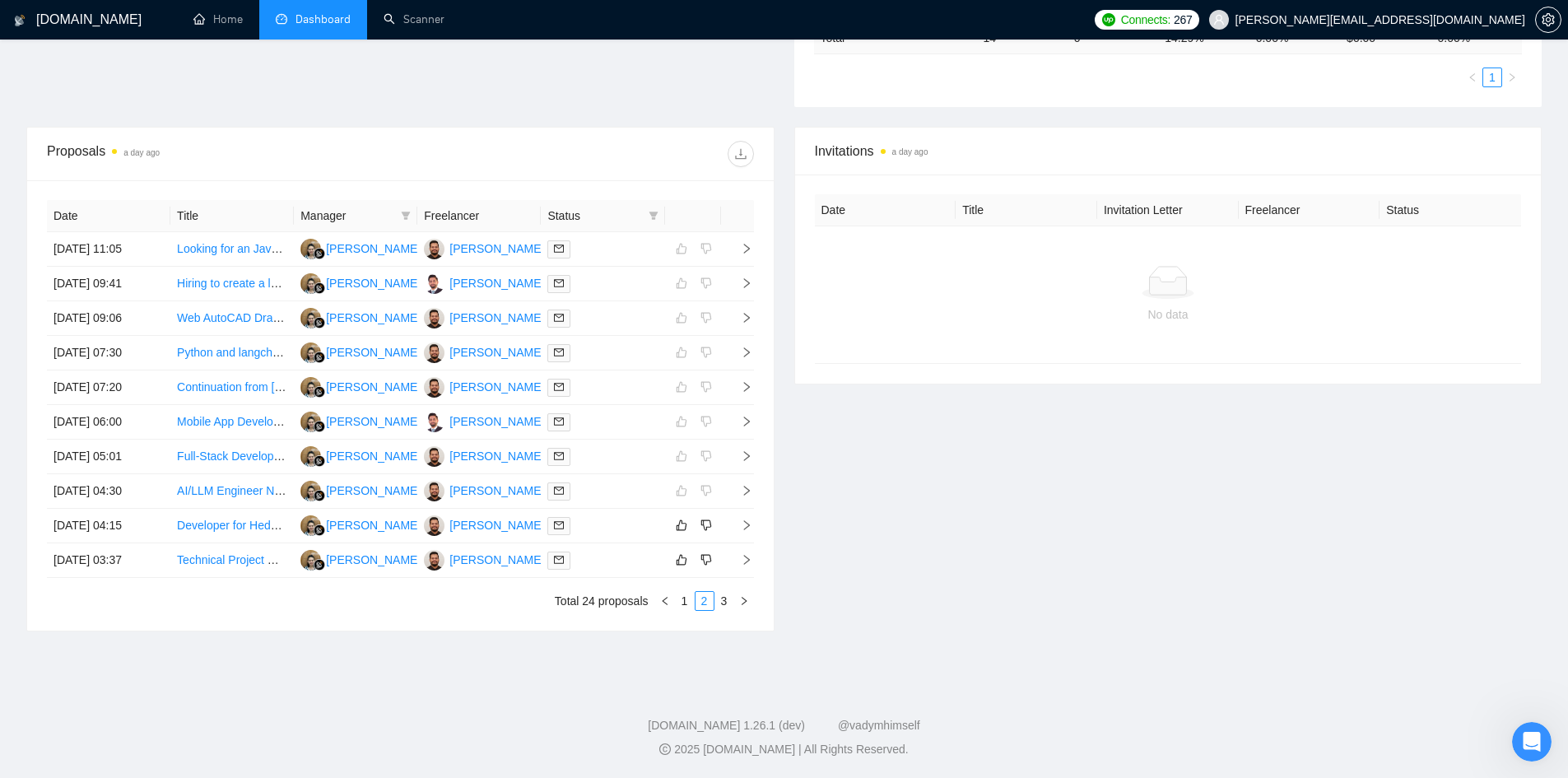
scroll to position [0, 0]
drag, startPoint x: 1528, startPoint y: 740, endPoint x: 3004, endPoint y: 1431, distance: 1629.7
click at [1527, 741] on icon "Open Intercom Messenger" at bounding box center [1530, 740] width 27 height 27
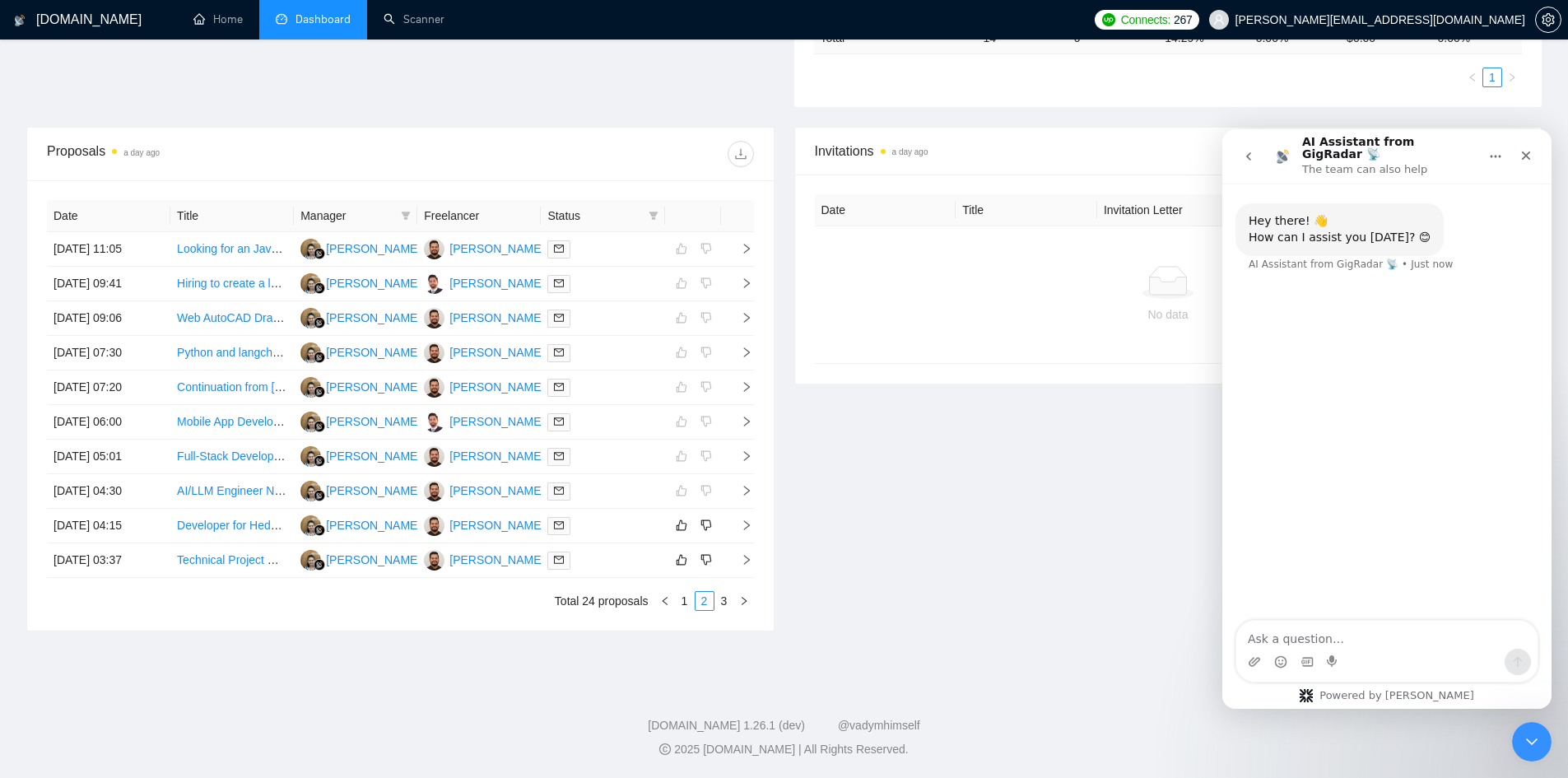
click at [1500, 156] on icon "Home" at bounding box center [1495, 156] width 13 height 13
drag, startPoint x: 1529, startPoint y: 147, endPoint x: 2751, endPoint y: 277, distance: 1228.9
click at [1529, 151] on icon "Close" at bounding box center [1526, 156] width 9 height 9
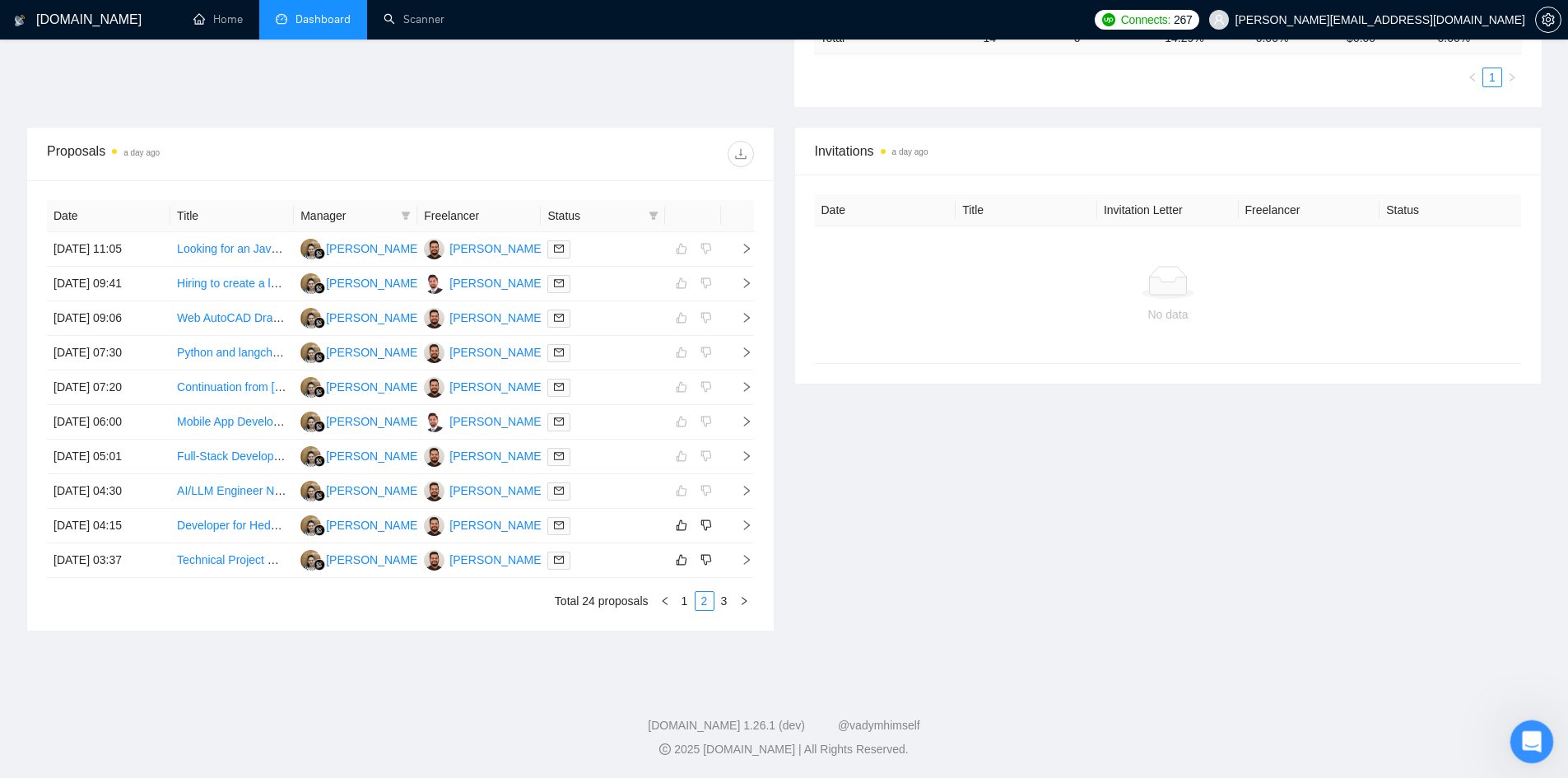
click at [1527, 735] on icon "Open Intercom Messenger" at bounding box center [1530, 740] width 27 height 27
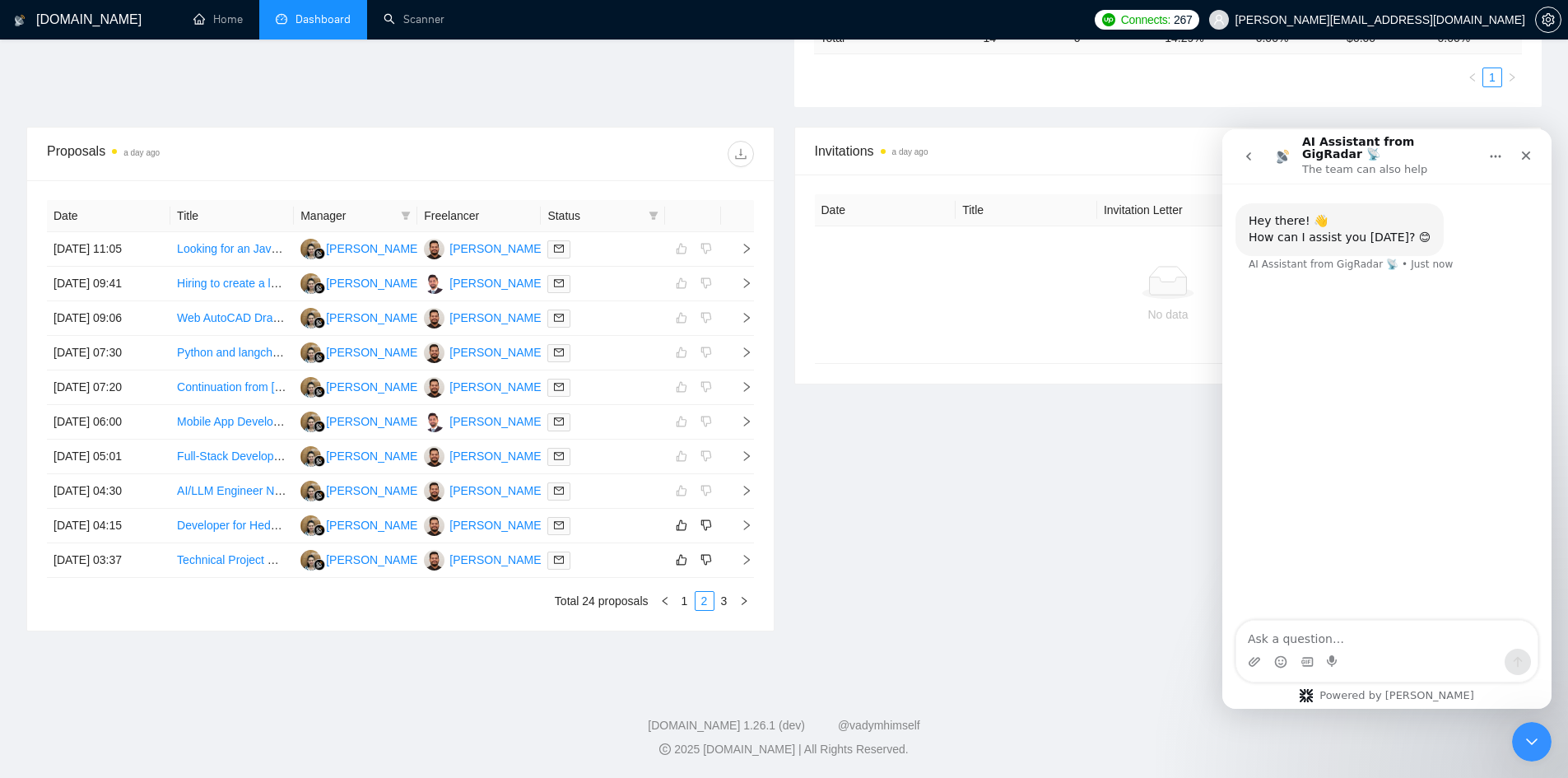
click at [1244, 150] on icon "go back" at bounding box center [1248, 156] width 13 height 13
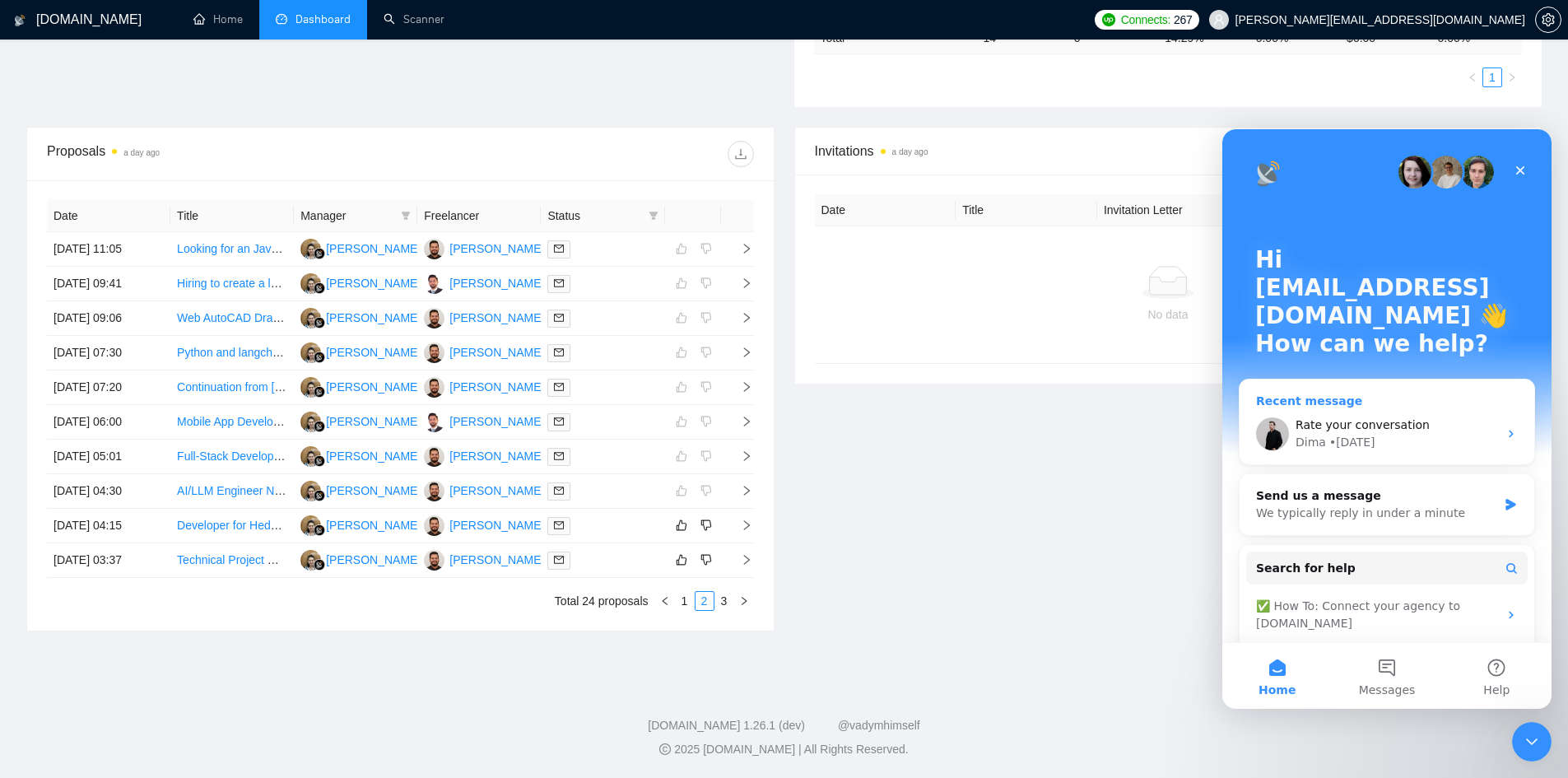
click at [1389, 418] on span "Rate your conversation" at bounding box center [1362, 425] width 134 height 13
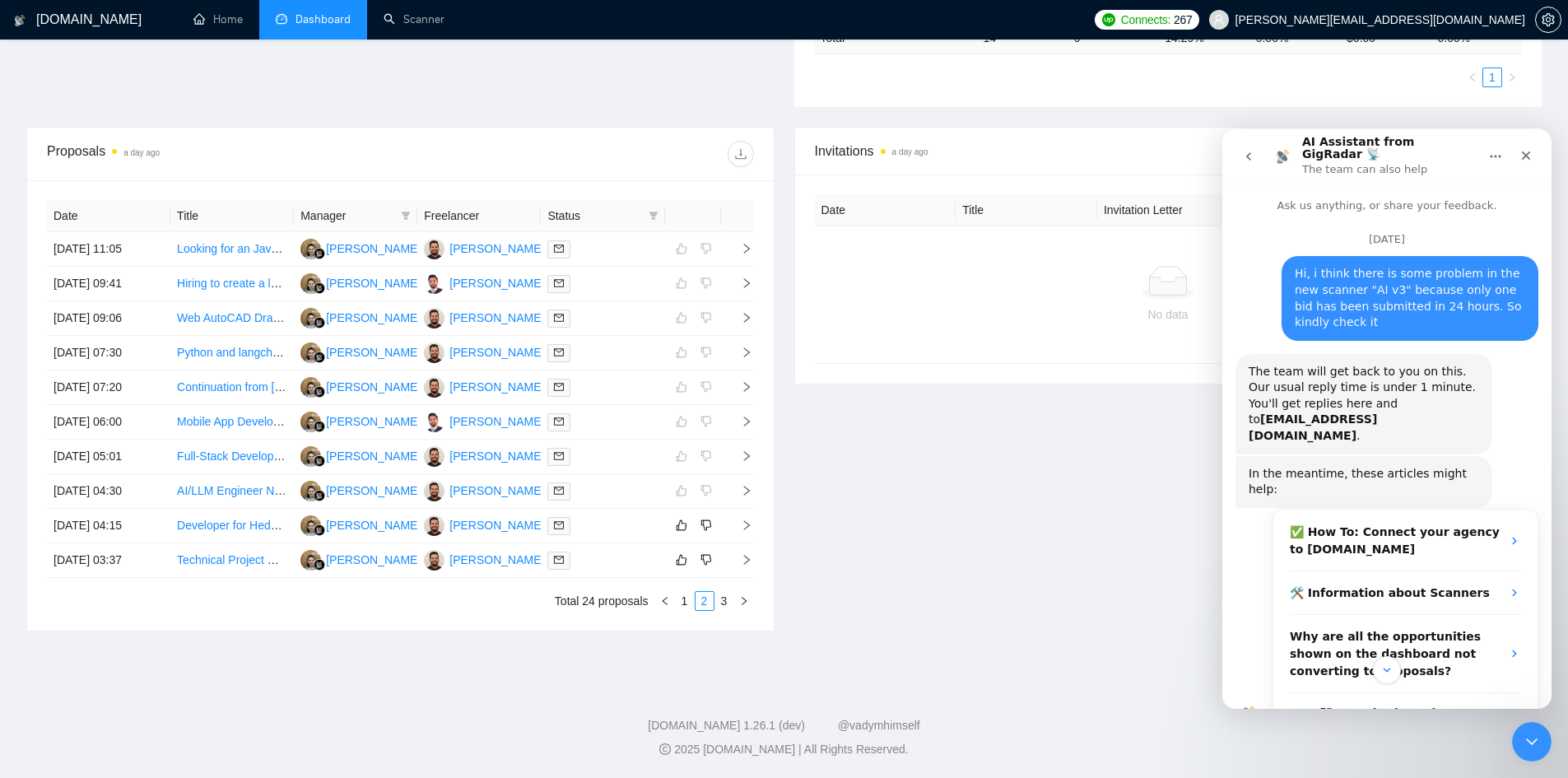
click at [1248, 159] on button "go back" at bounding box center [1248, 157] width 31 height 31
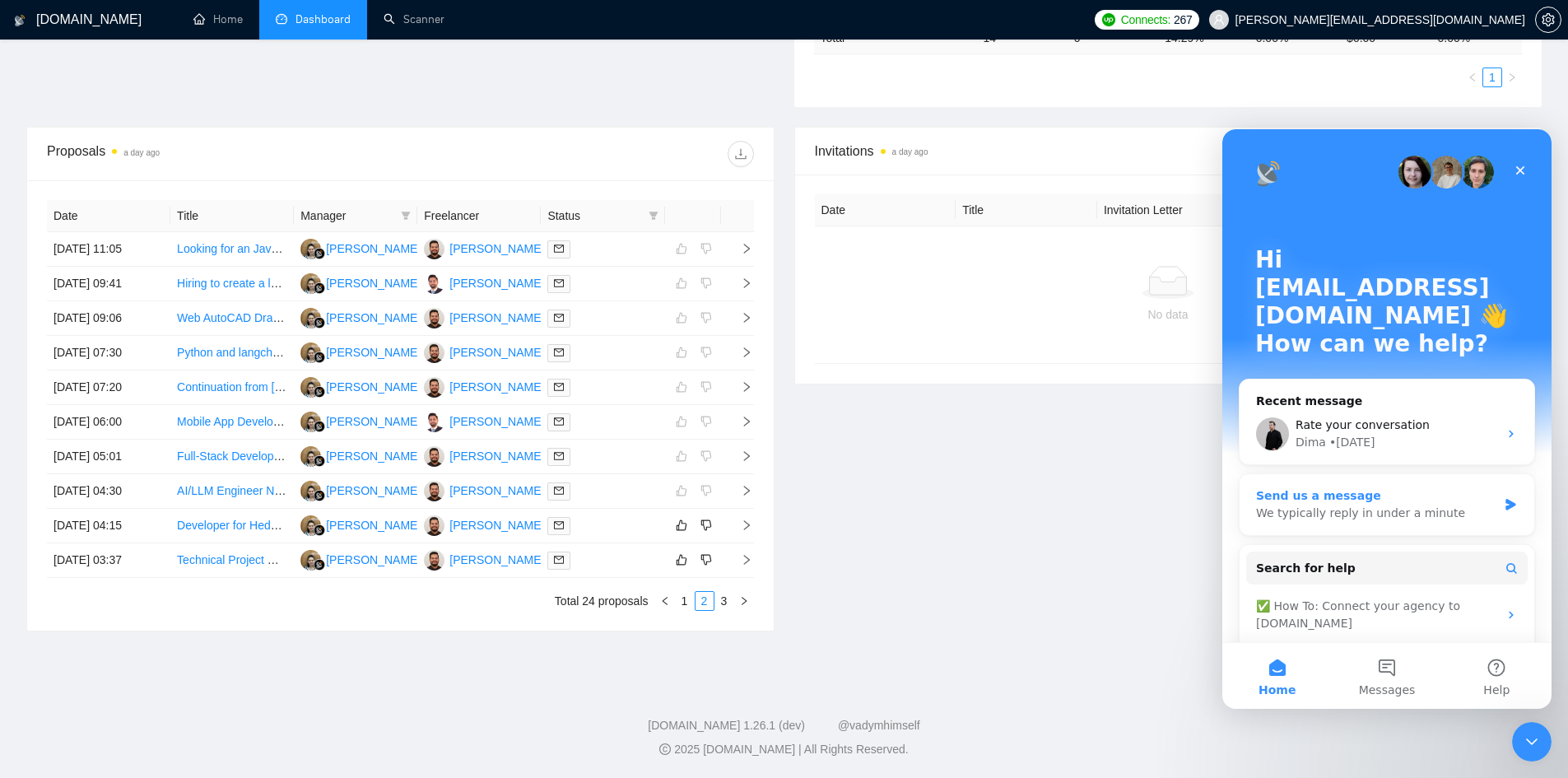
click at [1320, 505] on div "We typically reply in under a minute" at bounding box center [1376, 513] width 241 height 17
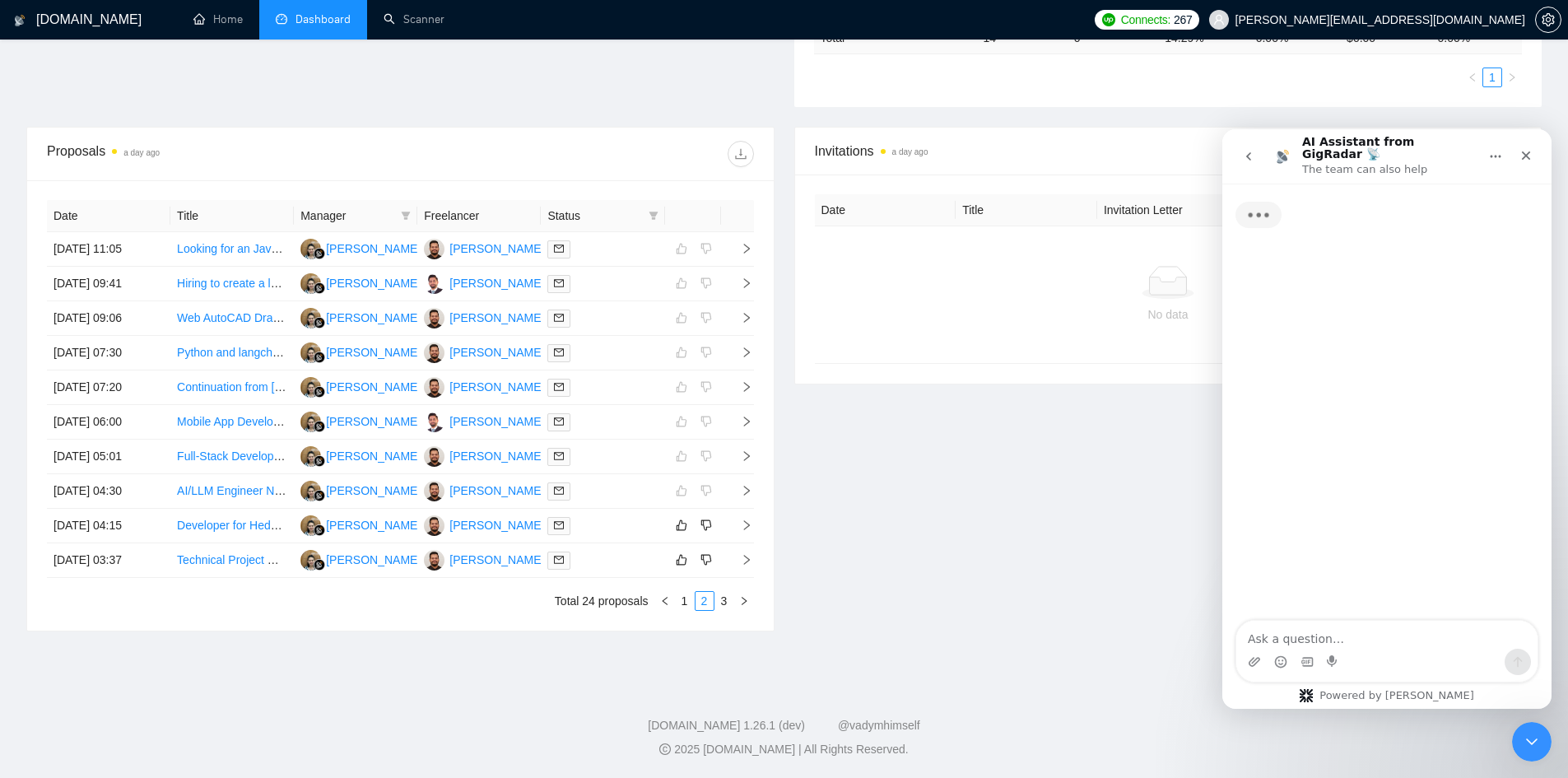
click at [1309, 647] on textarea "Ask a question…" at bounding box center [1387, 634] width 301 height 28
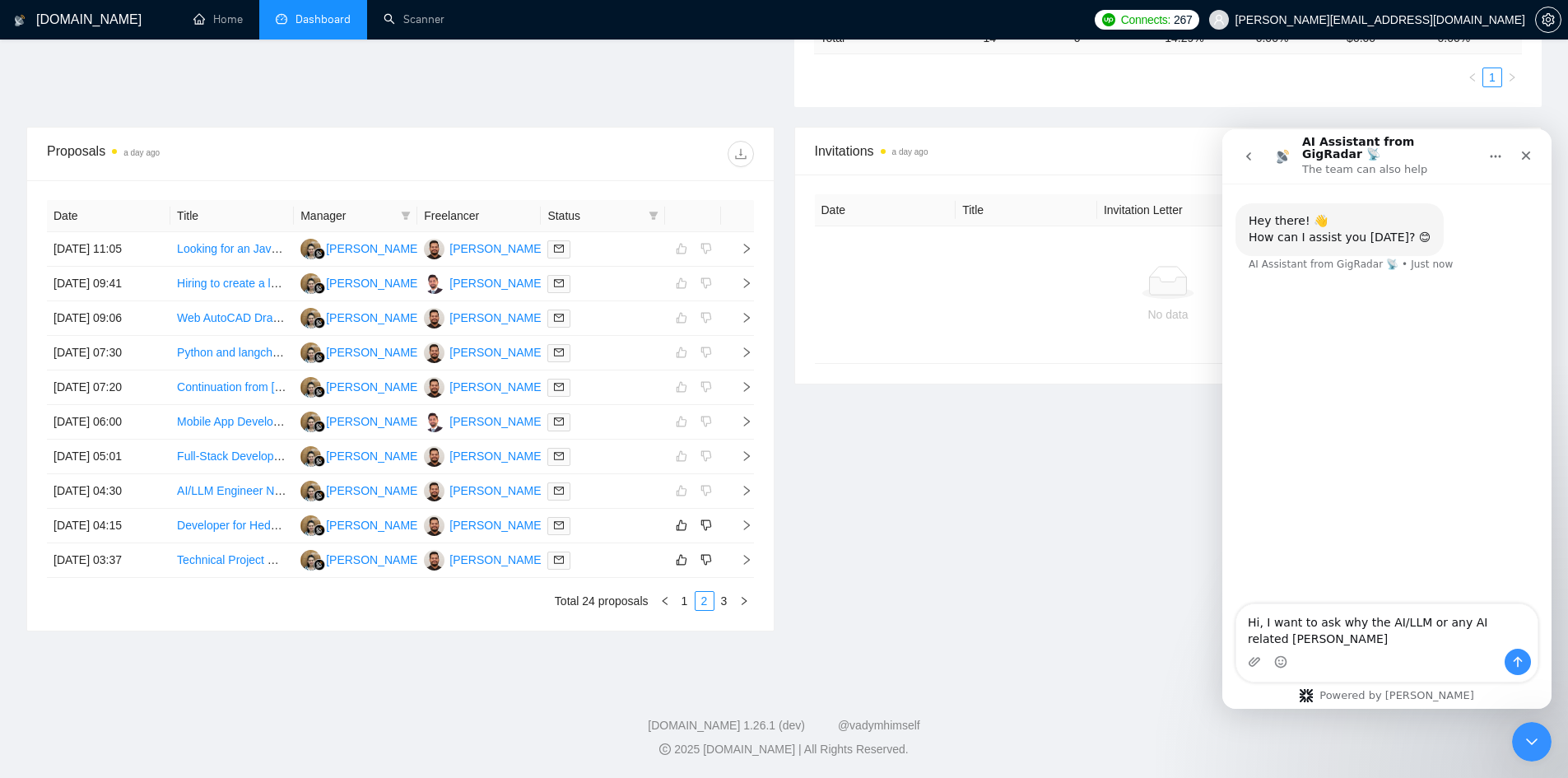
click at [1370, 639] on textarea "Hi, I want to ask why the AI/LLM or any AI related [PERSON_NAME]" at bounding box center [1387, 626] width 301 height 45
click at [1265, 632] on textarea "Hi, I want to ask why the proposals are not being sent from the AI scanners rel…" at bounding box center [1387, 618] width 301 height 61
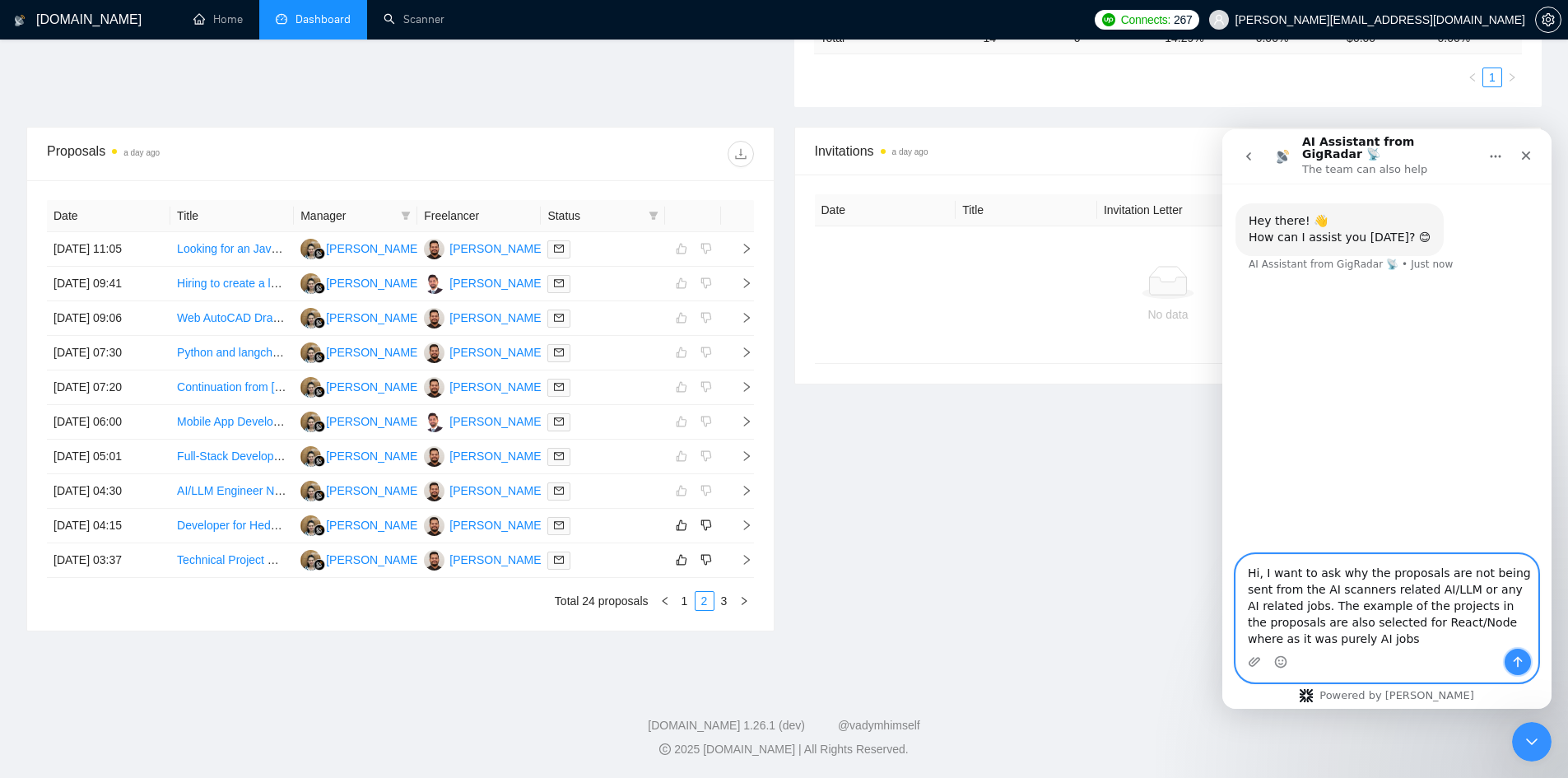
click at [1519, 660] on icon "Send a message…" at bounding box center [1518, 662] width 9 height 11
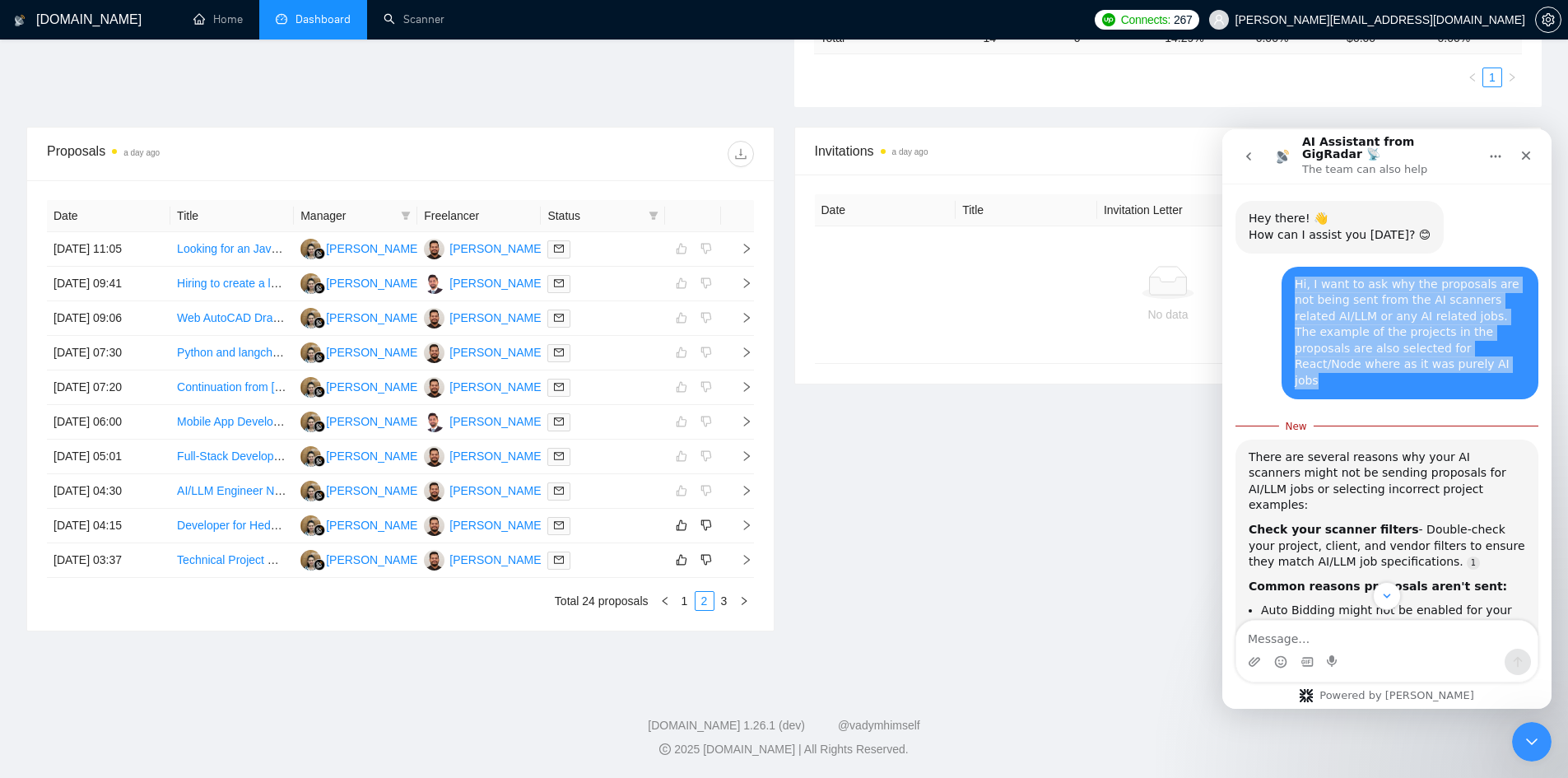
drag, startPoint x: 1357, startPoint y: 361, endPoint x: 1281, endPoint y: 275, distance: 114.8
click at [1281, 275] on div "Hi, I want to ask why the proposals are not being sent from the AI scanners rel…" at bounding box center [1410, 333] width 257 height 133
copy div "Hi, I want to ask why the proposals are not being sent from the AI scanners rel…"
click at [1242, 150] on icon "go back" at bounding box center [1248, 156] width 13 height 13
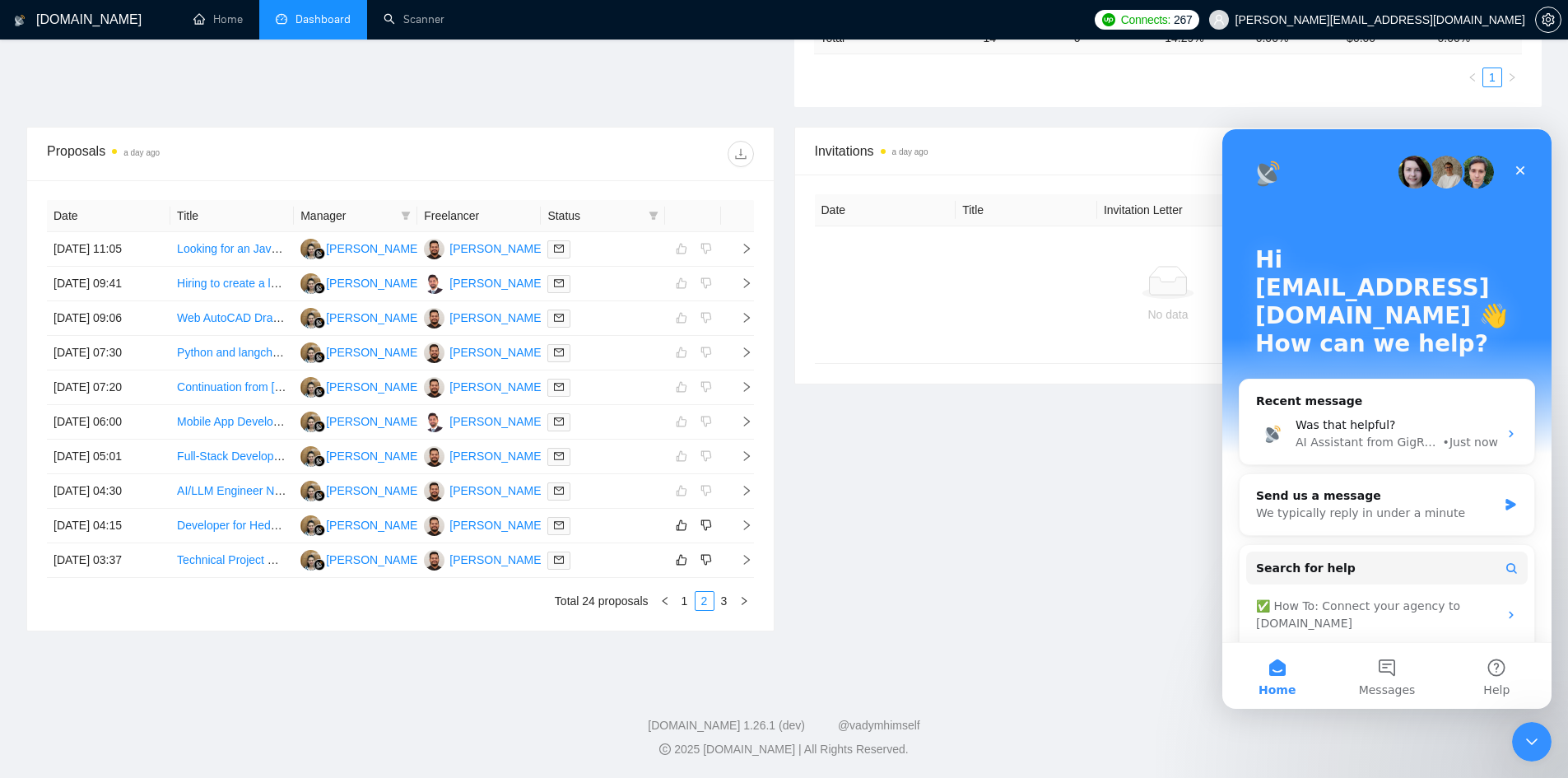
click at [1401, 166] on img "Intercom messenger" at bounding box center [1415, 172] width 33 height 33
click at [1389, 177] on div "Intercom messenger" at bounding box center [1386, 172] width 263 height 33
click at [1461, 172] on img "Intercom messenger" at bounding box center [1477, 172] width 33 height 33
click at [1464, 167] on img "Intercom messenger" at bounding box center [1477, 172] width 33 height 33
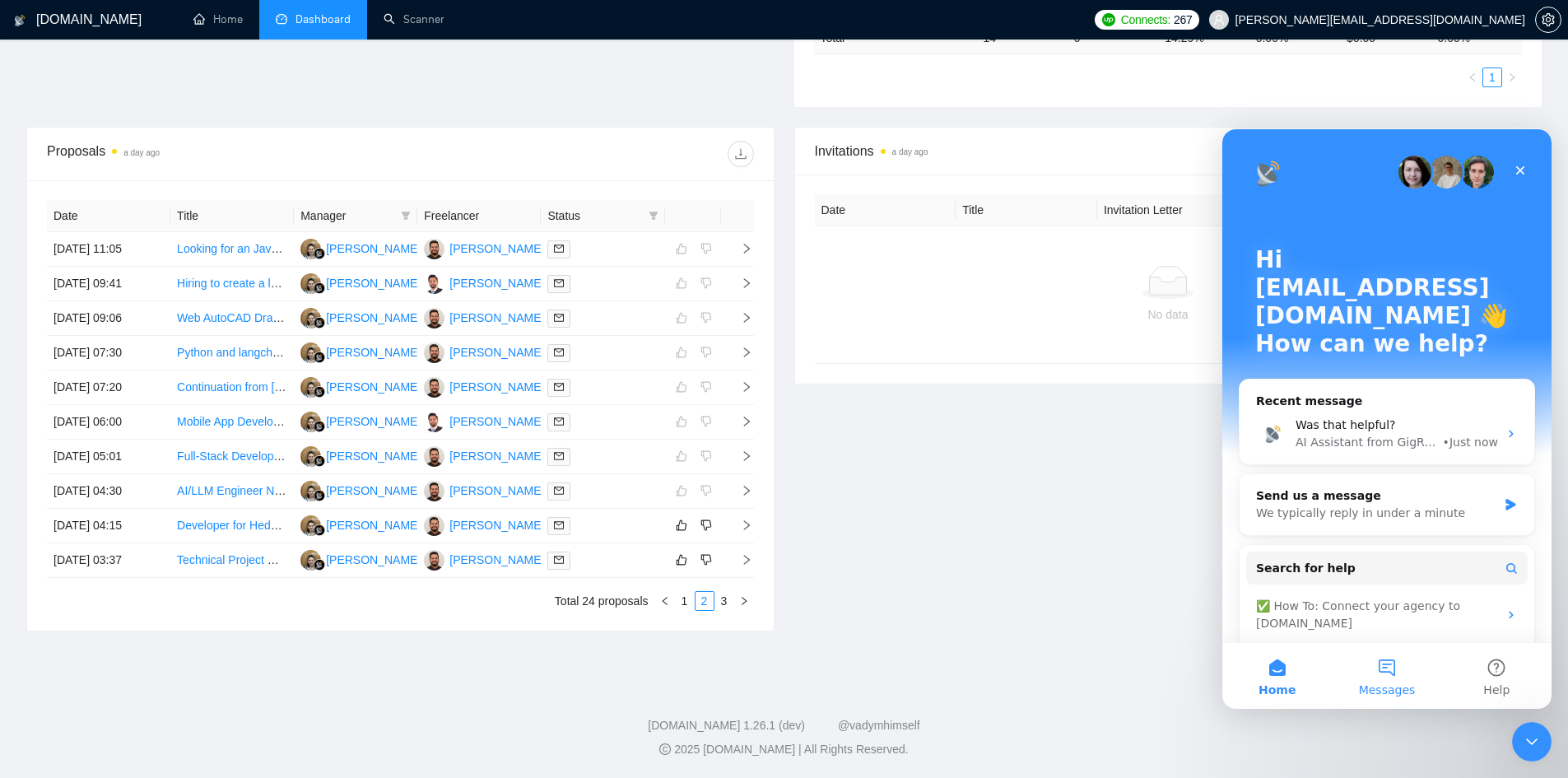
click at [1378, 684] on span "Messages" at bounding box center [1387, 690] width 56 height 12
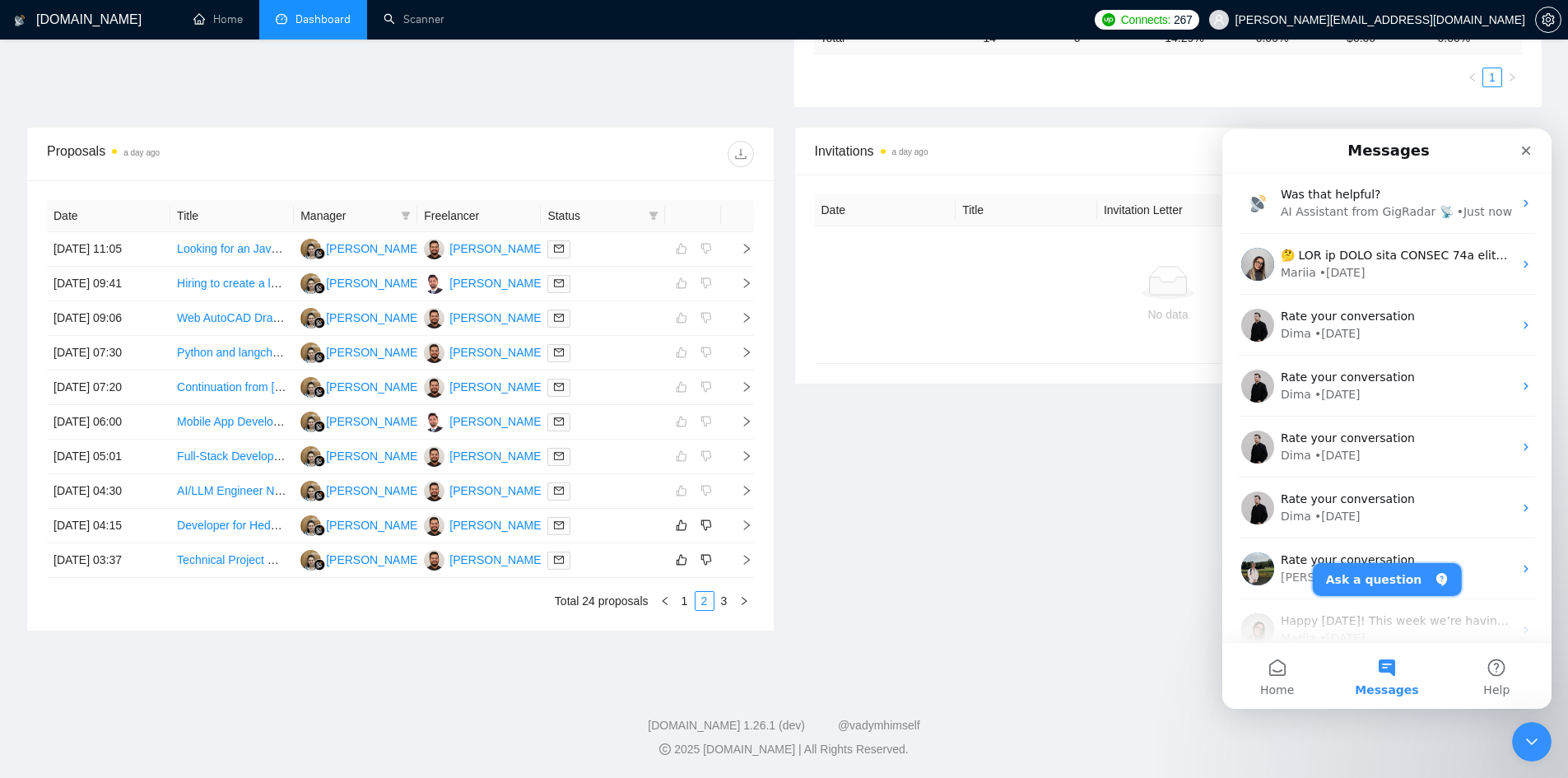
click at [1356, 578] on button "Ask a question" at bounding box center [1388, 579] width 149 height 33
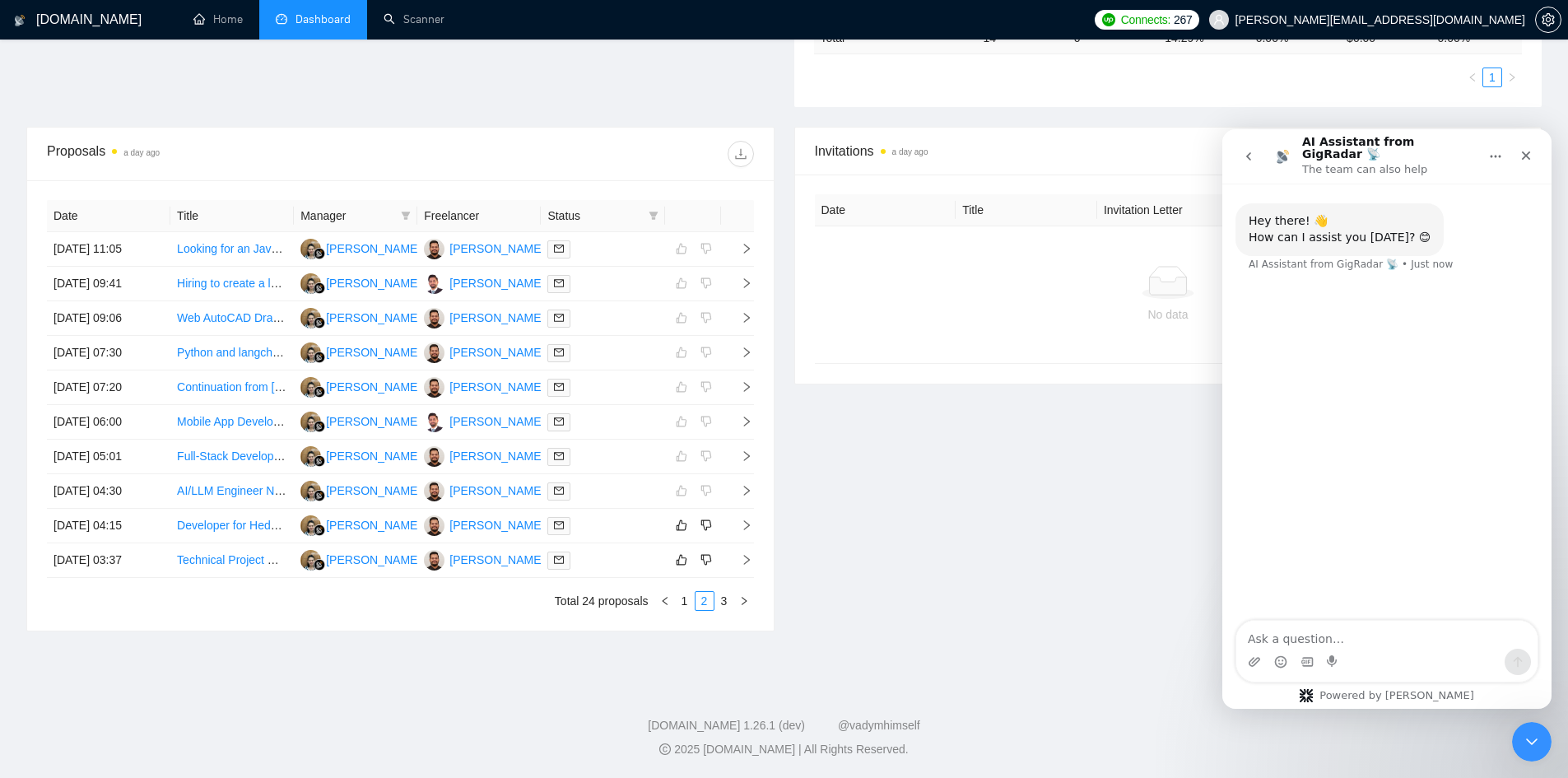
click at [1303, 633] on textarea "Ask a question…" at bounding box center [1387, 634] width 301 height 28
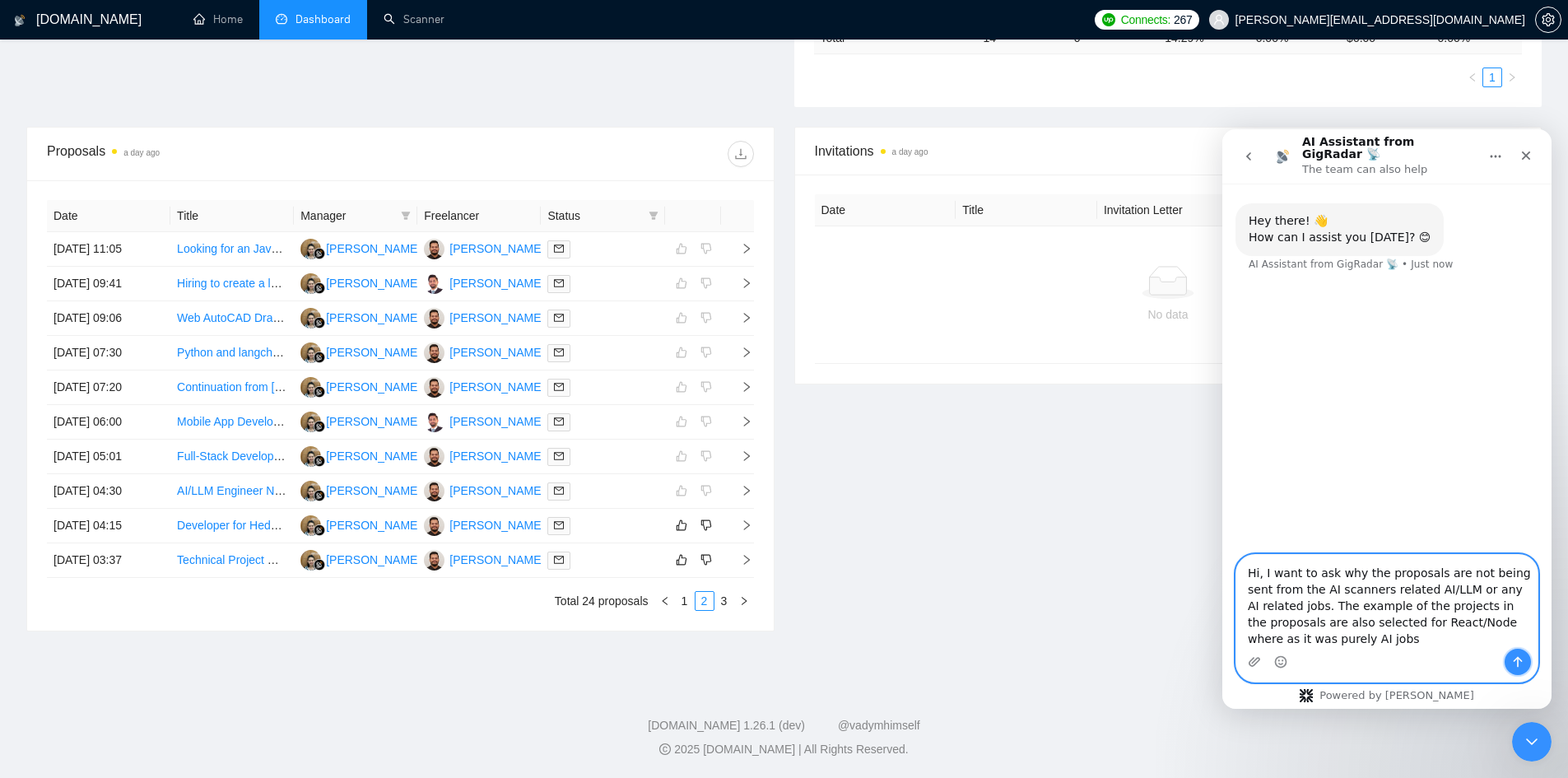
click at [1517, 657] on icon "Send a message…" at bounding box center [1517, 661] width 13 height 13
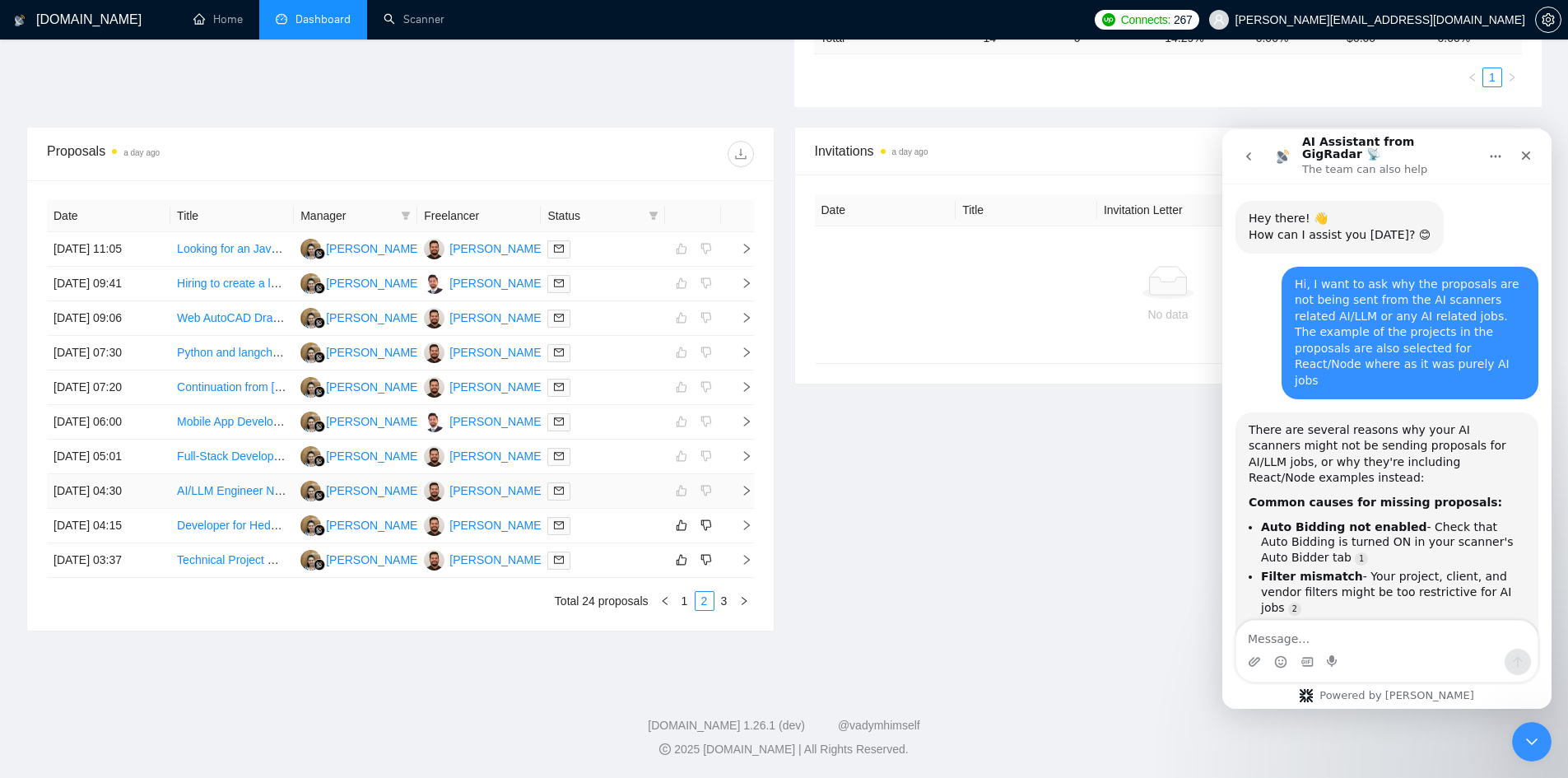
click at [747, 488] on icon "right" at bounding box center [746, 490] width 12 height 12
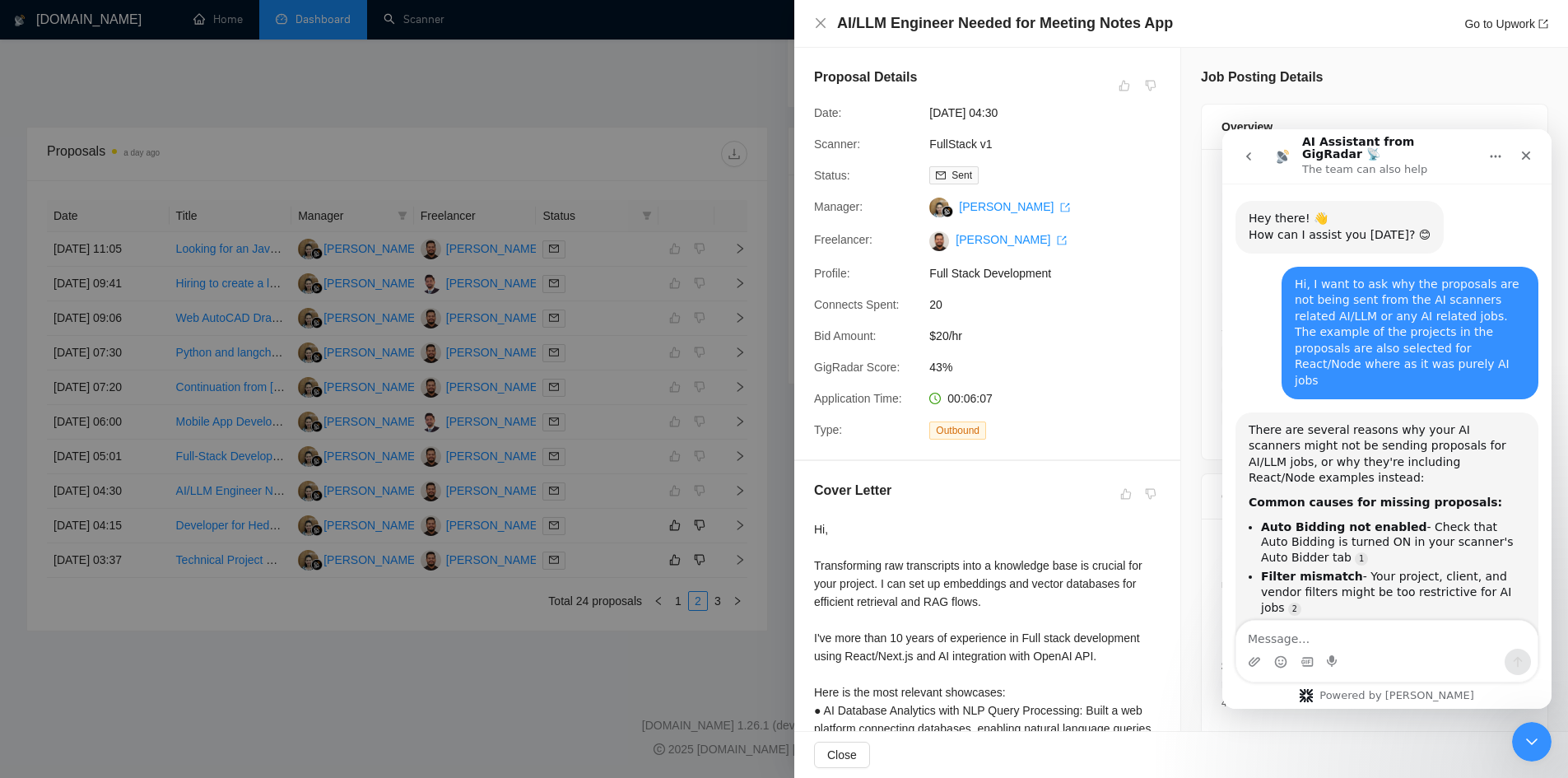
click at [1077, 354] on div "Proposal Details Date: [DATE] 04:30 Scanner: FullStack v1 Status: Sent Manager:…" at bounding box center [987, 253] width 386 height 412
drag, startPoint x: 1532, startPoint y: 158, endPoint x: 2753, endPoint y: 288, distance: 1227.9
click at [1532, 158] on div "Close" at bounding box center [1525, 156] width 30 height 30
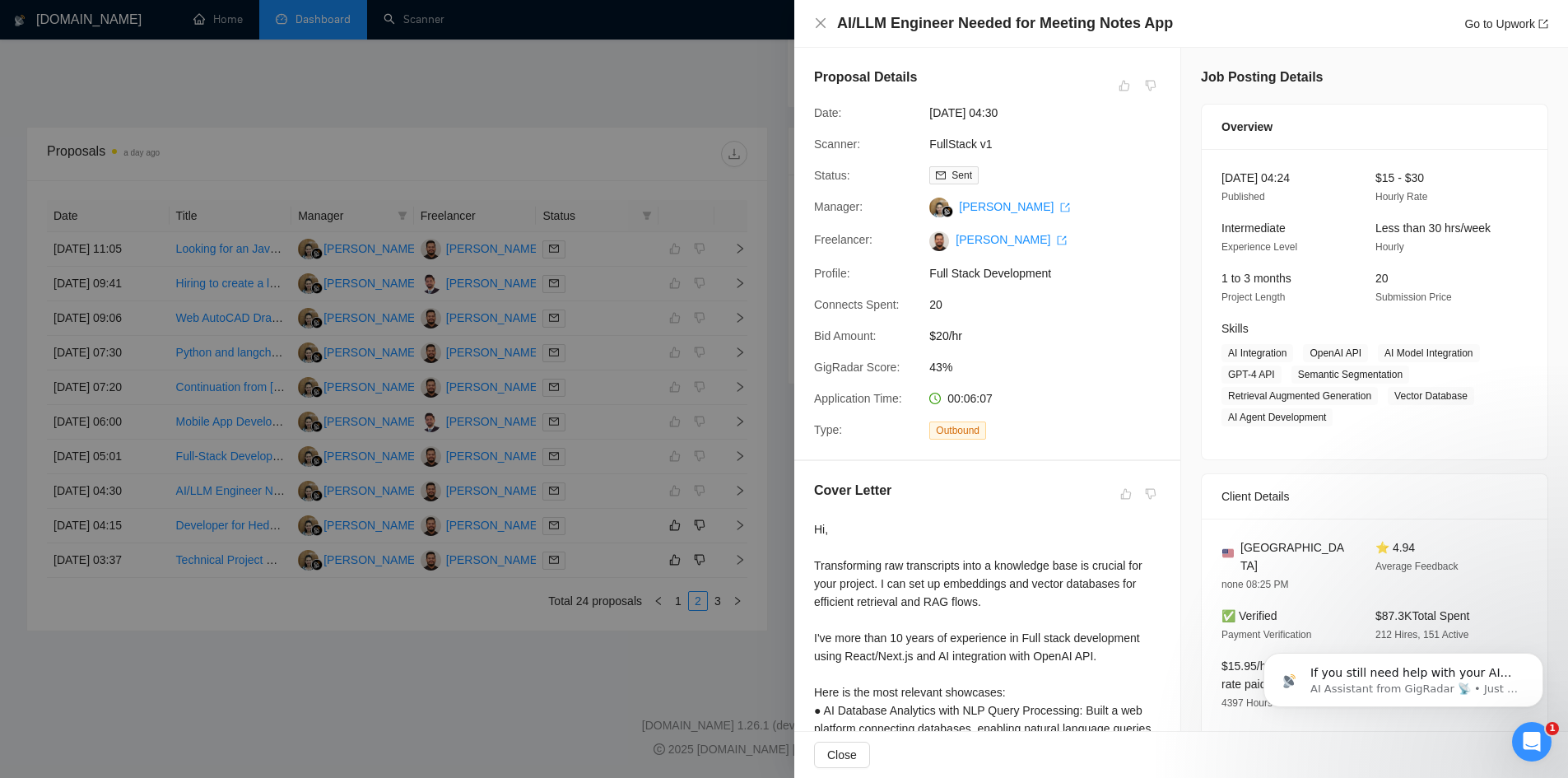
click at [484, 56] on div at bounding box center [784, 389] width 1568 height 778
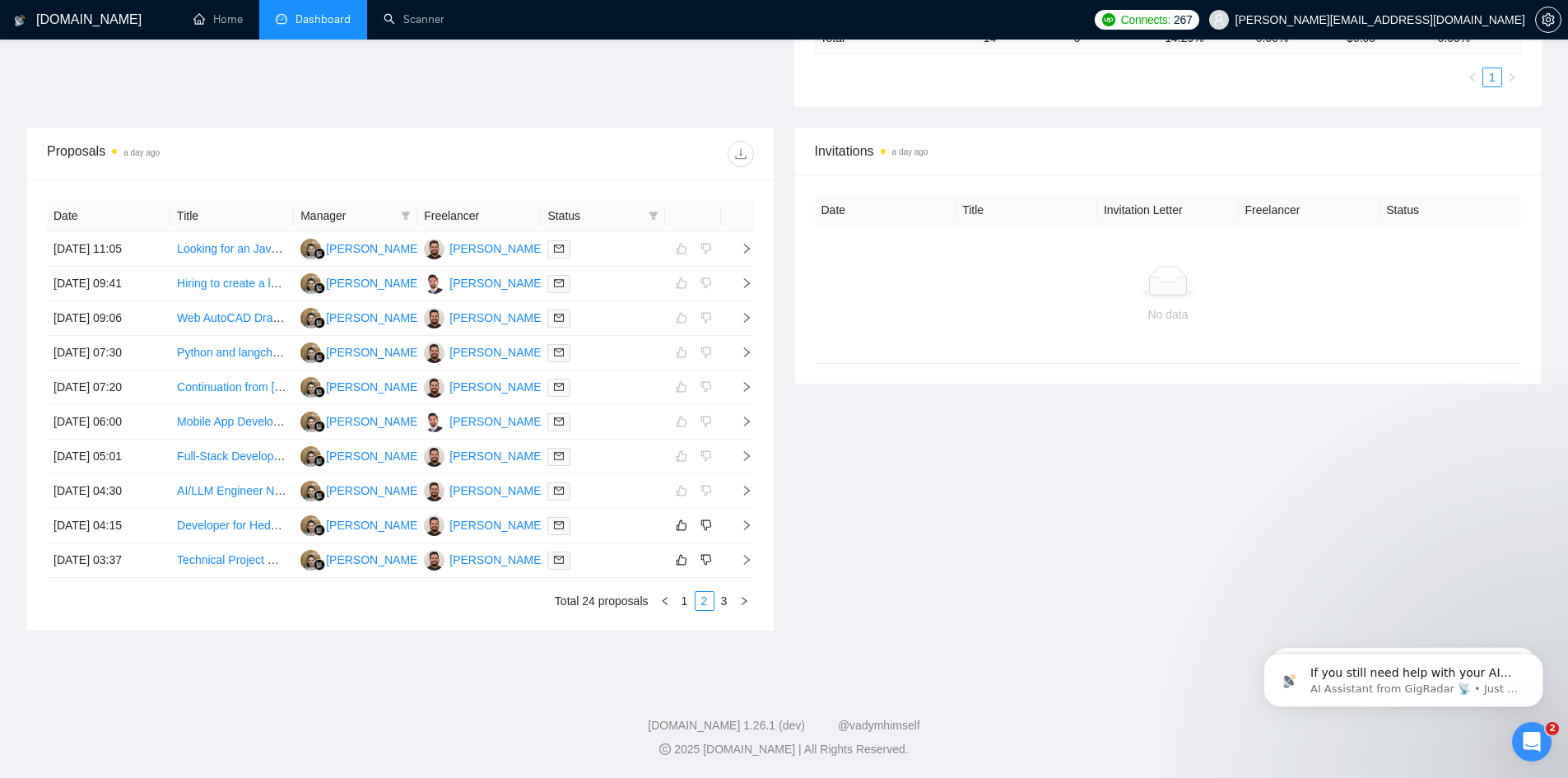
scroll to position [492, 0]
click at [745, 486] on icon "right" at bounding box center [746, 490] width 12 height 12
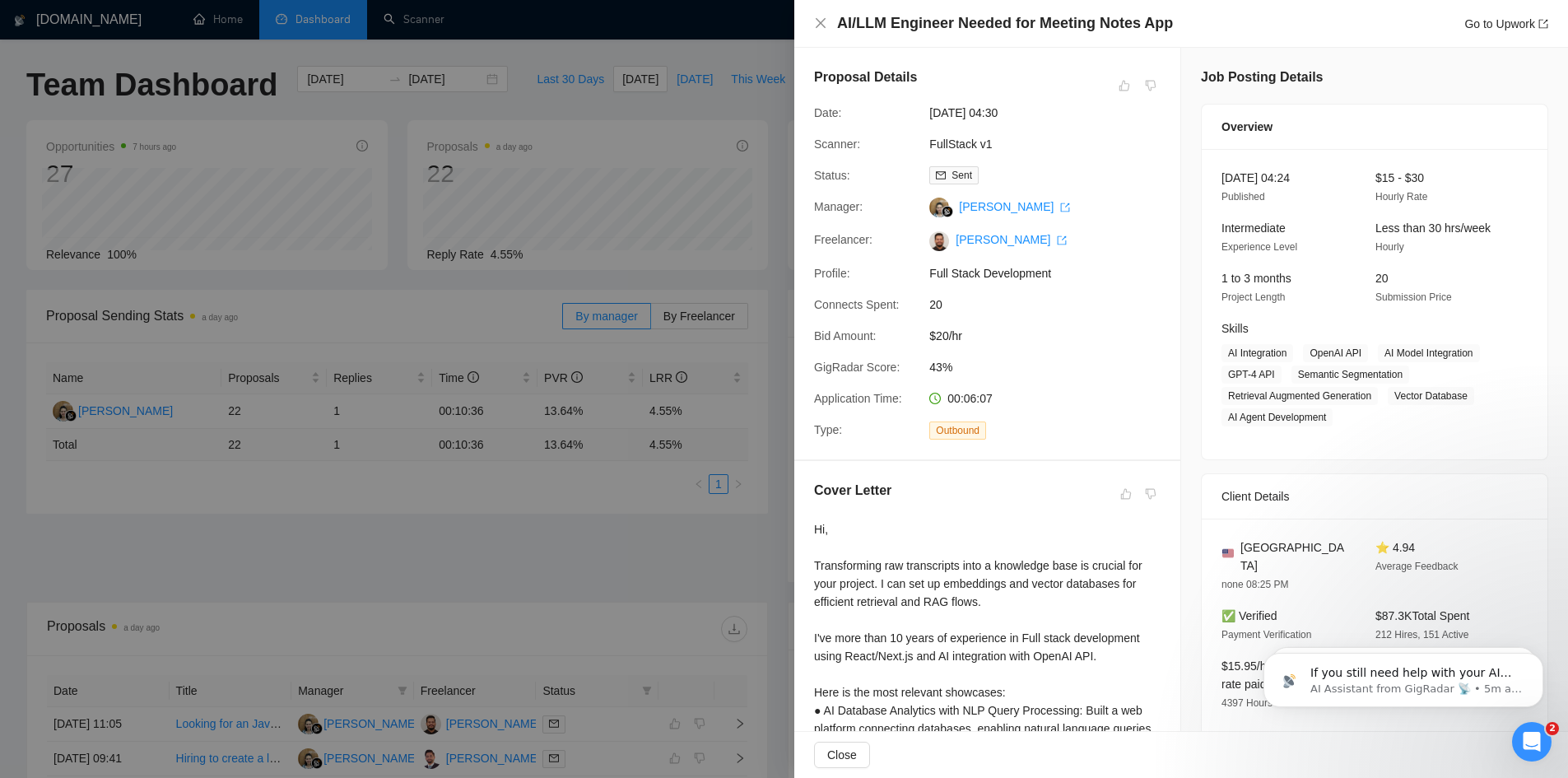
scroll to position [412, 0]
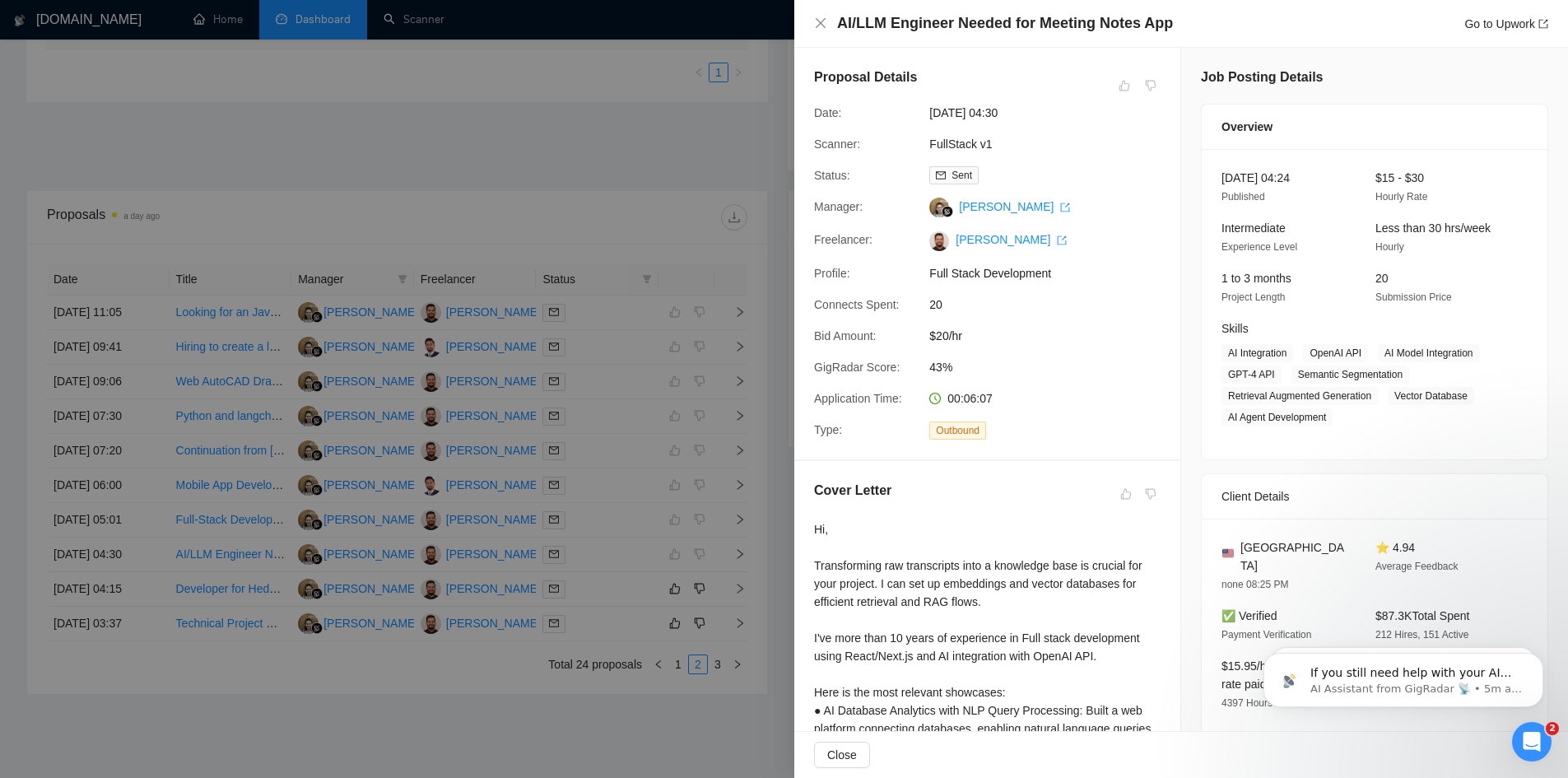
click at [604, 141] on div at bounding box center [784, 389] width 1568 height 778
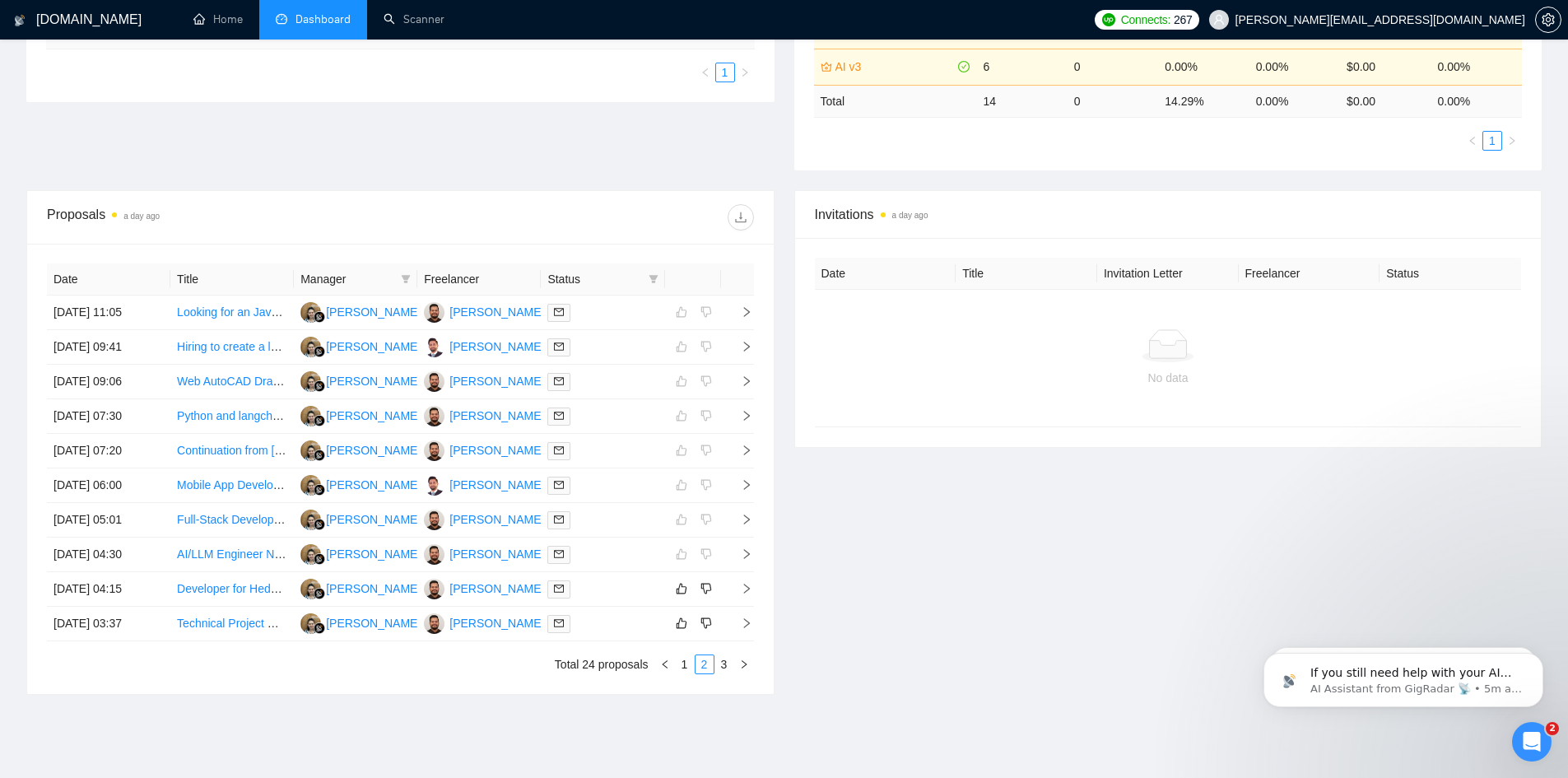
scroll to position [0, 0]
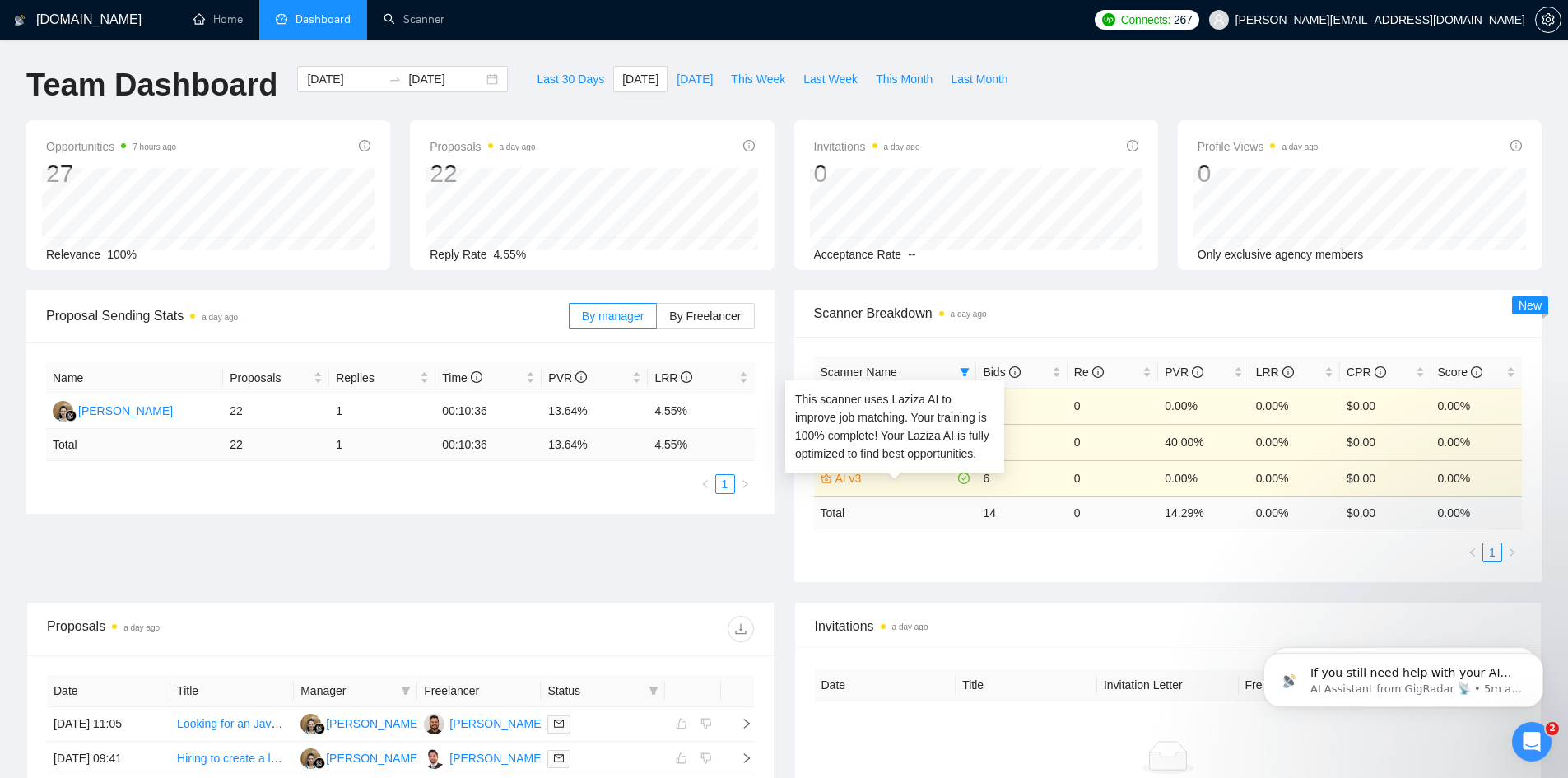
click at [853, 481] on link "AI v3" at bounding box center [895, 478] width 120 height 18
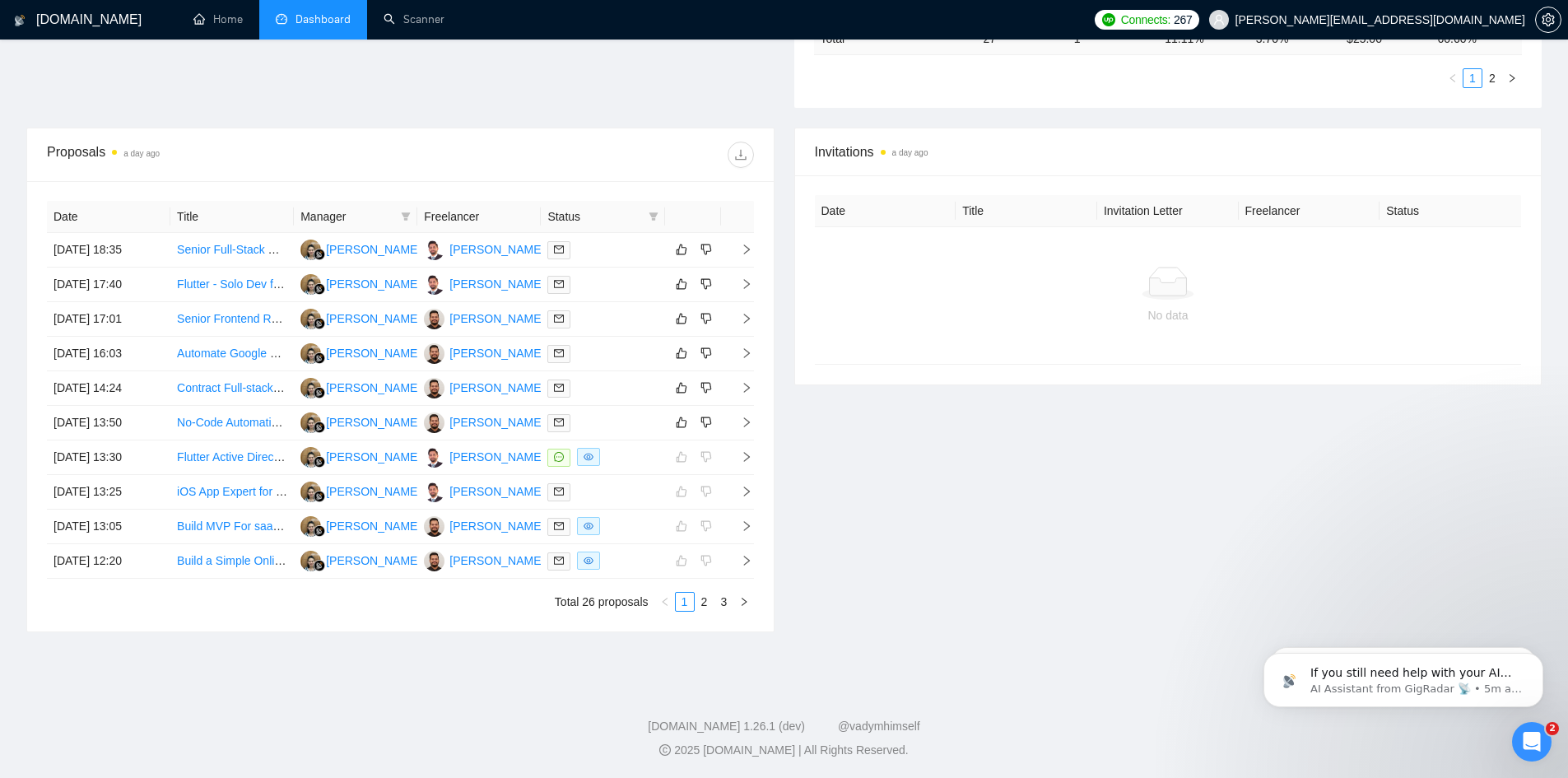
scroll to position [548, 0]
click at [745, 274] on td at bounding box center [738, 284] width 33 height 35
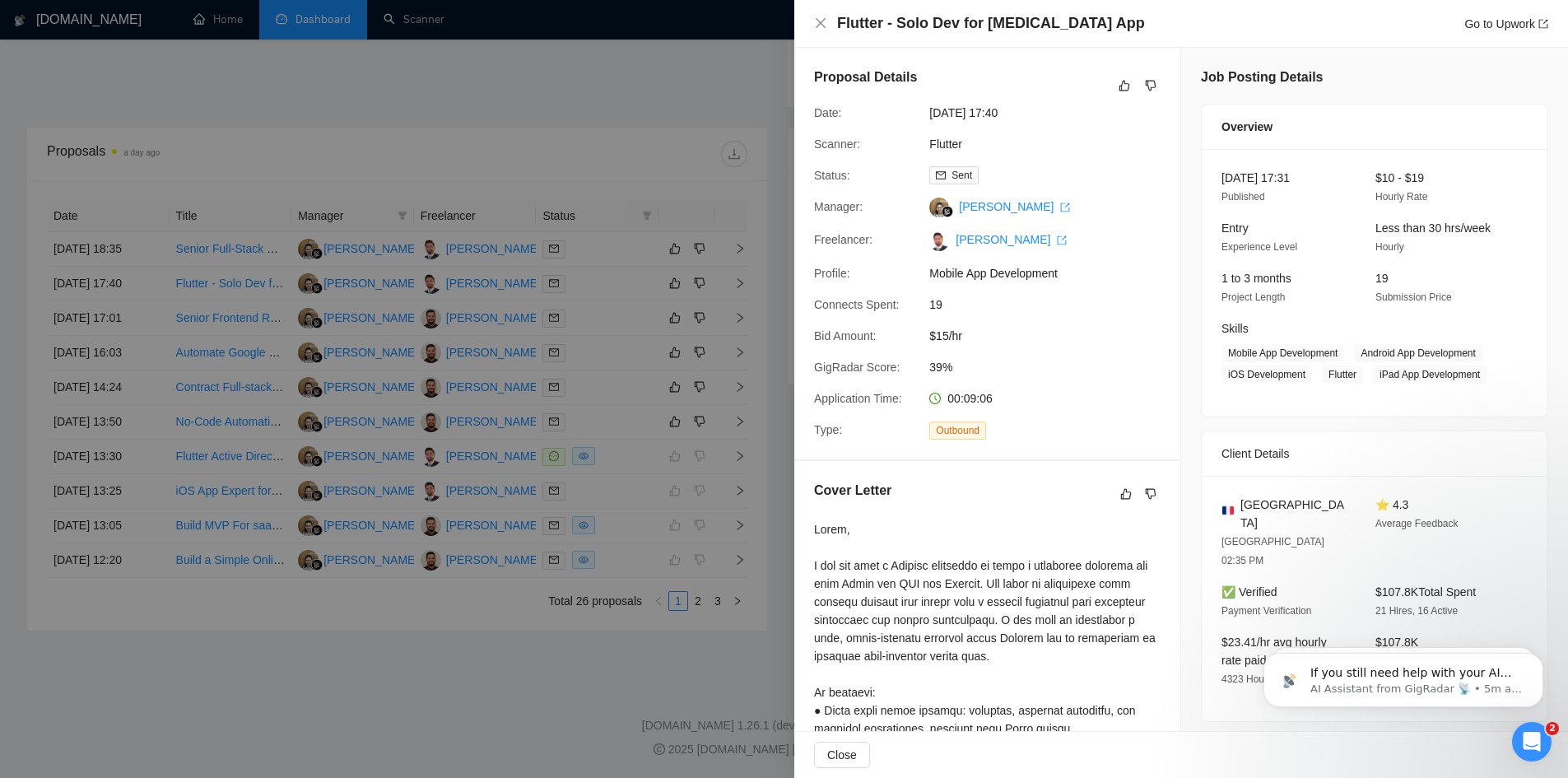
scroll to position [413, 0]
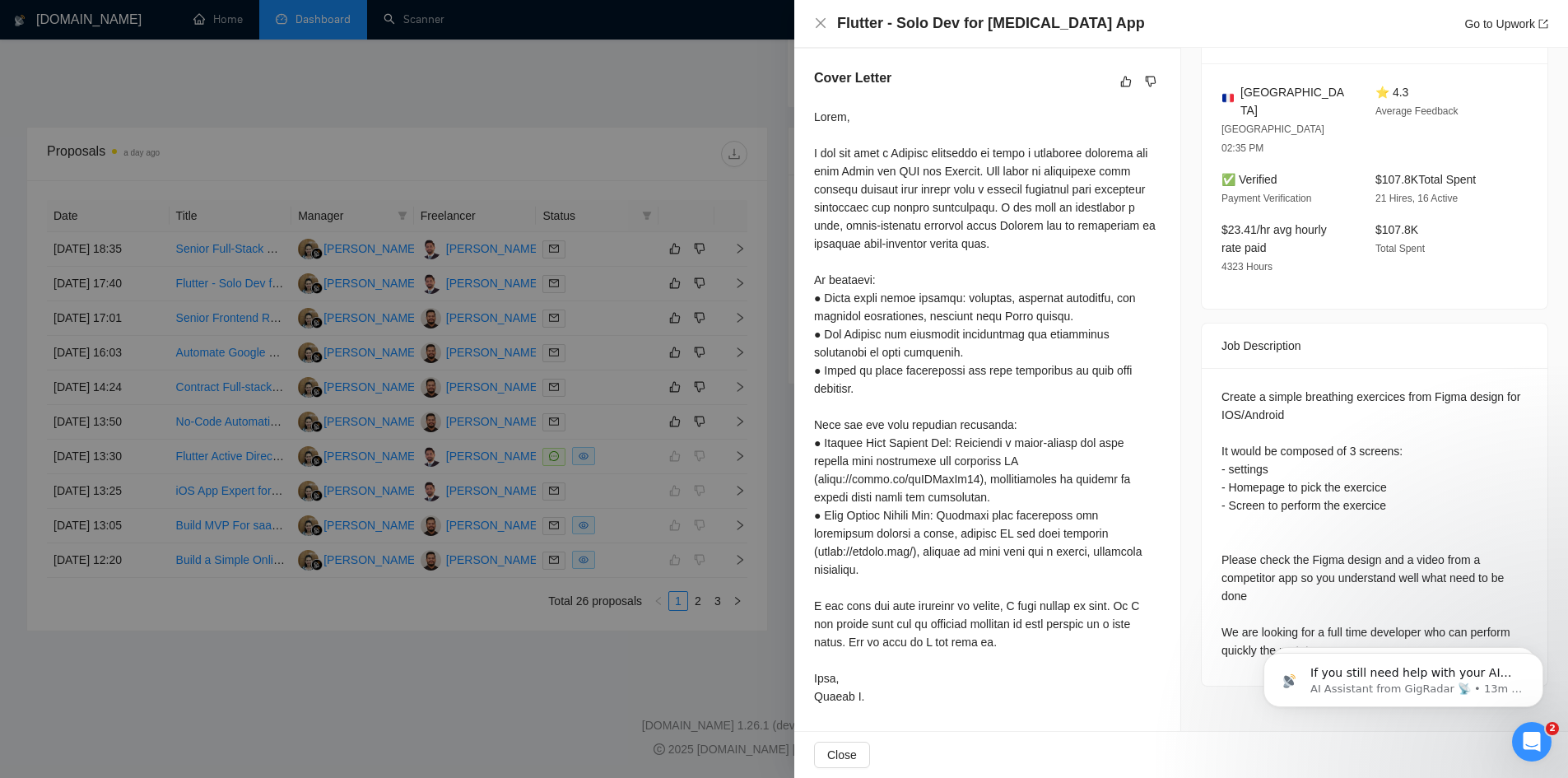
click at [434, 126] on div at bounding box center [784, 389] width 1568 height 778
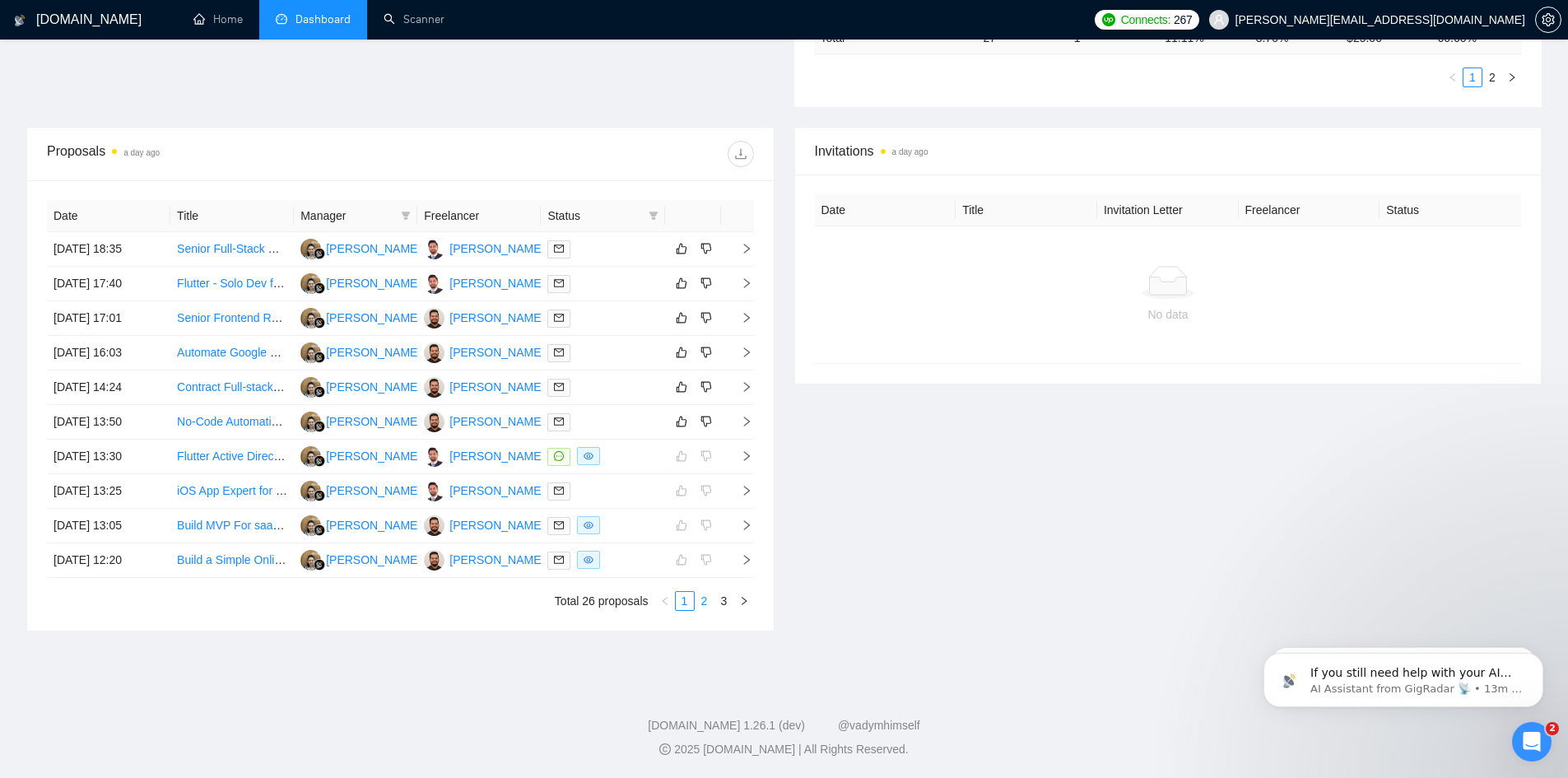
click at [705, 603] on link "2" at bounding box center [705, 601] width 18 height 18
click at [723, 598] on link "3" at bounding box center [724, 601] width 18 height 18
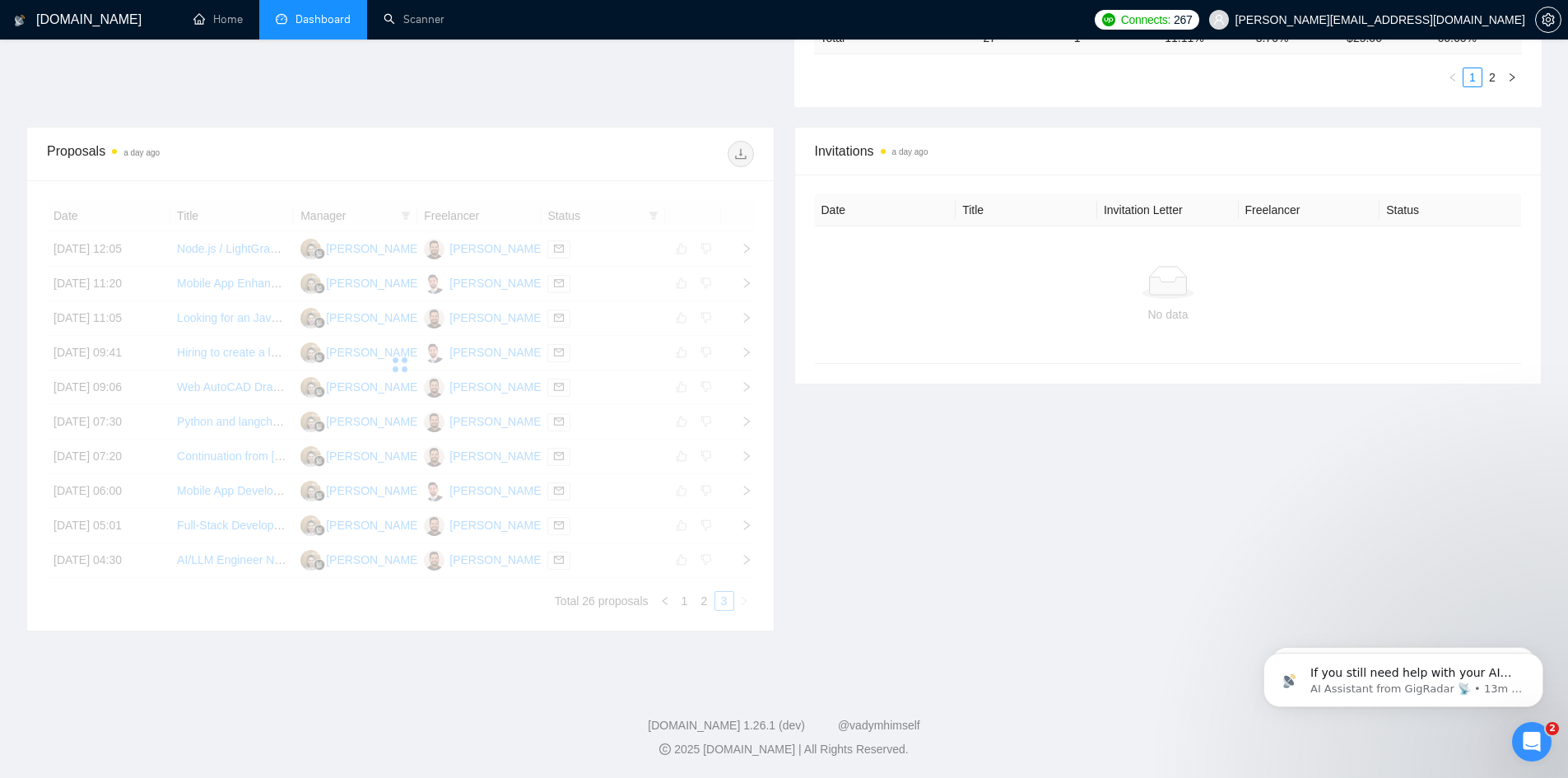
scroll to position [409, 0]
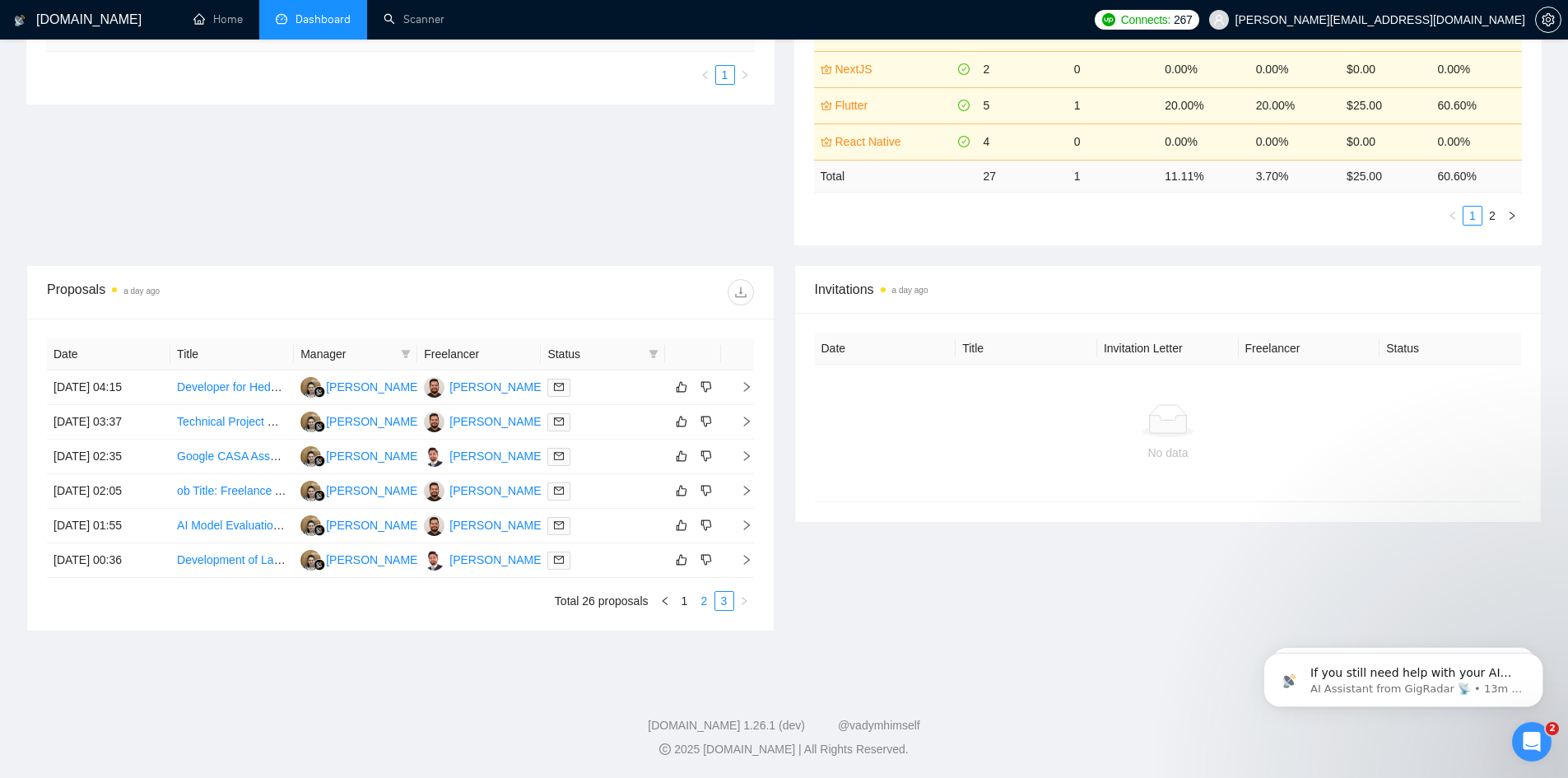
click at [703, 606] on link "2" at bounding box center [705, 601] width 18 height 18
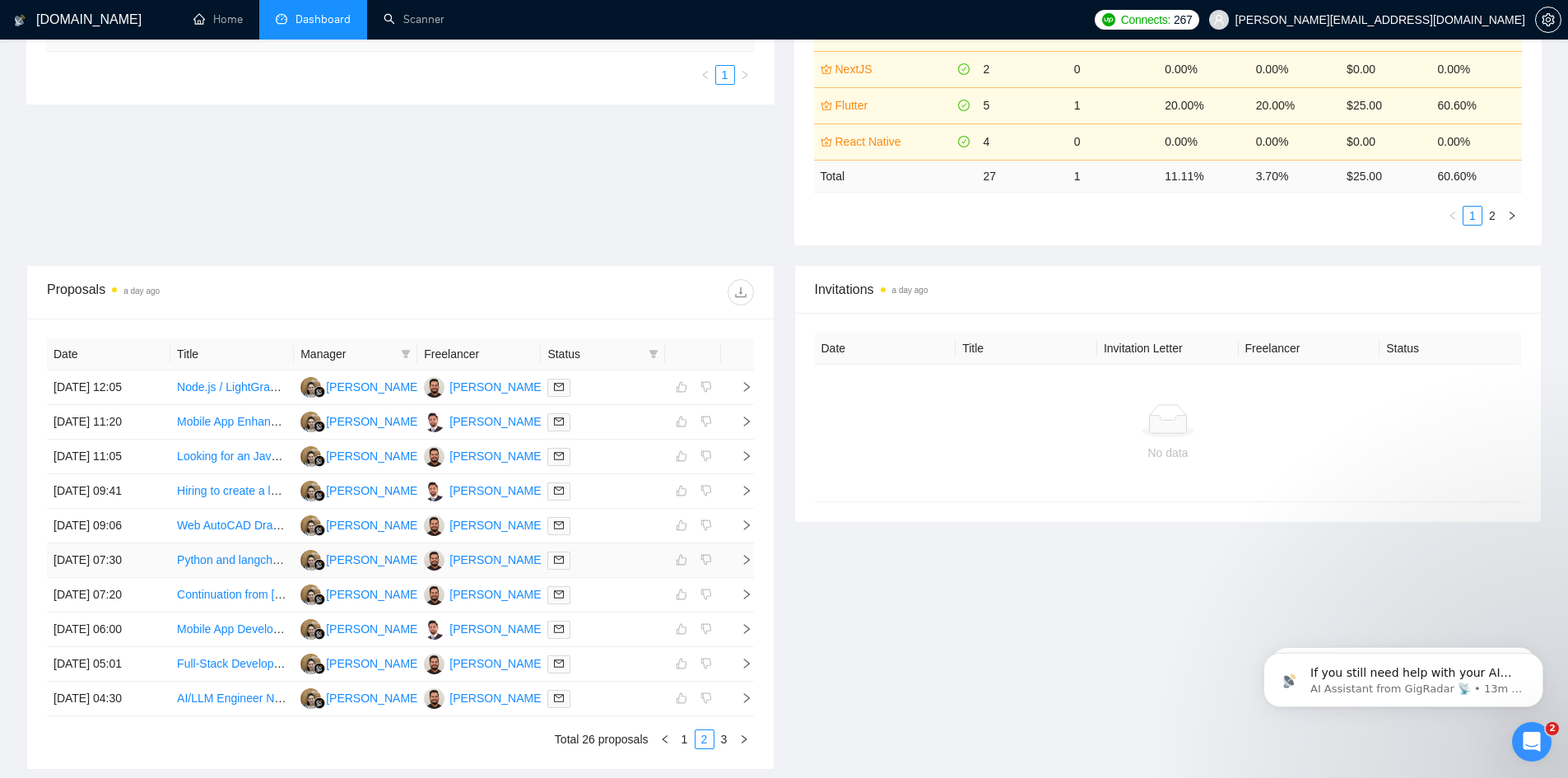
click at [741, 558] on icon "right" at bounding box center [746, 559] width 12 height 12
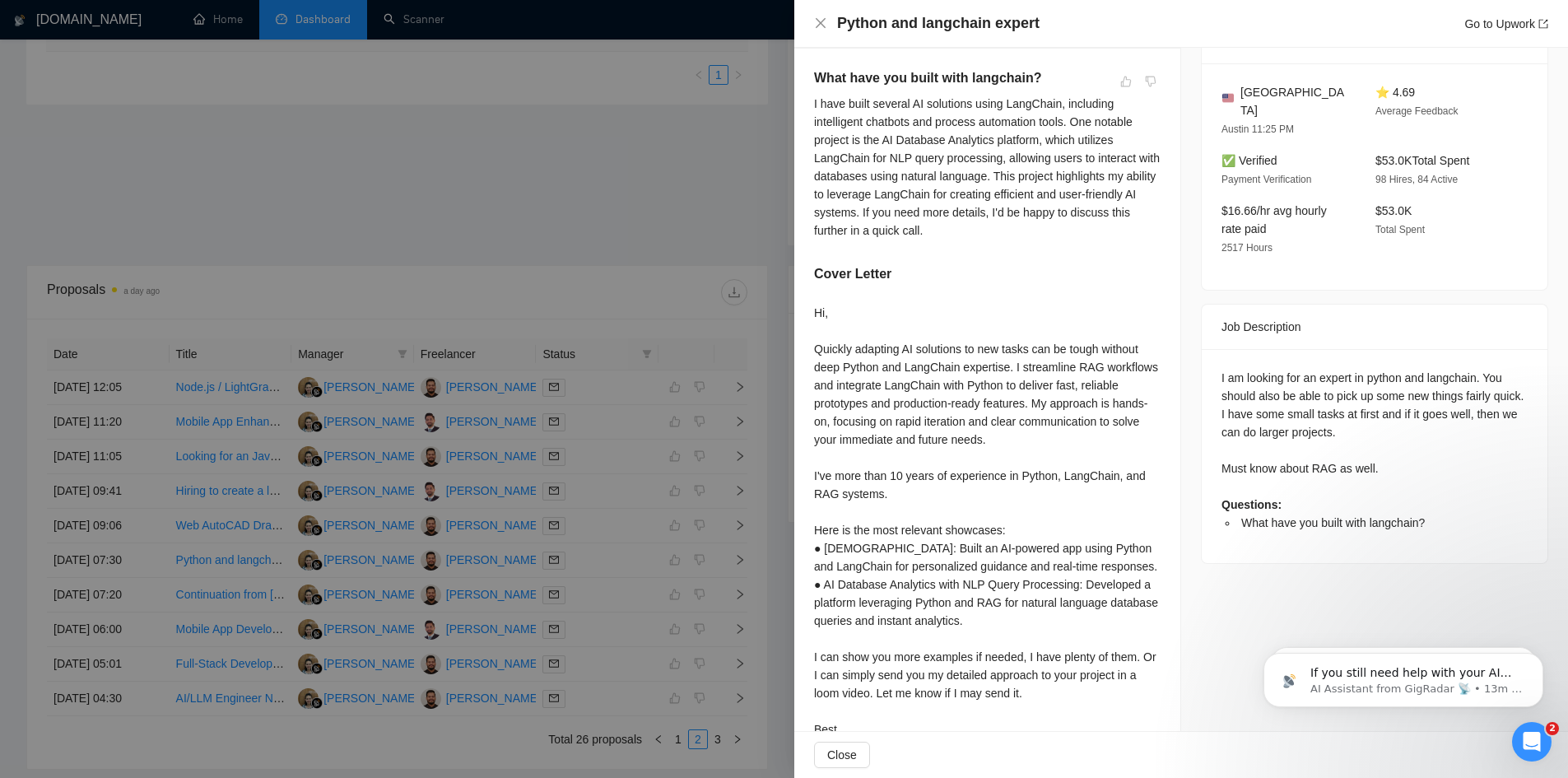
scroll to position [0, 0]
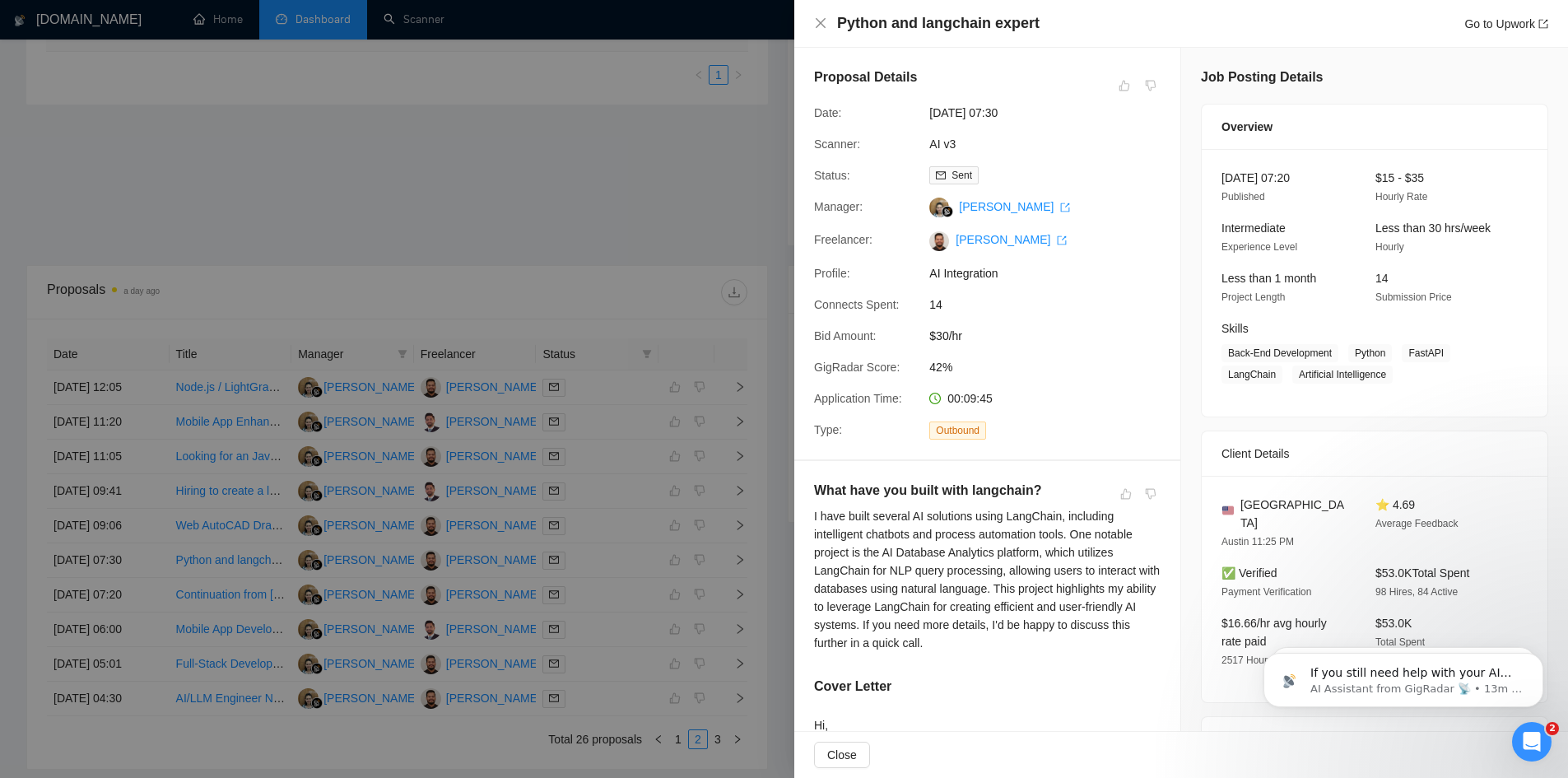
click at [678, 371] on div at bounding box center [784, 389] width 1568 height 778
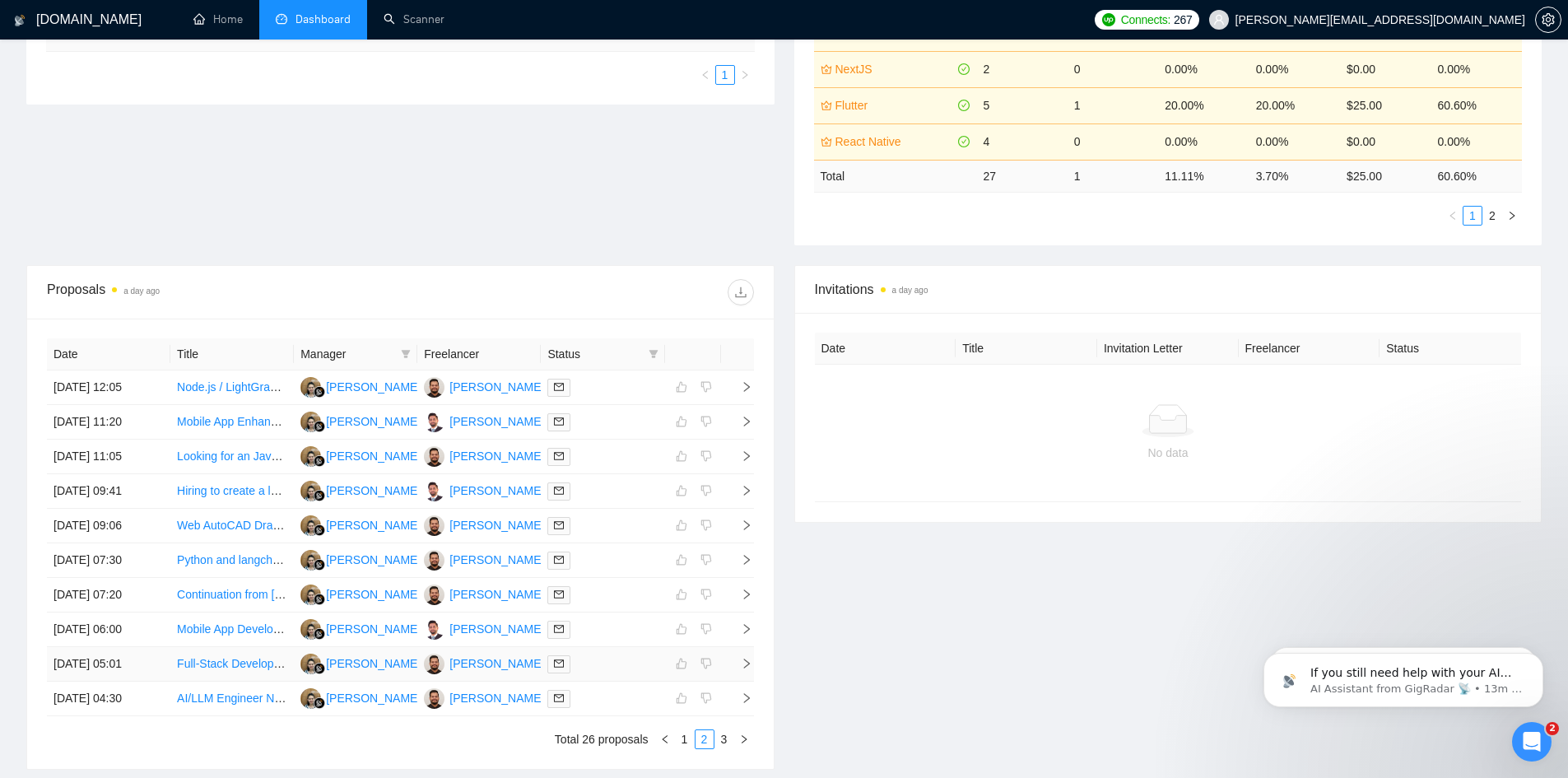
click at [743, 667] on icon "right" at bounding box center [746, 663] width 12 height 12
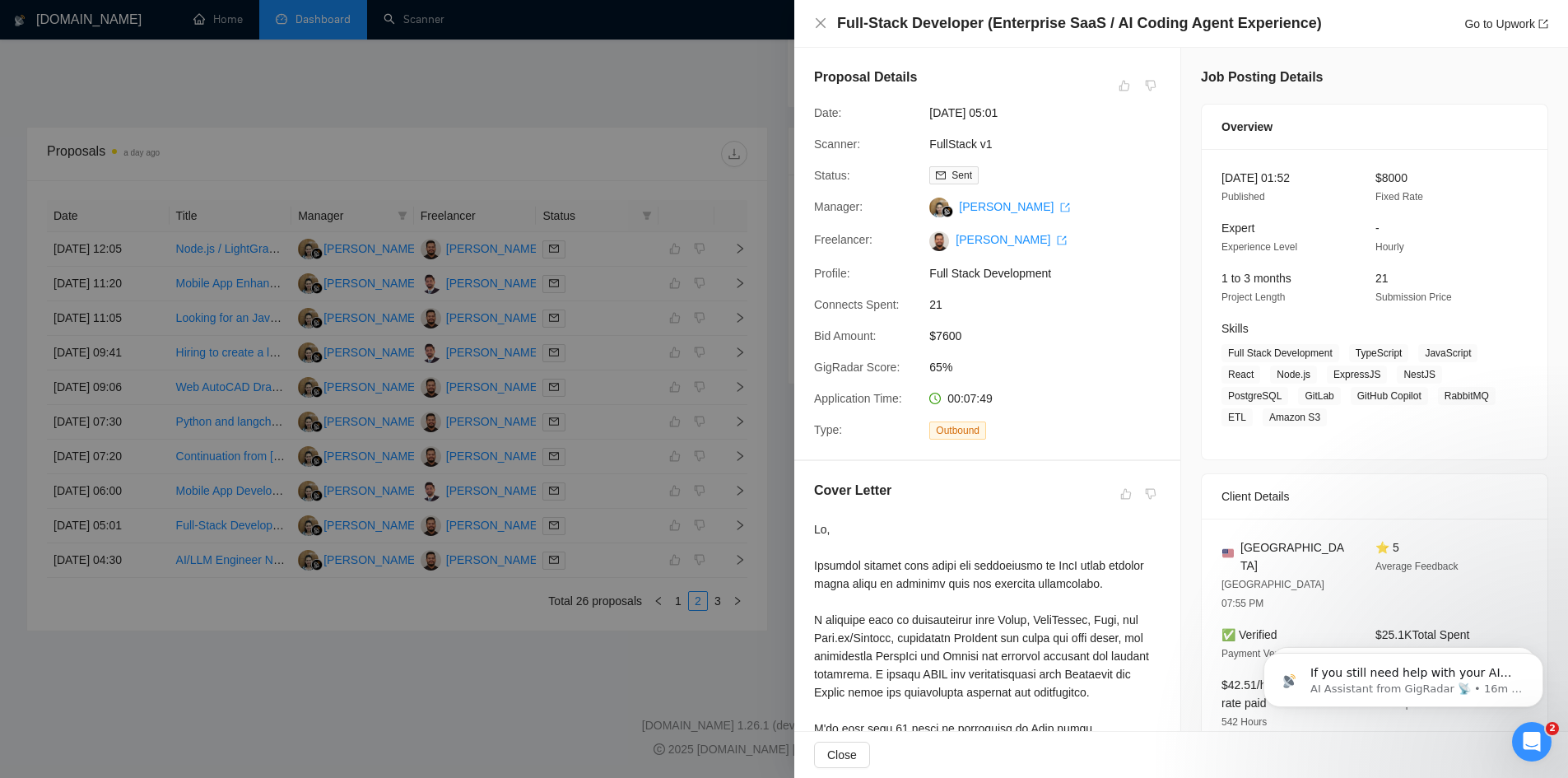
click at [594, 621] on div at bounding box center [784, 389] width 1568 height 778
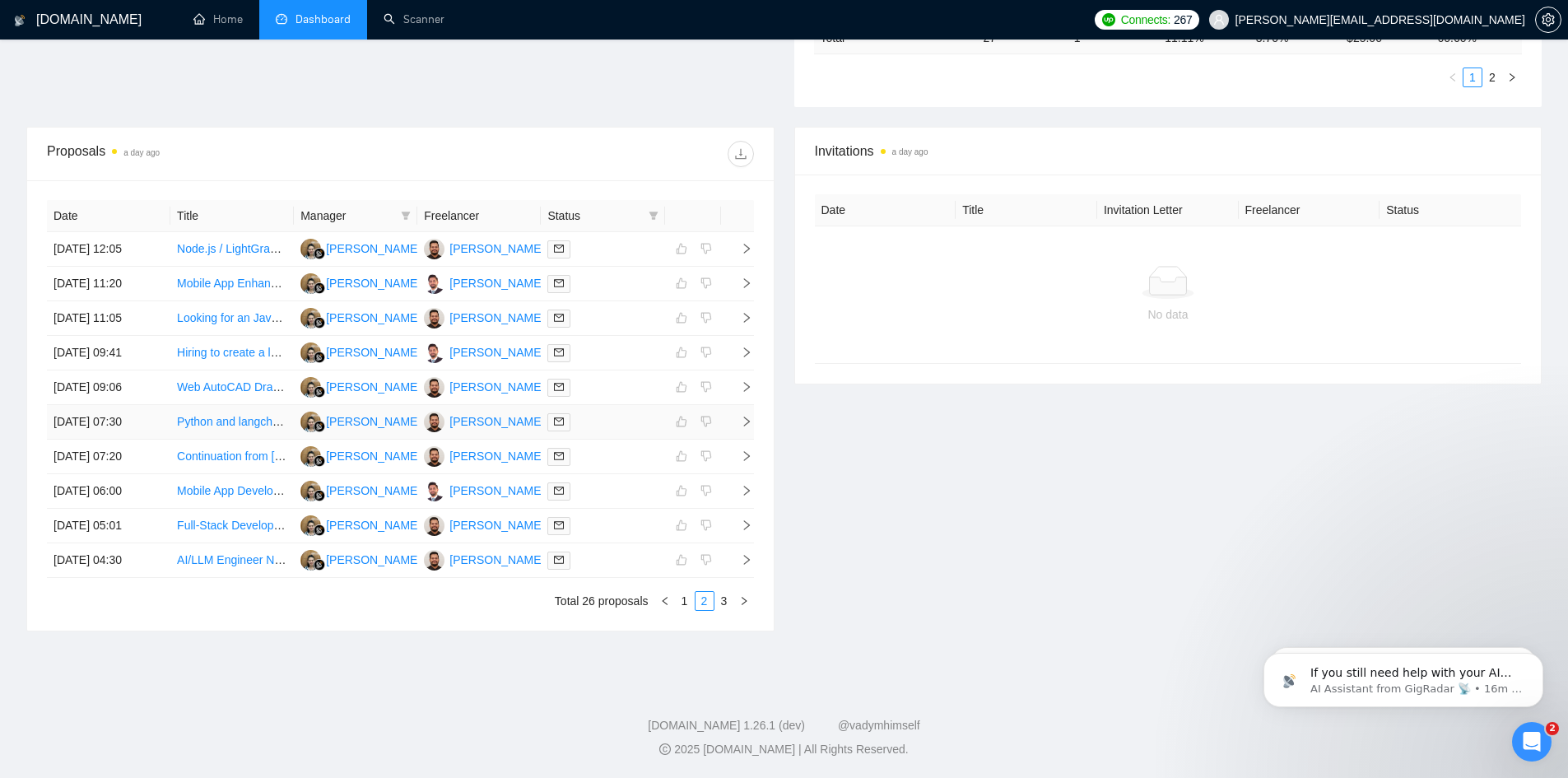
click at [743, 422] on icon "right" at bounding box center [746, 421] width 12 height 12
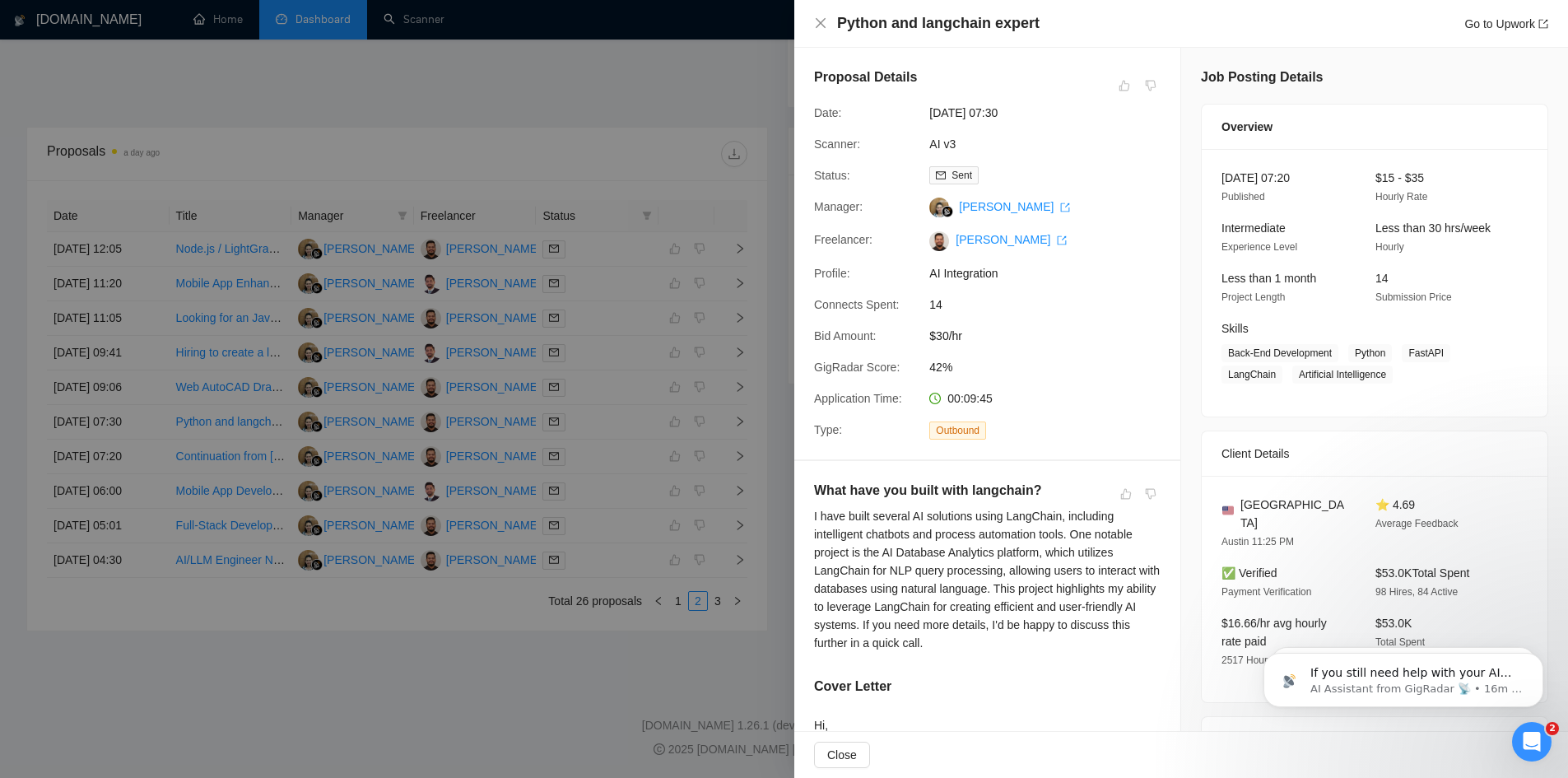
click at [671, 665] on div at bounding box center [784, 389] width 1568 height 778
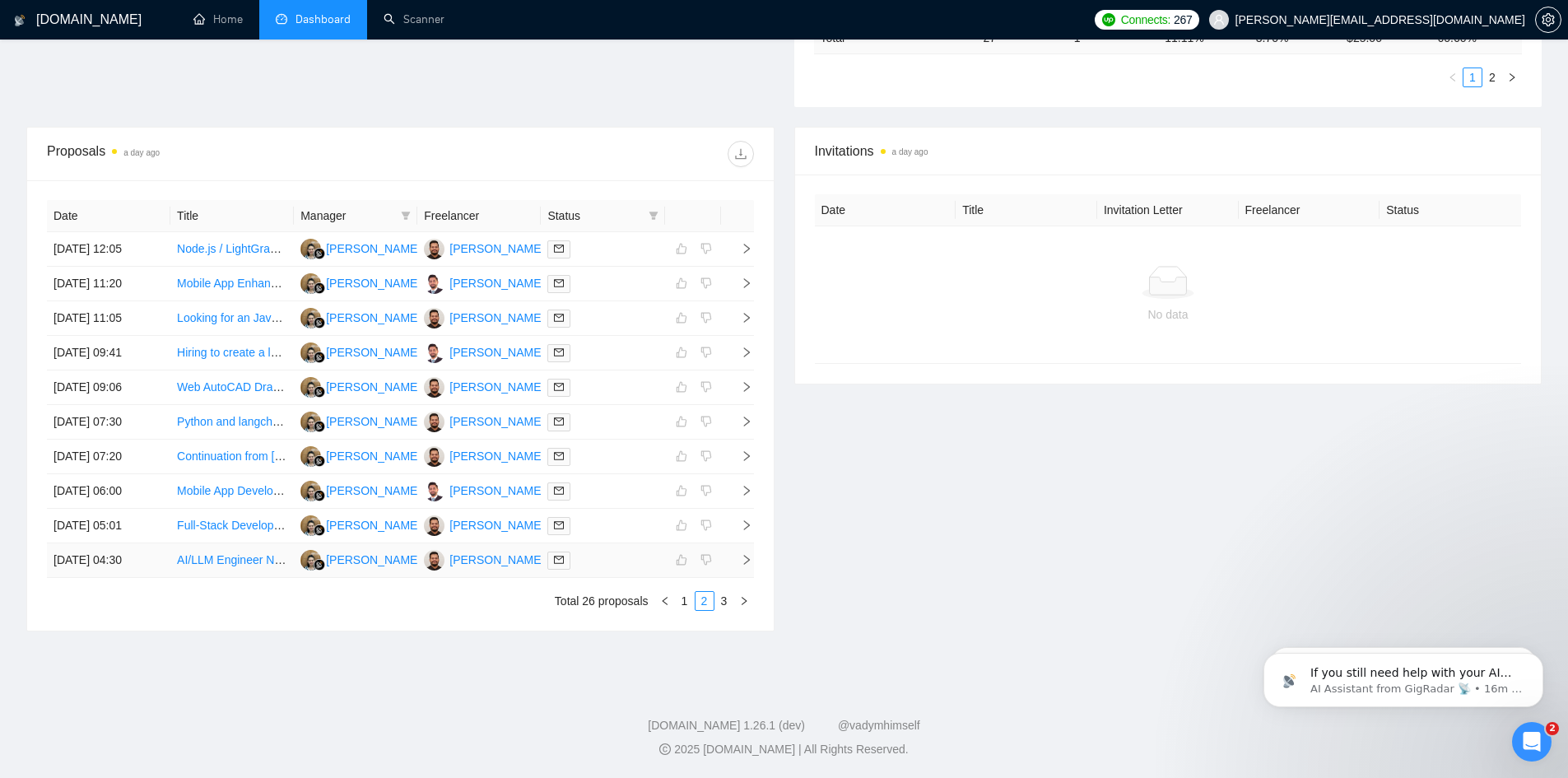
click at [749, 560] on icon "right" at bounding box center [746, 559] width 12 height 12
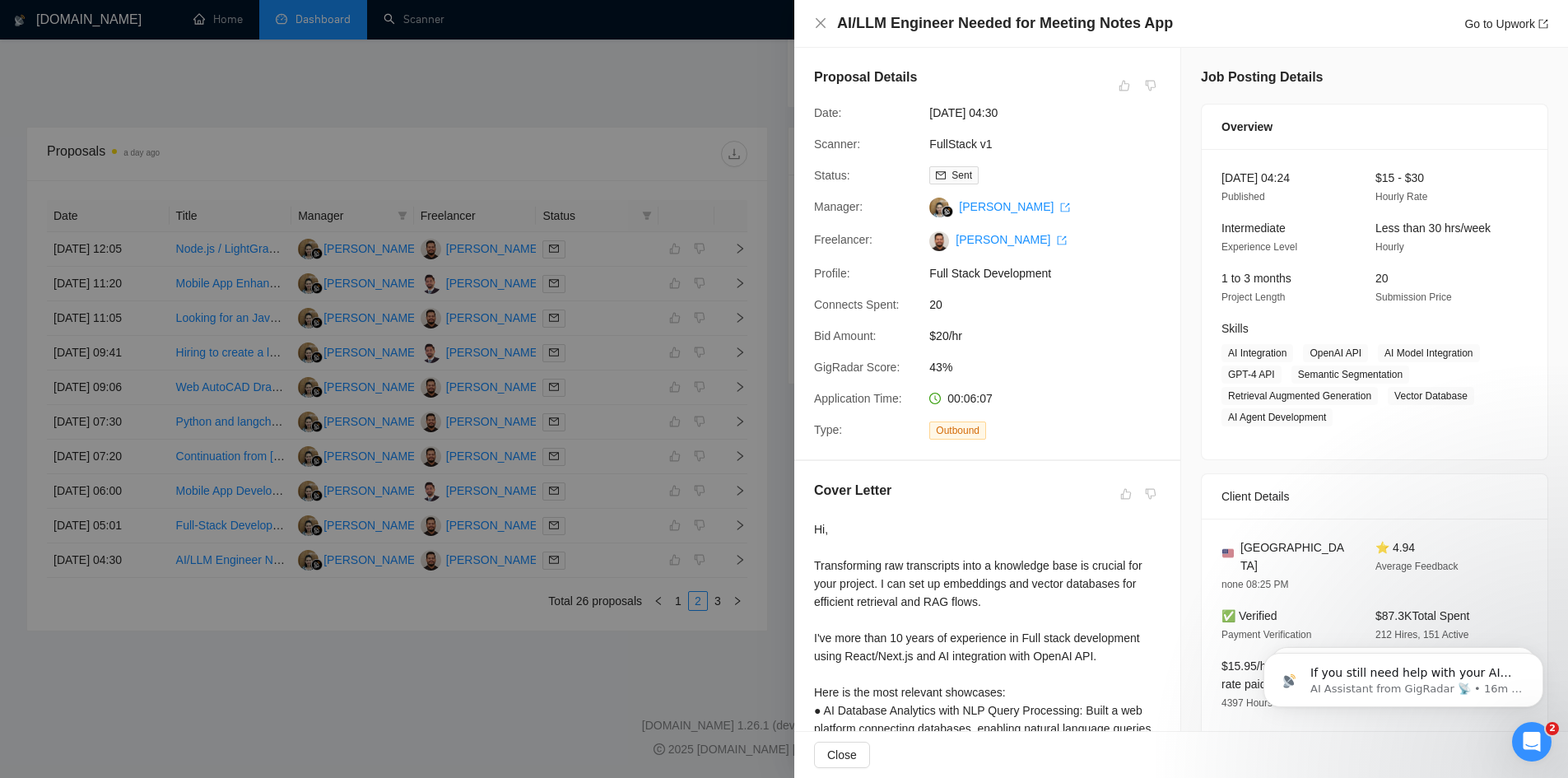
click at [508, 700] on div at bounding box center [784, 389] width 1568 height 778
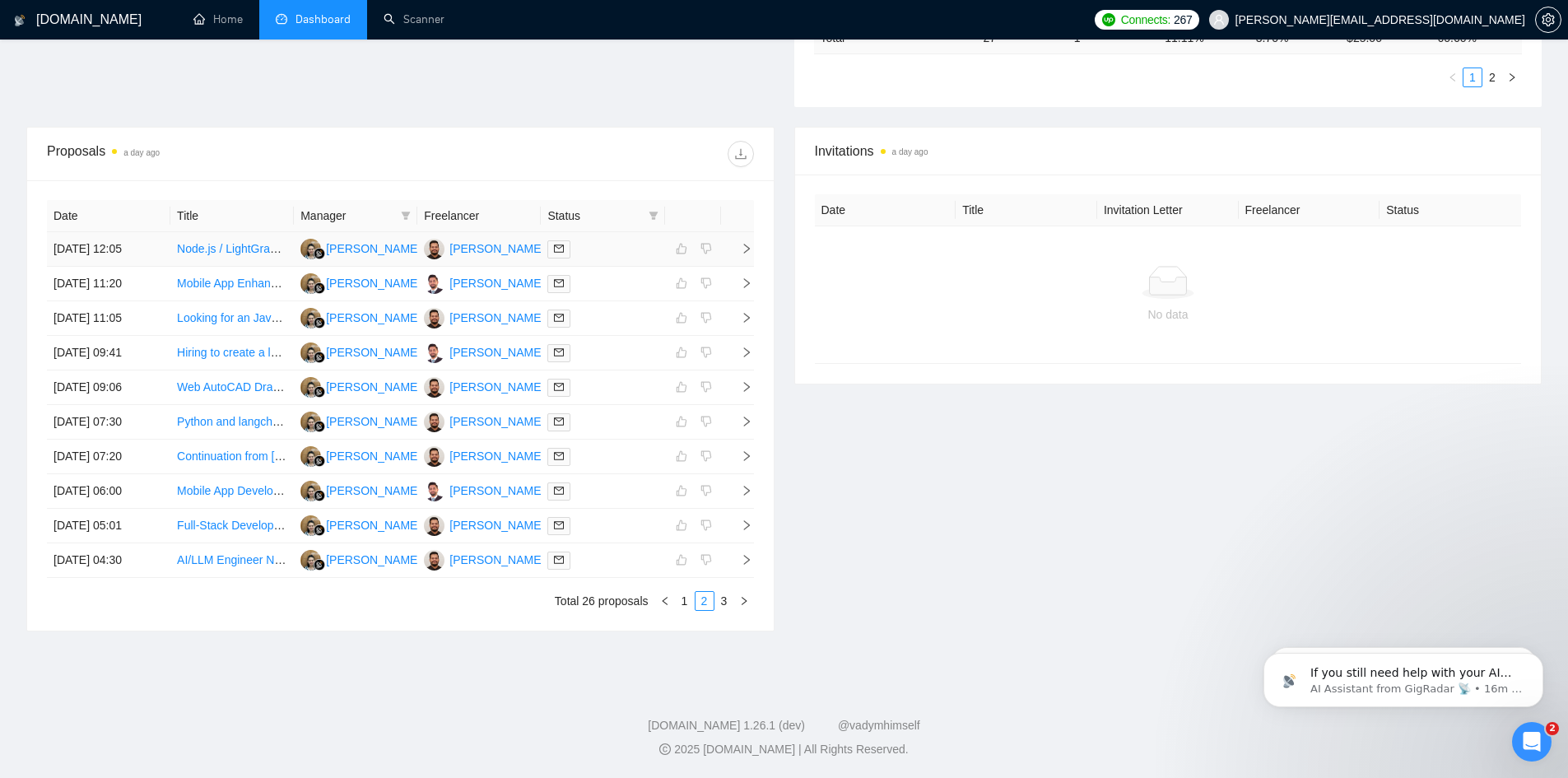
click at [740, 242] on td at bounding box center [738, 250] width 33 height 35
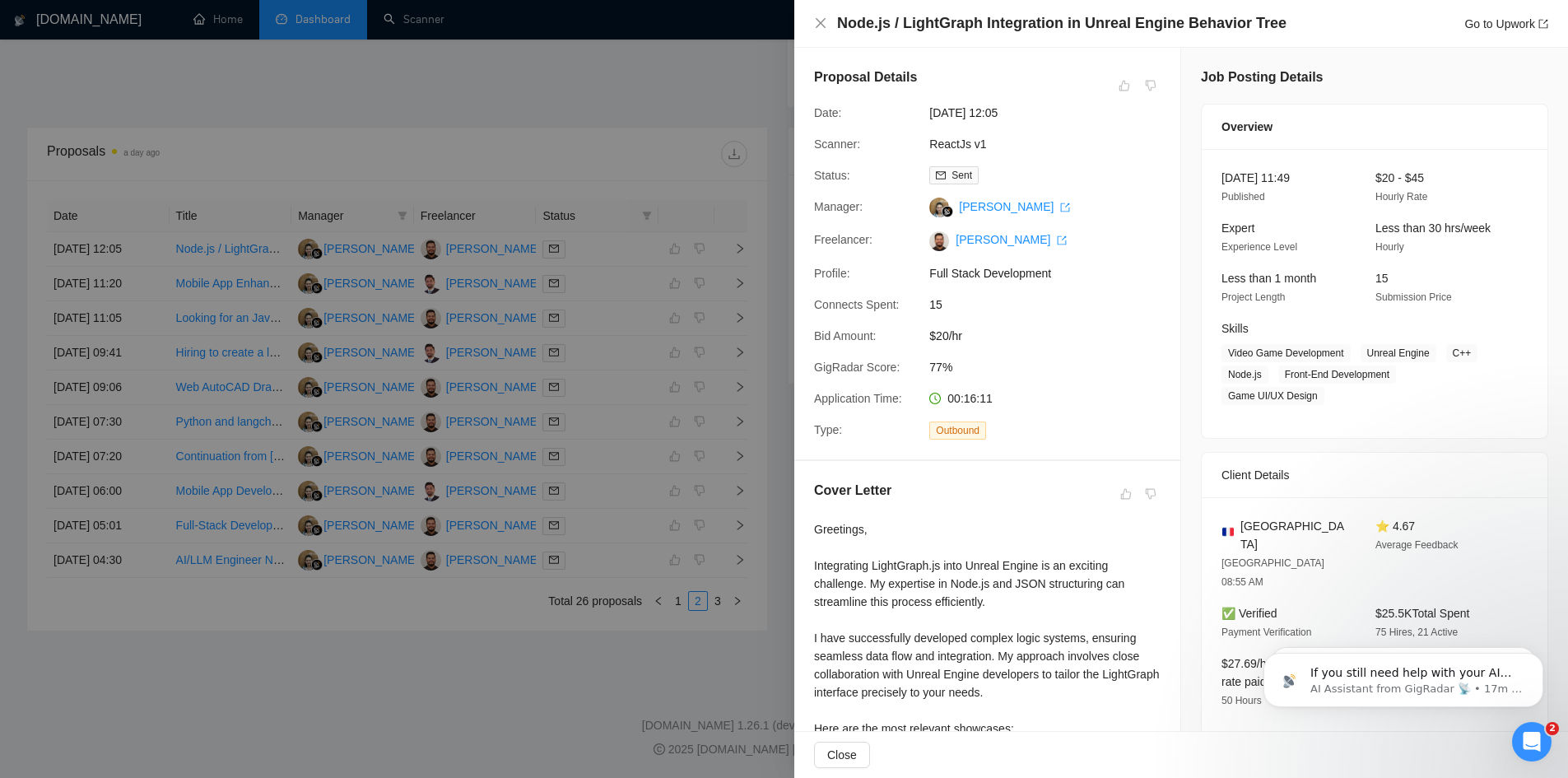
scroll to position [331, 0]
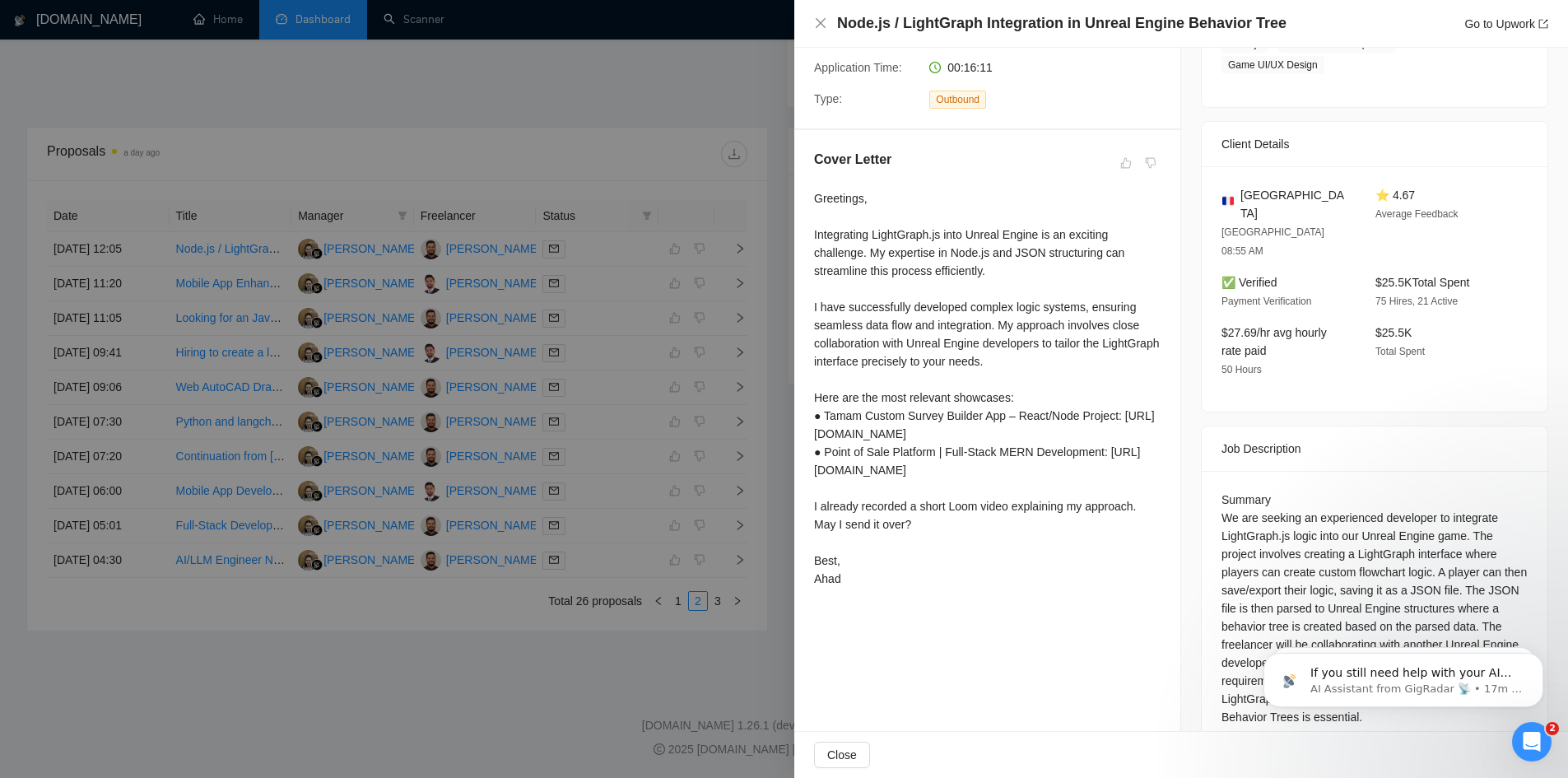
click at [552, 720] on div at bounding box center [784, 389] width 1568 height 778
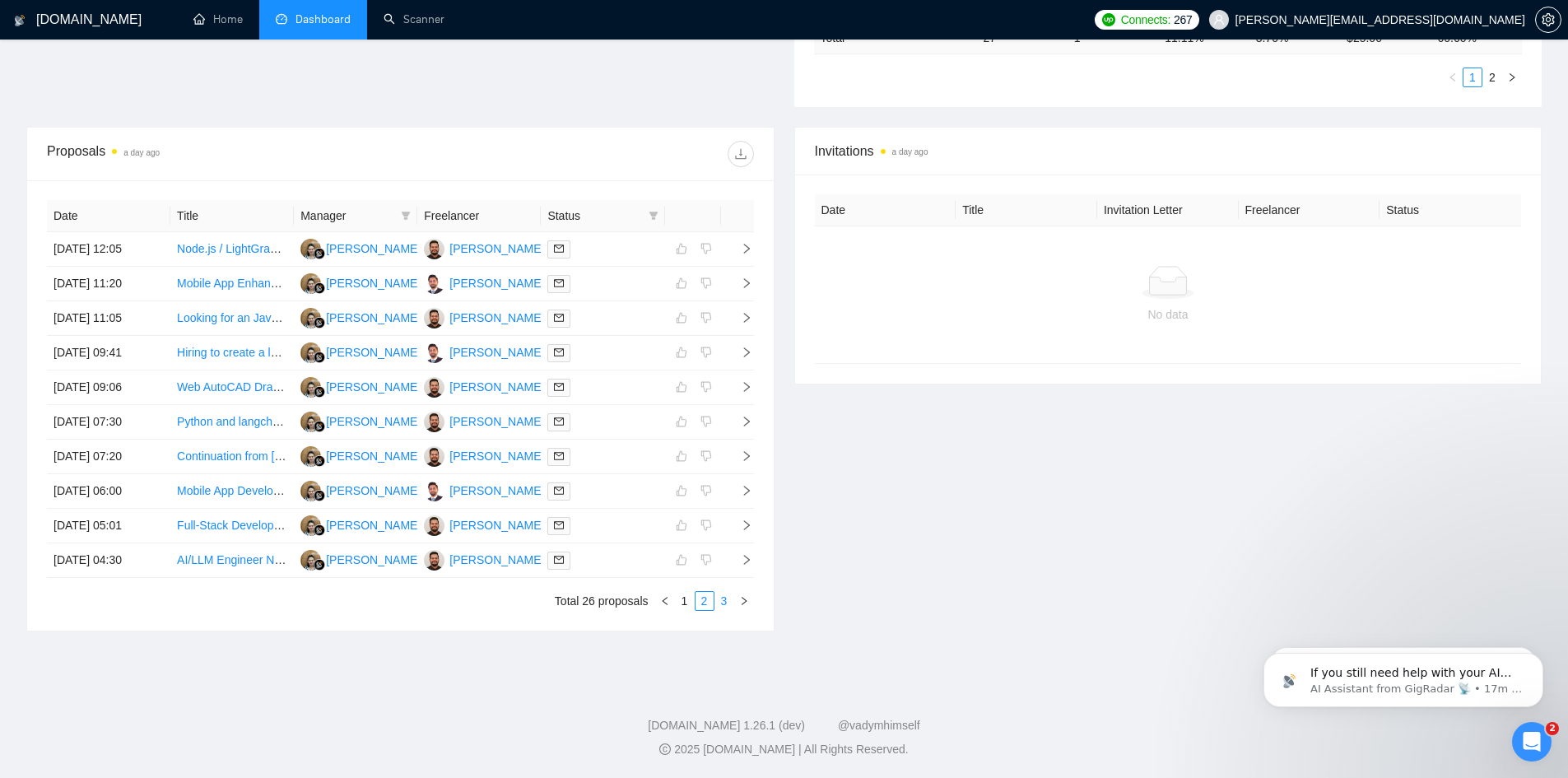
click at [720, 595] on link "3" at bounding box center [724, 601] width 18 height 18
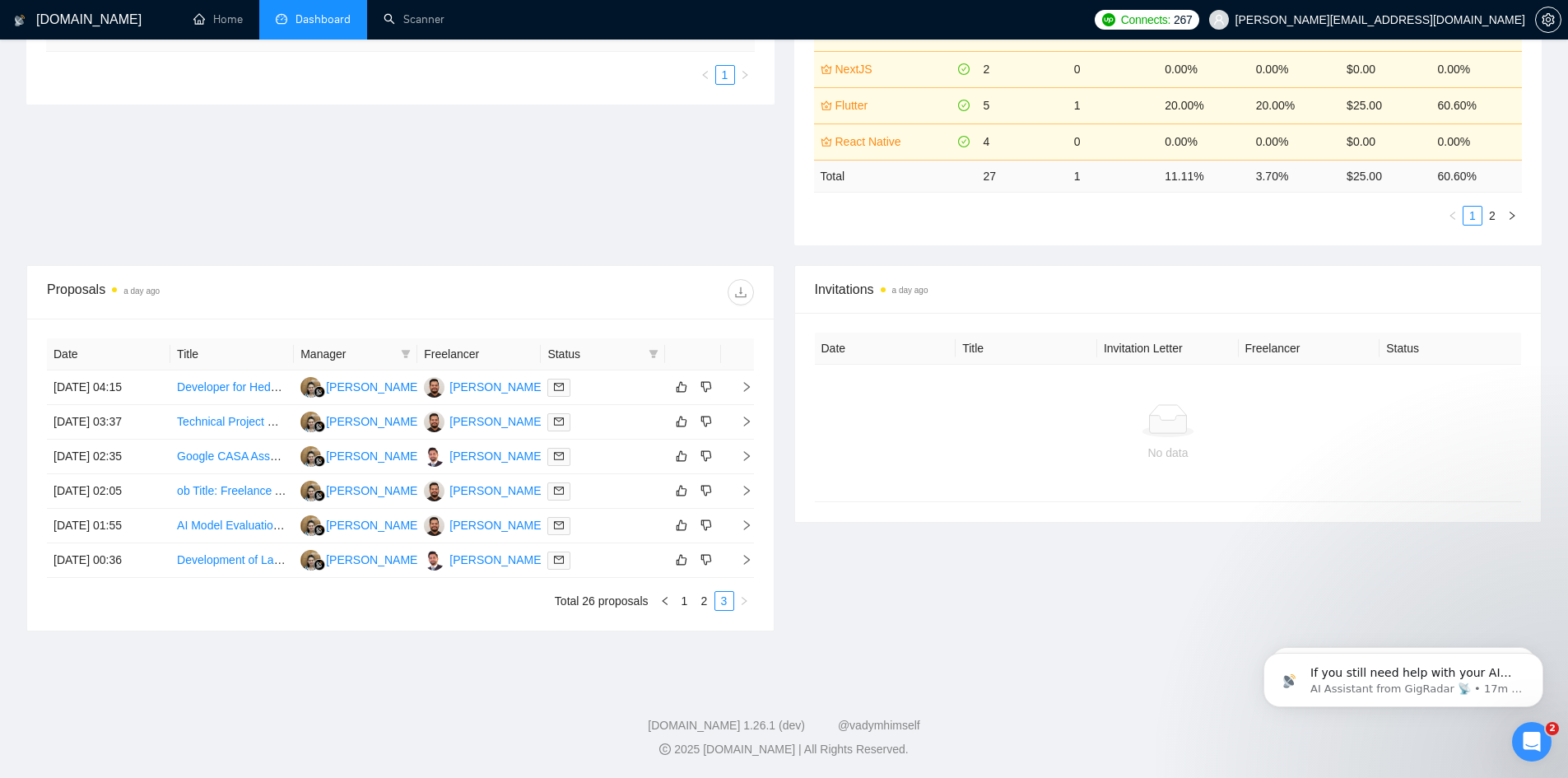
scroll to position [409, 0]
click at [746, 393] on icon "right" at bounding box center [746, 386] width 12 height 12
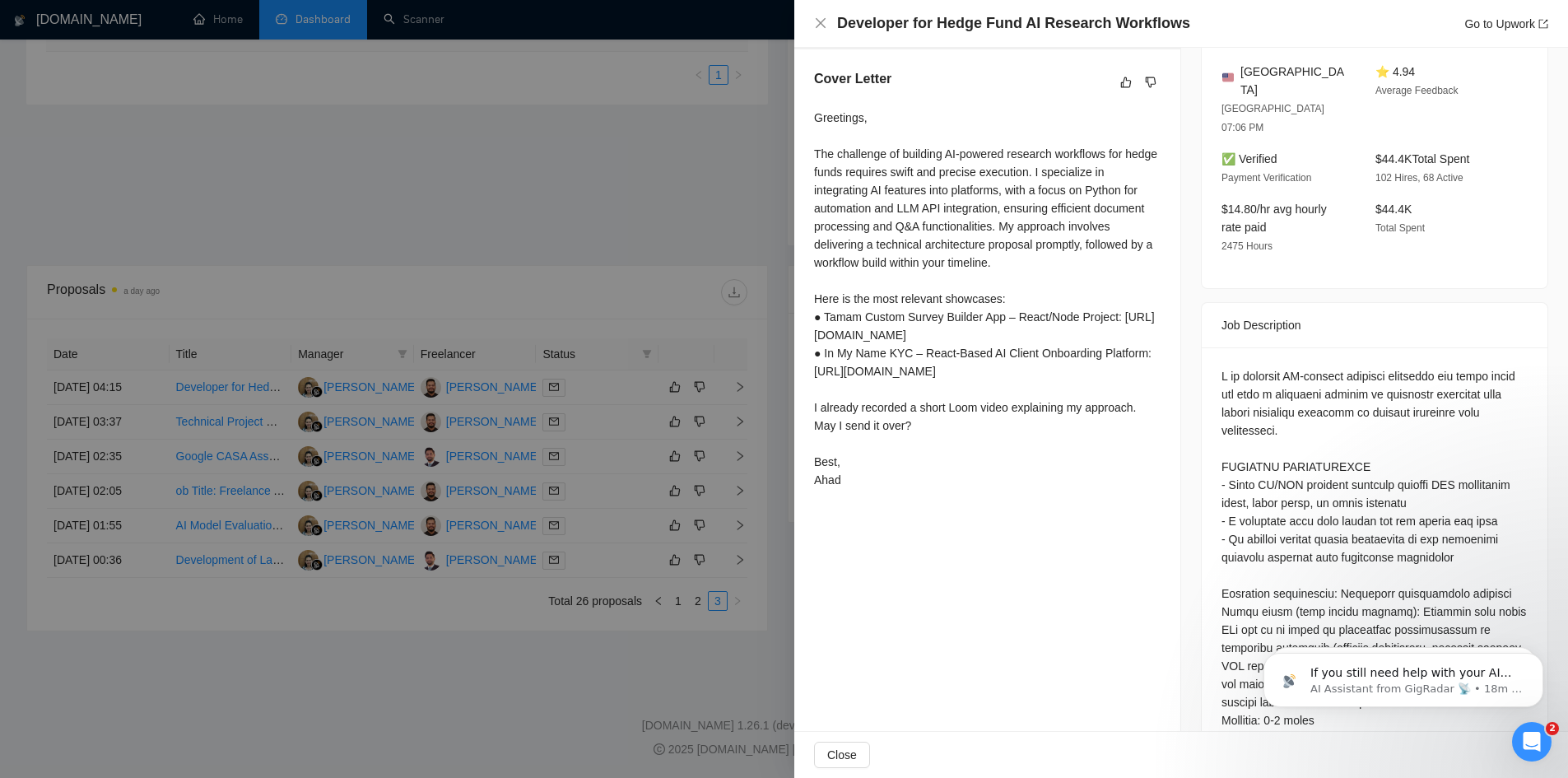
scroll to position [0, 0]
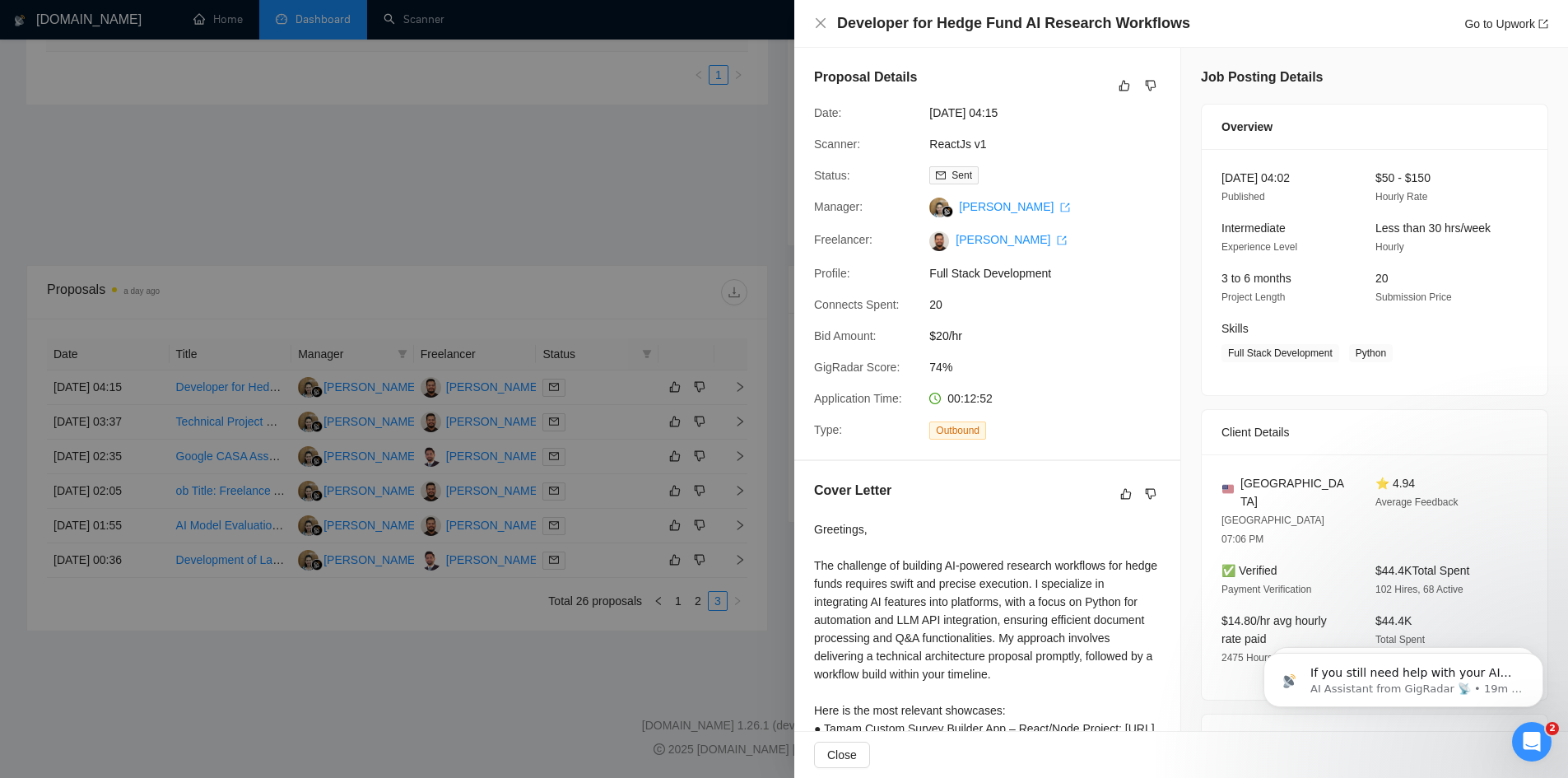
click at [530, 741] on div at bounding box center [784, 389] width 1568 height 778
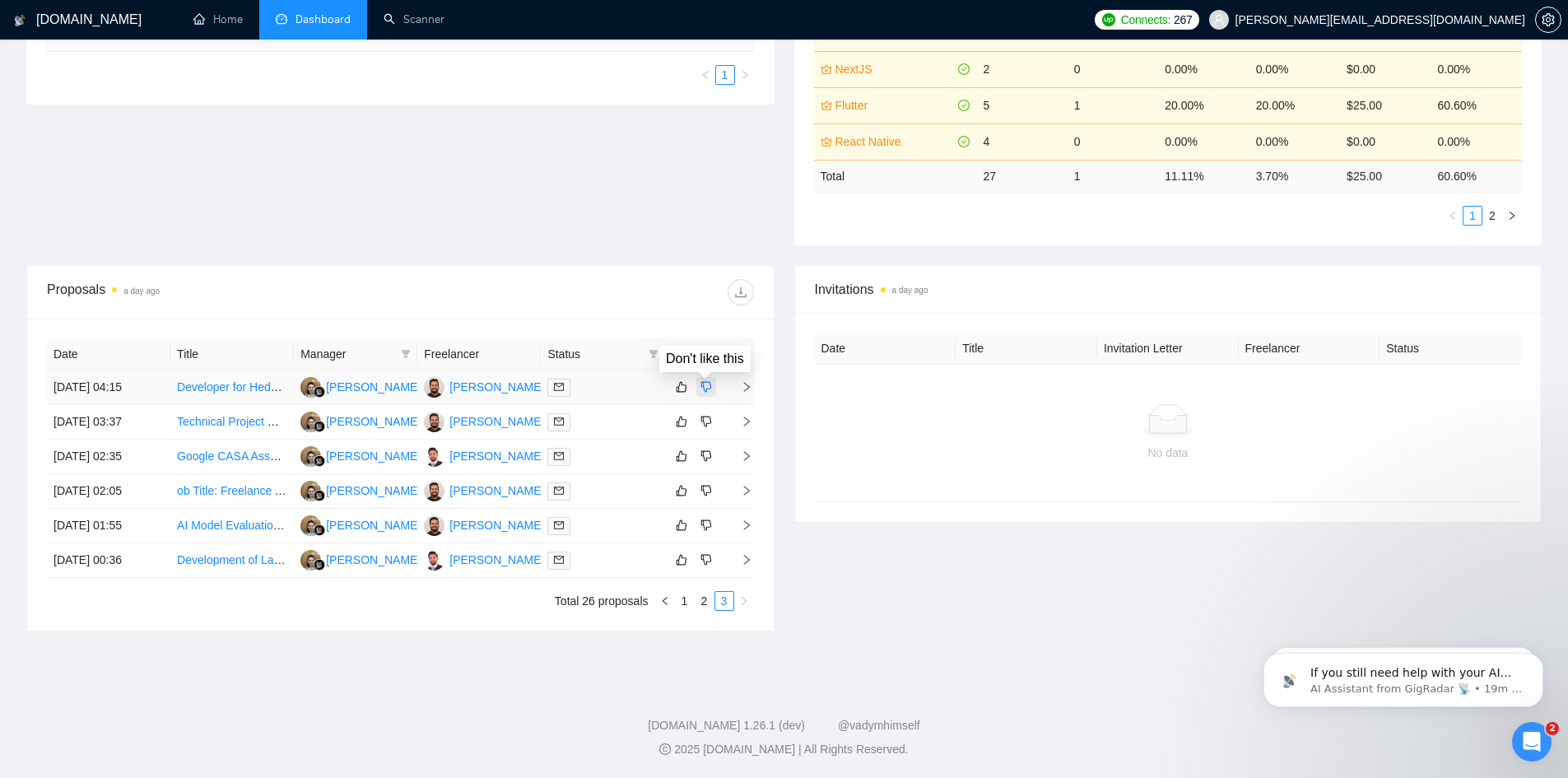
click at [708, 392] on icon "dislike" at bounding box center [706, 387] width 12 height 13
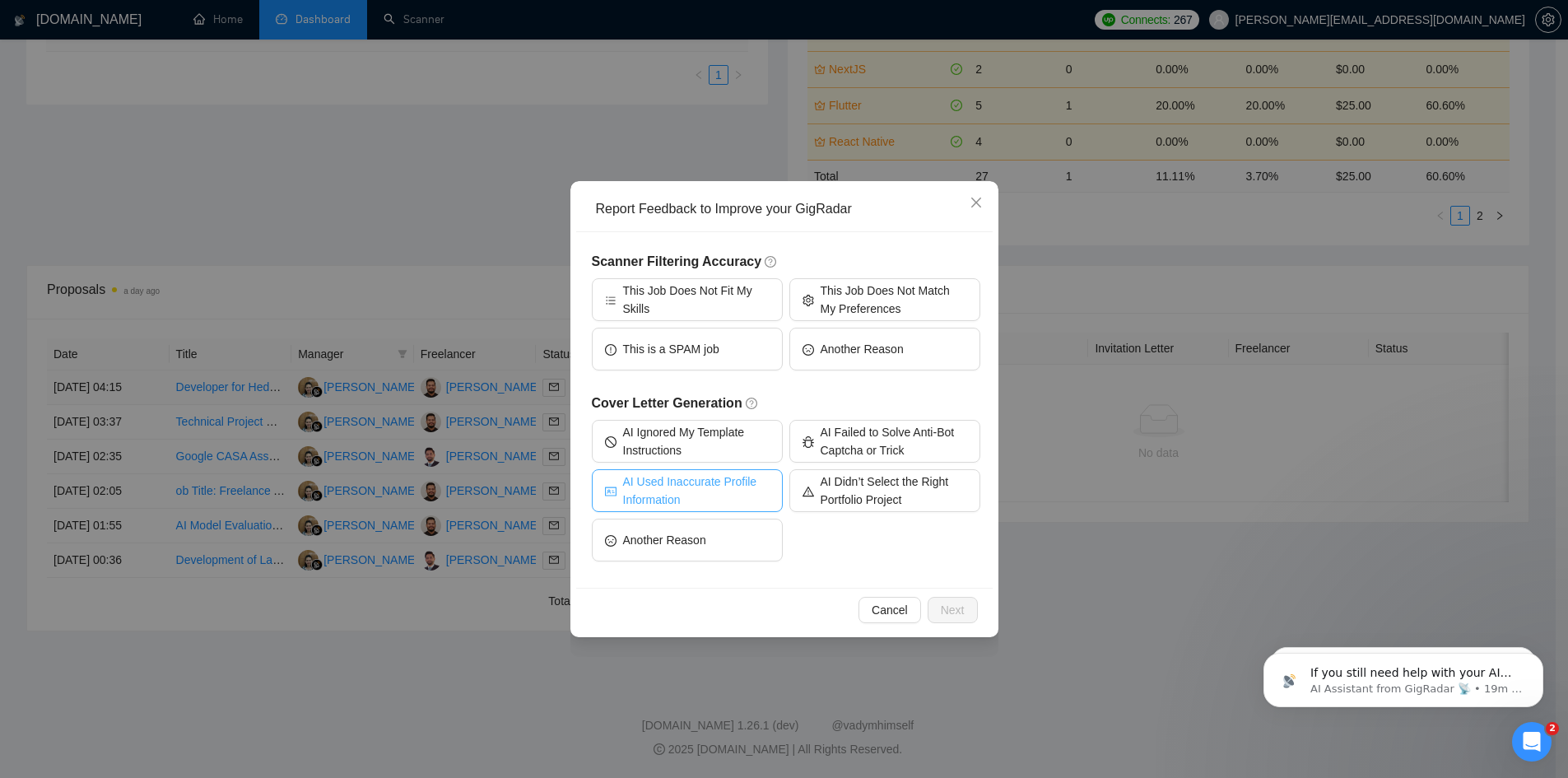
click at [717, 498] on span "AI Used Inaccurate Profile Information" at bounding box center [696, 491] width 147 height 36
click at [951, 610] on span "Next" at bounding box center [952, 610] width 24 height 18
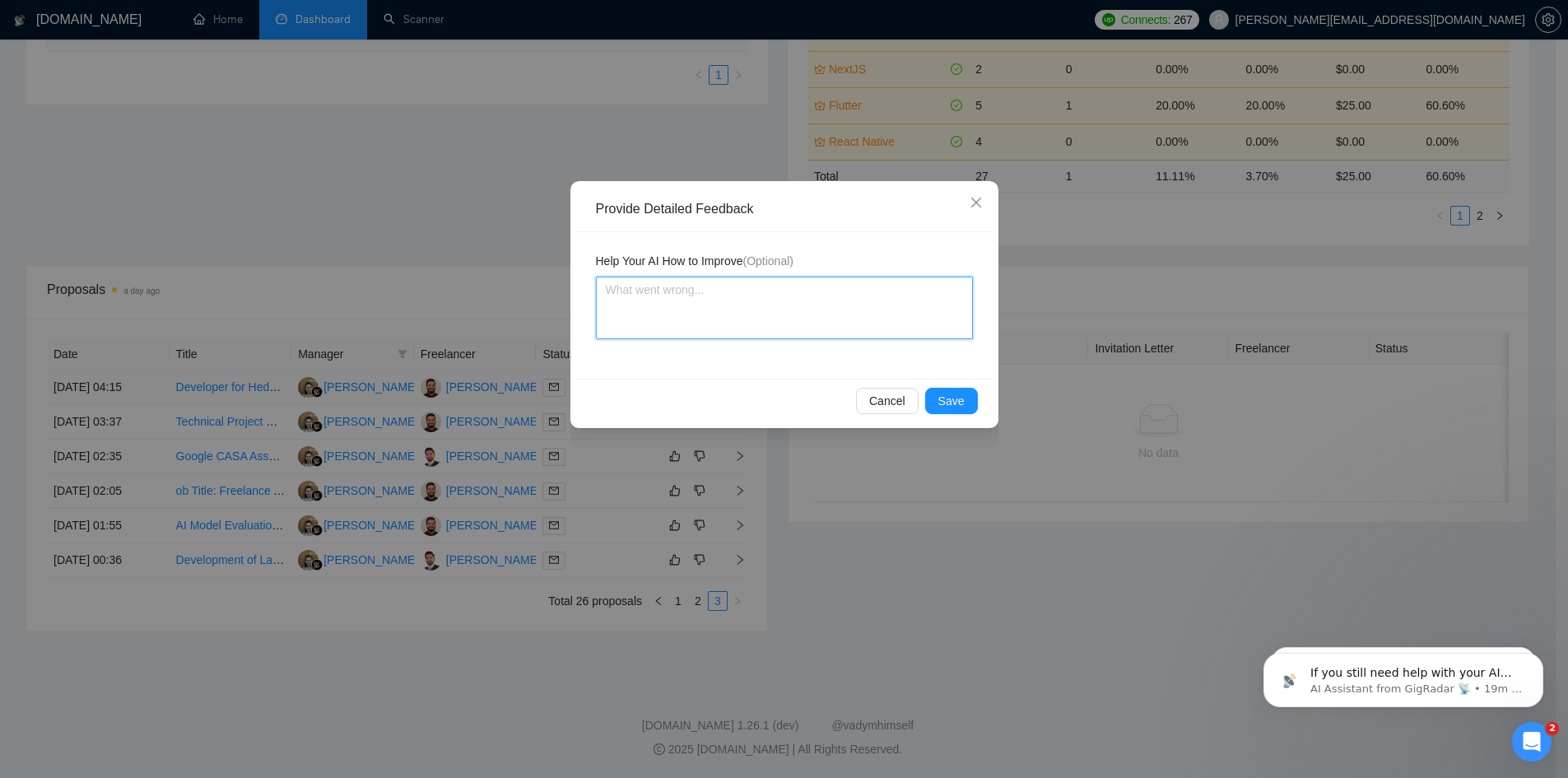
click at [695, 302] on textarea at bounding box center [784, 308] width 377 height 63
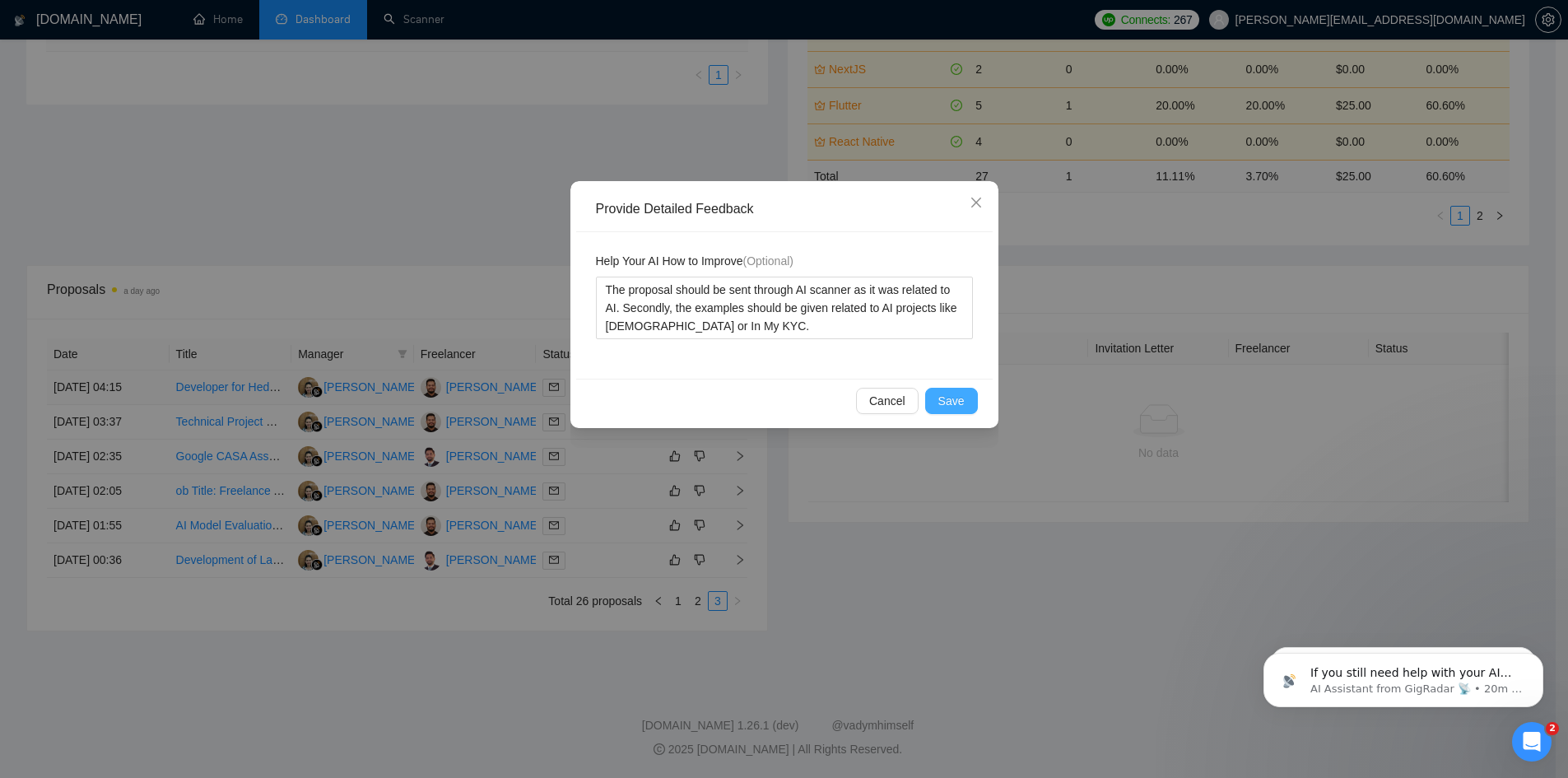
click at [955, 392] on span "Save" at bounding box center [951, 401] width 26 height 18
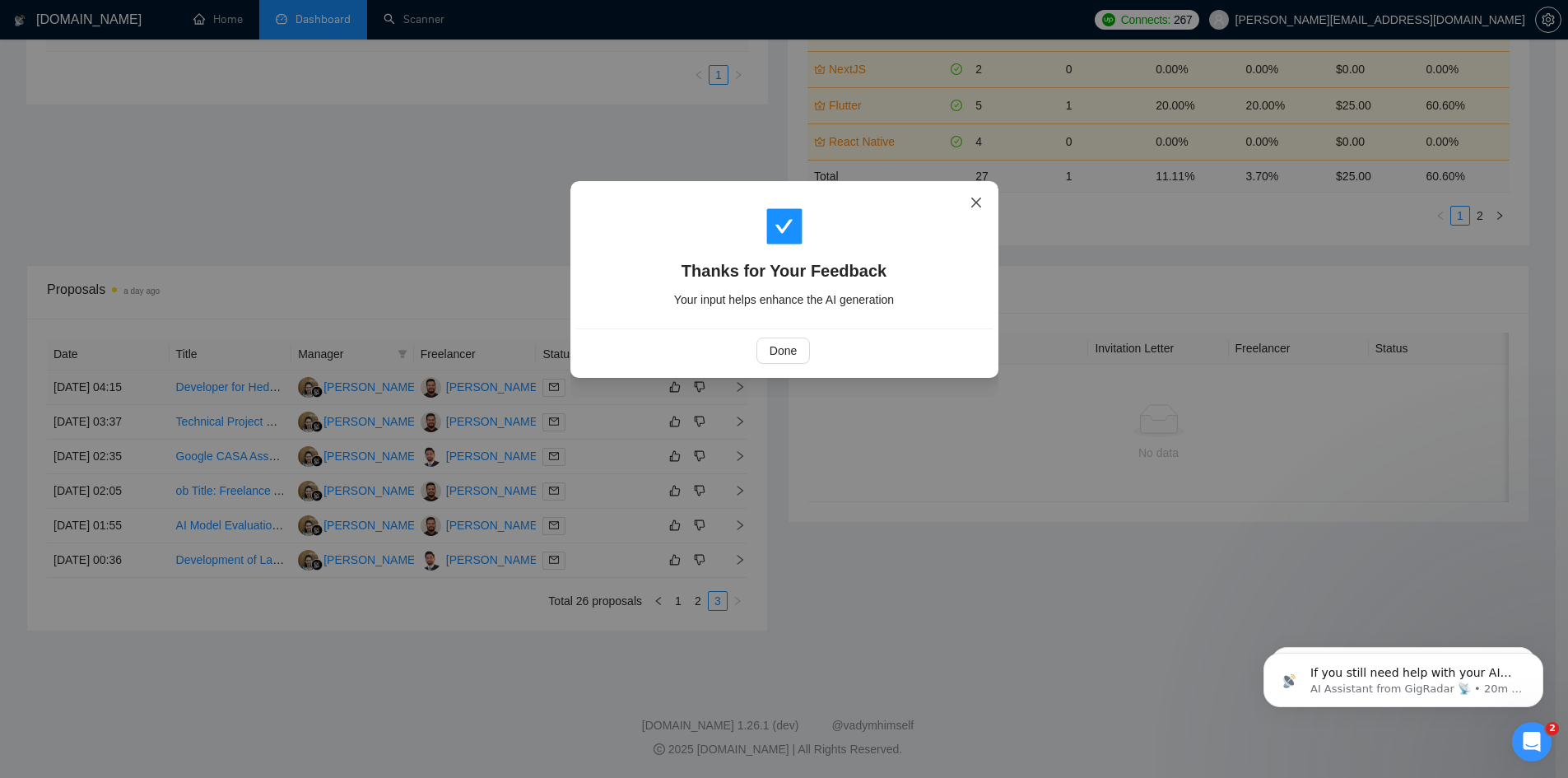
click at [977, 200] on icon "close" at bounding box center [976, 202] width 13 height 13
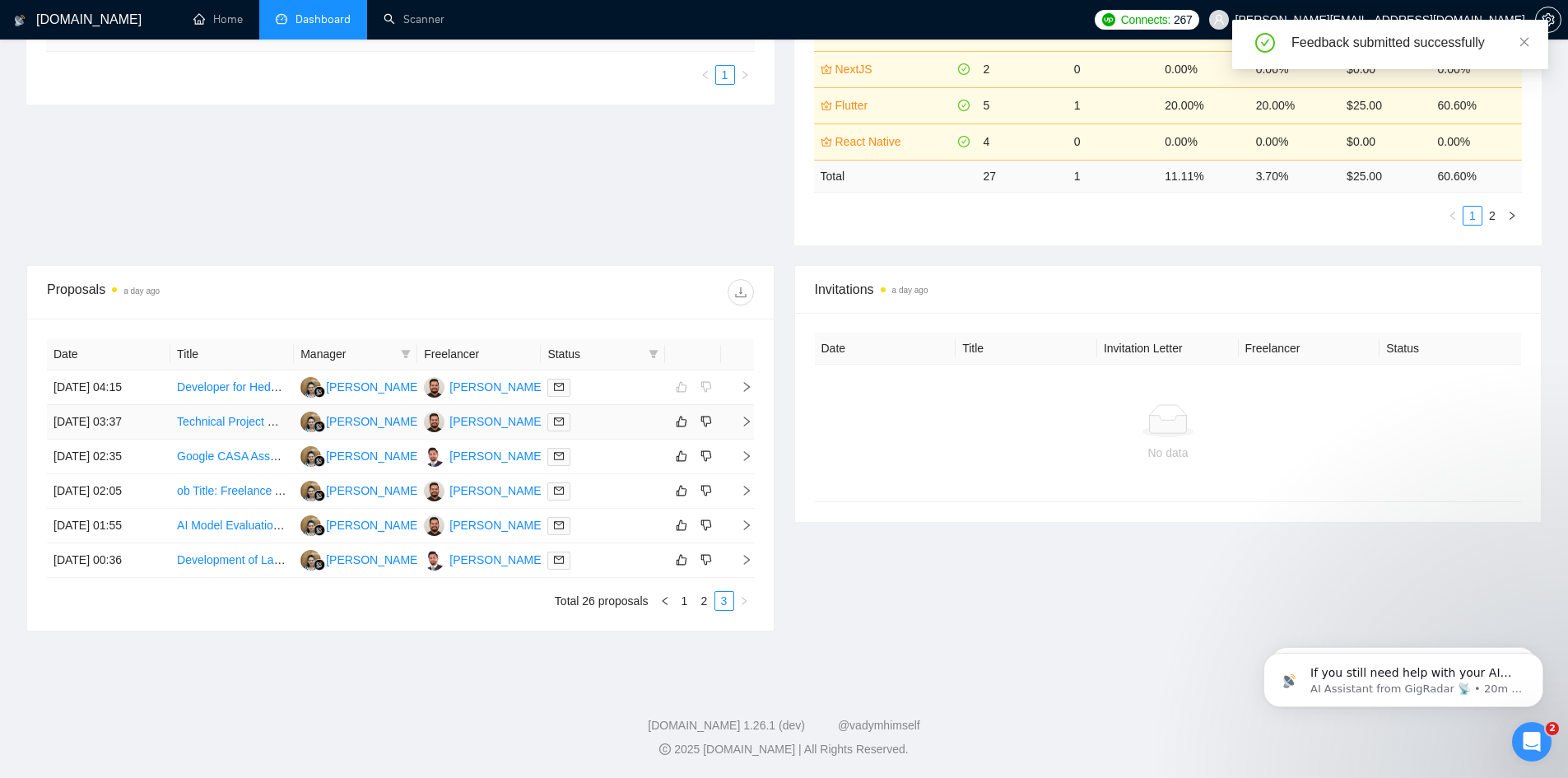
click at [747, 414] on td at bounding box center [738, 423] width 33 height 35
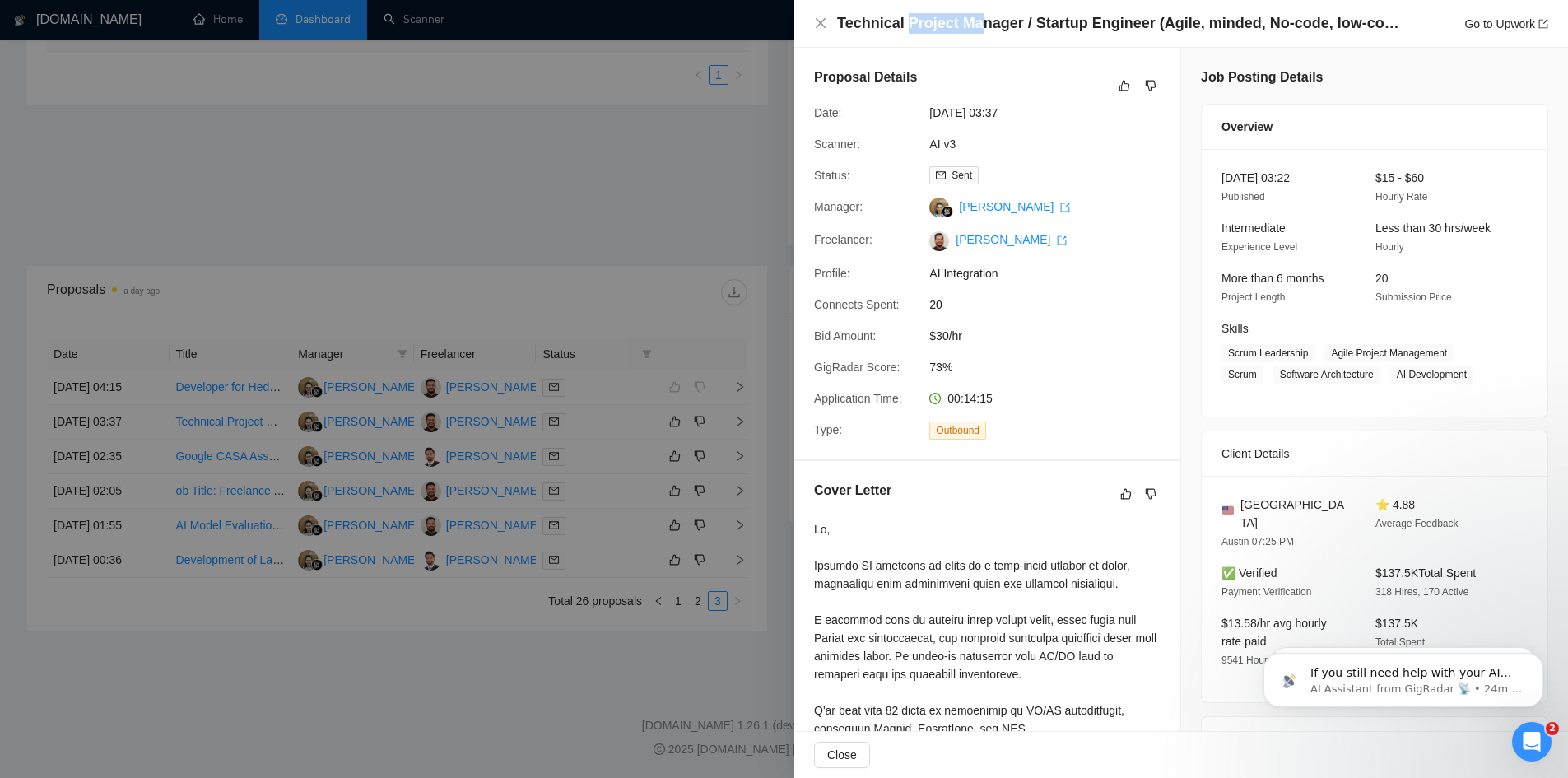
drag, startPoint x: 901, startPoint y: 18, endPoint x: 975, endPoint y: 26, distance: 74.4
click at [975, 26] on h4 "Technical Project Manager / Startup Engineer (Agile, minded, No-code, low-code …" at bounding box center [1121, 23] width 568 height 21
click at [982, 25] on h4 "Technical Project Manager / Startup Engineer (Agile, minded, No-code, low-code …" at bounding box center [1121, 23] width 568 height 21
drag, startPoint x: 1016, startPoint y: 26, endPoint x: 842, endPoint y: 29, distance: 174.0
click at [842, 29] on h4 "Technical Project Manager / Startup Engineer (Agile, minded, No-code, low-code …" at bounding box center [1121, 23] width 568 height 21
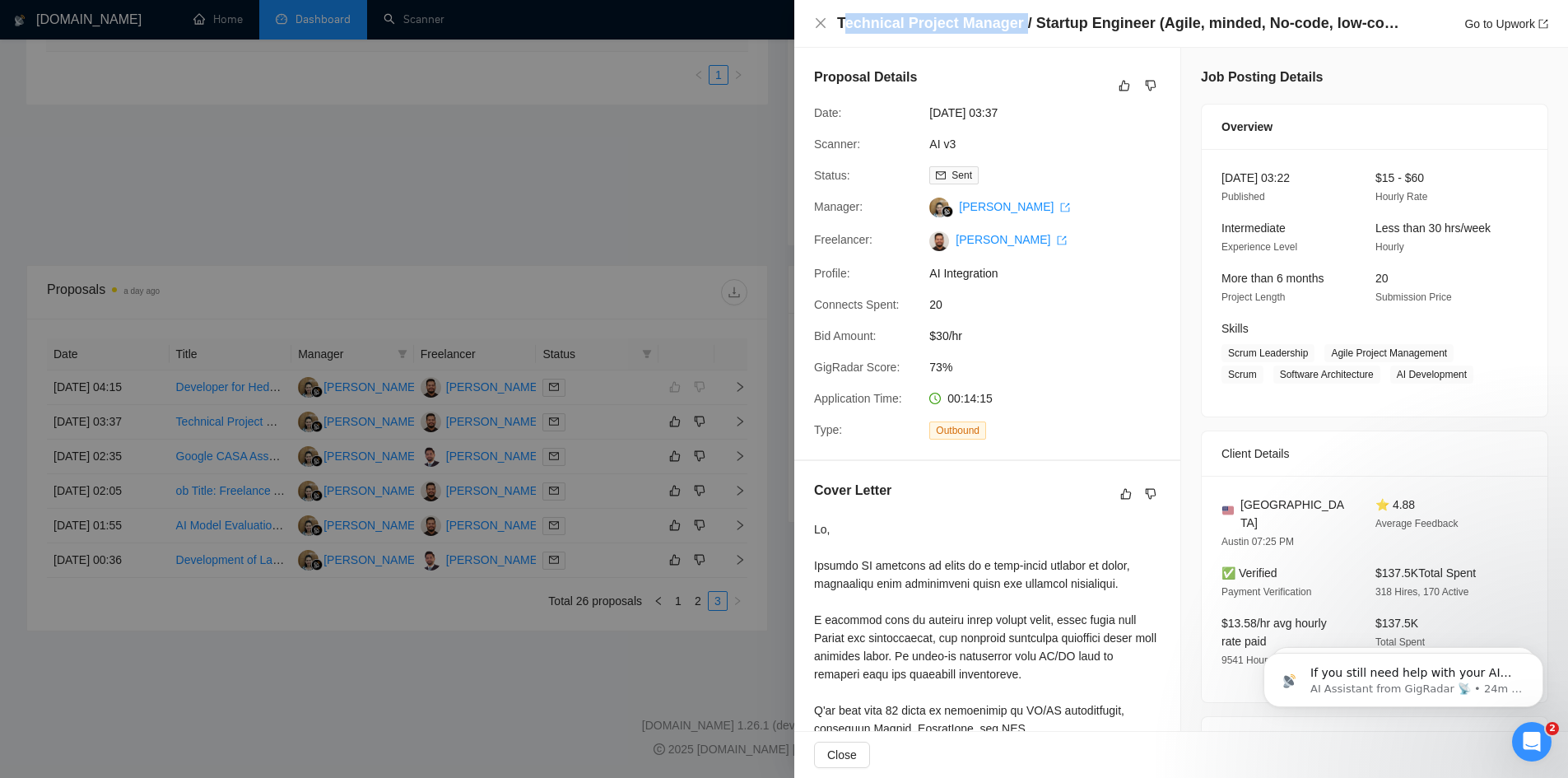
click at [842, 29] on h4 "Technical Project Manager / Startup Engineer (Agile, minded, No-code, low-code …" at bounding box center [1121, 23] width 568 height 21
drag, startPoint x: 838, startPoint y: 21, endPoint x: 1013, endPoint y: 22, distance: 175.0
click at [1013, 22] on h4 "Technical Project Manager / Startup Engineer (Agile, minded, No-code, low-code …" at bounding box center [1121, 23] width 568 height 21
copy h4 "Technical Project Manager"
click at [586, 230] on div at bounding box center [784, 389] width 1568 height 778
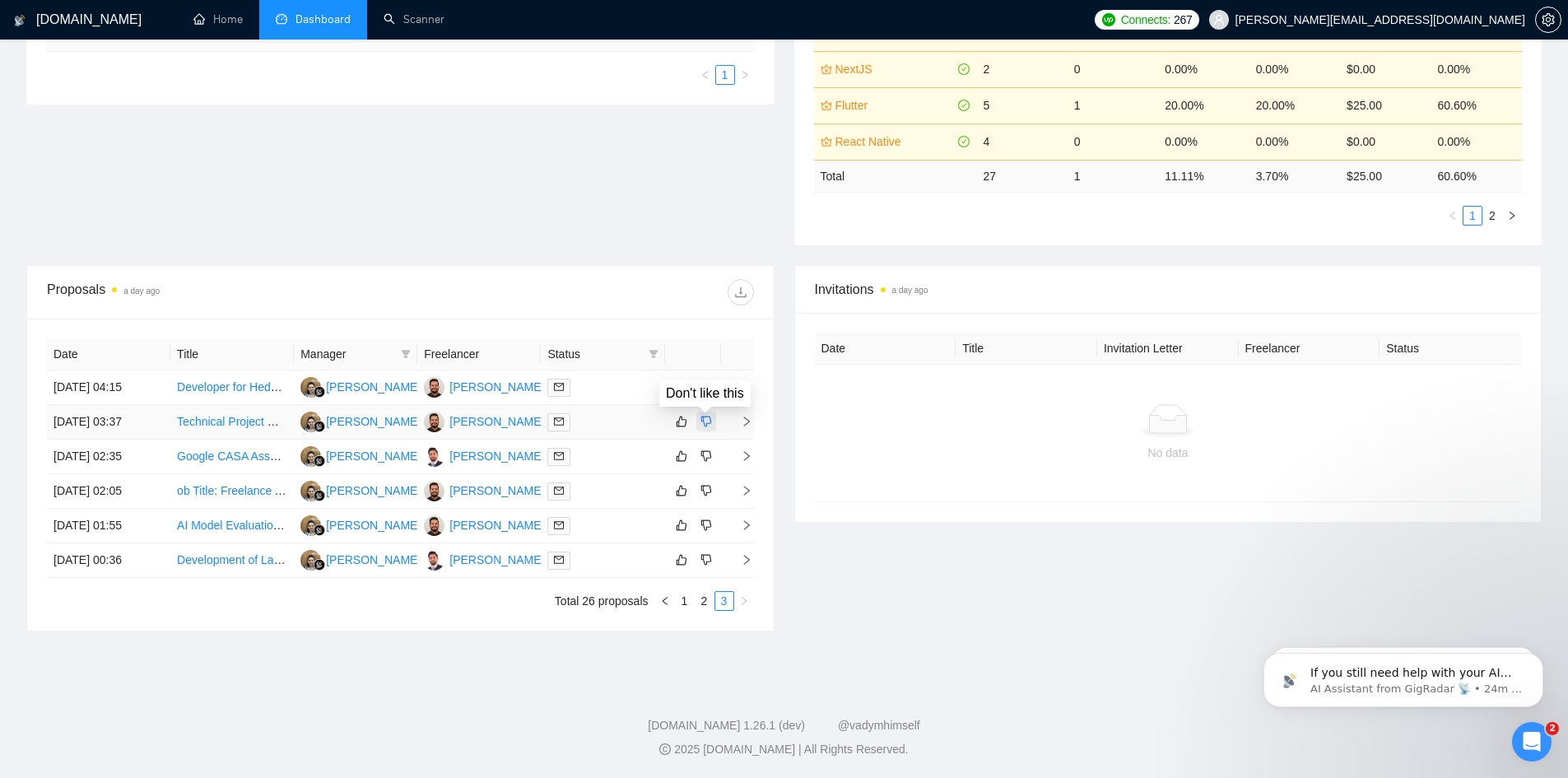
click at [708, 427] on icon "dislike" at bounding box center [706, 422] width 12 height 13
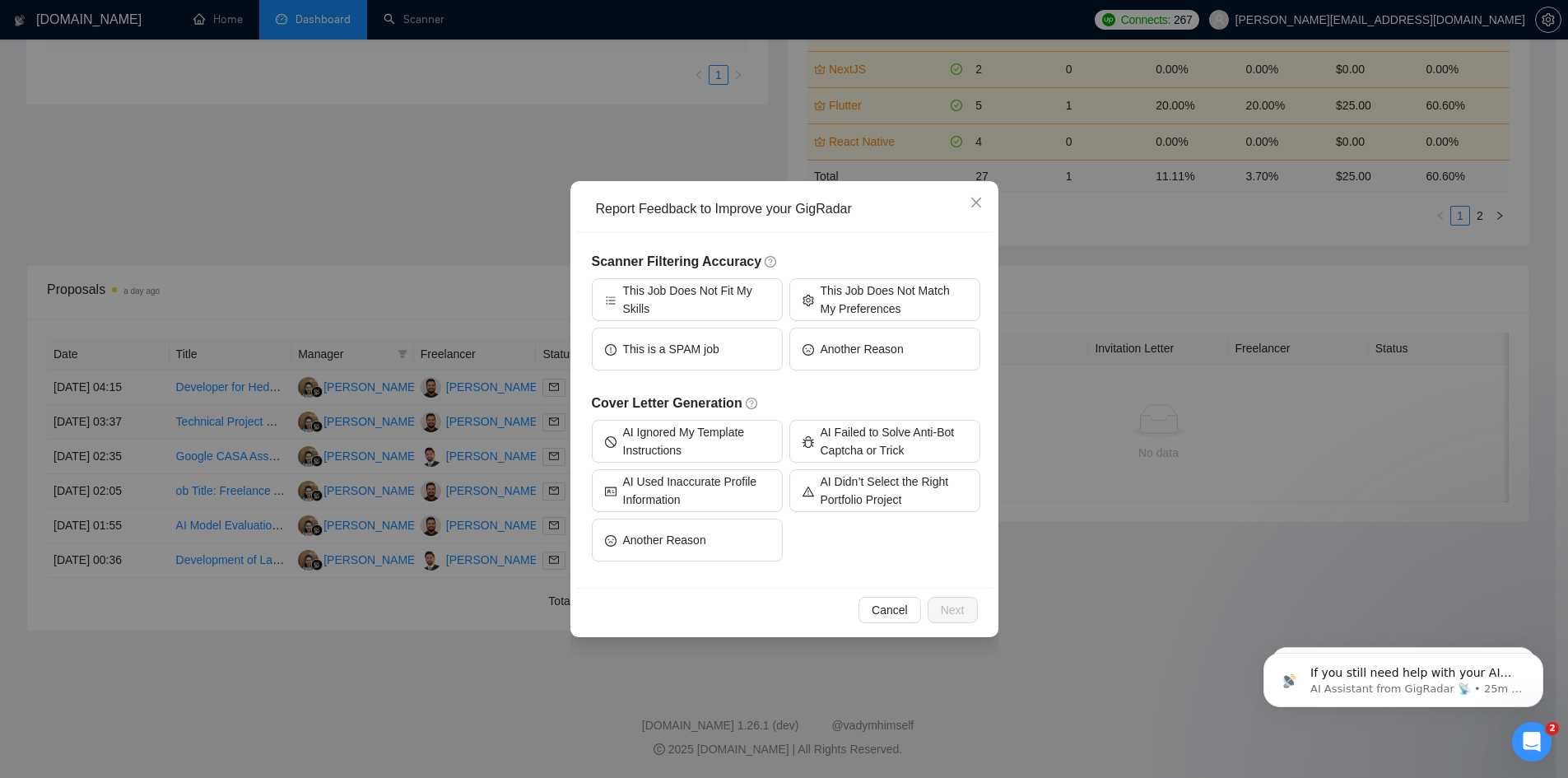
click at [878, 274] on div "Scanner Filtering Accuracy This Job Does Not Fit My Skills This Job Does Not Ma…" at bounding box center [786, 322] width 389 height 141
click at [877, 295] on span "This Job Does Not Match My Preferences" at bounding box center [893, 300] width 147 height 36
click at [823, 283] on span "This Job Does Not Match My Preferences" at bounding box center [893, 300] width 147 height 36
click at [961, 611] on span "Next" at bounding box center [952, 610] width 24 height 18
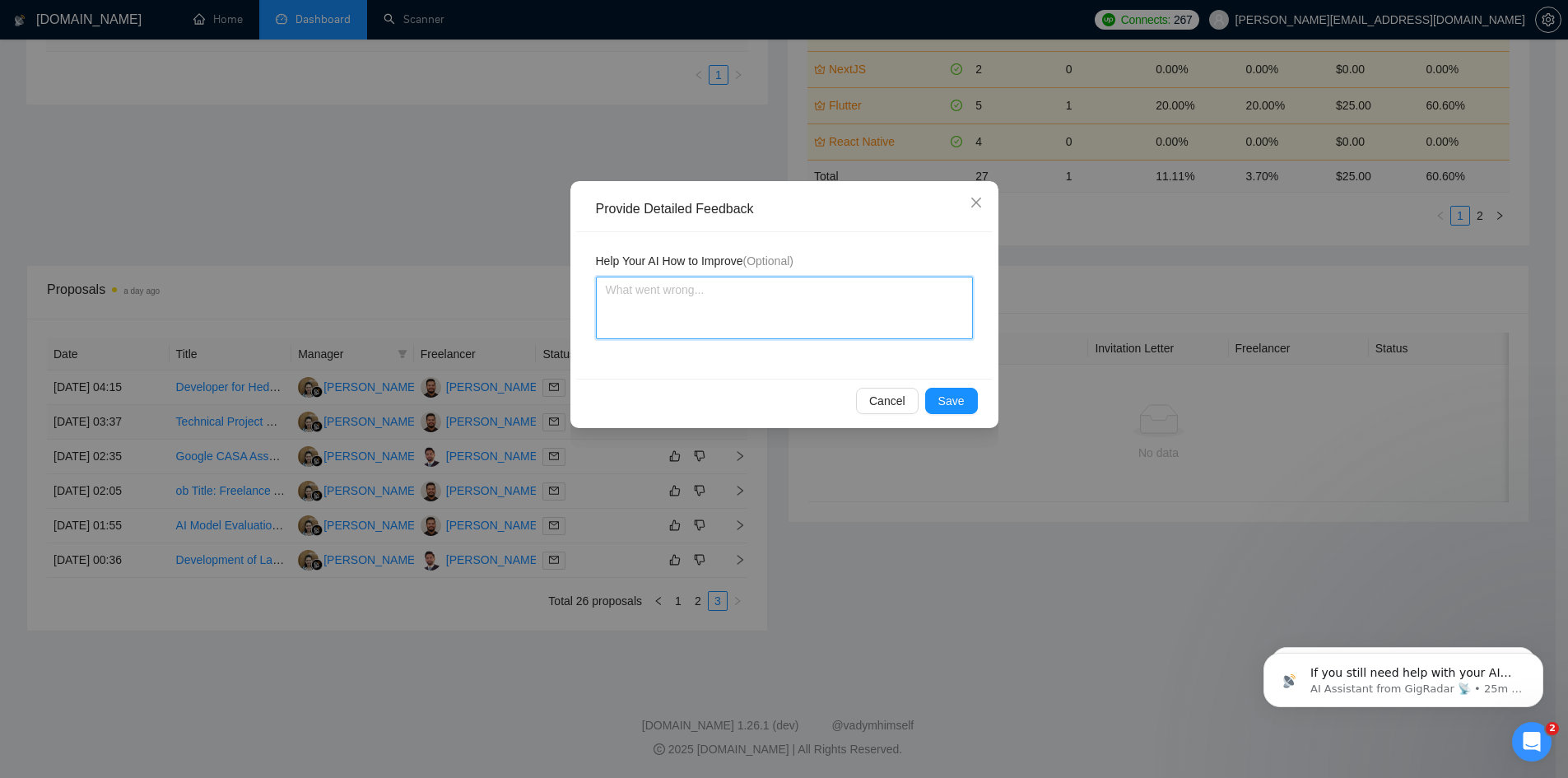
click at [792, 300] on textarea at bounding box center [784, 308] width 377 height 63
click at [888, 403] on span "Cancel" at bounding box center [887, 401] width 36 height 18
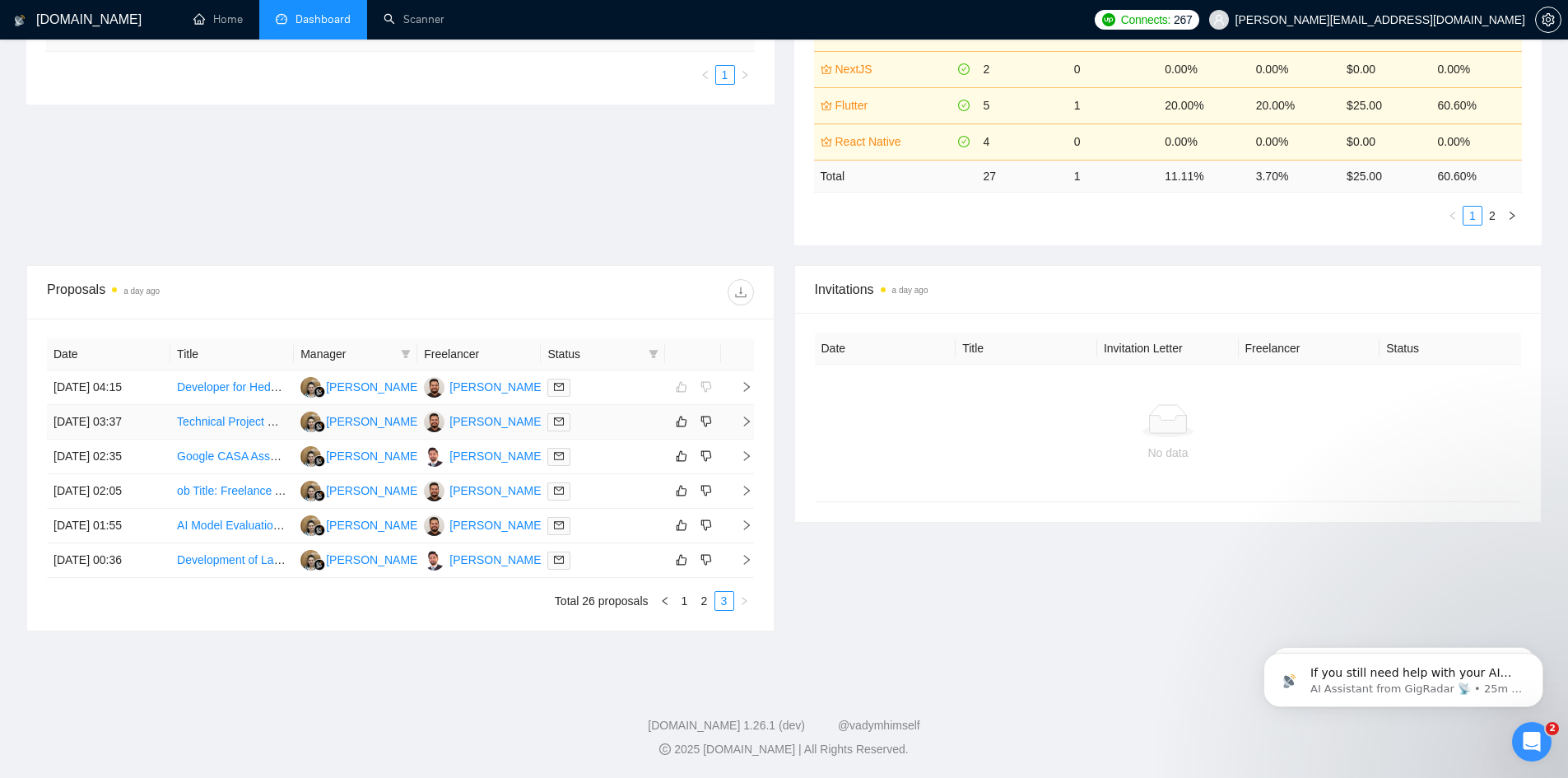
click at [742, 421] on icon "right" at bounding box center [746, 421] width 12 height 12
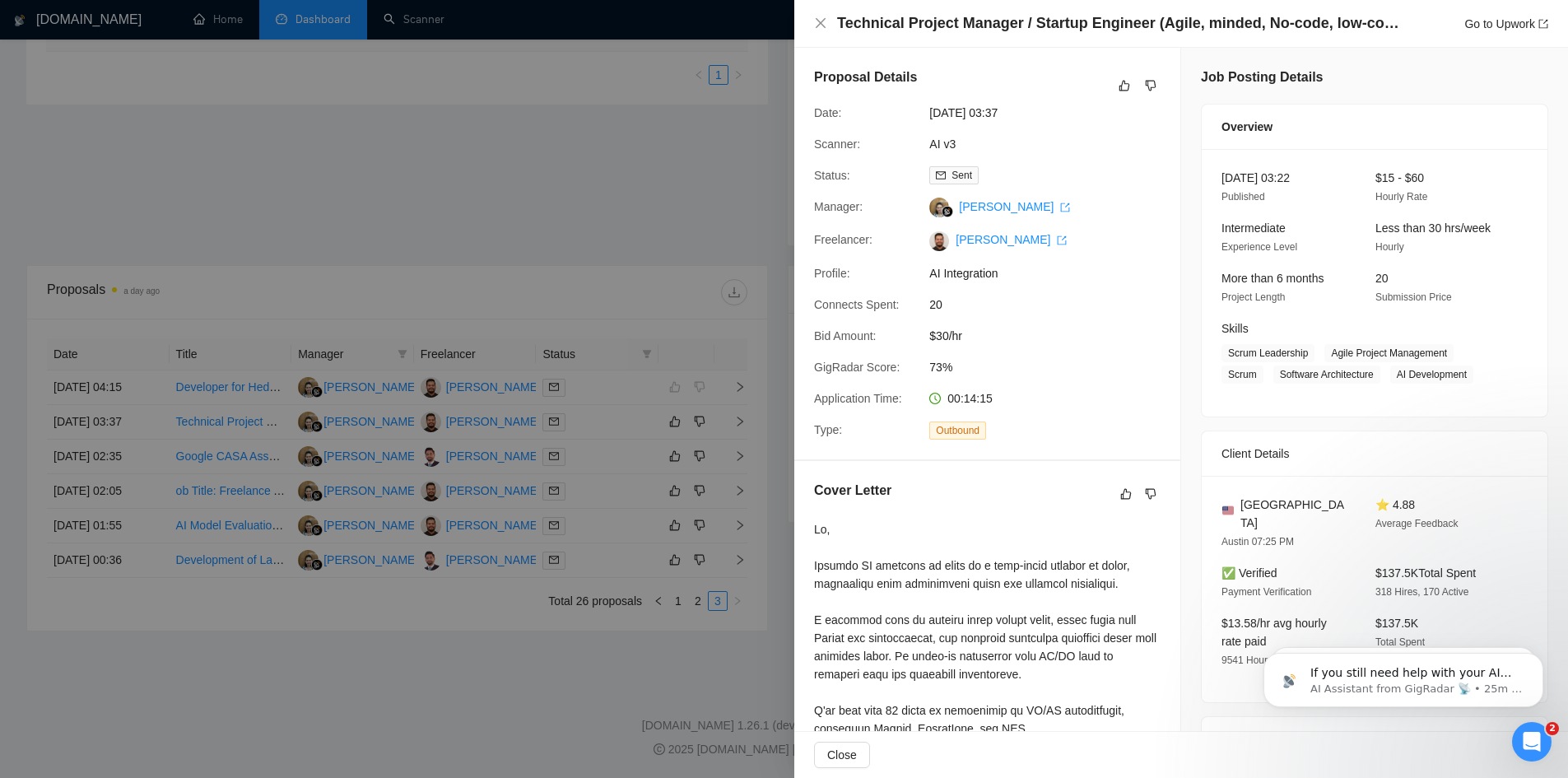
click at [552, 247] on div at bounding box center [784, 389] width 1568 height 778
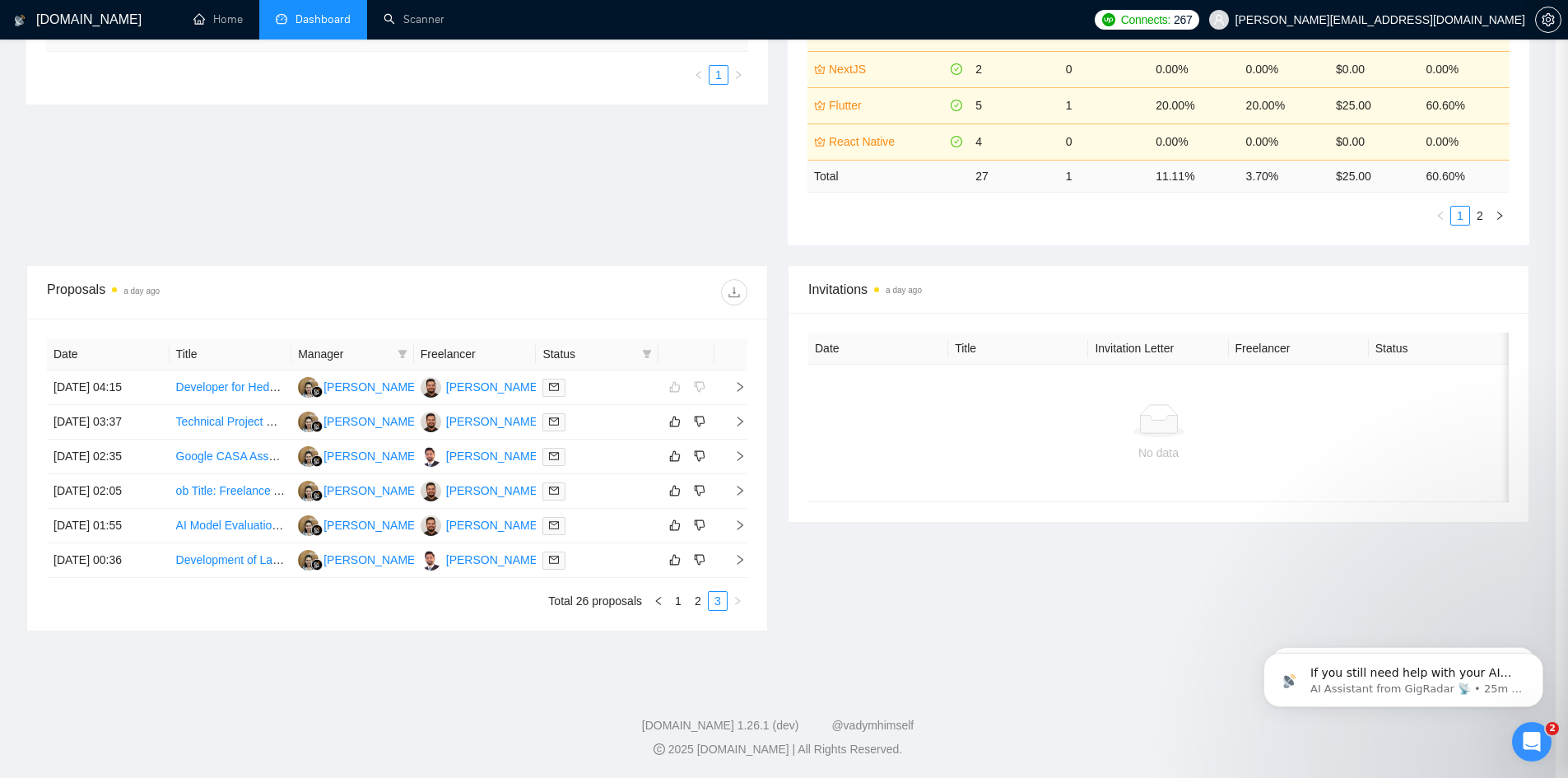
click at [552, 247] on div at bounding box center [784, 389] width 1568 height 778
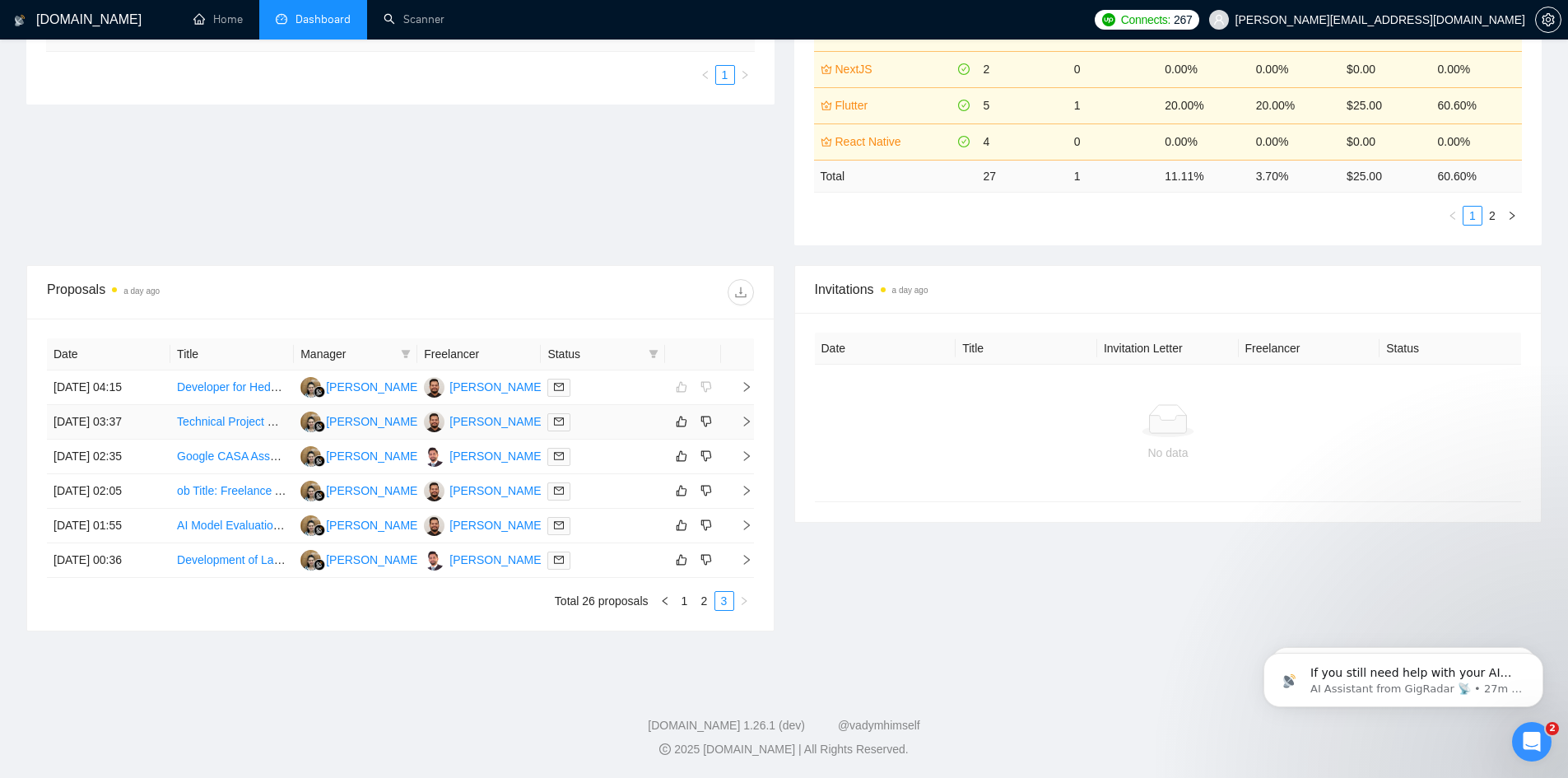
click at [749, 417] on icon "right" at bounding box center [746, 421] width 12 height 12
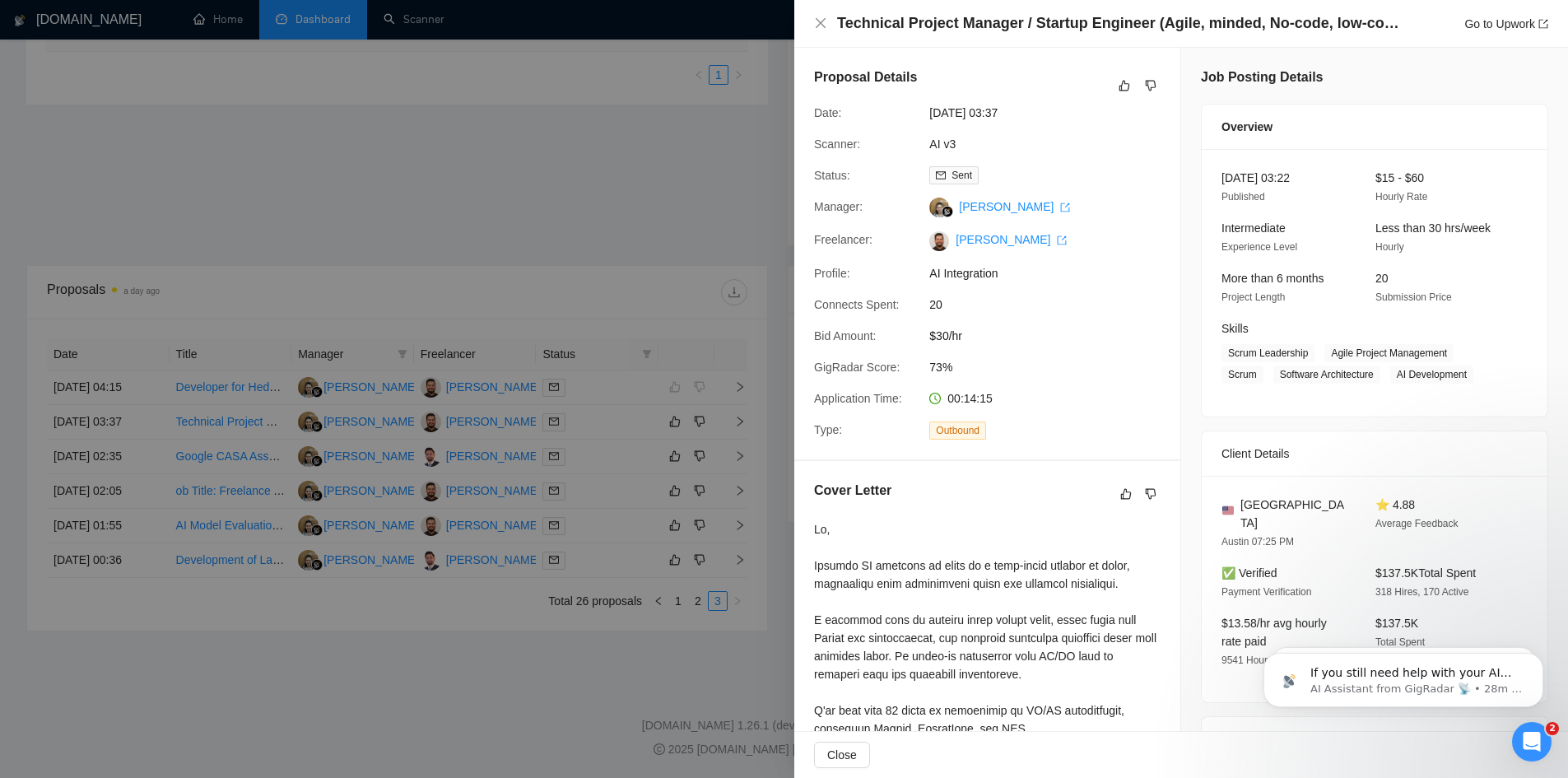
click at [265, 703] on div at bounding box center [784, 389] width 1568 height 778
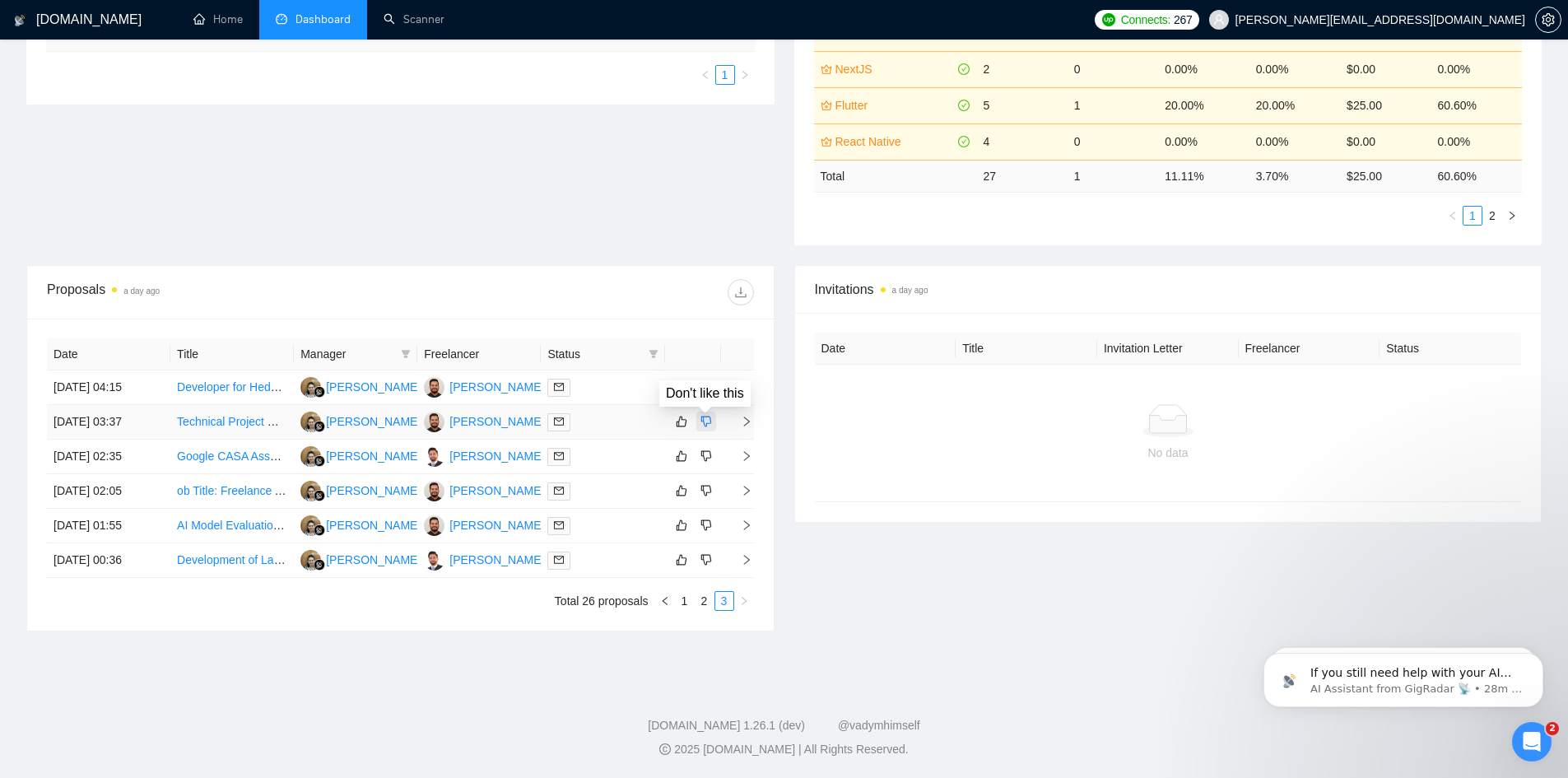
click at [708, 416] on icon "dislike" at bounding box center [706, 422] width 11 height 11
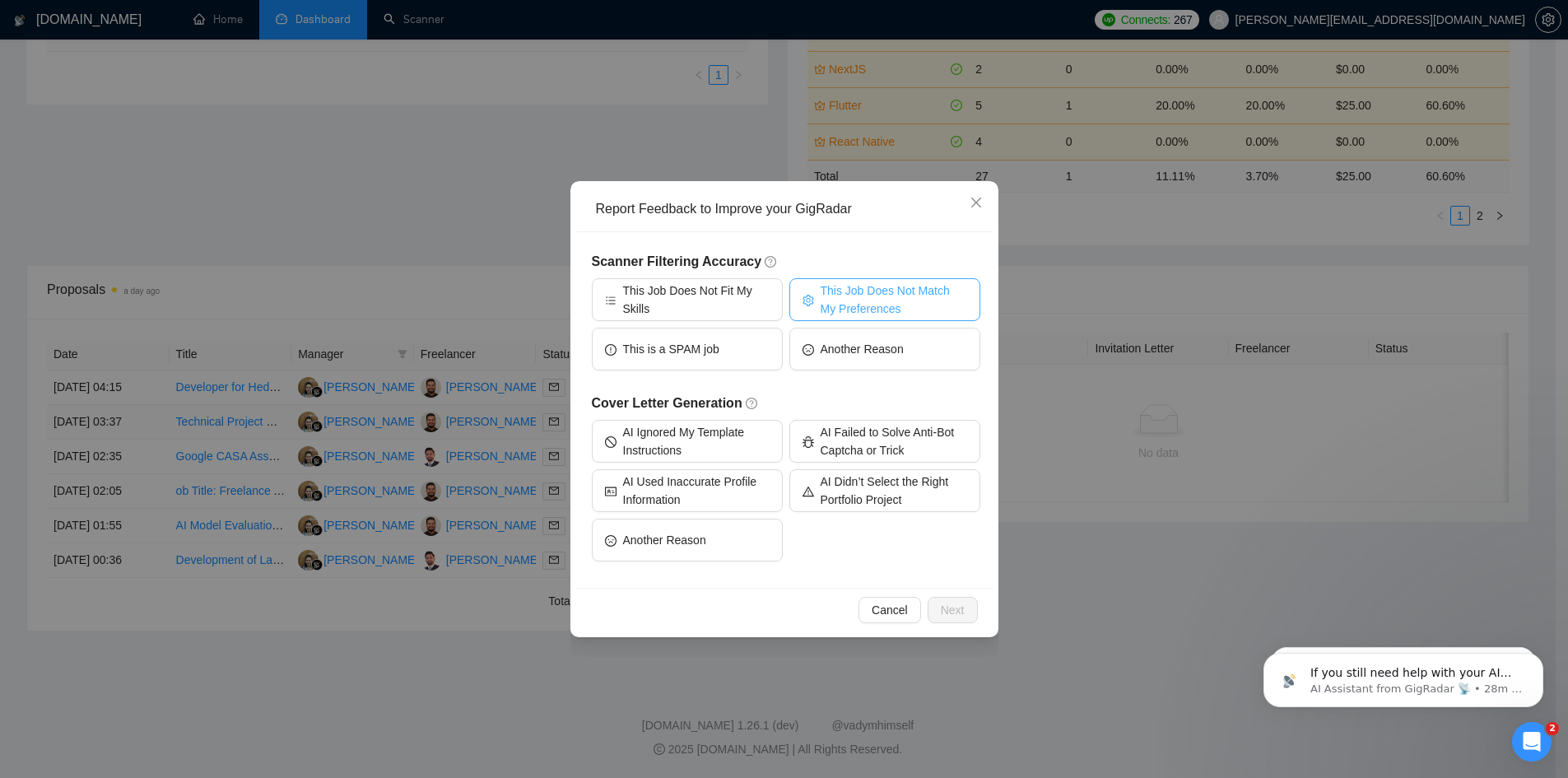
click at [854, 286] on span "This Job Does Not Match My Preferences" at bounding box center [893, 300] width 147 height 36
click at [967, 612] on button "Next" at bounding box center [952, 609] width 50 height 26
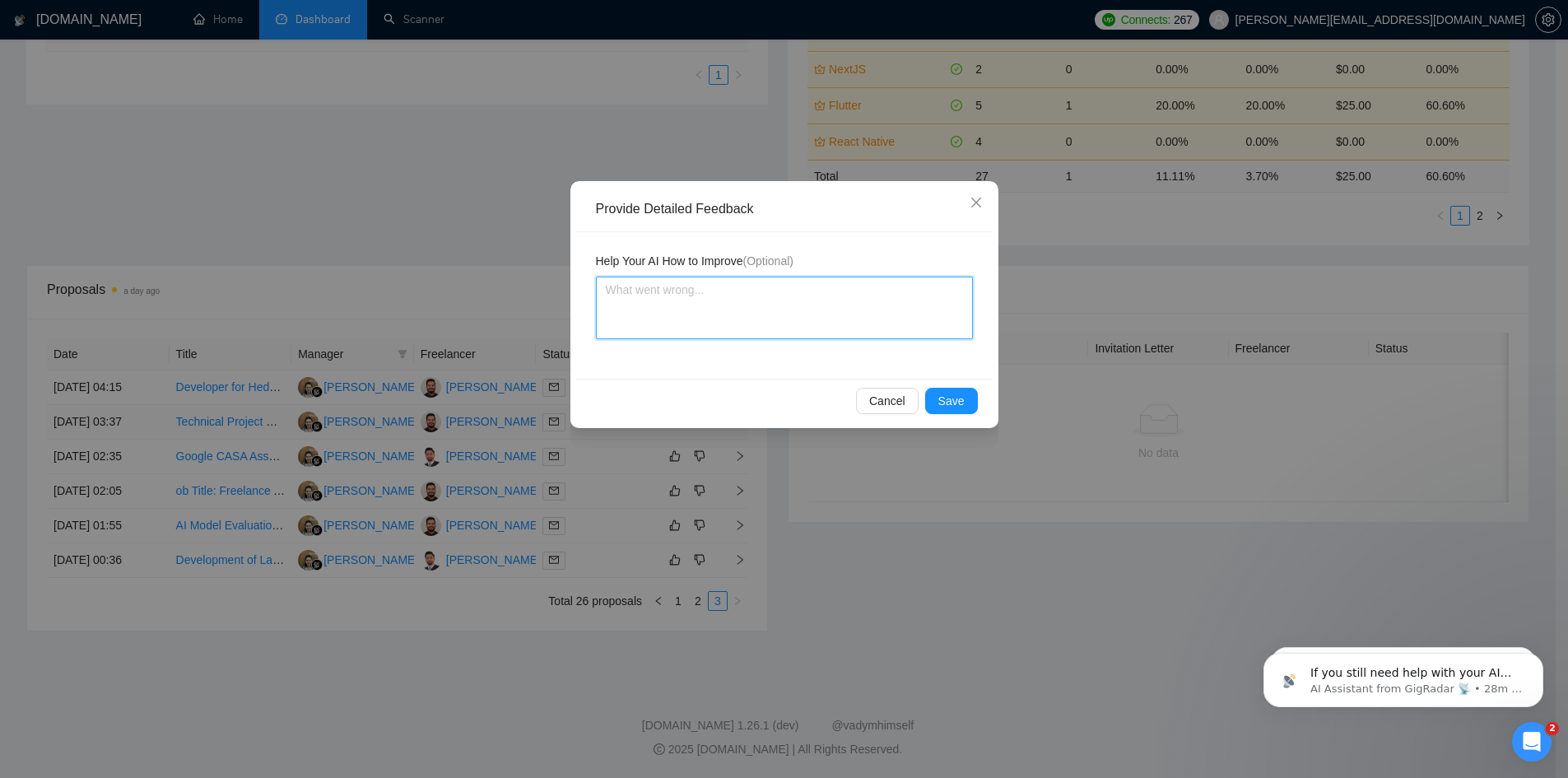
click at [724, 304] on textarea at bounding box center [784, 308] width 377 height 63
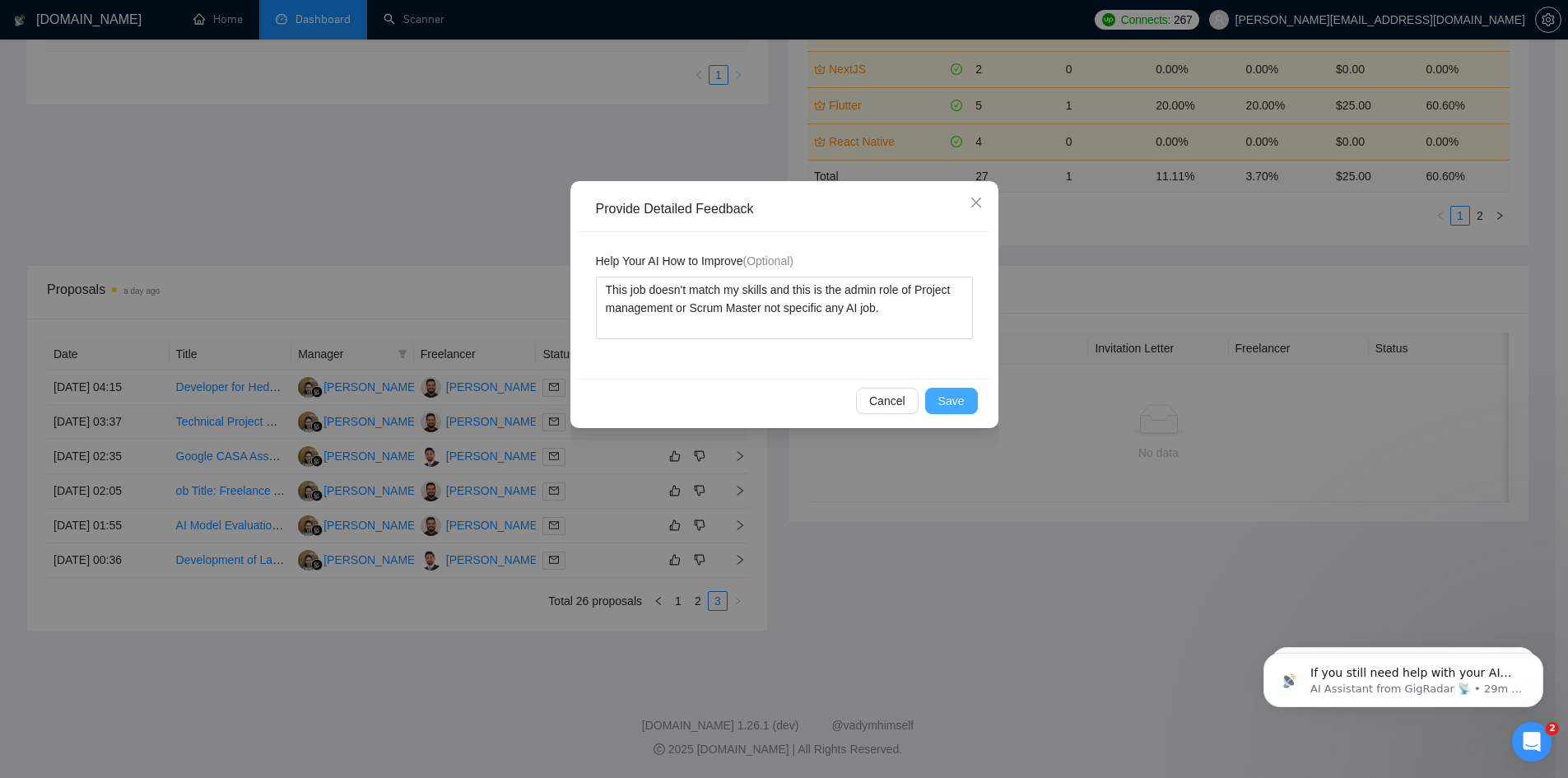
click at [967, 406] on button "Save" at bounding box center [952, 401] width 53 height 26
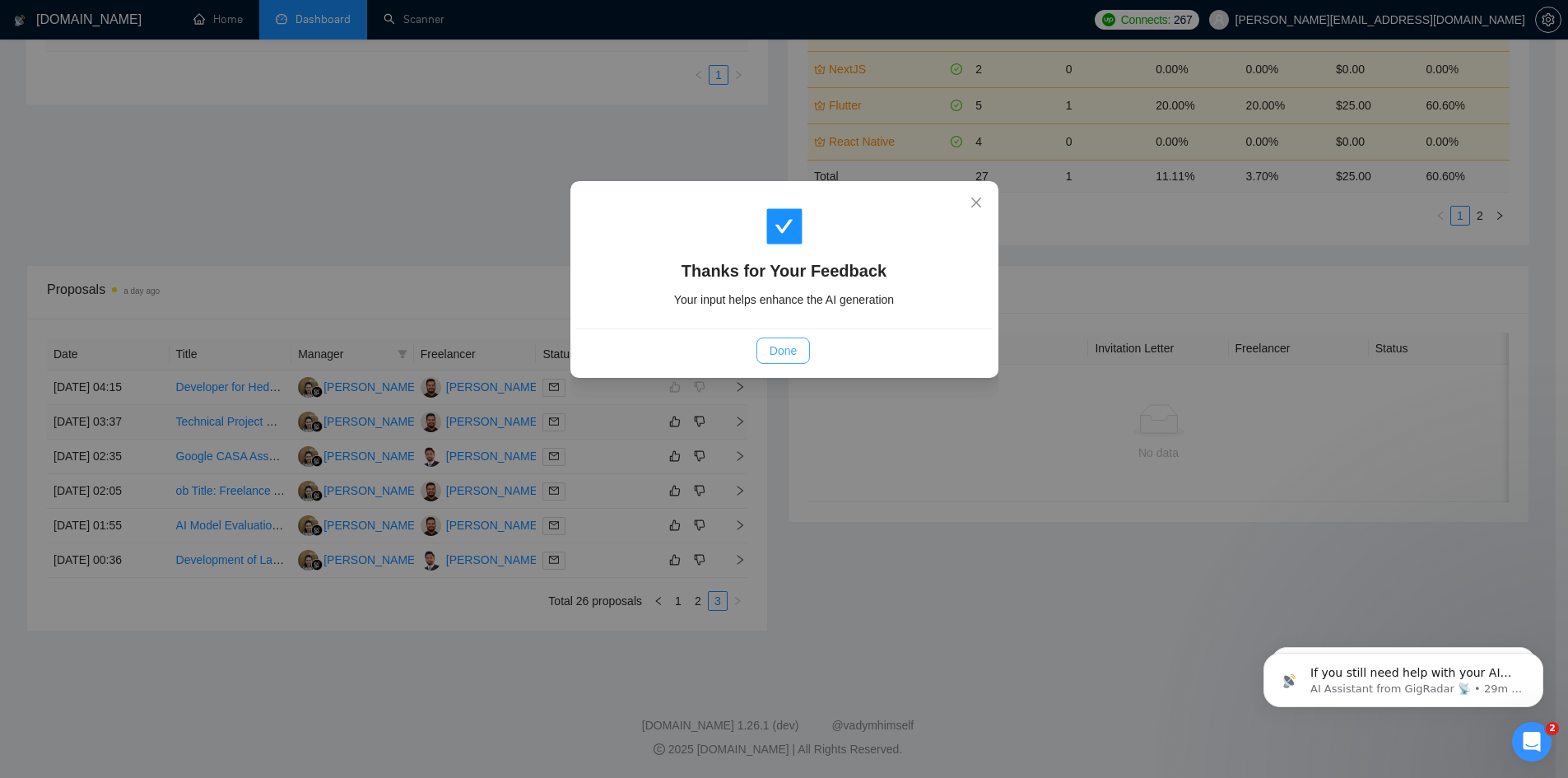
click at [766, 347] on button "Done" at bounding box center [783, 351] width 54 height 26
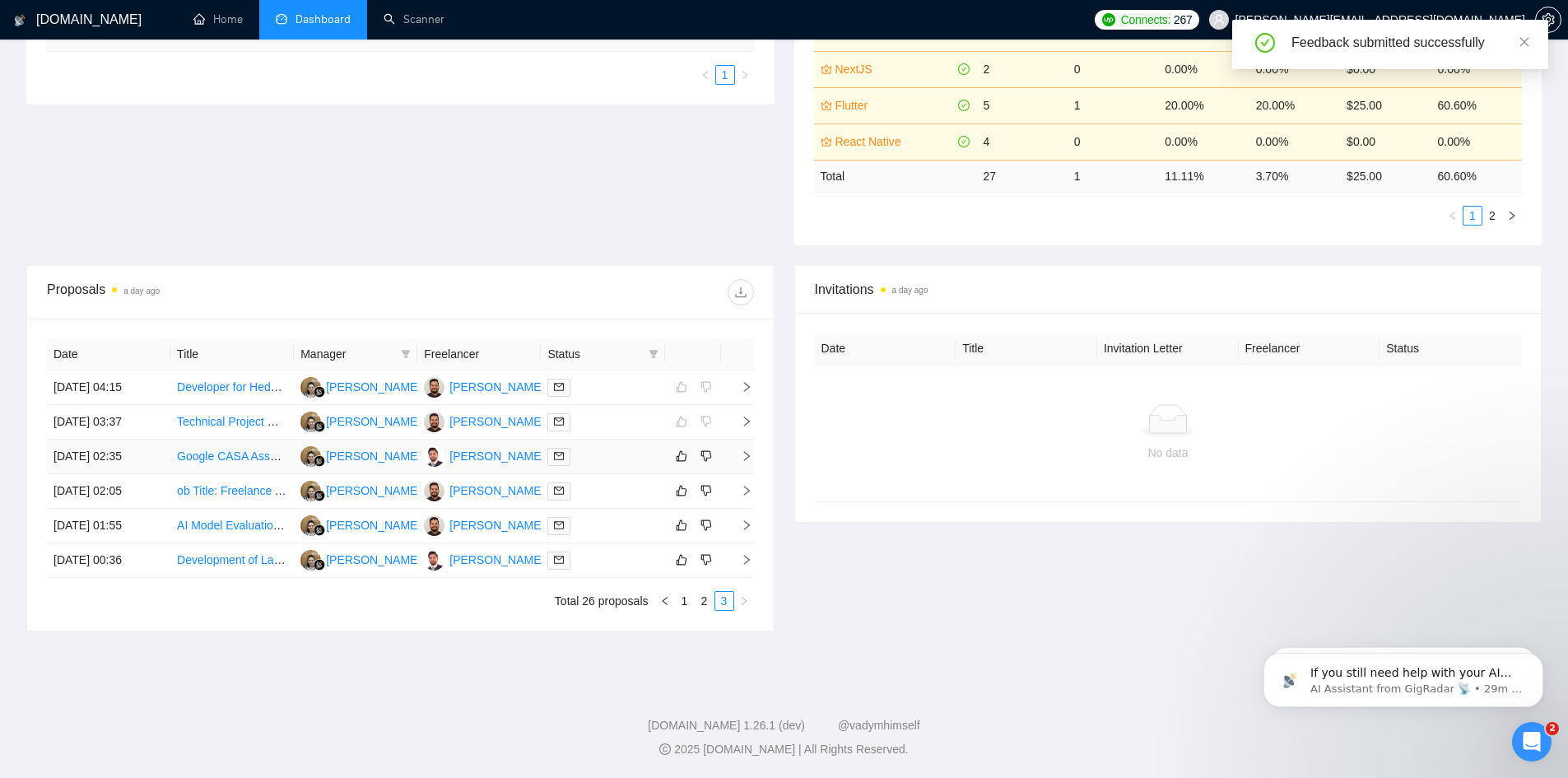
click at [748, 456] on icon "right" at bounding box center [746, 456] width 12 height 12
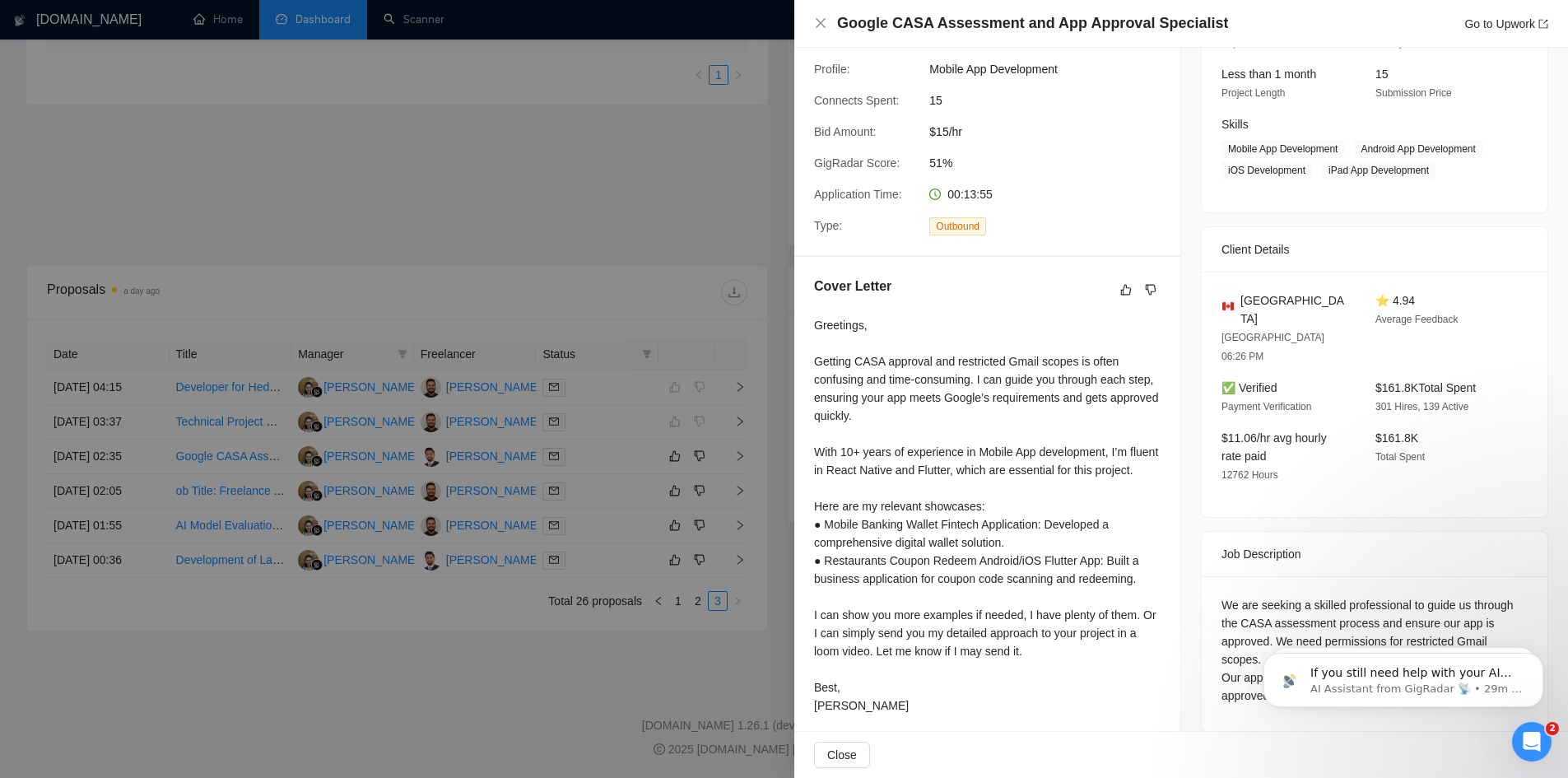
scroll to position [231, 0]
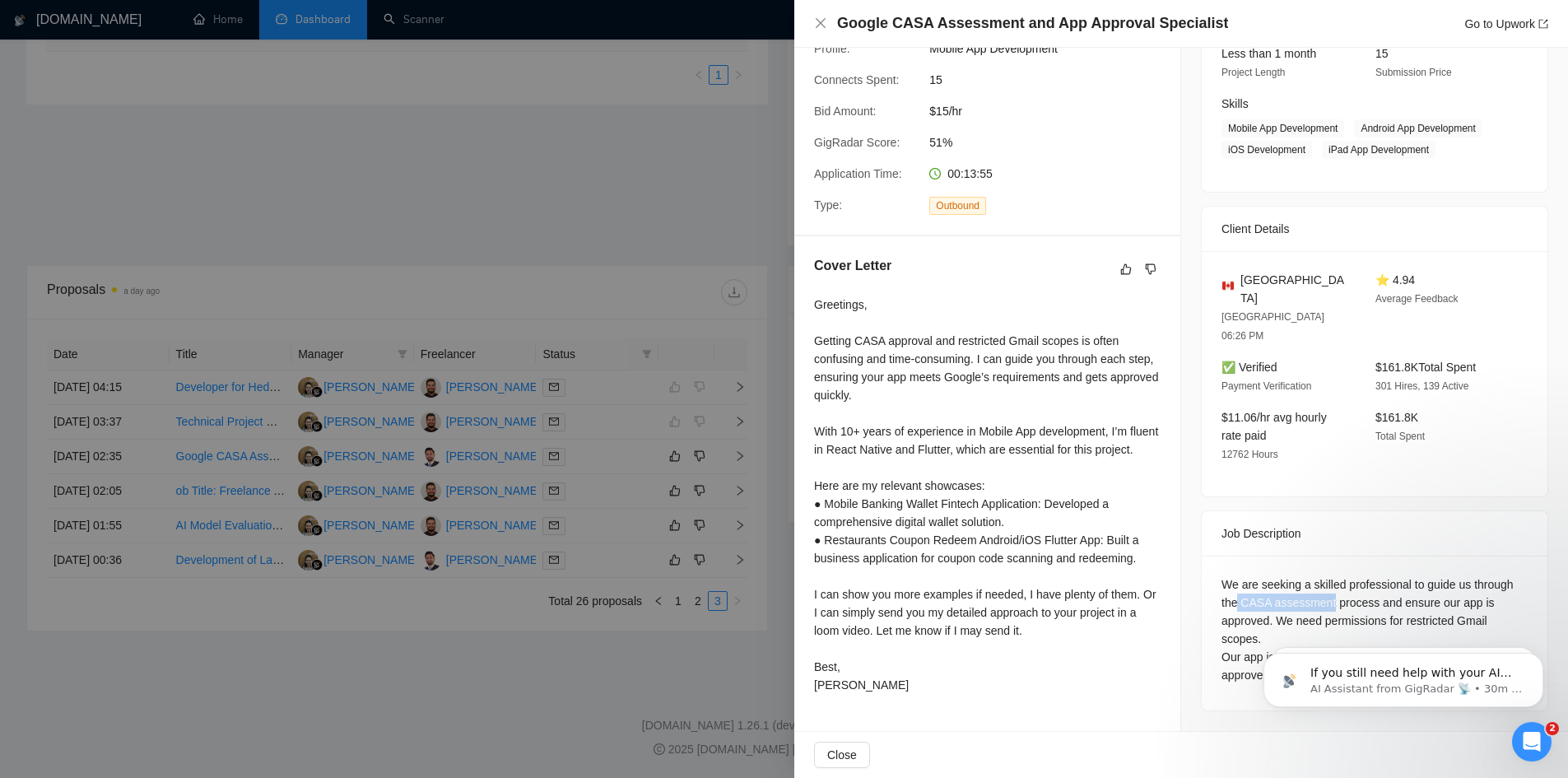
drag, startPoint x: 1232, startPoint y: 555, endPoint x: 1323, endPoint y: 552, distance: 91.0
click at [1323, 576] on div "We are seeking a skilled professional to guide us through the CASA assessment p…" at bounding box center [1374, 630] width 306 height 108
click at [1237, 576] on div "We are seeking a skilled professional to guide us through the CASA assessment p…" at bounding box center [1374, 630] width 306 height 108
click at [1260, 576] on div "We are seeking a skilled professional to guide us through the CASA assessment p…" at bounding box center [1374, 630] width 306 height 108
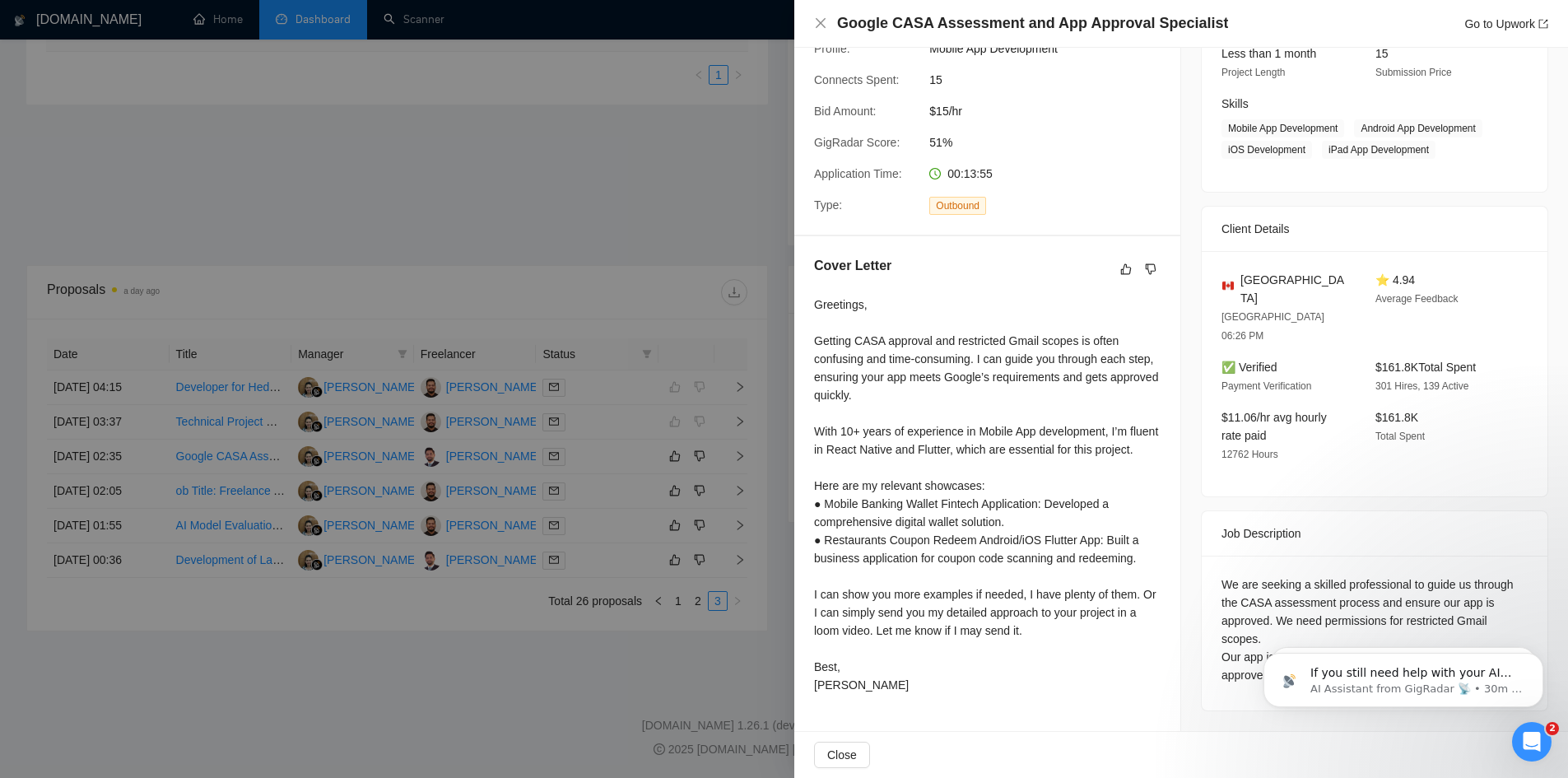
drag, startPoint x: 1262, startPoint y: 554, endPoint x: 1270, endPoint y: 550, distance: 8.9
click at [1264, 576] on div "We are seeking a skilled professional to guide us through the CASA assessment p…" at bounding box center [1374, 630] width 306 height 108
click at [1270, 576] on div "We are seeking a skilled professional to guide us through the CASA assessment p…" at bounding box center [1374, 630] width 306 height 108
click at [1278, 576] on div "We are seeking a skilled professional to guide us through the CASA assessment p…" at bounding box center [1374, 630] width 306 height 108
click at [1281, 576] on div "We are seeking a skilled professional to guide us through the CASA assessment p…" at bounding box center [1374, 630] width 306 height 108
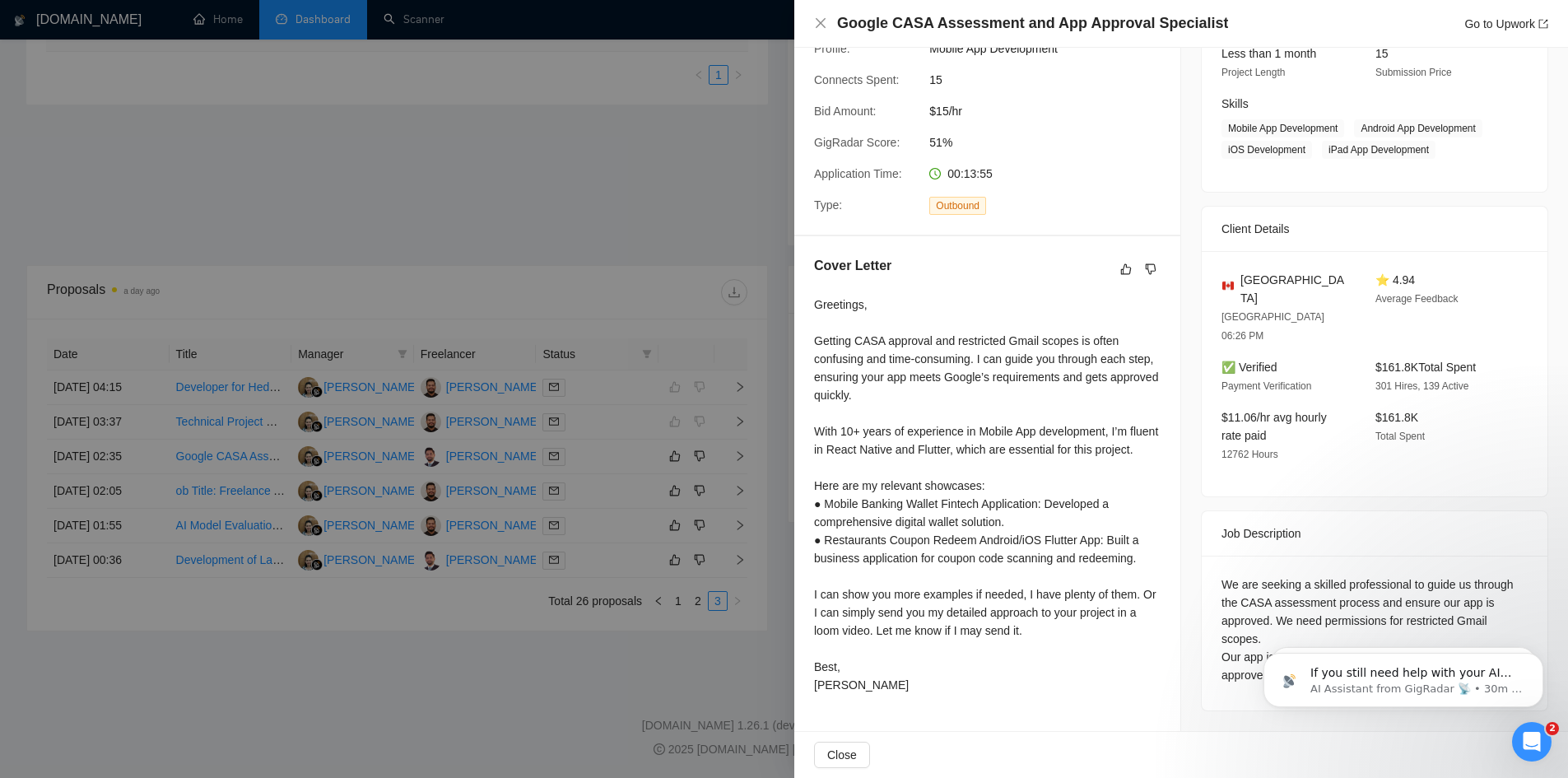
click at [1265, 576] on div "We are seeking a skilled professional to guide us through the CASA assessment p…" at bounding box center [1374, 630] width 306 height 108
drag, startPoint x: 1236, startPoint y: 554, endPoint x: 1330, endPoint y: 554, distance: 94.0
click at [1330, 576] on div "We are seeking a skilled professional to guide us through the CASA assessment p…" at bounding box center [1374, 630] width 306 height 108
click at [1334, 576] on div "We are seeking a skilled professional to guide us through the CASA assessment p…" at bounding box center [1374, 630] width 306 height 108
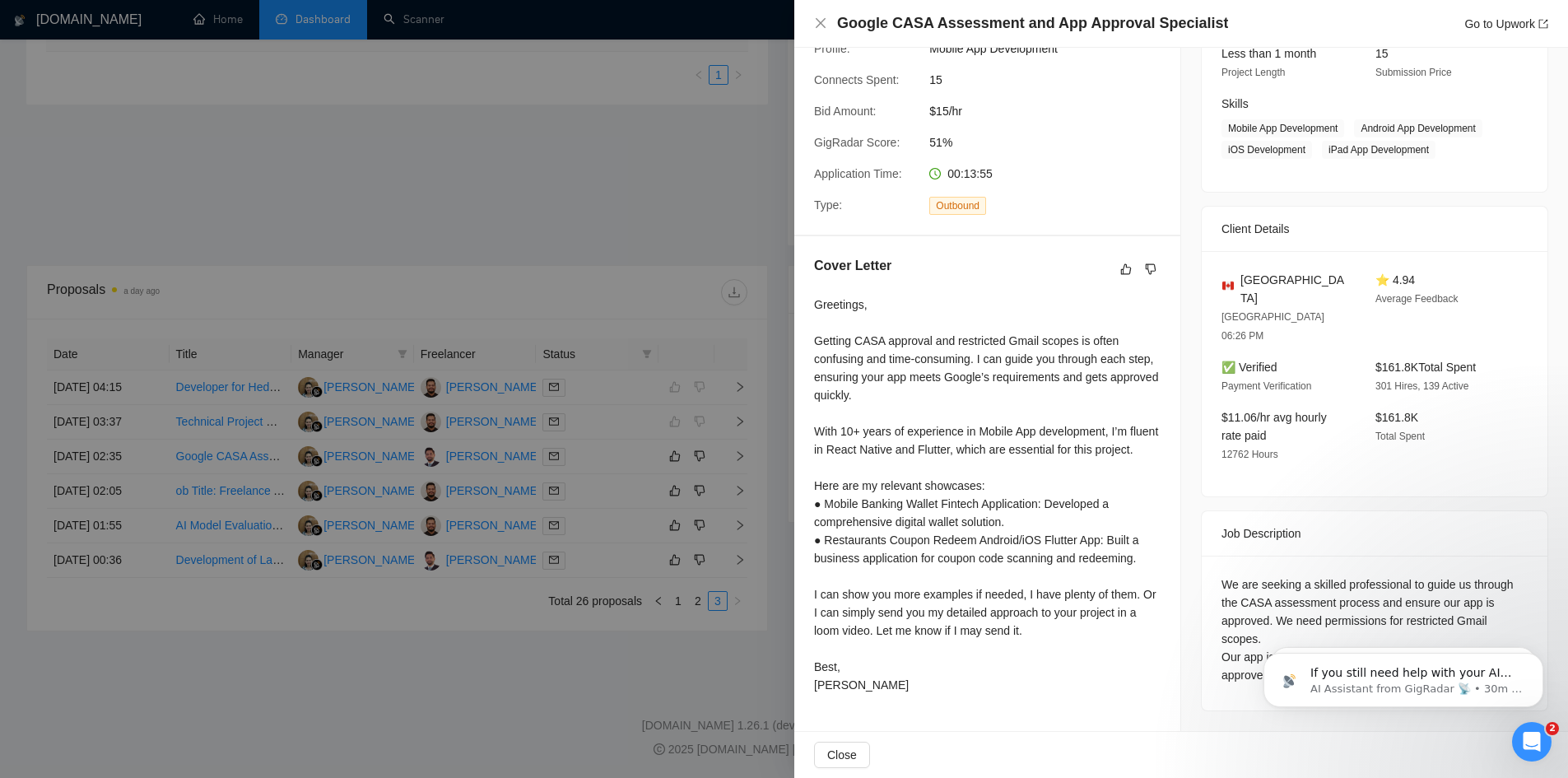
click at [1340, 576] on div "We are seeking a skilled professional to guide us through the CASA assessment p…" at bounding box center [1374, 630] width 306 height 108
click at [1343, 576] on div "We are seeking a skilled professional to guide us through the CASA assessment p…" at bounding box center [1374, 630] width 306 height 108
drag, startPoint x: 1237, startPoint y: 556, endPoint x: 1365, endPoint y: 558, distance: 128.0
click at [1365, 576] on div "We are seeking a skilled professional to guide us through the CASA assessment p…" at bounding box center [1374, 630] width 306 height 108
click at [704, 179] on div at bounding box center [784, 389] width 1568 height 778
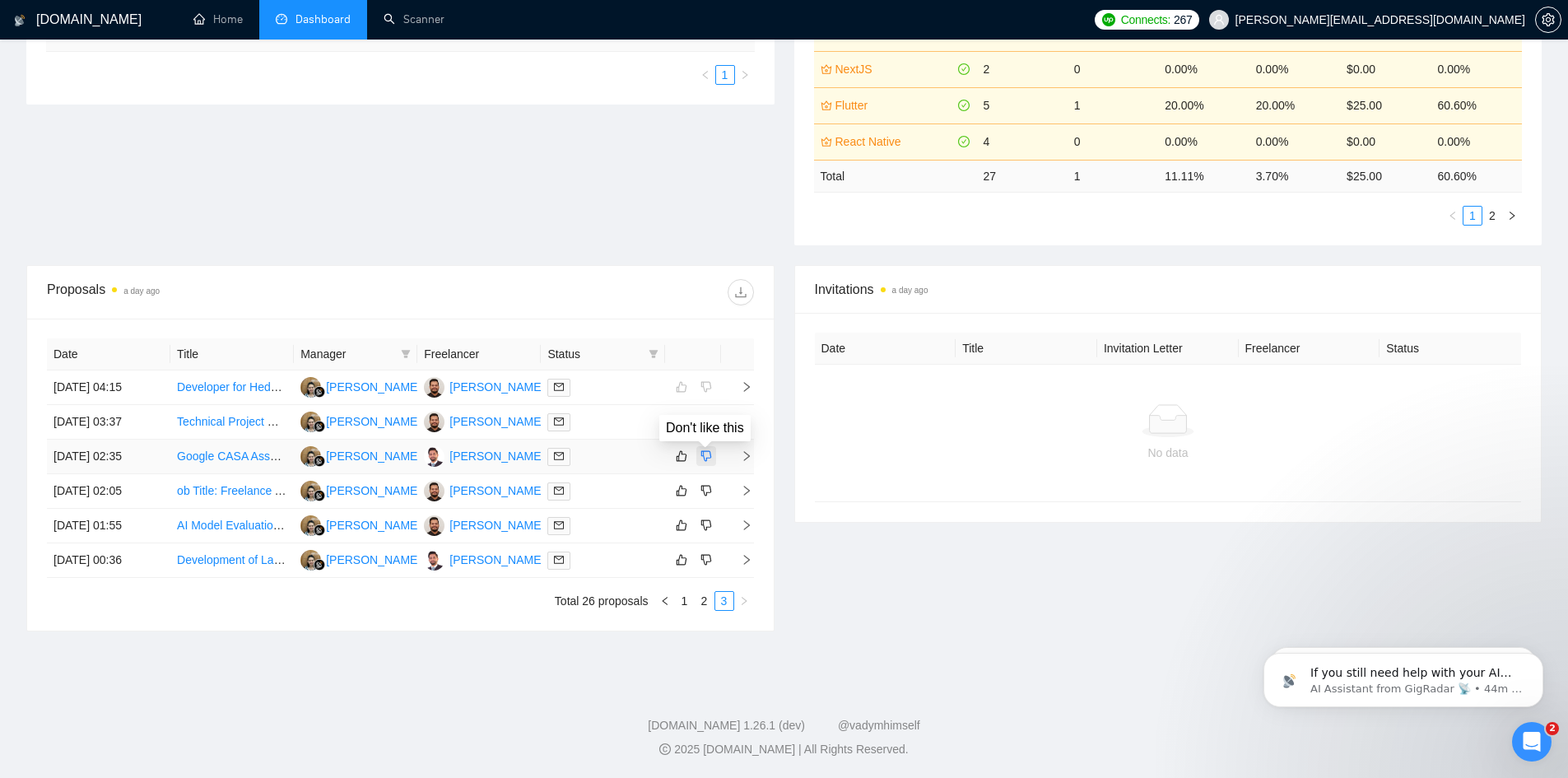
click at [706, 459] on icon "dislike" at bounding box center [706, 456] width 12 height 13
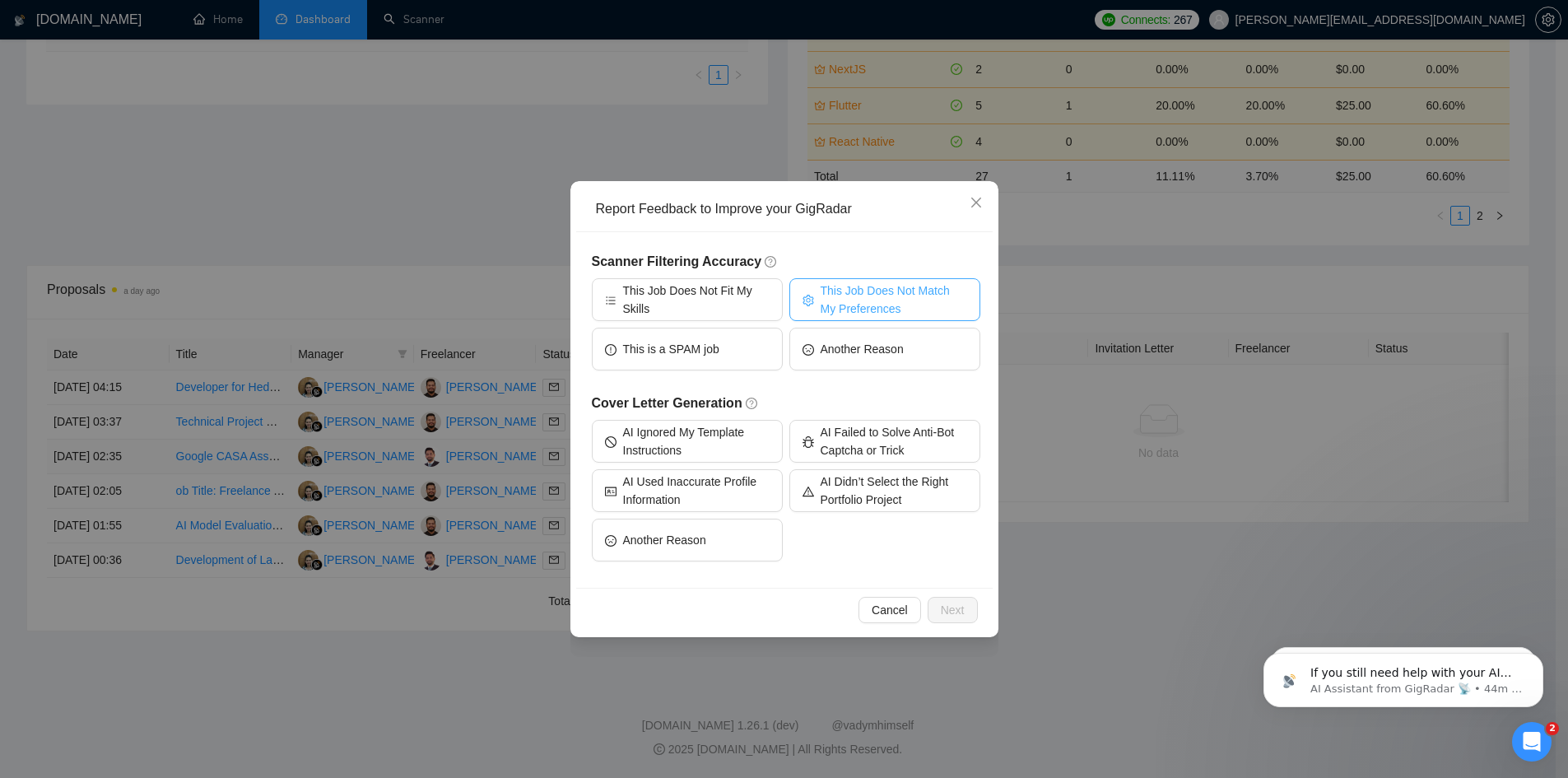
click at [854, 305] on span "This Job Does Not Match My Preferences" at bounding box center [893, 300] width 147 height 36
click at [954, 609] on span "Next" at bounding box center [952, 610] width 24 height 18
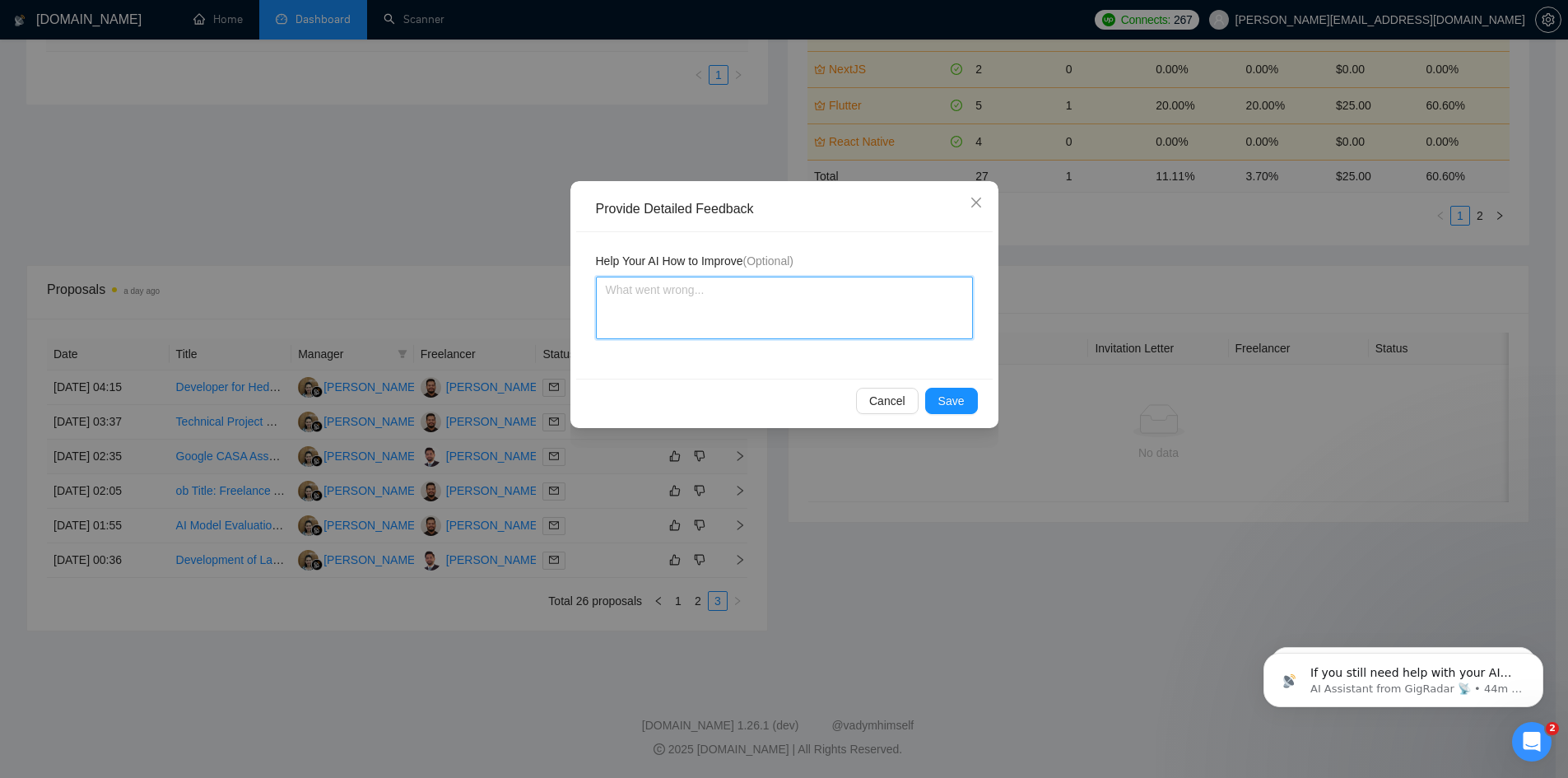
click at [682, 310] on textarea at bounding box center [784, 308] width 377 height 63
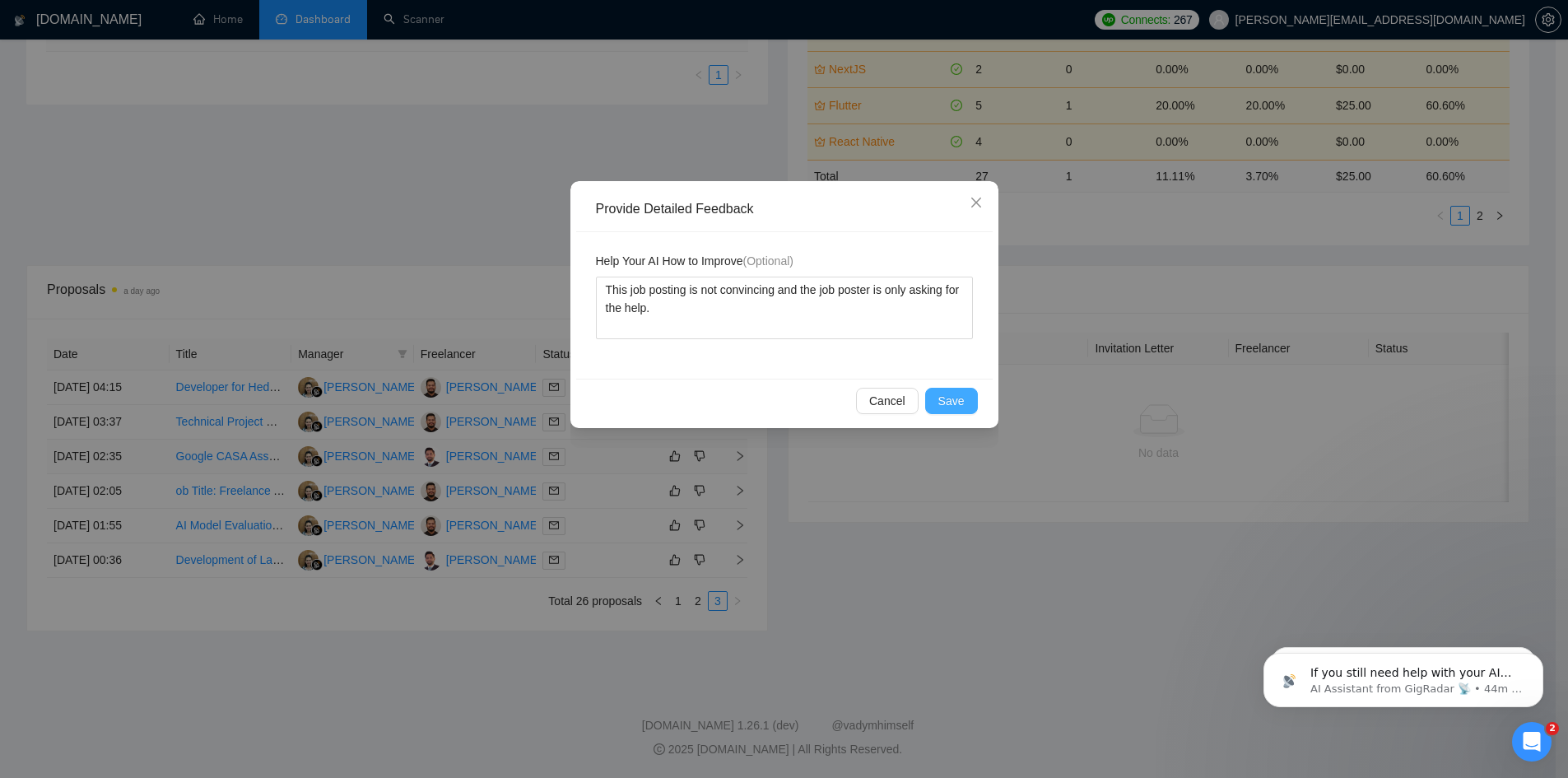
click at [954, 401] on span "Save" at bounding box center [951, 401] width 26 height 18
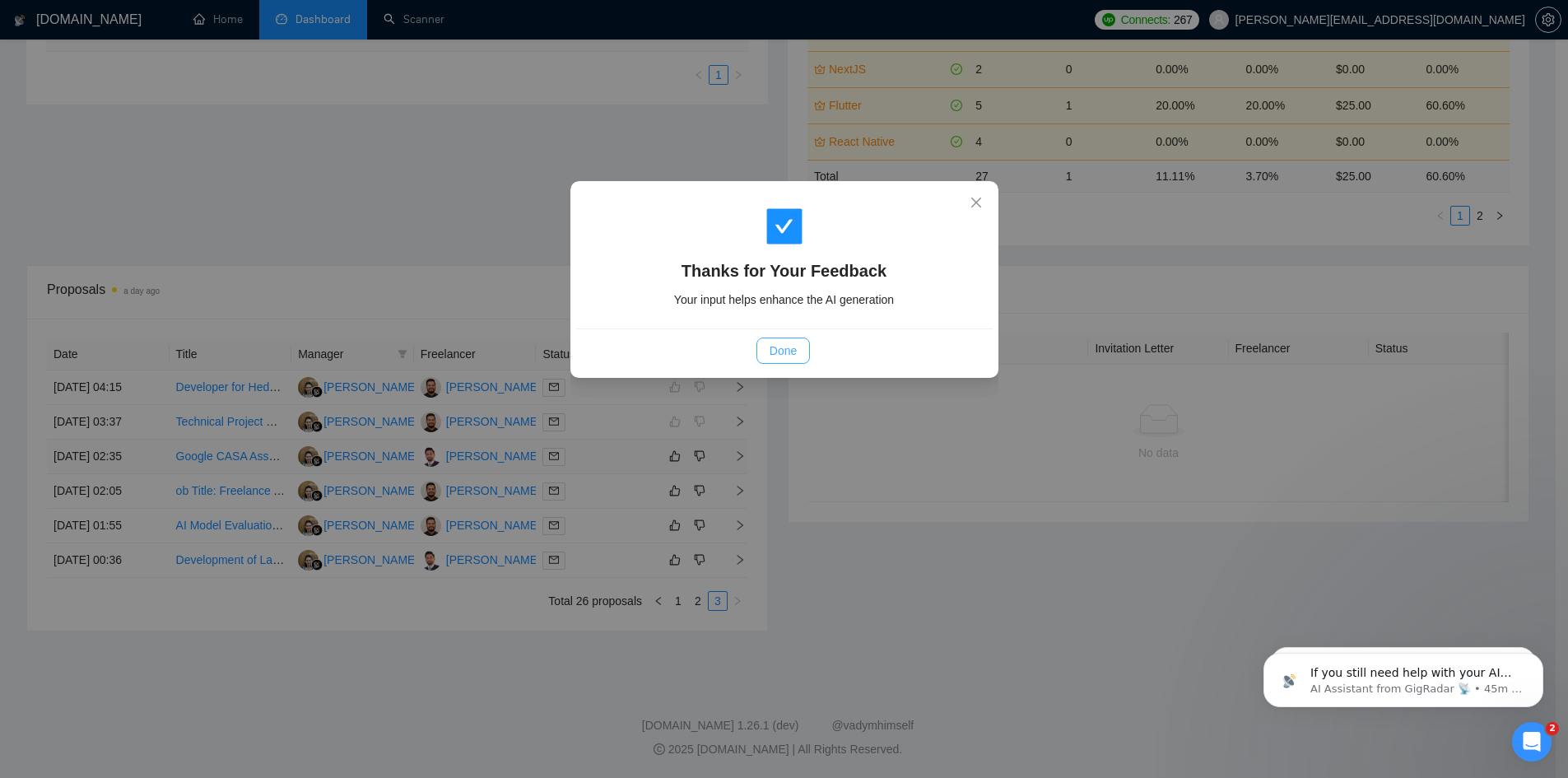
click at [790, 344] on span "Done" at bounding box center [783, 351] width 27 height 18
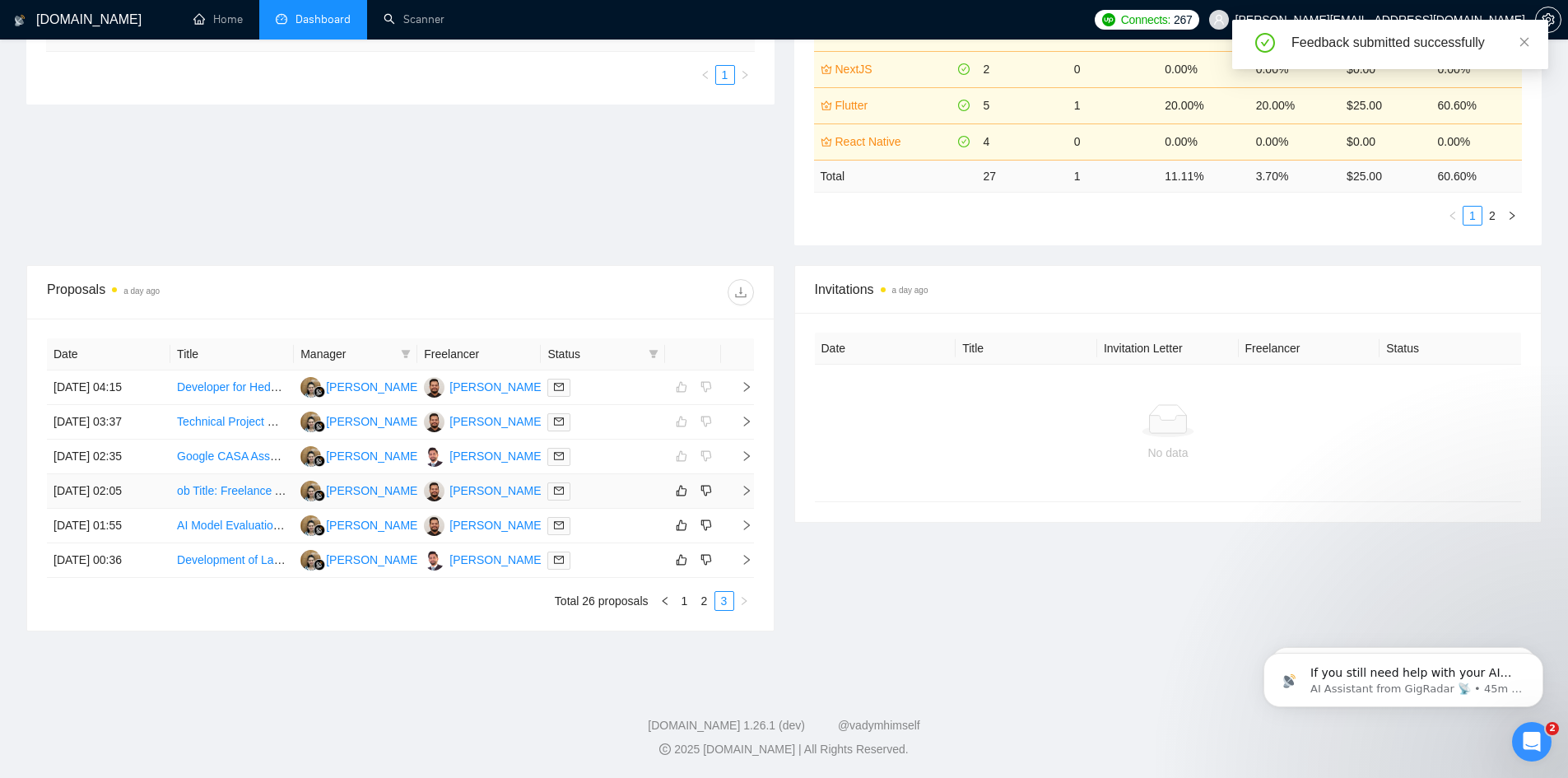
click at [744, 494] on icon "right" at bounding box center [746, 490] width 5 height 10
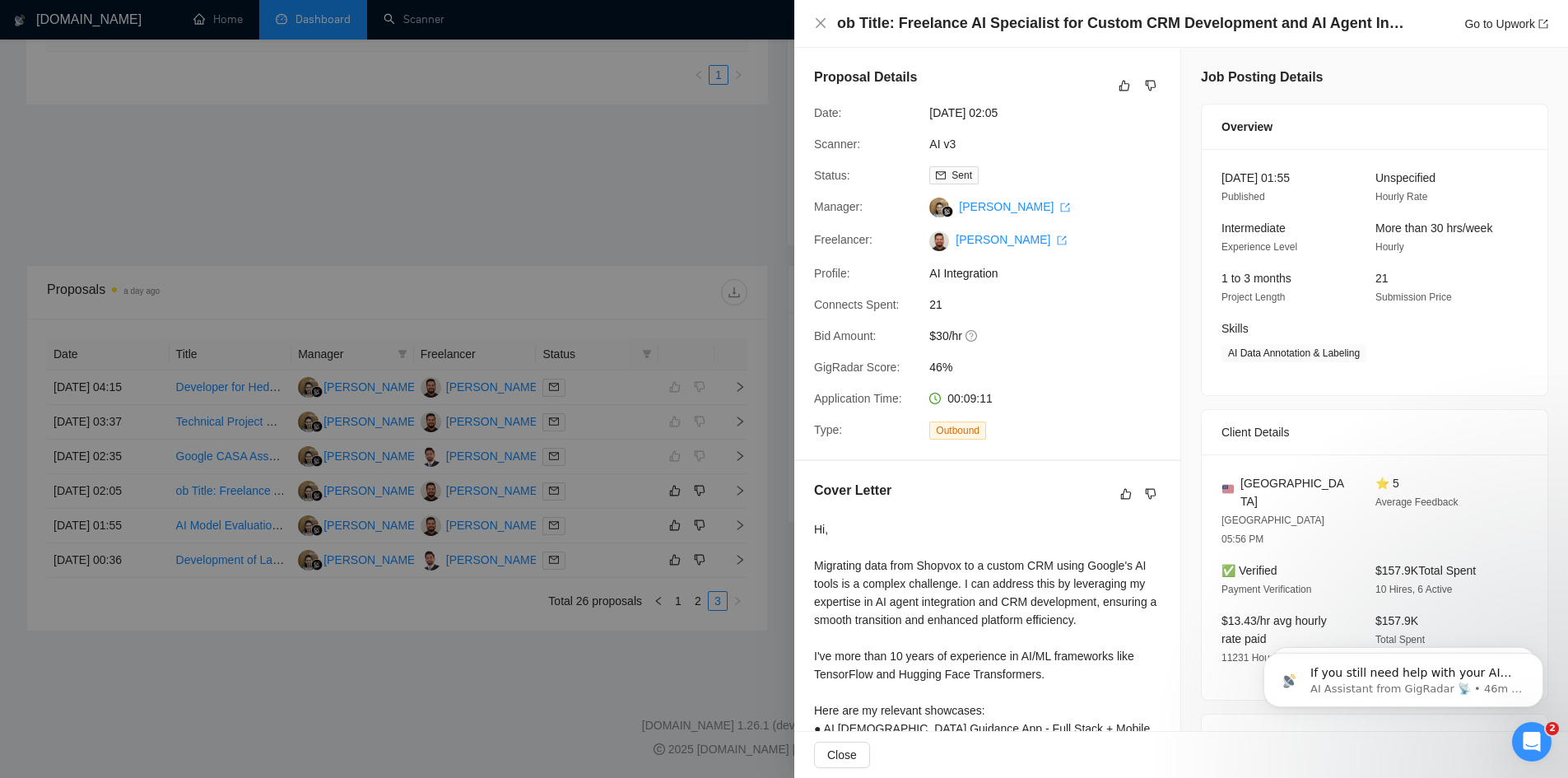
scroll to position [270, 0]
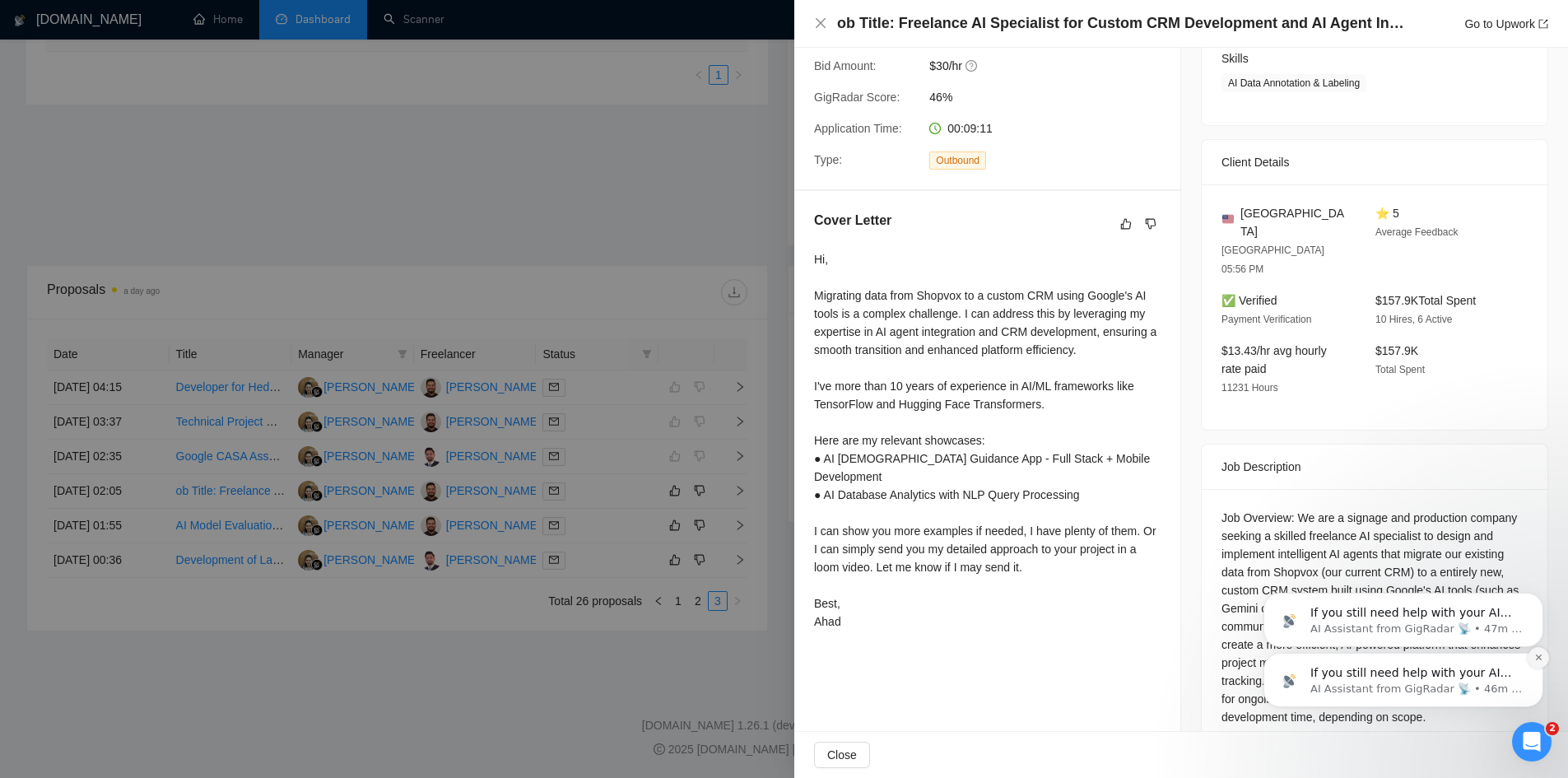
click at [1536, 659] on icon "Dismiss notification" at bounding box center [1539, 658] width 9 height 9
click at [1537, 659] on icon "Dismiss notification" at bounding box center [1538, 657] width 5 height 5
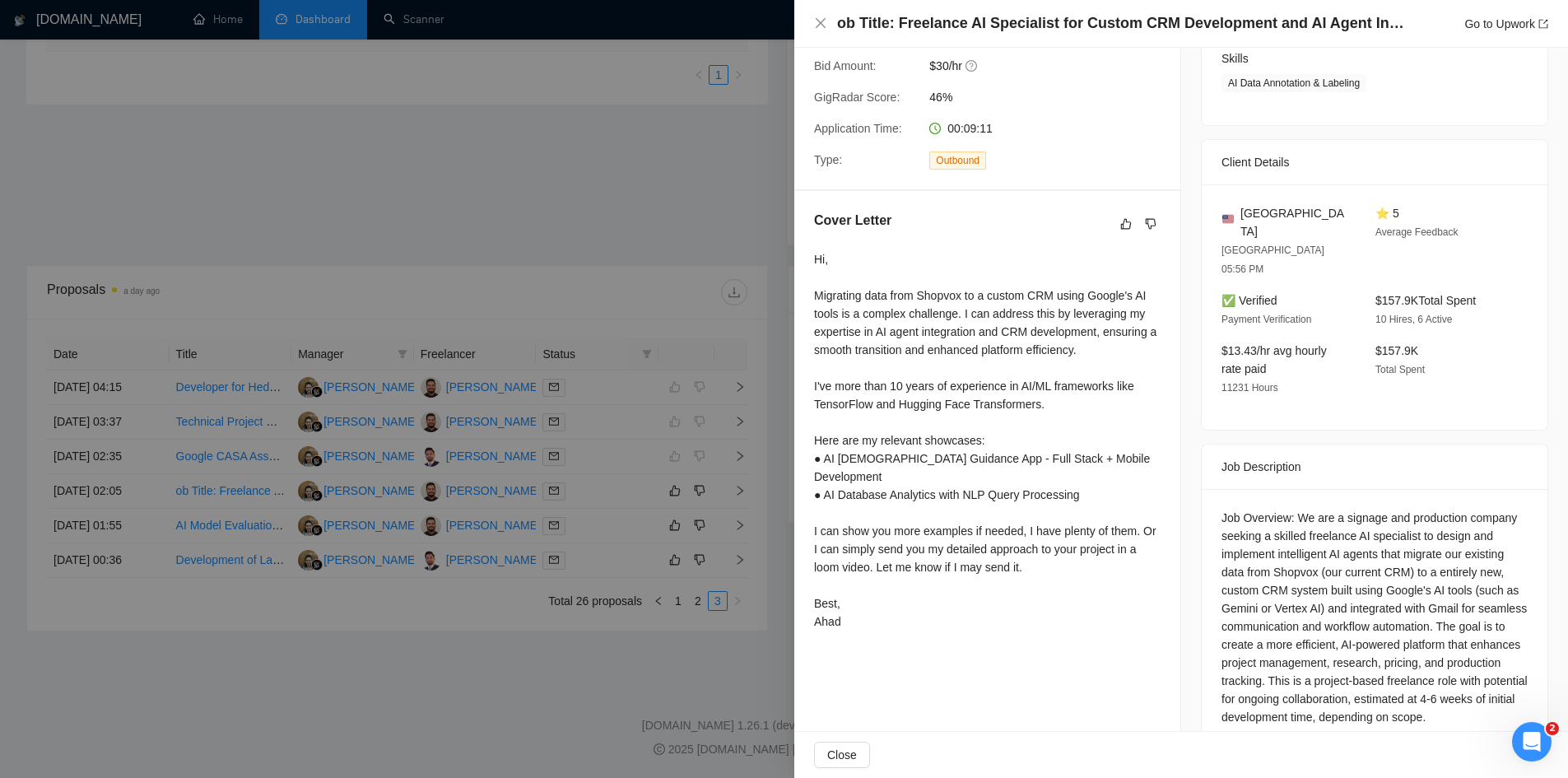
click at [752, 374] on div at bounding box center [784, 389] width 1568 height 778
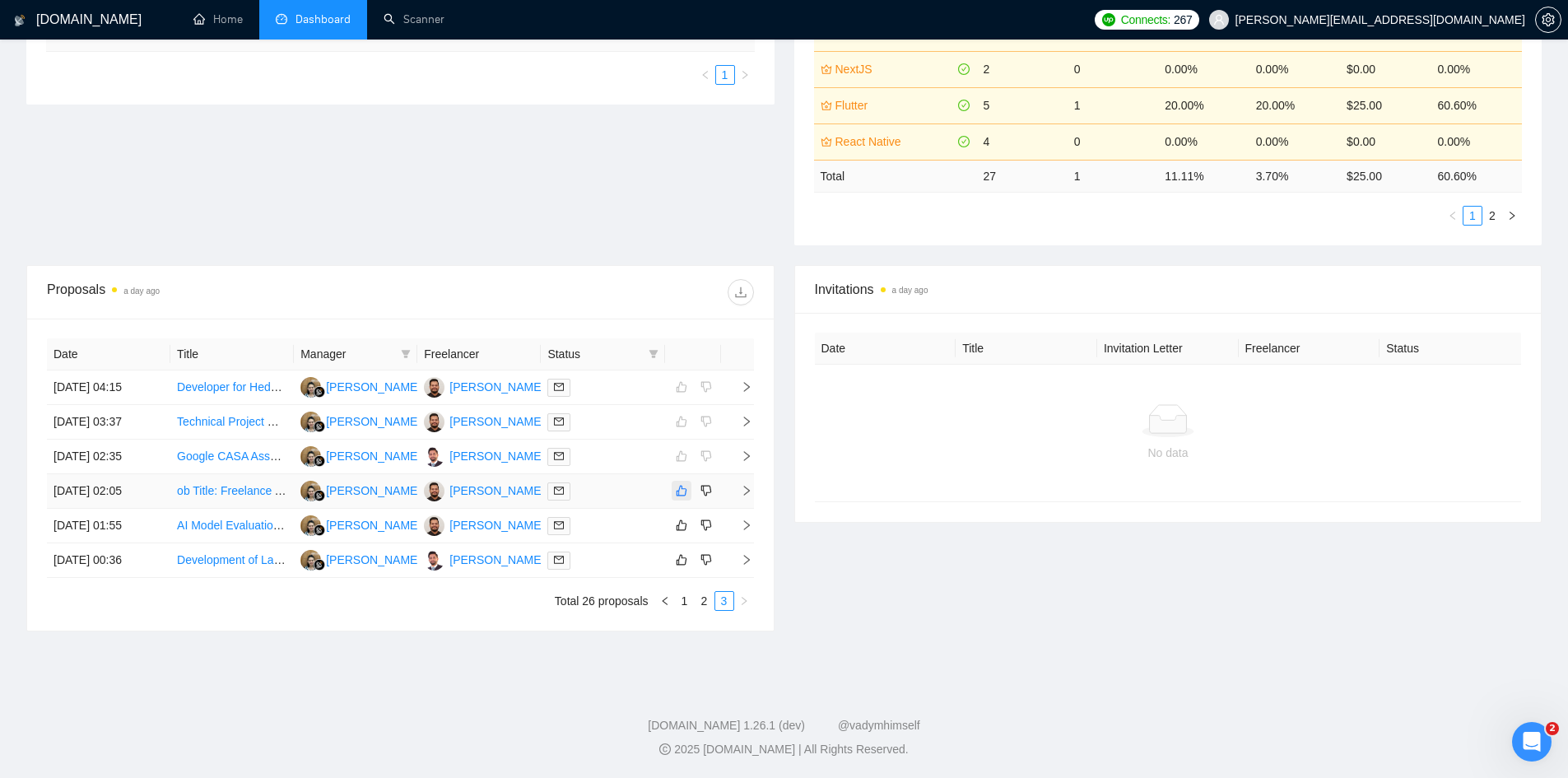
click at [678, 486] on icon "like" at bounding box center [681, 490] width 12 height 13
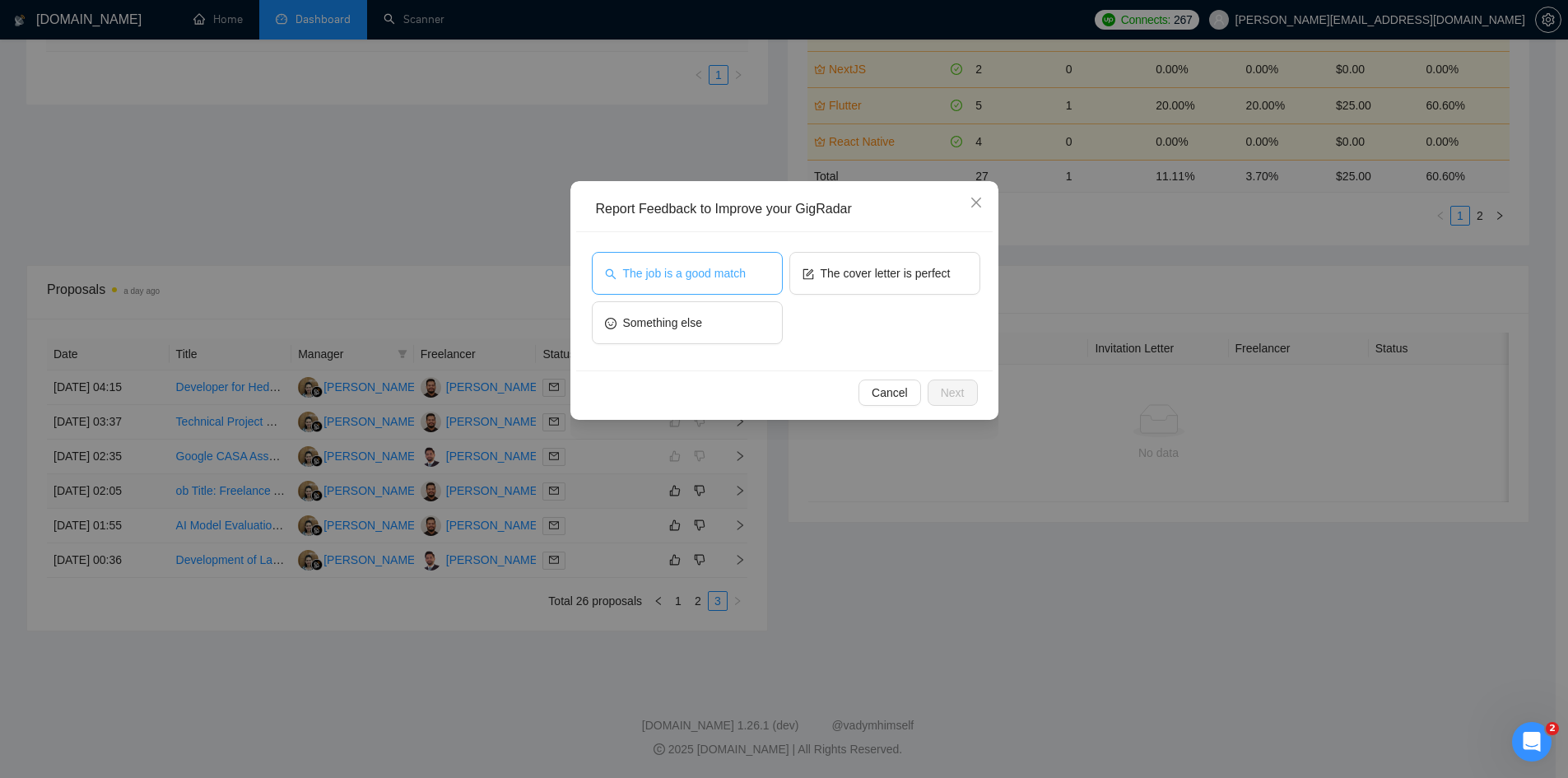
click at [749, 282] on button "The job is a good match" at bounding box center [687, 273] width 191 height 43
click at [955, 389] on span "Next" at bounding box center [952, 393] width 24 height 18
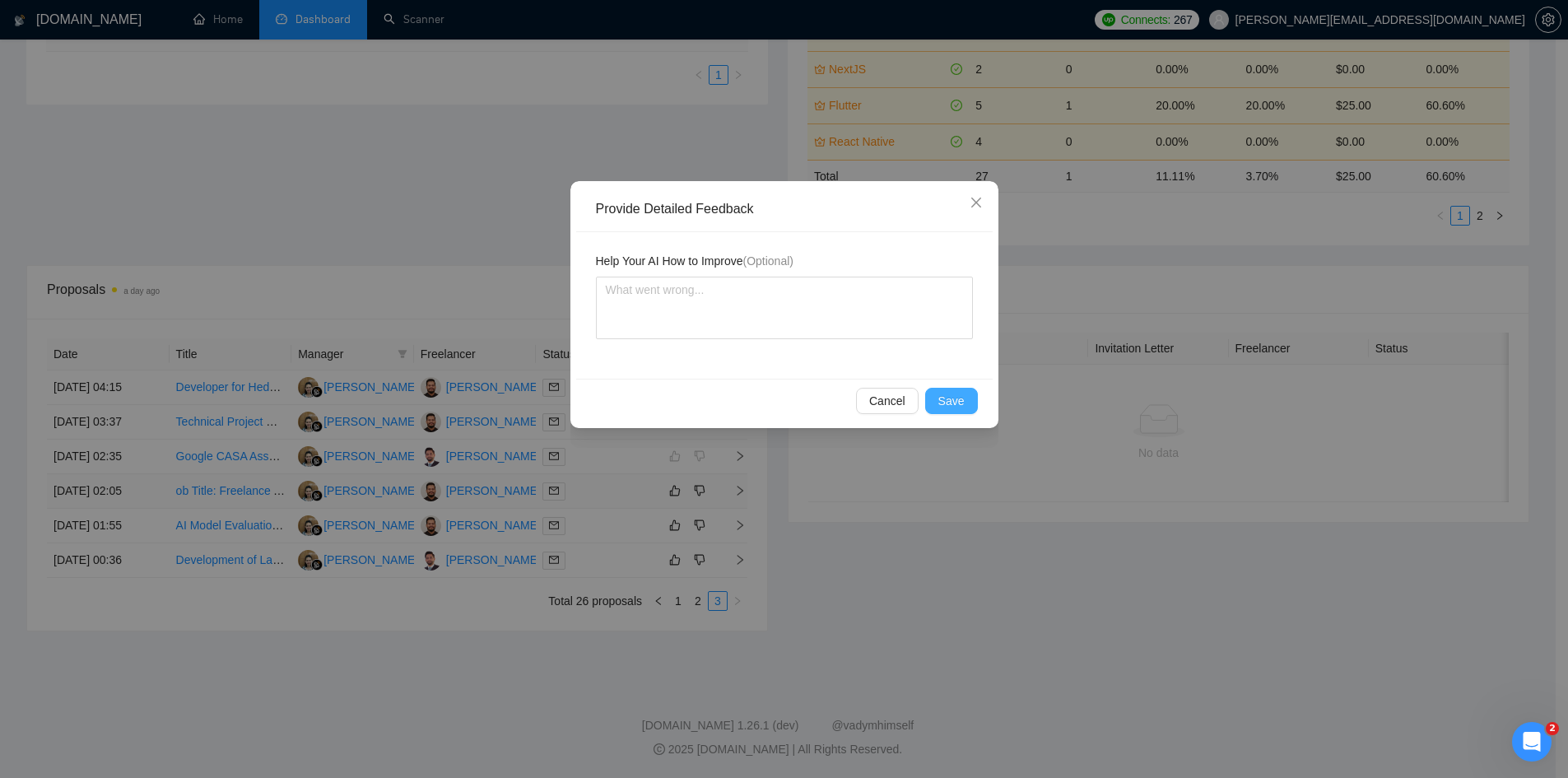
click at [952, 394] on span "Save" at bounding box center [951, 401] width 26 height 18
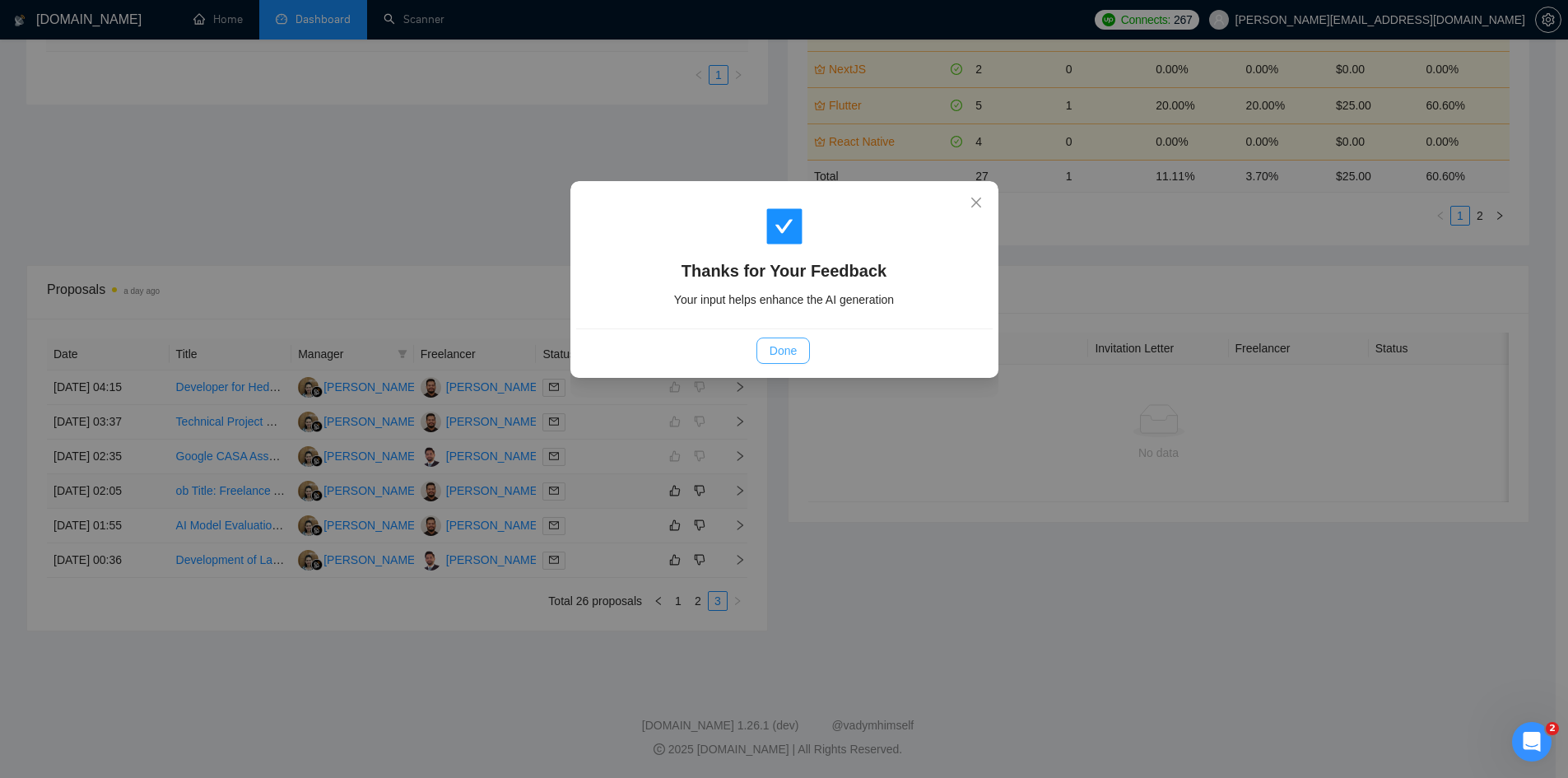
click at [795, 351] on span "Done" at bounding box center [783, 351] width 27 height 18
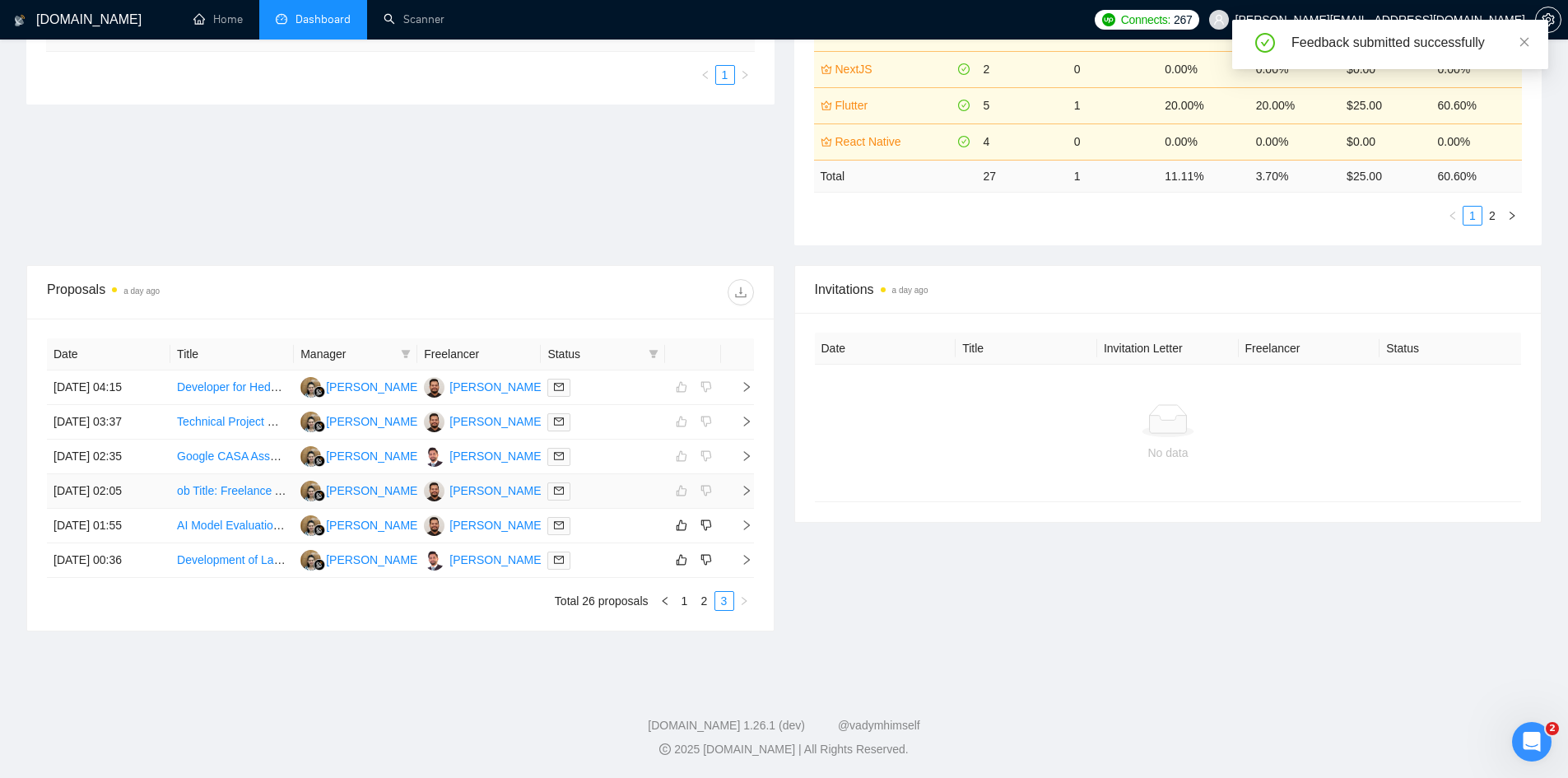
click at [748, 492] on icon "right" at bounding box center [746, 490] width 12 height 12
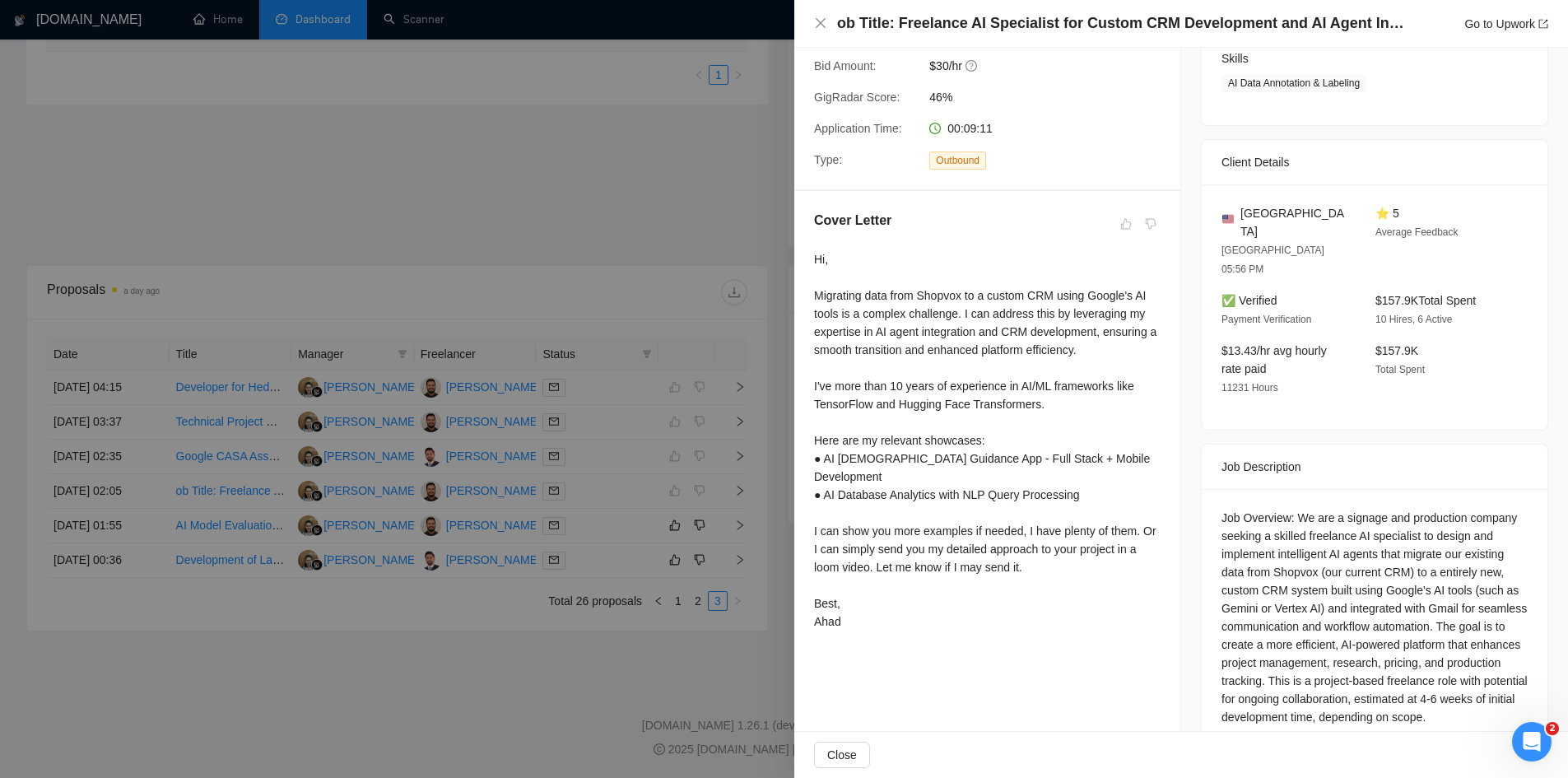
click at [765, 524] on div at bounding box center [784, 389] width 1568 height 778
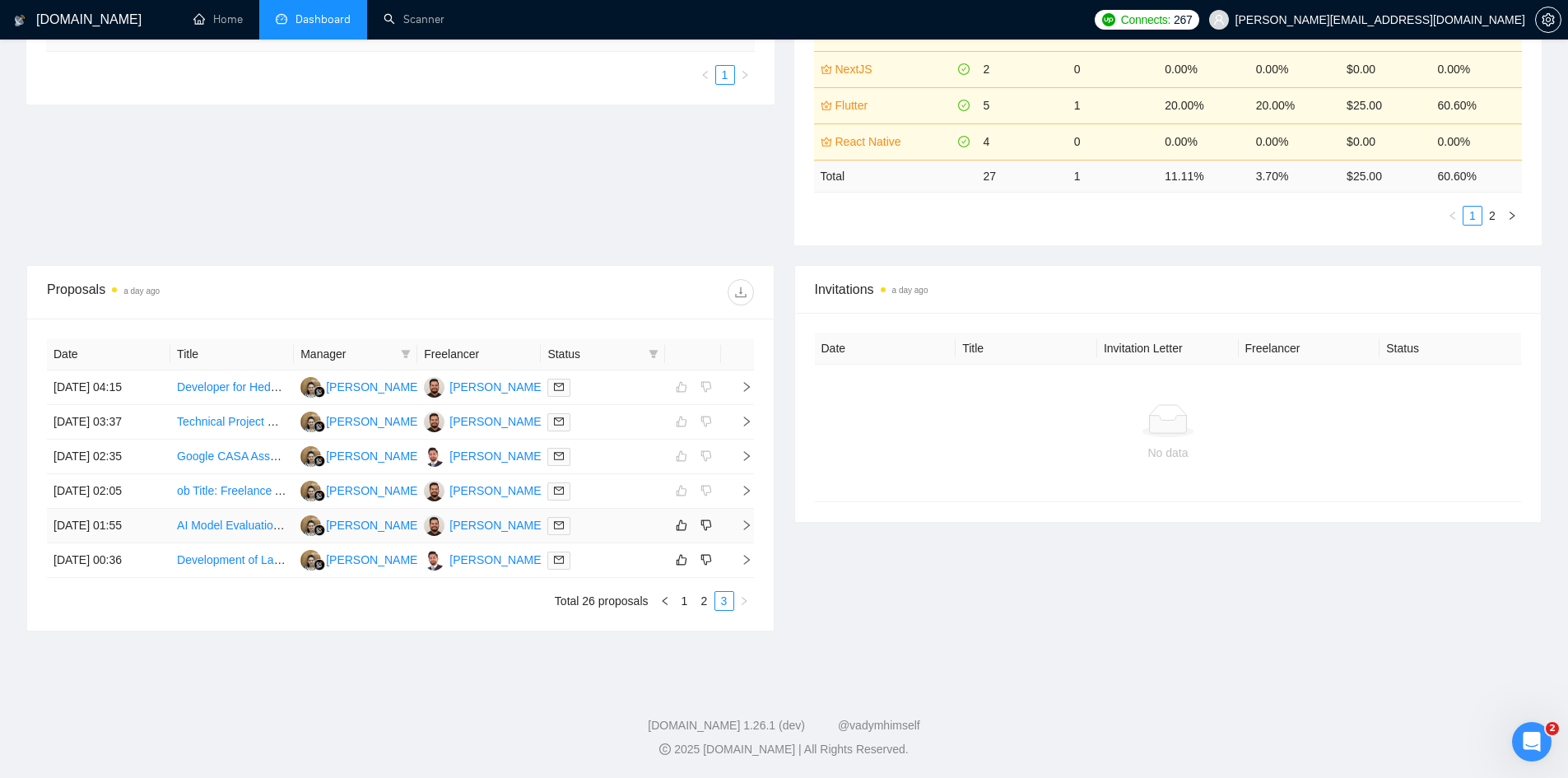
click at [741, 522] on icon "right" at bounding box center [746, 525] width 12 height 12
click at [747, 528] on icon "right" at bounding box center [746, 525] width 12 height 12
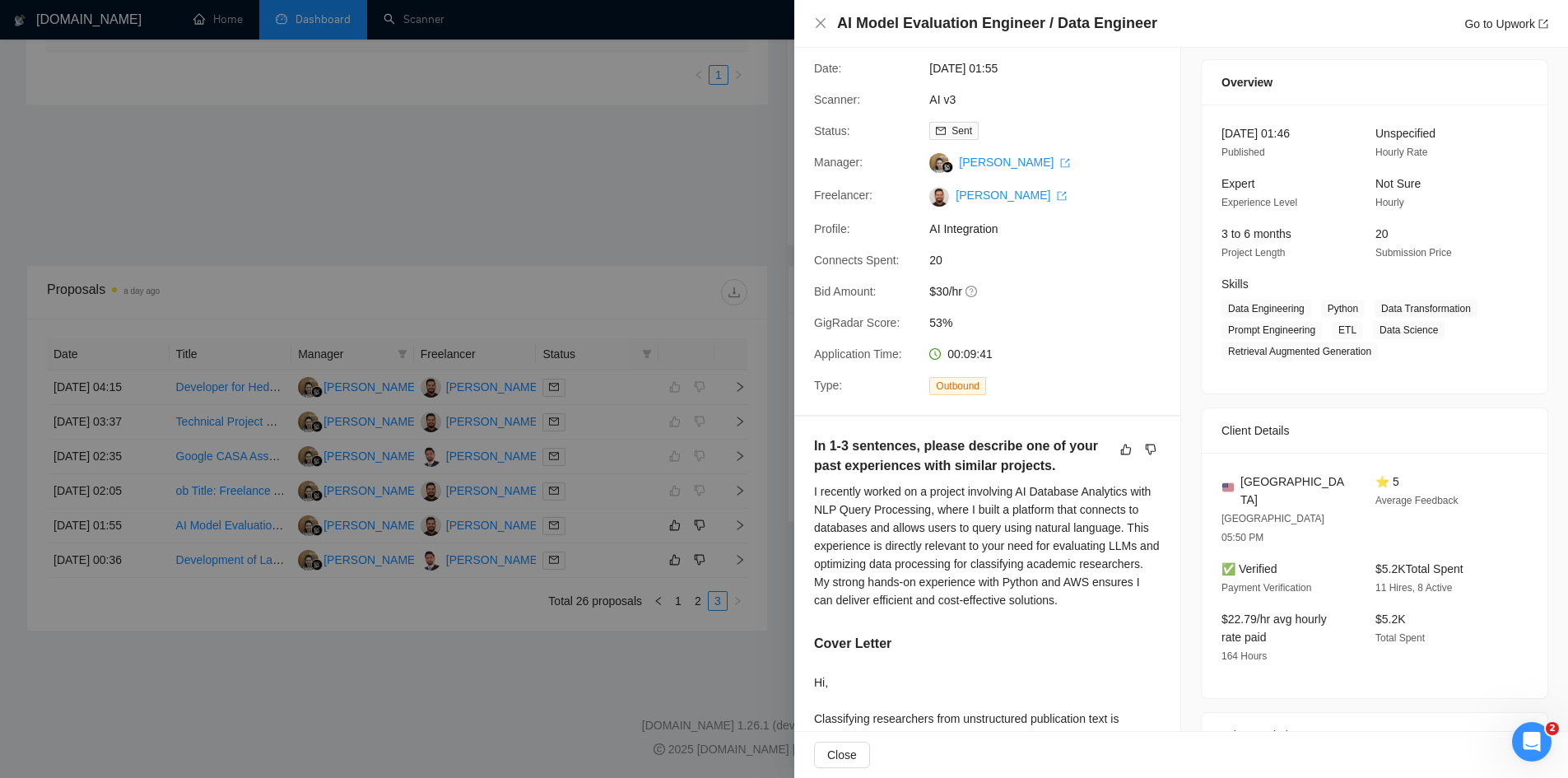
scroll to position [0, 0]
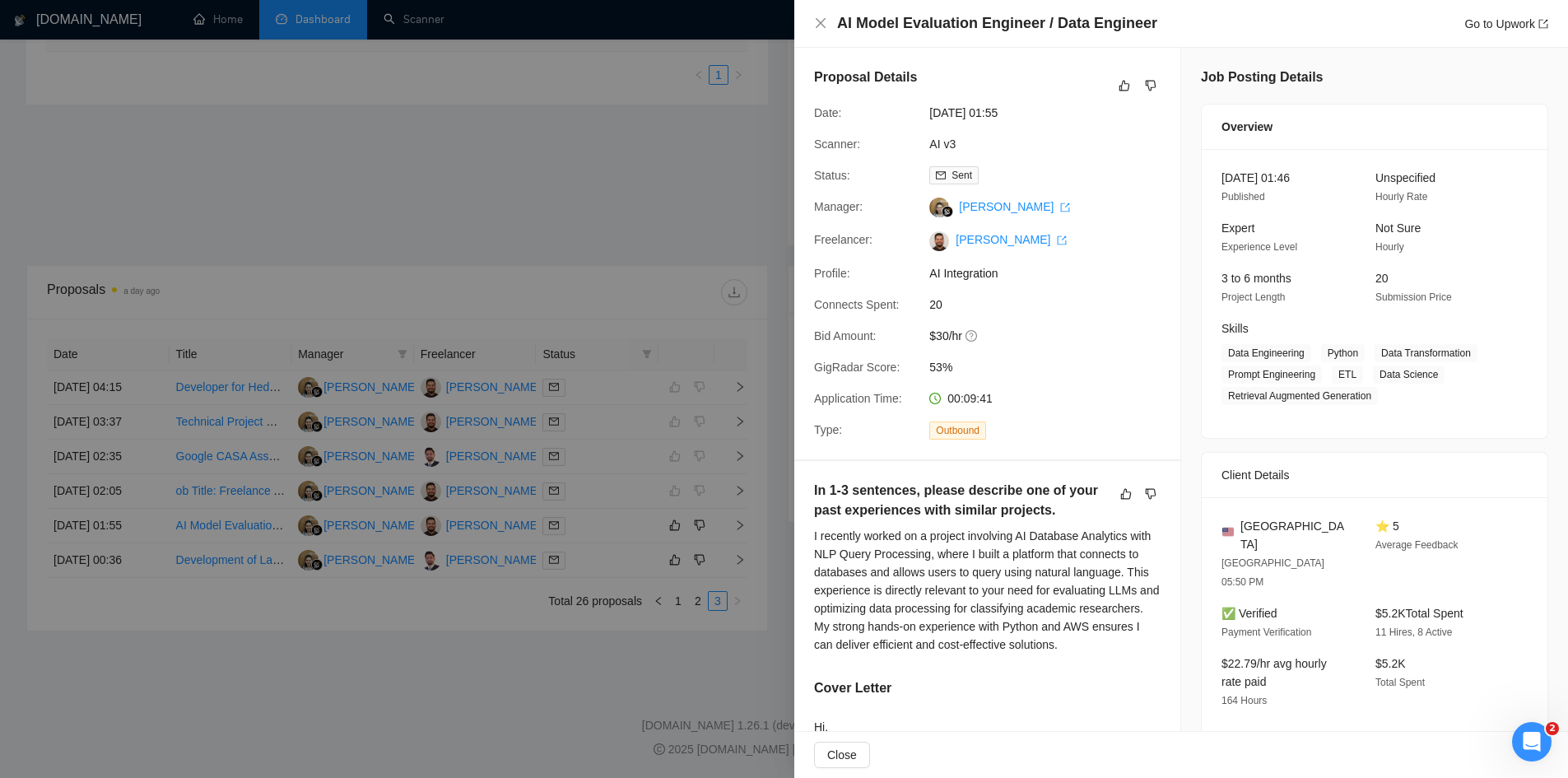
click at [679, 545] on div at bounding box center [784, 389] width 1568 height 778
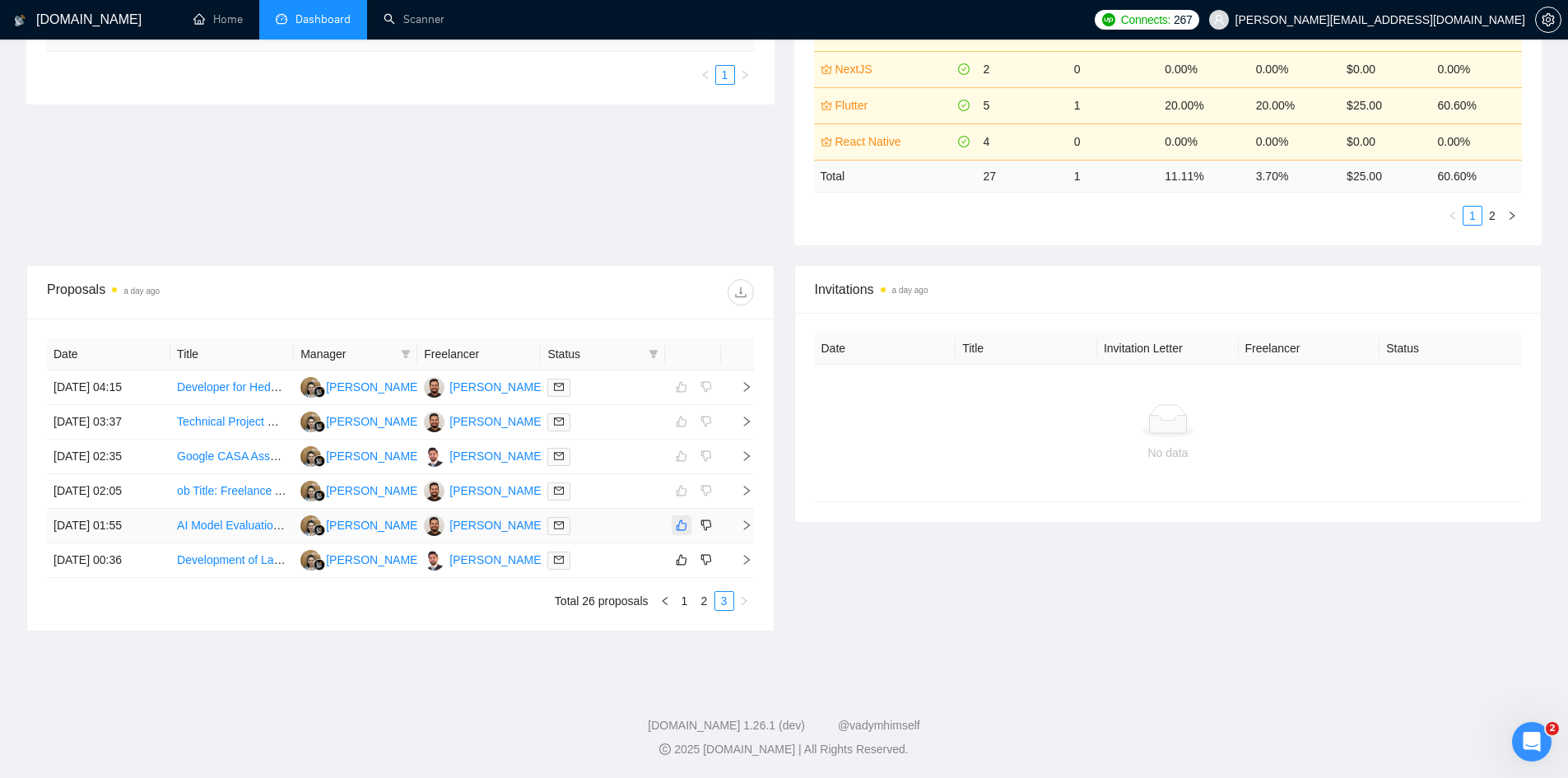
click at [677, 527] on icon "like" at bounding box center [681, 525] width 12 height 13
click at [679, 523] on icon "like" at bounding box center [681, 526] width 11 height 11
click at [0, 0] on div "Report Feedback to Improve your GigRadar The job is a good match The cover lett…" at bounding box center [0, 0] width 0 height 0
click at [691, 521] on div at bounding box center [693, 526] width 43 height 20
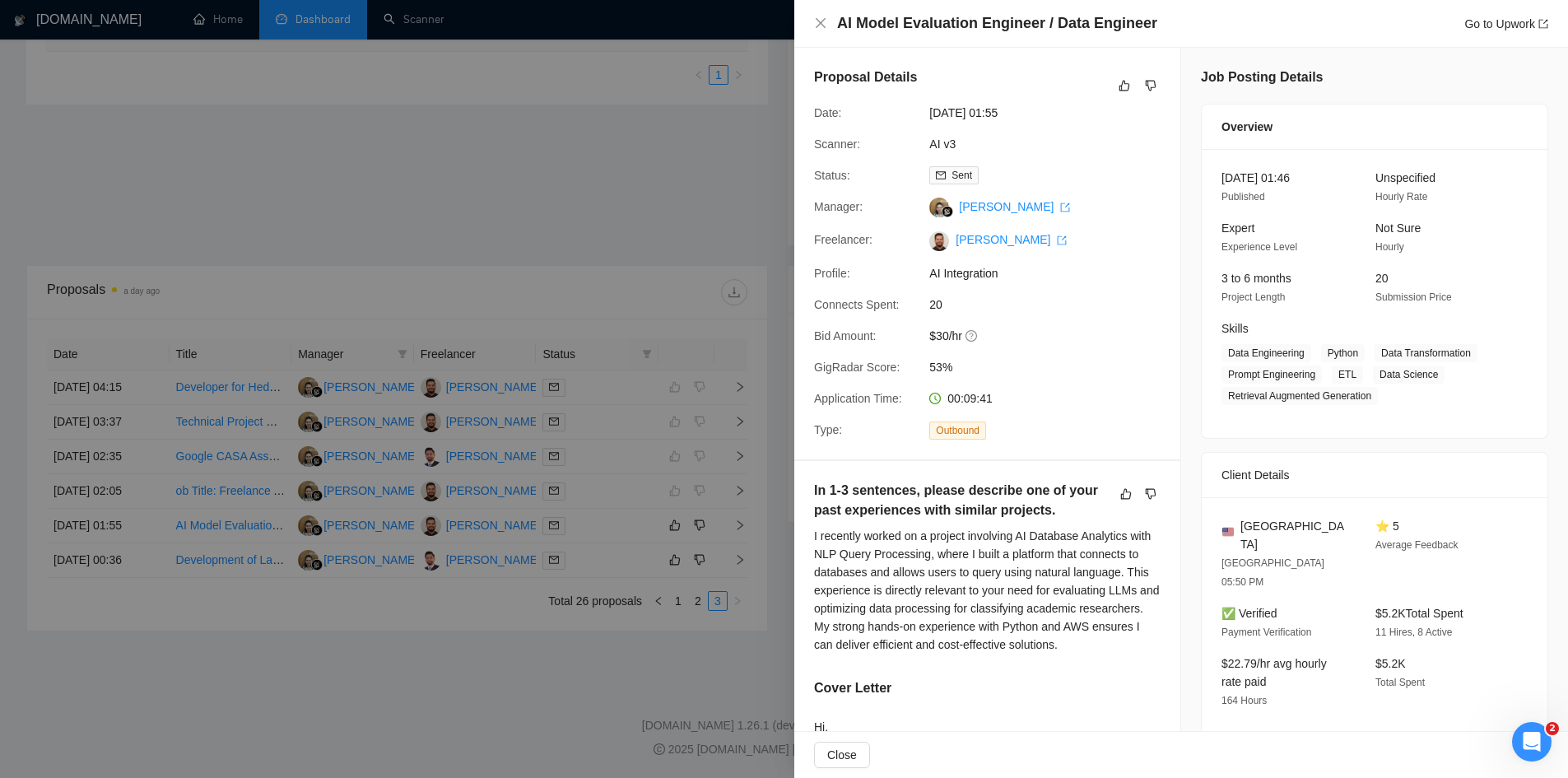
click at [686, 524] on div at bounding box center [784, 389] width 1568 height 778
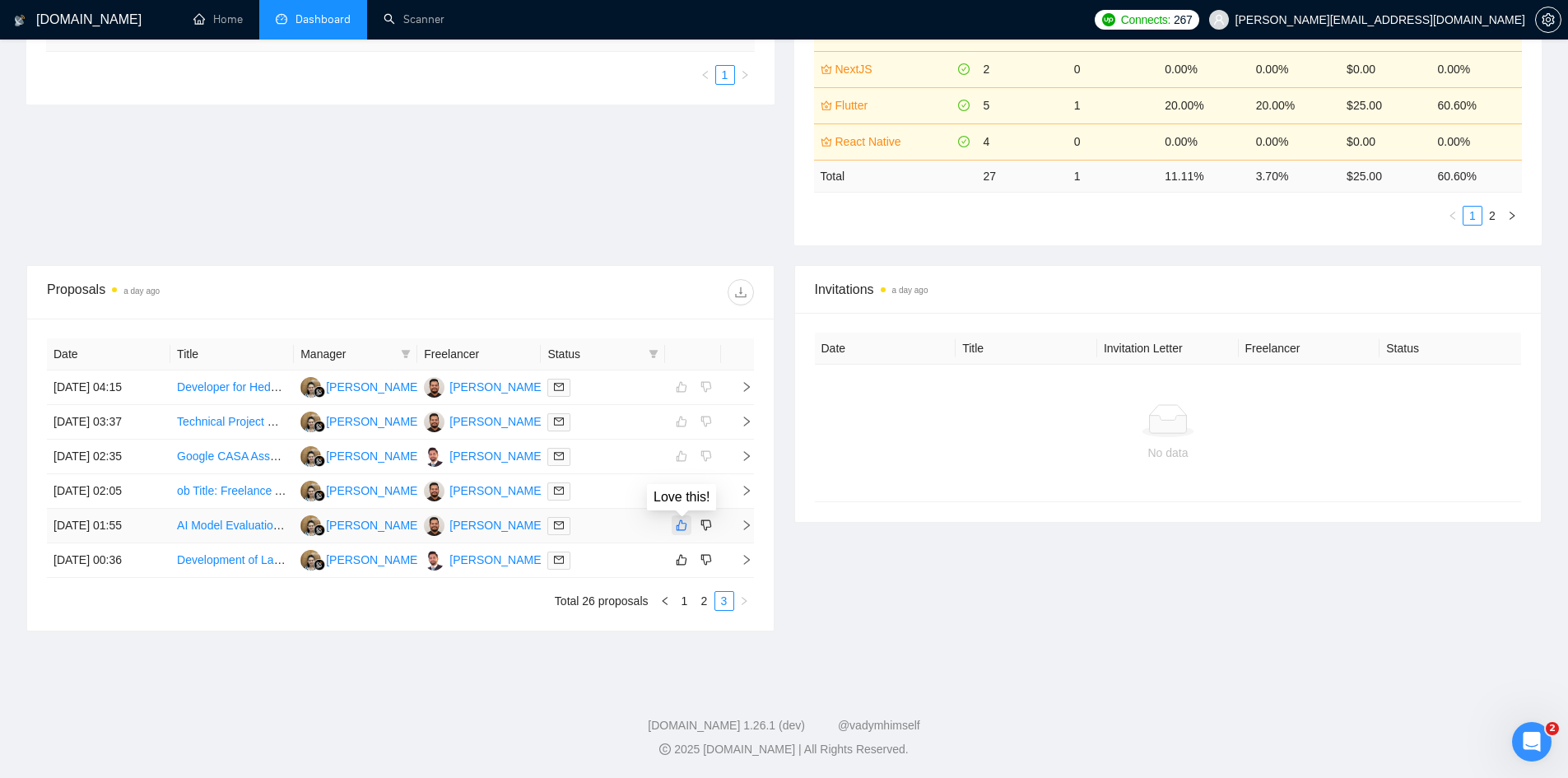
click at [681, 524] on icon "like" at bounding box center [681, 526] width 11 height 11
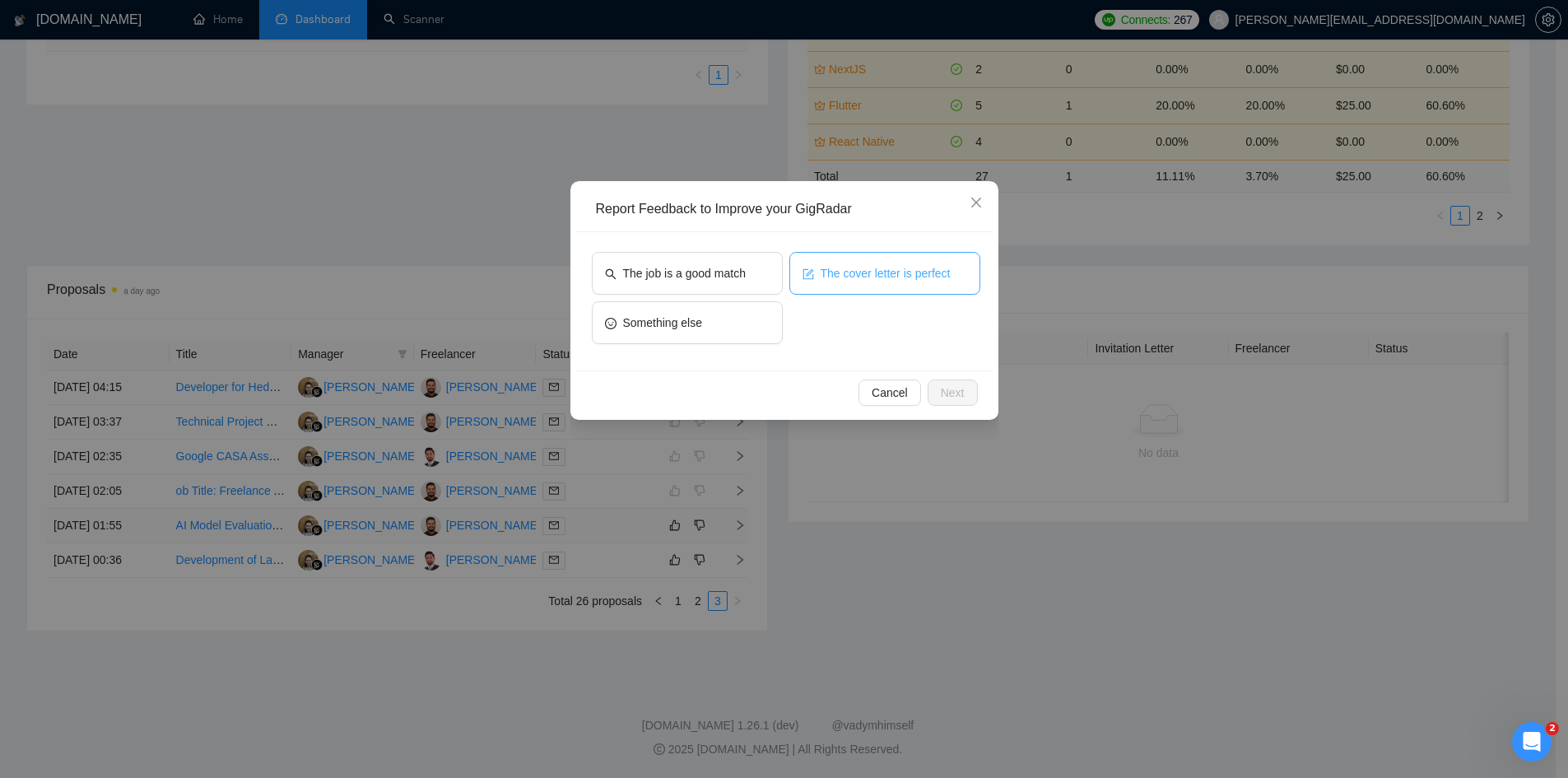
click at [832, 276] on span "The cover letter is perfect" at bounding box center [885, 273] width 130 height 18
click at [935, 392] on button "Next" at bounding box center [952, 393] width 50 height 26
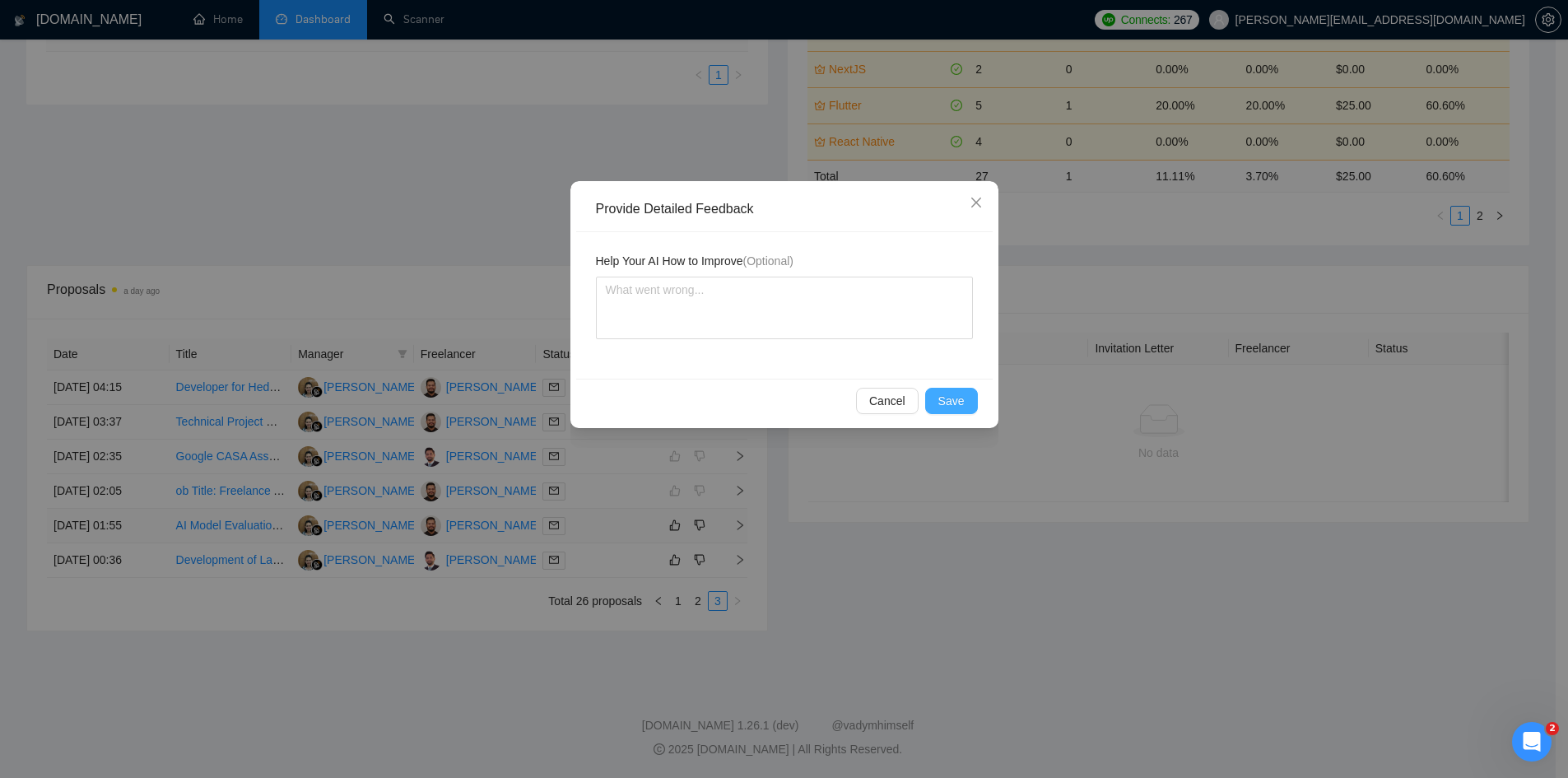
click at [937, 395] on button "Save" at bounding box center [952, 401] width 53 height 26
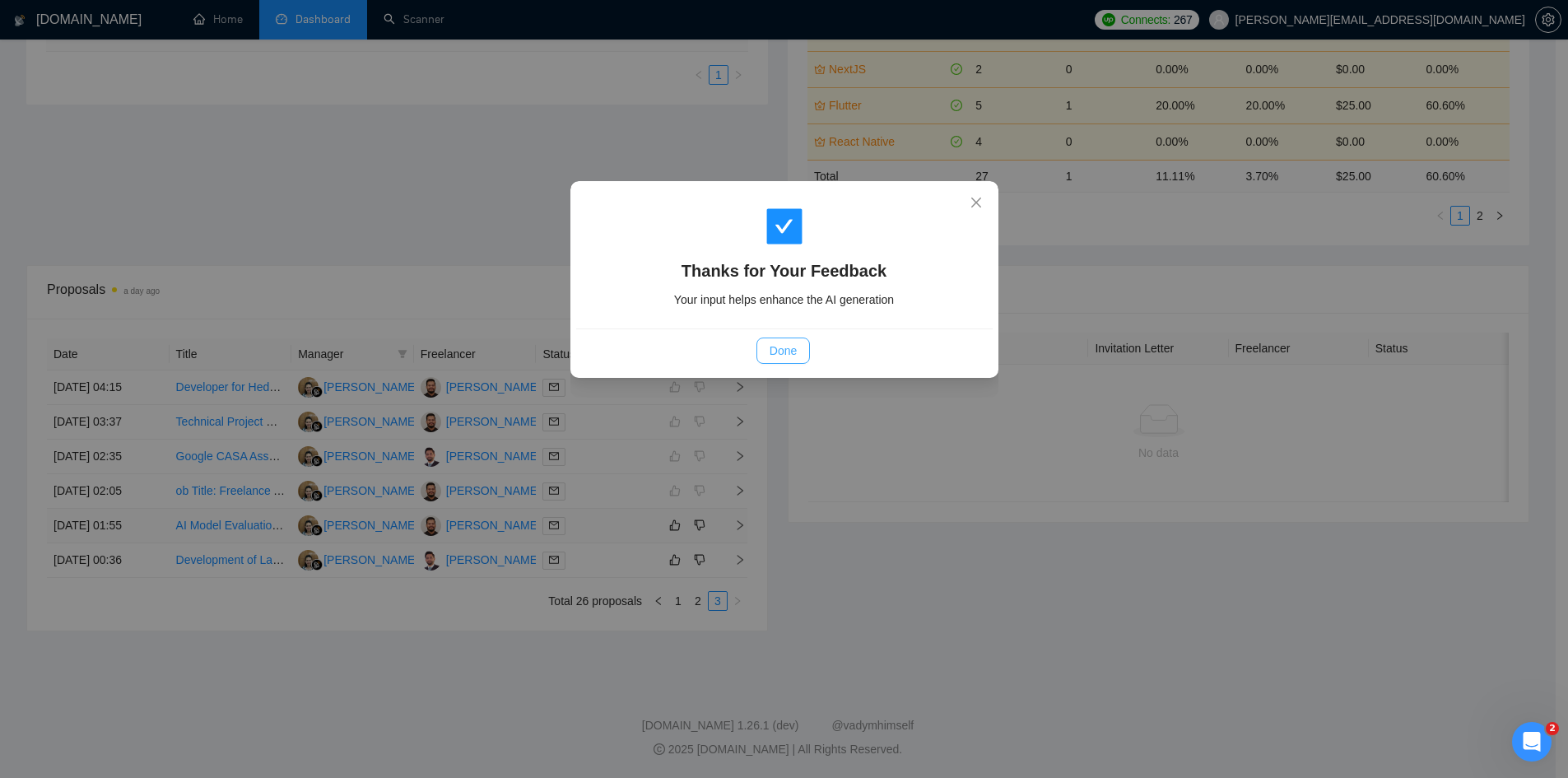
click at [780, 349] on span "Done" at bounding box center [783, 351] width 27 height 18
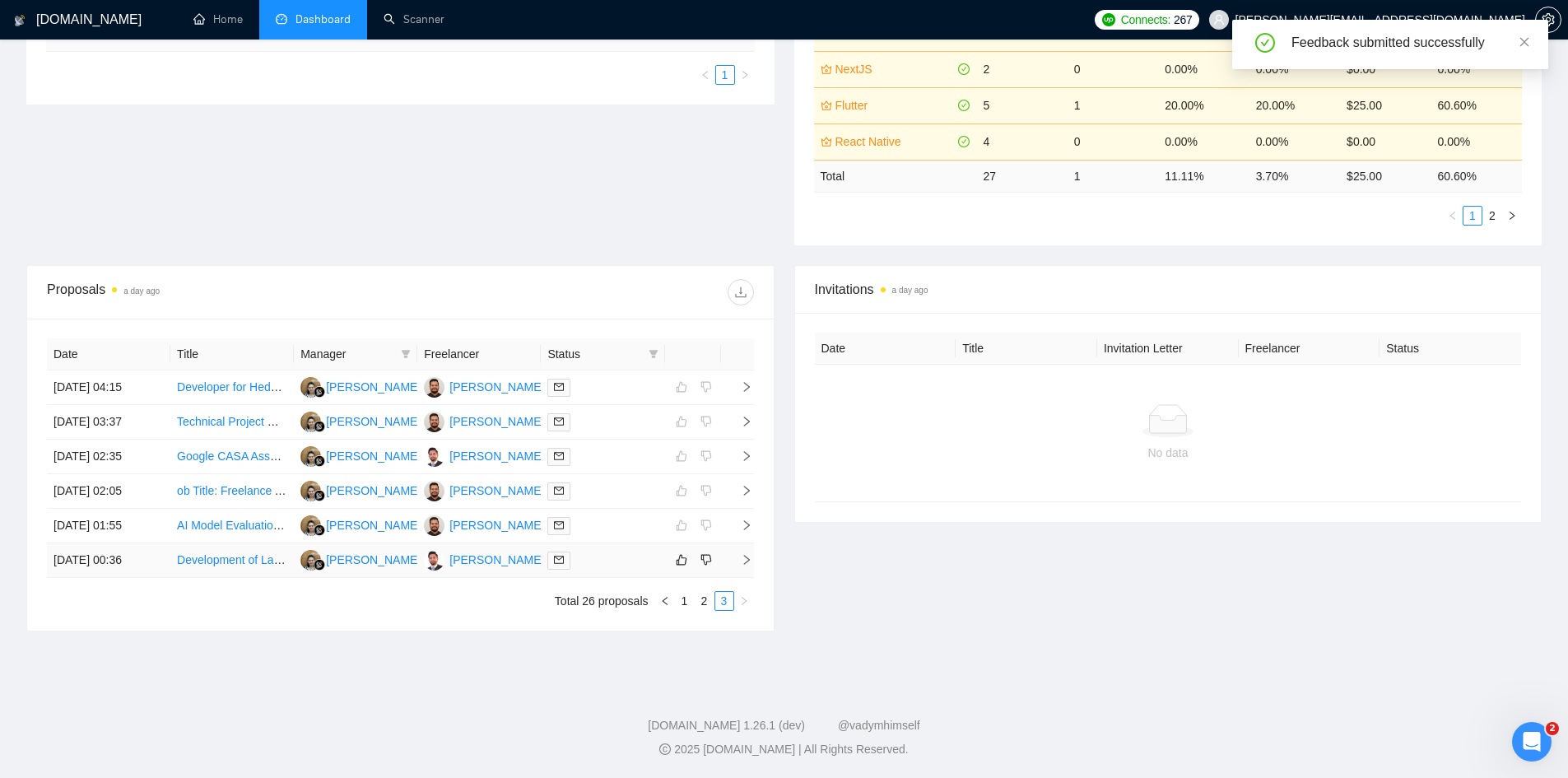
click at [743, 555] on icon "right" at bounding box center [746, 559] width 12 height 12
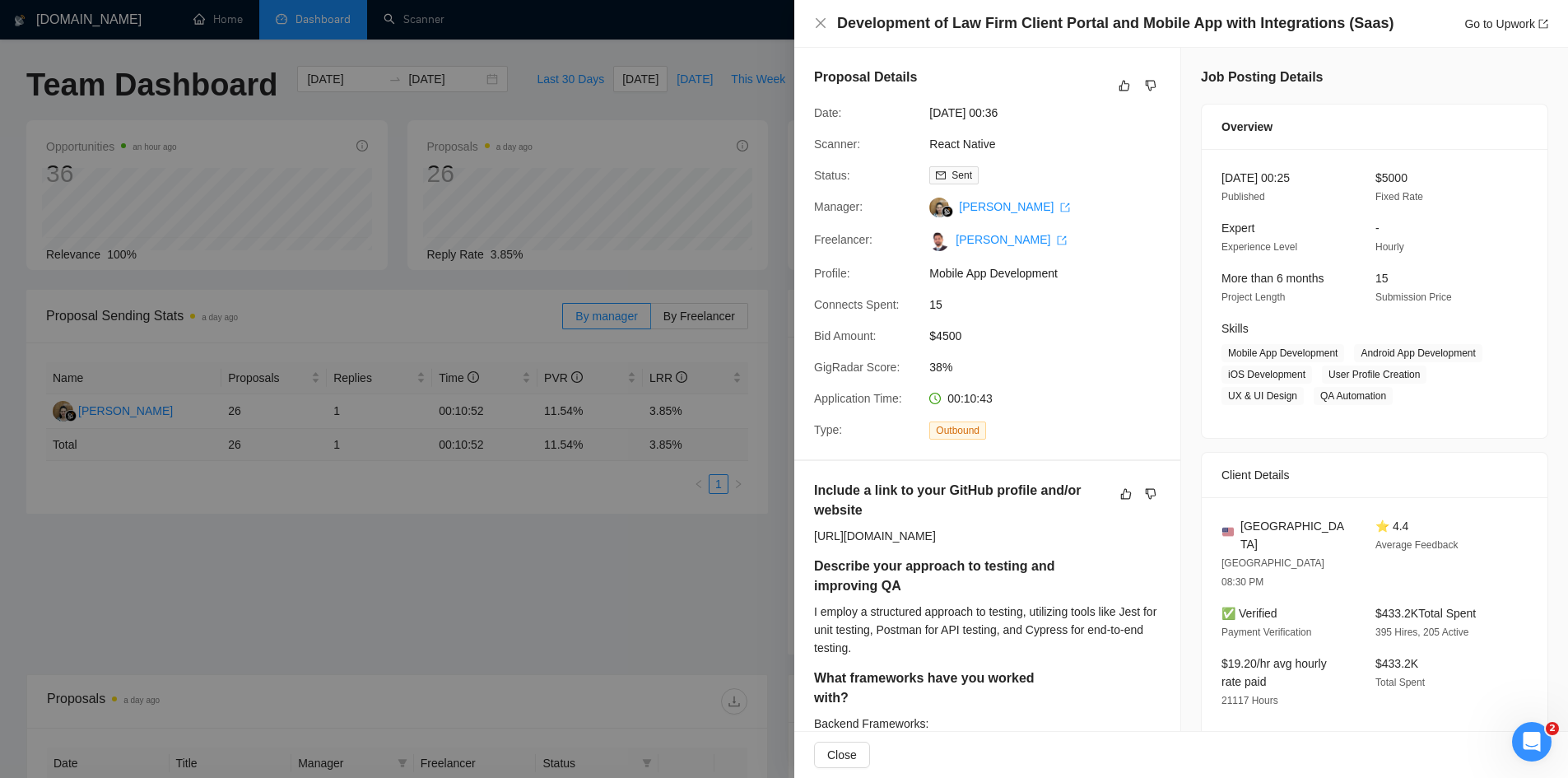
scroll to position [412, 0]
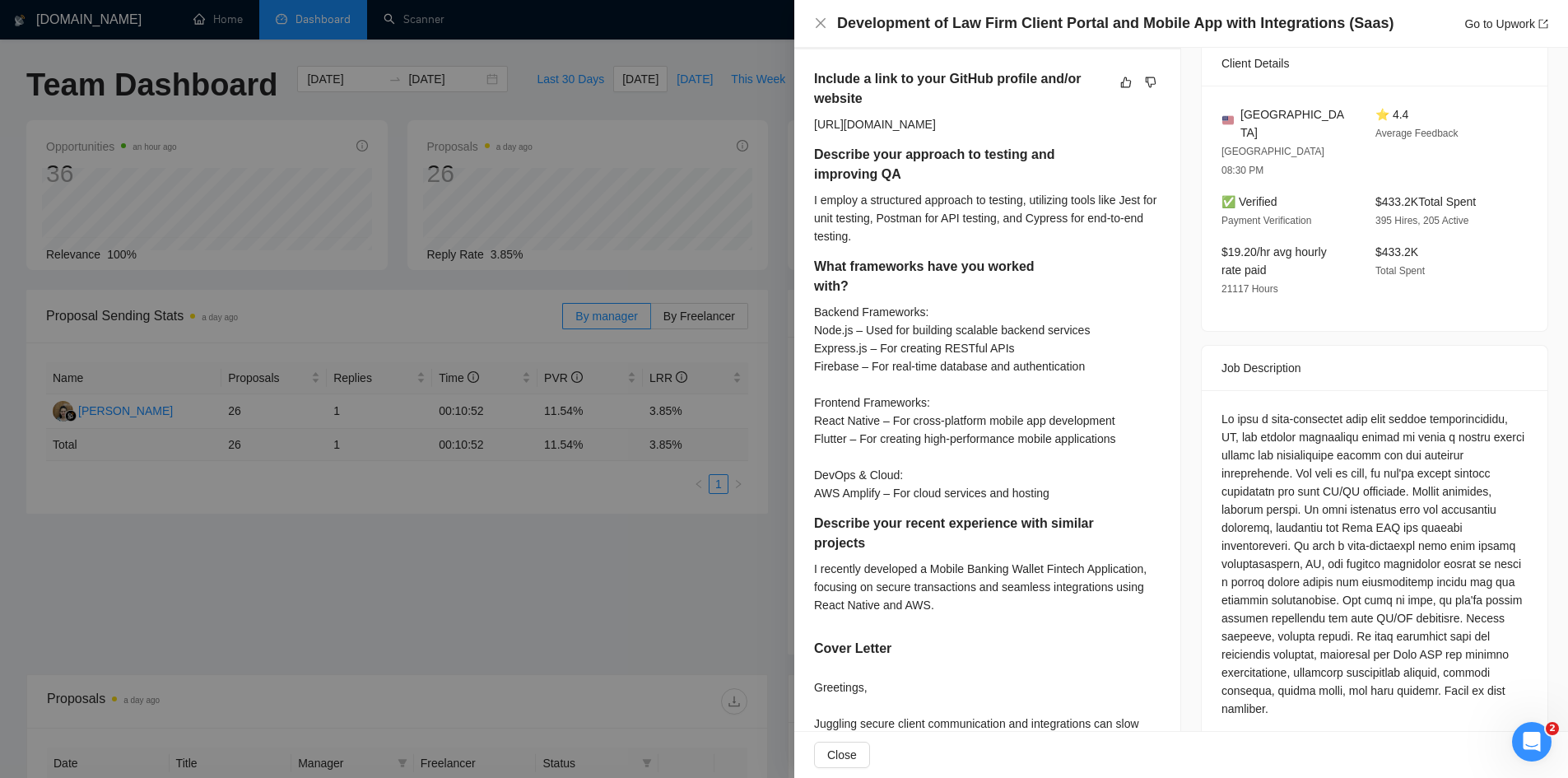
click at [727, 597] on div at bounding box center [784, 389] width 1568 height 778
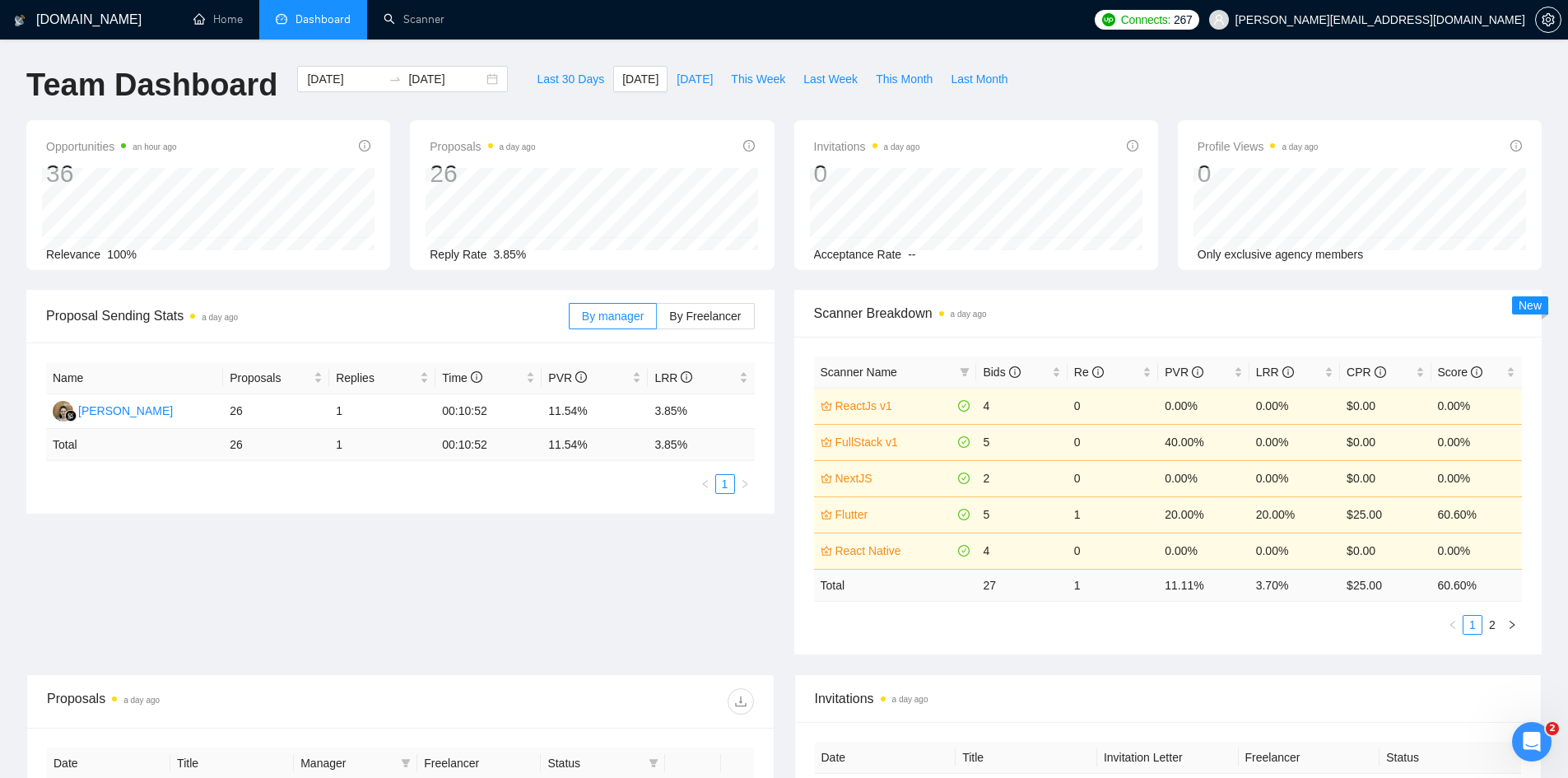
scroll to position [409, 0]
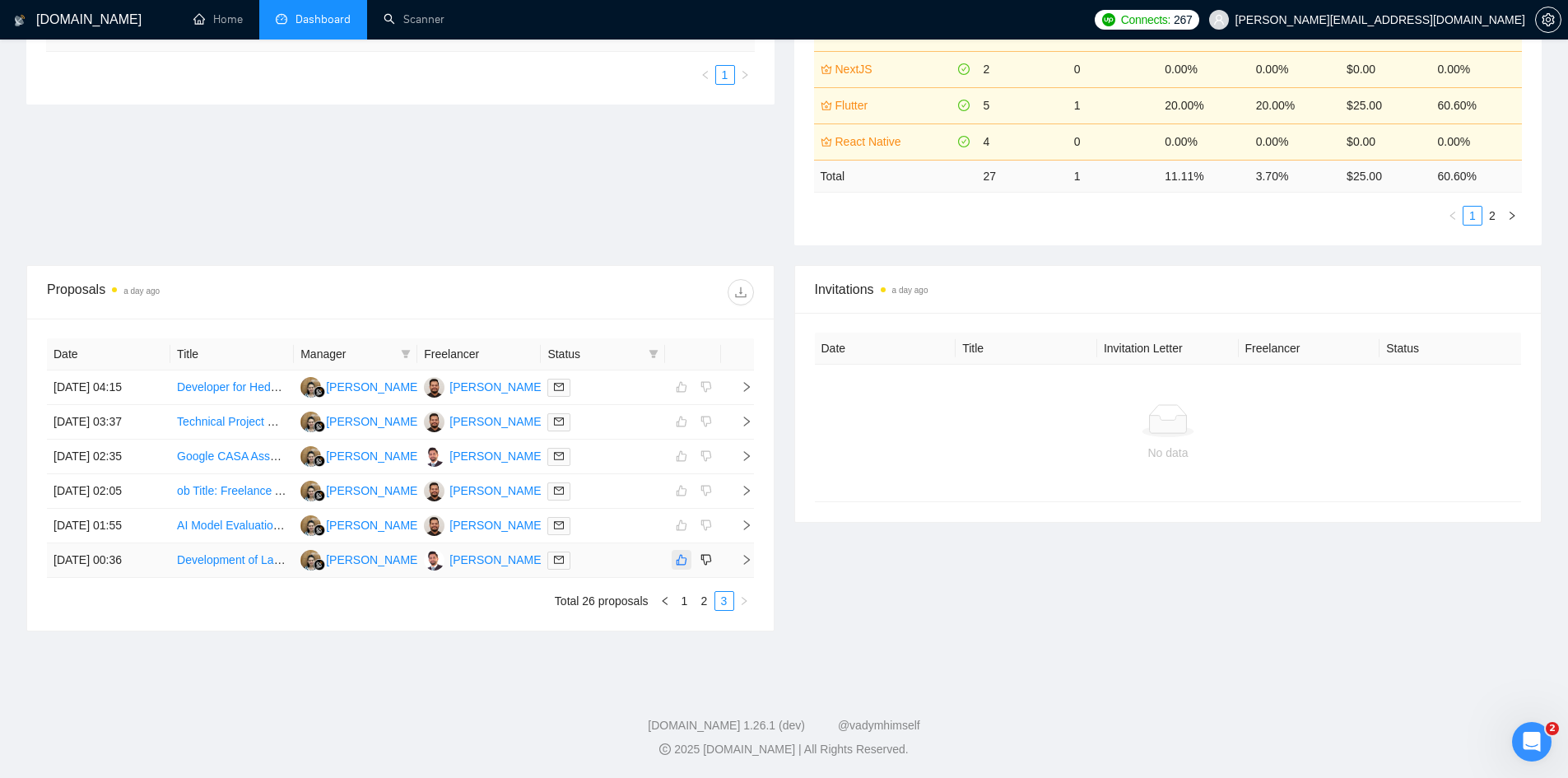
click at [678, 559] on icon "like" at bounding box center [681, 559] width 12 height 13
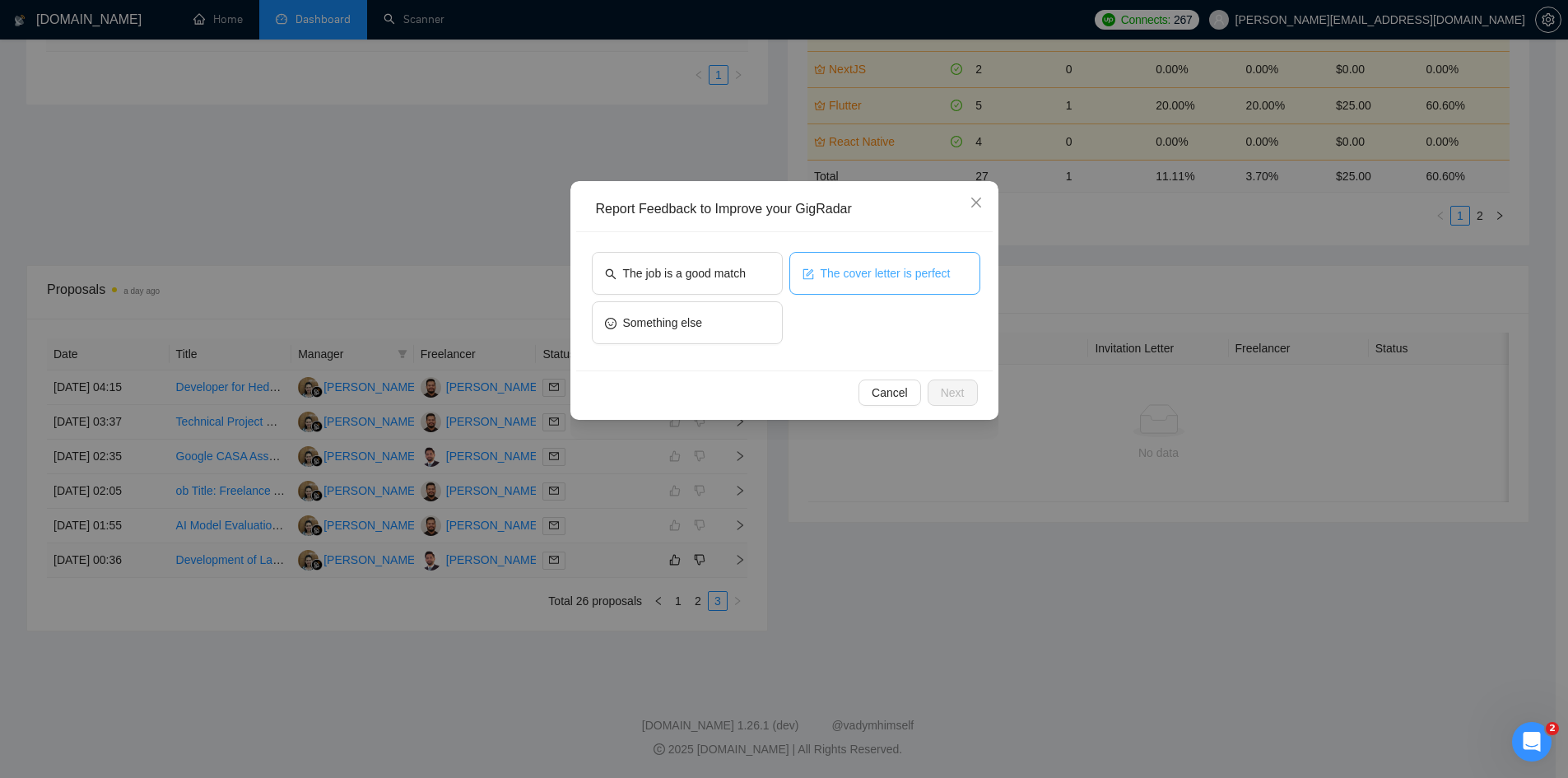
click at [830, 270] on span "The cover letter is perfect" at bounding box center [885, 273] width 130 height 18
click at [876, 394] on span "Cancel" at bounding box center [890, 393] width 36 height 18
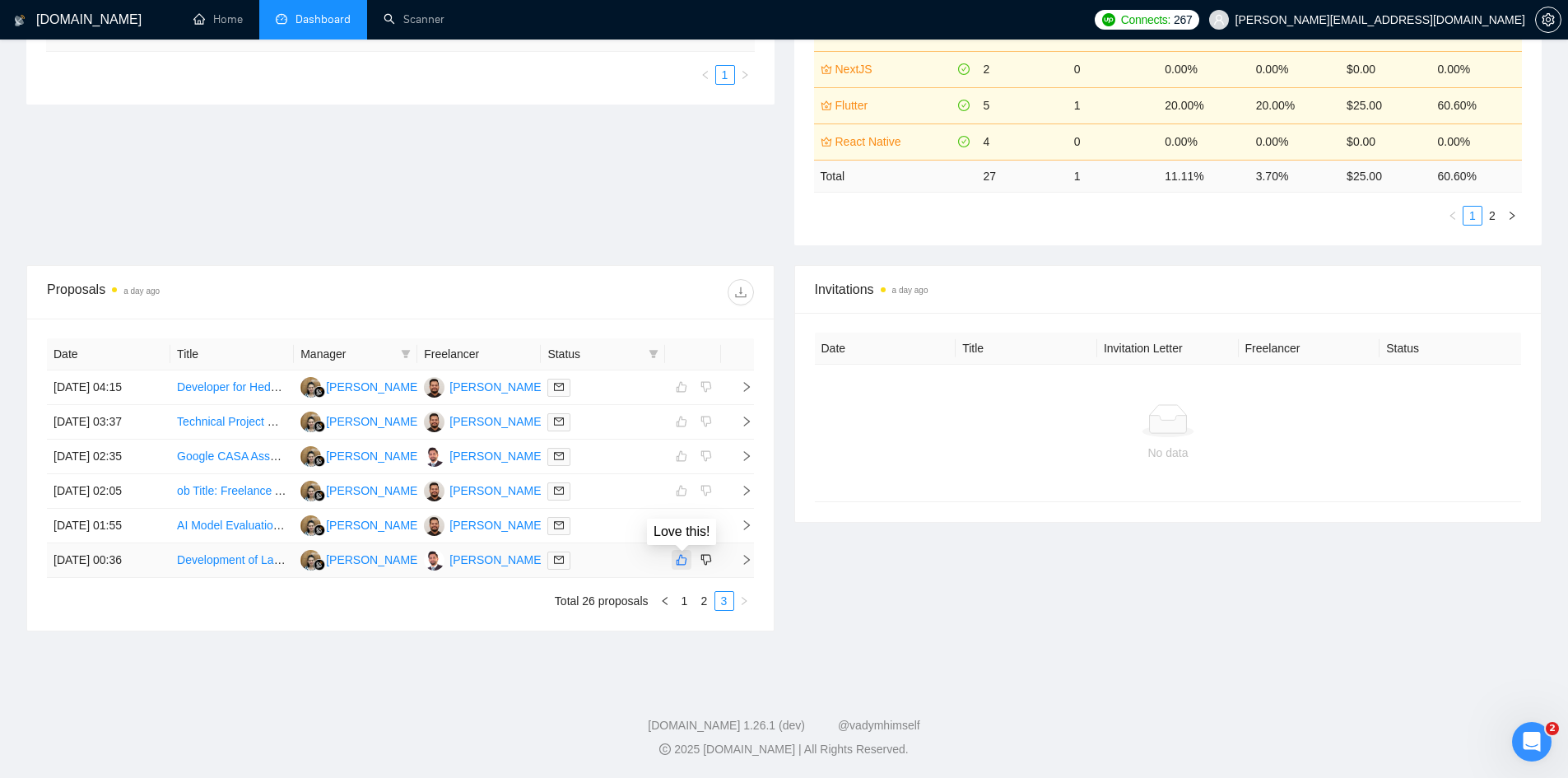
click at [683, 563] on icon "like" at bounding box center [681, 559] width 12 height 13
click at [0, 0] on div "Report Feedback to Improve your GigRadar The job is a good match The cover lett…" at bounding box center [0, 0] width 0 height 0
click at [677, 559] on icon "like" at bounding box center [681, 559] width 12 height 13
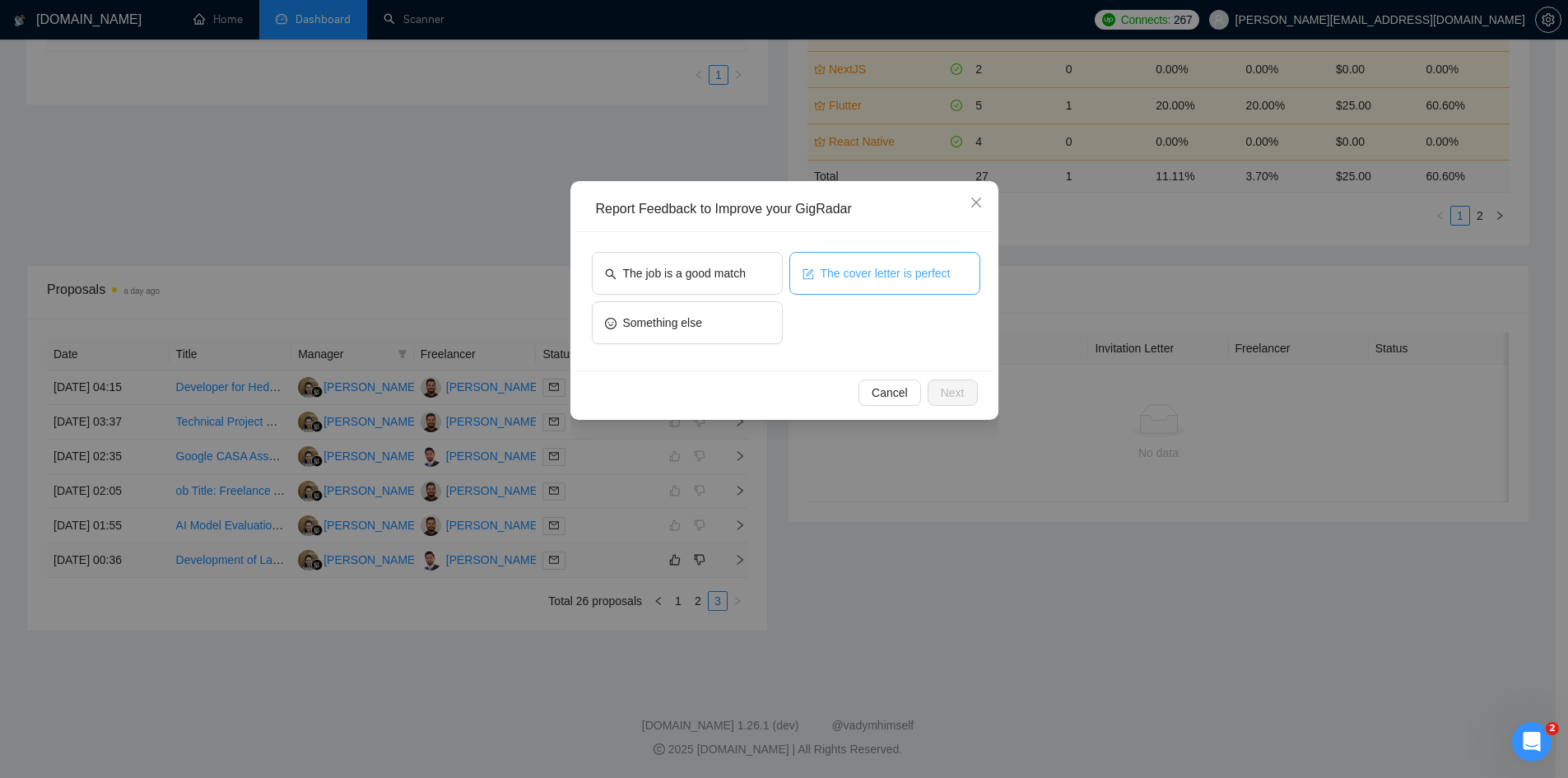
click at [831, 261] on button "The cover letter is perfect" at bounding box center [885, 273] width 191 height 43
click at [948, 392] on span "Next" at bounding box center [952, 393] width 24 height 18
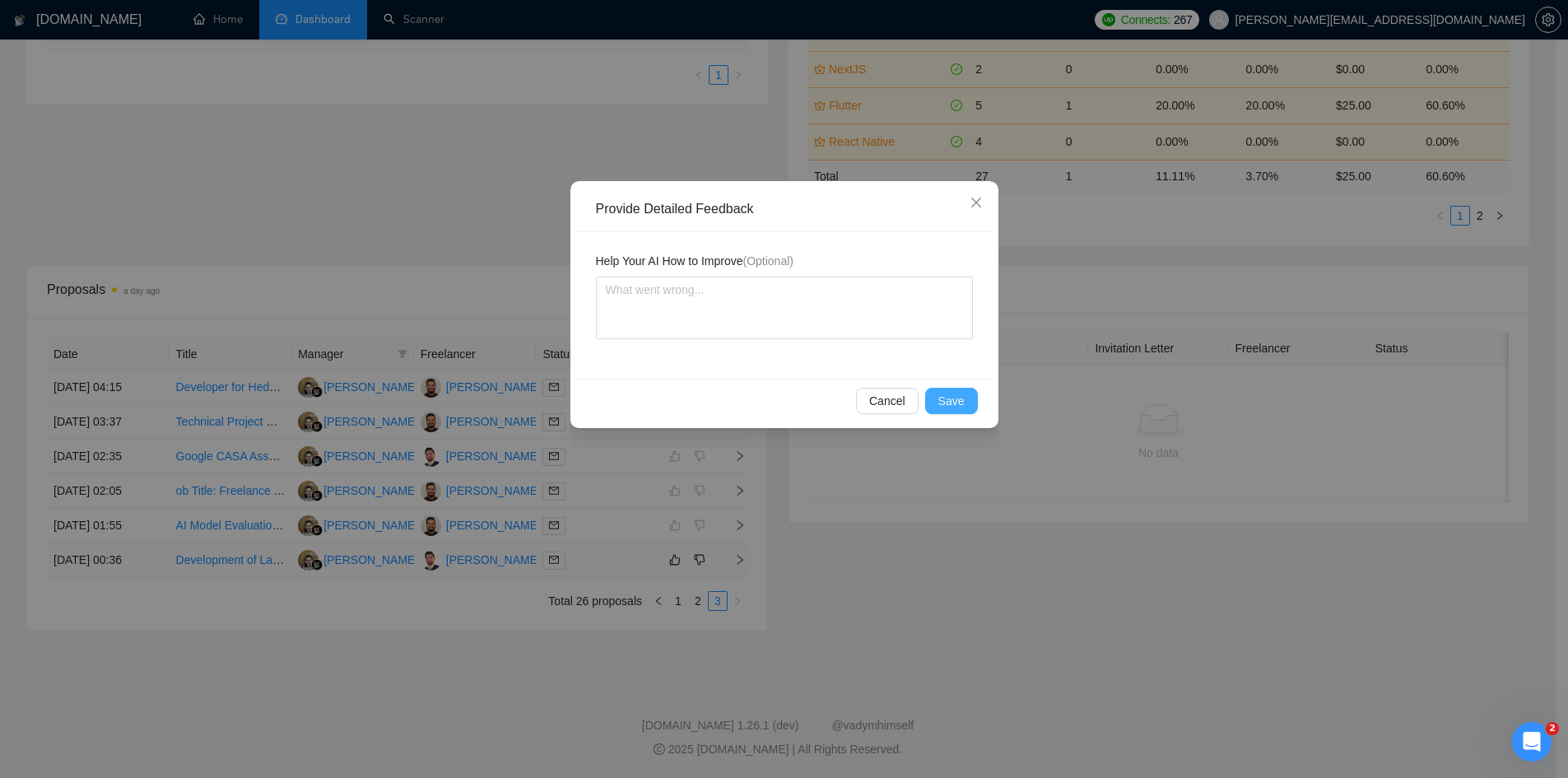
click at [949, 401] on span "Save" at bounding box center [951, 401] width 26 height 18
click at [949, 401] on div "Provide Detailed Feedback Help Your AI How to Improve (Optional) Cancel Save" at bounding box center [784, 389] width 1568 height 778
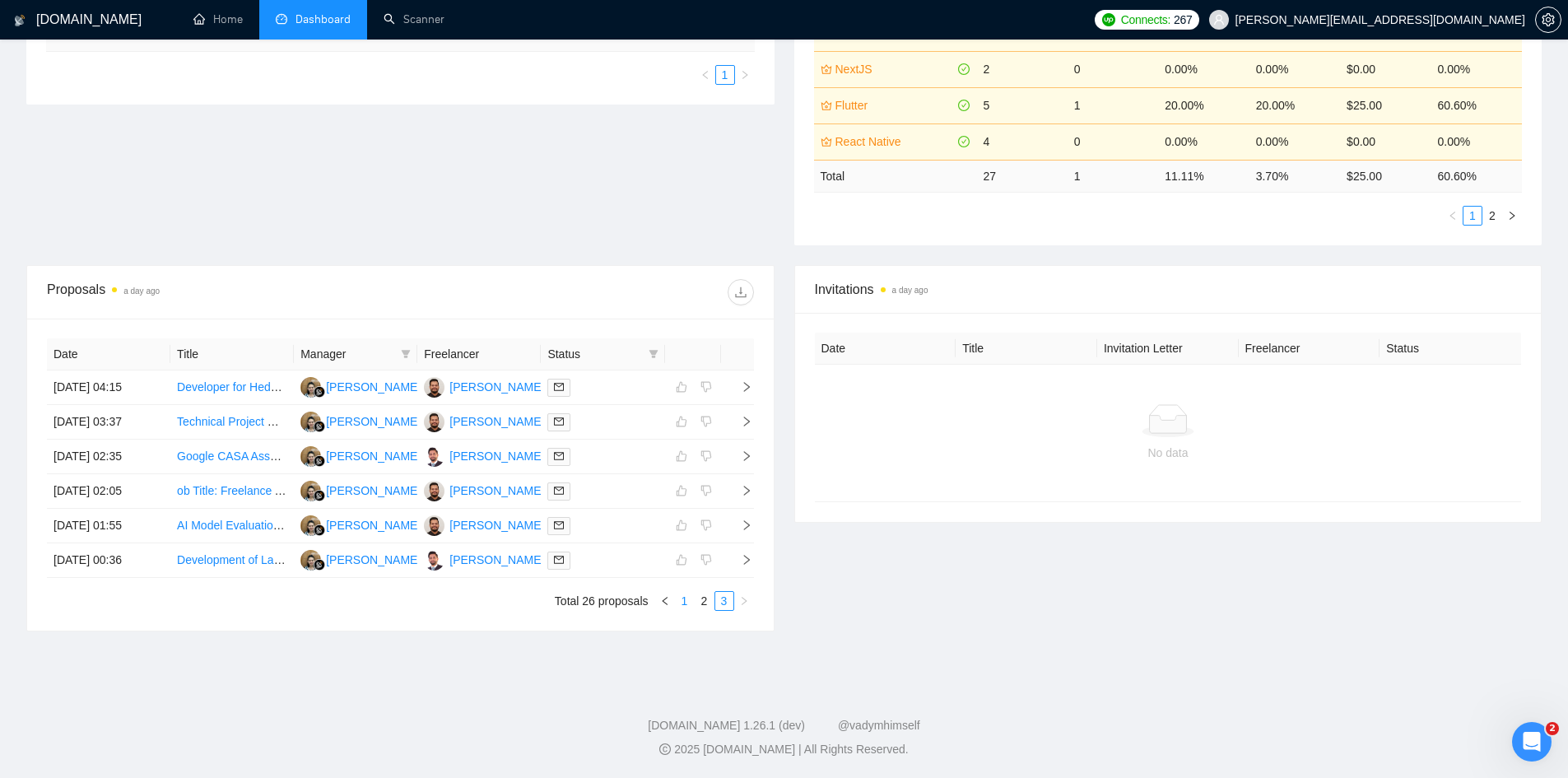
click at [679, 596] on link "1" at bounding box center [685, 601] width 18 height 18
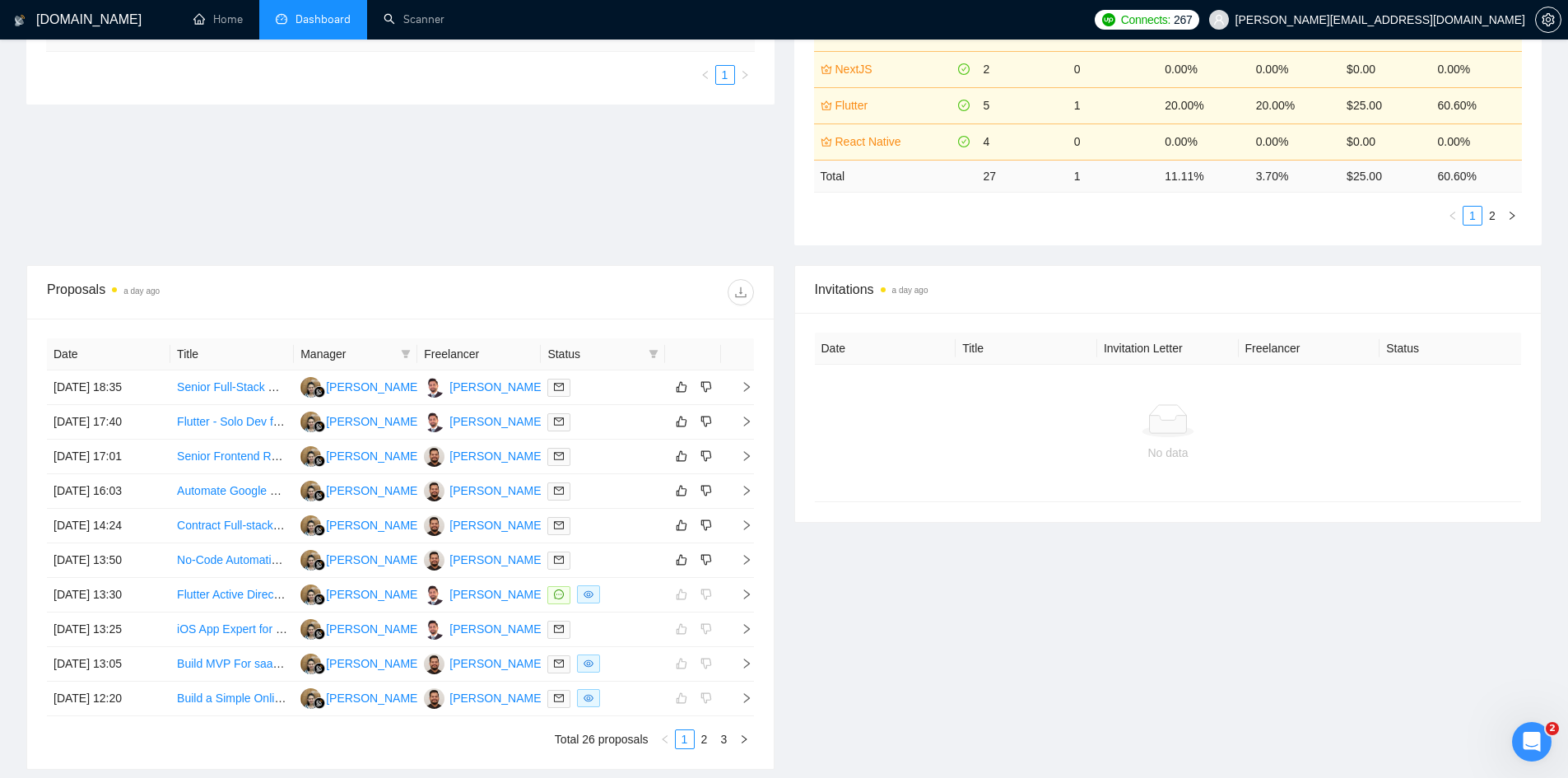
scroll to position [0, 0]
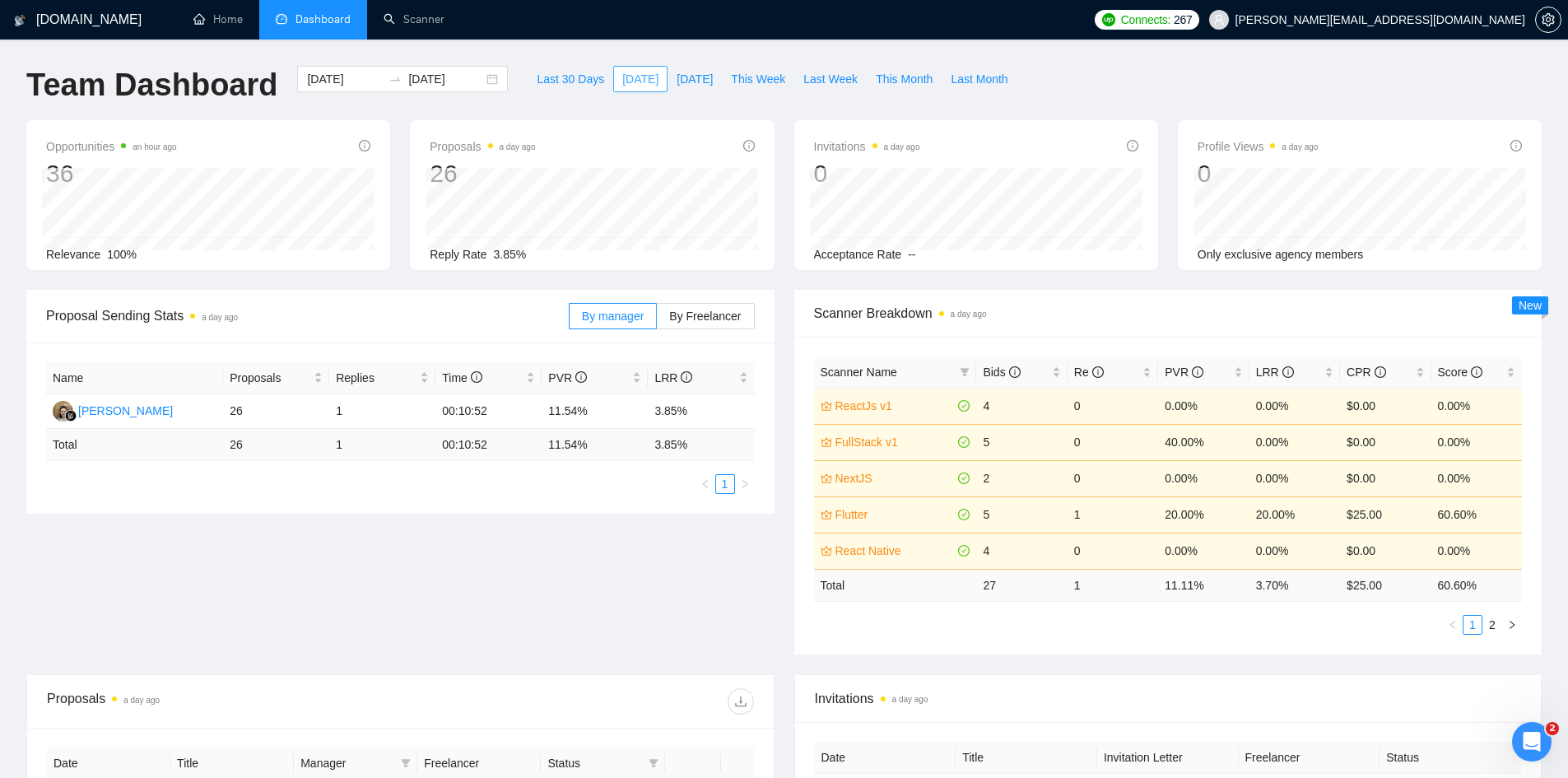
click at [622, 76] on span "[DATE]" at bounding box center [640, 79] width 36 height 18
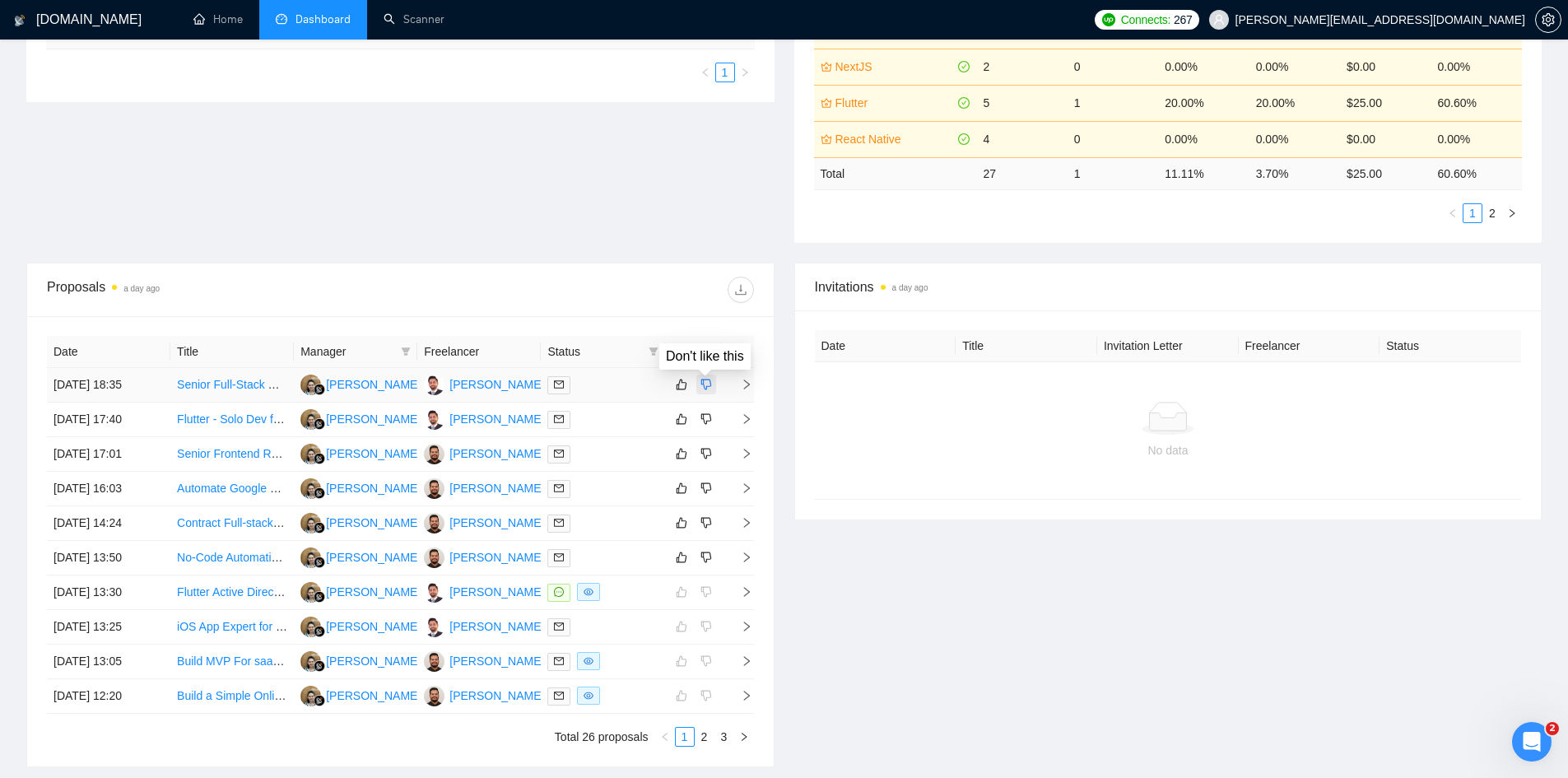
click at [708, 384] on icon "dislike" at bounding box center [706, 384] width 12 height 13
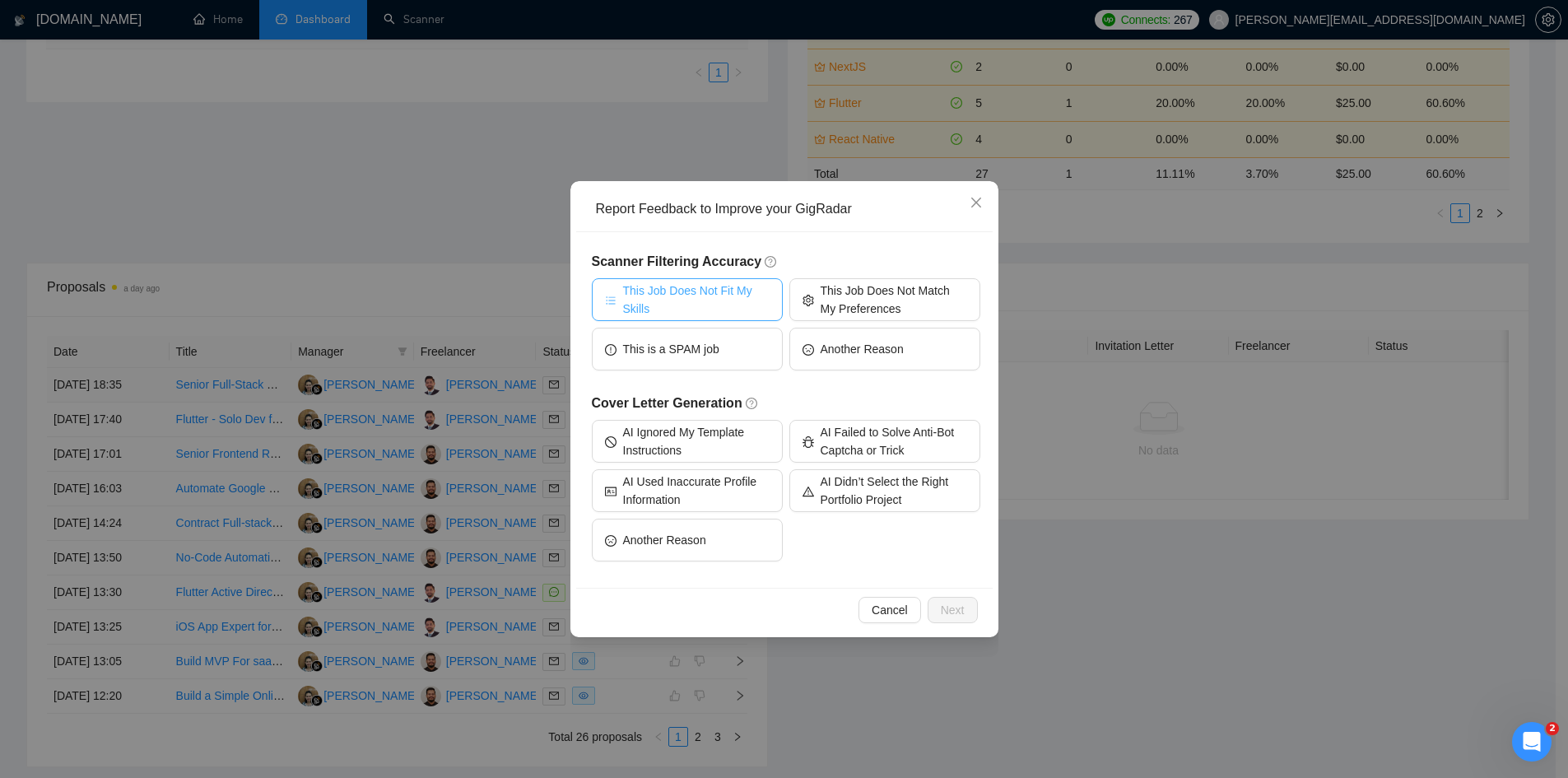
click at [714, 318] on button "This Job Does Not Fit My Skills" at bounding box center [687, 299] width 191 height 43
click at [960, 615] on span "Next" at bounding box center [952, 610] width 24 height 18
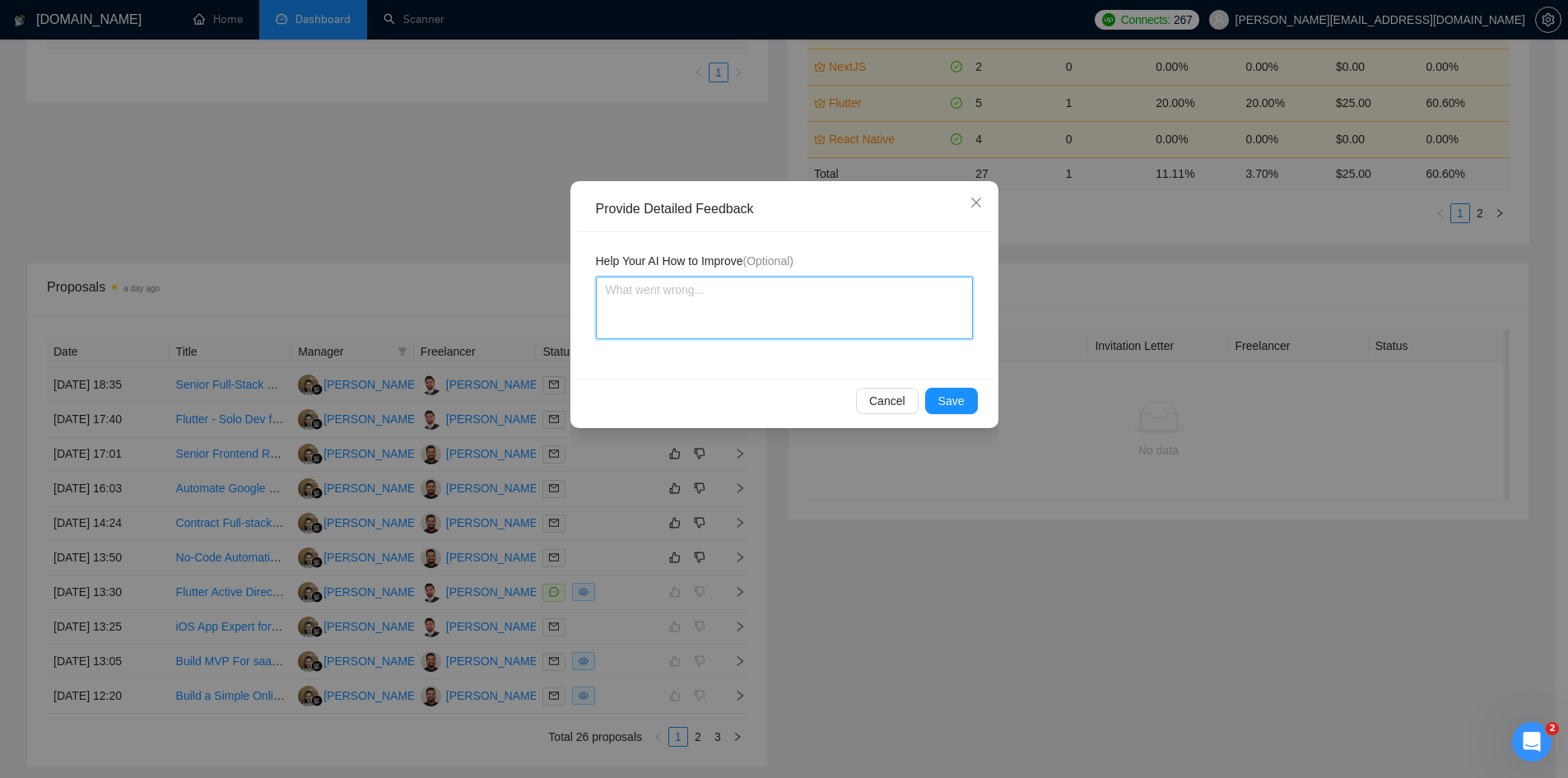
click at [773, 304] on textarea at bounding box center [784, 308] width 377 height 63
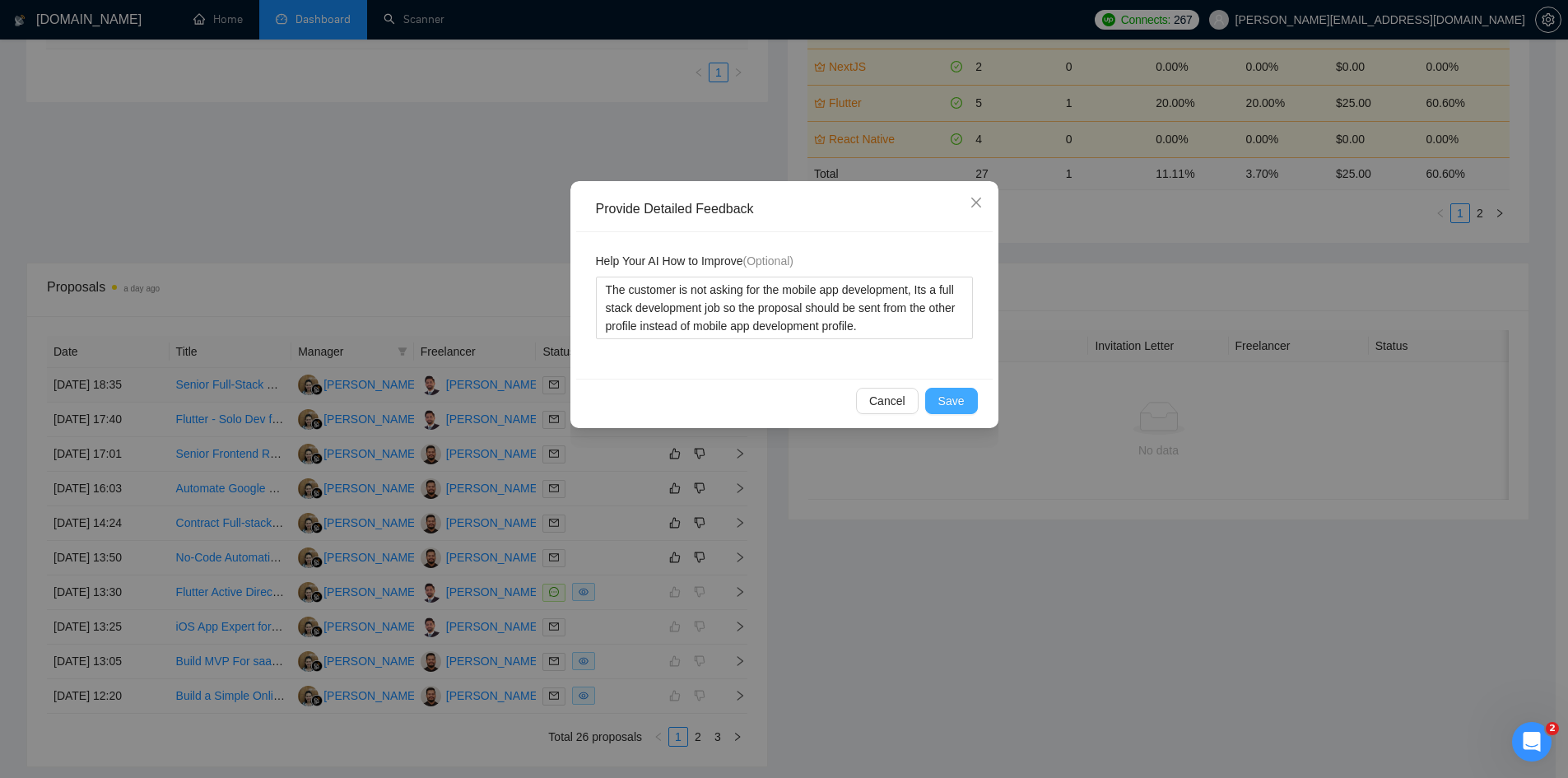
click at [962, 398] on span "Save" at bounding box center [951, 401] width 26 height 18
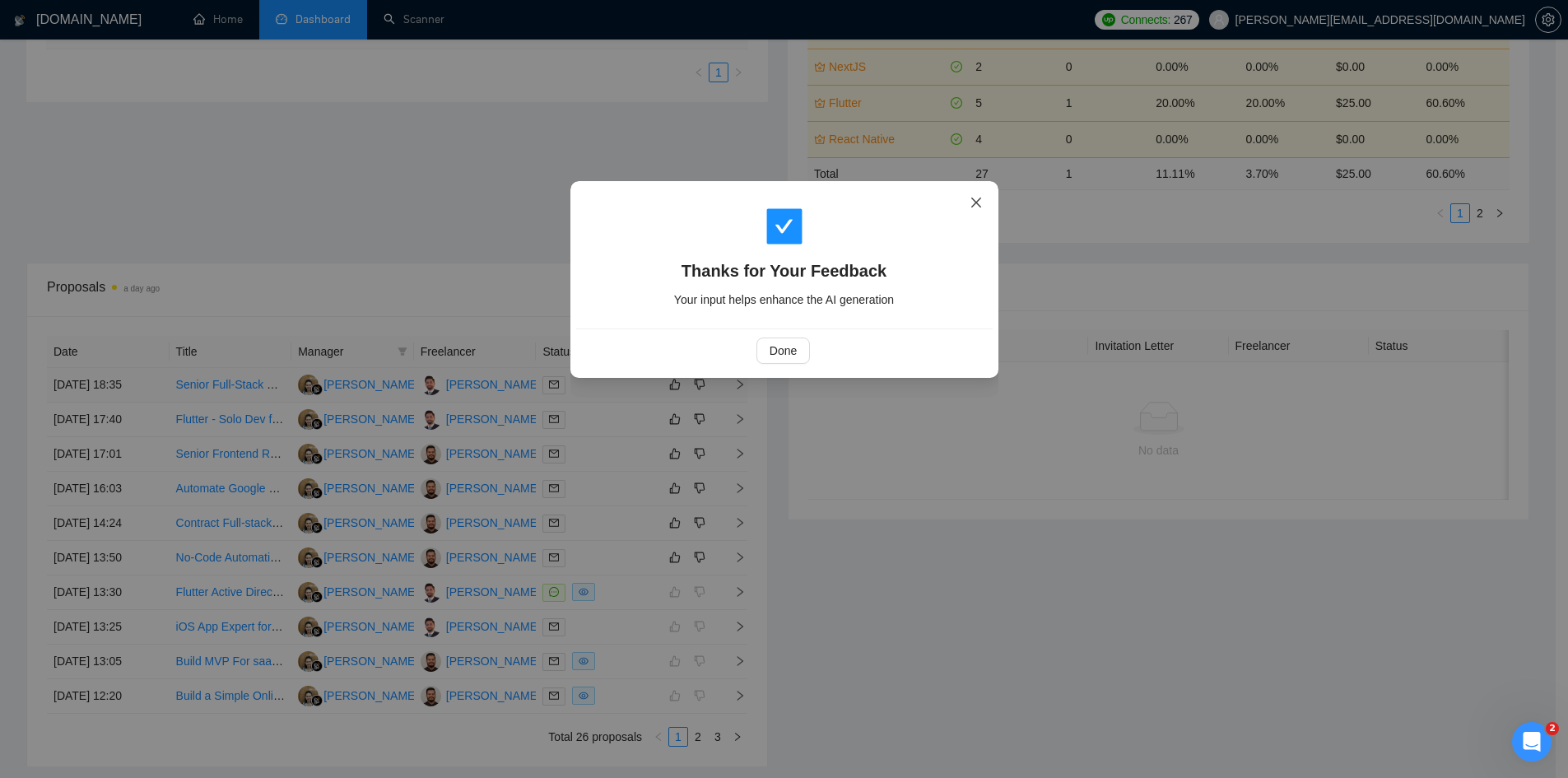
click at [974, 210] on icon "close" at bounding box center [976, 202] width 13 height 13
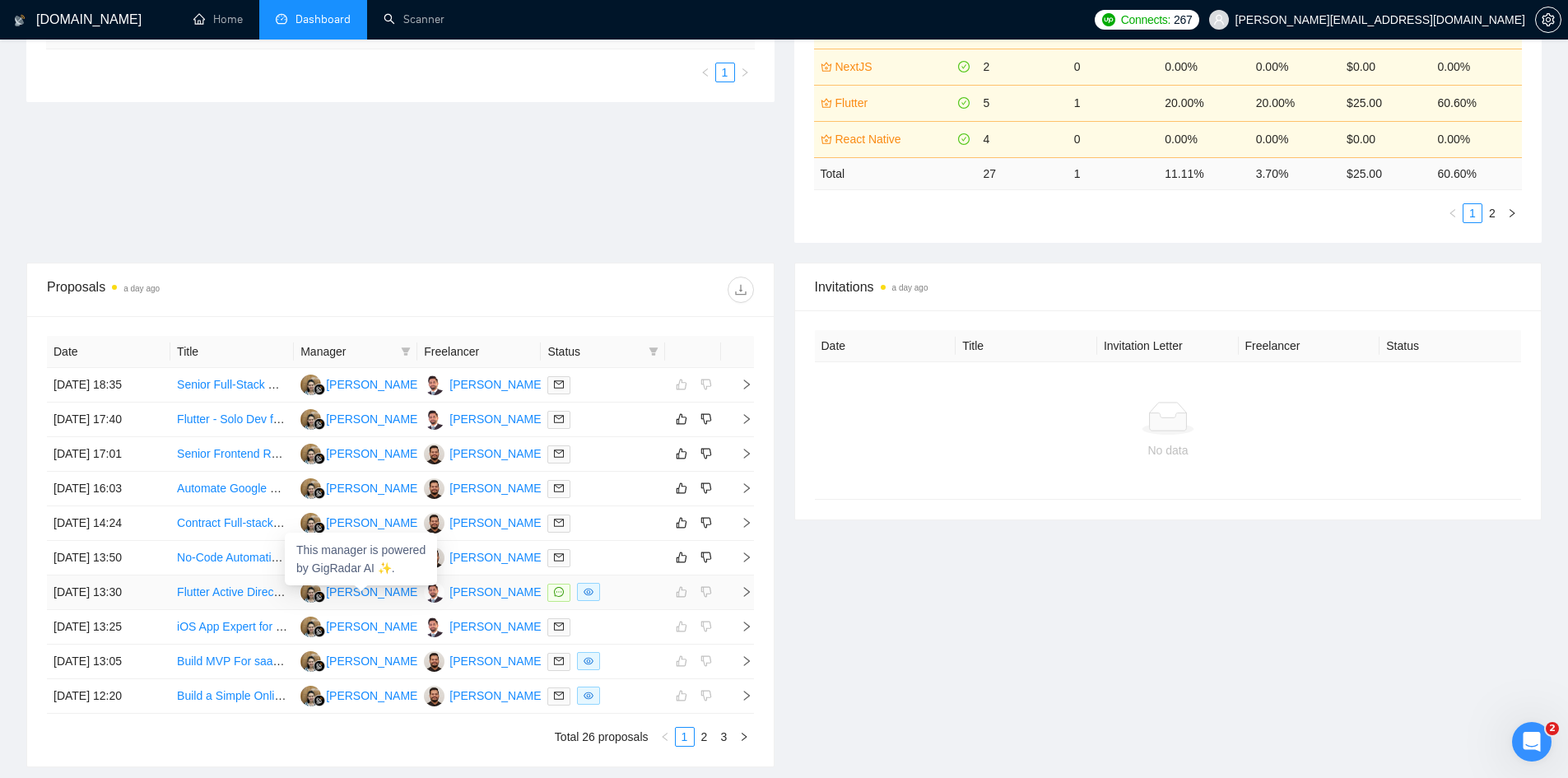
scroll to position [0, 0]
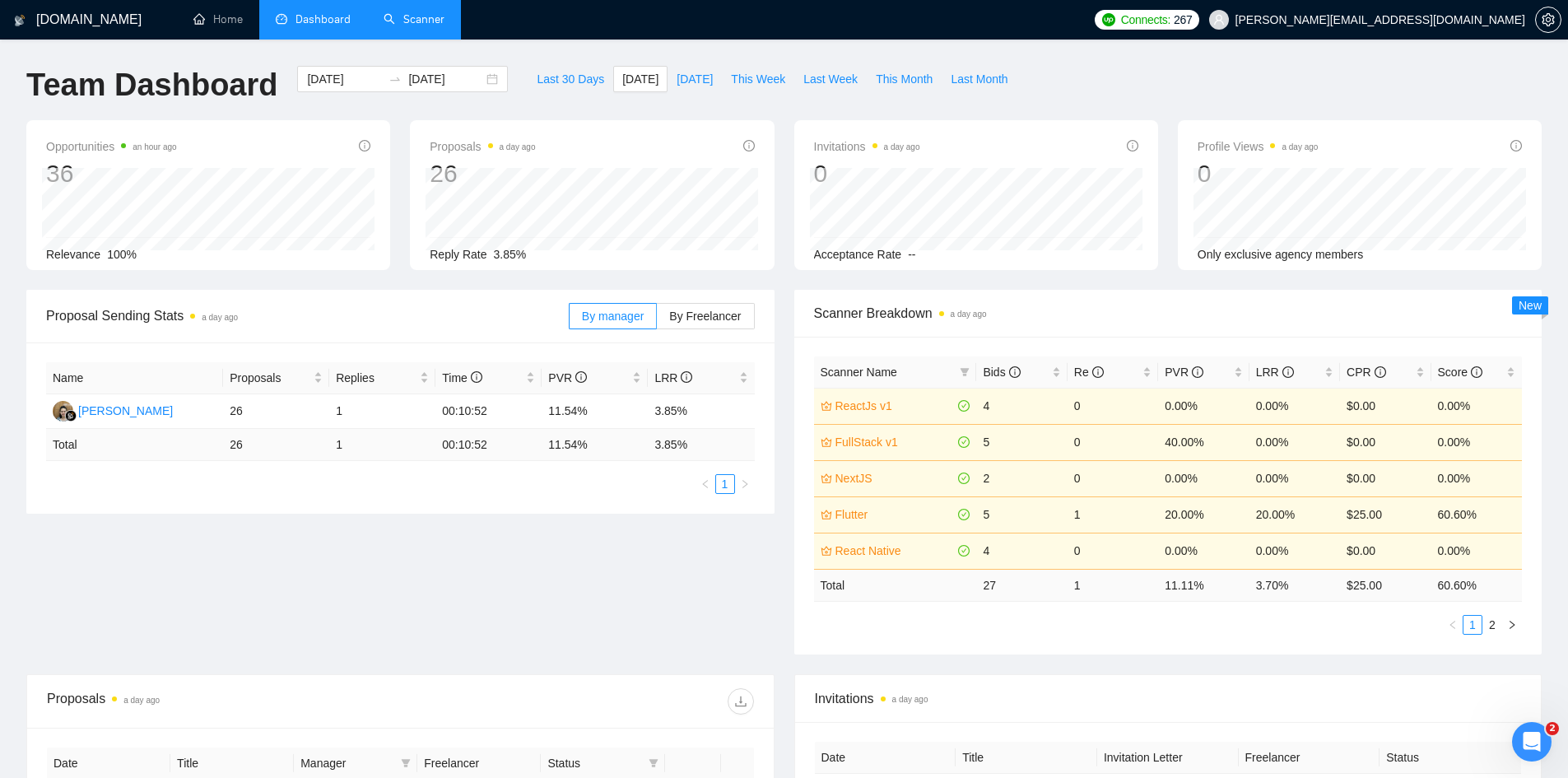
click at [431, 15] on link "Scanner" at bounding box center [413, 19] width 61 height 14
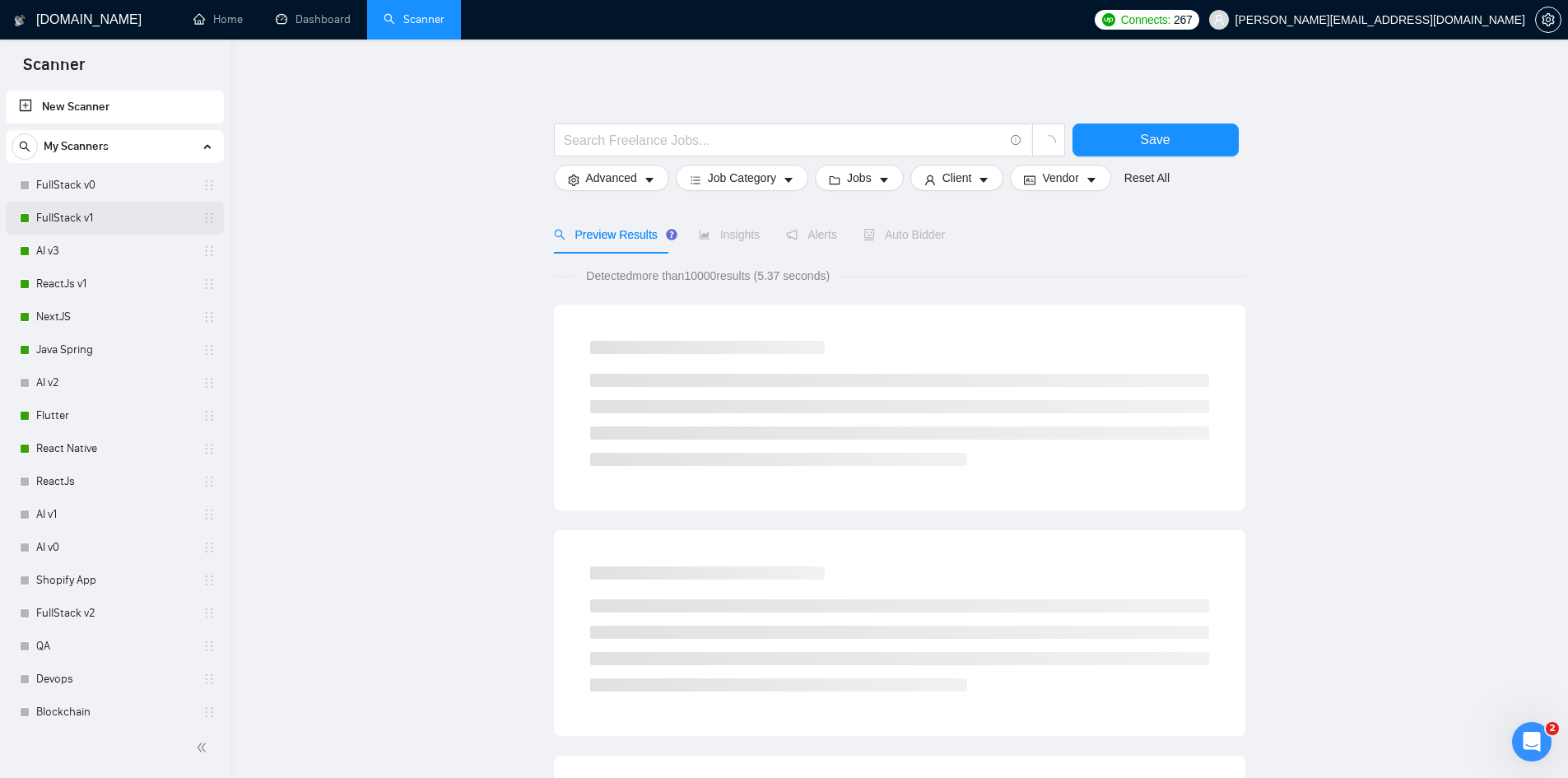
click at [70, 220] on link "FullStack v1" at bounding box center [115, 218] width 157 height 33
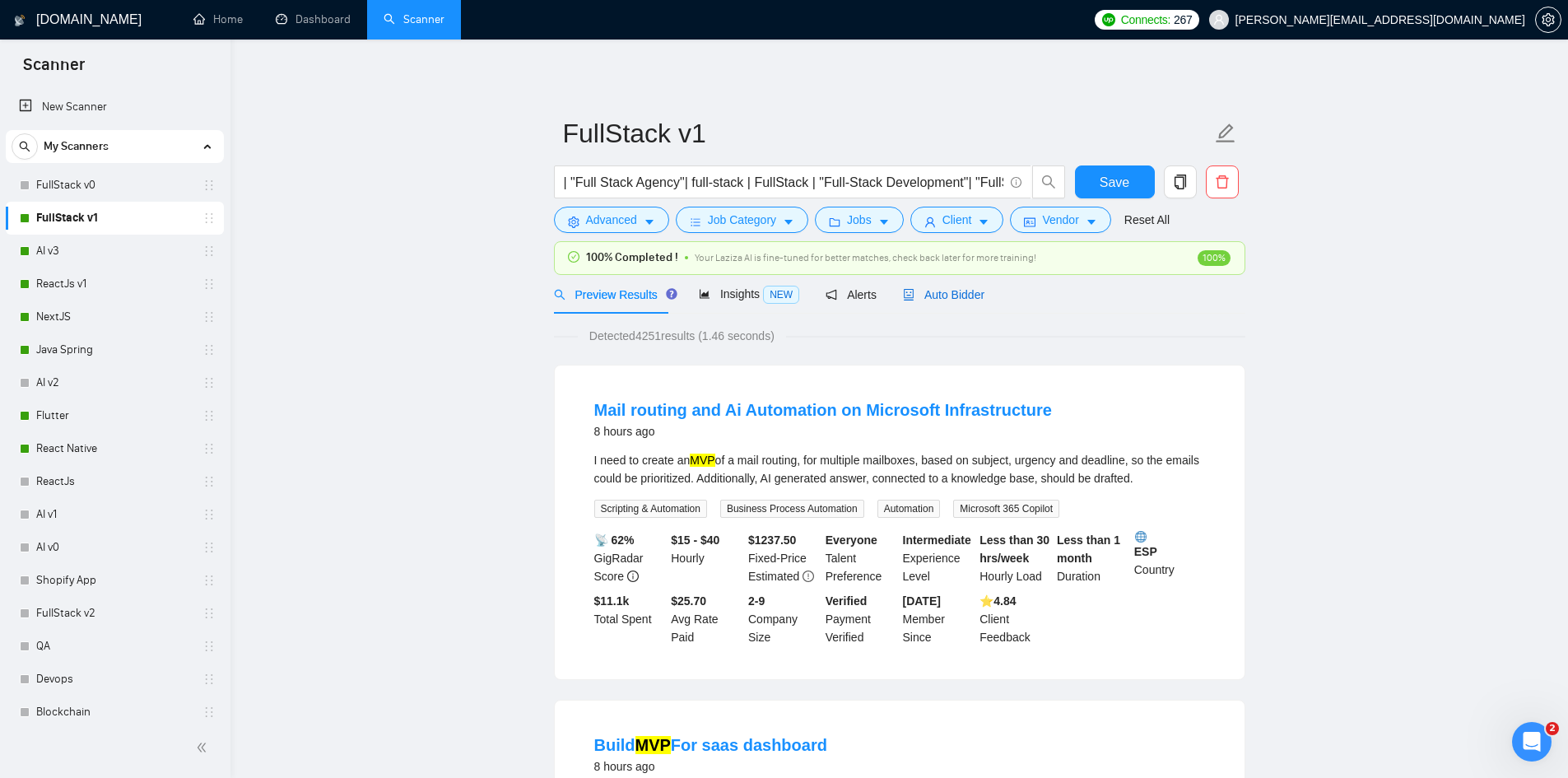
click at [942, 299] on span "Auto Bidder" at bounding box center [942, 294] width 81 height 13
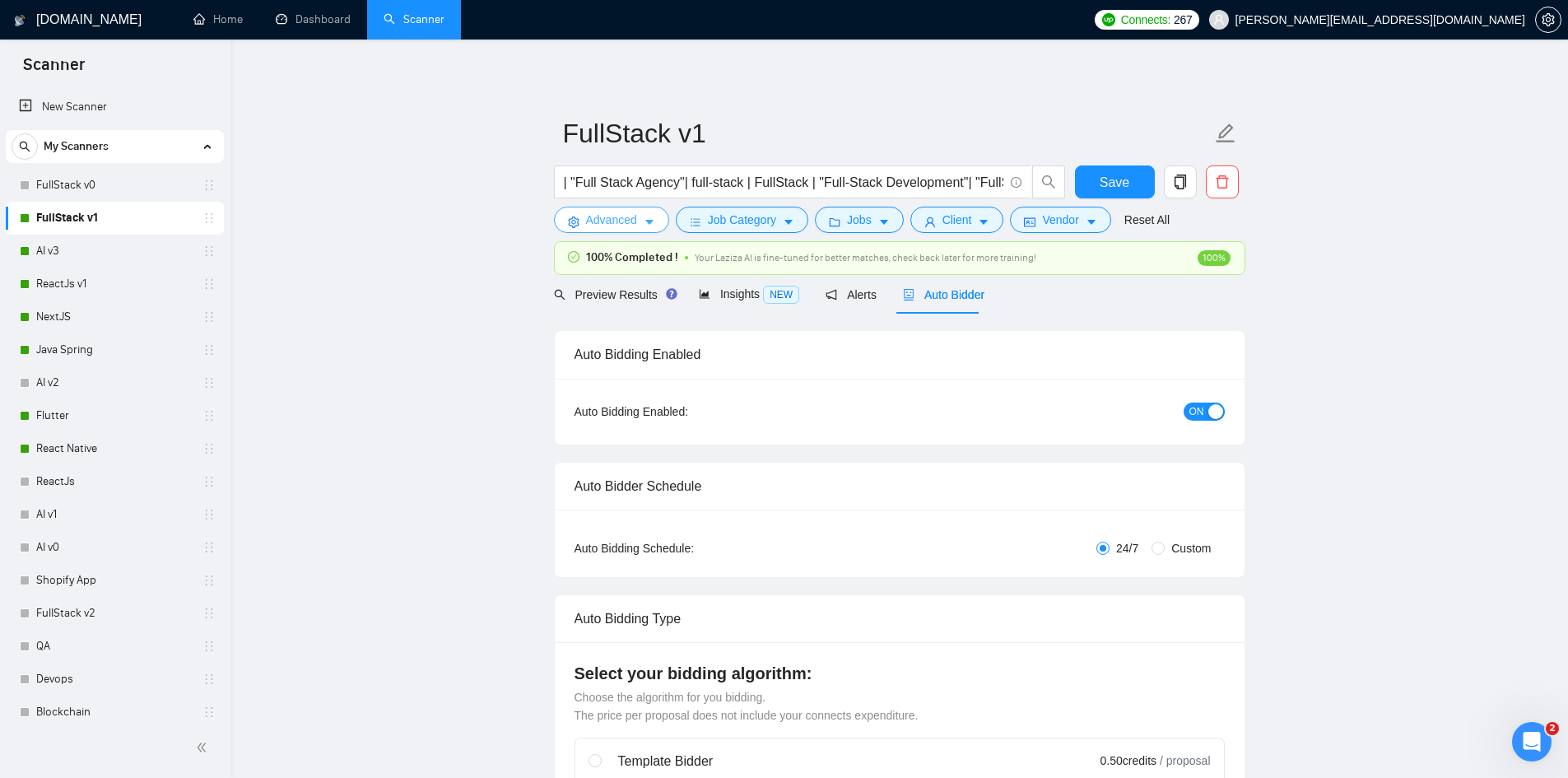
click at [616, 227] on span "Advanced" at bounding box center [612, 220] width 51 height 18
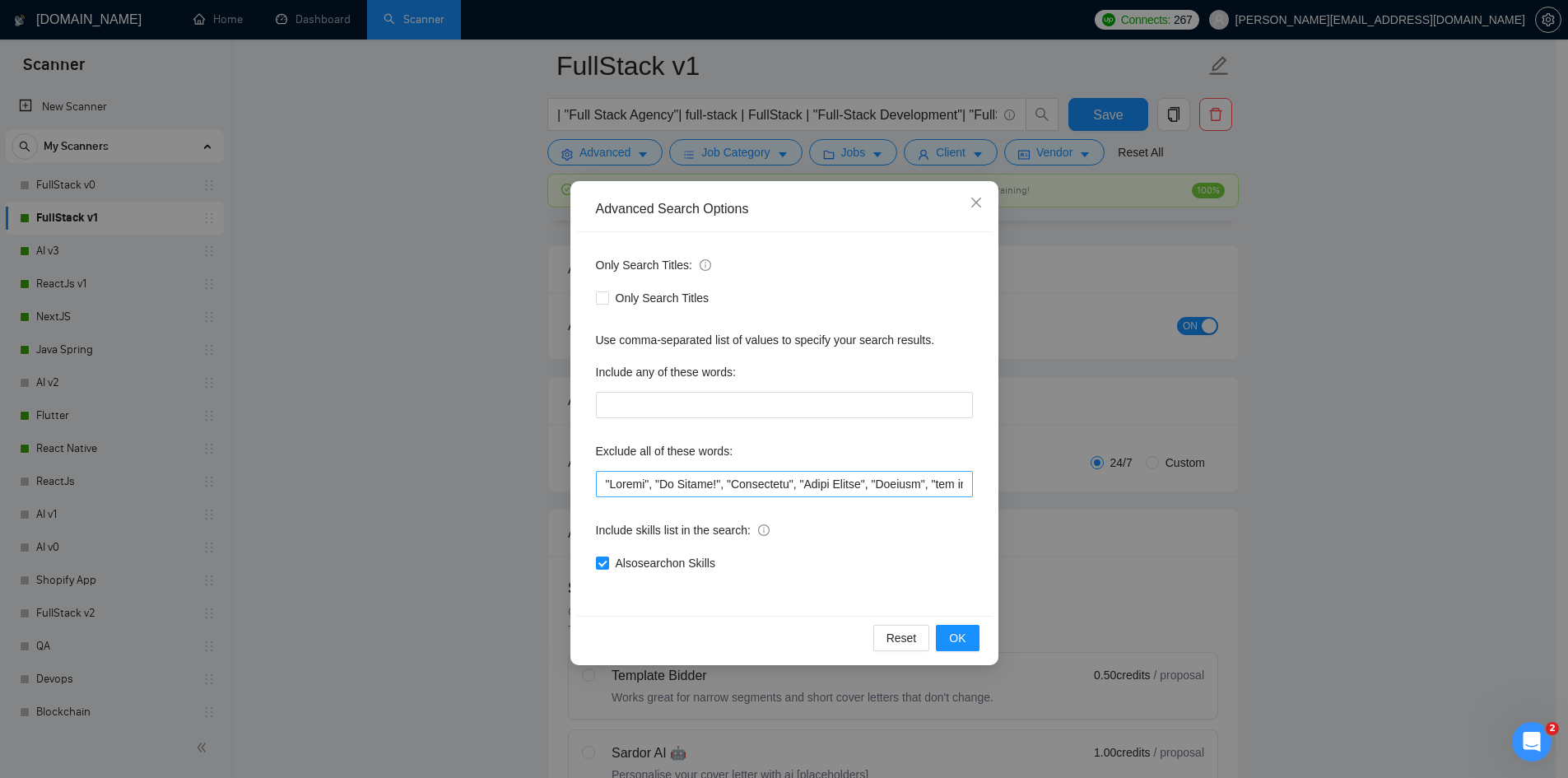
scroll to position [412, 0]
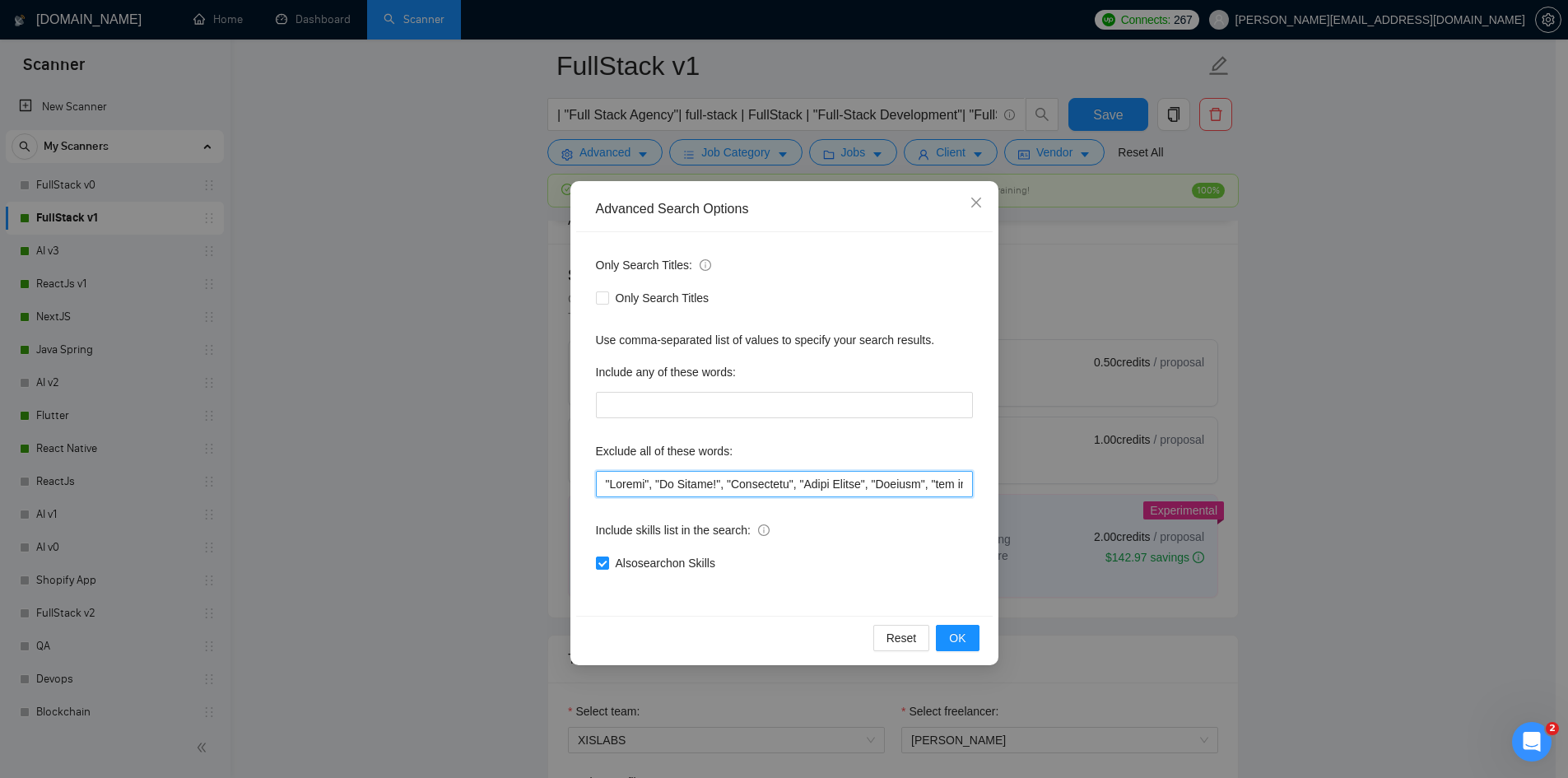
click at [605, 481] on input "text" at bounding box center [784, 484] width 377 height 26
click at [963, 640] on span "OK" at bounding box center [957, 639] width 16 height 18
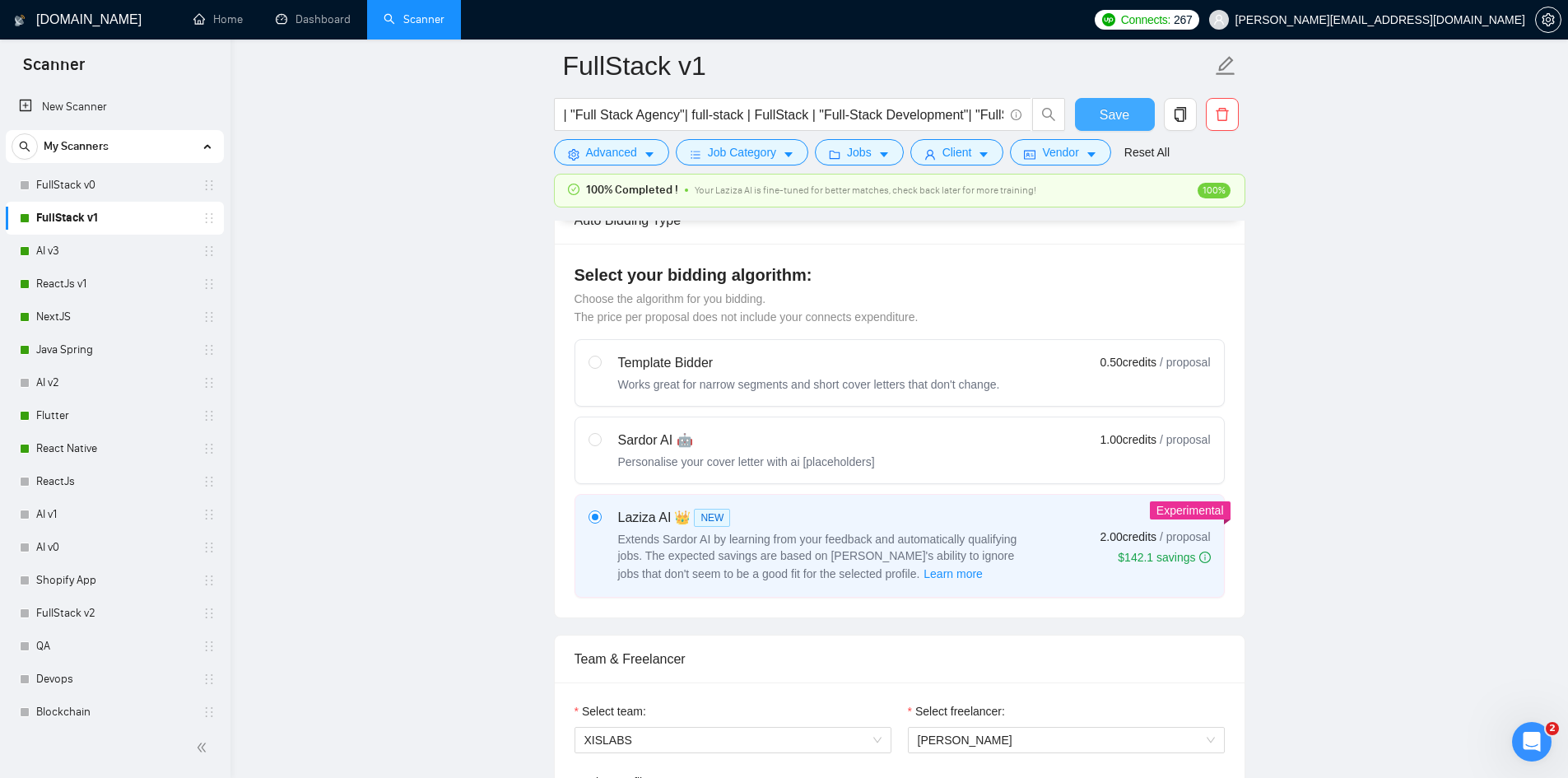
click at [1117, 118] on span "Save" at bounding box center [1114, 115] width 30 height 21
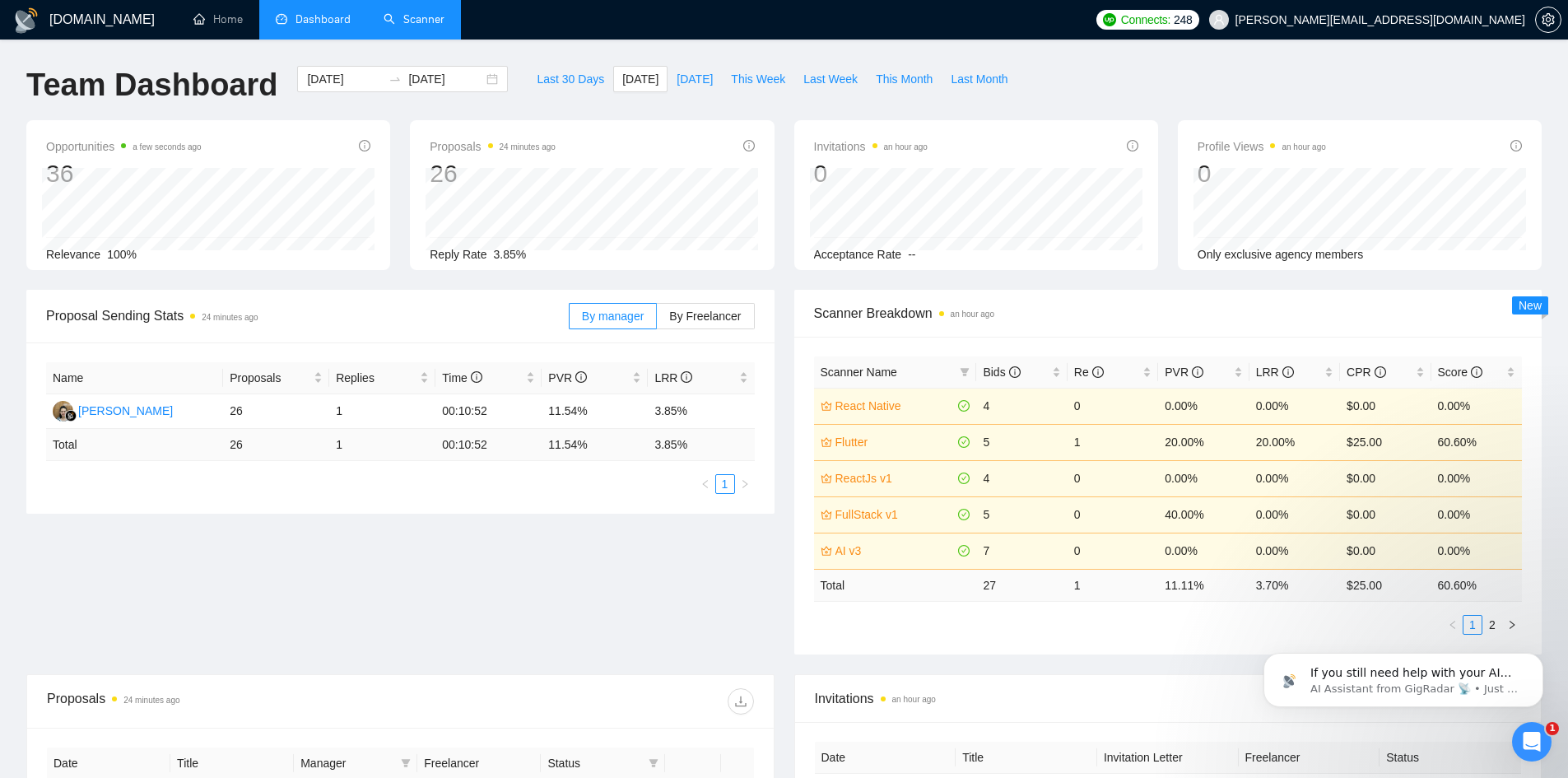
click at [431, 25] on link "Scanner" at bounding box center [413, 19] width 61 height 14
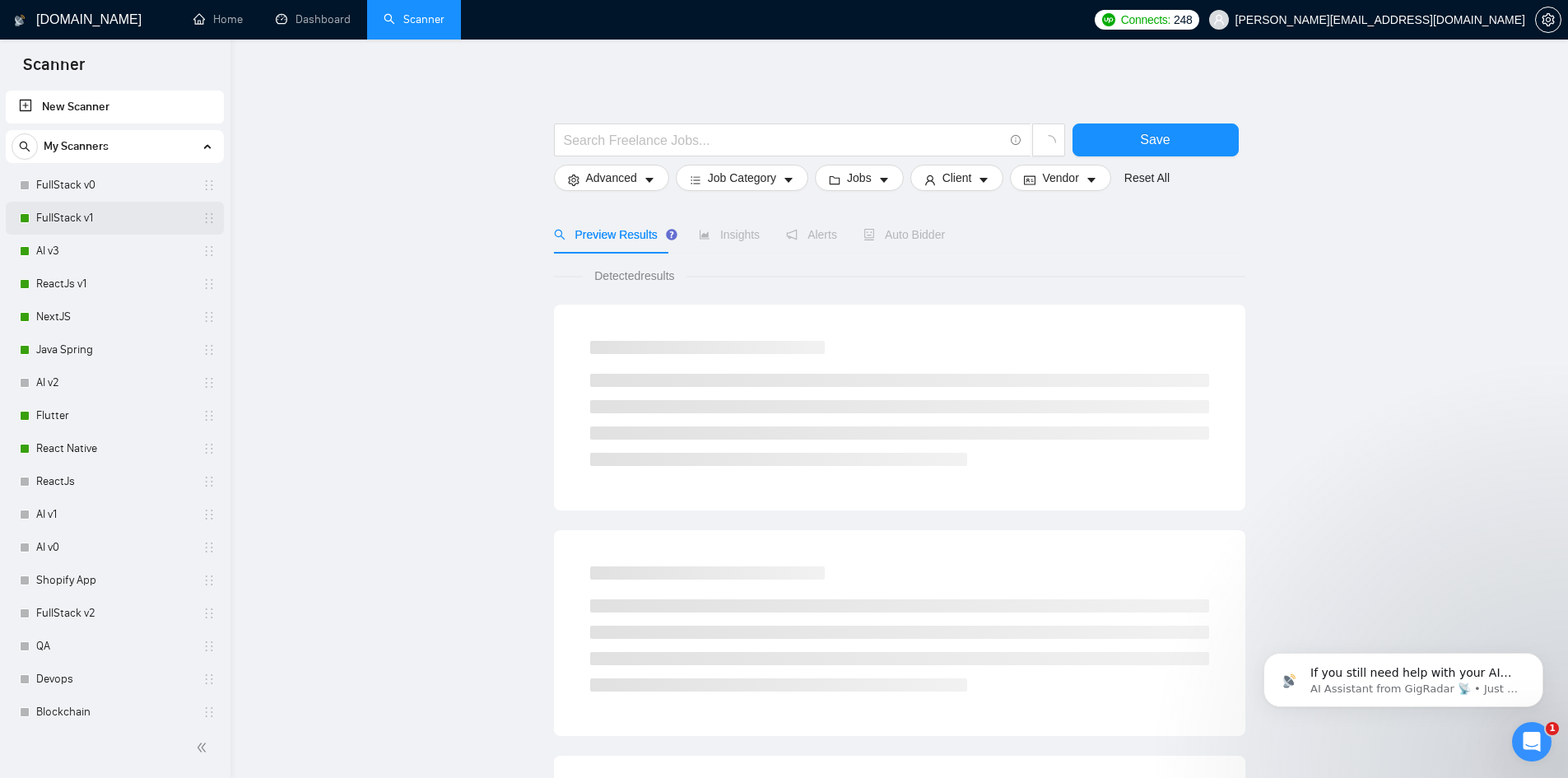
click at [72, 210] on link "FullStack v1" at bounding box center [115, 218] width 157 height 33
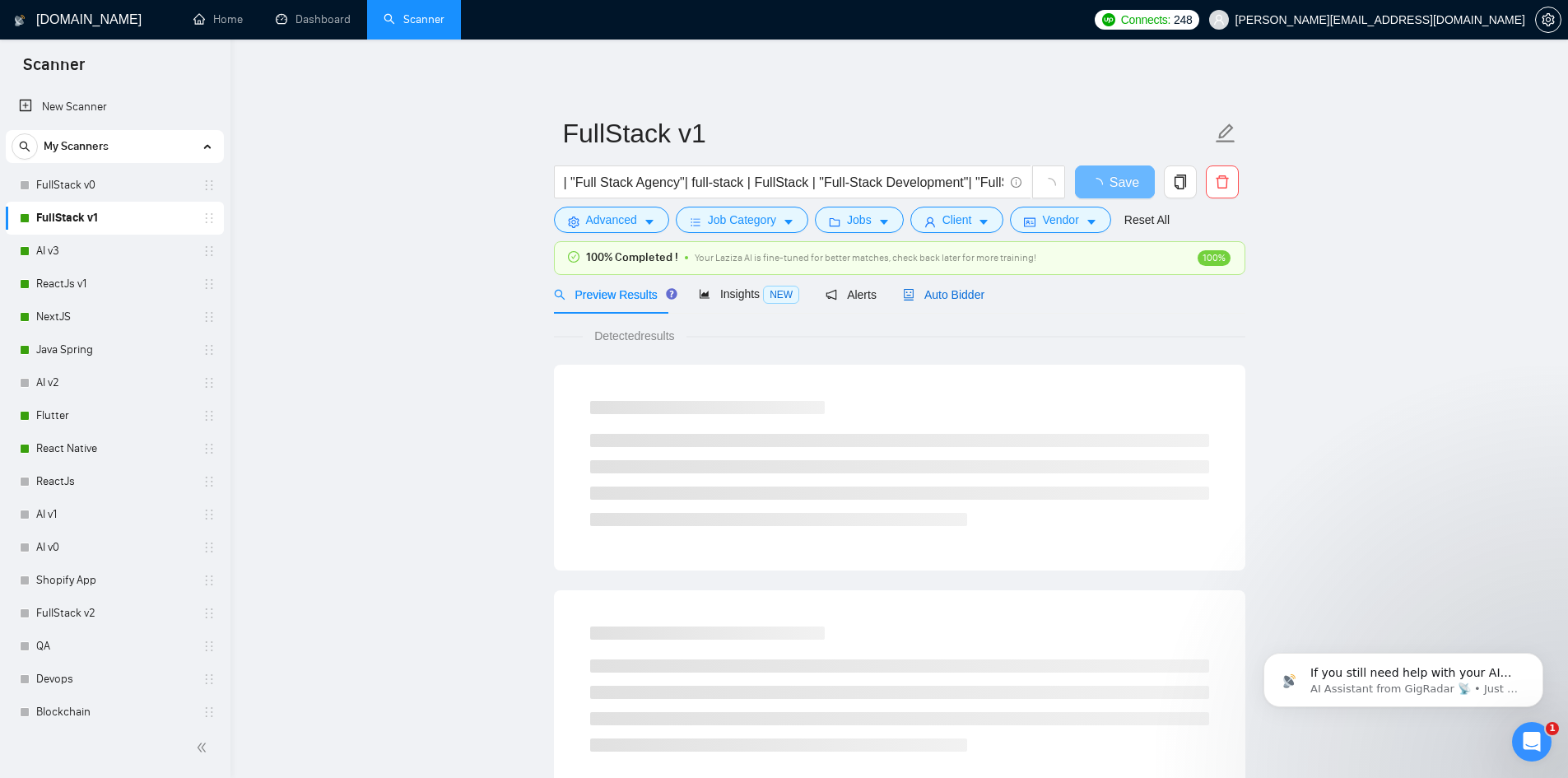
click at [934, 294] on span "Auto Bidder" at bounding box center [942, 294] width 81 height 13
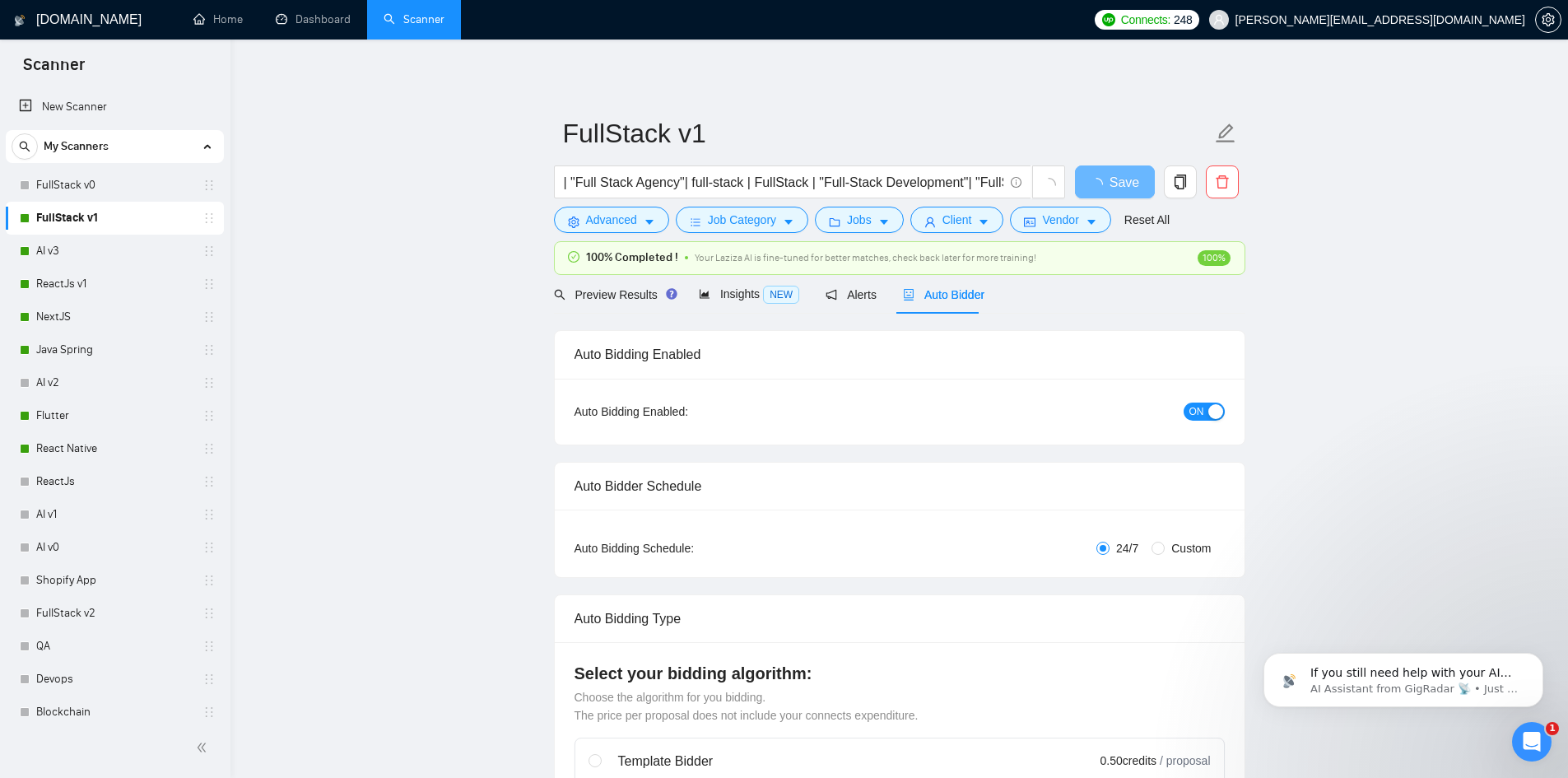
checkbox input "true"
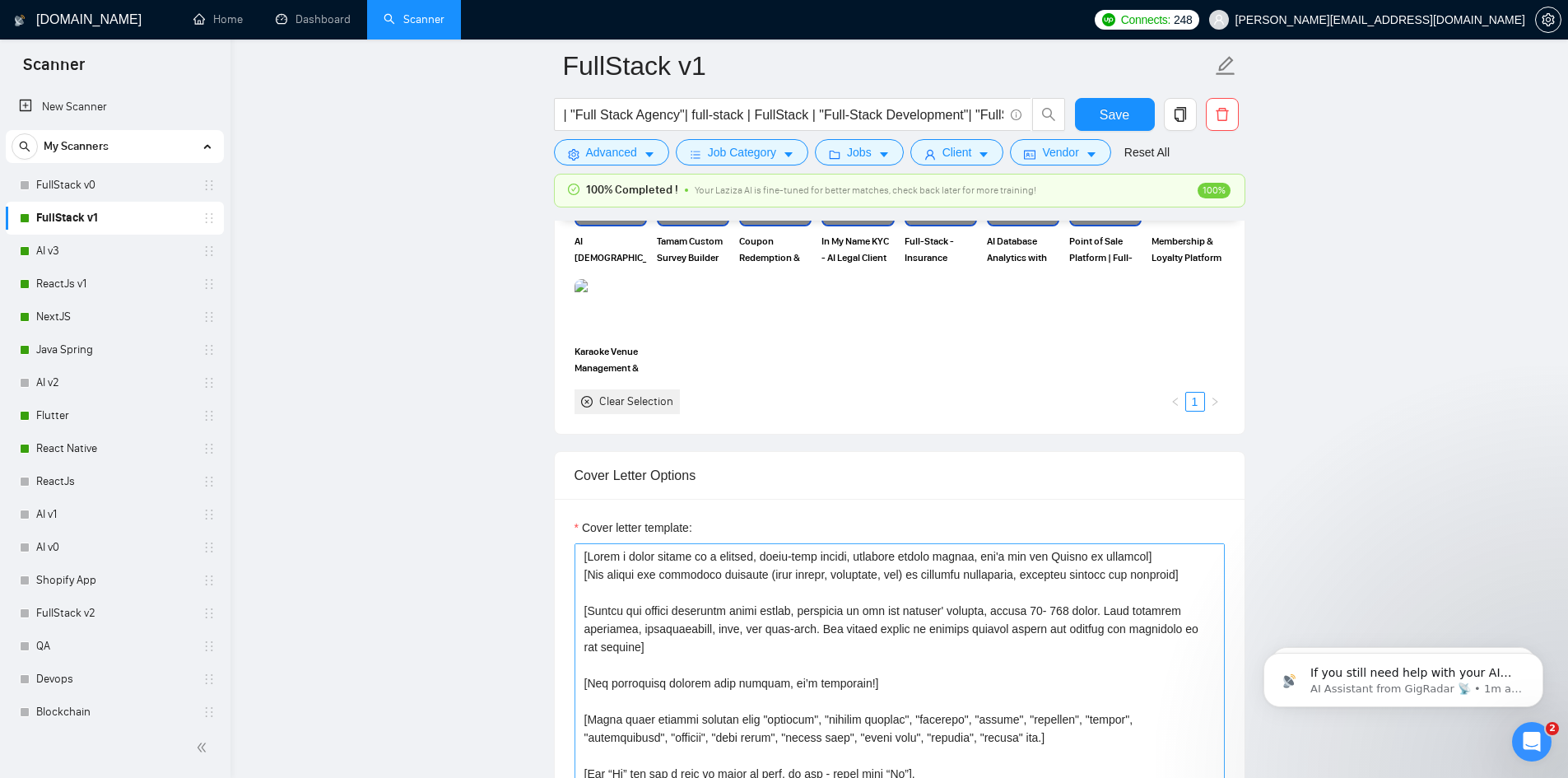
scroll to position [163, 0]
